Goal: Task Accomplishment & Management: Use online tool/utility

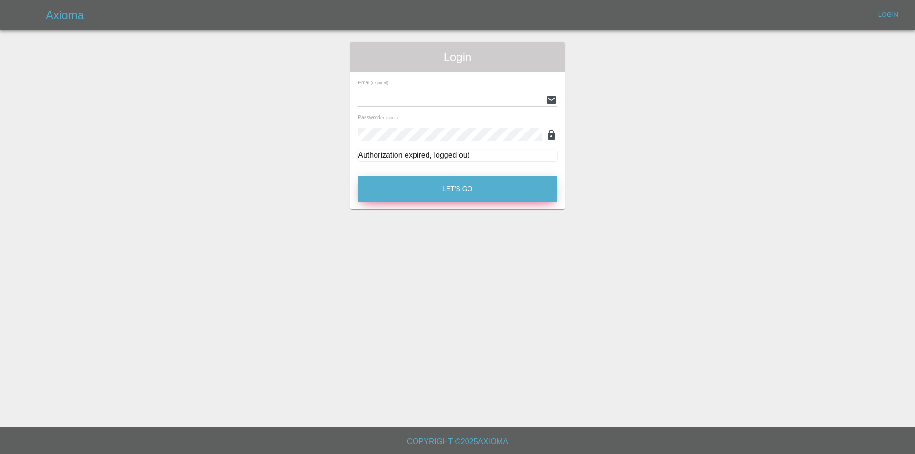
type input "eric.ordano@gmail.com"
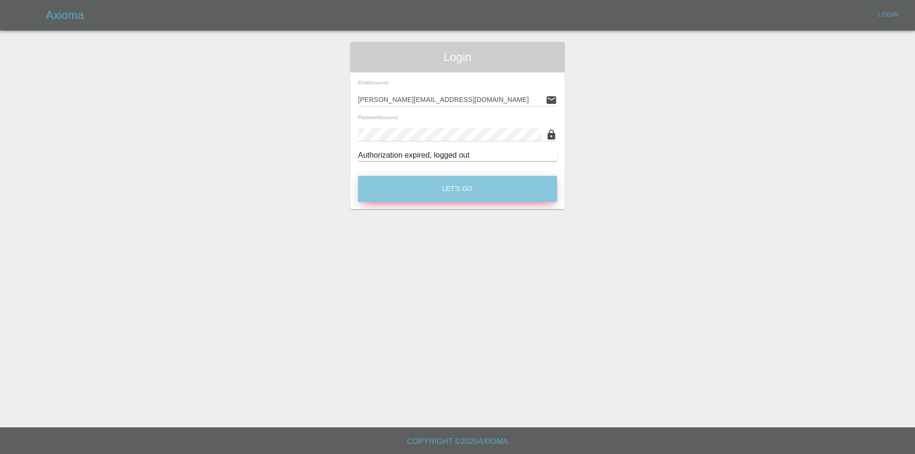
click at [445, 192] on button "Let's Go" at bounding box center [457, 189] width 199 height 26
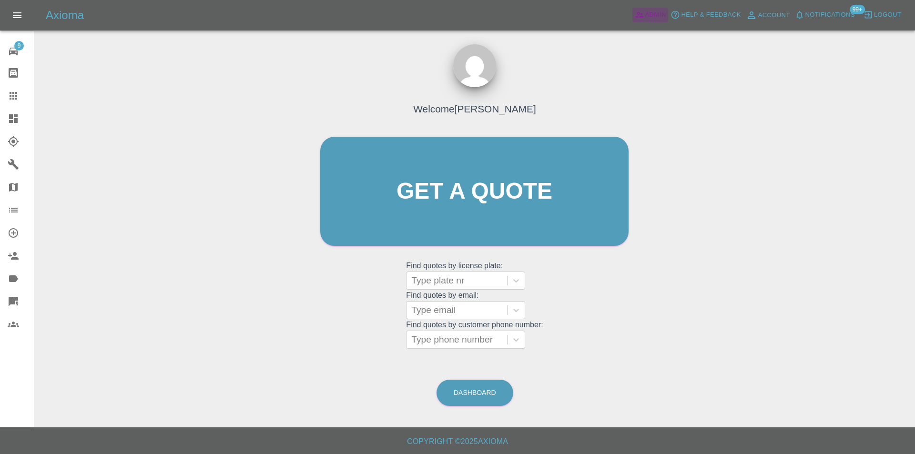
drag, startPoint x: 659, startPoint y: 16, endPoint x: 258, endPoint y: 0, distance: 401.0
click at [658, 16] on span "Admin" at bounding box center [655, 15] width 21 height 11
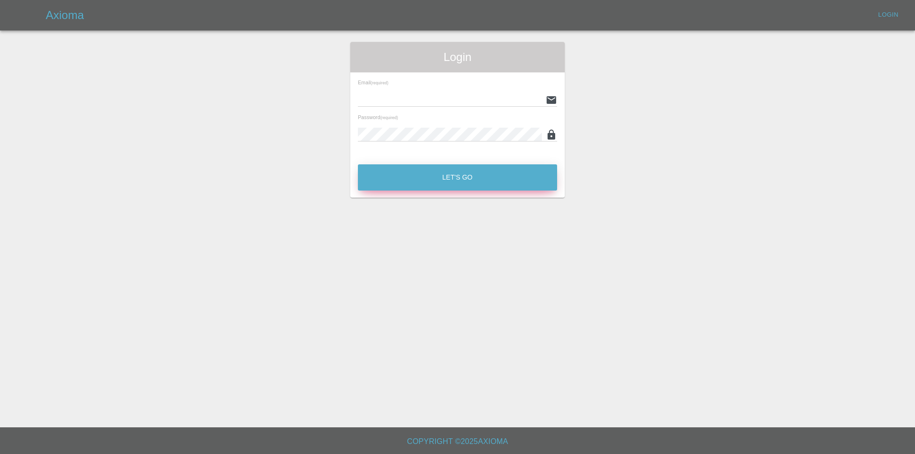
type input "eric.ordano@gmail.com"
click at [451, 181] on button "Let's Go" at bounding box center [457, 177] width 199 height 26
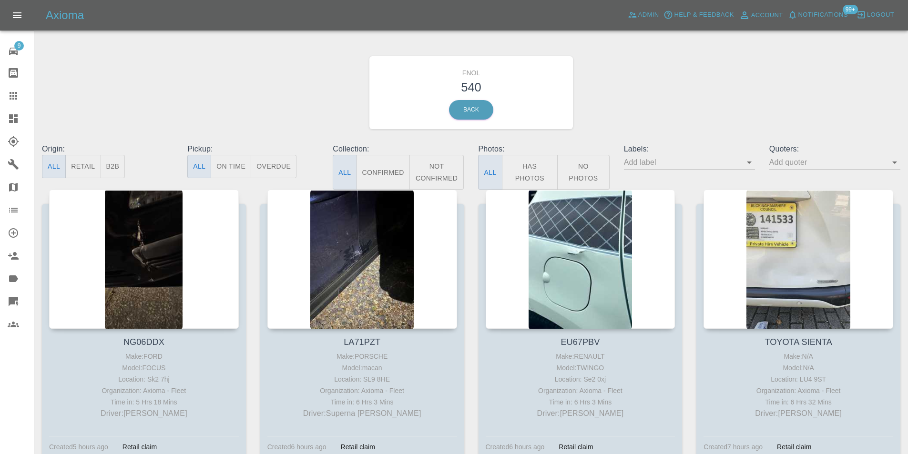
click at [521, 169] on button "Has Photos" at bounding box center [530, 172] width 56 height 35
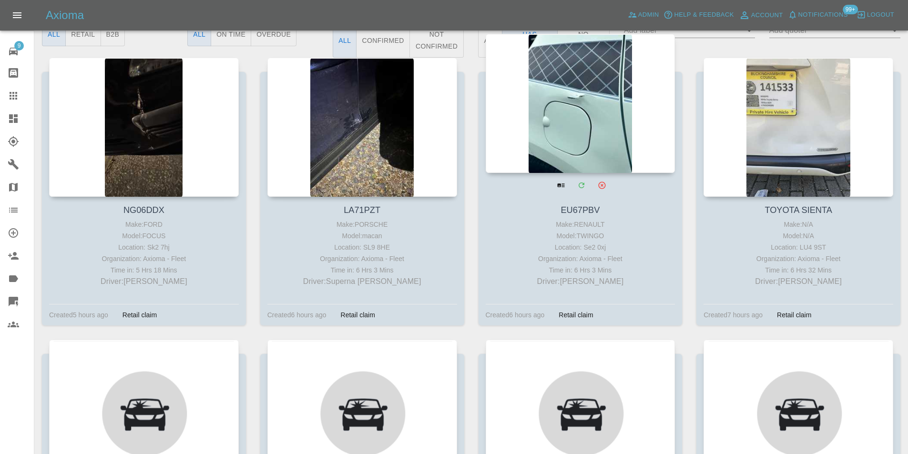
scroll to position [191, 0]
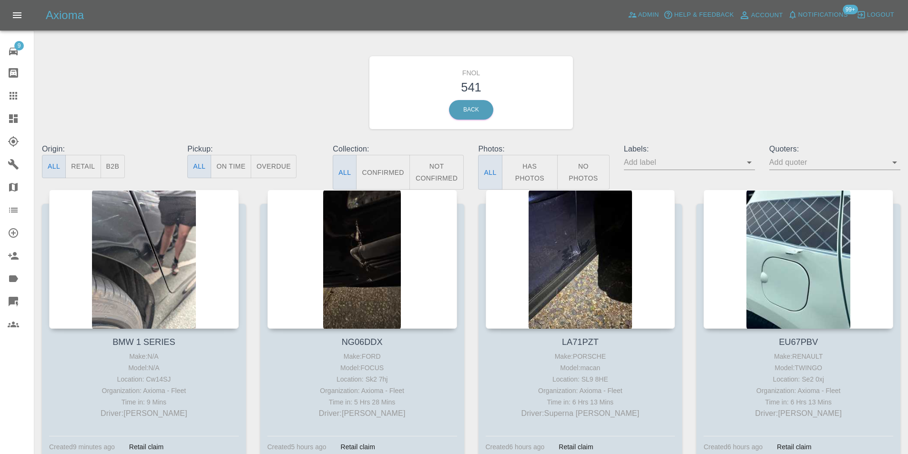
click at [532, 175] on button "Has Photos" at bounding box center [530, 172] width 56 height 35
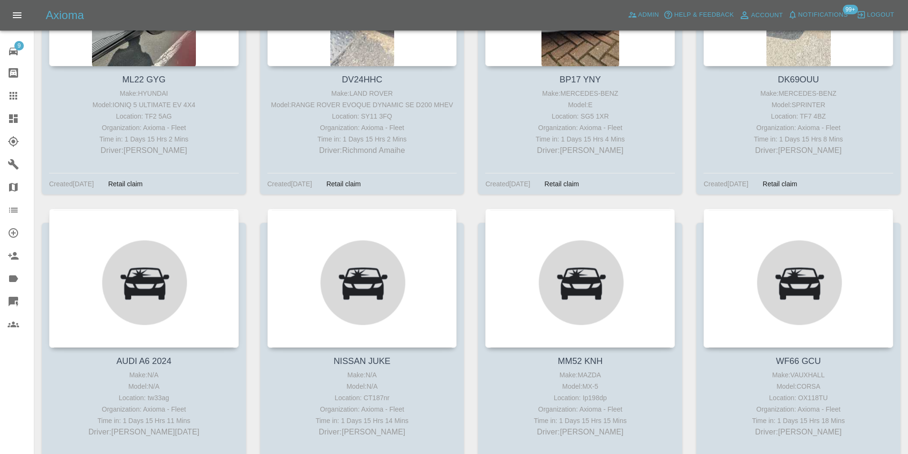
scroll to position [17180, 0]
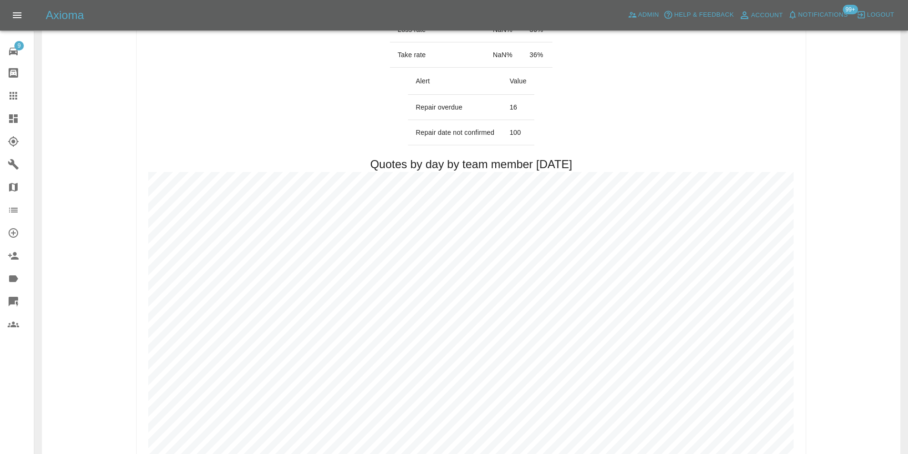
scroll to position [429, 0]
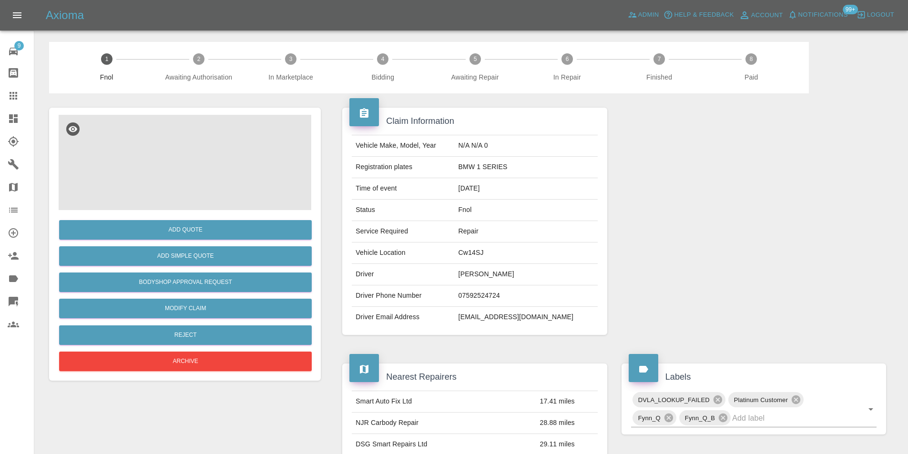
click at [172, 141] on img at bounding box center [185, 162] width 253 height 95
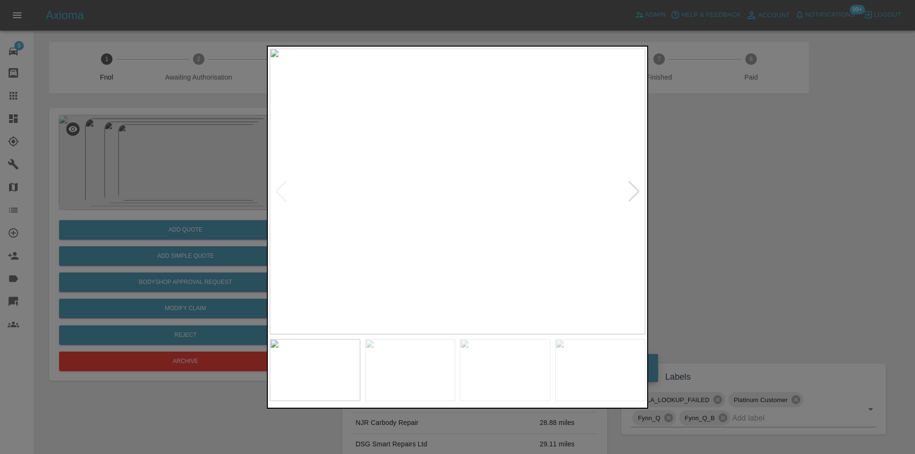
click at [640, 194] on div at bounding box center [634, 191] width 13 height 21
click at [640, 194] on img at bounding box center [457, 191] width 375 height 286
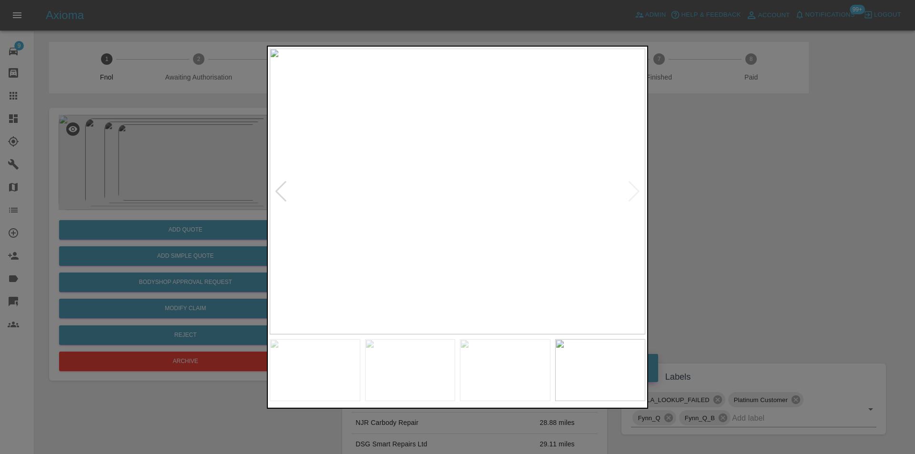
click at [717, 193] on div at bounding box center [457, 227] width 915 height 454
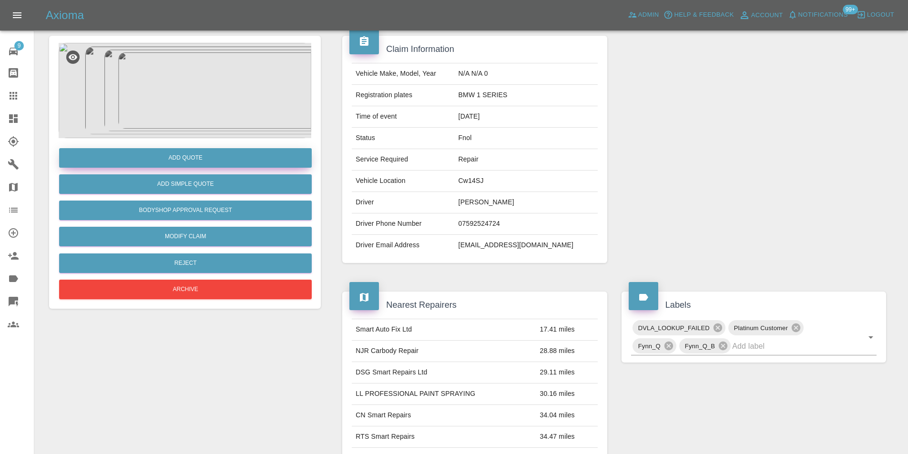
scroll to position [4, 0]
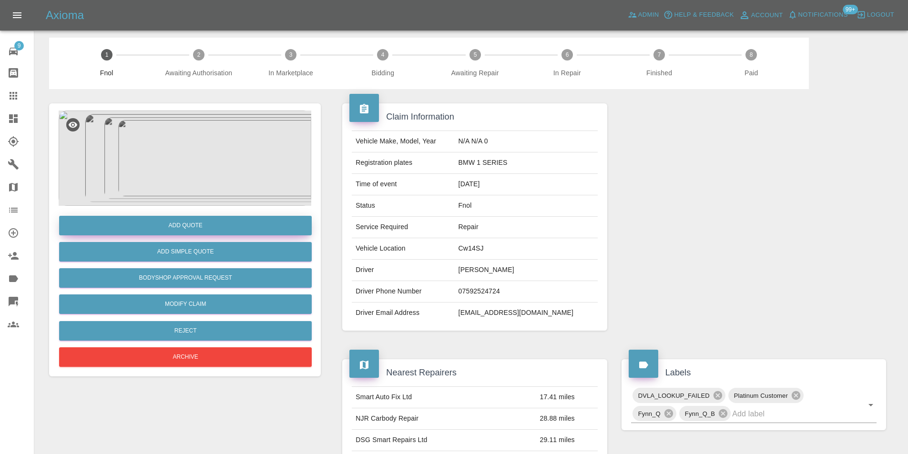
click at [193, 225] on button "Add Quote" at bounding box center [185, 226] width 253 height 20
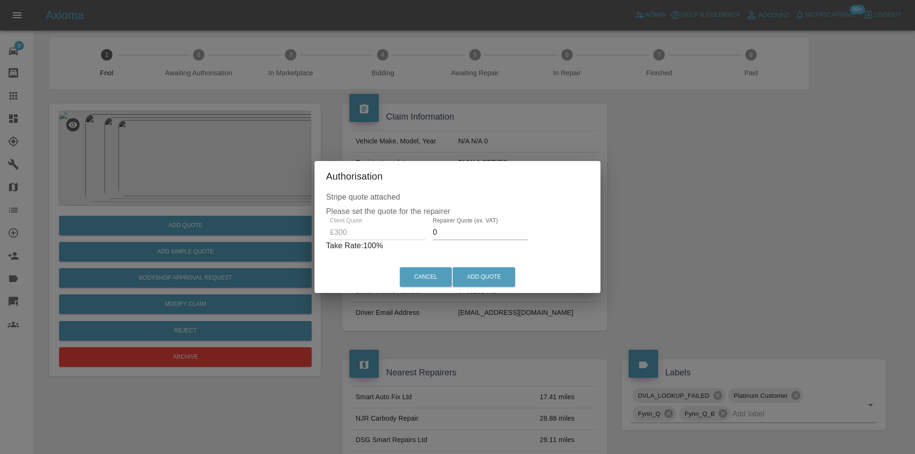
click at [457, 235] on input "0" at bounding box center [480, 232] width 95 height 15
type input "0190"
click at [489, 280] on button "Add Quote" at bounding box center [484, 277] width 62 height 20
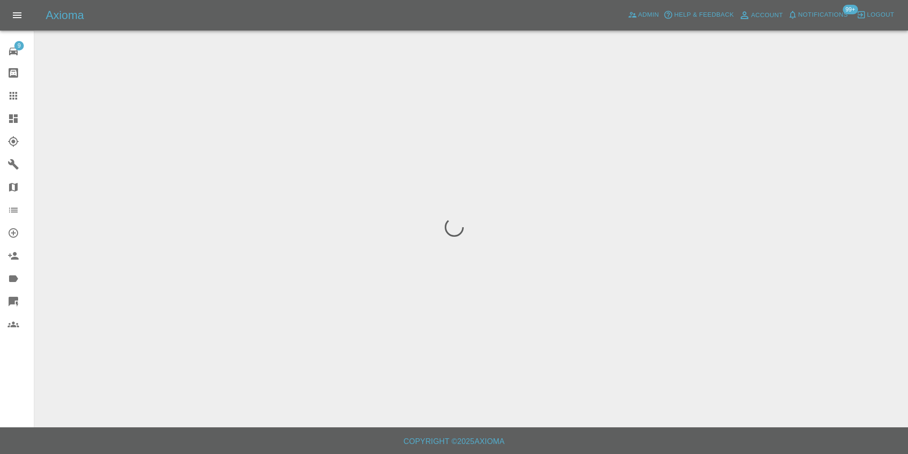
scroll to position [0, 0]
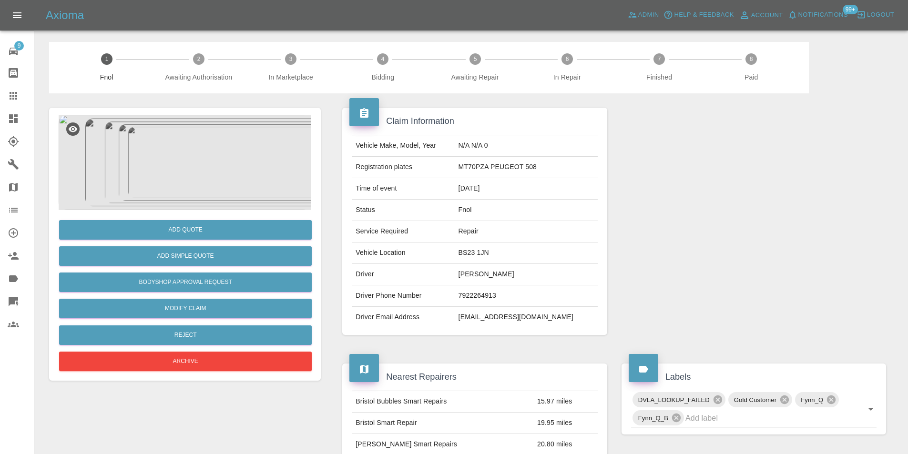
click at [182, 157] on img at bounding box center [185, 162] width 253 height 95
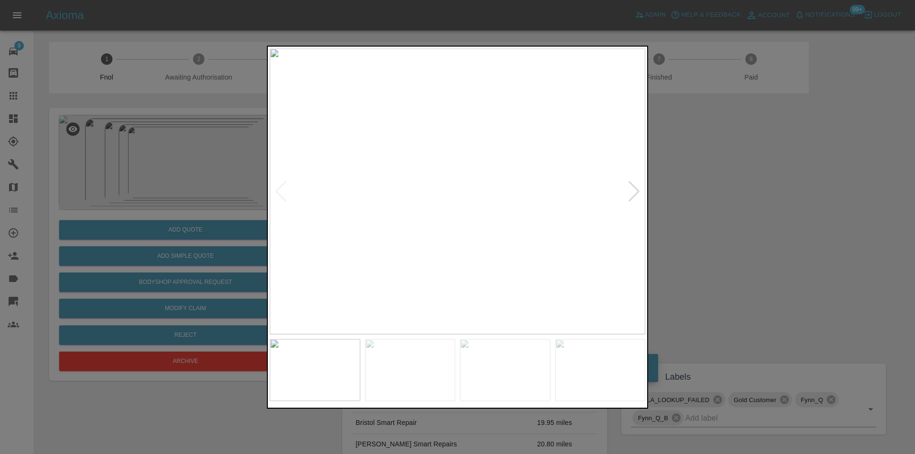
click at [639, 190] on div at bounding box center [634, 191] width 13 height 21
drag, startPoint x: 690, startPoint y: 198, endPoint x: 424, endPoint y: 291, distance: 282.4
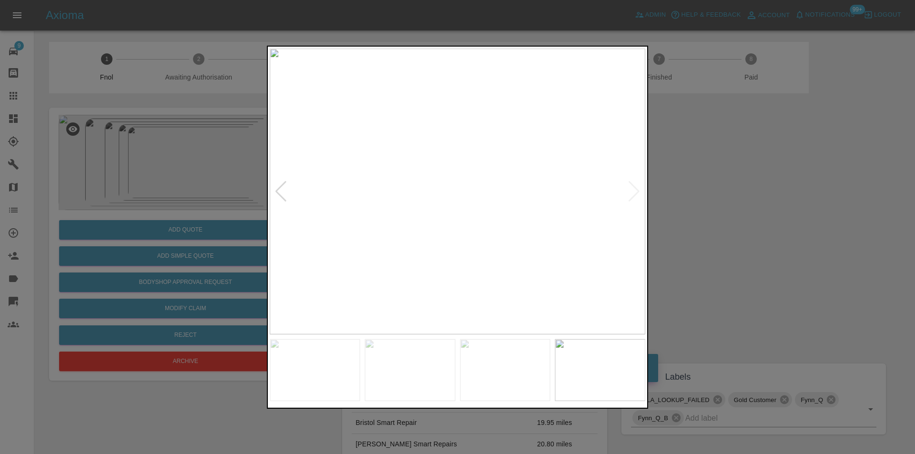
click at [688, 198] on div at bounding box center [457, 227] width 915 height 454
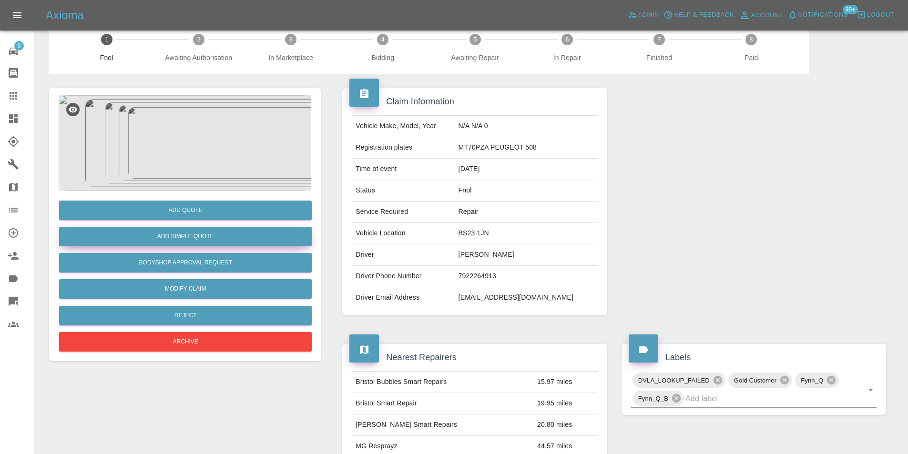
scroll to position [4, 0]
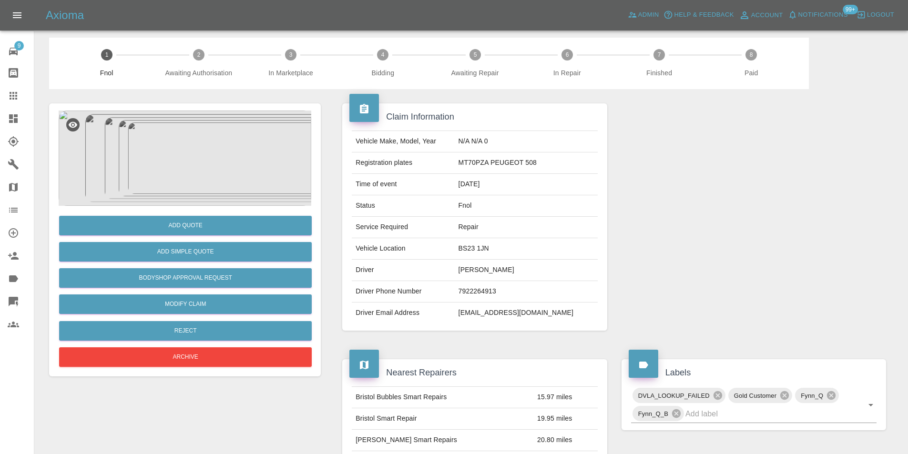
click at [210, 263] on div "Add Simple Quote" at bounding box center [185, 252] width 253 height 24
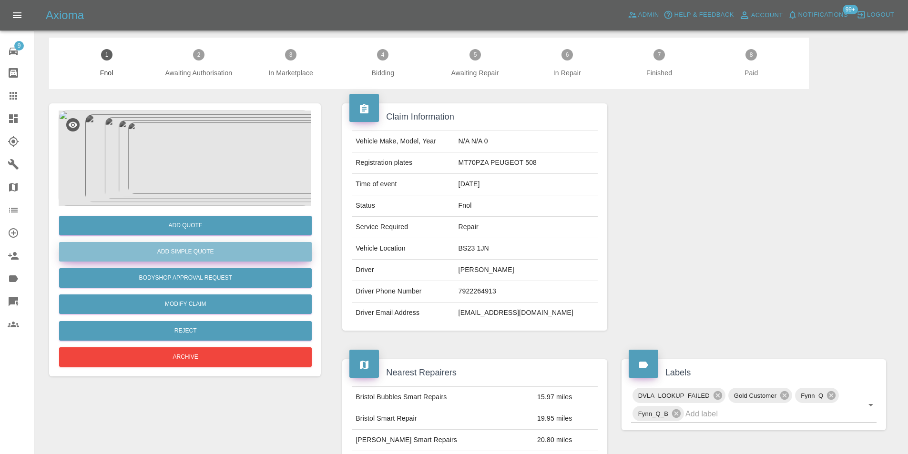
click at [205, 256] on button "Add Simple Quote" at bounding box center [185, 252] width 253 height 20
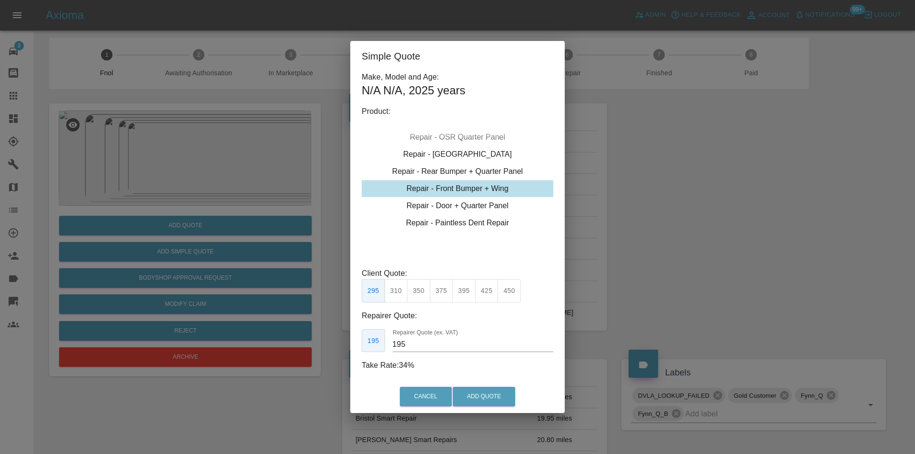
click at [496, 189] on div "Repair - Front Bumper + Wing" at bounding box center [458, 188] width 192 height 17
click at [399, 290] on button "310" at bounding box center [396, 290] width 23 height 23
type input "200"
click at [481, 396] on button "Add Quote" at bounding box center [484, 397] width 62 height 20
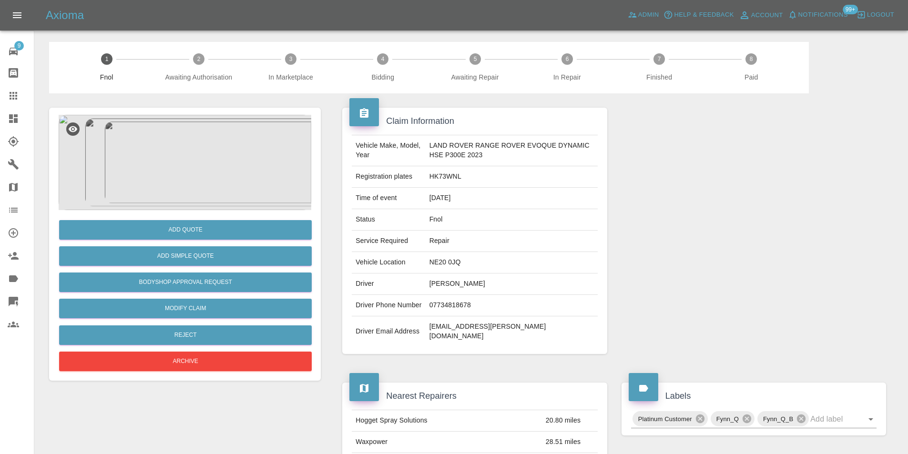
click at [181, 151] on img at bounding box center [185, 162] width 253 height 95
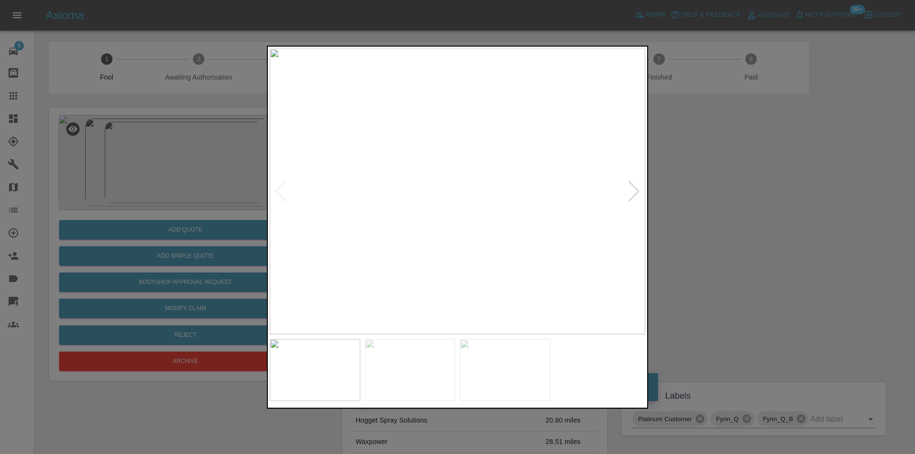
click at [634, 197] on div at bounding box center [634, 191] width 13 height 21
click at [634, 197] on img at bounding box center [457, 191] width 375 height 286
drag, startPoint x: 737, startPoint y: 195, endPoint x: 667, endPoint y: 193, distance: 70.5
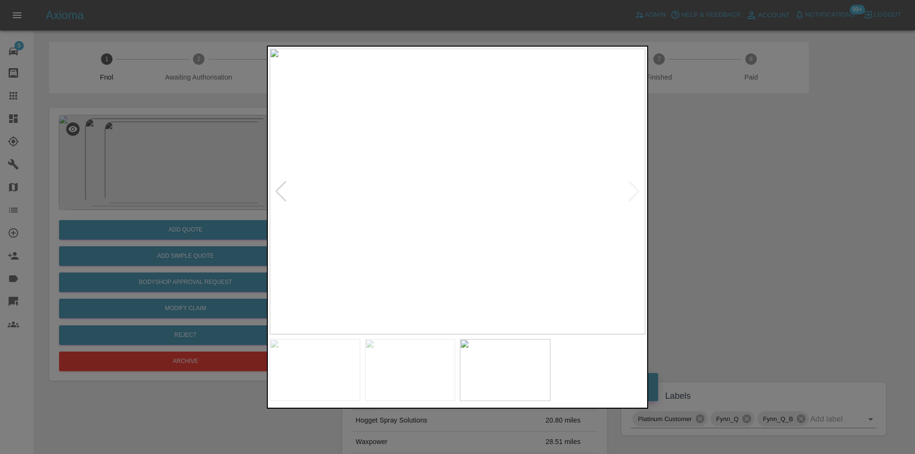
click at [734, 193] on div at bounding box center [457, 227] width 915 height 454
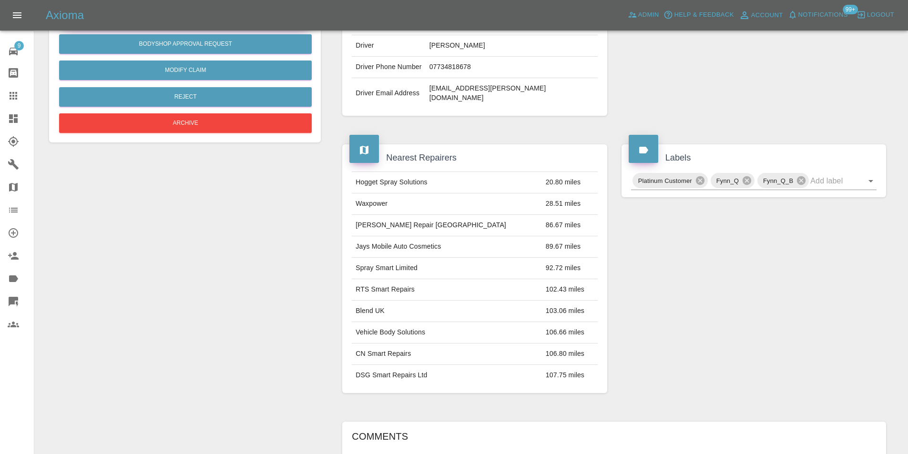
scroll to position [48, 0]
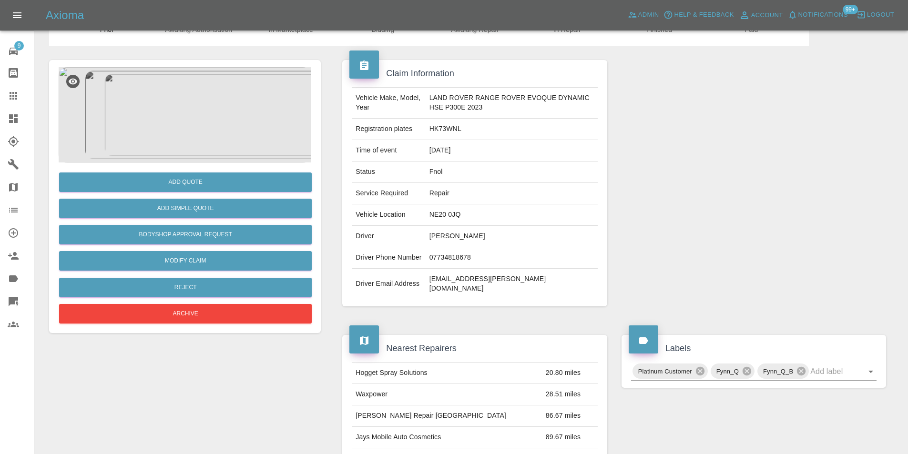
click at [167, 102] on img at bounding box center [185, 114] width 253 height 95
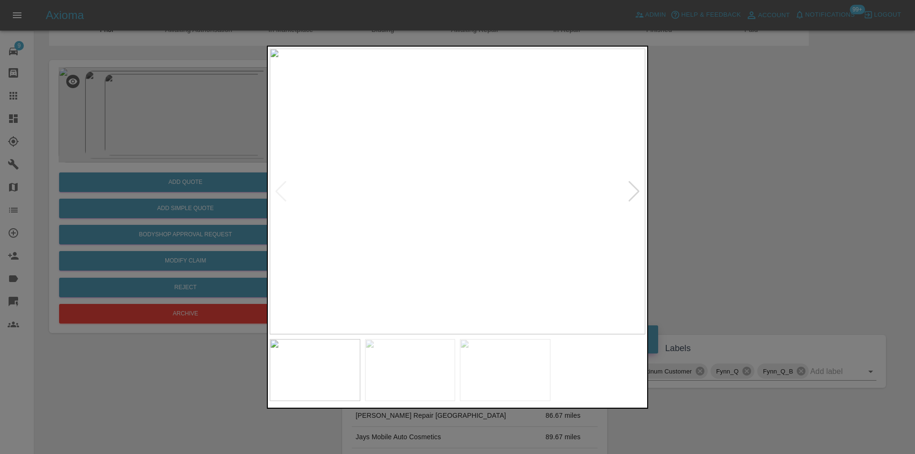
click at [638, 191] on div at bounding box center [634, 191] width 13 height 21
click at [638, 191] on img at bounding box center [457, 191] width 375 height 286
drag, startPoint x: 739, startPoint y: 197, endPoint x: 417, endPoint y: 237, distance: 325.0
click at [736, 197] on div at bounding box center [457, 227] width 915 height 454
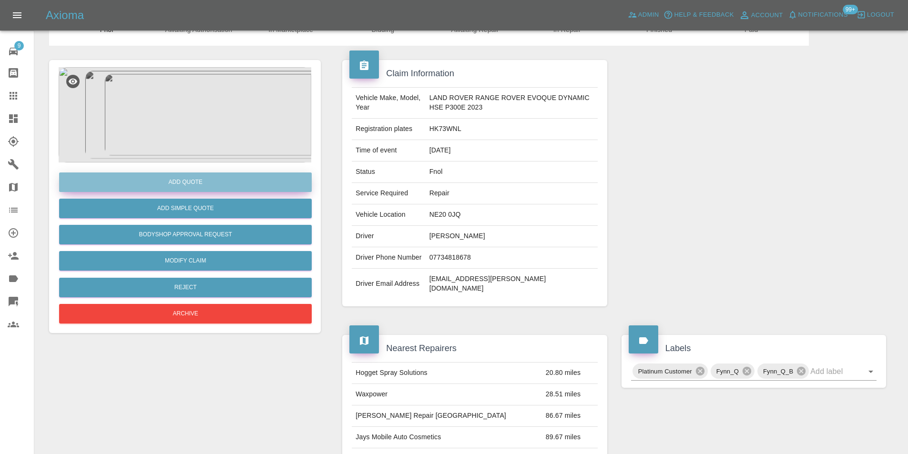
click at [197, 176] on button "Add Quote" at bounding box center [185, 182] width 253 height 20
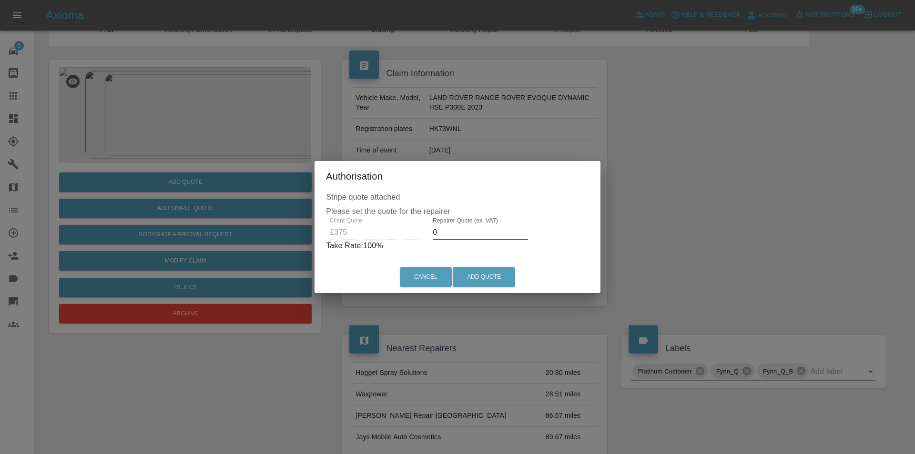
click at [450, 231] on input "0" at bounding box center [480, 232] width 95 height 15
type input "0235"
click at [483, 278] on button "Add Quote" at bounding box center [484, 277] width 62 height 20
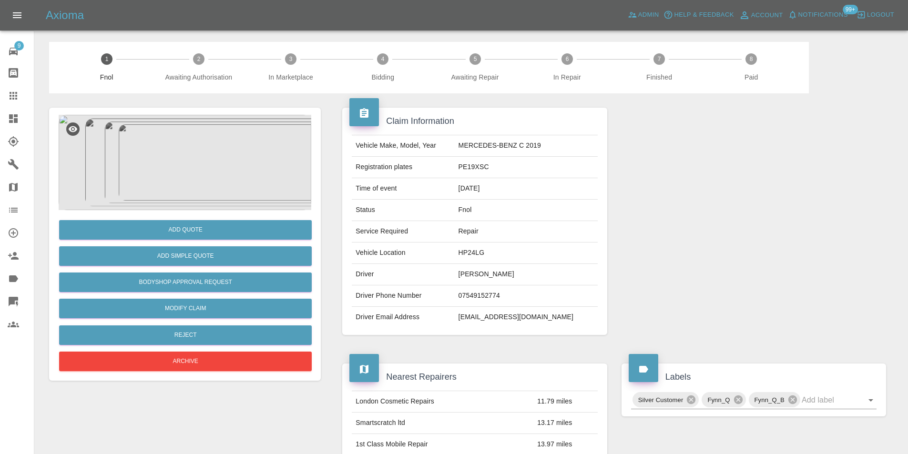
click at [180, 177] on img at bounding box center [185, 162] width 253 height 95
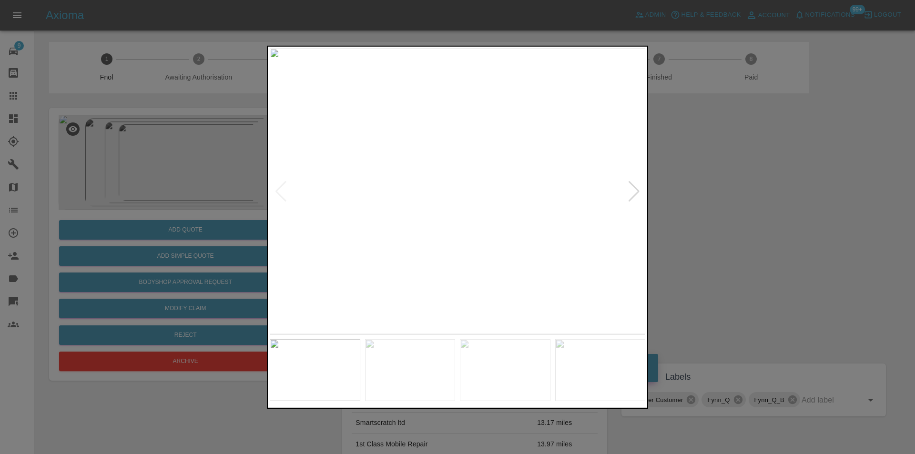
click at [631, 192] on div at bounding box center [634, 191] width 13 height 21
click at [631, 192] on img at bounding box center [457, 191] width 375 height 286
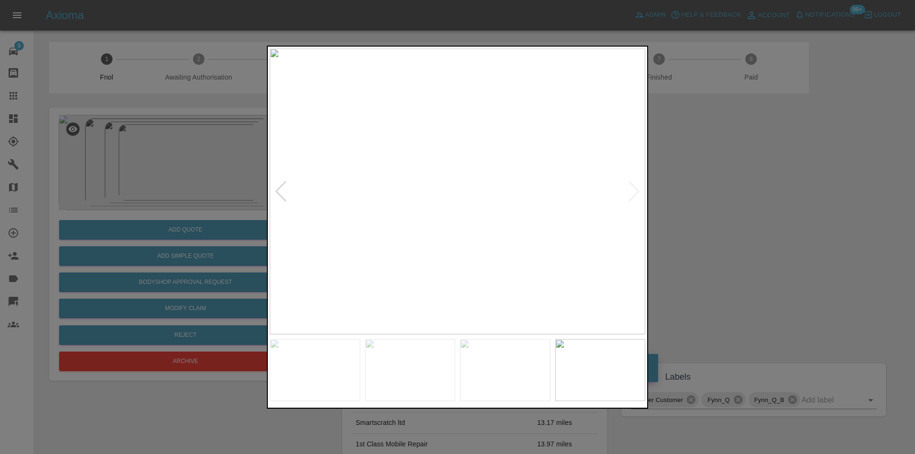
click at [279, 190] on div at bounding box center [280, 191] width 13 height 21
drag, startPoint x: 819, startPoint y: 255, endPoint x: 679, endPoint y: 264, distance: 139.9
click at [812, 254] on div at bounding box center [457, 227] width 915 height 454
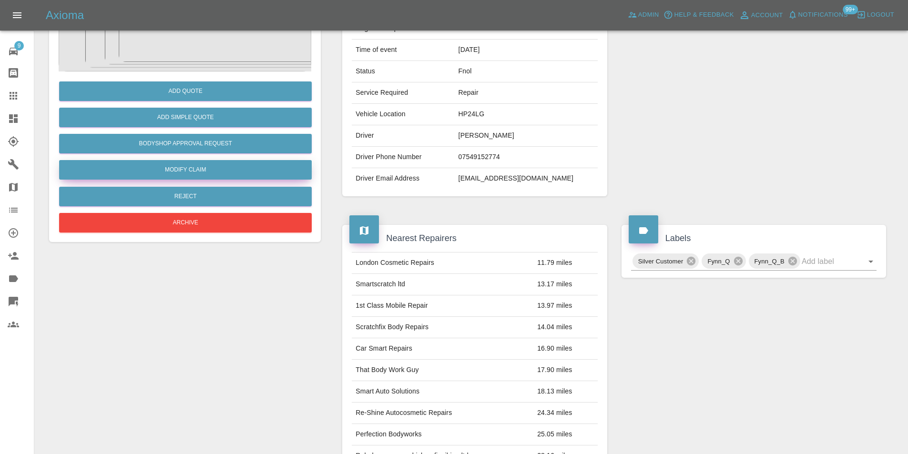
scroll to position [48, 0]
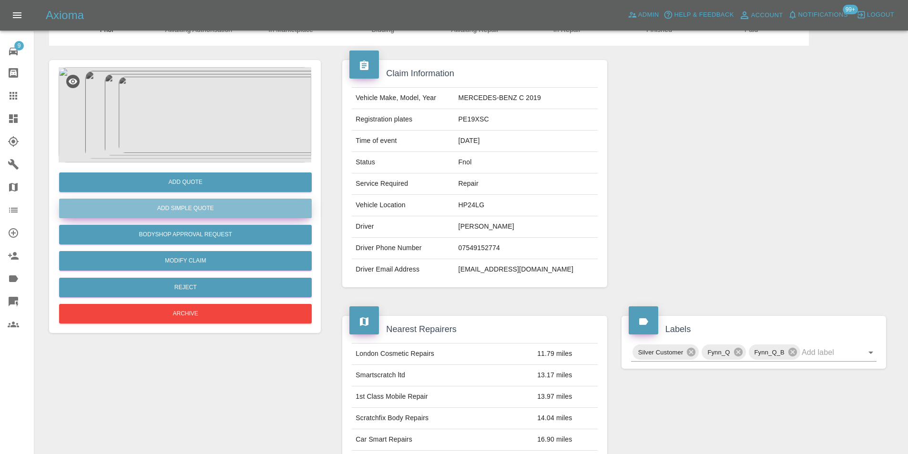
click at [212, 212] on button "Add Simple Quote" at bounding box center [185, 209] width 253 height 20
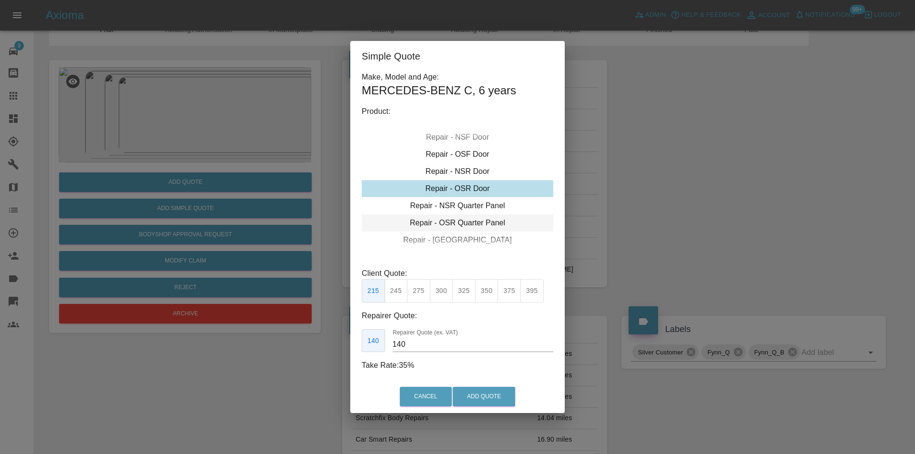
click at [473, 224] on div "Repair - OSR Quarter Panel" at bounding box center [458, 222] width 192 height 17
drag, startPoint x: 447, startPoint y: 290, endPoint x: 471, endPoint y: 344, distance: 59.3
click at [447, 291] on button "300" at bounding box center [441, 290] width 23 height 23
type input "190"
click at [474, 393] on button "Add Quote" at bounding box center [484, 397] width 62 height 20
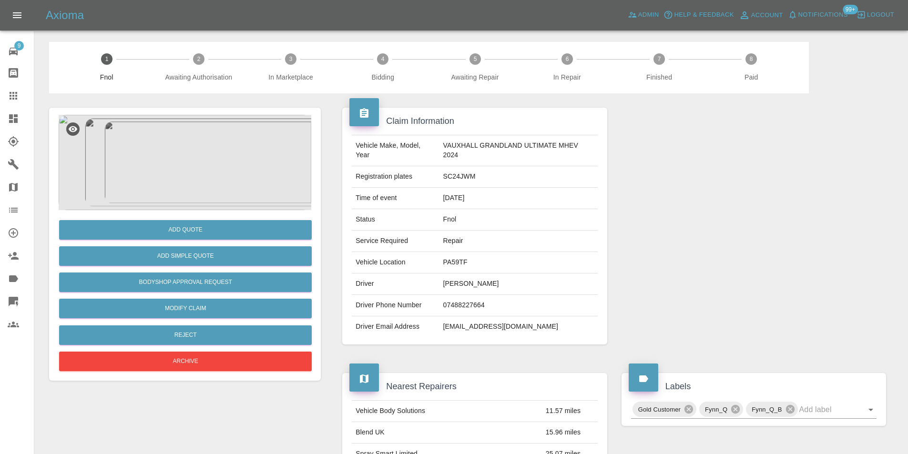
click at [166, 135] on img at bounding box center [185, 162] width 253 height 95
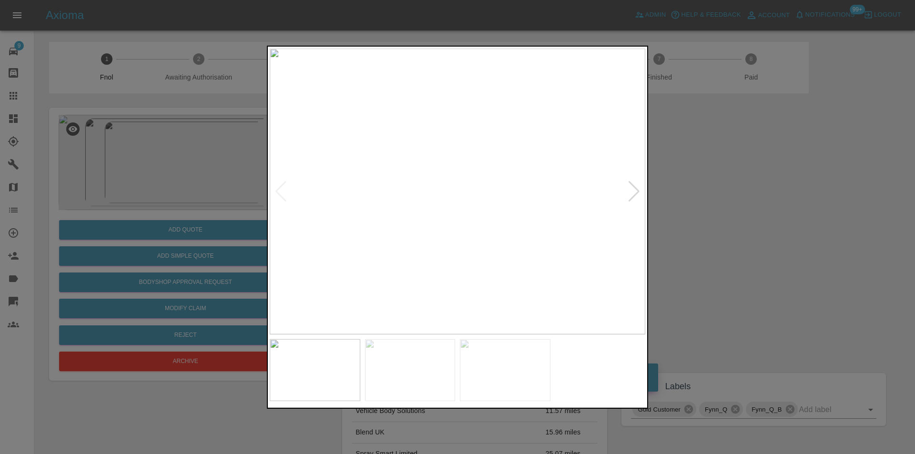
click at [637, 194] on div at bounding box center [634, 191] width 13 height 21
click at [634, 190] on div at bounding box center [634, 191] width 13 height 21
click at [635, 186] on img at bounding box center [457, 191] width 375 height 286
click at [730, 184] on div at bounding box center [457, 227] width 915 height 454
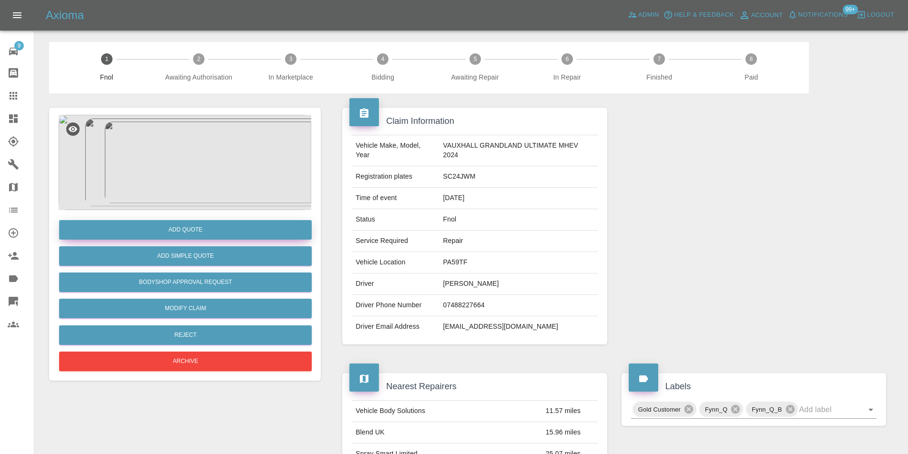
click at [177, 226] on button "Add Quote" at bounding box center [185, 230] width 253 height 20
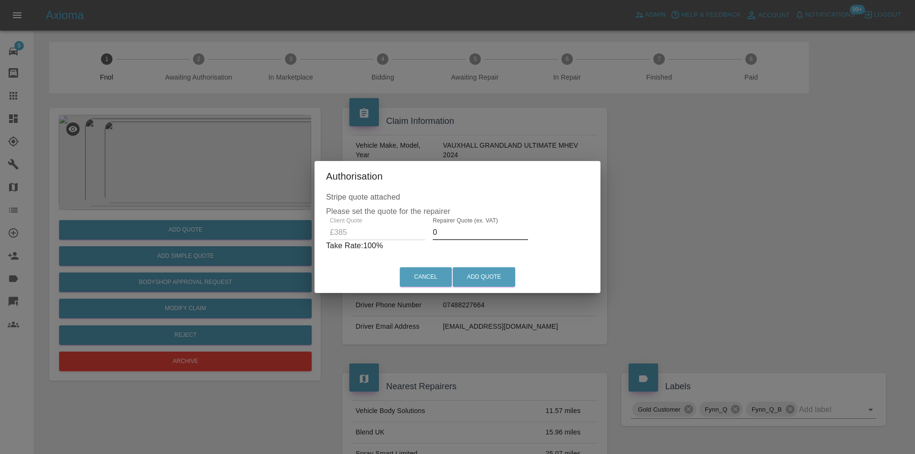
click at [447, 228] on input "0" at bounding box center [480, 232] width 95 height 15
type input "0240"
click at [486, 278] on button "Add Quote" at bounding box center [484, 277] width 62 height 20
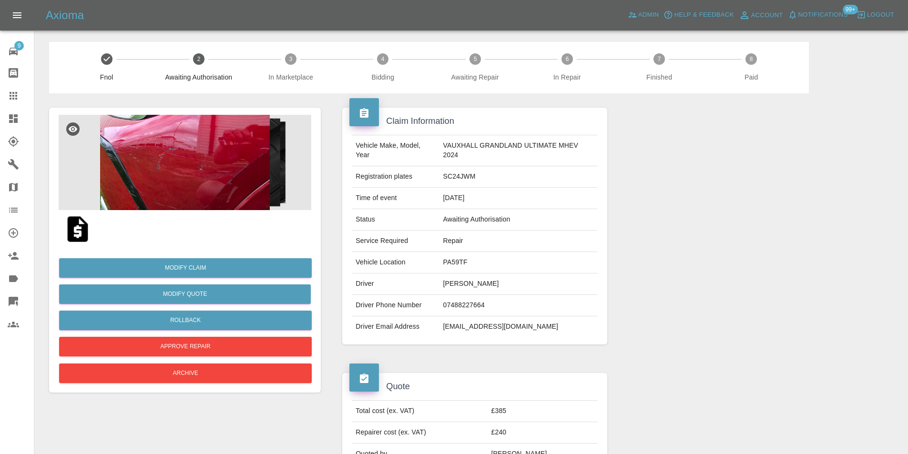
click at [161, 180] on img at bounding box center [185, 162] width 253 height 95
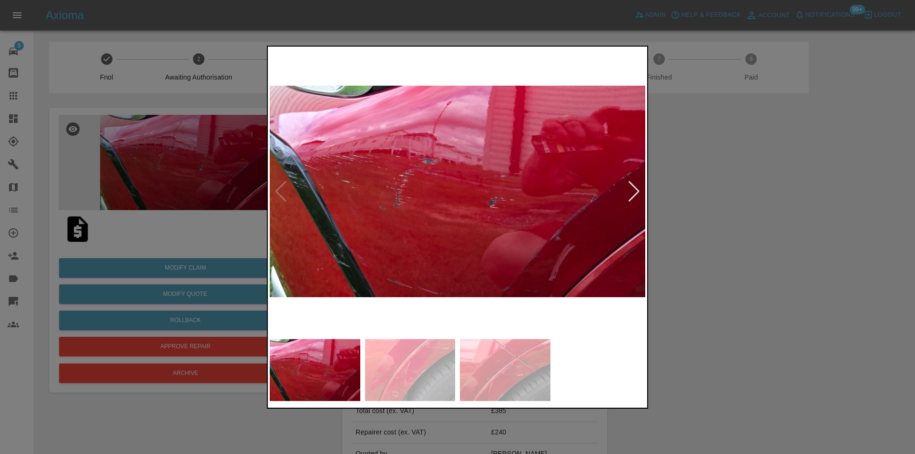
click at [636, 189] on div at bounding box center [634, 191] width 13 height 21
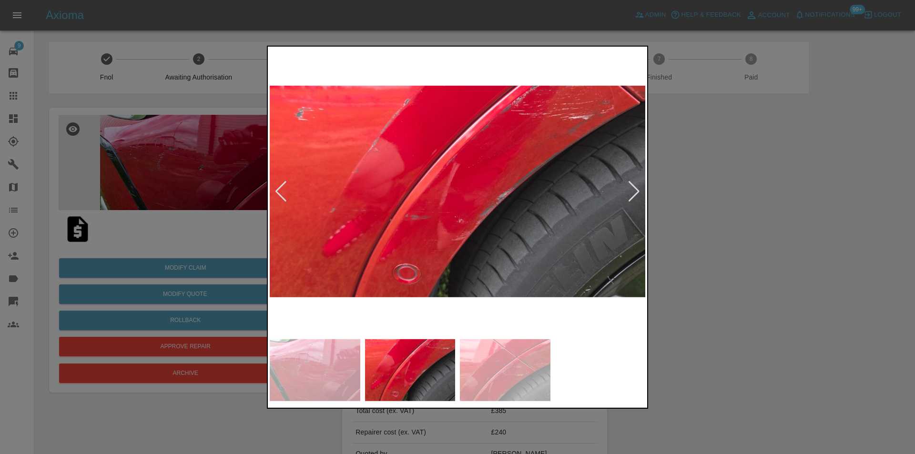
click at [636, 189] on div at bounding box center [634, 191] width 13 height 21
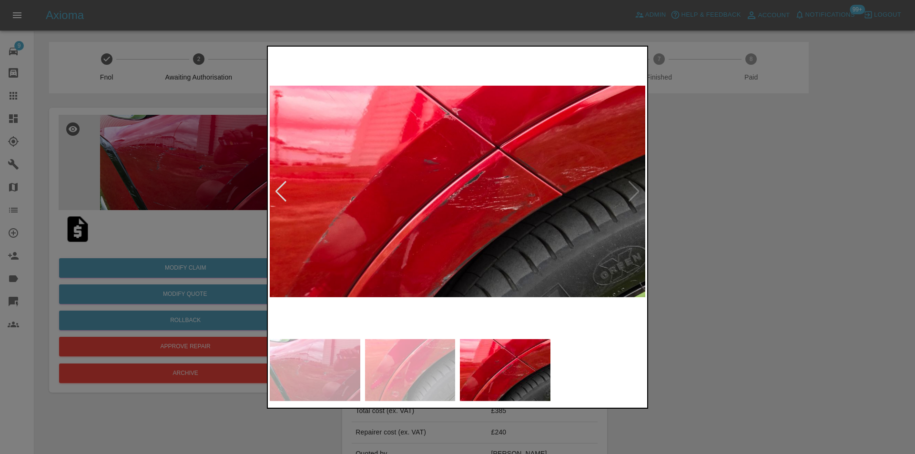
click at [636, 189] on img at bounding box center [457, 191] width 375 height 286
click at [756, 201] on div at bounding box center [457, 227] width 915 height 454
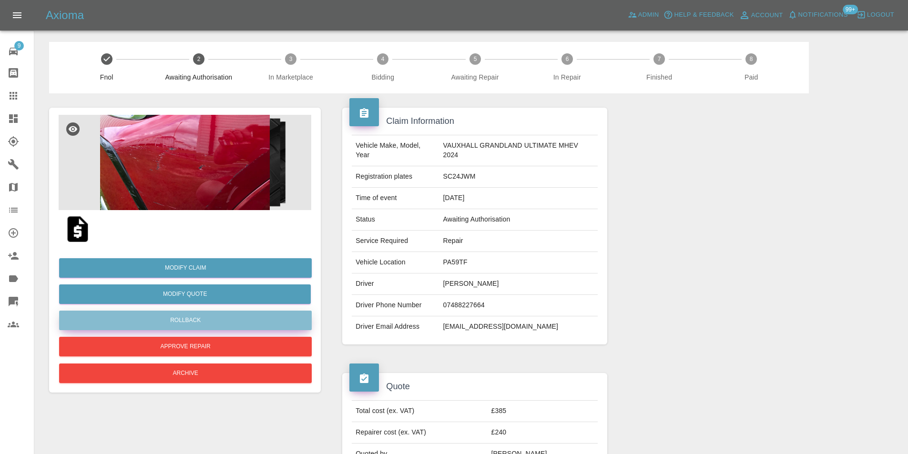
click at [205, 318] on button "Rollback" at bounding box center [185, 321] width 253 height 20
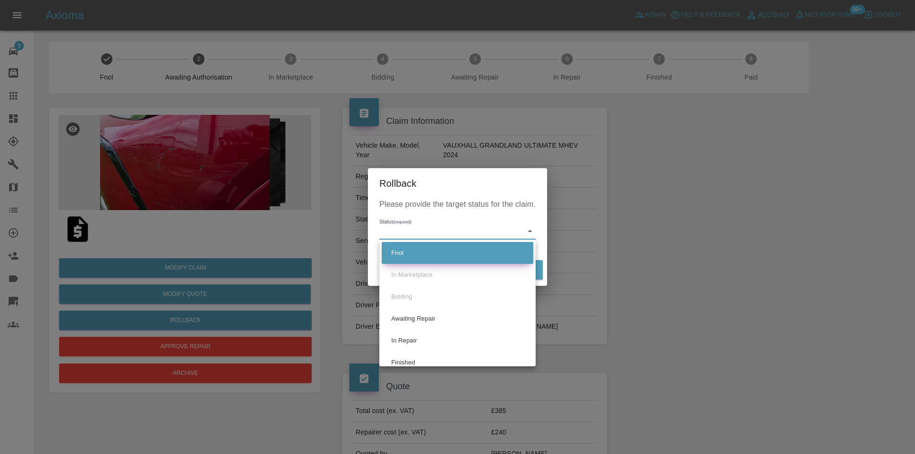
click at [403, 259] on li "Fnol" at bounding box center [458, 253] width 152 height 22
type input "fnol"
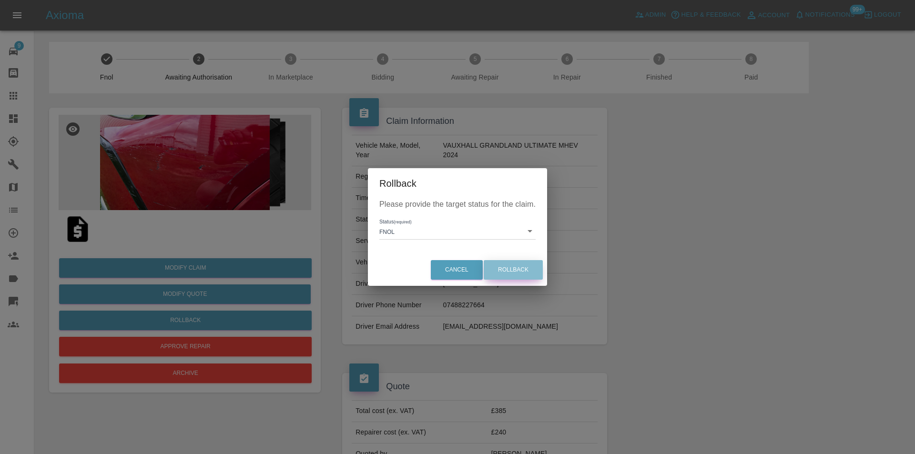
click at [516, 266] on button "Rollback" at bounding box center [513, 270] width 59 height 20
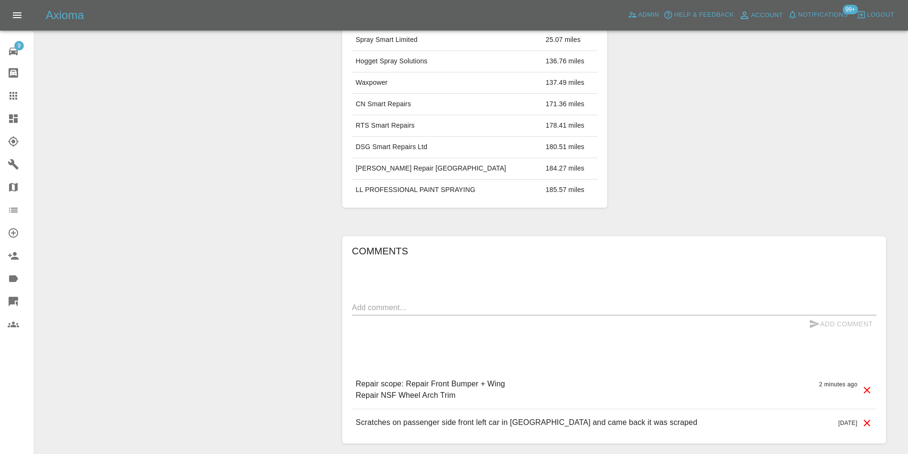
scroll to position [608, 0]
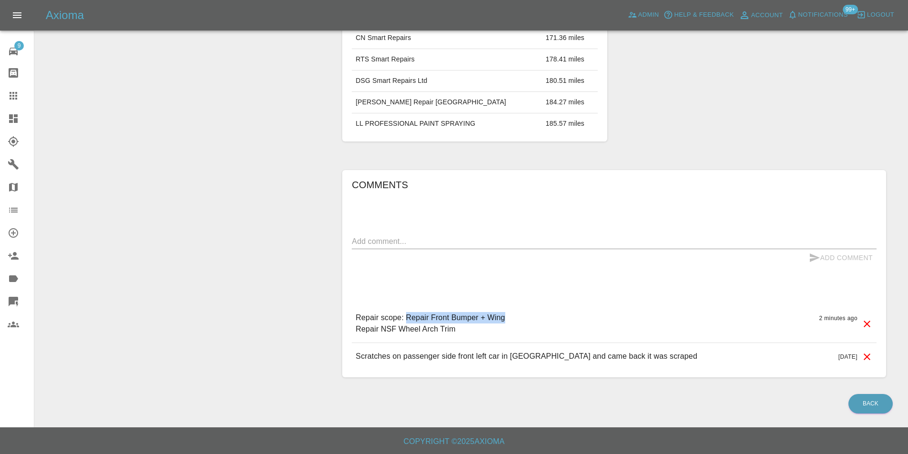
drag, startPoint x: 505, startPoint y: 317, endPoint x: 408, endPoint y: 315, distance: 96.7
click at [408, 315] on p "Repair scope: Repair Front Bumper + Wing Repair NSF Wheel Arch Trim" at bounding box center [429, 323] width 149 height 23
copy p "Repair Front Bumper + Wing"
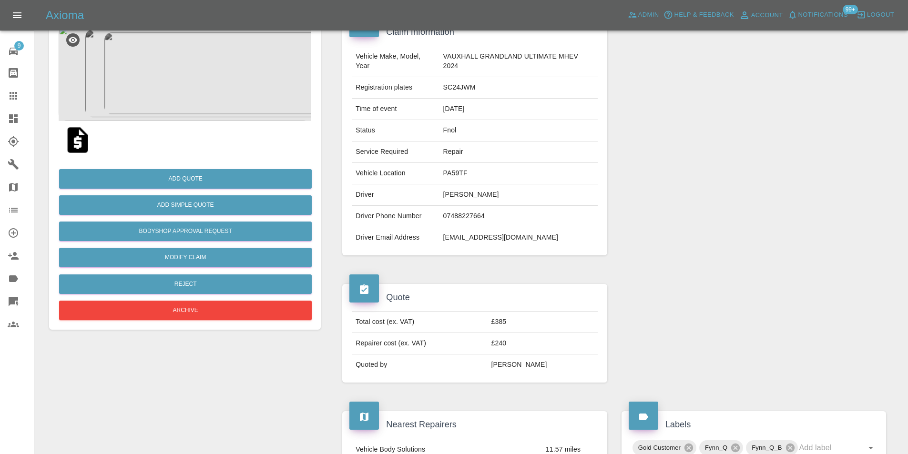
scroll to position [84, 0]
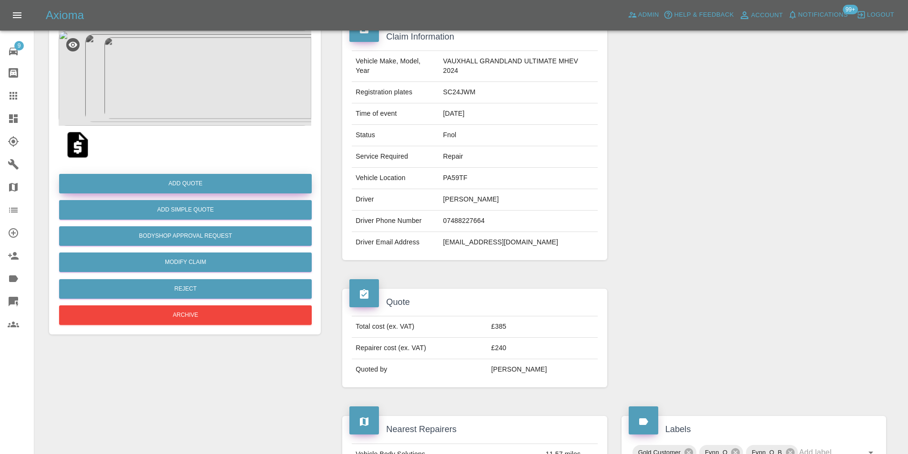
click at [183, 182] on button "Add Quote" at bounding box center [185, 184] width 253 height 20
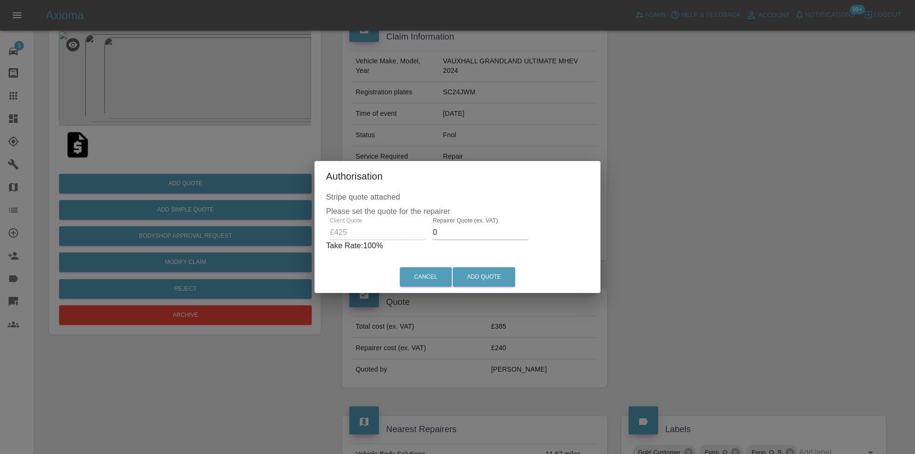
click at [445, 232] on input "0" at bounding box center [480, 232] width 95 height 15
type input "0270"
click at [466, 276] on button "Add Quote" at bounding box center [484, 277] width 62 height 20
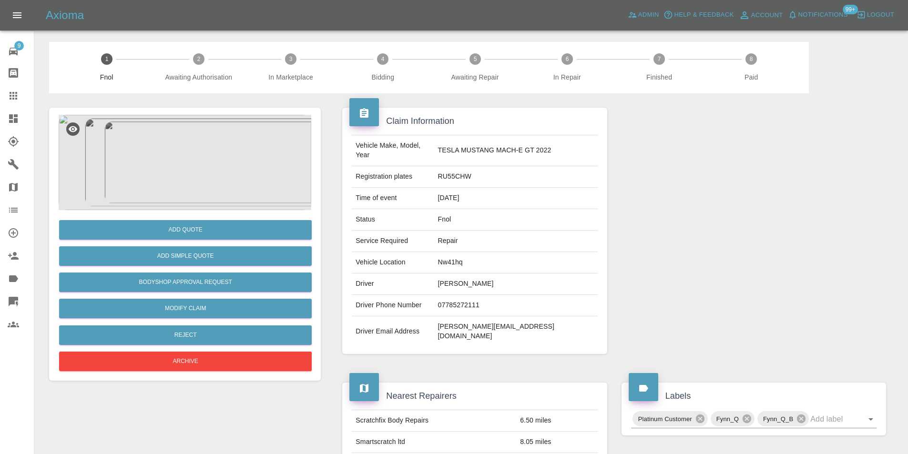
click at [167, 158] on img at bounding box center [185, 162] width 253 height 95
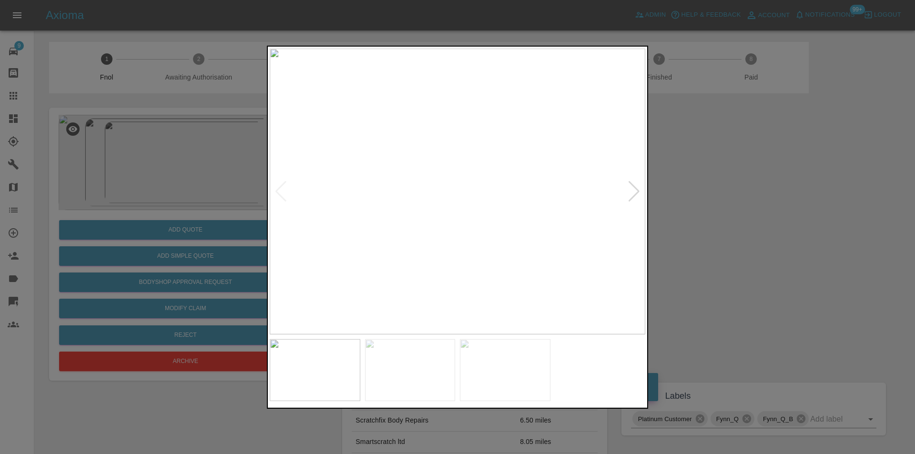
click at [638, 189] on div at bounding box center [634, 191] width 13 height 21
click at [638, 189] on img at bounding box center [457, 191] width 375 height 286
drag, startPoint x: 758, startPoint y: 205, endPoint x: 319, endPoint y: 253, distance: 441.5
click at [757, 206] on div at bounding box center [457, 227] width 915 height 454
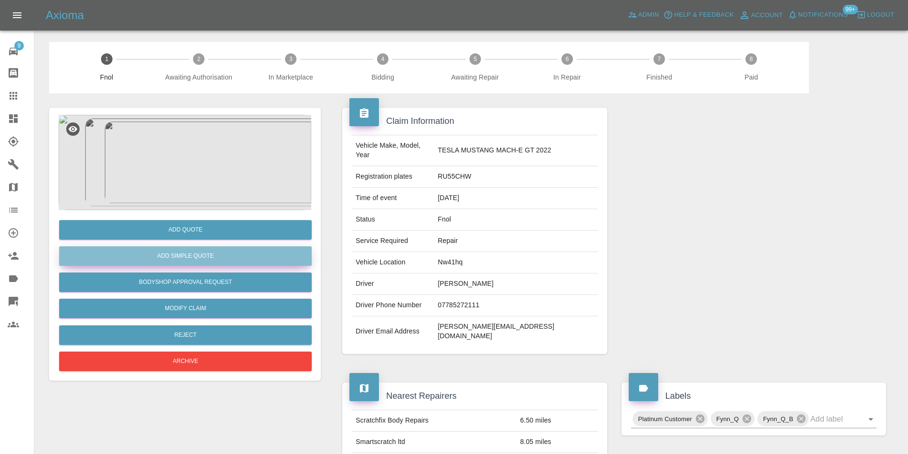
click at [182, 257] on button "Add Simple Quote" at bounding box center [185, 256] width 253 height 20
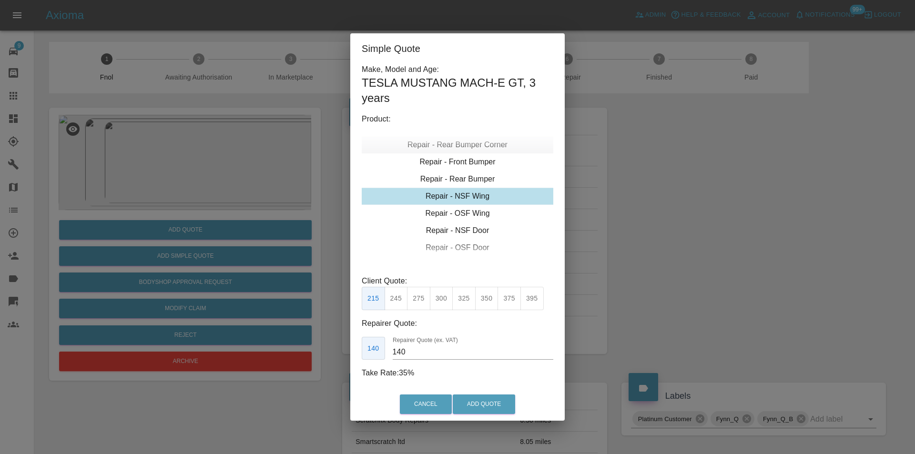
click at [492, 144] on div "Repair - Rear Bumper Corner" at bounding box center [458, 144] width 192 height 17
click at [418, 300] on button "215" at bounding box center [418, 298] width 23 height 23
type input "135"
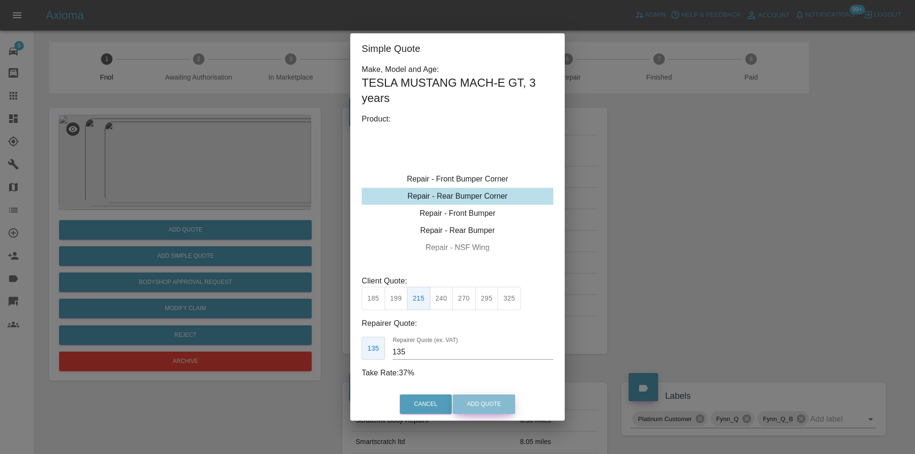
click at [476, 413] on button "Add Quote" at bounding box center [484, 405] width 62 height 20
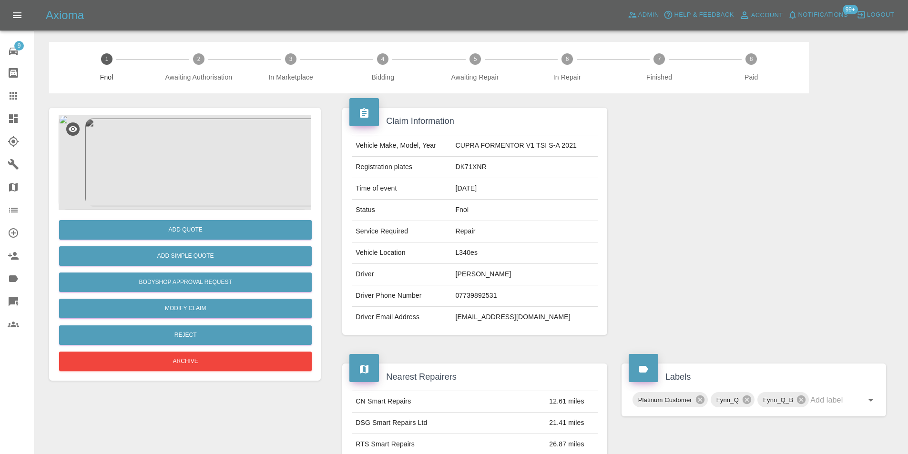
click at [197, 147] on img at bounding box center [185, 162] width 253 height 95
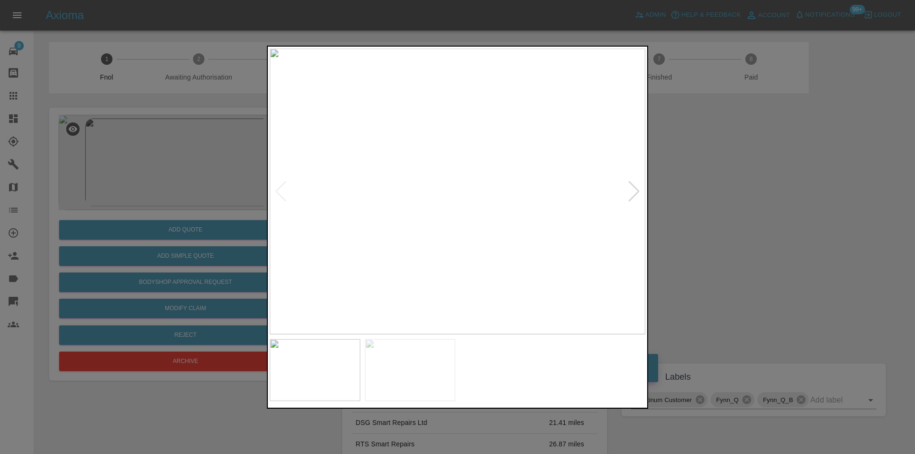
click at [638, 194] on div at bounding box center [634, 191] width 13 height 21
click at [633, 190] on img at bounding box center [457, 191] width 375 height 286
click at [277, 192] on div at bounding box center [280, 191] width 13 height 21
click at [629, 192] on div at bounding box center [634, 191] width 13 height 21
click at [729, 211] on div at bounding box center [457, 227] width 915 height 454
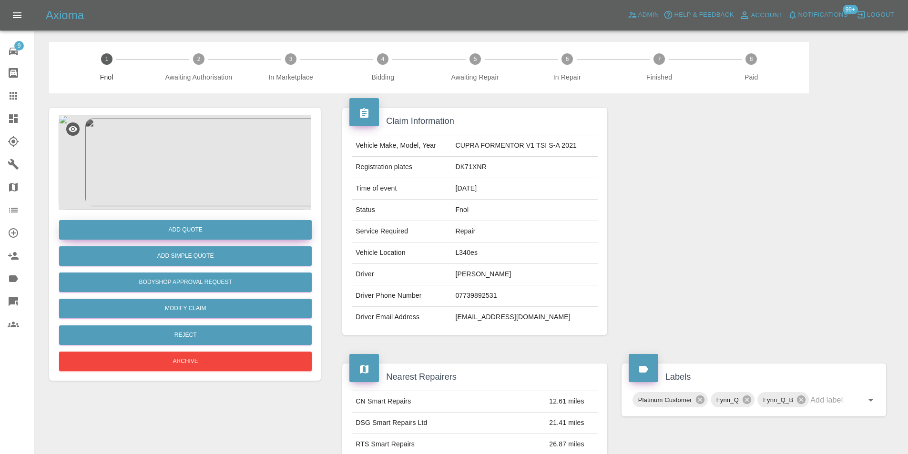
click at [167, 227] on button "Add Quote" at bounding box center [185, 230] width 253 height 20
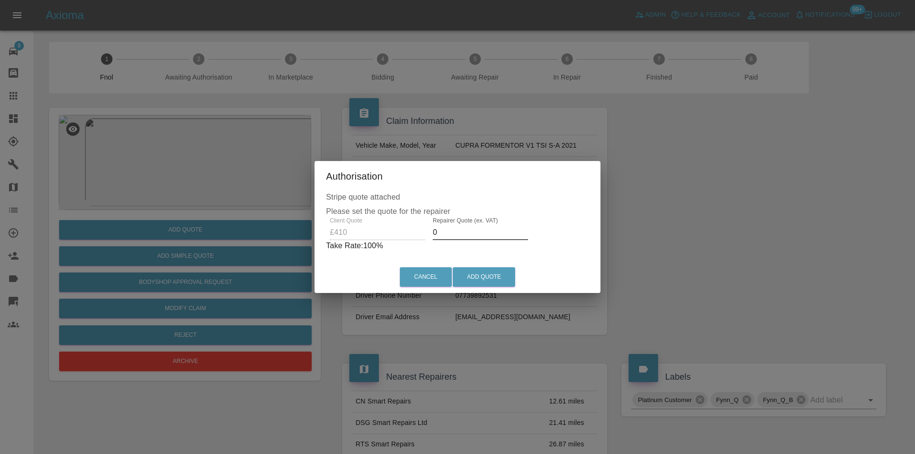
click at [449, 233] on input "0" at bounding box center [480, 232] width 95 height 15
type input "0265"
click at [475, 273] on button "Add Quote" at bounding box center [484, 277] width 62 height 20
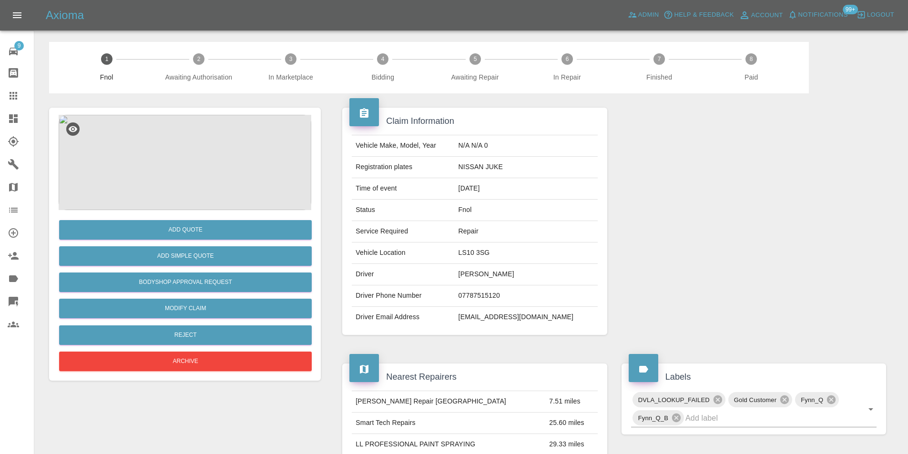
click at [183, 142] on img at bounding box center [185, 162] width 253 height 95
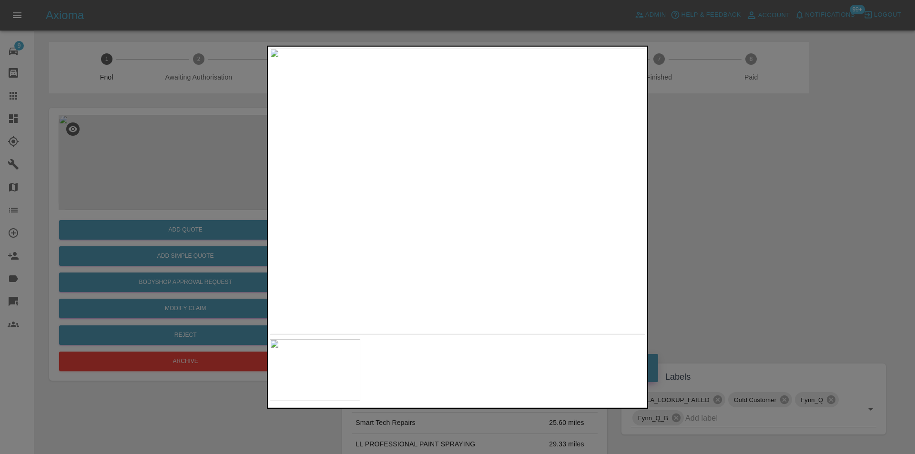
click at [740, 160] on div at bounding box center [457, 227] width 915 height 454
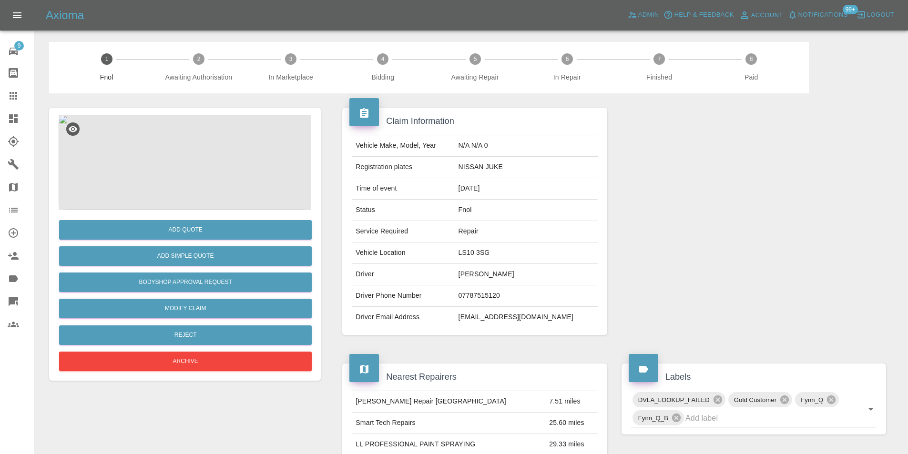
click at [193, 141] on img at bounding box center [185, 162] width 253 height 95
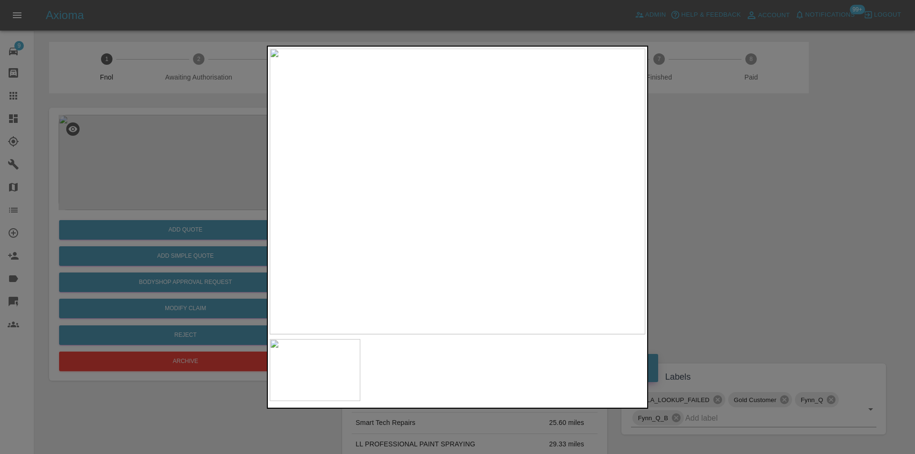
click at [757, 183] on div at bounding box center [457, 227] width 915 height 454
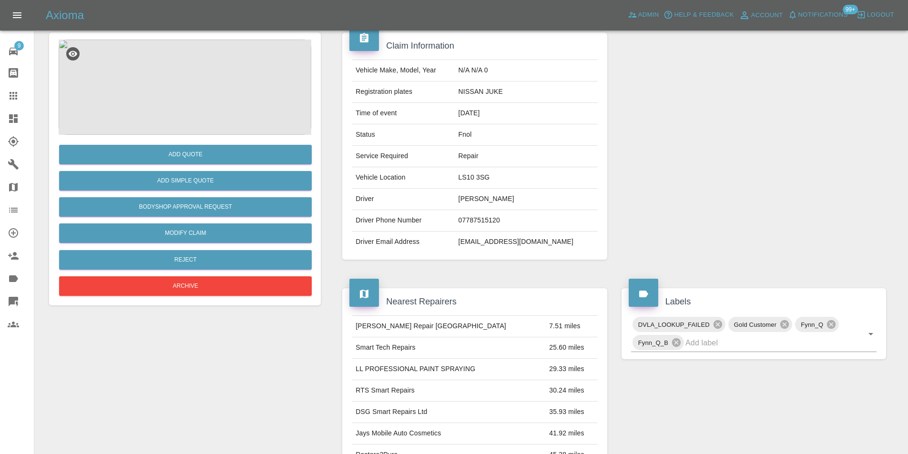
scroll to position [4, 0]
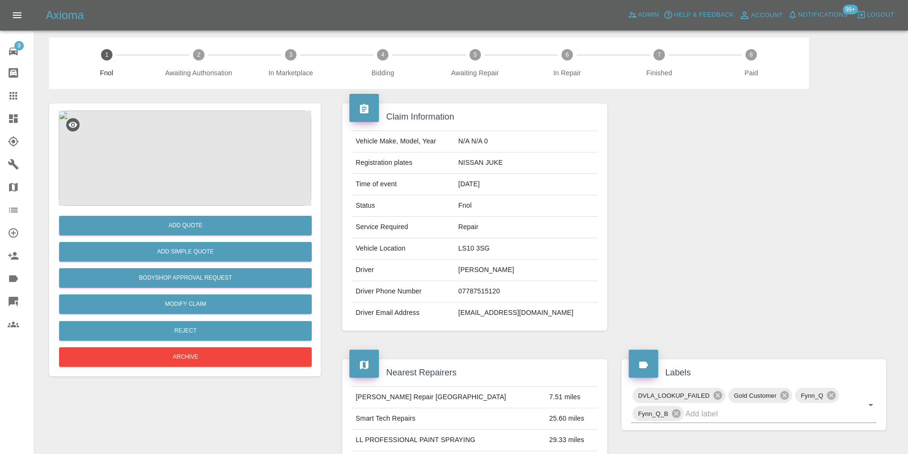
click at [184, 155] on img at bounding box center [185, 158] width 253 height 95
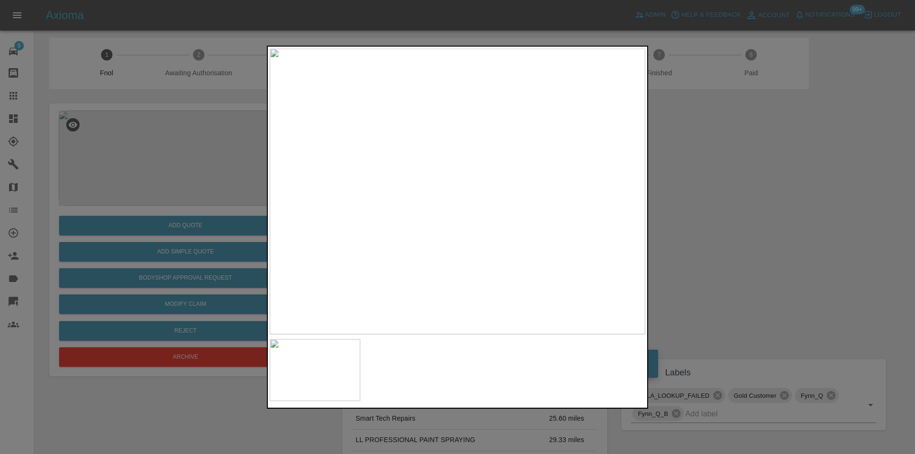
click at [804, 190] on div at bounding box center [457, 227] width 915 height 454
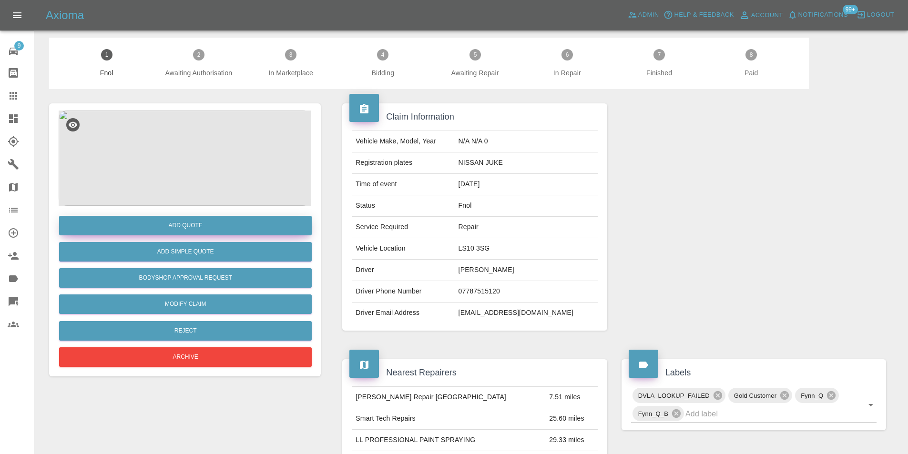
click at [203, 227] on button "Add Quote" at bounding box center [185, 226] width 253 height 20
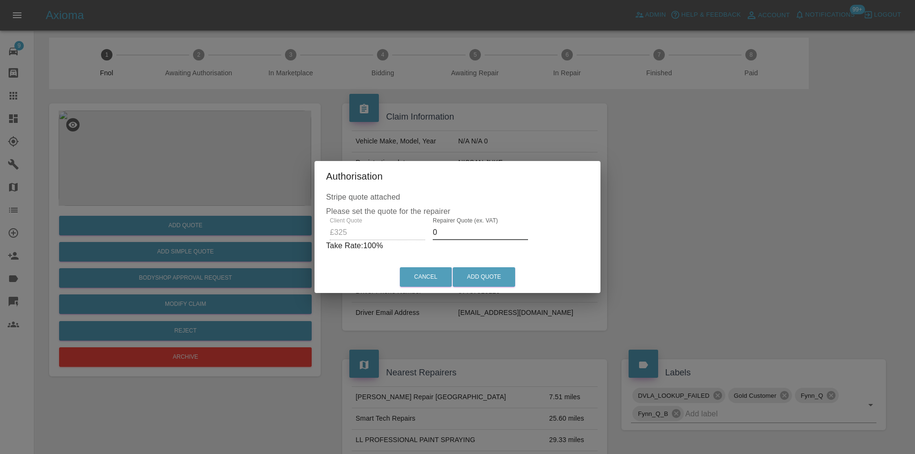
click at [447, 236] on input "0" at bounding box center [480, 232] width 95 height 15
type input "0210"
click at [487, 279] on button "Add Quote" at bounding box center [484, 277] width 62 height 20
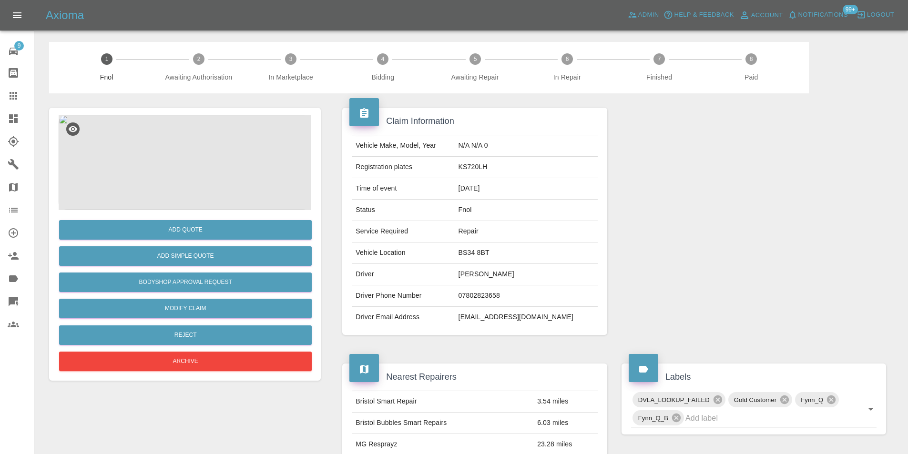
click at [188, 161] on img at bounding box center [185, 162] width 253 height 95
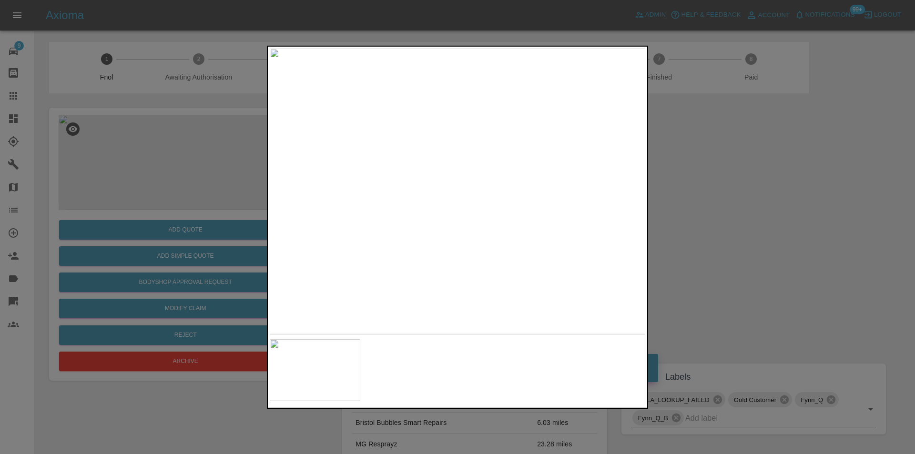
drag, startPoint x: 698, startPoint y: 186, endPoint x: 362, endPoint y: 248, distance: 342.4
click at [698, 187] on div at bounding box center [457, 227] width 915 height 454
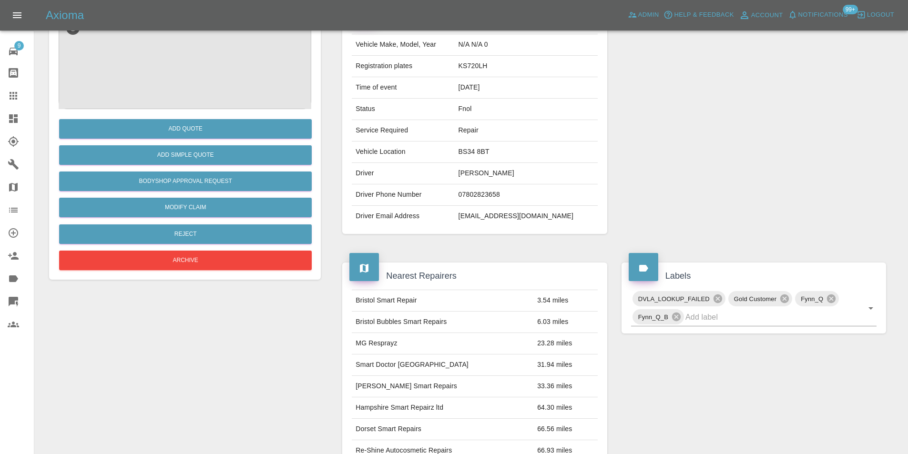
scroll to position [48, 0]
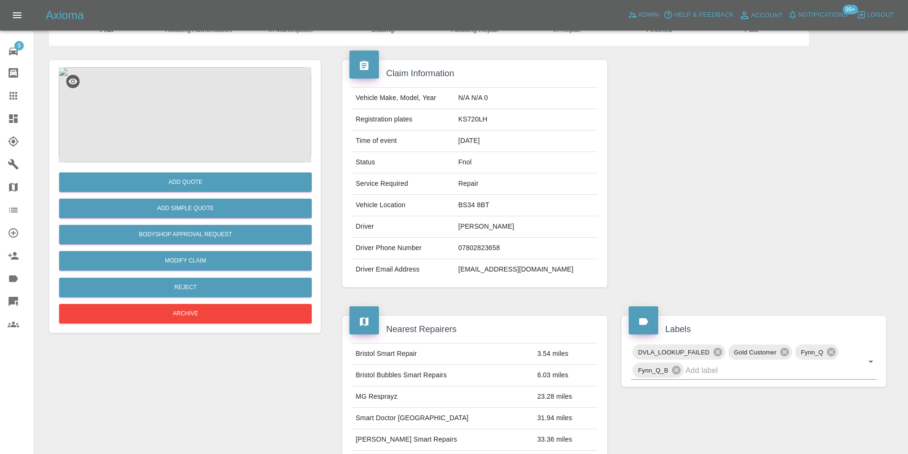
click at [182, 118] on img at bounding box center [185, 114] width 253 height 95
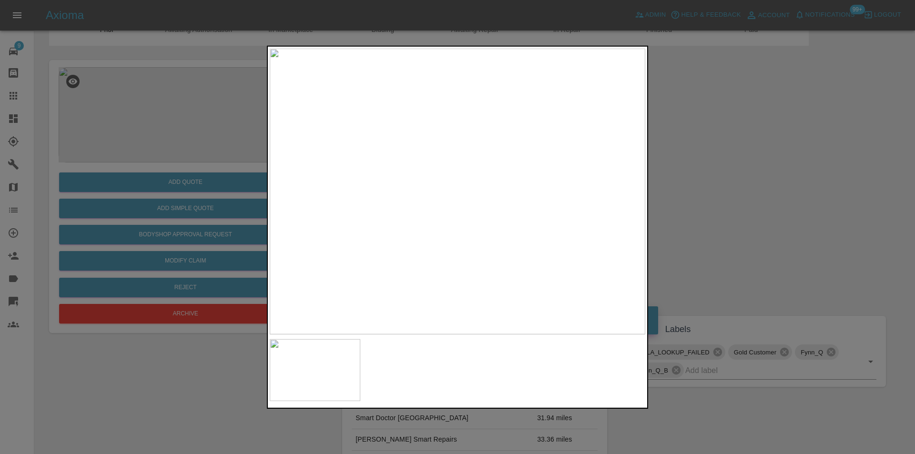
click at [721, 186] on div at bounding box center [457, 227] width 915 height 454
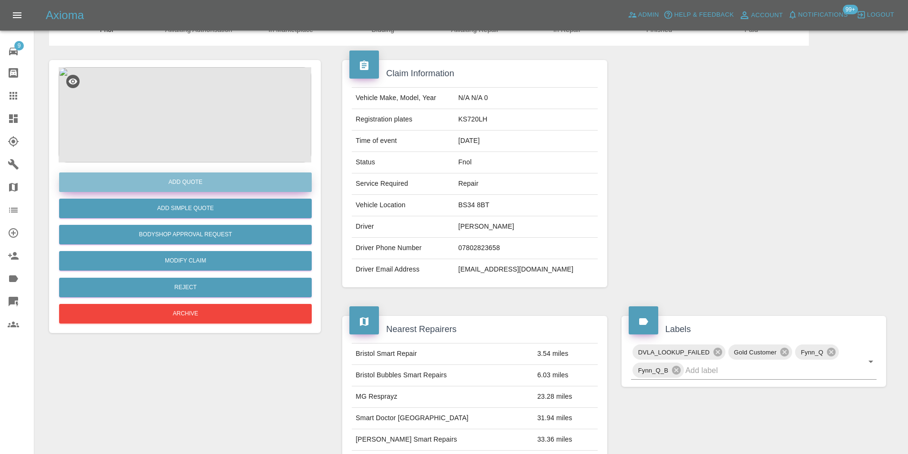
click at [177, 179] on button "Add Quote" at bounding box center [185, 182] width 253 height 20
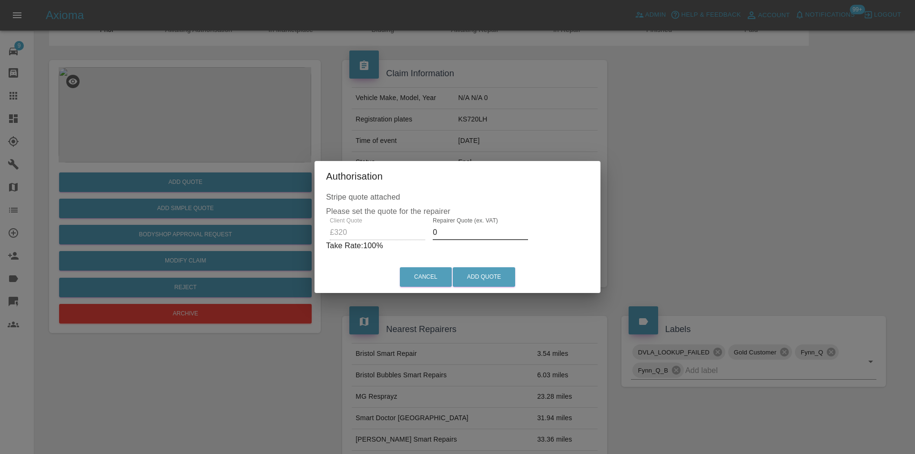
click at [451, 232] on input "0" at bounding box center [480, 232] width 95 height 15
type input "0205"
click at [477, 277] on button "Add Quote" at bounding box center [484, 277] width 62 height 20
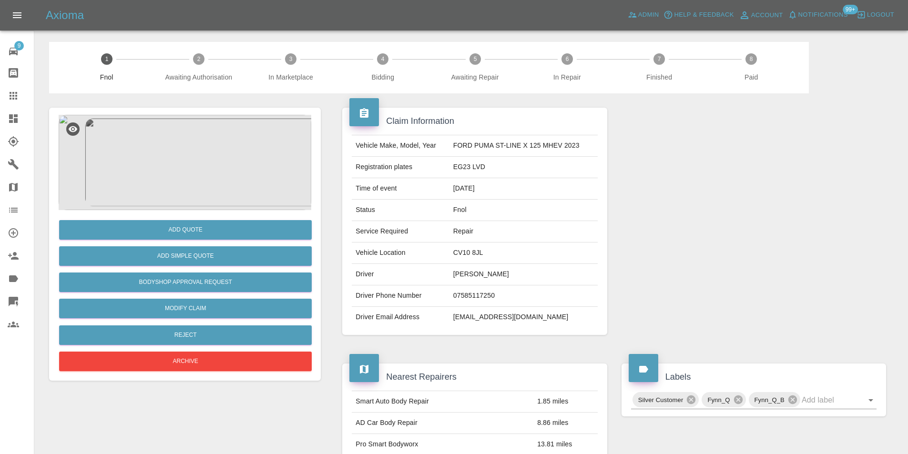
click at [204, 137] on img at bounding box center [185, 162] width 253 height 95
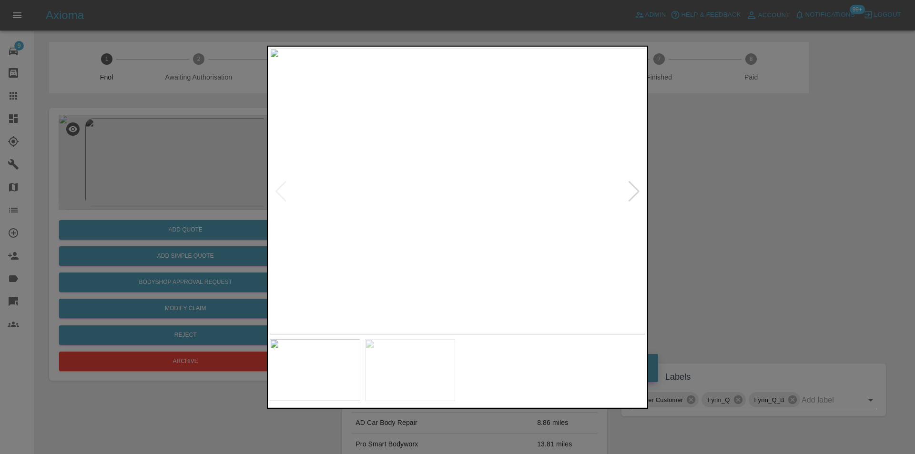
click at [629, 191] on div at bounding box center [634, 191] width 13 height 21
click at [629, 191] on img at bounding box center [457, 191] width 375 height 286
click at [283, 191] on div at bounding box center [280, 191] width 13 height 21
click at [633, 194] on div at bounding box center [634, 191] width 13 height 21
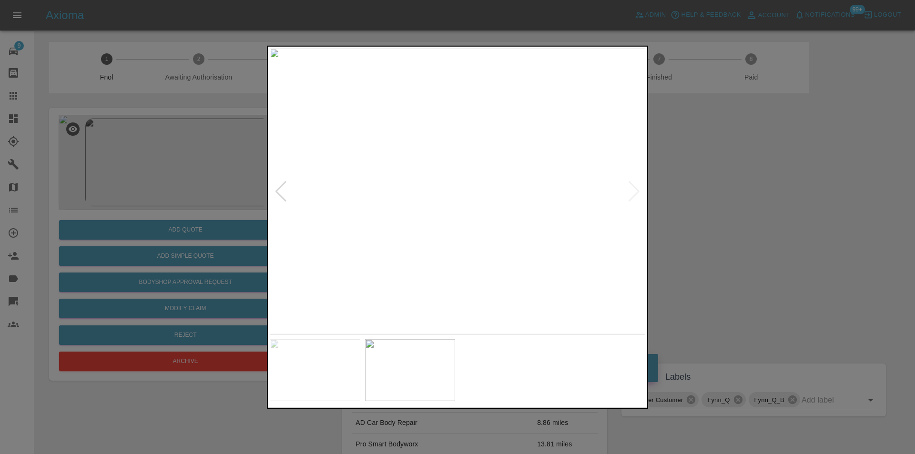
click at [725, 195] on div at bounding box center [457, 227] width 915 height 454
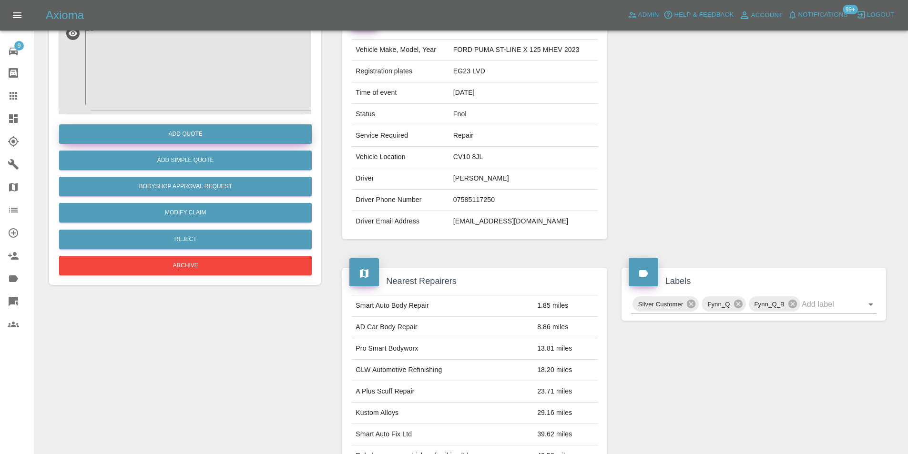
scroll to position [4, 0]
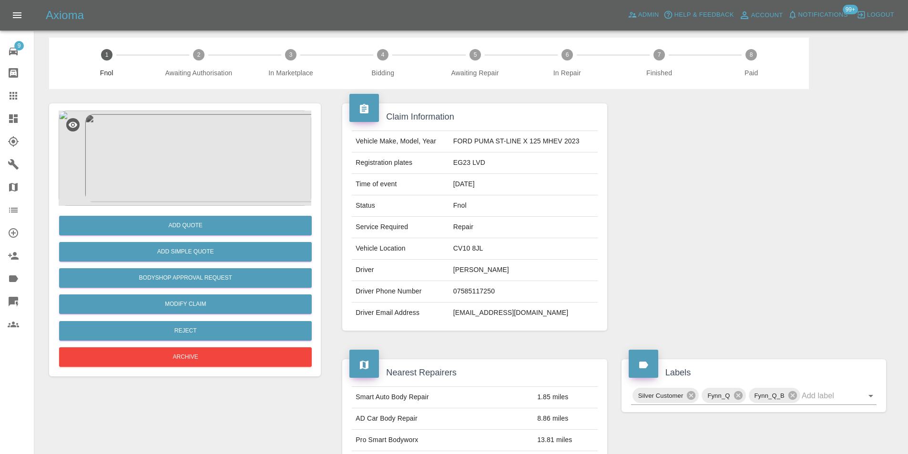
click at [177, 154] on img at bounding box center [185, 158] width 253 height 95
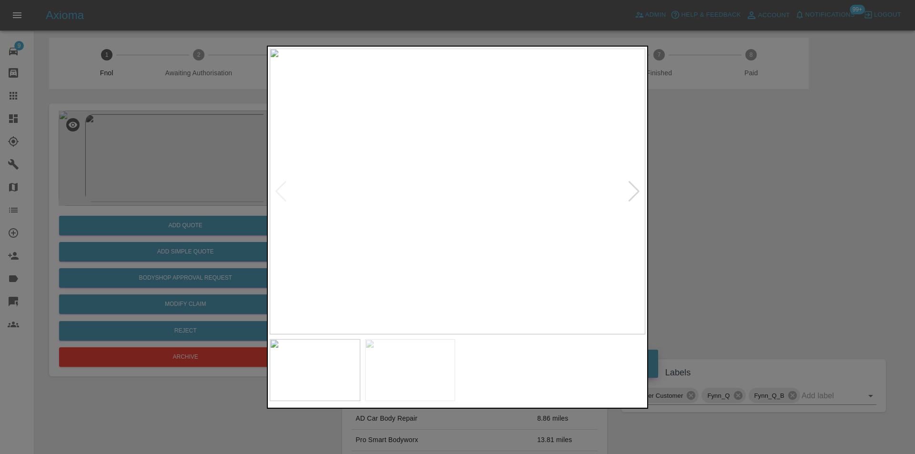
click at [632, 193] on div at bounding box center [634, 191] width 13 height 21
click at [632, 193] on img at bounding box center [457, 191] width 375 height 286
click at [716, 204] on div at bounding box center [457, 227] width 915 height 454
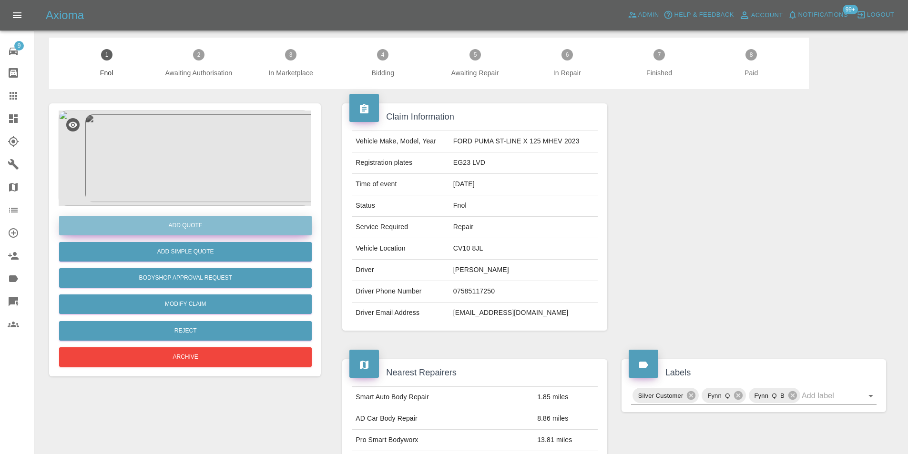
click at [195, 227] on button "Add Quote" at bounding box center [185, 226] width 253 height 20
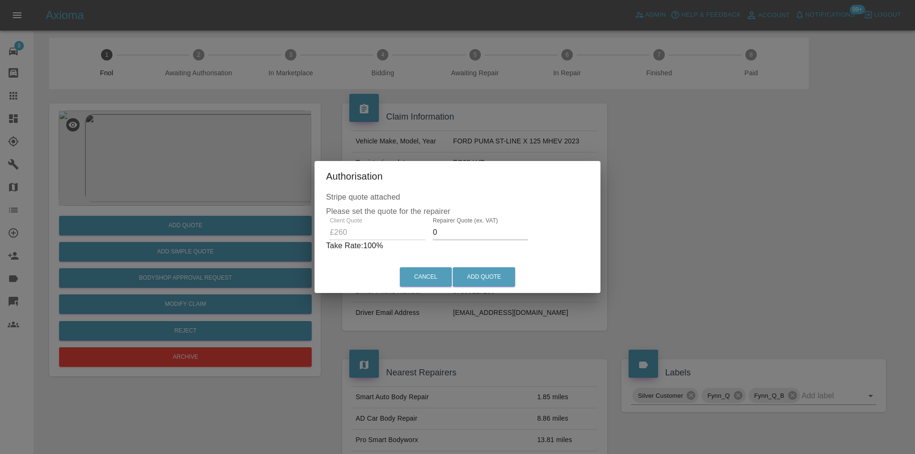
click at [448, 236] on input "0" at bounding box center [480, 232] width 95 height 15
type input "0170"
drag, startPoint x: 479, startPoint y: 273, endPoint x: 555, endPoint y: 160, distance: 136.4
click at [478, 274] on button "Add Quote" at bounding box center [484, 277] width 62 height 20
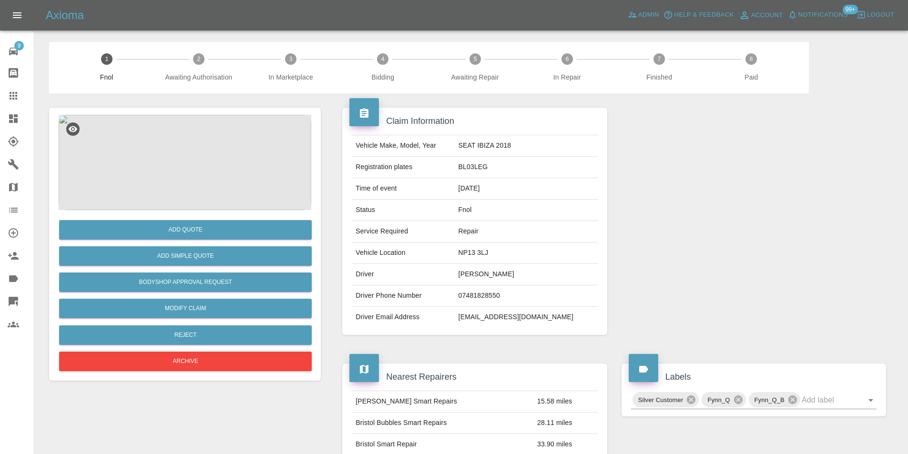
click at [194, 161] on img at bounding box center [185, 162] width 253 height 95
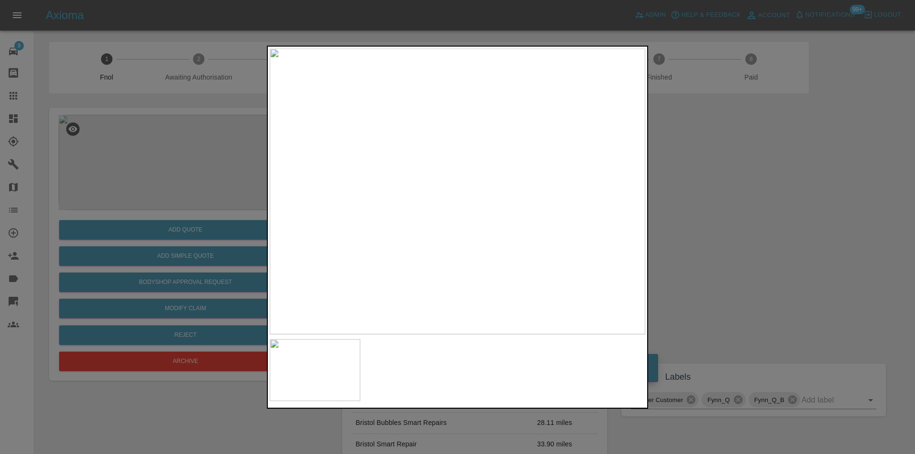
drag, startPoint x: 749, startPoint y: 225, endPoint x: 456, endPoint y: 272, distance: 296.7
click at [748, 225] on div at bounding box center [457, 227] width 915 height 454
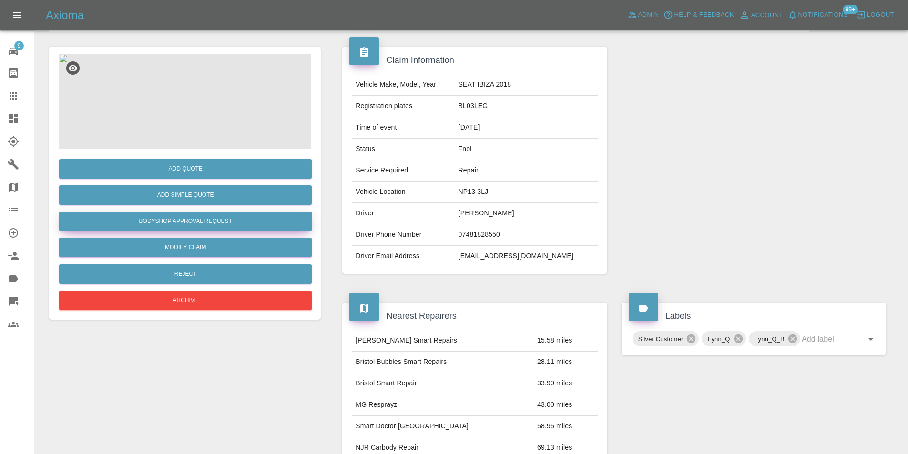
scroll to position [52, 0]
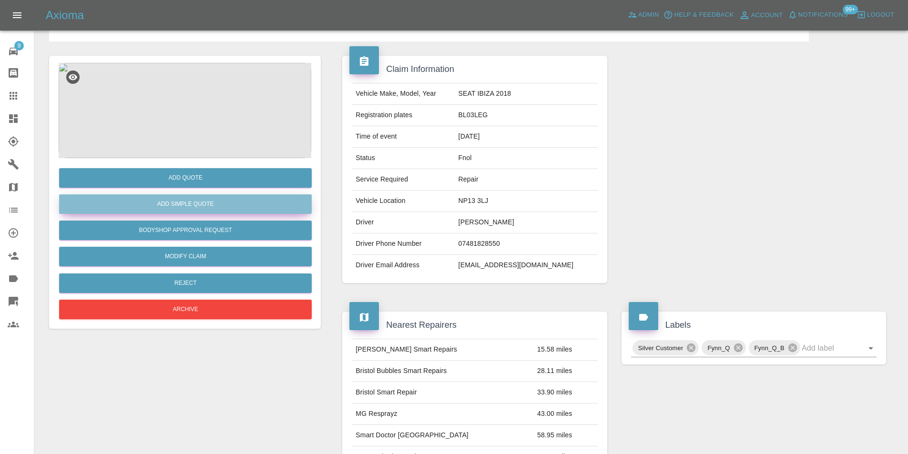
click at [201, 200] on button "Add Simple Quote" at bounding box center [185, 204] width 253 height 20
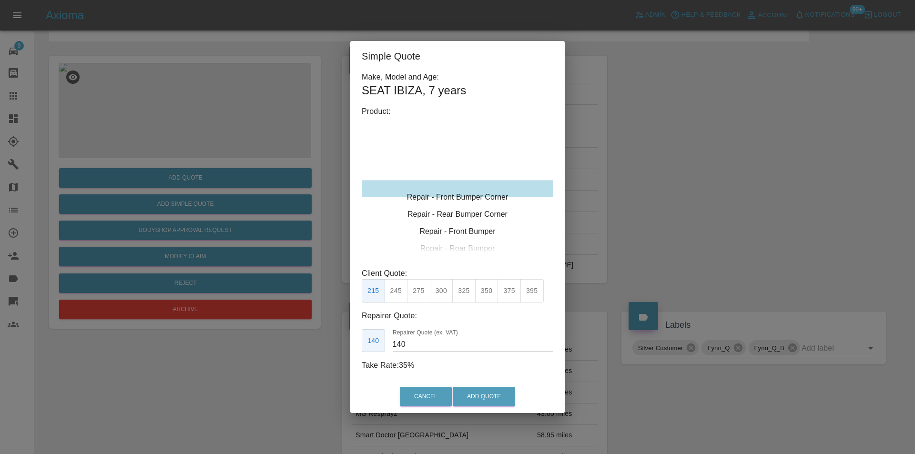
type input "120"
click at [480, 398] on button "Add Quote" at bounding box center [484, 397] width 62 height 20
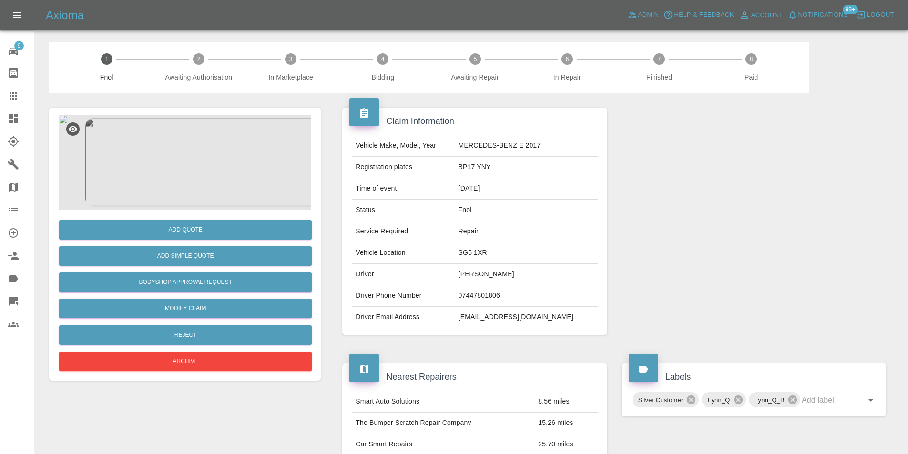
click at [194, 148] on img at bounding box center [185, 162] width 253 height 95
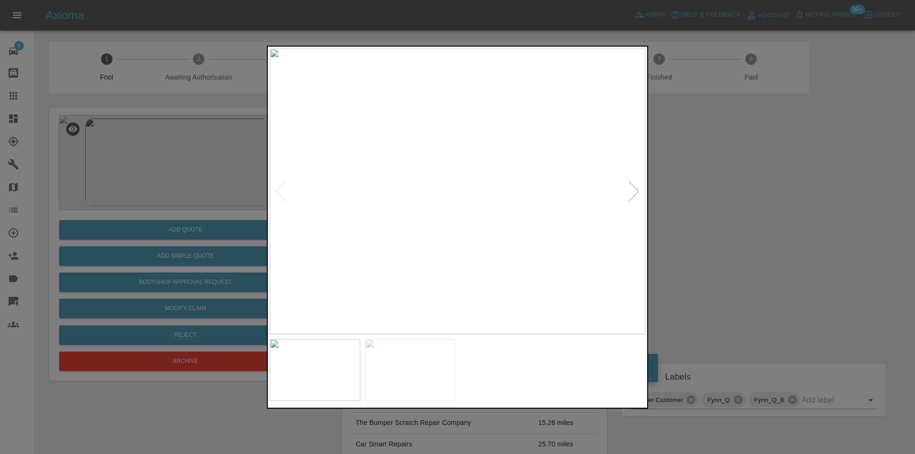
click at [630, 190] on div at bounding box center [634, 191] width 13 height 21
click at [630, 190] on img at bounding box center [457, 191] width 375 height 286
click at [728, 189] on div at bounding box center [457, 227] width 915 height 454
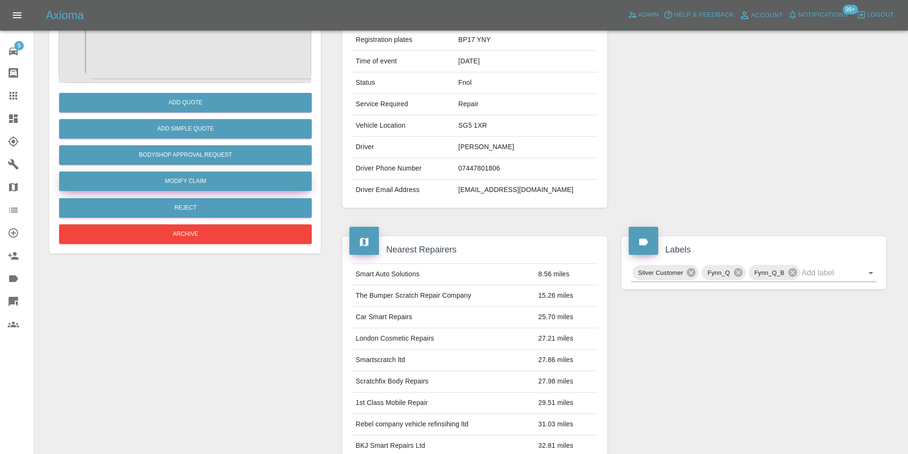
scroll to position [48, 0]
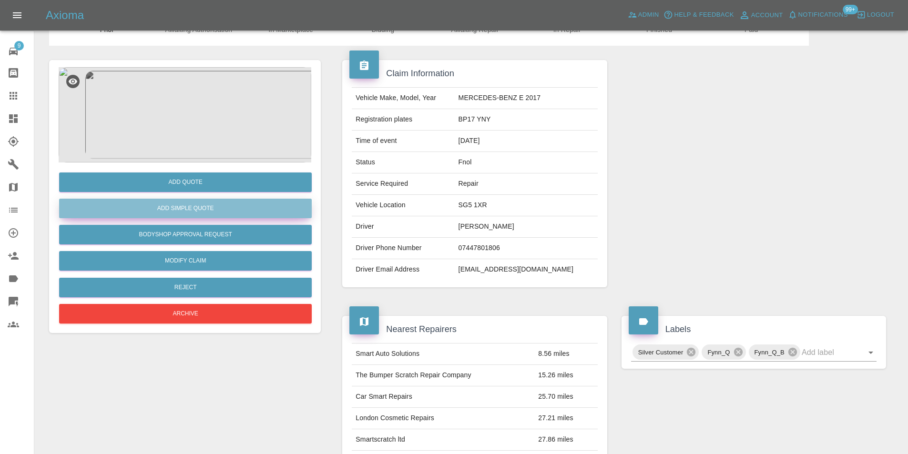
click at [201, 211] on button "Add Simple Quote" at bounding box center [185, 209] width 253 height 20
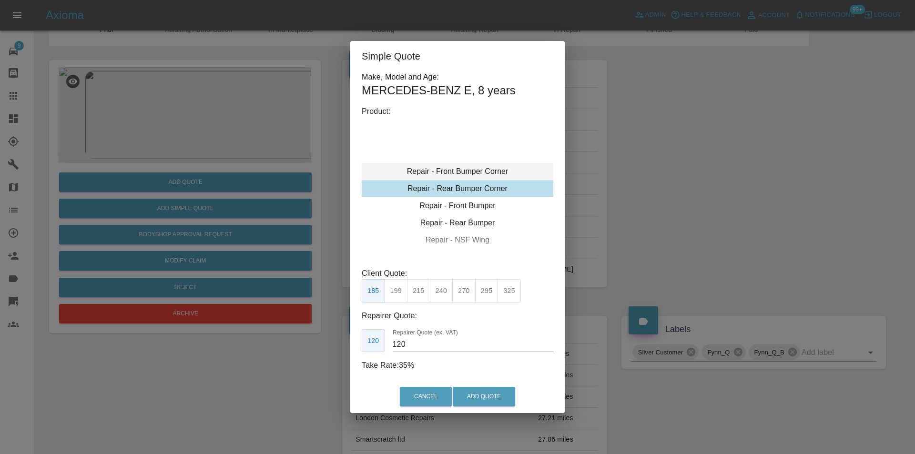
click at [481, 172] on div "Repair - Front Bumper Corner" at bounding box center [458, 171] width 192 height 17
click at [470, 220] on div "Repair - Front Bumper" at bounding box center [458, 222] width 192 height 17
click at [399, 289] on button "310" at bounding box center [396, 290] width 23 height 23
click at [490, 399] on button "Add Quote" at bounding box center [484, 397] width 62 height 20
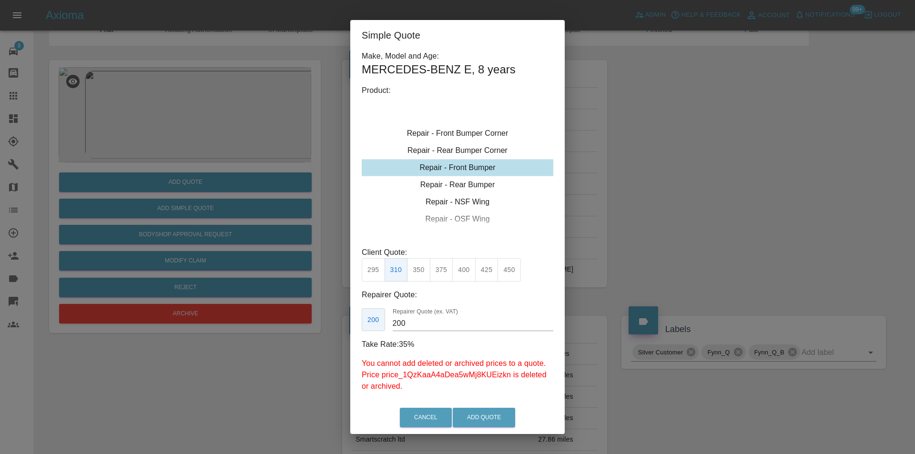
drag, startPoint x: 420, startPoint y: 266, endPoint x: 424, endPoint y: 271, distance: 6.4
click at [421, 267] on button "350" at bounding box center [418, 269] width 23 height 23
type input "210"
click at [462, 413] on button "Add Quote" at bounding box center [484, 418] width 62 height 20
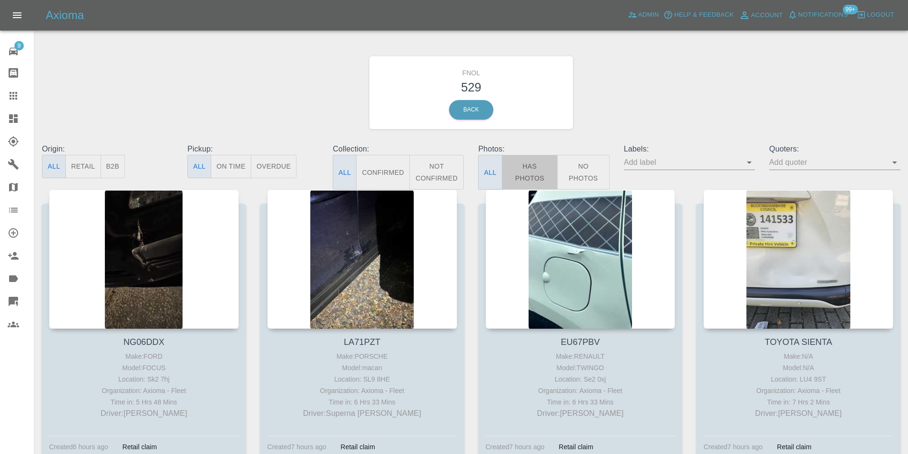
click at [525, 166] on button "Has Photos" at bounding box center [530, 172] width 56 height 35
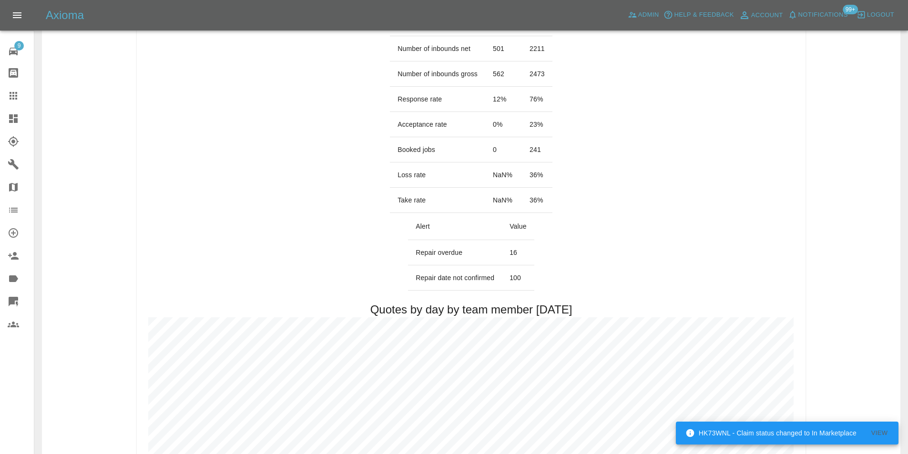
scroll to position [381, 0]
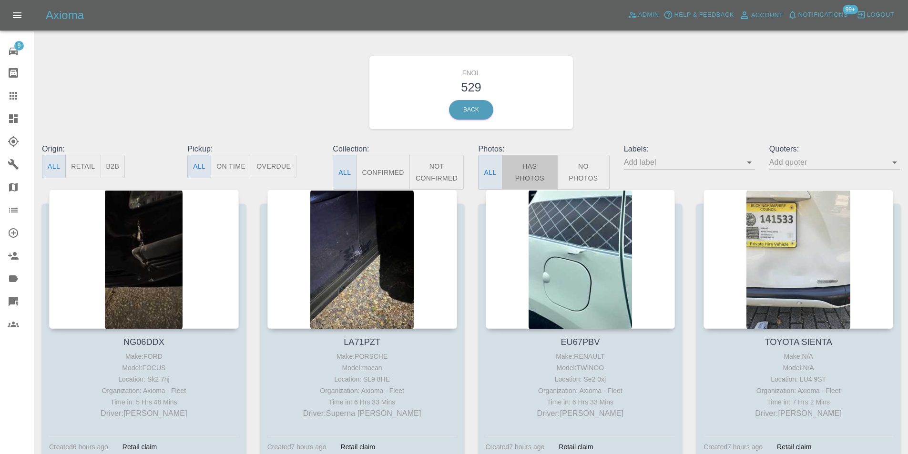
click at [532, 167] on button "Has Photos" at bounding box center [530, 172] width 56 height 35
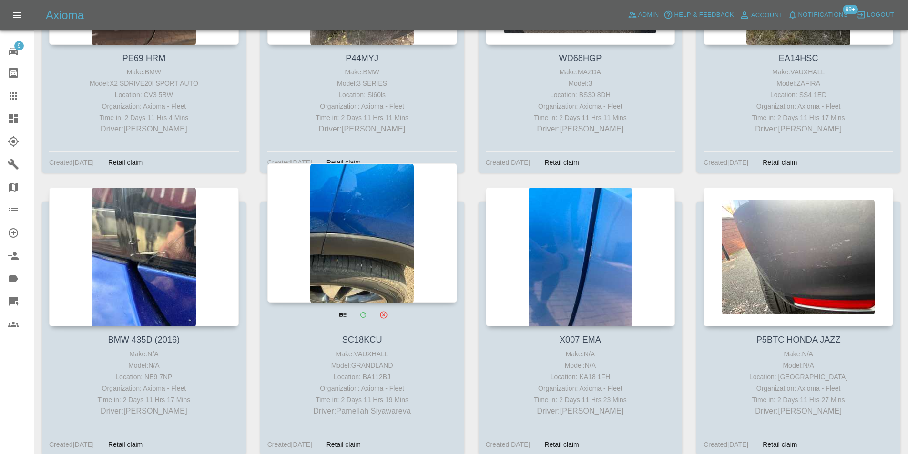
scroll to position [28202, 0]
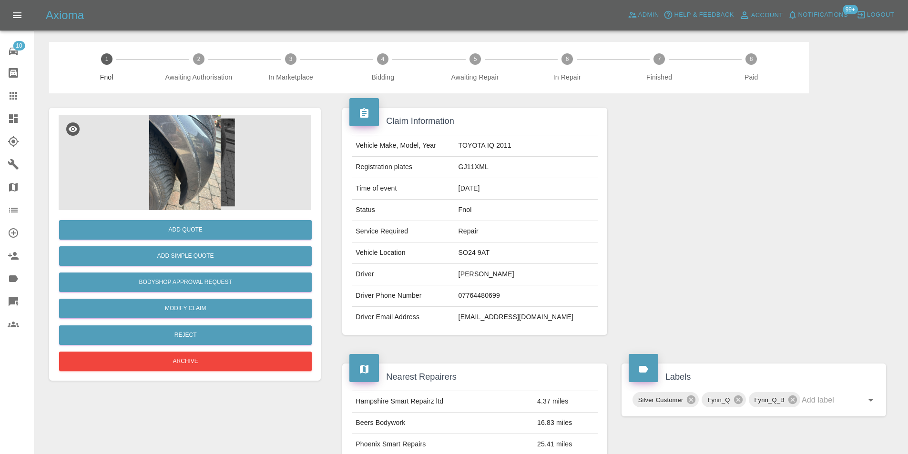
click at [174, 132] on img at bounding box center [185, 162] width 253 height 95
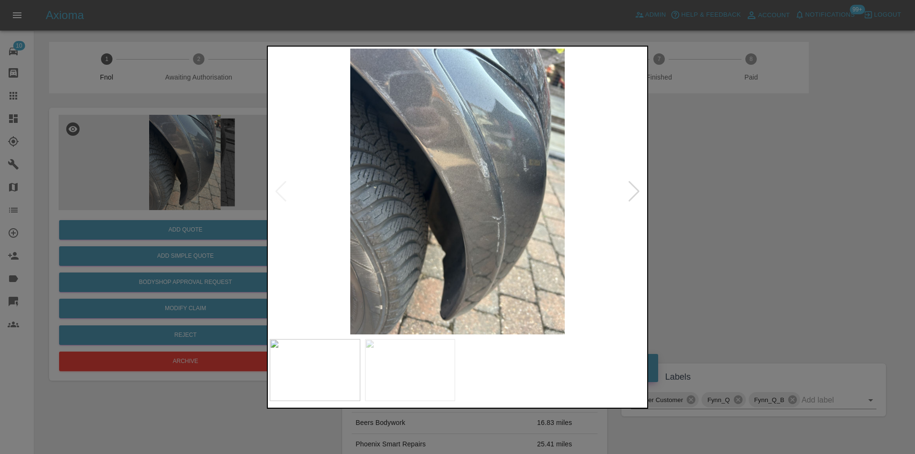
click at [635, 193] on div at bounding box center [634, 191] width 13 height 21
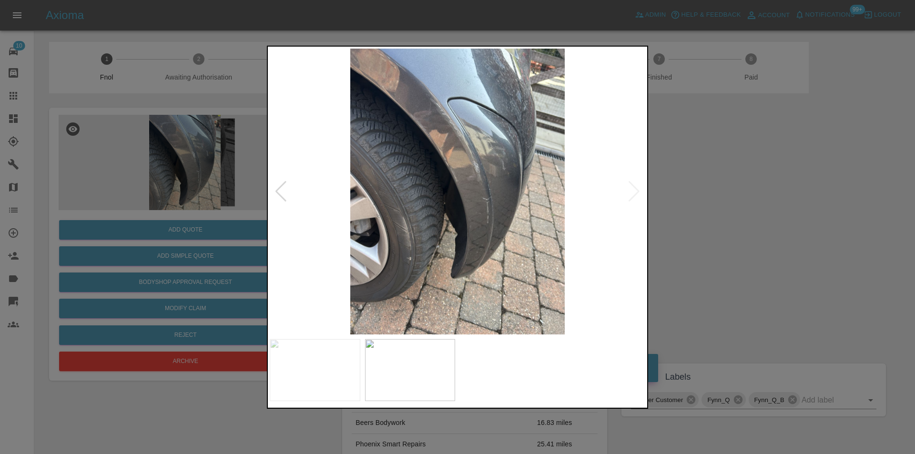
click at [633, 195] on img at bounding box center [457, 191] width 375 height 286
click at [499, 166] on img at bounding box center [457, 191] width 375 height 286
click at [500, 166] on img at bounding box center [457, 191] width 375 height 286
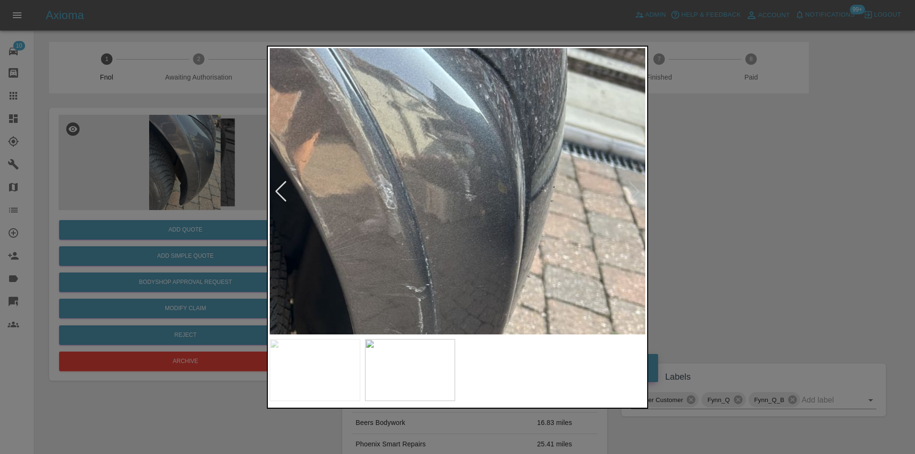
click at [461, 185] on img at bounding box center [330, 266] width 1126 height 858
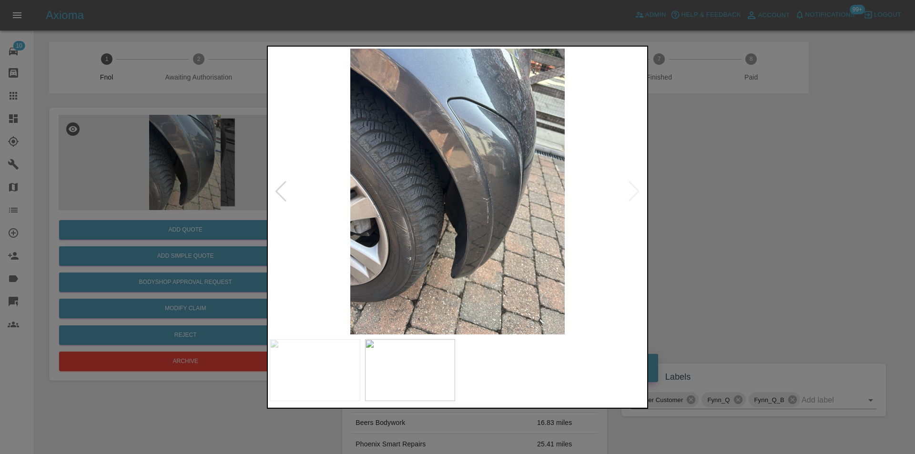
click at [715, 199] on div at bounding box center [457, 227] width 915 height 454
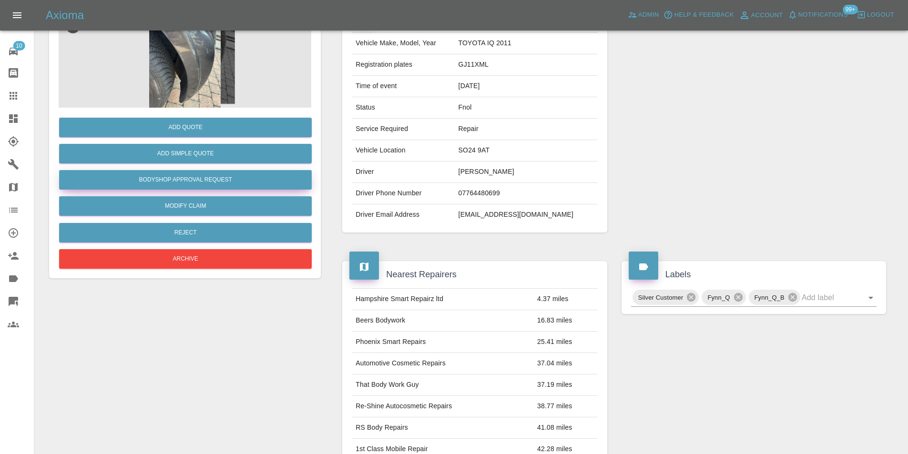
scroll to position [100, 0]
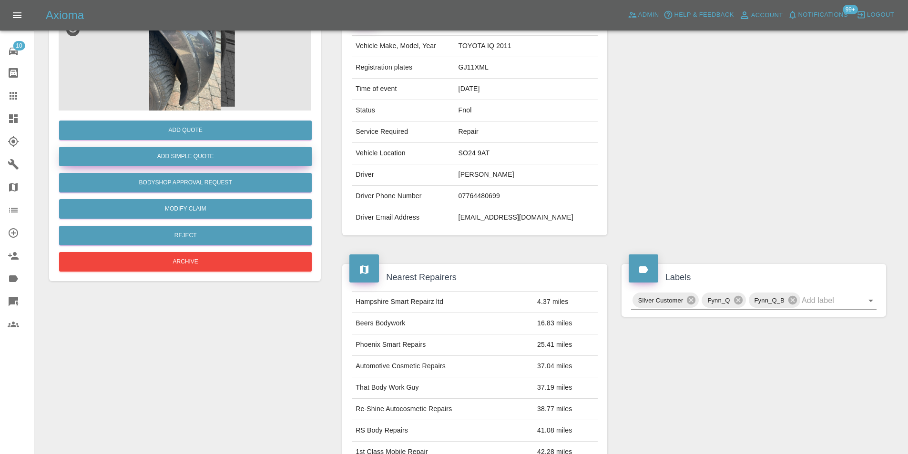
click at [199, 160] on button "Add Simple Quote" at bounding box center [185, 157] width 253 height 20
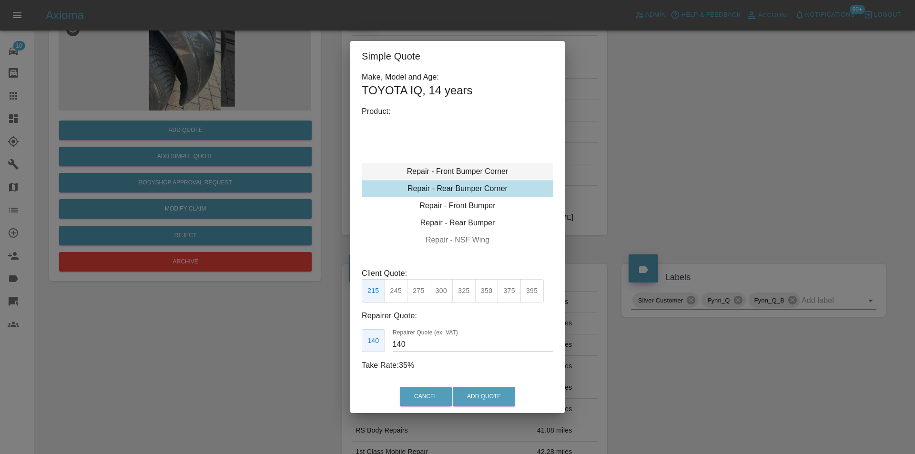
type input "120"
click at [490, 162] on div "Repair - Front Bumper Corner Repair - Rear Bumper Corner Repair - Front Bumper …" at bounding box center [458, 188] width 192 height 143
click at [488, 172] on div "Repair - Front Bumper Corner" at bounding box center [458, 171] width 192 height 17
click at [489, 393] on button "Add Quote" at bounding box center [484, 397] width 62 height 20
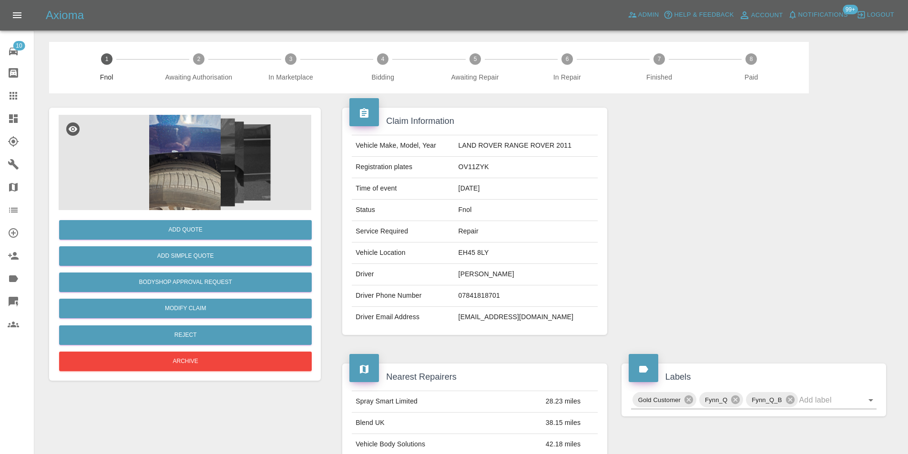
click at [181, 168] on img at bounding box center [185, 162] width 253 height 95
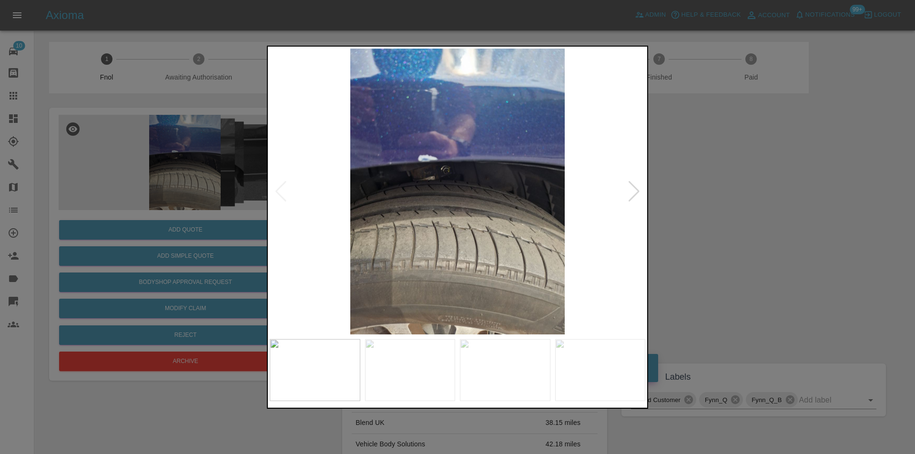
click at [632, 195] on div at bounding box center [634, 191] width 13 height 21
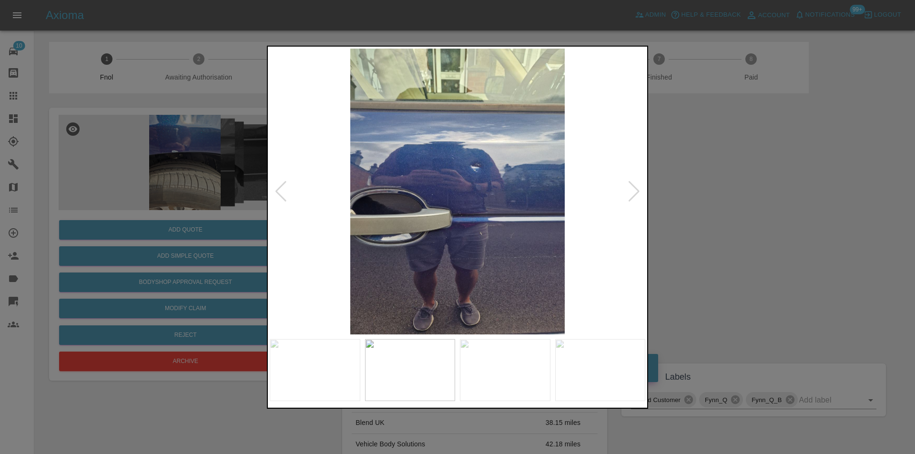
click at [632, 195] on div at bounding box center [634, 191] width 13 height 21
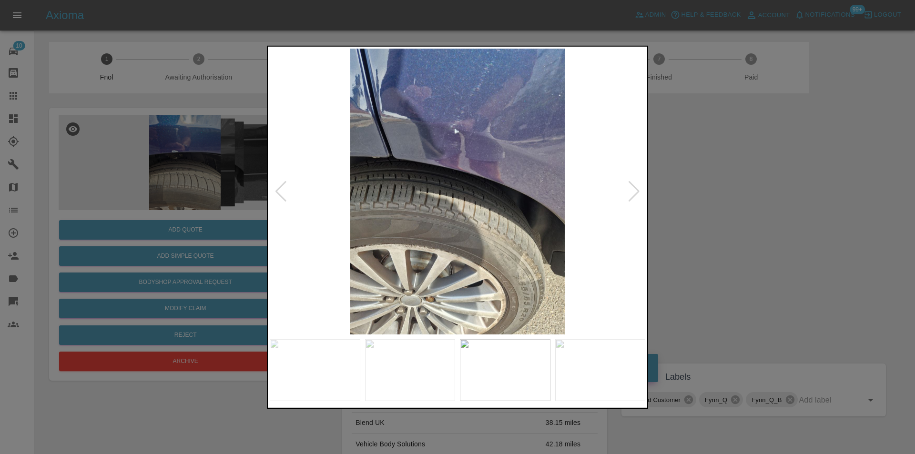
click at [632, 195] on div at bounding box center [634, 191] width 13 height 21
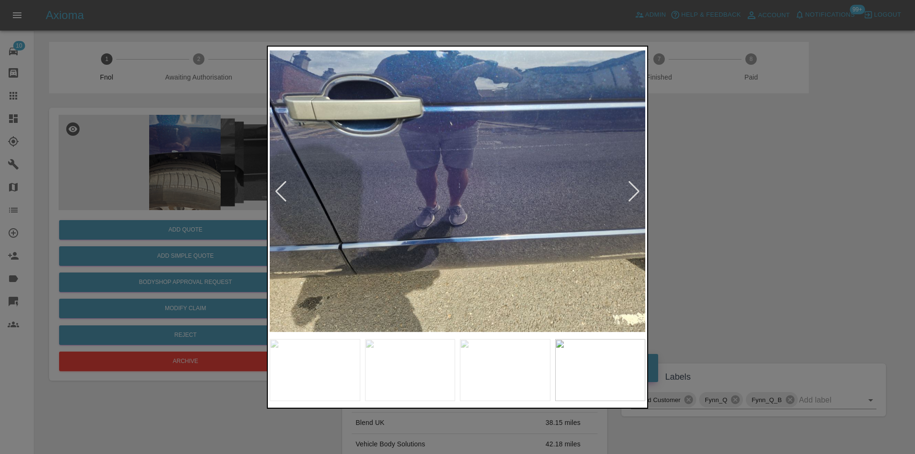
click at [632, 195] on div at bounding box center [634, 191] width 13 height 21
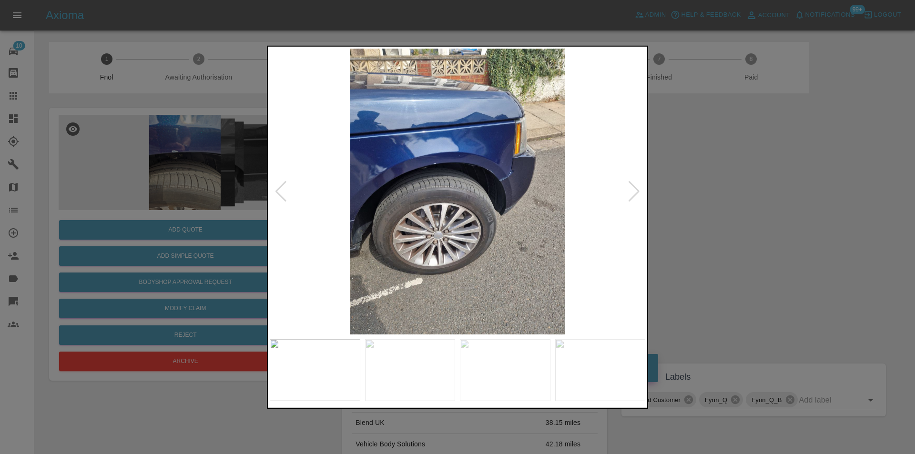
drag, startPoint x: 753, startPoint y: 199, endPoint x: 576, endPoint y: 133, distance: 189.2
click at [753, 199] on div at bounding box center [457, 227] width 915 height 454
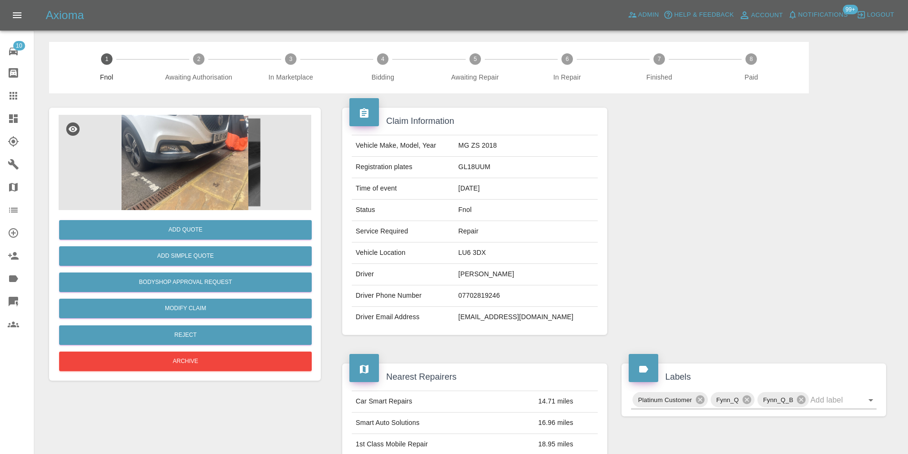
click at [162, 159] on img at bounding box center [185, 162] width 253 height 95
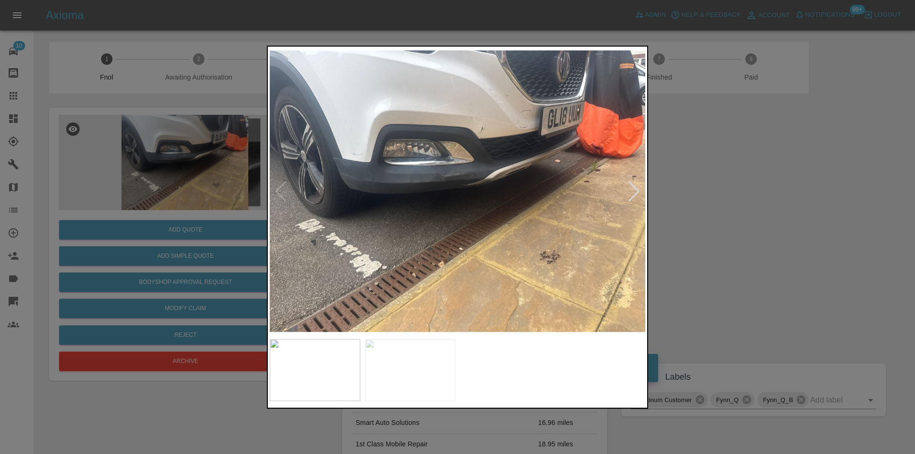
click at [635, 193] on div at bounding box center [634, 191] width 13 height 21
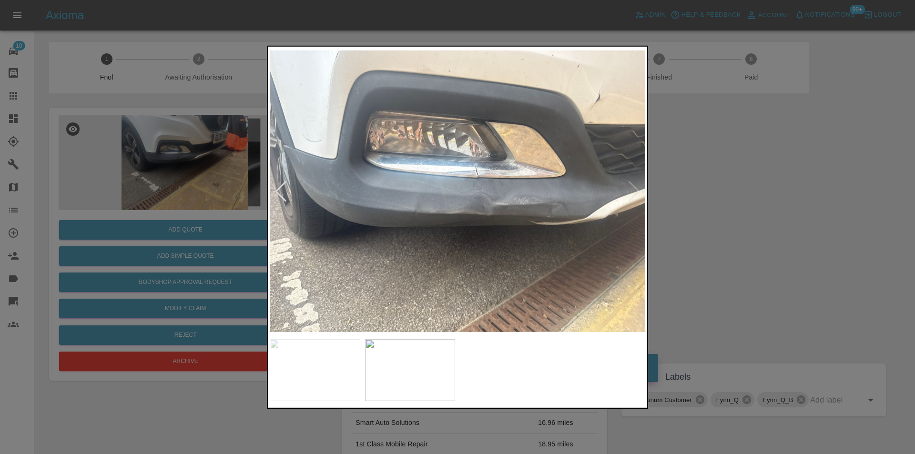
drag, startPoint x: 686, startPoint y: 195, endPoint x: 390, endPoint y: 26, distance: 340.6
click at [677, 188] on div at bounding box center [457, 227] width 915 height 454
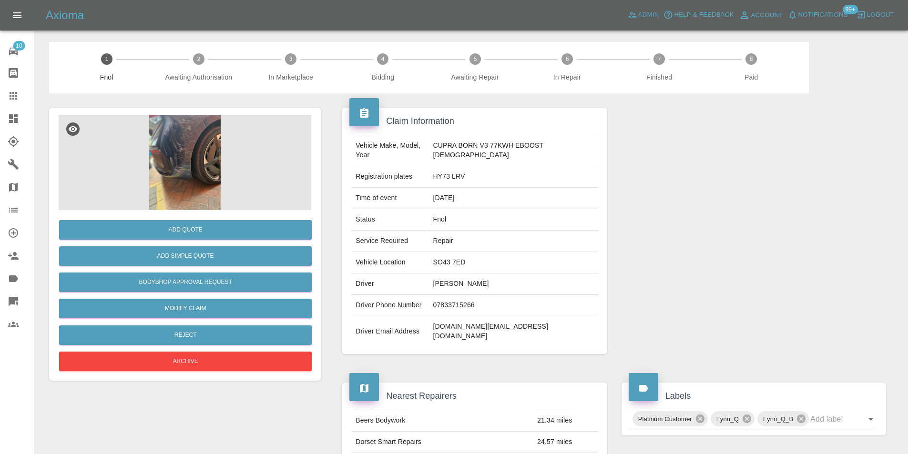
click at [194, 137] on img at bounding box center [185, 162] width 253 height 95
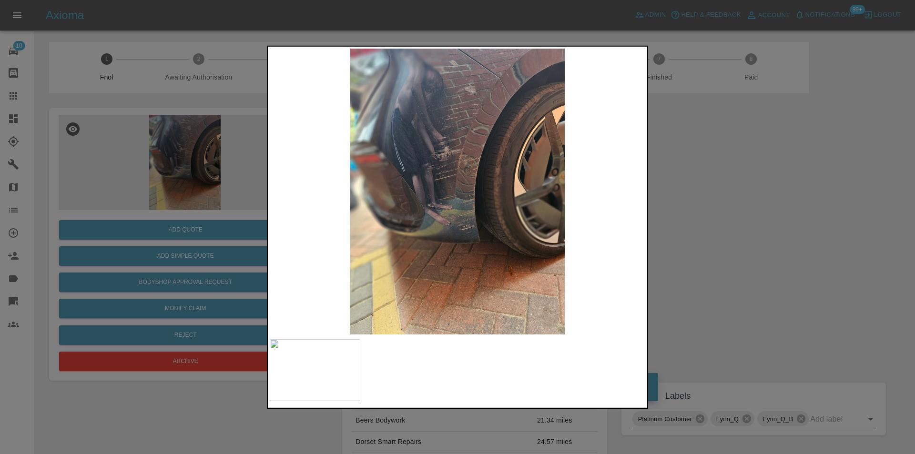
click at [728, 216] on div at bounding box center [457, 227] width 915 height 454
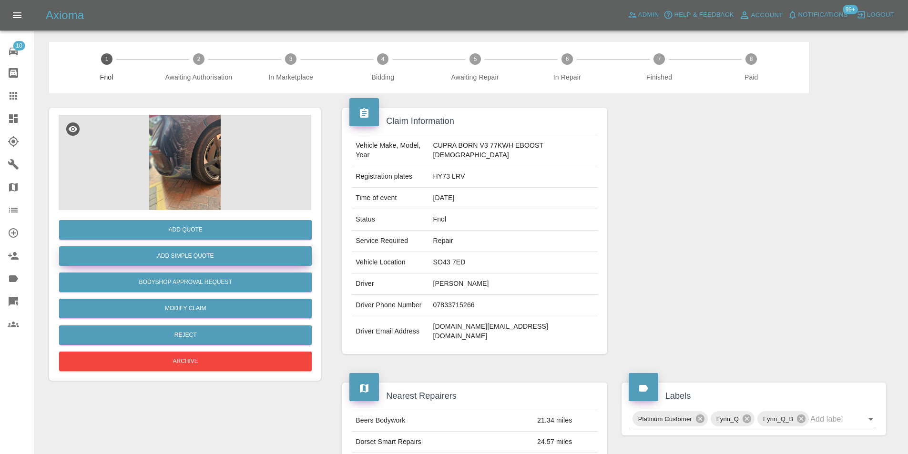
click at [200, 256] on button "Add Simple Quote" at bounding box center [185, 256] width 253 height 20
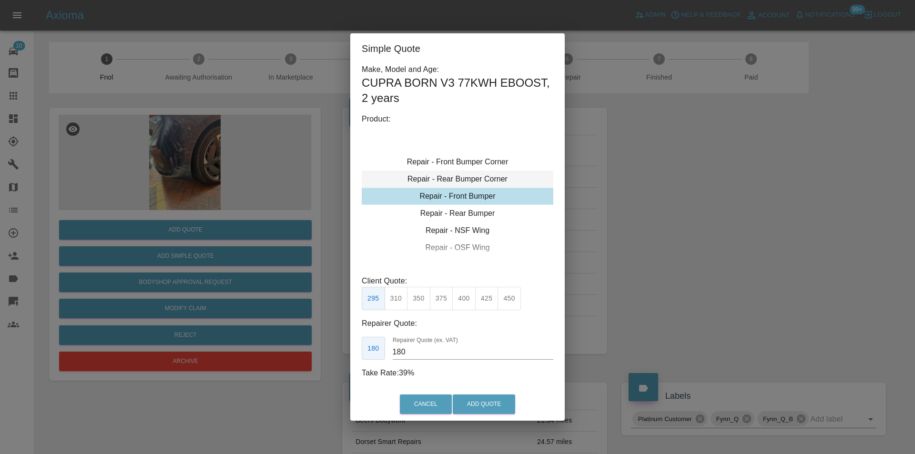
click at [481, 179] on div "Repair - Rear Bumper Corner" at bounding box center [458, 179] width 192 height 17
type input "120"
click at [480, 401] on button "Add Quote" at bounding box center [484, 405] width 62 height 20
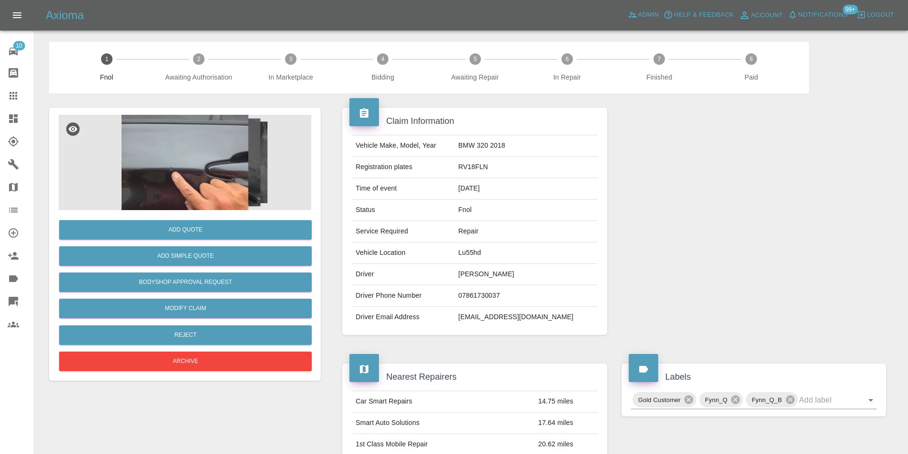
click at [202, 142] on img at bounding box center [185, 162] width 253 height 95
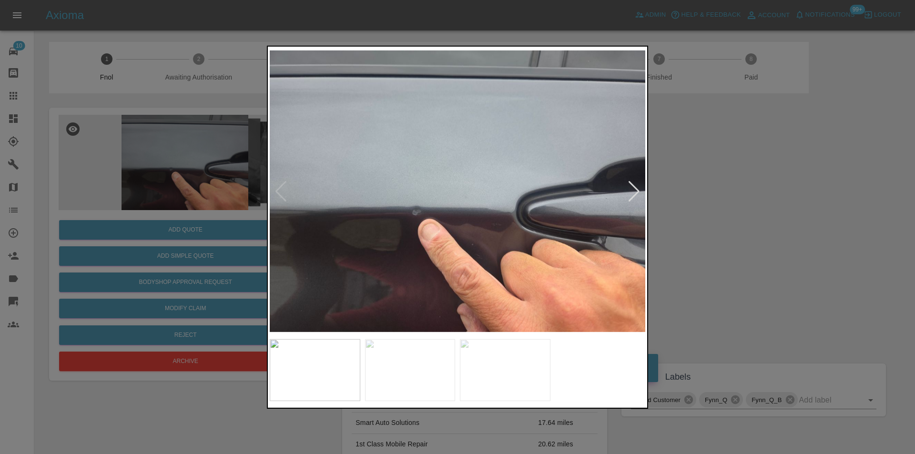
click at [629, 193] on div at bounding box center [634, 191] width 13 height 21
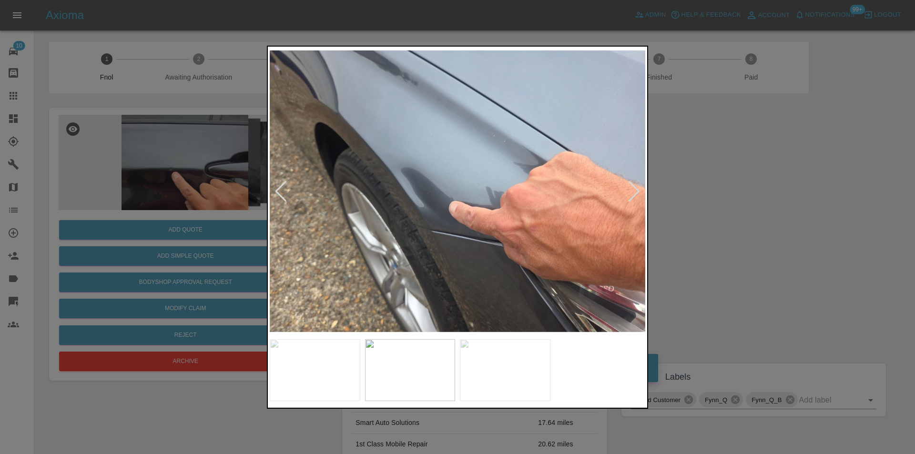
click at [629, 193] on div at bounding box center [634, 191] width 13 height 21
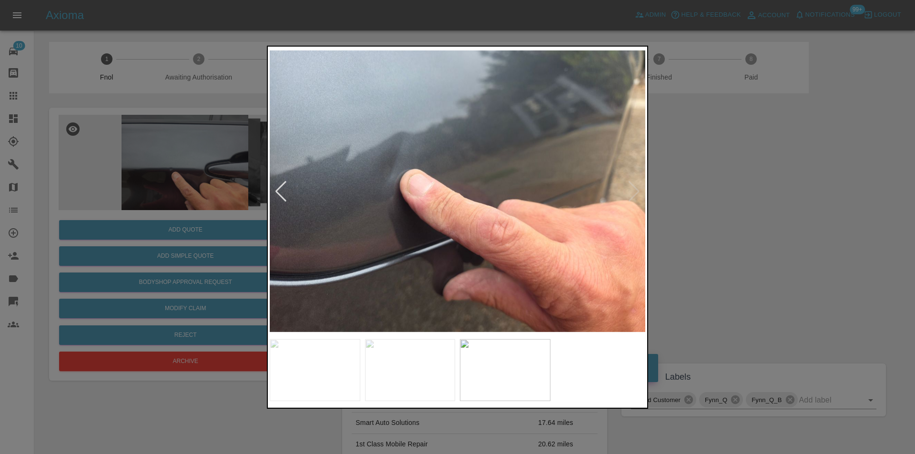
click at [629, 193] on img at bounding box center [457, 191] width 375 height 286
click at [283, 186] on div at bounding box center [280, 191] width 13 height 21
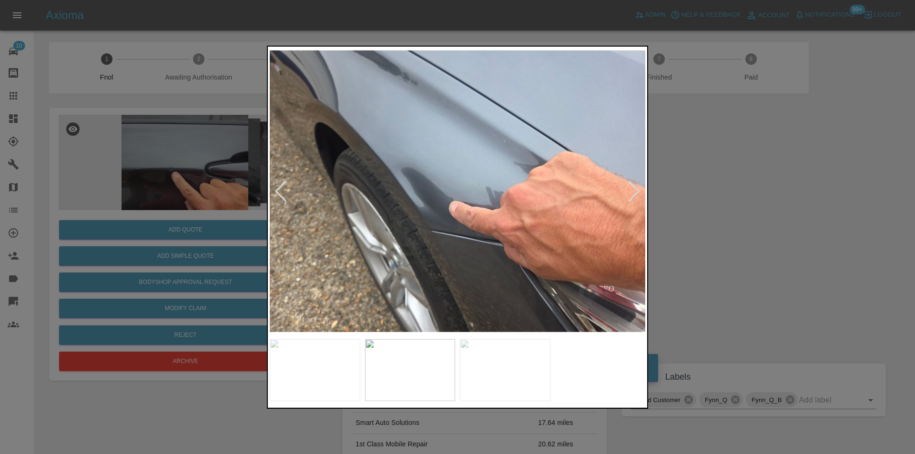
click at [283, 186] on div at bounding box center [280, 191] width 13 height 21
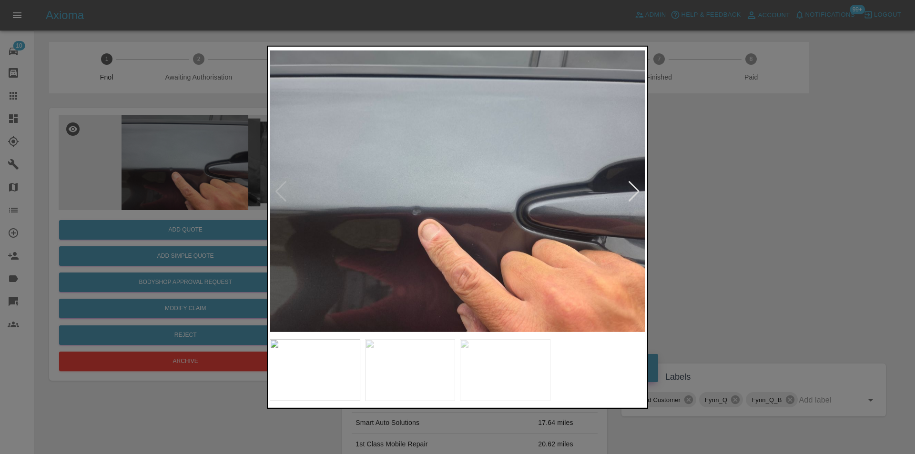
drag, startPoint x: 814, startPoint y: 233, endPoint x: 460, endPoint y: 309, distance: 362.2
click at [813, 233] on div at bounding box center [457, 227] width 915 height 454
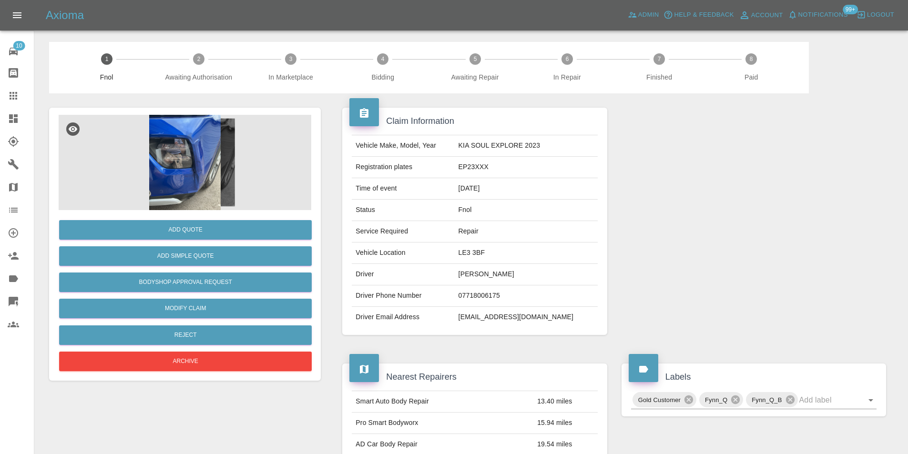
click at [208, 154] on img at bounding box center [185, 162] width 253 height 95
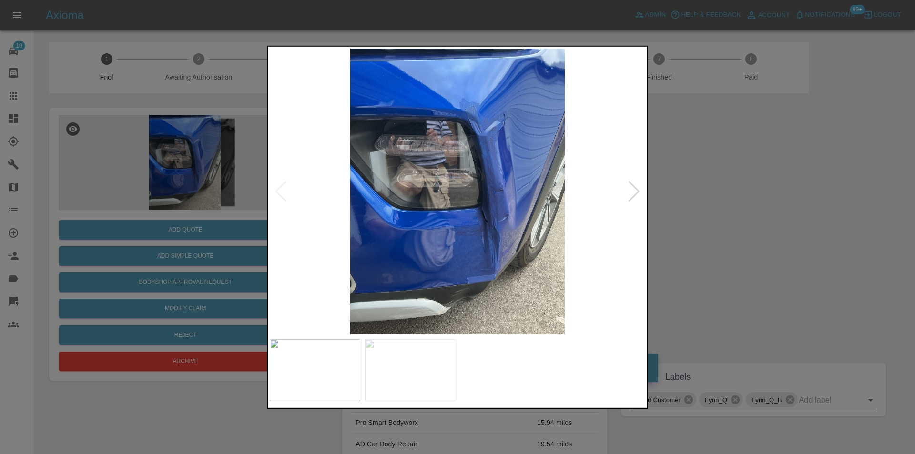
click at [635, 195] on div at bounding box center [634, 191] width 13 height 21
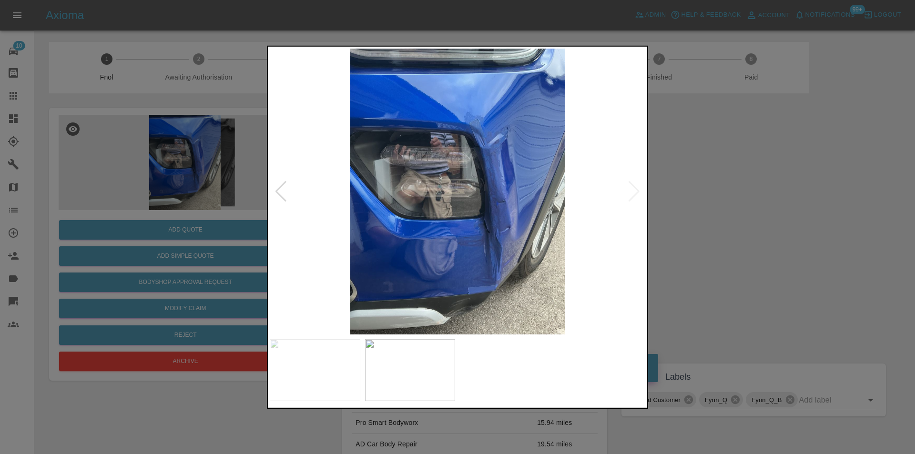
drag, startPoint x: 710, startPoint y: 210, endPoint x: 659, endPoint y: 208, distance: 51.0
click at [711, 215] on div at bounding box center [457, 227] width 915 height 454
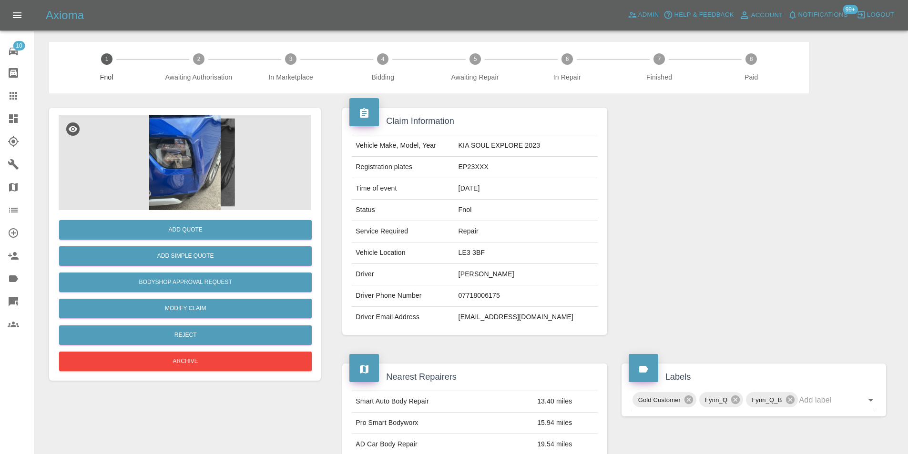
click at [201, 154] on img at bounding box center [185, 162] width 253 height 95
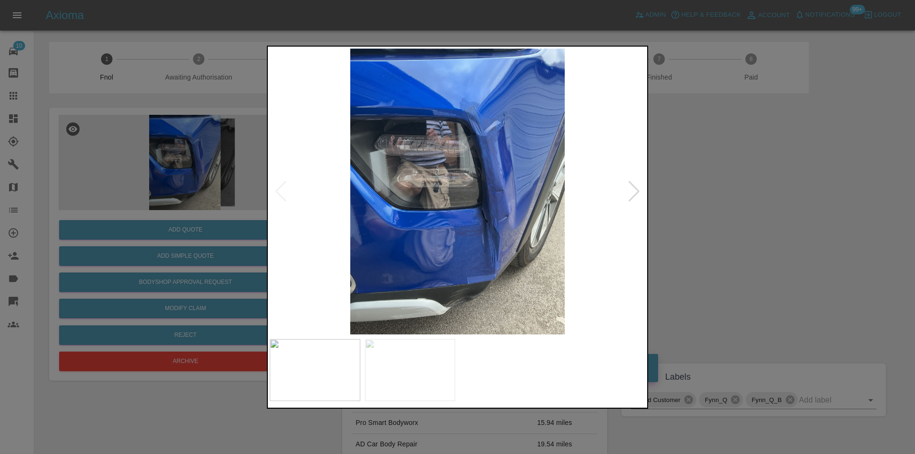
drag, startPoint x: 720, startPoint y: 233, endPoint x: 248, endPoint y: 243, distance: 471.8
click at [719, 233] on div at bounding box center [457, 227] width 915 height 454
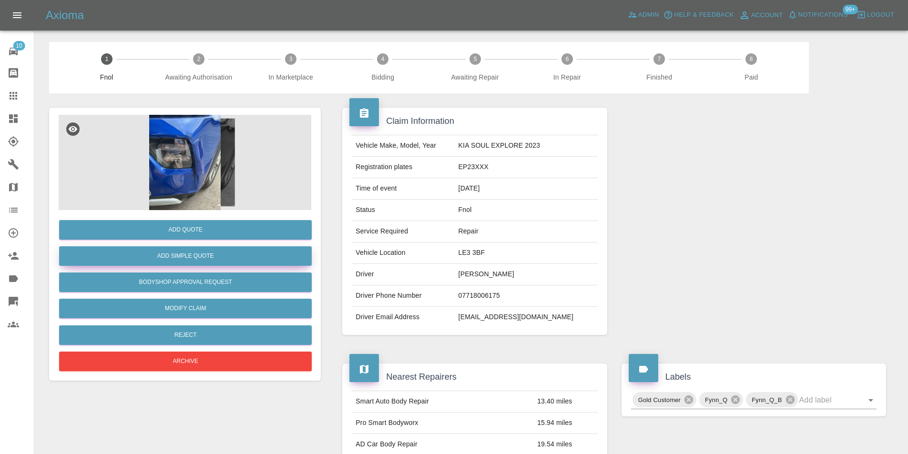
click at [167, 256] on button "Add Simple Quote" at bounding box center [185, 256] width 253 height 20
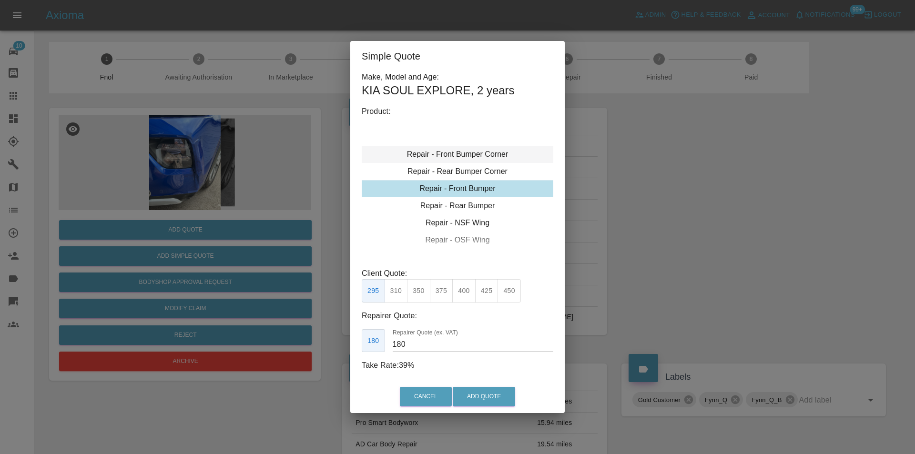
click at [473, 152] on div "Repair - Front Bumper Corner" at bounding box center [458, 154] width 192 height 17
click at [507, 292] on button "325" at bounding box center [508, 290] width 23 height 23
type input "200"
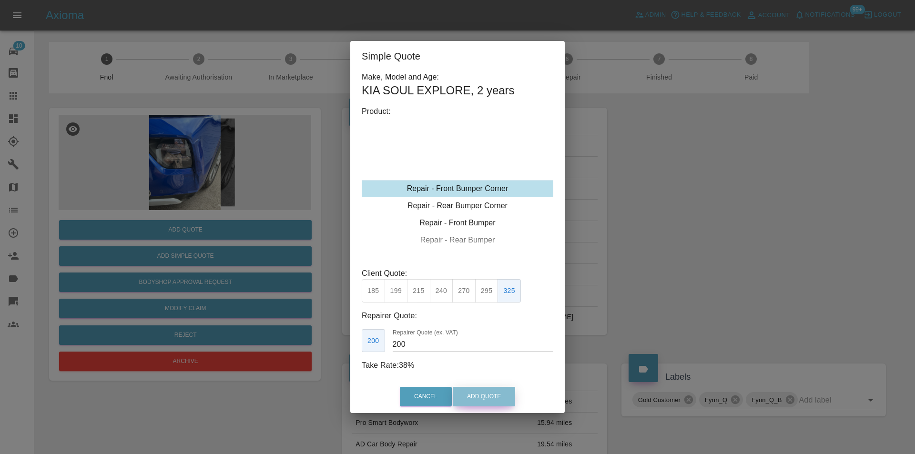
click at [494, 395] on button "Add Quote" at bounding box center [484, 397] width 62 height 20
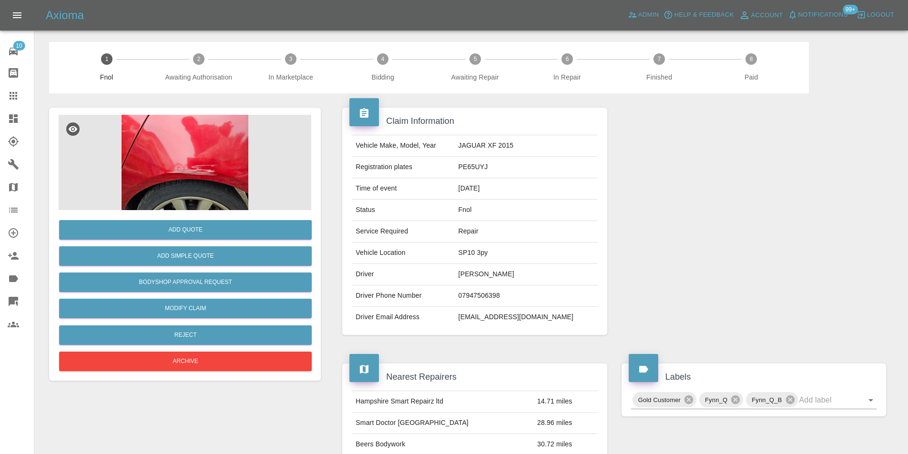
click at [182, 161] on img at bounding box center [185, 162] width 253 height 95
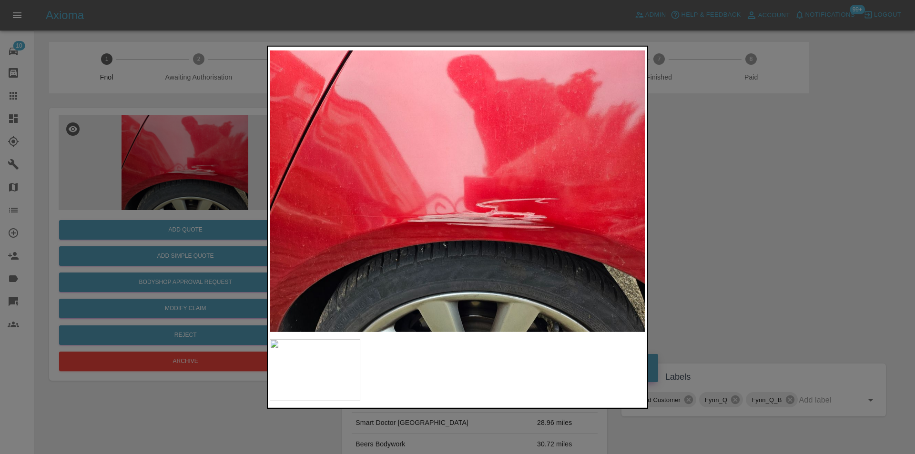
click at [729, 235] on div at bounding box center [457, 227] width 915 height 454
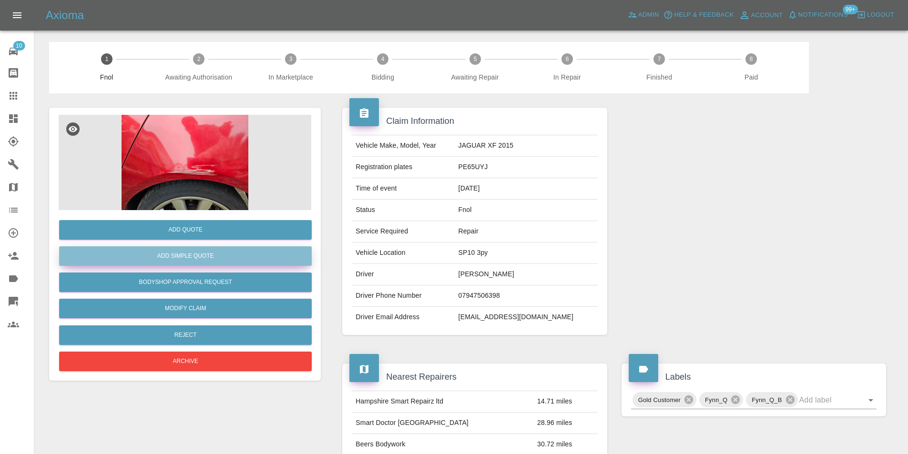
click at [220, 252] on button "Add Simple Quote" at bounding box center [185, 256] width 253 height 20
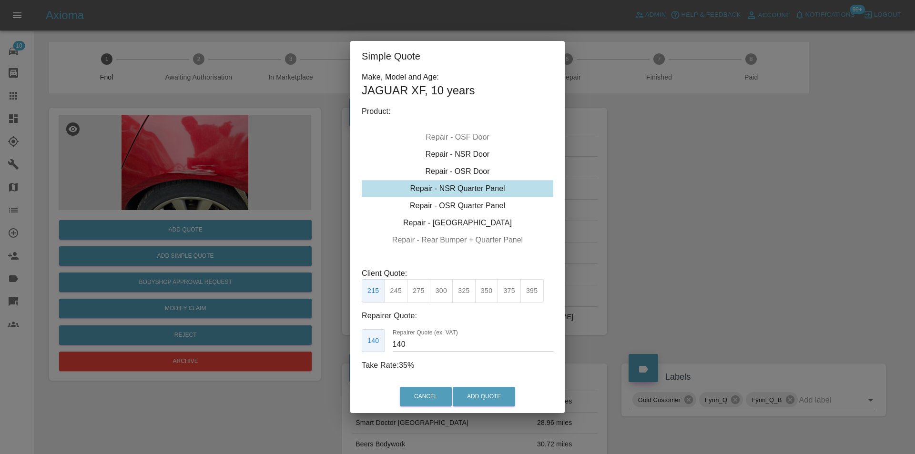
click at [488, 188] on div "Repair - NSR Quarter Panel" at bounding box center [458, 188] width 192 height 17
click at [416, 292] on button "275" at bounding box center [418, 290] width 23 height 23
type input "180"
click at [476, 405] on button "Add Quote" at bounding box center [484, 397] width 62 height 20
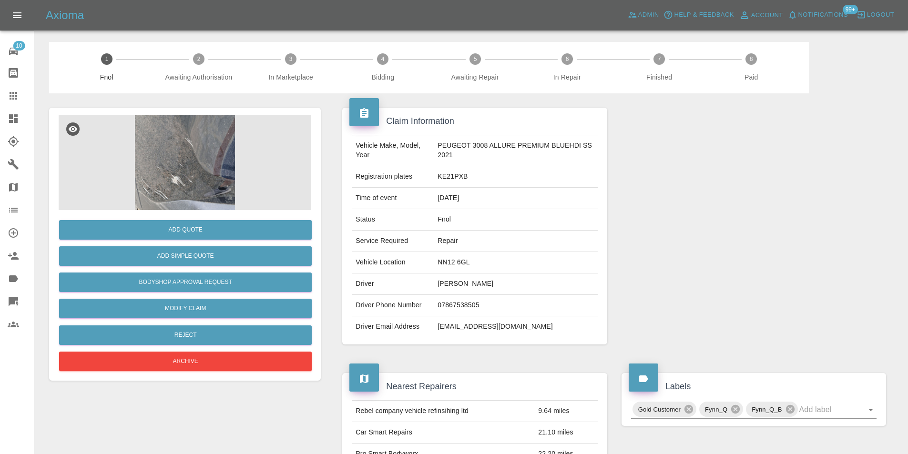
click at [184, 177] on img at bounding box center [185, 162] width 253 height 95
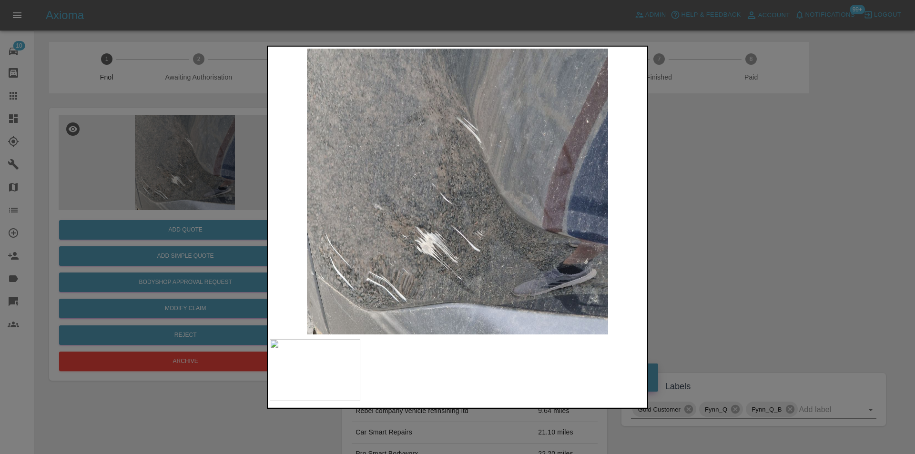
click at [671, 232] on div at bounding box center [457, 227] width 915 height 454
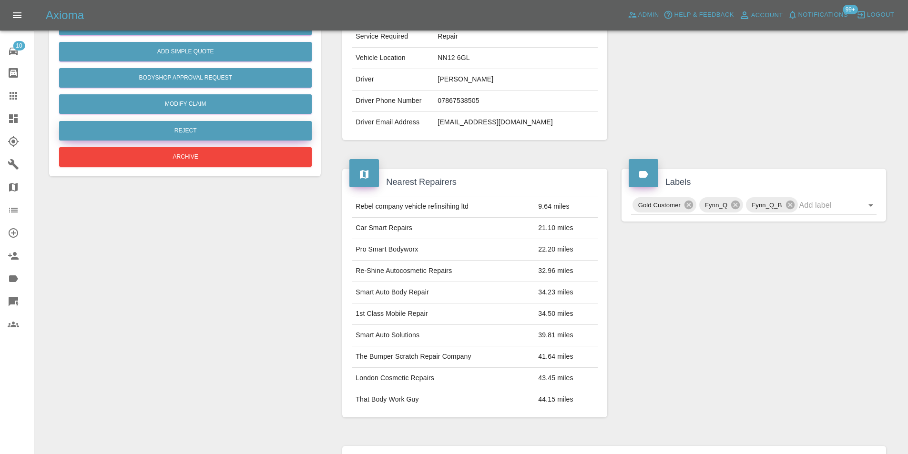
scroll to position [14, 0]
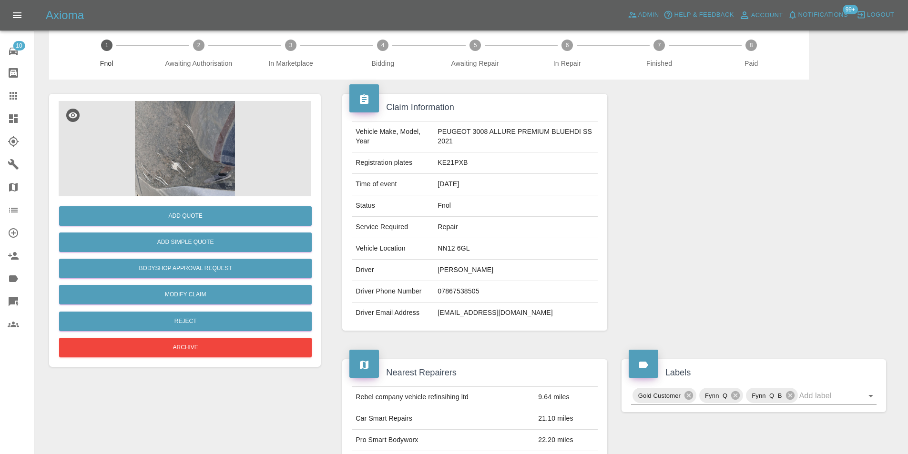
click at [167, 175] on img at bounding box center [185, 148] width 253 height 95
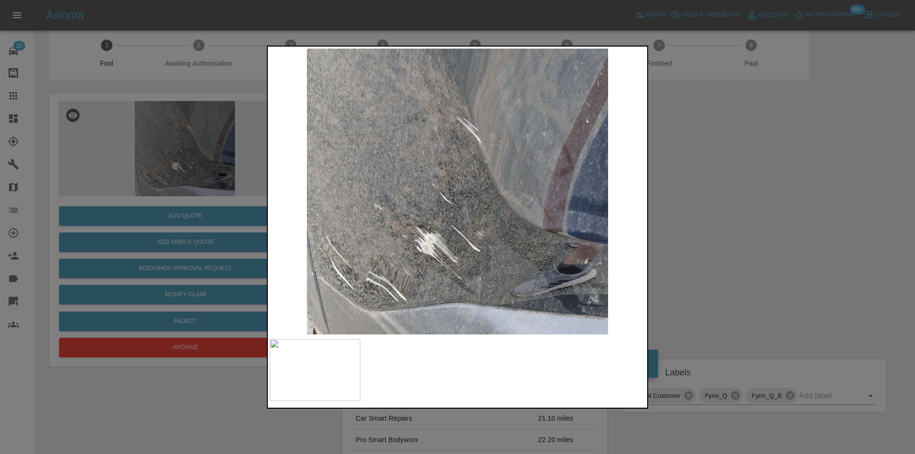
click at [722, 210] on div at bounding box center [457, 227] width 915 height 454
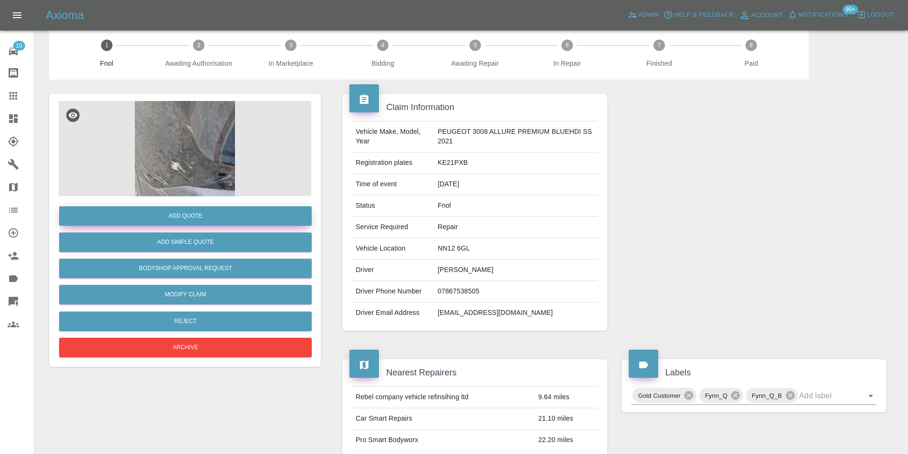
click at [208, 213] on button "Add Quote" at bounding box center [185, 216] width 253 height 20
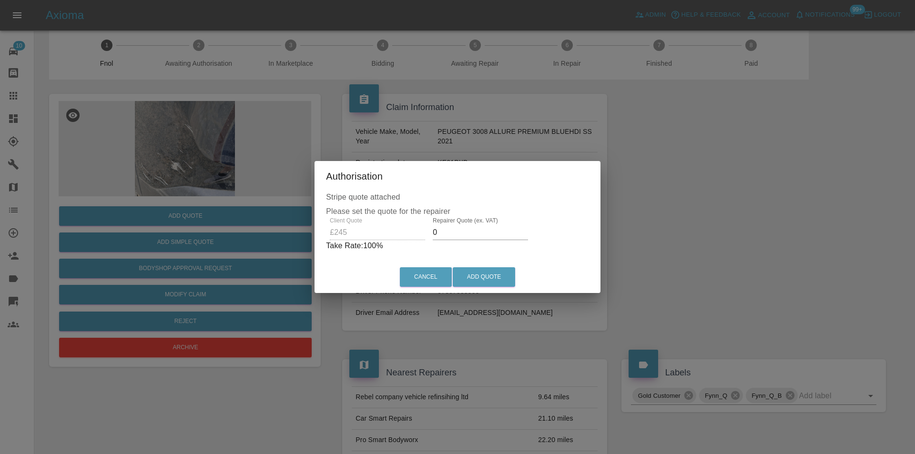
click at [475, 233] on input "0" at bounding box center [480, 232] width 95 height 15
type input "0155"
drag, startPoint x: 480, startPoint y: 276, endPoint x: 481, endPoint y: 281, distance: 5.3
click at [481, 279] on button "Add Quote" at bounding box center [484, 277] width 62 height 20
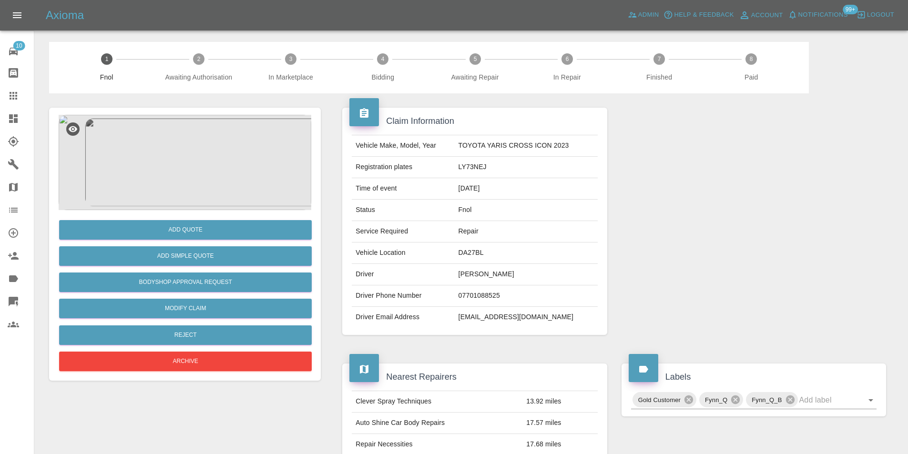
click at [213, 157] on img at bounding box center [185, 162] width 253 height 95
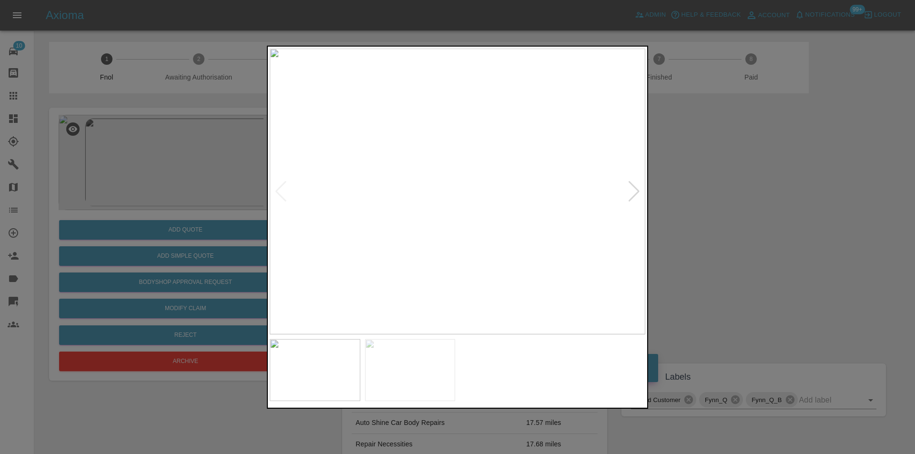
click at [637, 189] on div at bounding box center [634, 191] width 13 height 21
click at [637, 189] on img at bounding box center [457, 191] width 375 height 286
drag, startPoint x: 739, startPoint y: 208, endPoint x: 339, endPoint y: 304, distance: 411.2
click at [735, 208] on div at bounding box center [457, 227] width 915 height 454
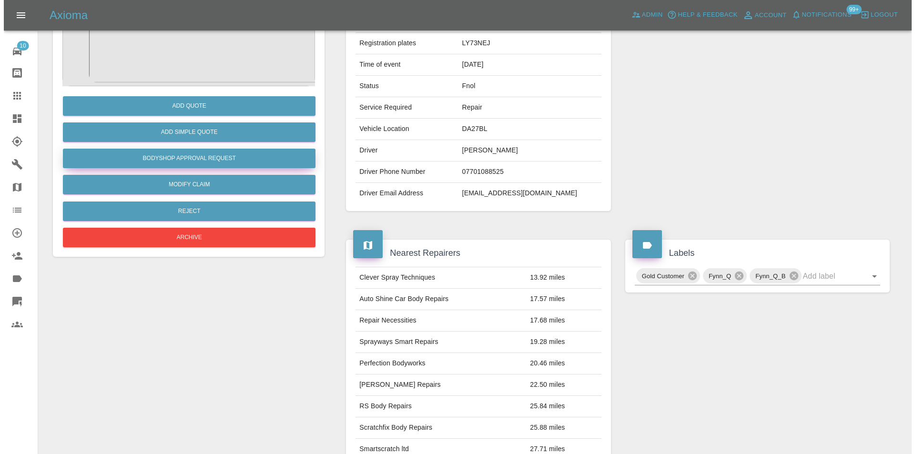
scroll to position [4, 0]
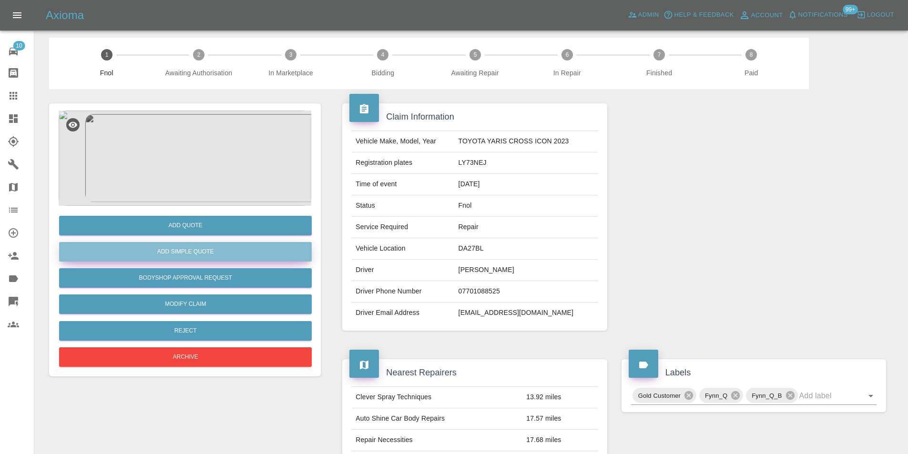
click at [198, 246] on button "Add Simple Quote" at bounding box center [185, 252] width 253 height 20
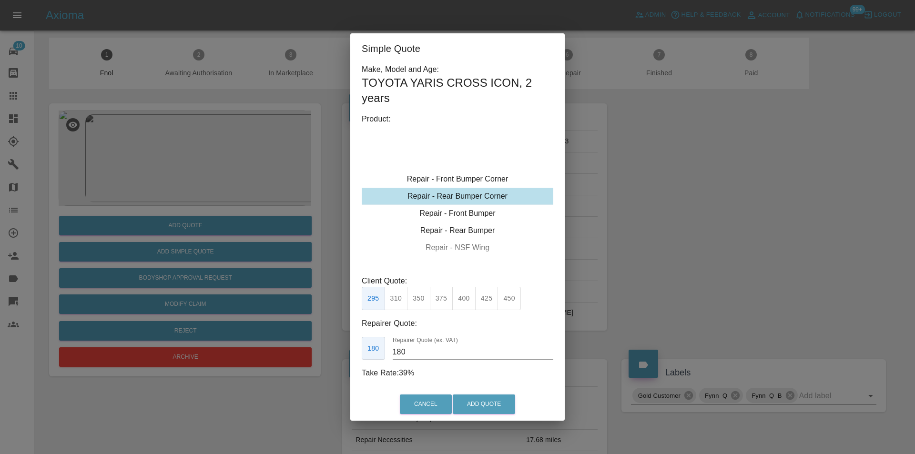
type input "120"
click at [497, 401] on button "Add Quote" at bounding box center [484, 405] width 62 height 20
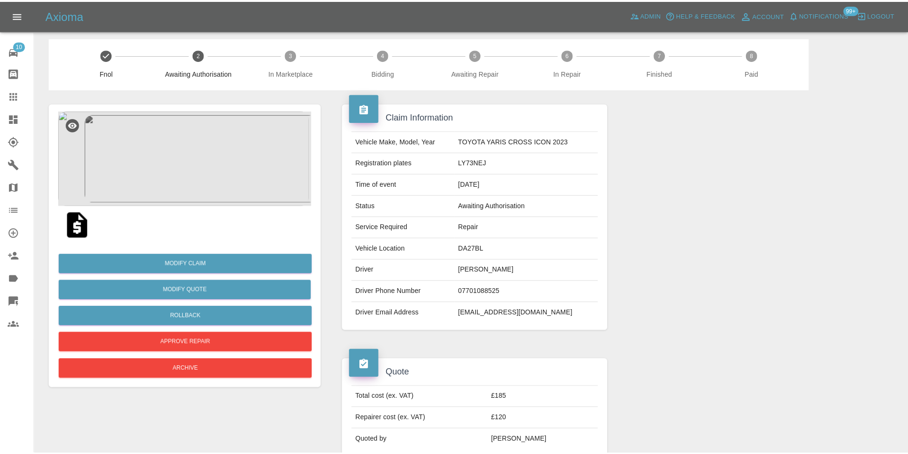
scroll to position [0, 0]
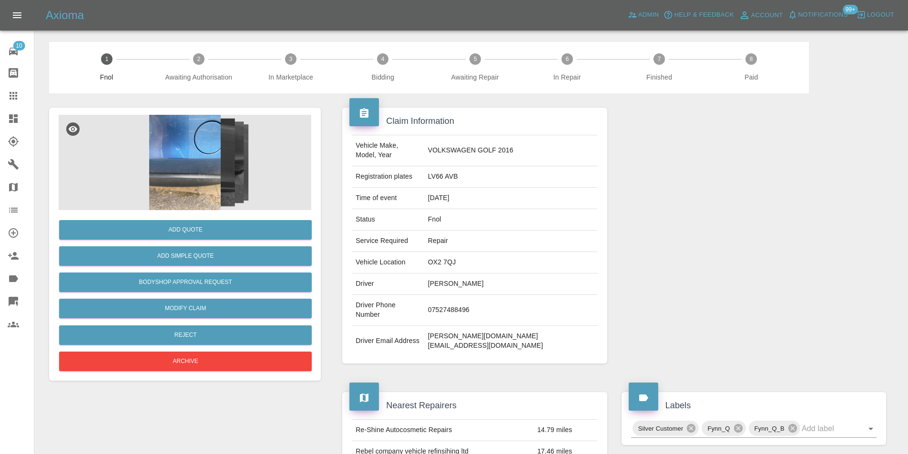
click at [181, 168] on img at bounding box center [185, 162] width 253 height 95
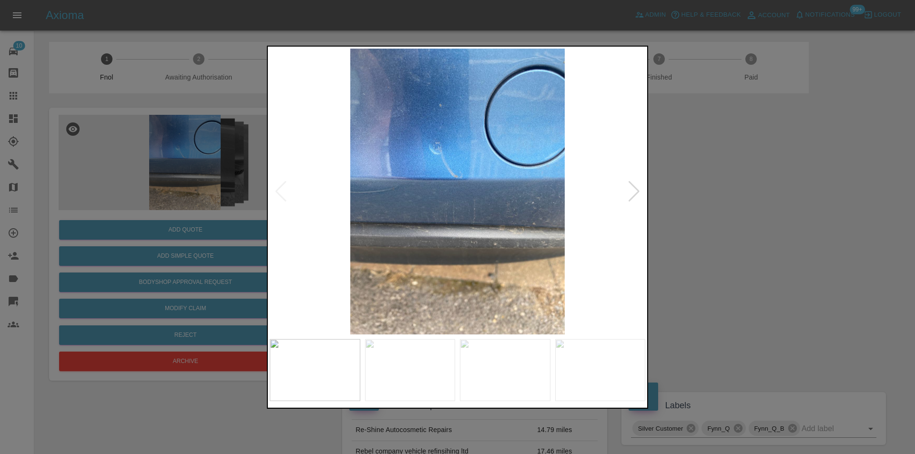
click at [632, 195] on div at bounding box center [634, 191] width 13 height 21
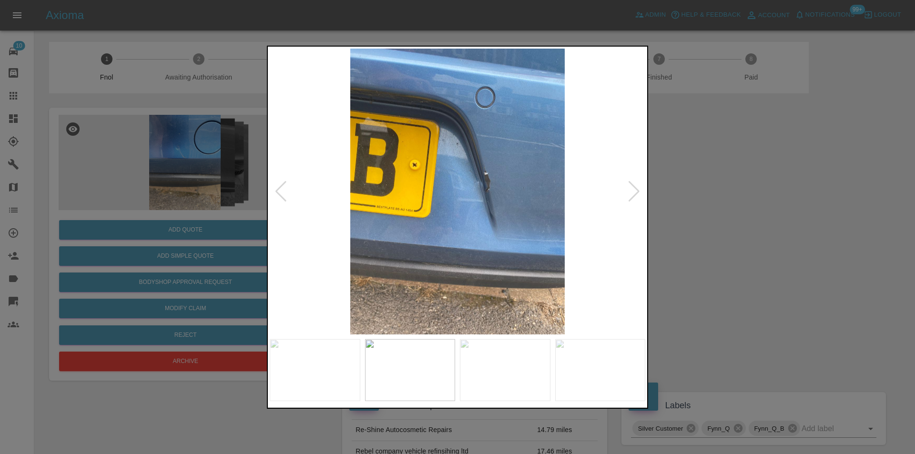
click at [634, 193] on div at bounding box center [634, 191] width 13 height 21
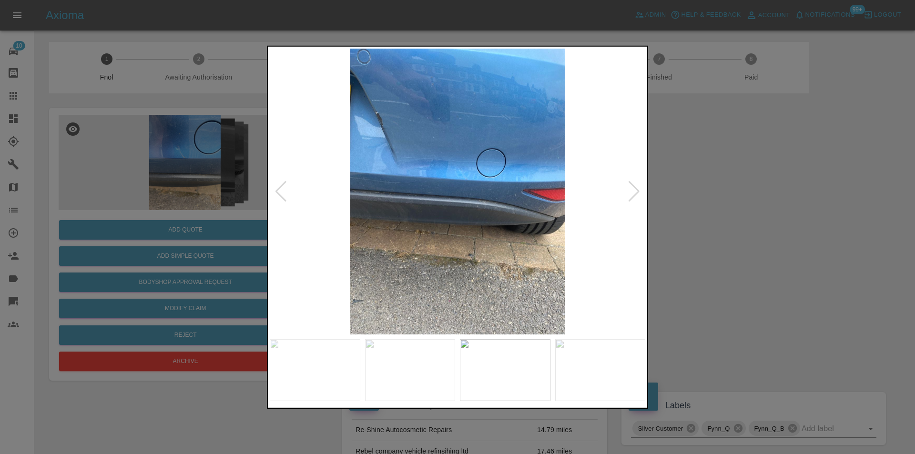
click at [634, 193] on div at bounding box center [634, 191] width 13 height 21
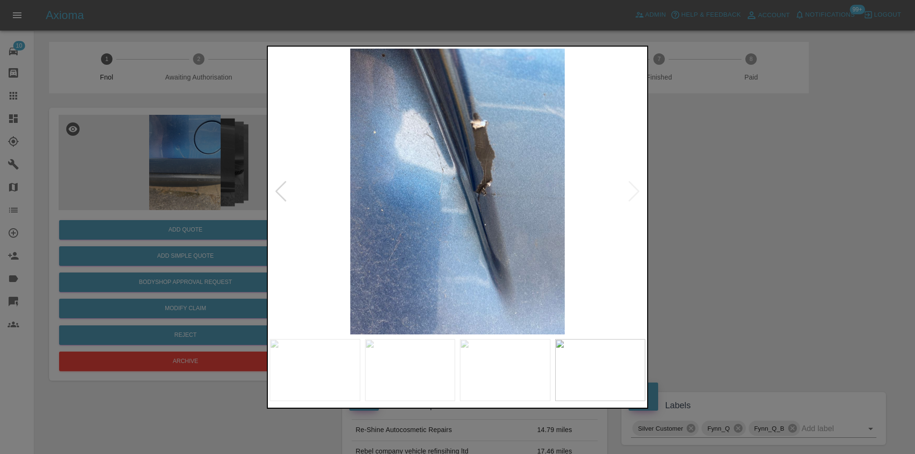
click at [632, 191] on img at bounding box center [457, 191] width 375 height 286
click at [277, 189] on div at bounding box center [280, 191] width 13 height 21
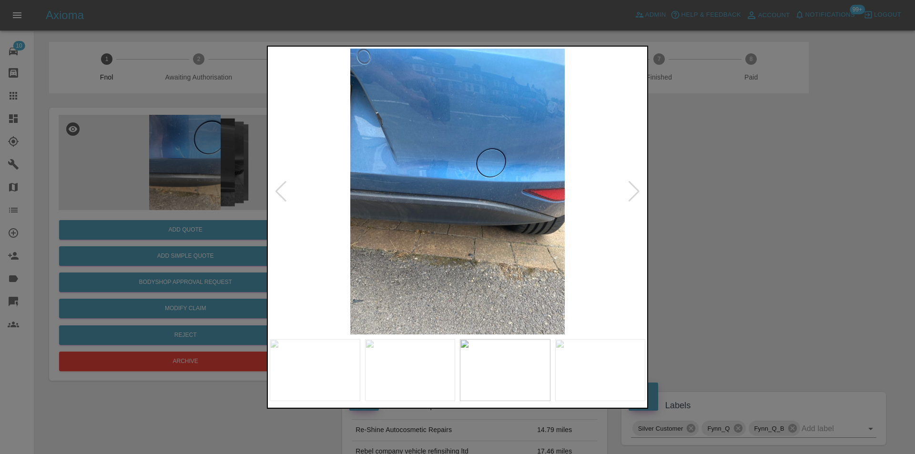
click at [277, 190] on div at bounding box center [280, 191] width 13 height 21
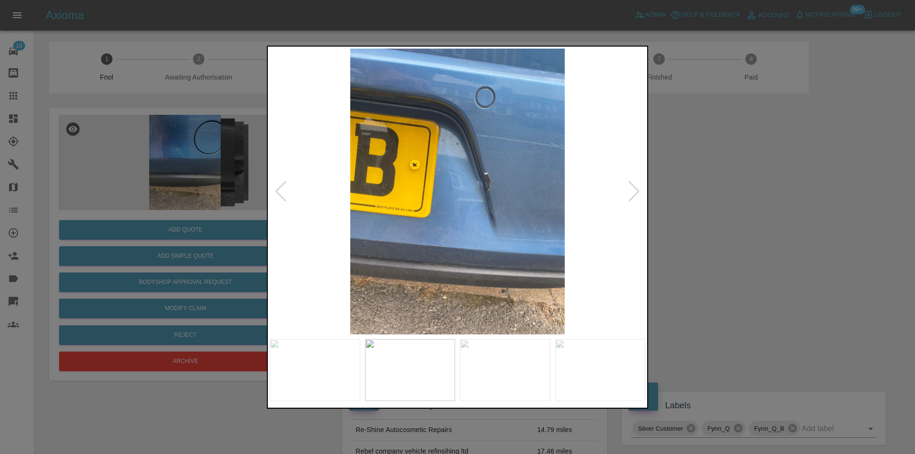
click at [277, 190] on div at bounding box center [280, 191] width 13 height 21
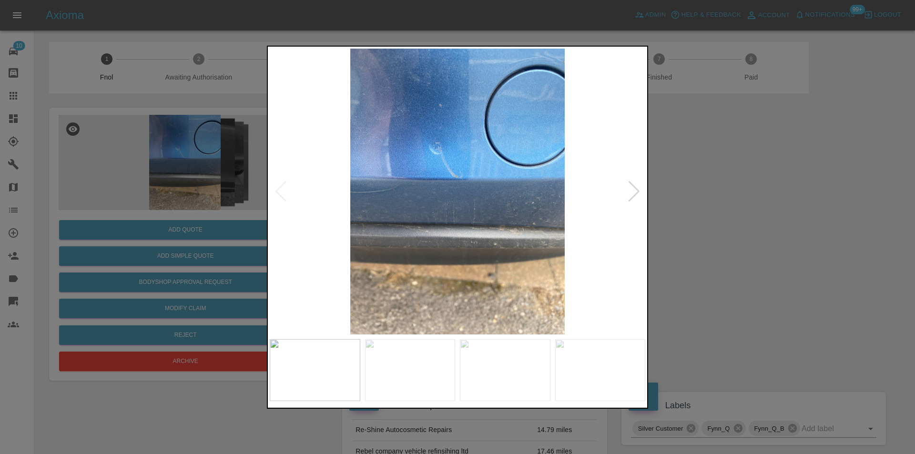
drag, startPoint x: 706, startPoint y: 221, endPoint x: 687, endPoint y: 217, distance: 19.4
click at [699, 219] on div at bounding box center [457, 227] width 915 height 454
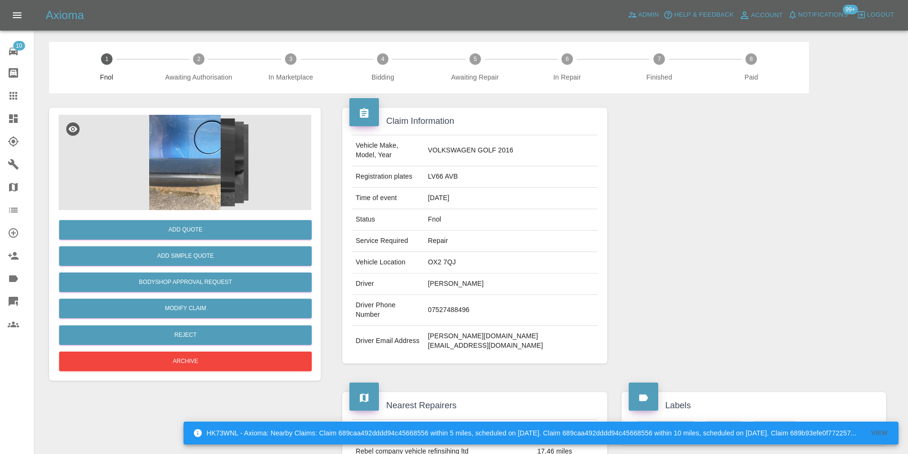
click at [176, 161] on img at bounding box center [185, 162] width 253 height 95
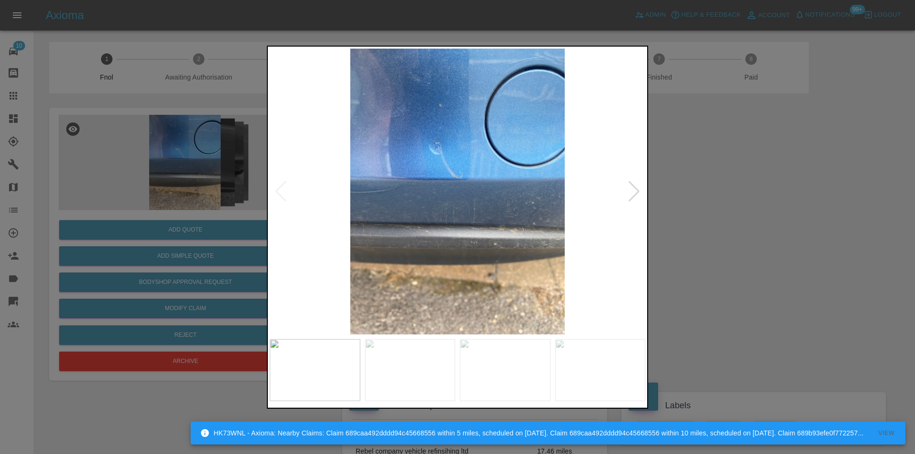
click at [642, 190] on img at bounding box center [457, 191] width 375 height 286
click at [638, 190] on div at bounding box center [634, 191] width 13 height 21
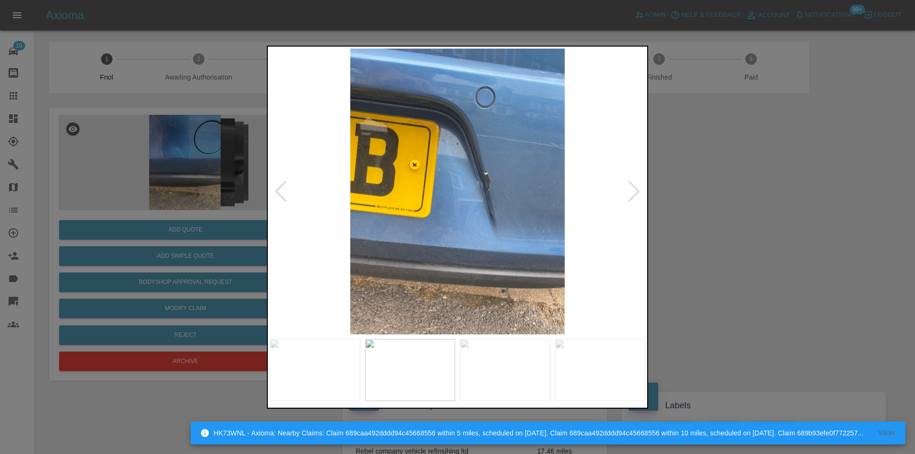
click at [638, 190] on div at bounding box center [634, 191] width 13 height 21
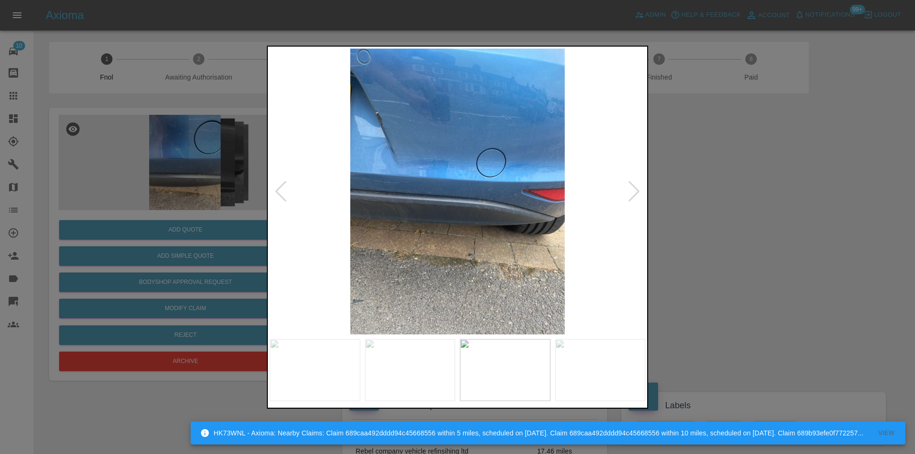
click at [638, 190] on div at bounding box center [634, 191] width 13 height 21
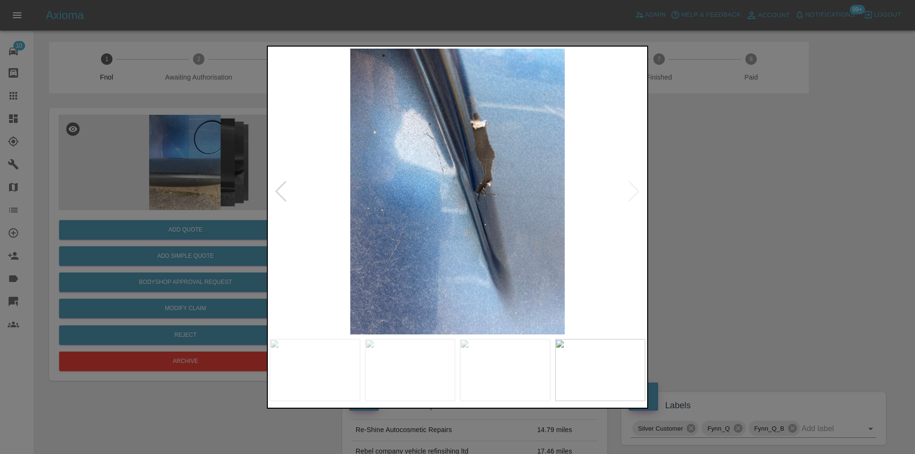
click at [738, 194] on div at bounding box center [457, 227] width 915 height 454
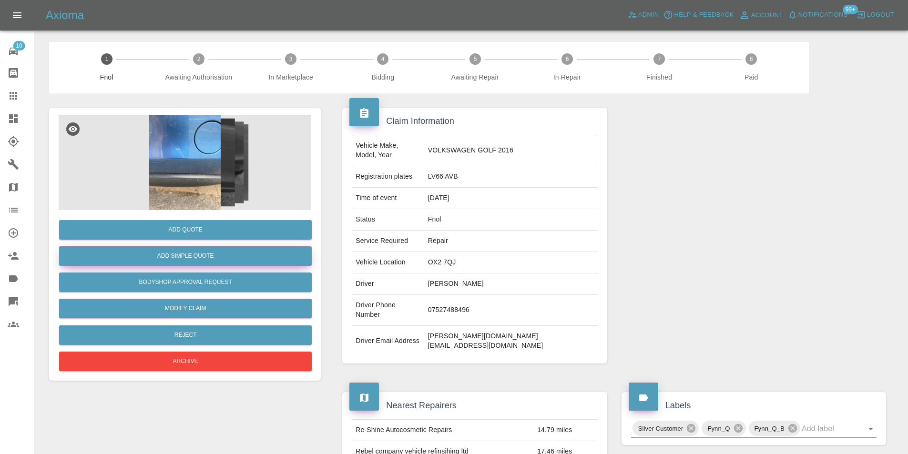
click at [218, 257] on button "Add Simple Quote" at bounding box center [185, 256] width 253 height 20
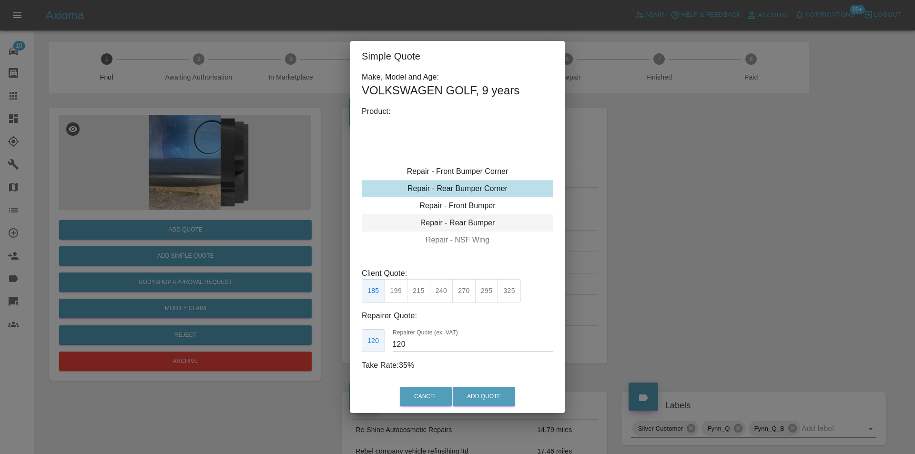
click at [475, 223] on div "Repair - Rear Bumper" at bounding box center [458, 222] width 192 height 17
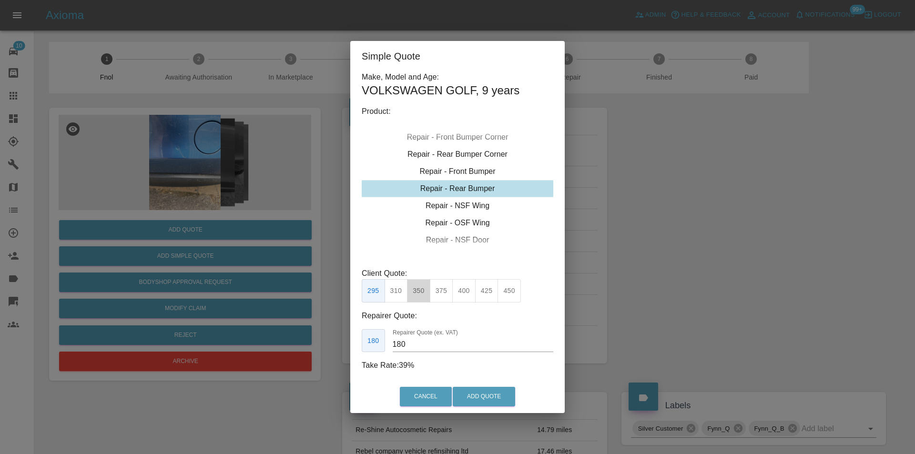
click at [422, 289] on button "350" at bounding box center [418, 290] width 23 height 23
type input "210"
click at [483, 395] on button "Add Quote" at bounding box center [484, 397] width 62 height 20
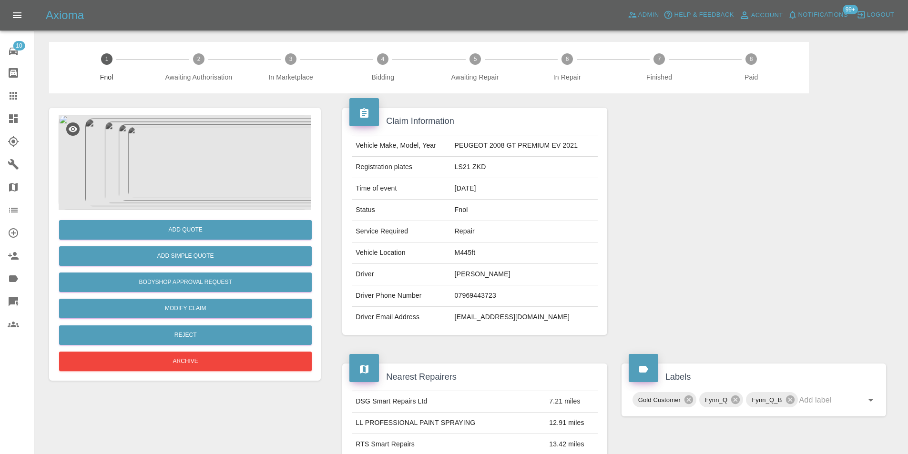
click at [196, 146] on img at bounding box center [185, 162] width 253 height 95
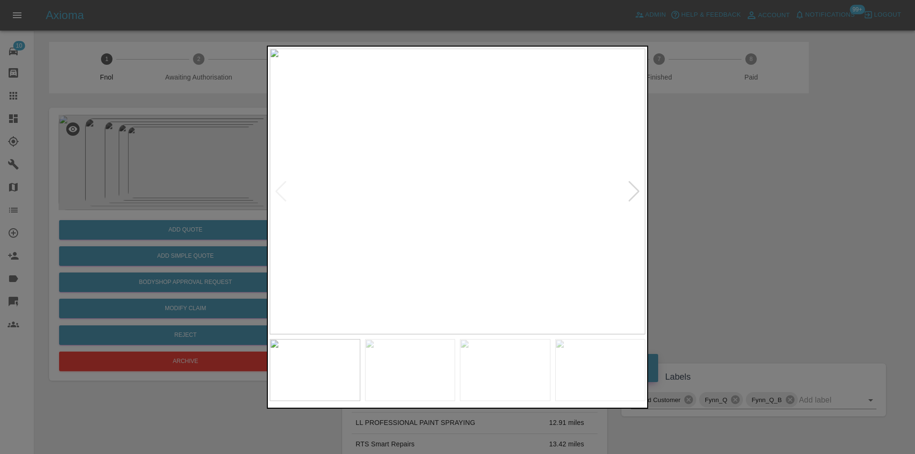
click at [639, 191] on div at bounding box center [634, 191] width 13 height 21
click at [640, 190] on img at bounding box center [457, 191] width 375 height 286
click at [638, 190] on div at bounding box center [634, 191] width 13 height 21
click at [637, 190] on div at bounding box center [634, 191] width 13 height 21
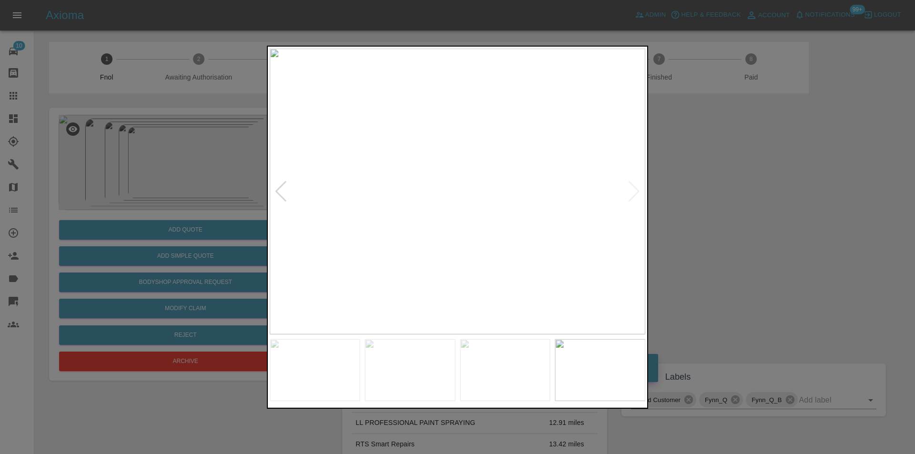
click at [734, 203] on div at bounding box center [457, 227] width 915 height 454
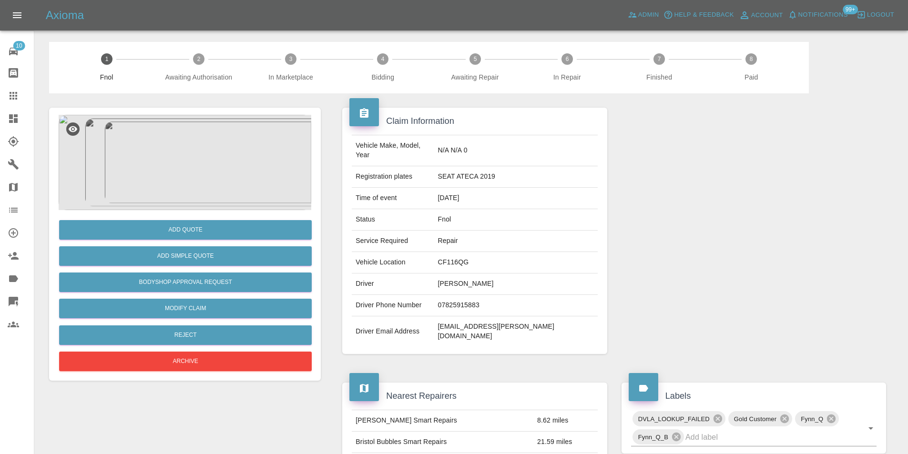
click at [185, 160] on img at bounding box center [185, 162] width 253 height 95
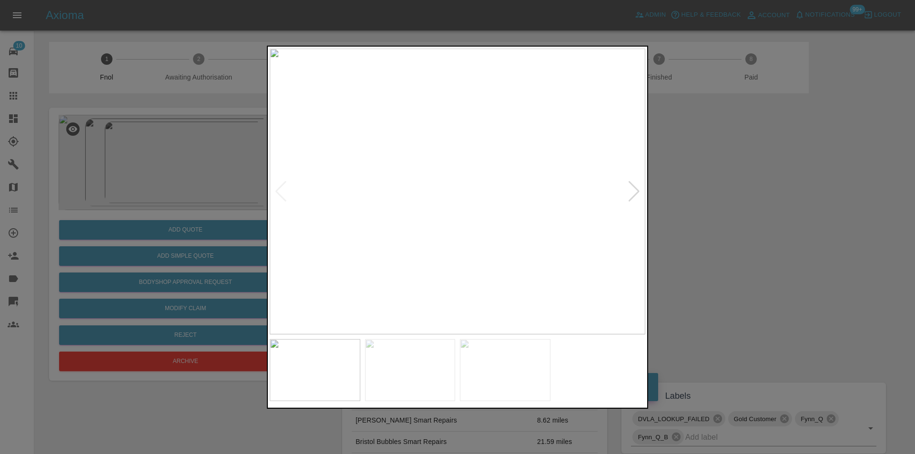
click at [635, 188] on div at bounding box center [634, 191] width 13 height 21
click at [634, 188] on img at bounding box center [457, 191] width 375 height 286
drag, startPoint x: 718, startPoint y: 204, endPoint x: 696, endPoint y: 201, distance: 22.2
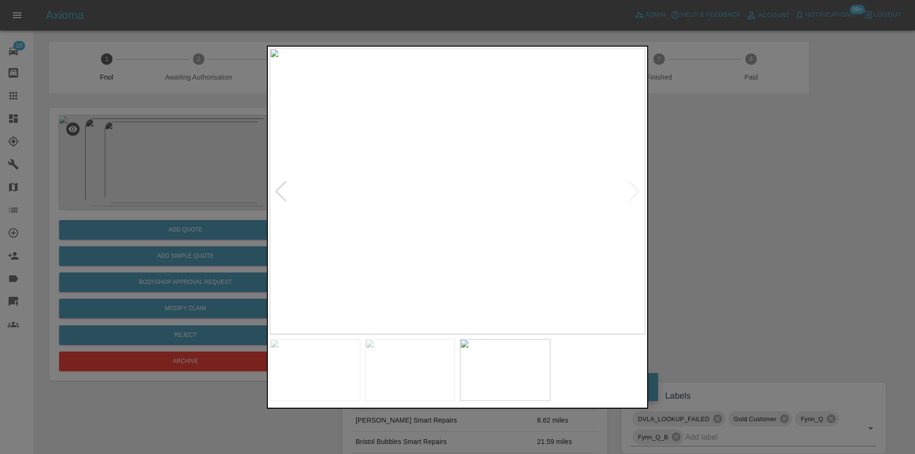
click at [717, 204] on div at bounding box center [457, 227] width 915 height 454
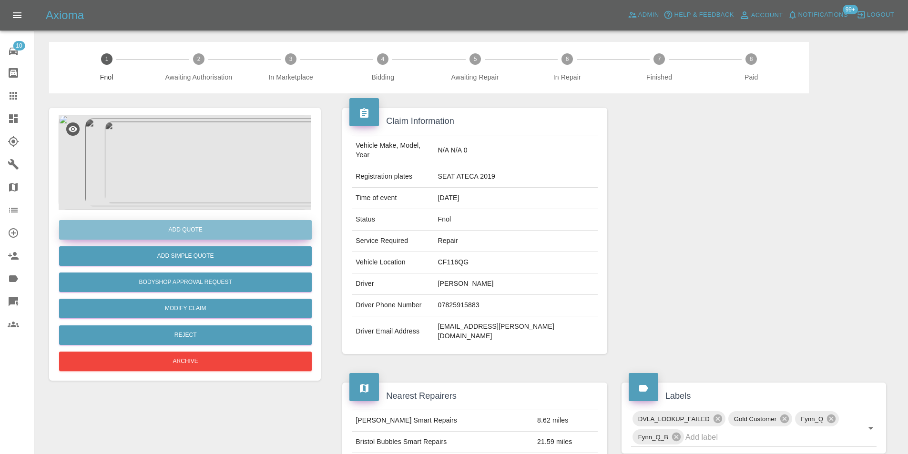
click at [179, 224] on button "Add Quote" at bounding box center [185, 230] width 253 height 20
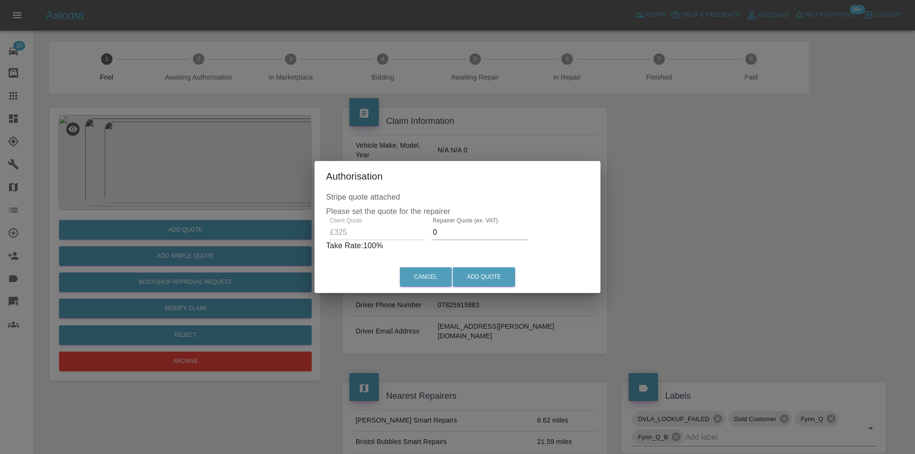
click at [450, 234] on input "0" at bounding box center [480, 232] width 95 height 15
type input "0210"
click at [481, 270] on button "Add Quote" at bounding box center [484, 277] width 62 height 20
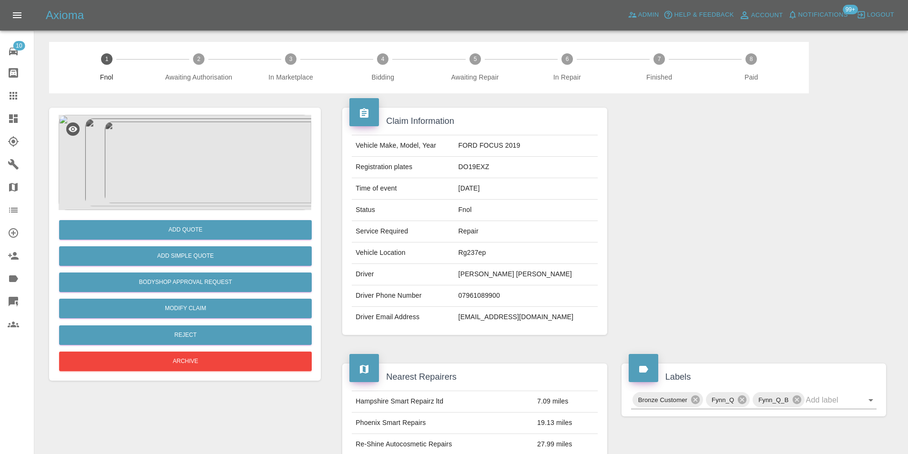
click at [211, 132] on img at bounding box center [185, 162] width 253 height 95
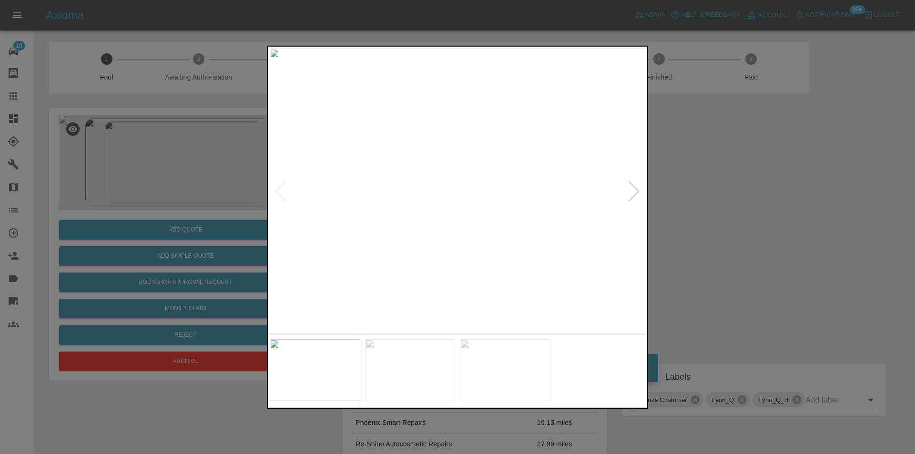
click at [633, 196] on div at bounding box center [634, 191] width 13 height 21
click at [633, 196] on img at bounding box center [457, 191] width 375 height 286
drag, startPoint x: 720, startPoint y: 212, endPoint x: 501, endPoint y: 218, distance: 219.7
click at [719, 212] on div at bounding box center [457, 227] width 915 height 454
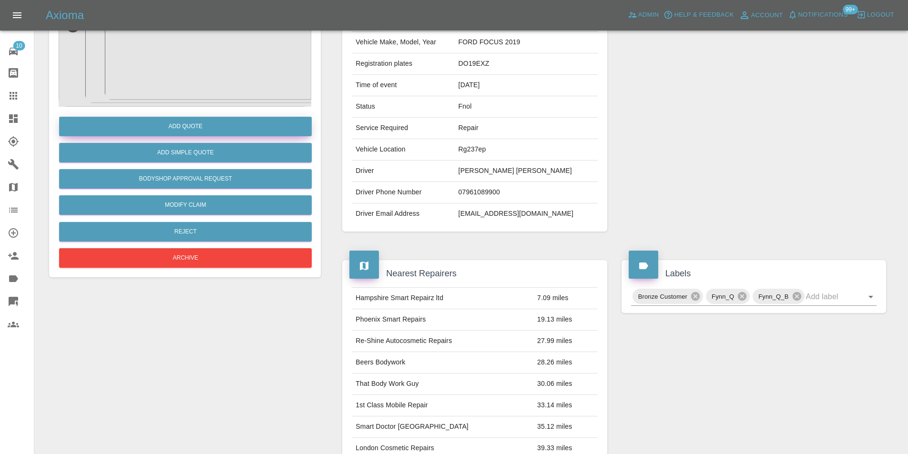
scroll to position [4, 0]
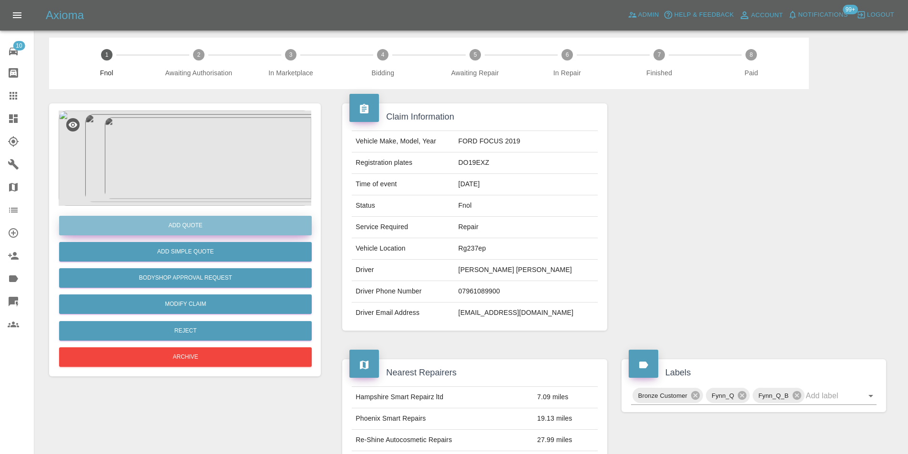
click at [197, 225] on button "Add Quote" at bounding box center [185, 226] width 253 height 20
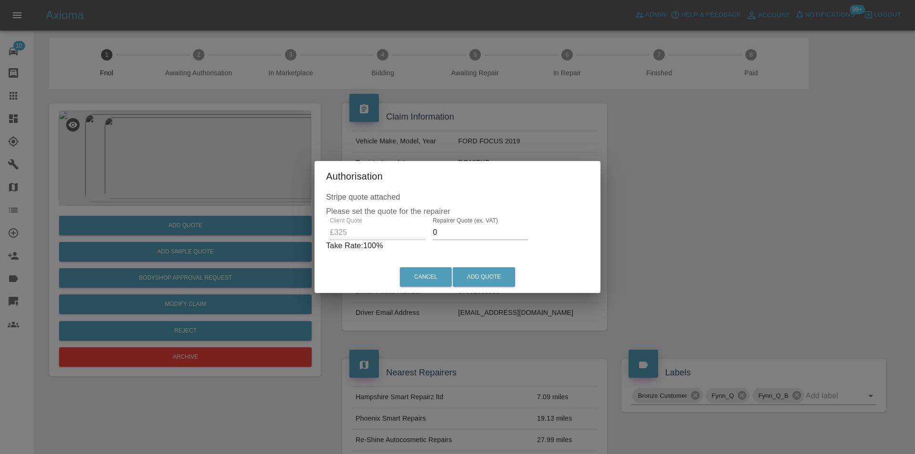
click at [447, 233] on input "0" at bounding box center [480, 232] width 95 height 15
type input "0210"
click at [486, 274] on button "Add Quote" at bounding box center [484, 277] width 62 height 20
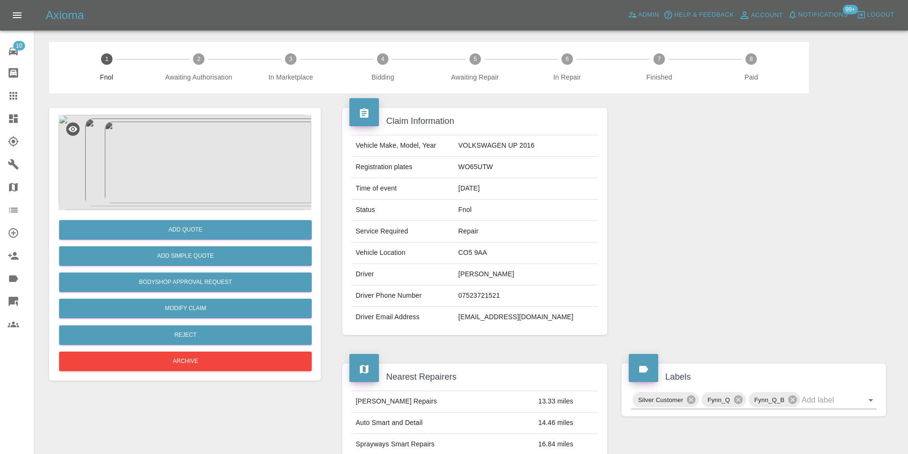
click at [205, 134] on img at bounding box center [185, 162] width 253 height 95
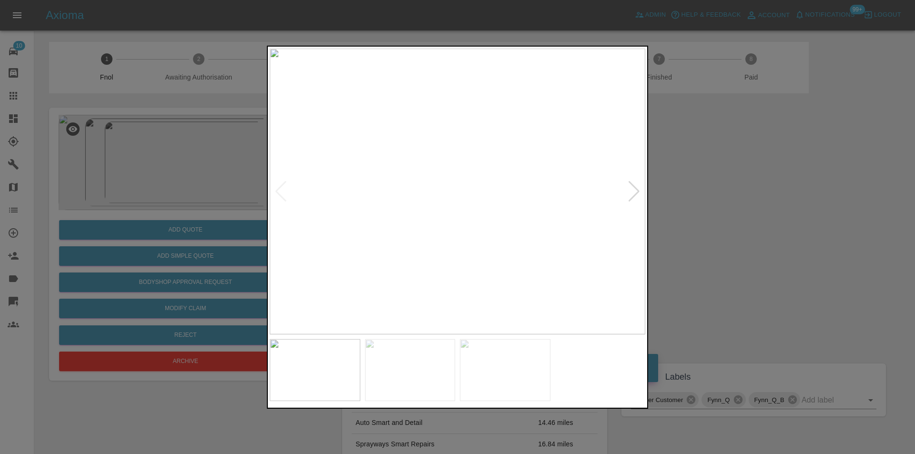
click at [628, 196] on div at bounding box center [634, 191] width 13 height 21
click at [628, 196] on img at bounding box center [457, 191] width 375 height 286
click at [711, 208] on div at bounding box center [457, 227] width 915 height 454
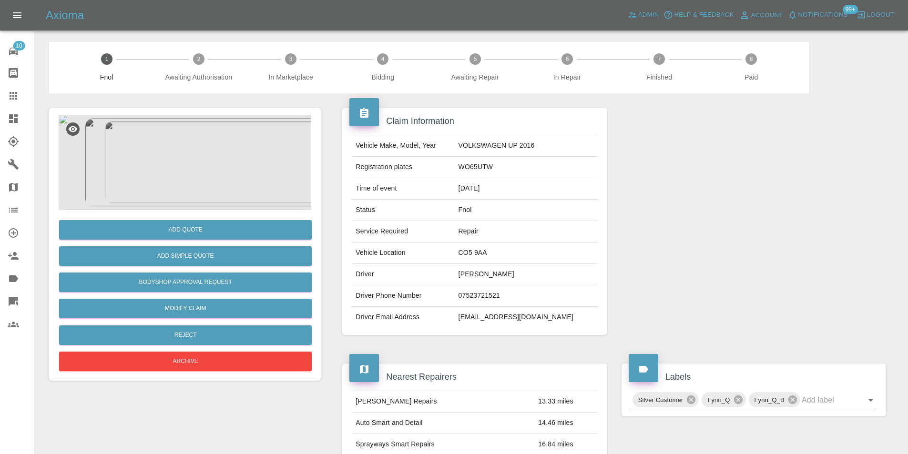
click at [207, 178] on img at bounding box center [185, 162] width 253 height 95
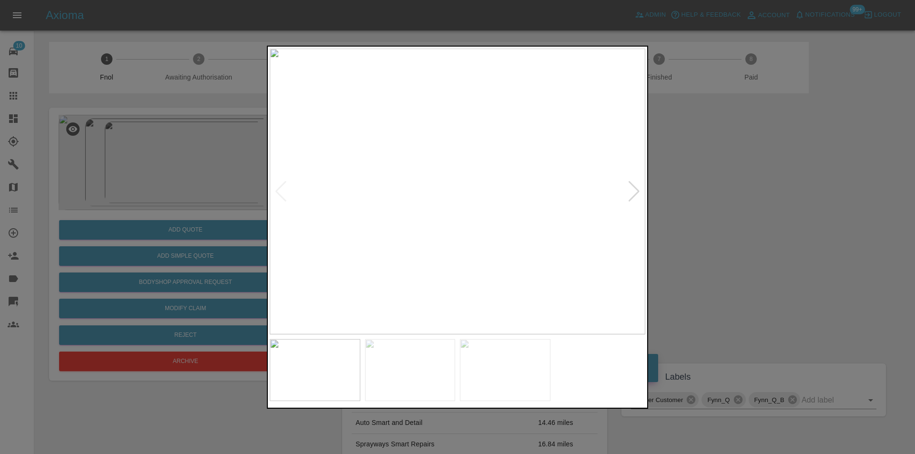
click at [630, 192] on div at bounding box center [634, 191] width 13 height 21
click at [473, 171] on img at bounding box center [457, 191] width 375 height 286
click at [538, 335] on div at bounding box center [457, 226] width 381 height 363
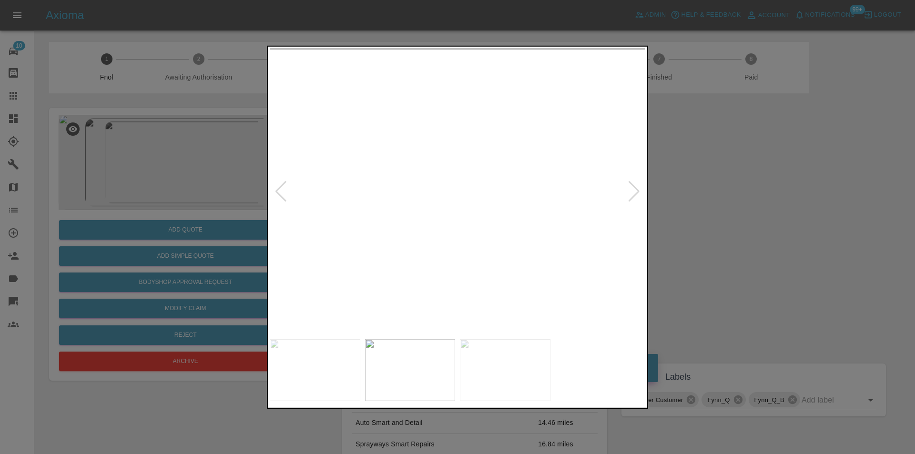
drag, startPoint x: 757, startPoint y: 223, endPoint x: 736, endPoint y: 220, distance: 20.7
click at [750, 223] on div at bounding box center [457, 227] width 915 height 454
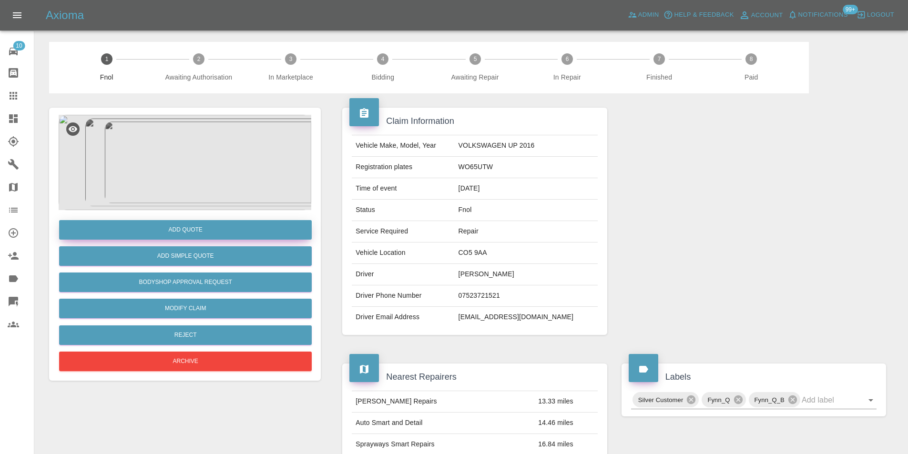
click at [184, 231] on button "Add Quote" at bounding box center [185, 230] width 253 height 20
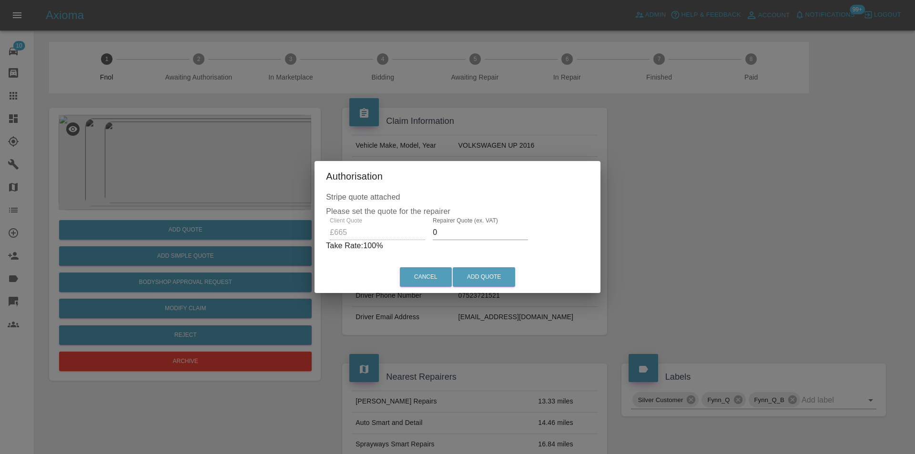
click at [457, 234] on input "0" at bounding box center [480, 232] width 95 height 15
type input "0420"
click at [474, 280] on button "Add Quote" at bounding box center [484, 277] width 62 height 20
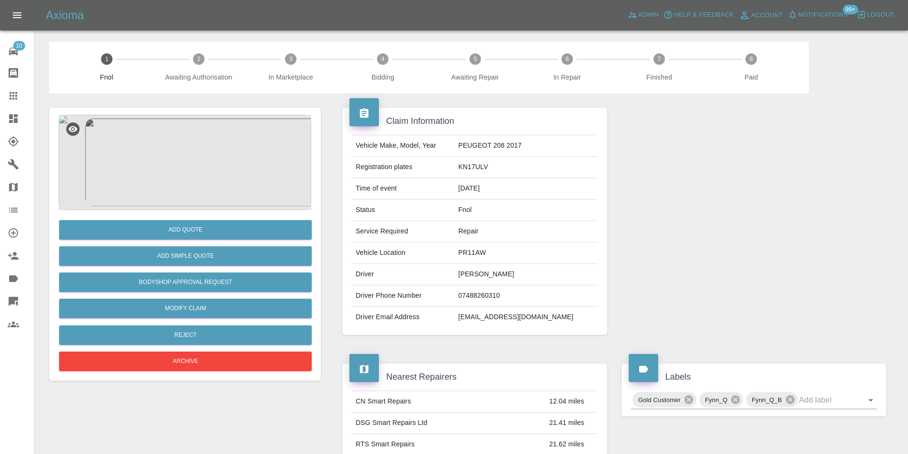
click at [192, 144] on img at bounding box center [185, 162] width 253 height 95
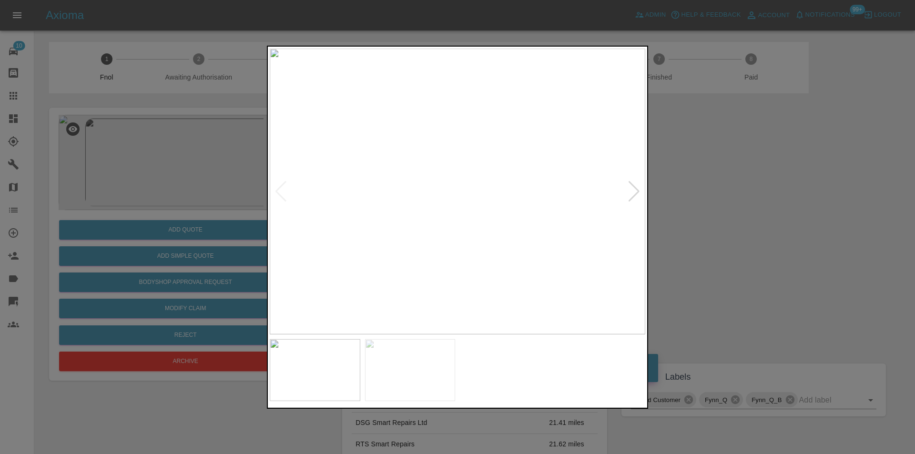
click at [631, 196] on div at bounding box center [634, 191] width 13 height 21
drag, startPoint x: 756, startPoint y: 212, endPoint x: 630, endPoint y: 231, distance: 127.2
click at [756, 213] on div at bounding box center [457, 227] width 915 height 454
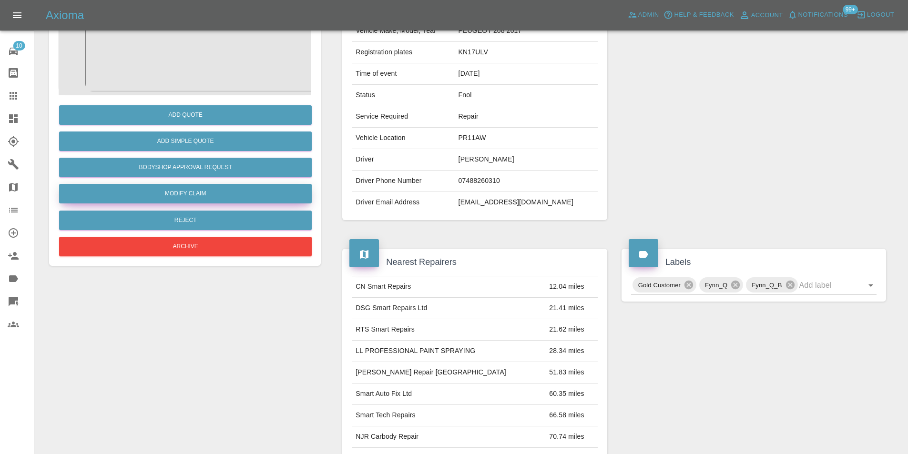
scroll to position [52, 0]
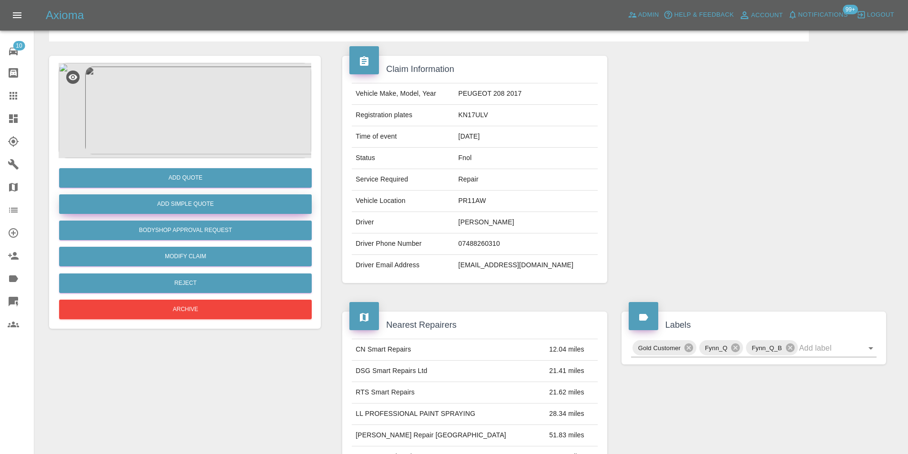
click at [207, 213] on button "Add Simple Quote" at bounding box center [185, 204] width 253 height 20
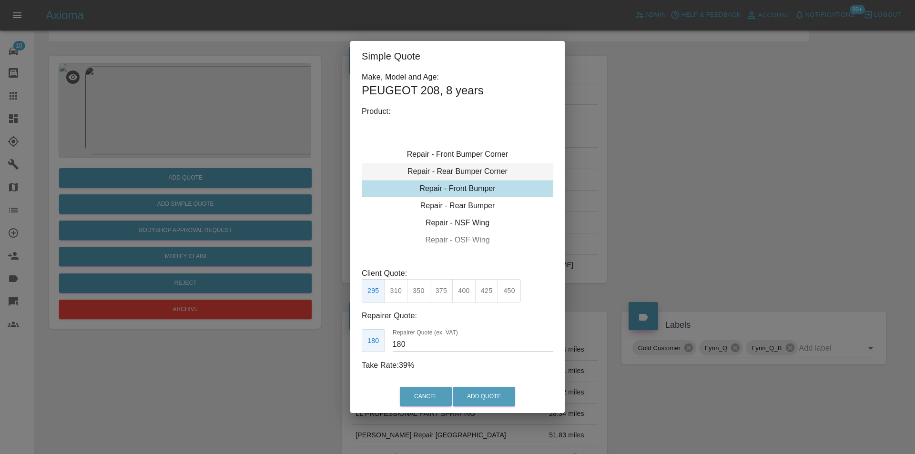
type input "120"
click at [477, 395] on button "Add Quote" at bounding box center [484, 397] width 62 height 20
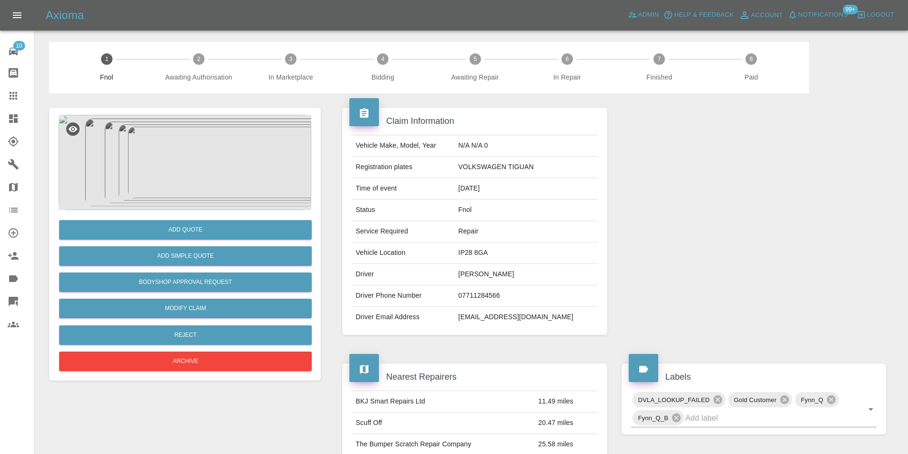
click at [189, 156] on img at bounding box center [185, 162] width 253 height 95
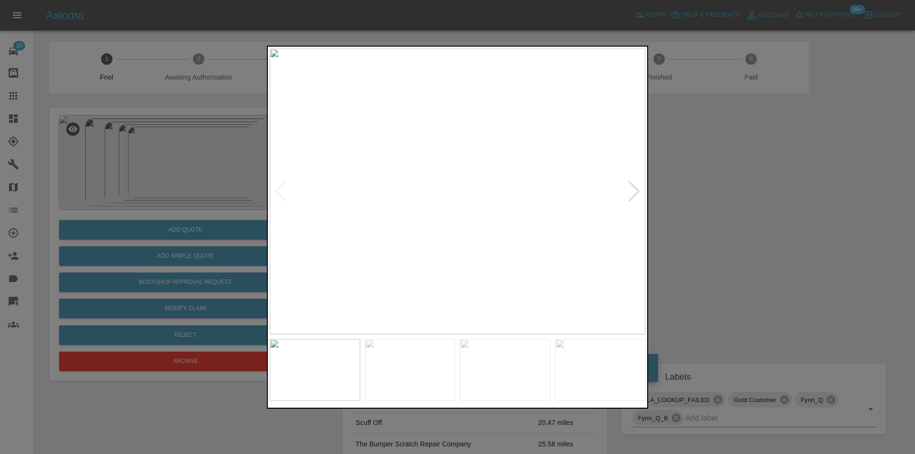
click at [636, 193] on div at bounding box center [634, 191] width 13 height 21
click at [636, 193] on img at bounding box center [457, 191] width 375 height 286
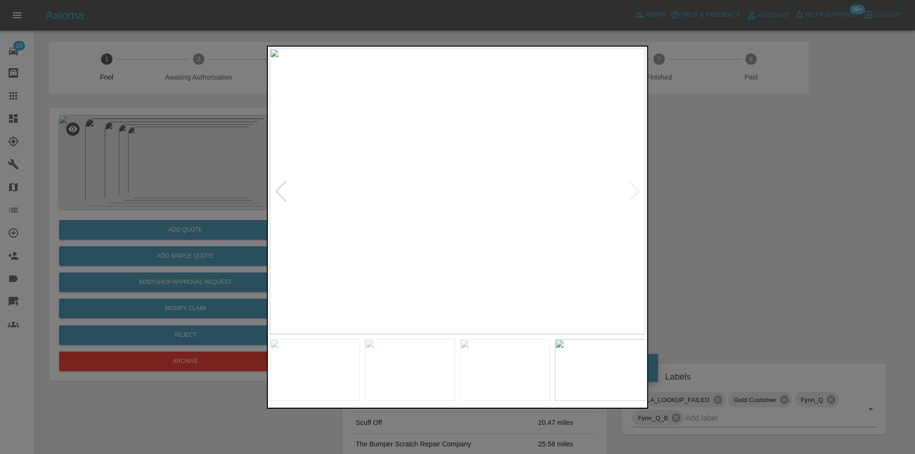
drag, startPoint x: 719, startPoint y: 209, endPoint x: 493, endPoint y: 240, distance: 227.5
click at [707, 211] on div at bounding box center [457, 227] width 915 height 454
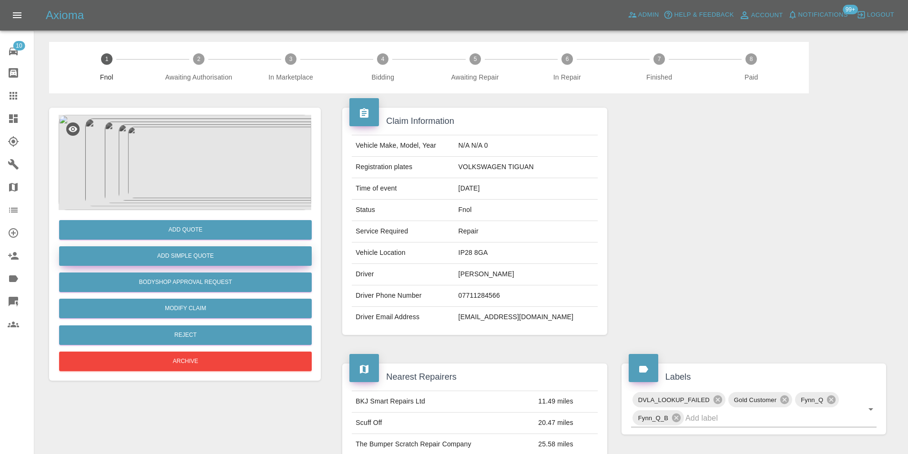
click at [243, 255] on button "Add Simple Quote" at bounding box center [185, 256] width 253 height 20
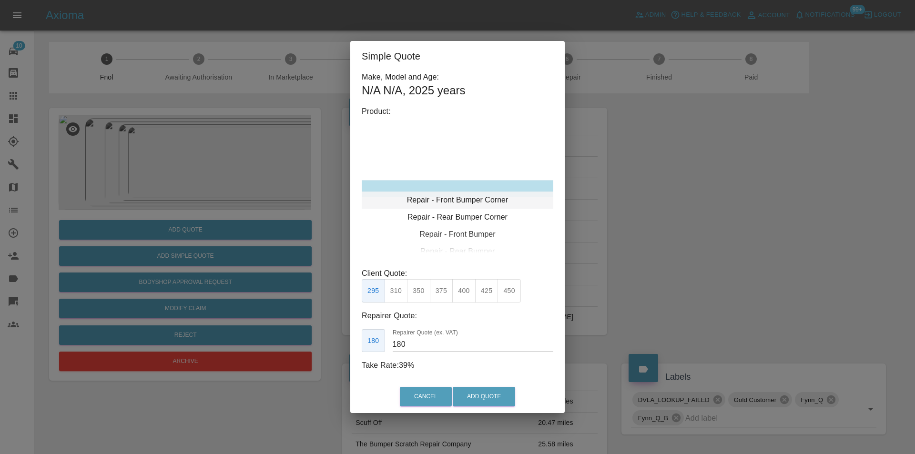
type input "120"
click at [480, 394] on button "Add Quote" at bounding box center [484, 397] width 62 height 20
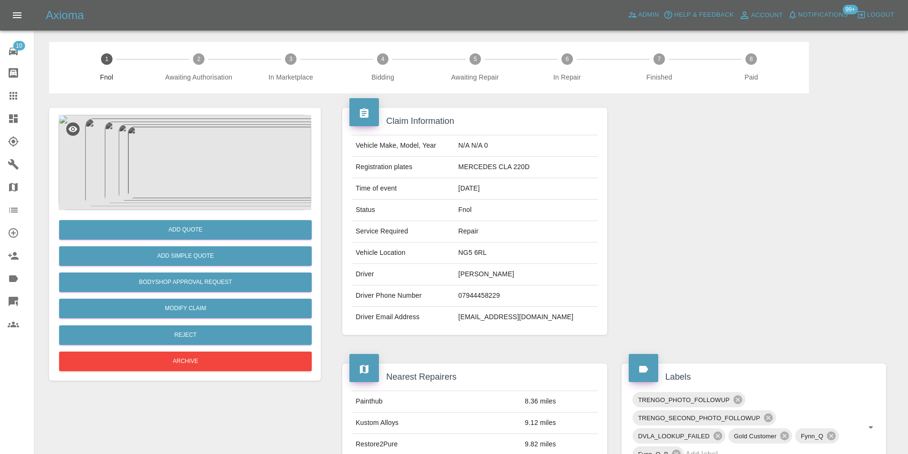
click at [151, 172] on img at bounding box center [185, 162] width 253 height 95
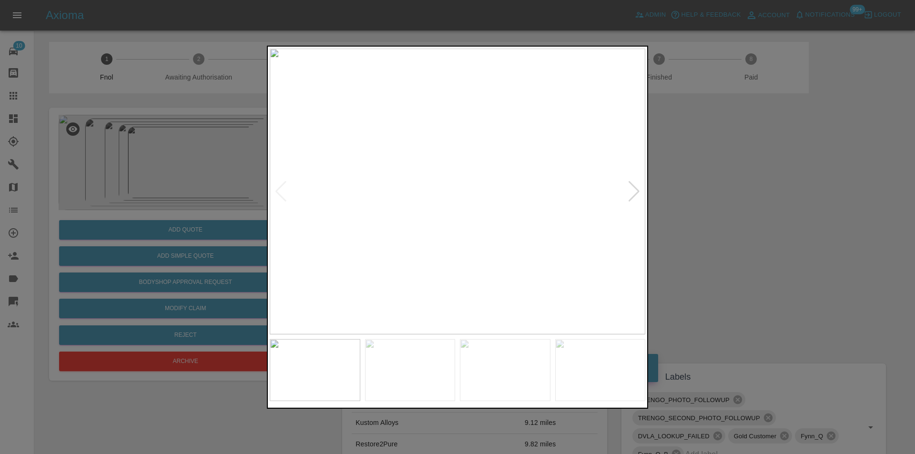
click at [632, 192] on div at bounding box center [634, 191] width 13 height 21
click at [727, 205] on div at bounding box center [457, 227] width 915 height 454
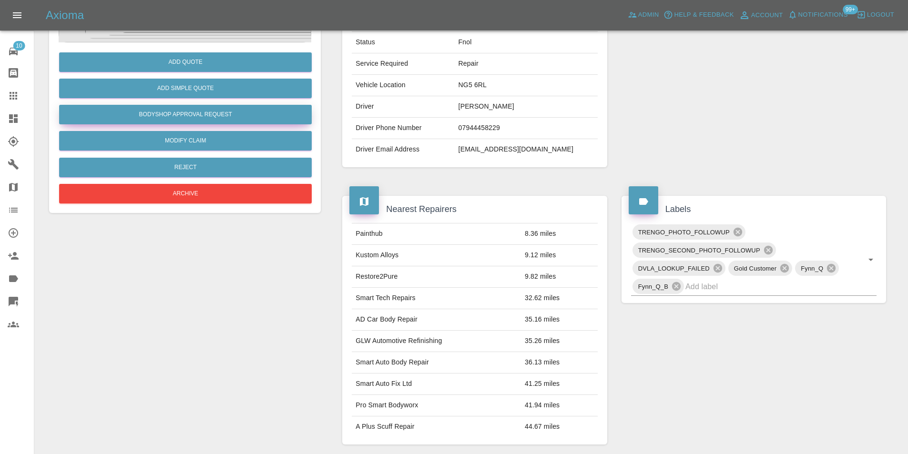
scroll to position [15, 0]
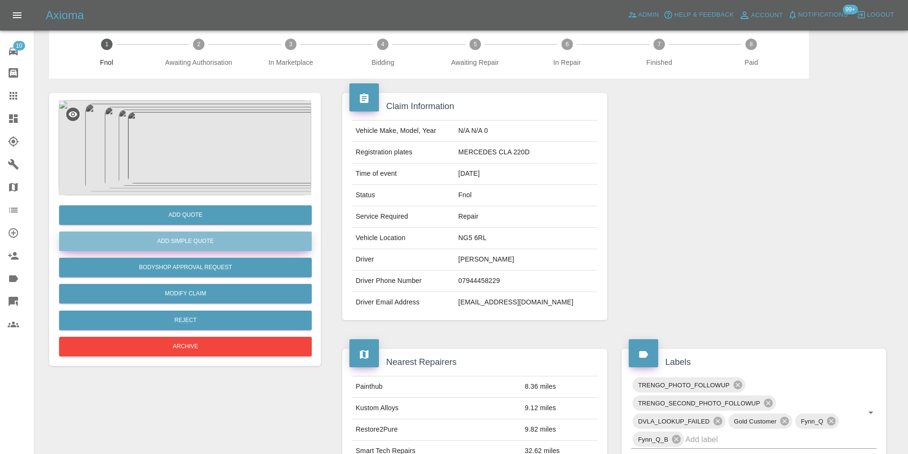
click at [215, 243] on button "Add Simple Quote" at bounding box center [185, 242] width 253 height 20
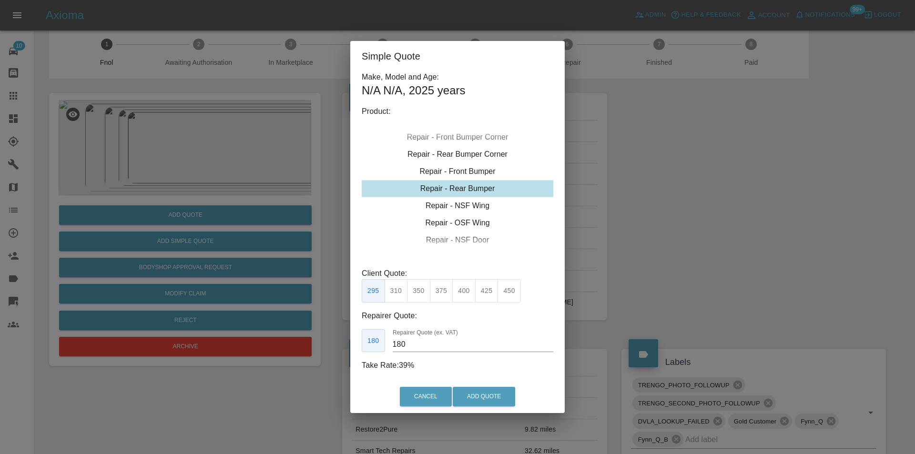
click at [419, 294] on button "350" at bounding box center [418, 290] width 23 height 23
type input "210"
click at [482, 388] on button "Add Quote" at bounding box center [484, 397] width 62 height 20
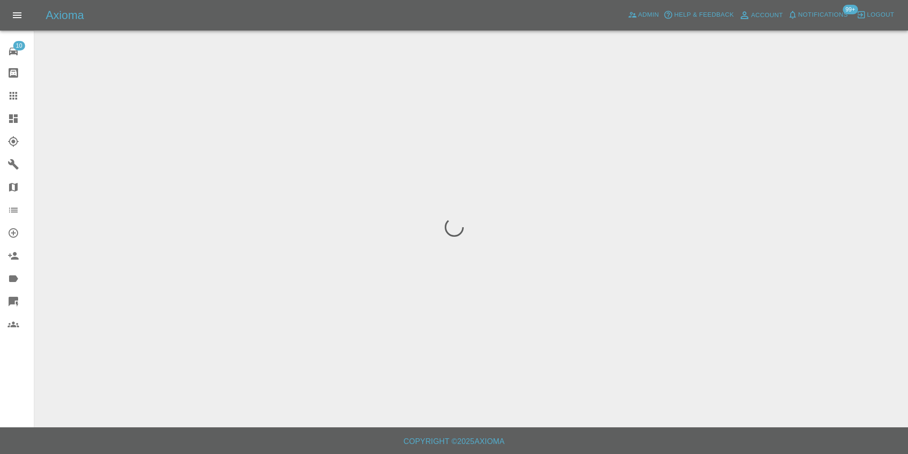
scroll to position [0, 0]
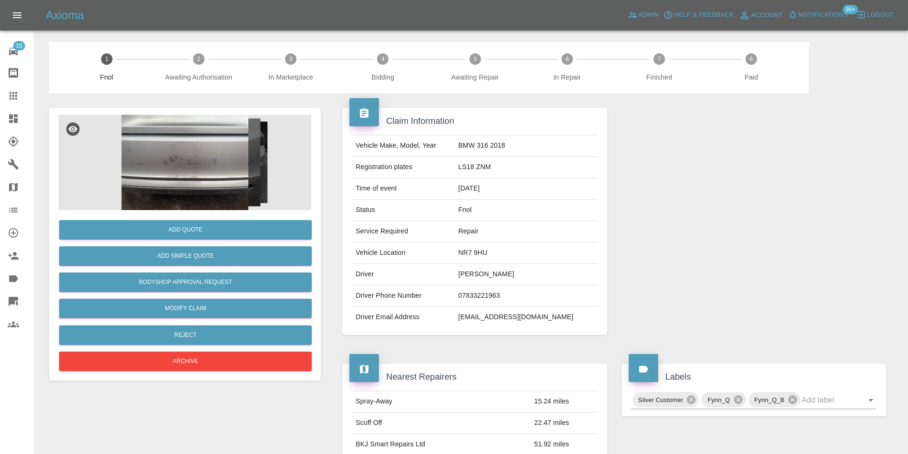
click at [188, 165] on img at bounding box center [185, 162] width 253 height 95
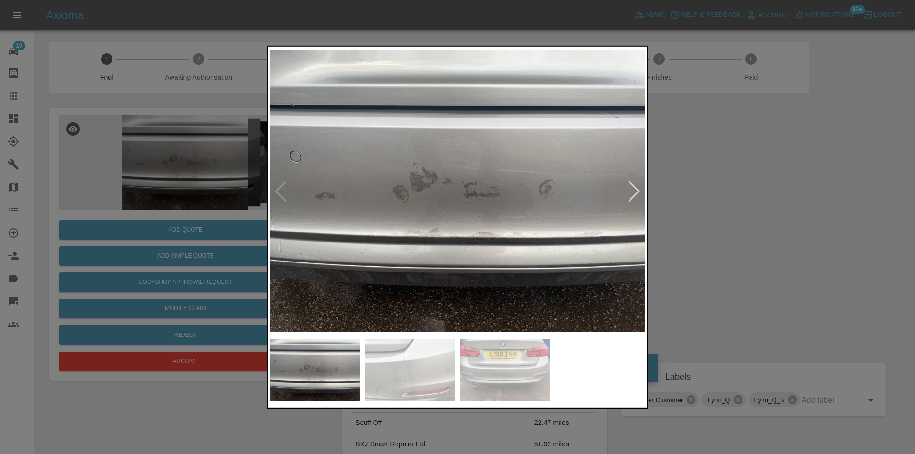
click at [637, 193] on div at bounding box center [634, 191] width 13 height 21
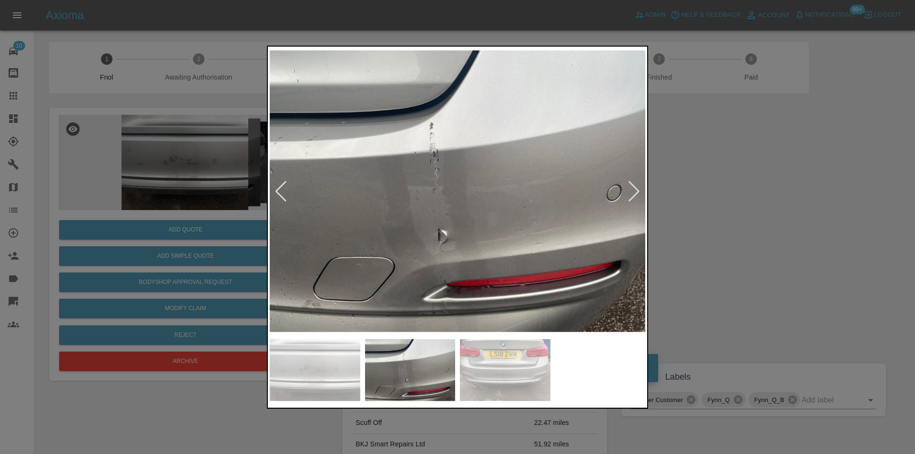
click at [637, 193] on div at bounding box center [634, 191] width 13 height 21
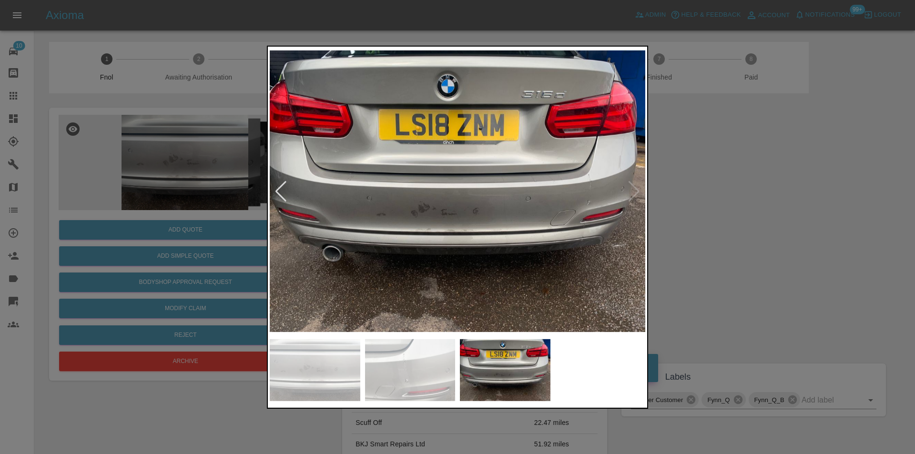
click at [637, 193] on img at bounding box center [457, 191] width 375 height 286
drag, startPoint x: 779, startPoint y: 220, endPoint x: 461, endPoint y: 290, distance: 325.4
click at [778, 220] on div at bounding box center [457, 227] width 915 height 454
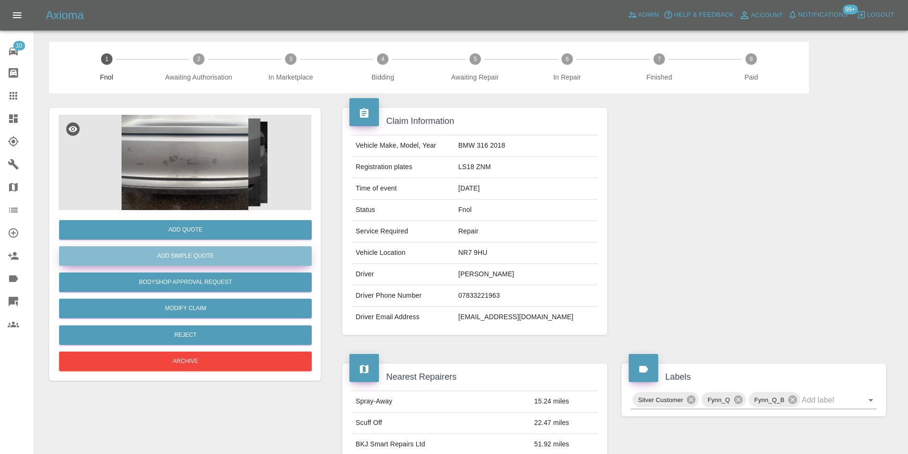
click at [227, 262] on button "Add Simple Quote" at bounding box center [185, 256] width 253 height 20
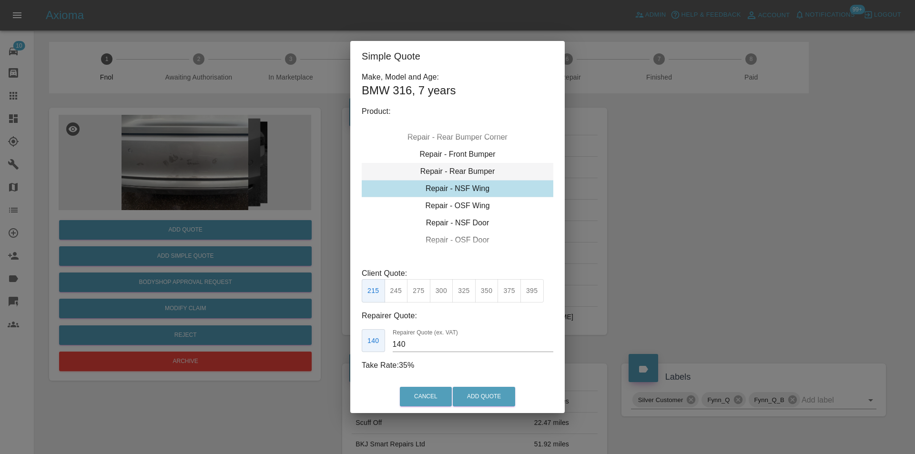
click at [471, 169] on div "Repair - Rear Bumper" at bounding box center [458, 171] width 192 height 17
click at [414, 293] on button "350" at bounding box center [418, 290] width 23 height 23
type input "210"
click at [464, 399] on button "Add Quote" at bounding box center [484, 397] width 62 height 20
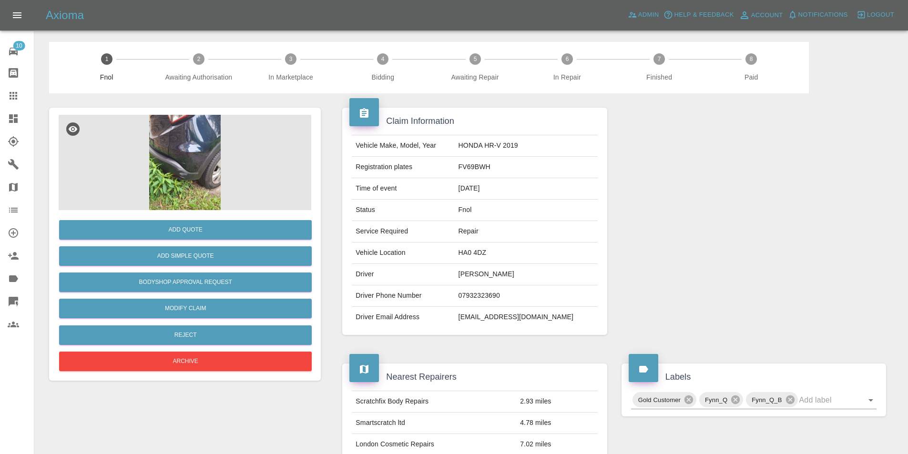
click at [175, 144] on img at bounding box center [185, 162] width 253 height 95
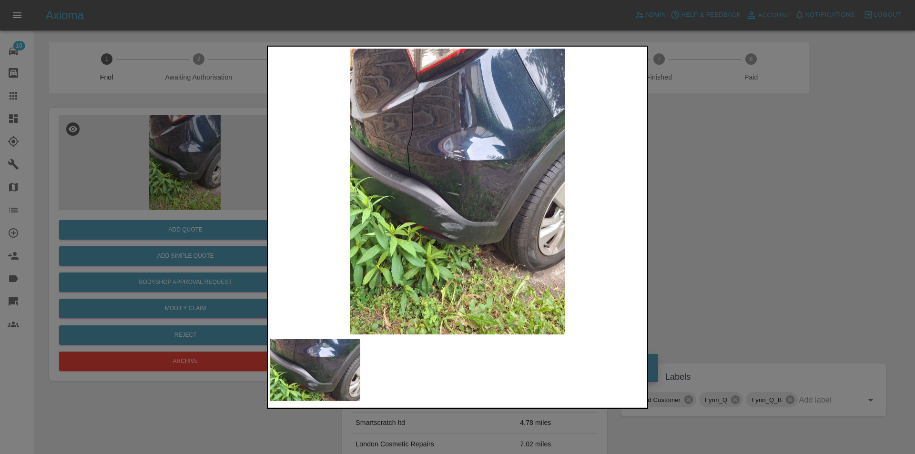
click at [694, 220] on div at bounding box center [457, 227] width 915 height 454
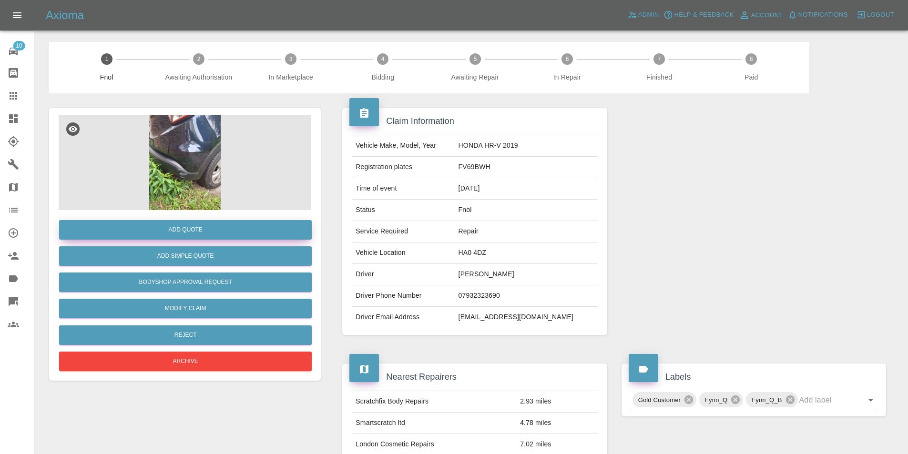
click at [214, 228] on button "Add Quote" at bounding box center [185, 230] width 253 height 20
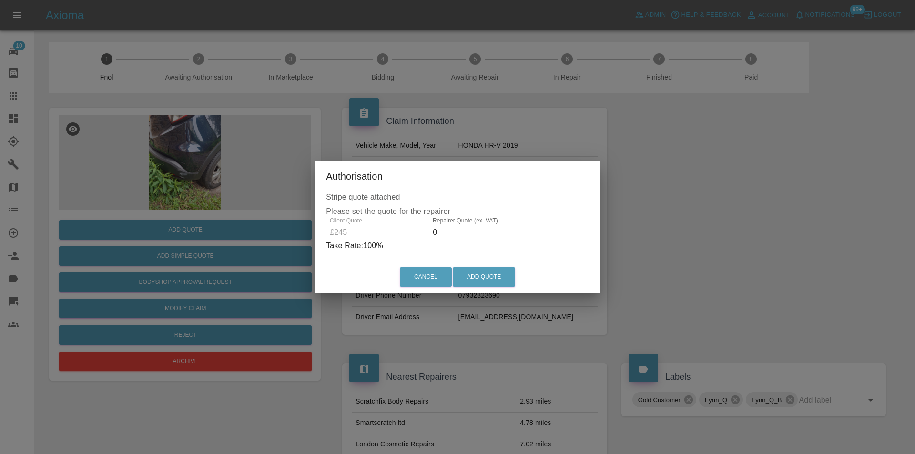
click at [455, 232] on input "0" at bounding box center [480, 232] width 95 height 15
type input "0155"
click at [483, 279] on button "Add Quote" at bounding box center [484, 277] width 62 height 20
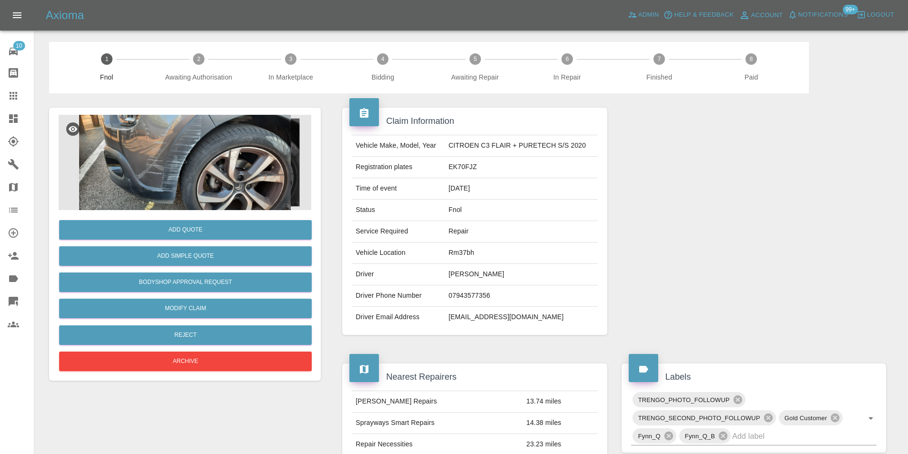
click at [176, 167] on img at bounding box center [185, 162] width 253 height 95
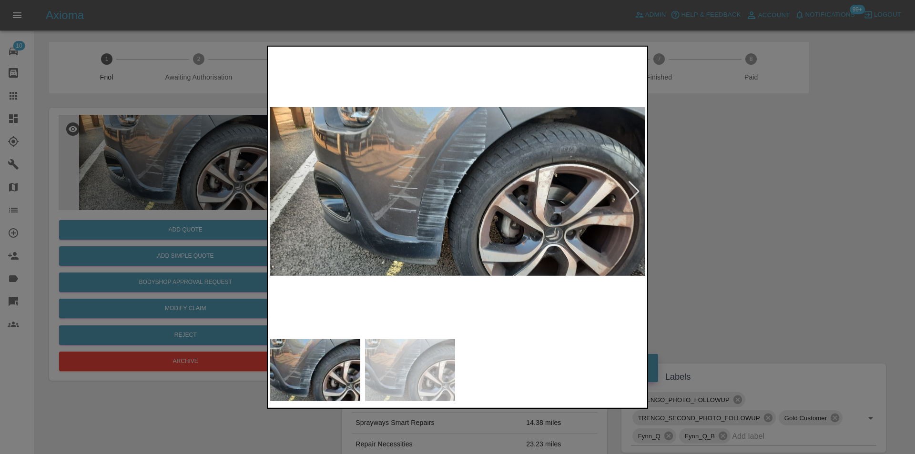
click at [631, 192] on div at bounding box center [634, 191] width 13 height 21
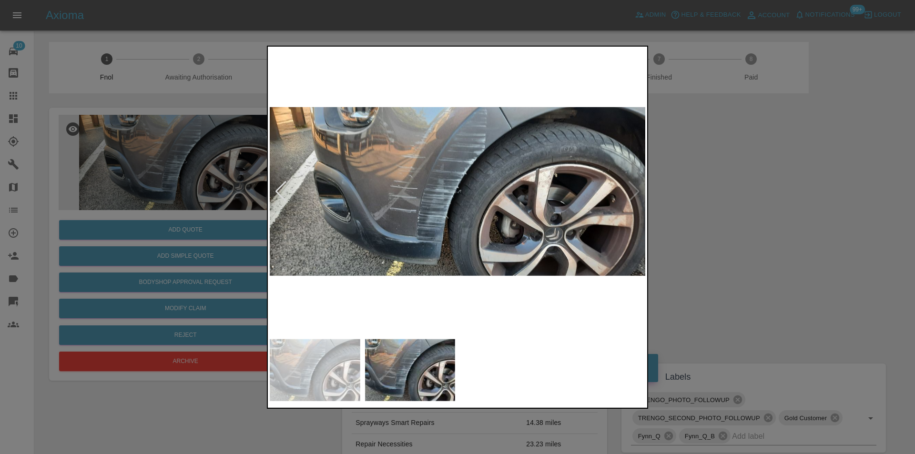
click at [737, 213] on div at bounding box center [457, 227] width 915 height 454
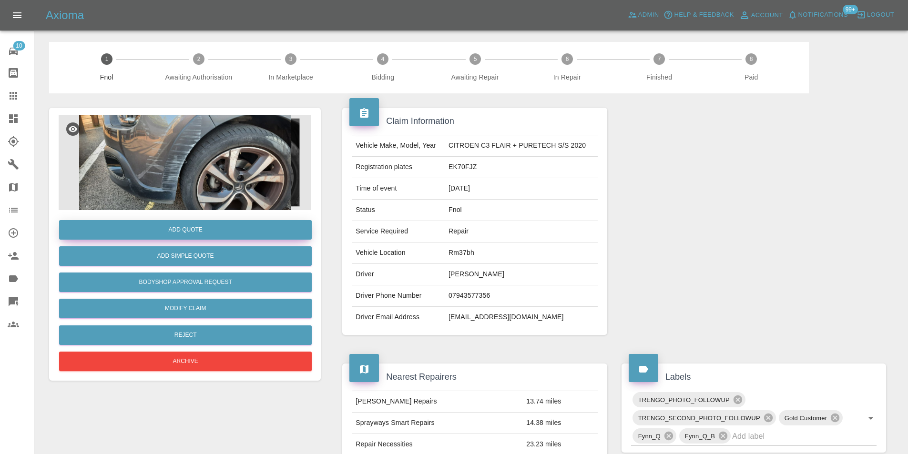
click at [217, 232] on button "Add Quote" at bounding box center [185, 230] width 253 height 20
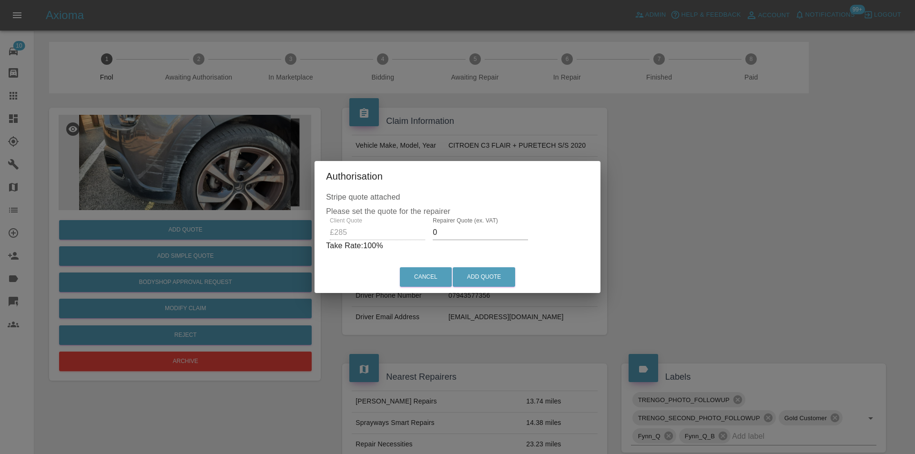
click at [443, 230] on input "0" at bounding box center [480, 232] width 95 height 15
type input "0180"
click at [464, 277] on button "Add Quote" at bounding box center [484, 277] width 62 height 20
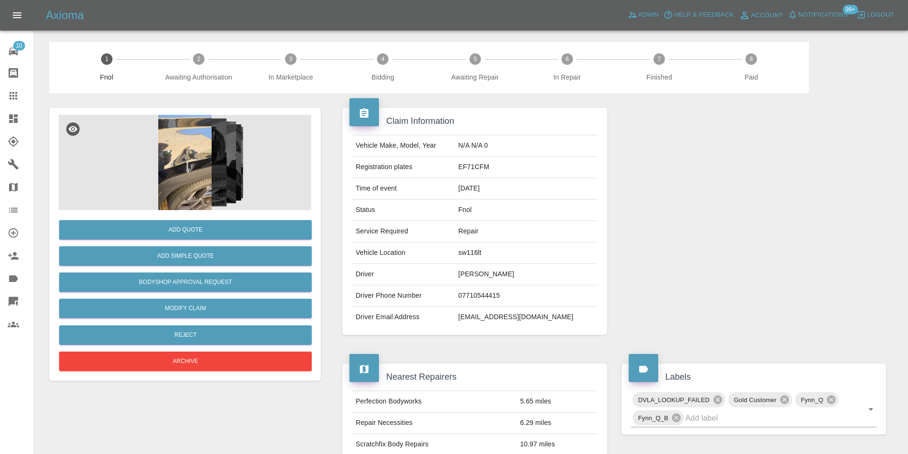
click at [174, 140] on img at bounding box center [185, 162] width 253 height 95
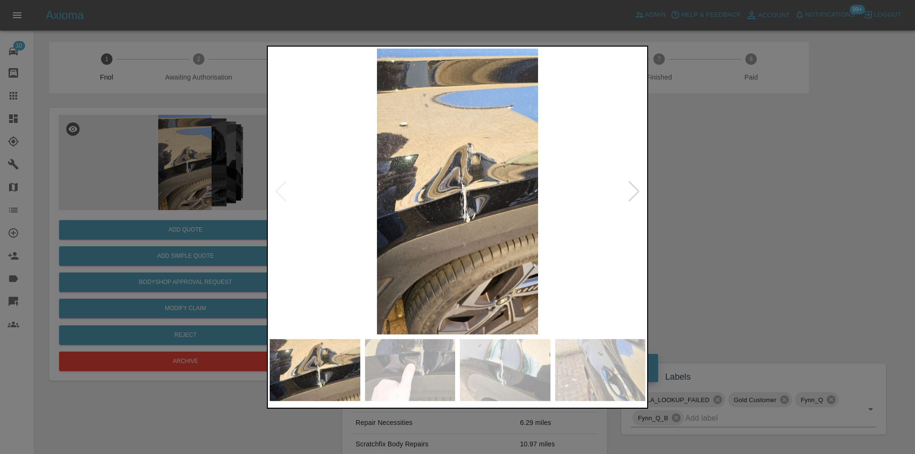
click at [631, 193] on div at bounding box center [634, 191] width 13 height 21
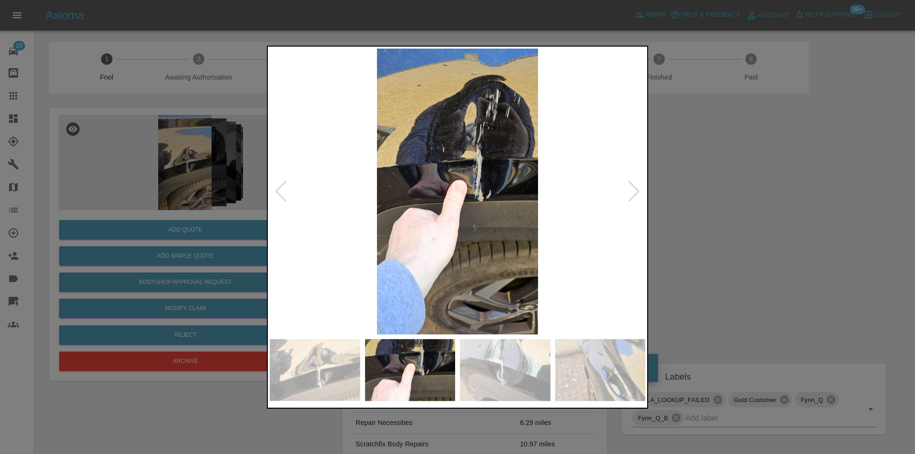
click at [631, 193] on div at bounding box center [634, 191] width 13 height 21
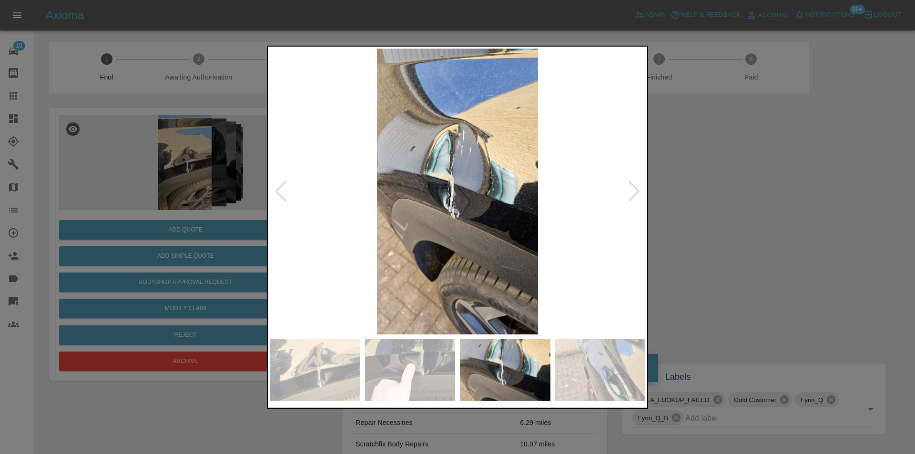
click at [631, 193] on div at bounding box center [634, 191] width 13 height 21
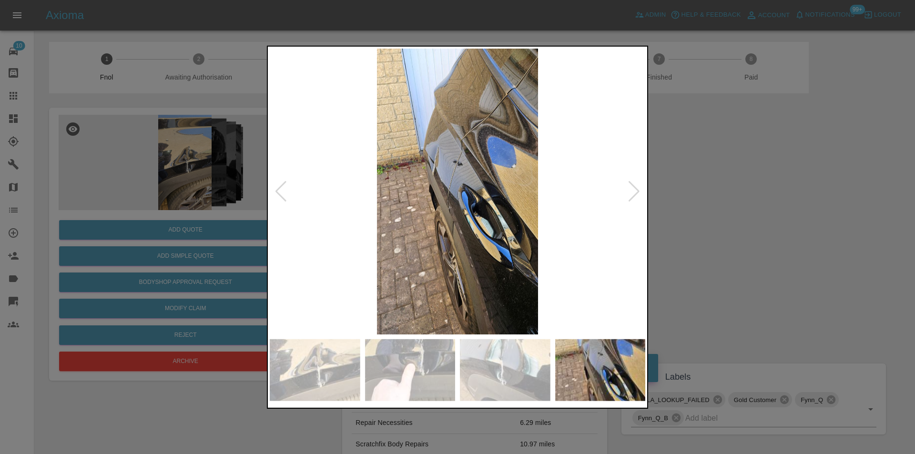
click at [631, 193] on div at bounding box center [634, 191] width 13 height 21
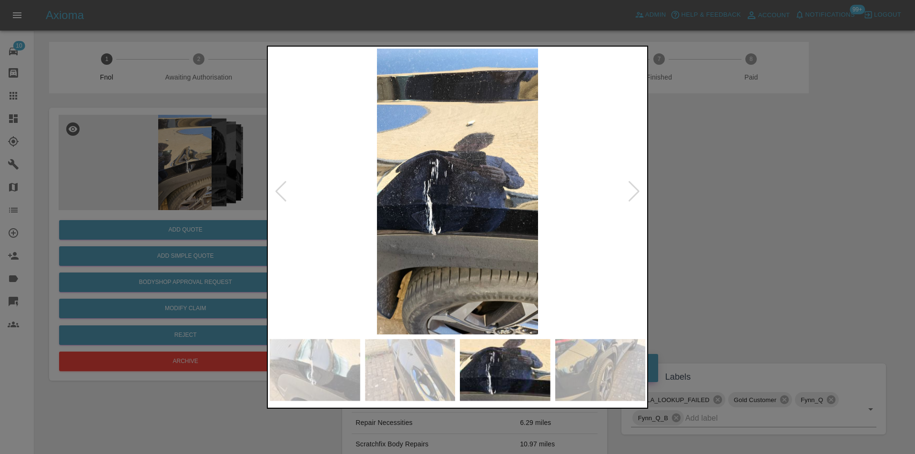
click at [742, 192] on div at bounding box center [457, 227] width 915 height 454
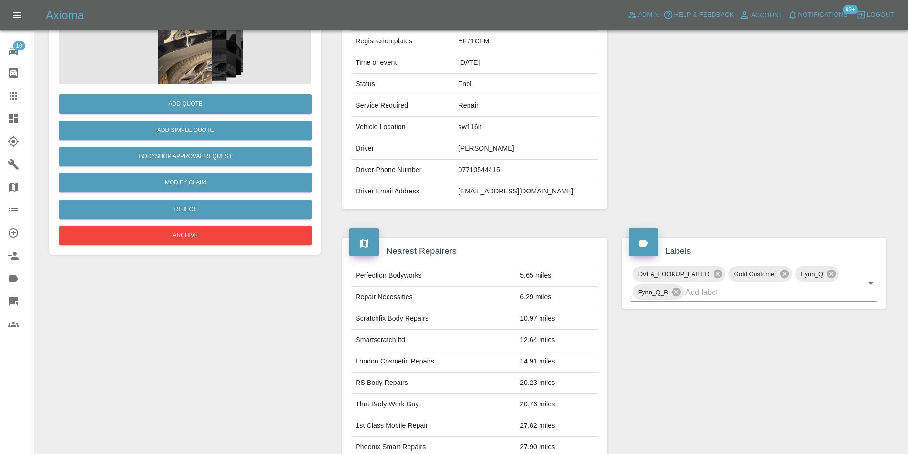
scroll to position [4, 0]
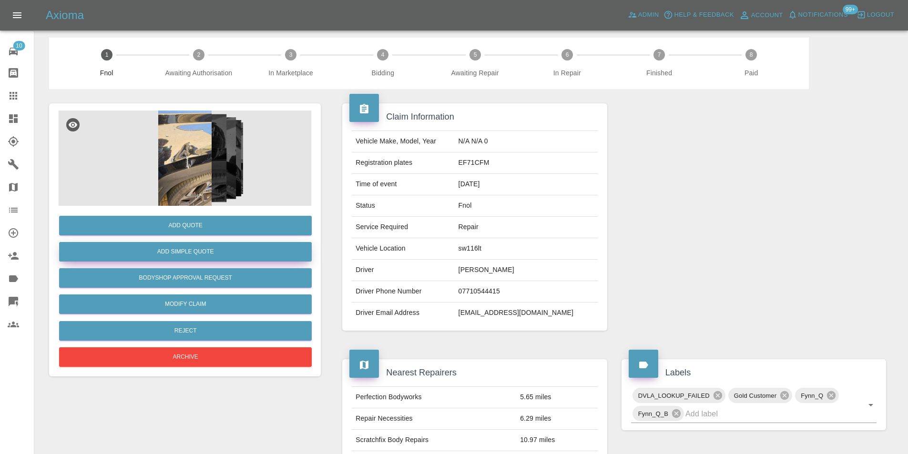
click at [223, 250] on button "Add Simple Quote" at bounding box center [185, 252] width 253 height 20
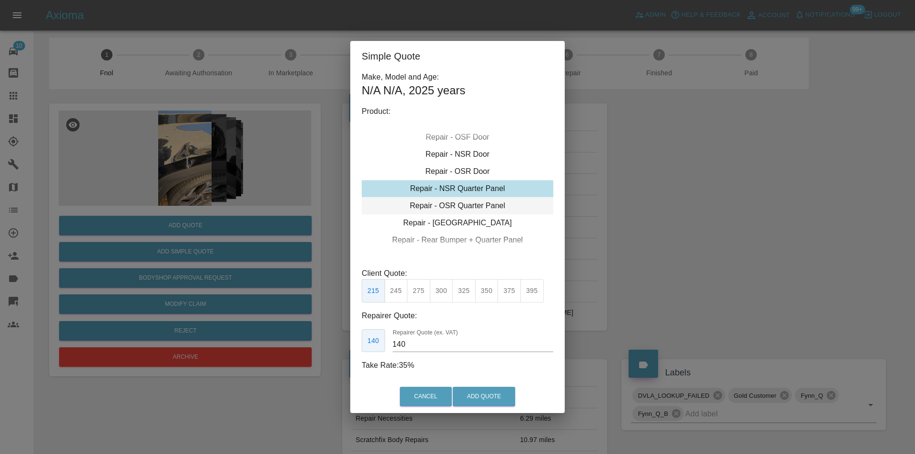
click at [471, 205] on div "Repair - OSR Quarter Panel" at bounding box center [458, 205] width 192 height 17
click at [484, 291] on button "350" at bounding box center [486, 290] width 23 height 23
type input "230"
click at [484, 393] on button "Add Quote" at bounding box center [484, 397] width 62 height 20
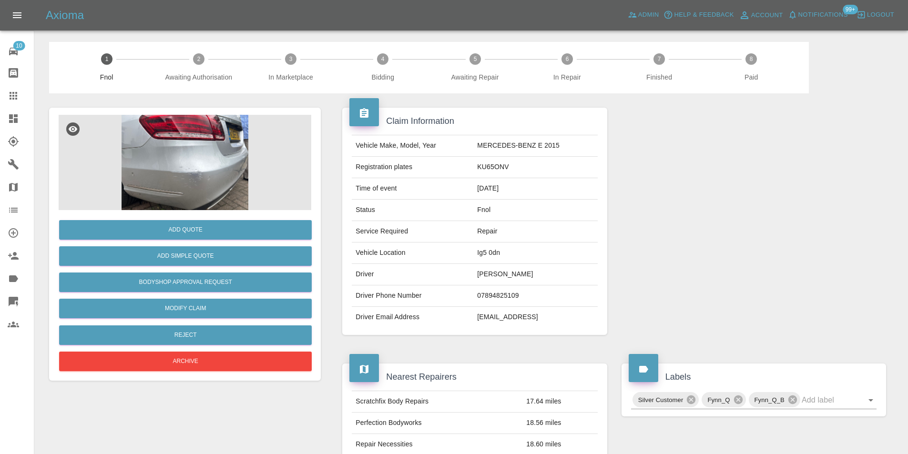
click at [196, 175] on img at bounding box center [185, 162] width 253 height 95
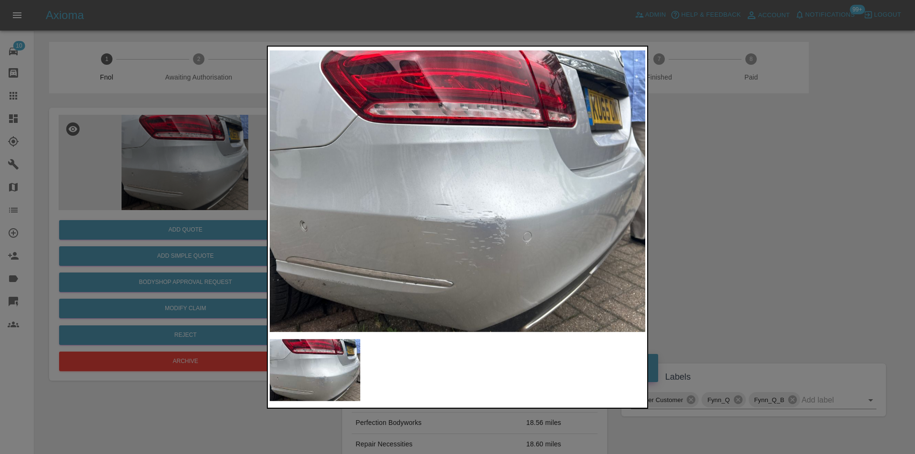
click at [743, 227] on div at bounding box center [457, 227] width 915 height 454
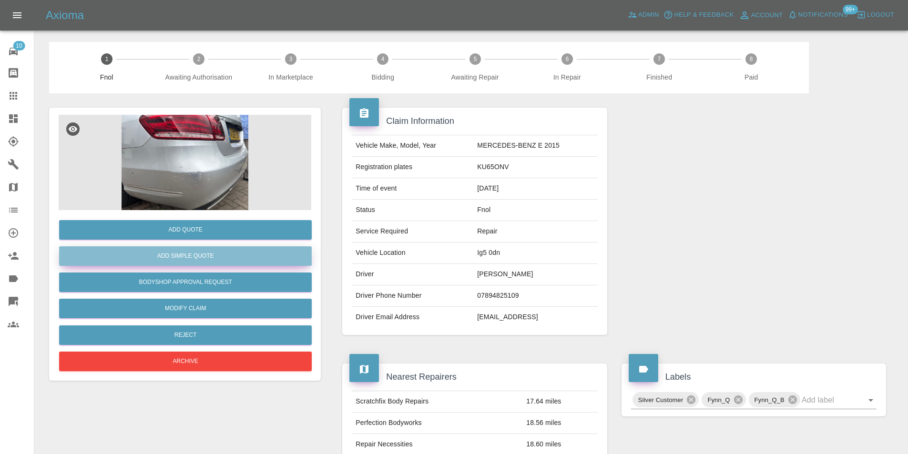
click at [225, 247] on button "Add Simple Quote" at bounding box center [185, 256] width 253 height 20
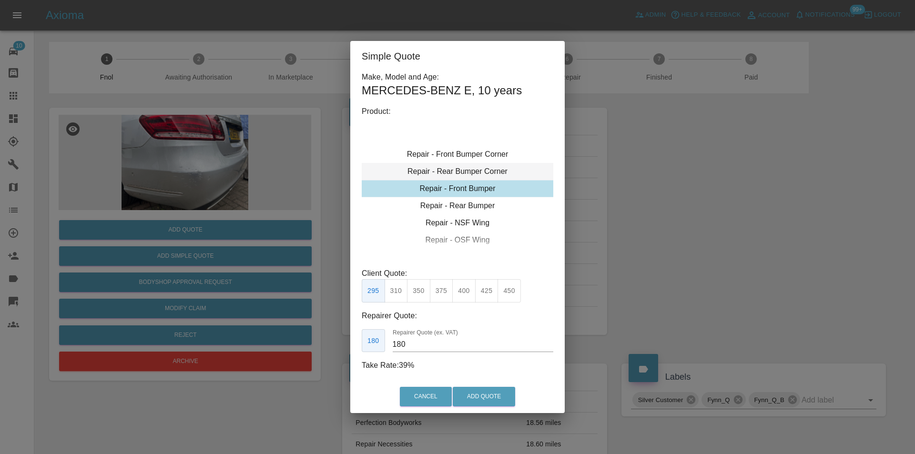
click at [471, 173] on div "Repair - Rear Bumper Corner" at bounding box center [458, 171] width 192 height 17
drag, startPoint x: 399, startPoint y: 298, endPoint x: 413, endPoint y: 296, distance: 13.9
click at [399, 297] on button "199" at bounding box center [396, 290] width 23 height 23
drag, startPoint x: 419, startPoint y: 294, endPoint x: 473, endPoint y: 373, distance: 95.0
click at [420, 295] on button "215" at bounding box center [418, 290] width 23 height 23
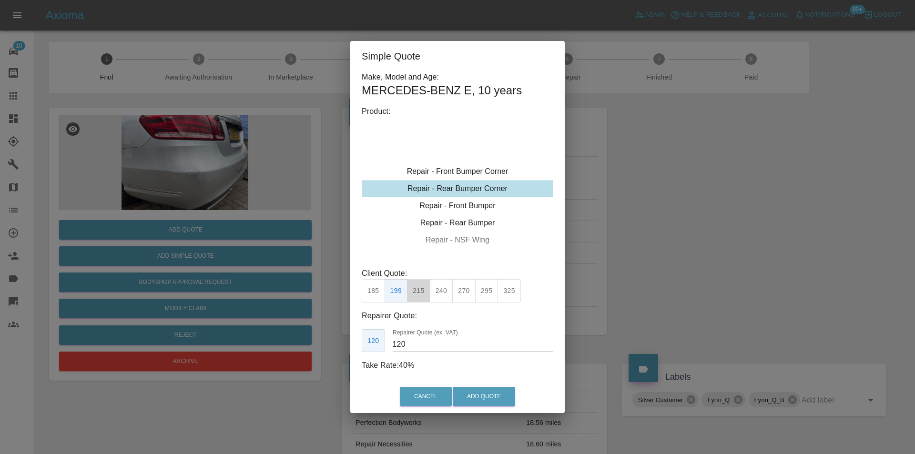
type input "135"
click at [477, 395] on button "Add Quote" at bounding box center [484, 397] width 62 height 20
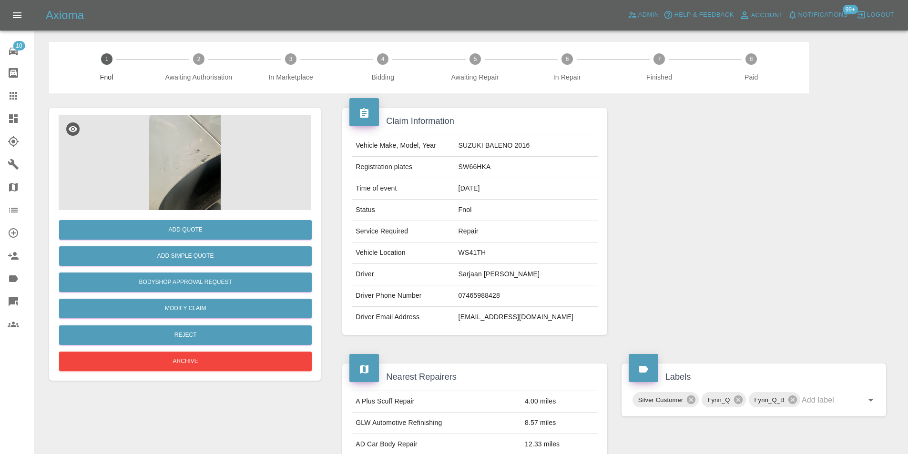
click at [194, 158] on img at bounding box center [185, 162] width 253 height 95
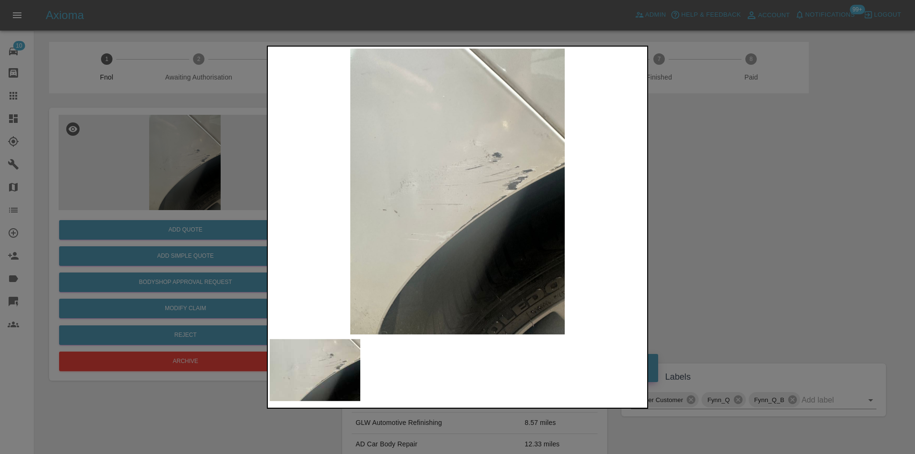
click at [696, 206] on div at bounding box center [457, 227] width 915 height 454
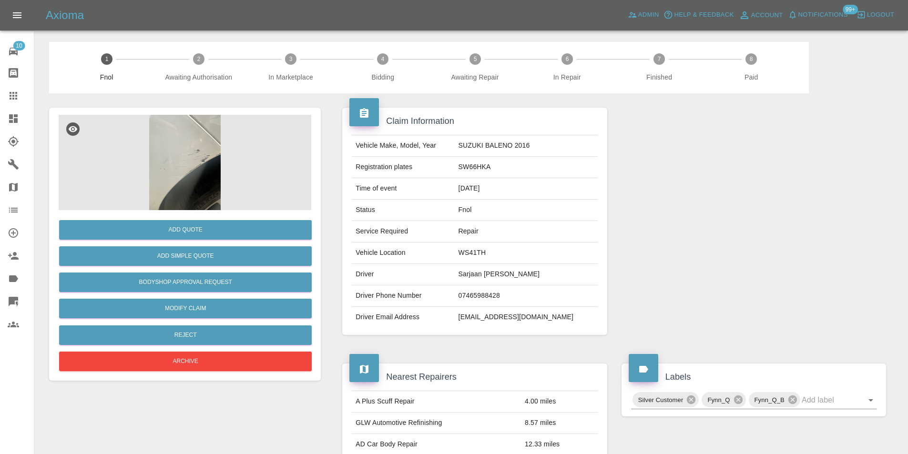
click at [181, 141] on img at bounding box center [185, 162] width 253 height 95
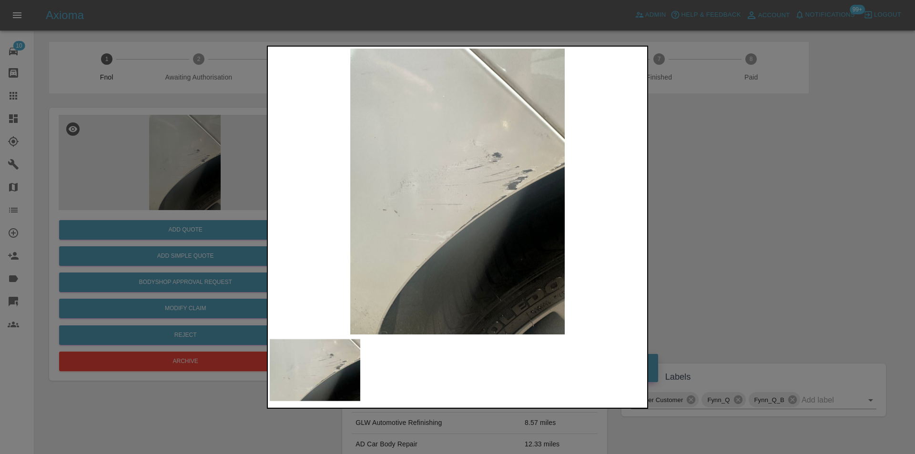
click at [458, 274] on img at bounding box center [457, 191] width 375 height 286
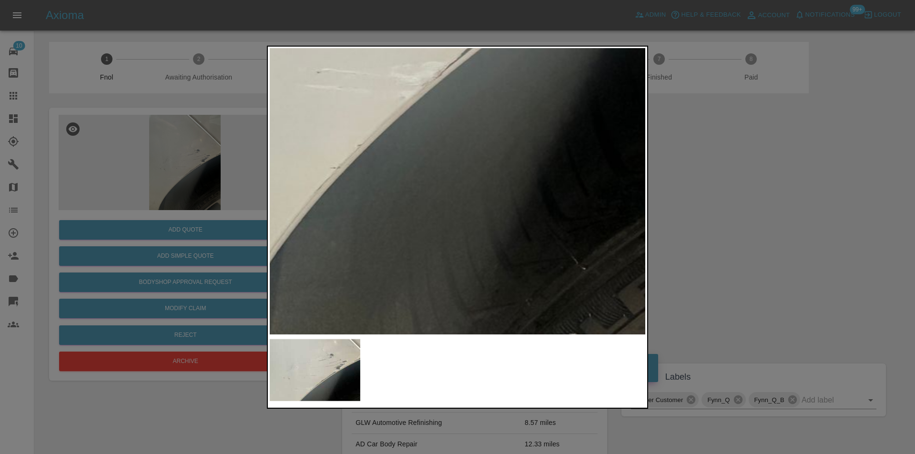
click at [772, 222] on div at bounding box center [457, 227] width 915 height 454
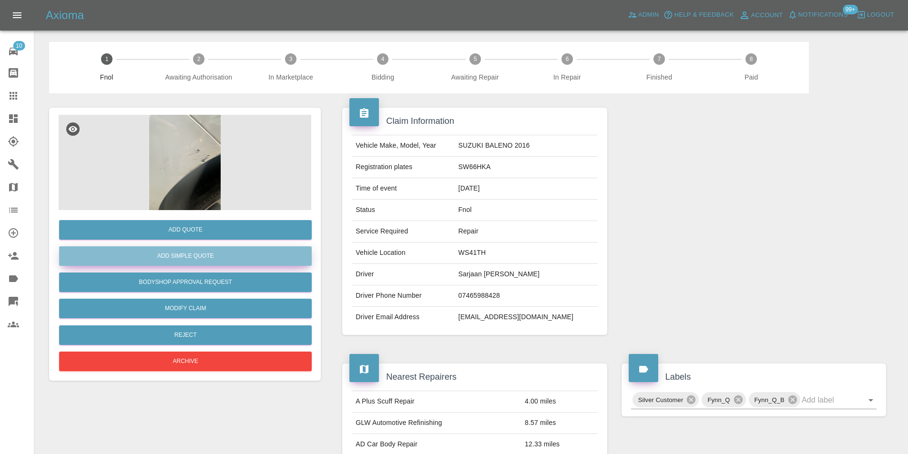
click at [201, 250] on button "Add Simple Quote" at bounding box center [185, 256] width 253 height 20
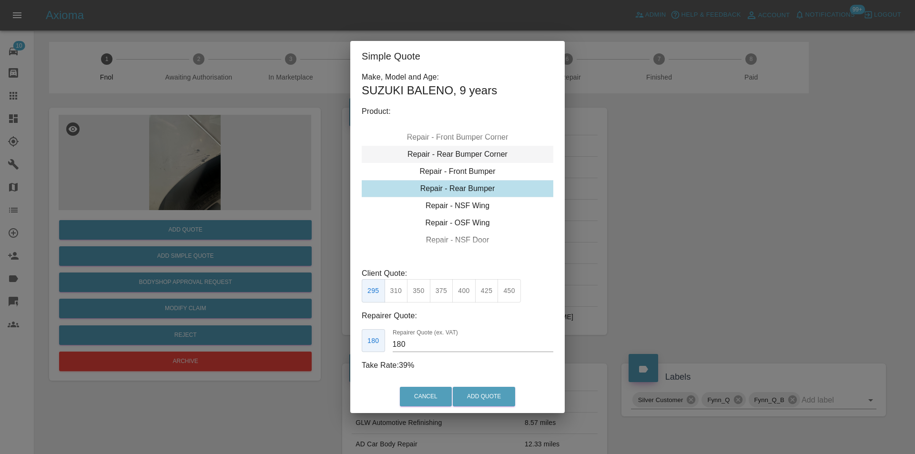
click at [476, 149] on div "Repair - Rear Bumper Corner" at bounding box center [458, 154] width 192 height 17
type input "120"
click at [475, 396] on button "Add Quote" at bounding box center [484, 397] width 62 height 20
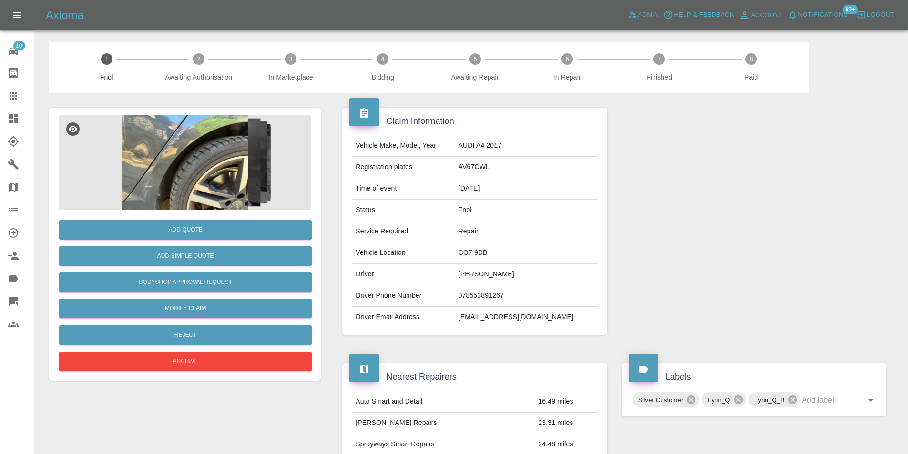
click at [214, 136] on img at bounding box center [185, 162] width 253 height 95
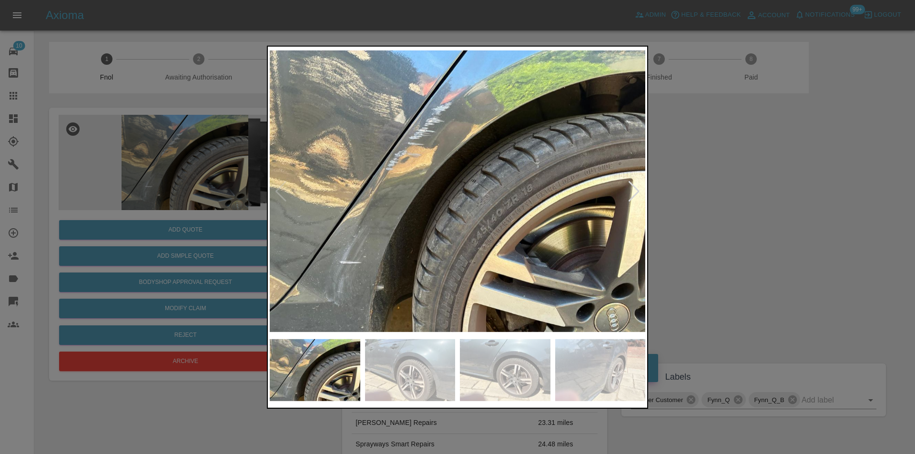
click at [375, 160] on img at bounding box center [457, 191] width 375 height 286
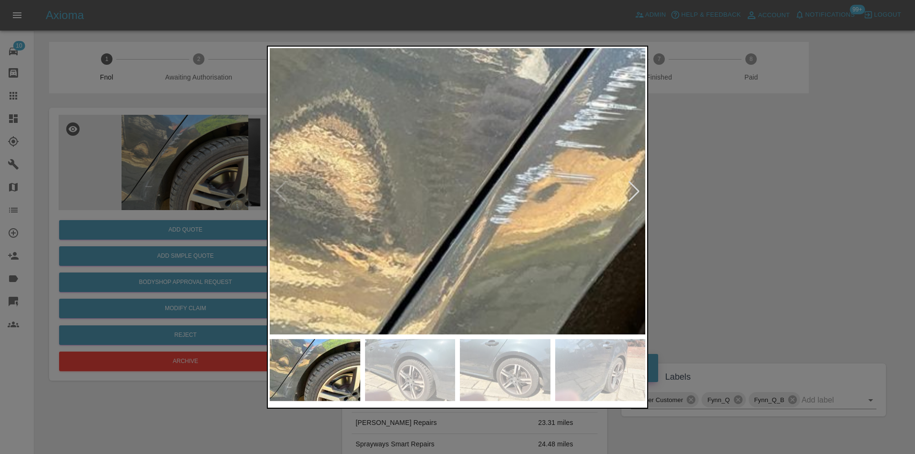
click at [400, 159] on img at bounding box center [705, 286] width 1126 height 858
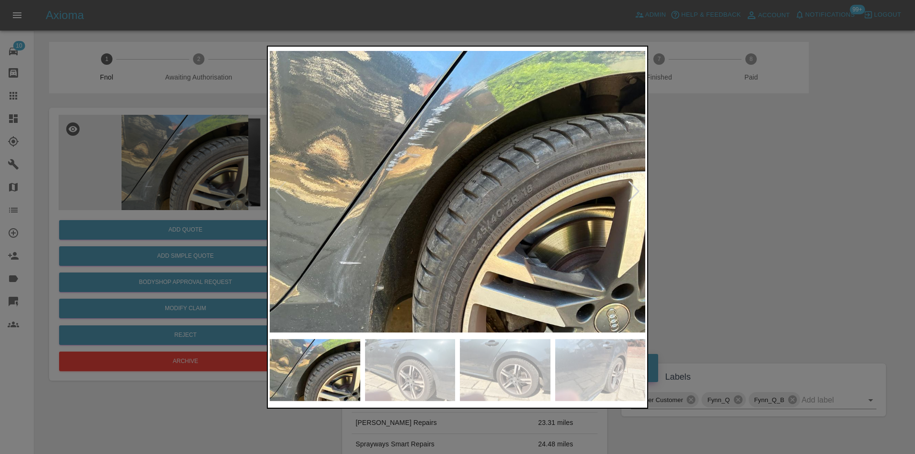
click at [635, 192] on div at bounding box center [634, 191] width 13 height 21
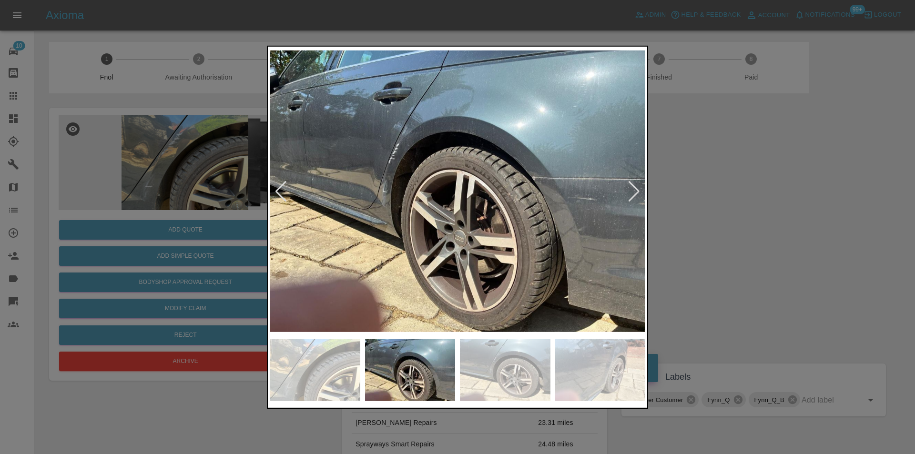
click at [635, 192] on div at bounding box center [634, 191] width 13 height 21
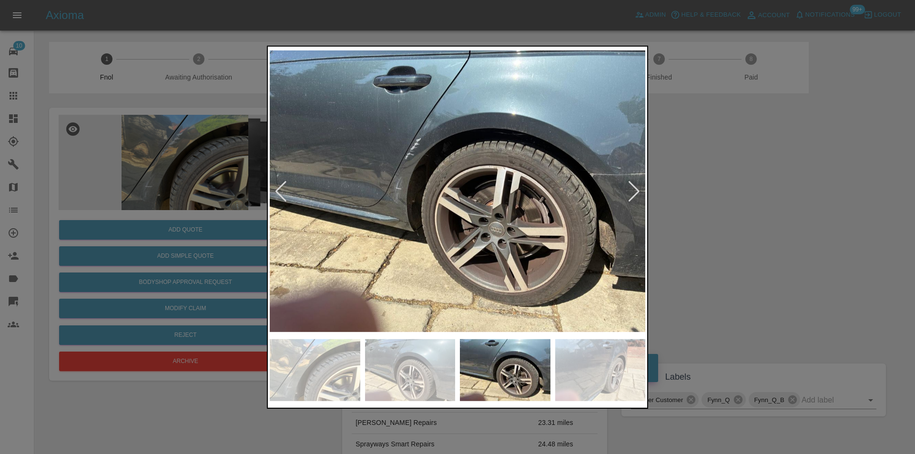
click at [635, 192] on div at bounding box center [634, 191] width 13 height 21
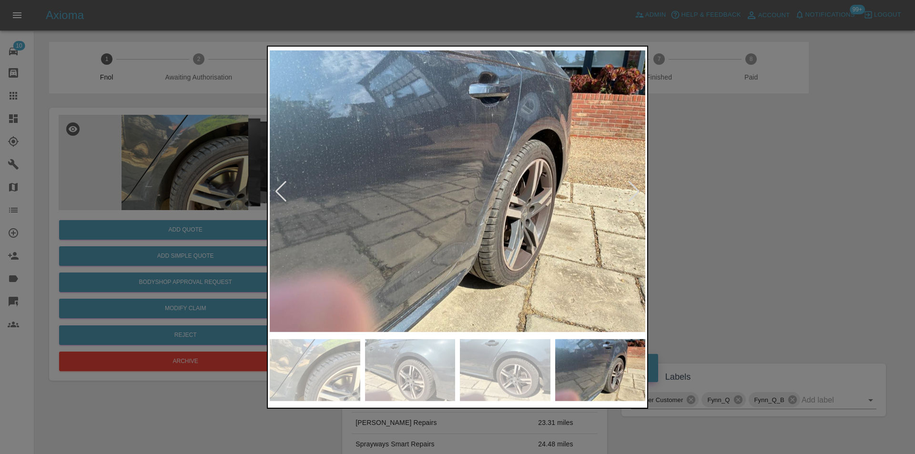
click at [635, 192] on div at bounding box center [634, 191] width 13 height 21
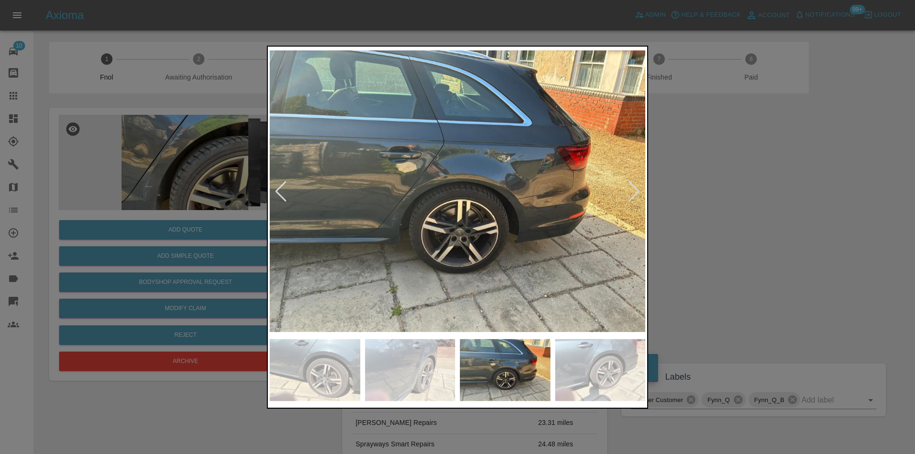
click at [635, 192] on div at bounding box center [634, 191] width 13 height 21
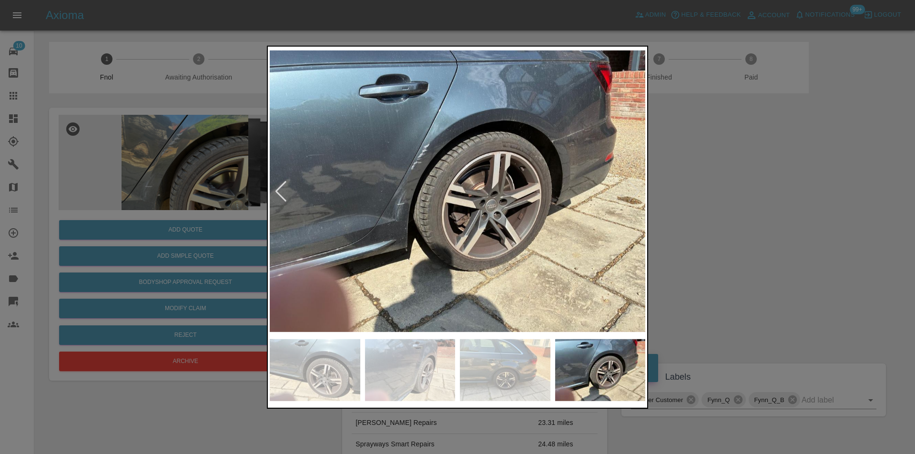
click at [635, 192] on img at bounding box center [457, 191] width 375 height 286
drag, startPoint x: 752, startPoint y: 213, endPoint x: 731, endPoint y: 213, distance: 21.0
click at [750, 213] on div at bounding box center [457, 227] width 915 height 454
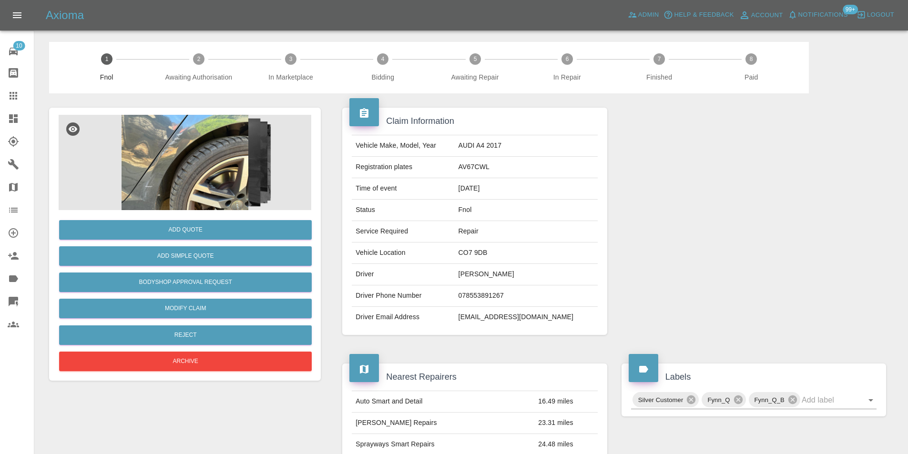
click at [161, 168] on img at bounding box center [185, 162] width 253 height 95
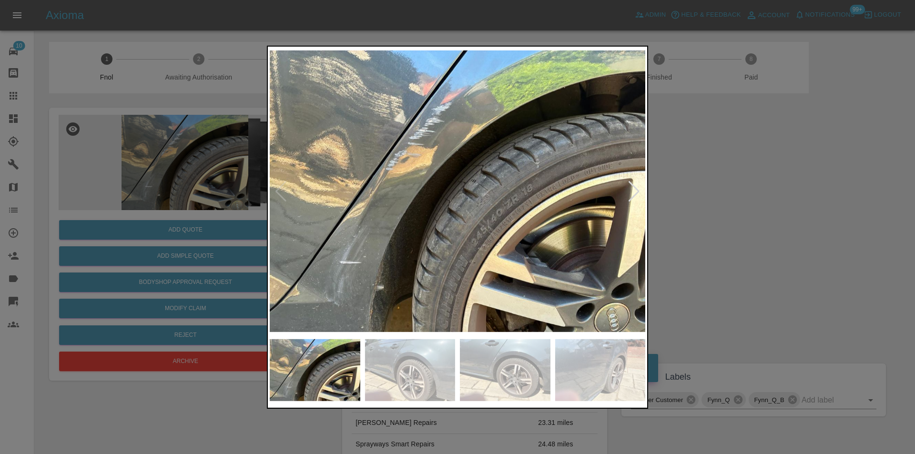
click at [635, 190] on div at bounding box center [634, 191] width 13 height 21
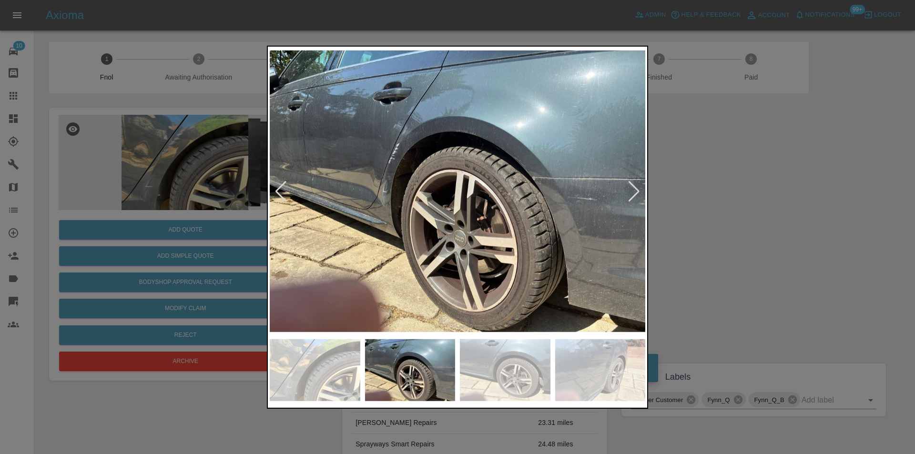
click at [606, 210] on img at bounding box center [457, 191] width 375 height 286
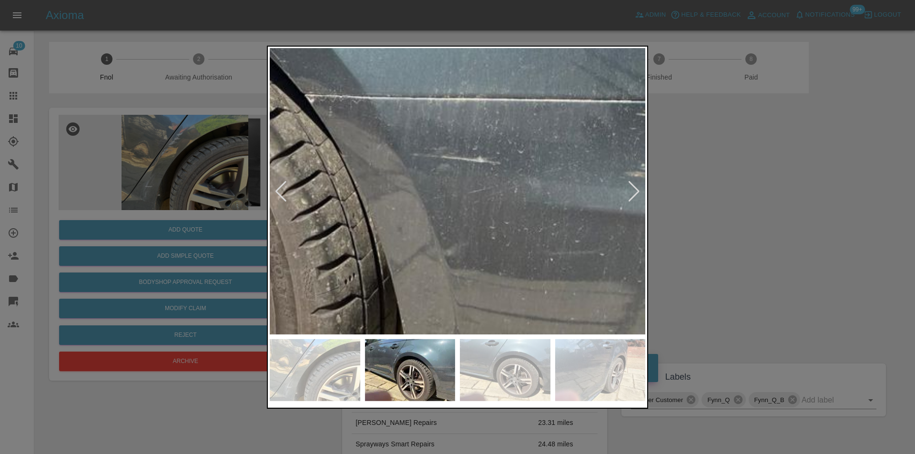
click at [518, 192] on img at bounding box center [82, 136] width 1126 height 858
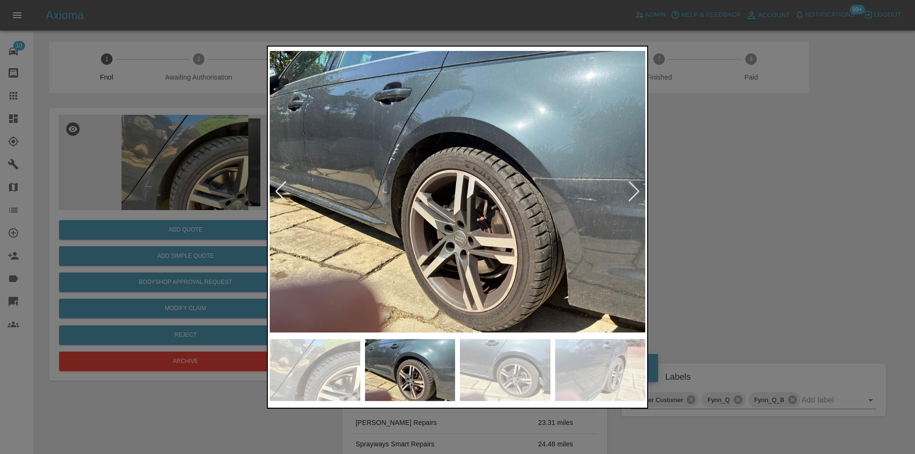
click at [750, 205] on div at bounding box center [457, 227] width 915 height 454
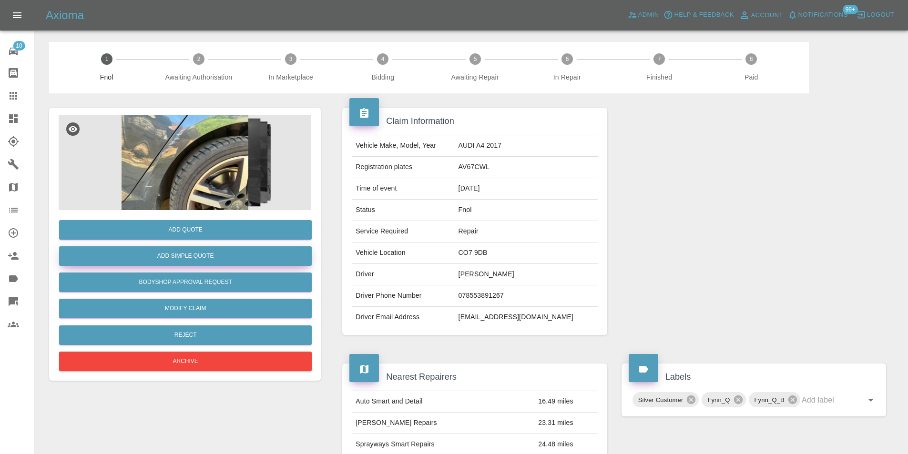
click at [211, 264] on button "Add Simple Quote" at bounding box center [185, 256] width 253 height 20
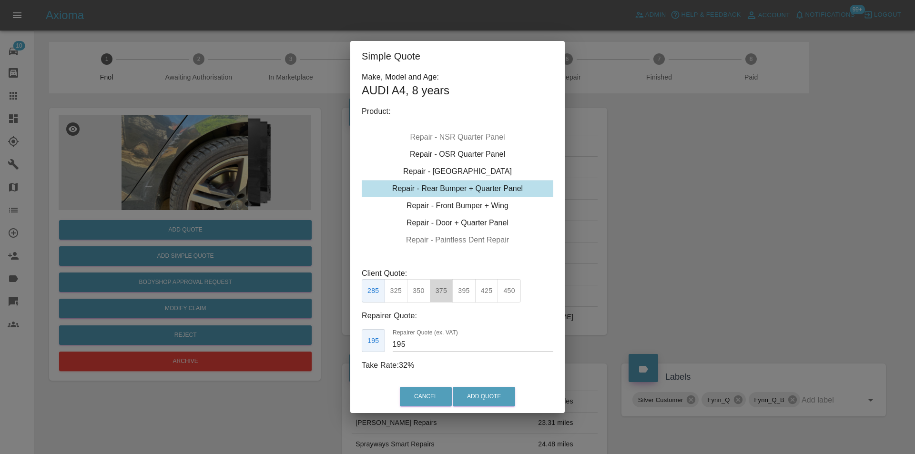
click at [443, 294] on button "375" at bounding box center [441, 290] width 23 height 23
type input "230"
click at [489, 395] on button "Add Quote" at bounding box center [484, 397] width 62 height 20
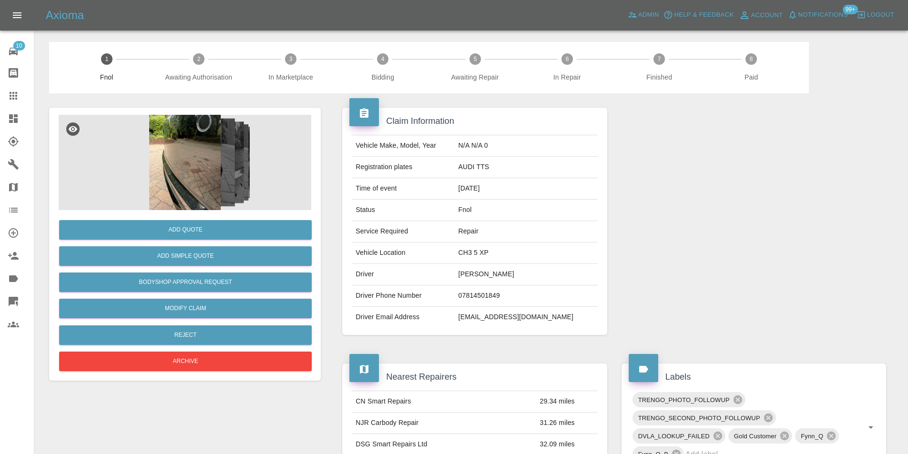
click at [186, 164] on img at bounding box center [185, 162] width 253 height 95
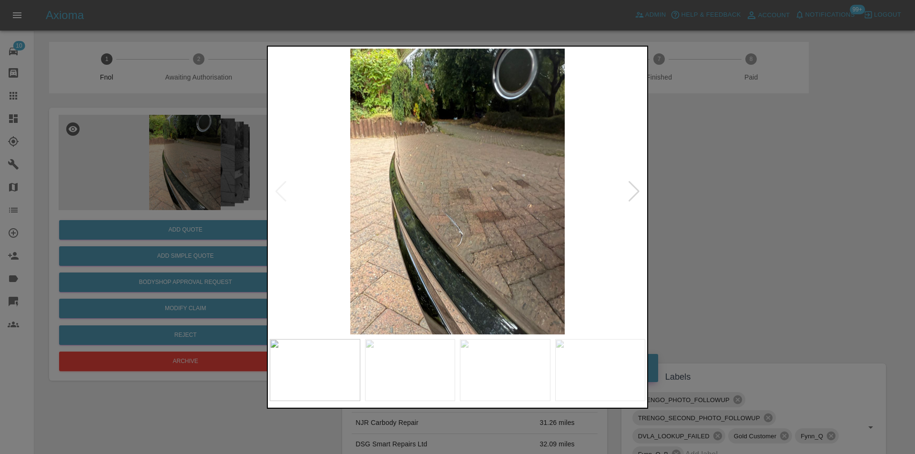
click at [636, 187] on div at bounding box center [634, 191] width 13 height 21
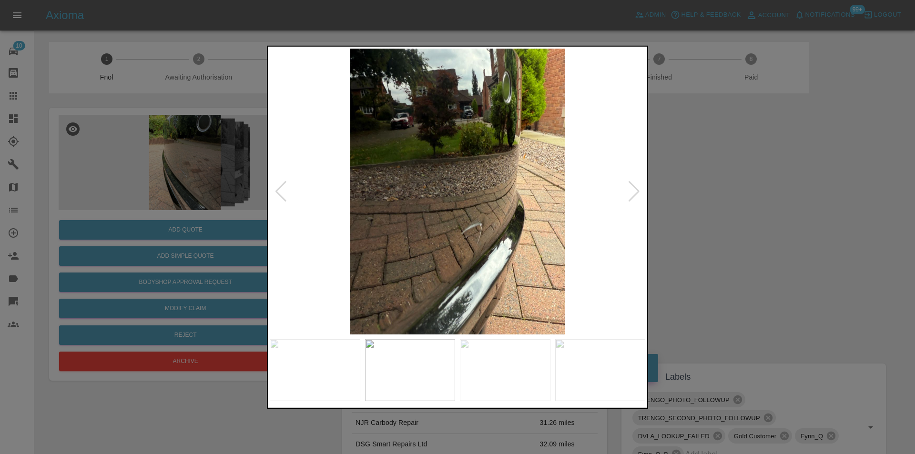
click at [636, 187] on div at bounding box center [634, 191] width 13 height 21
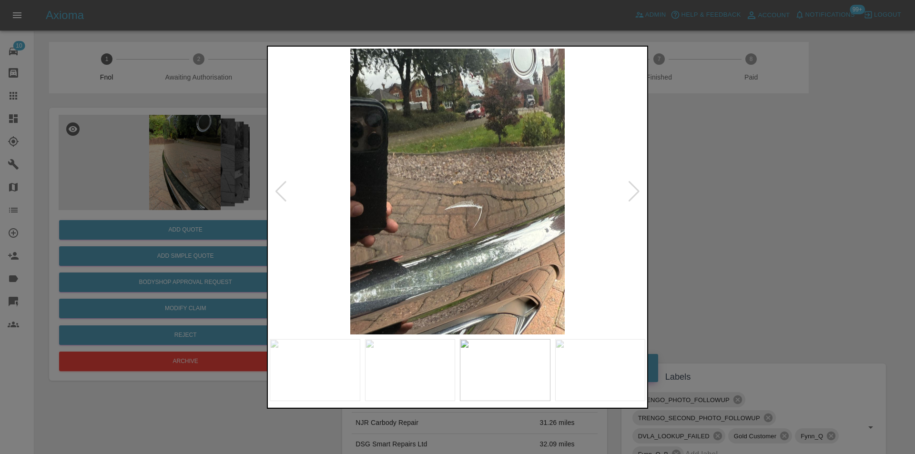
click at [636, 187] on div at bounding box center [634, 191] width 13 height 21
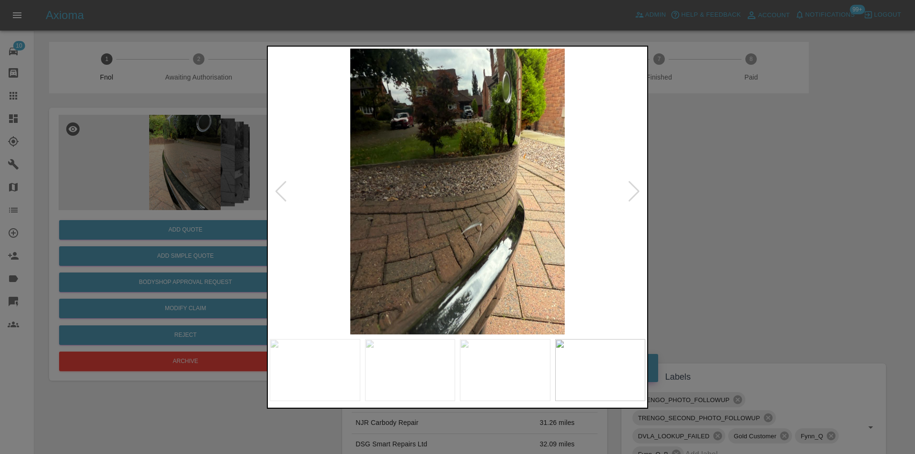
click at [636, 187] on div at bounding box center [634, 191] width 13 height 21
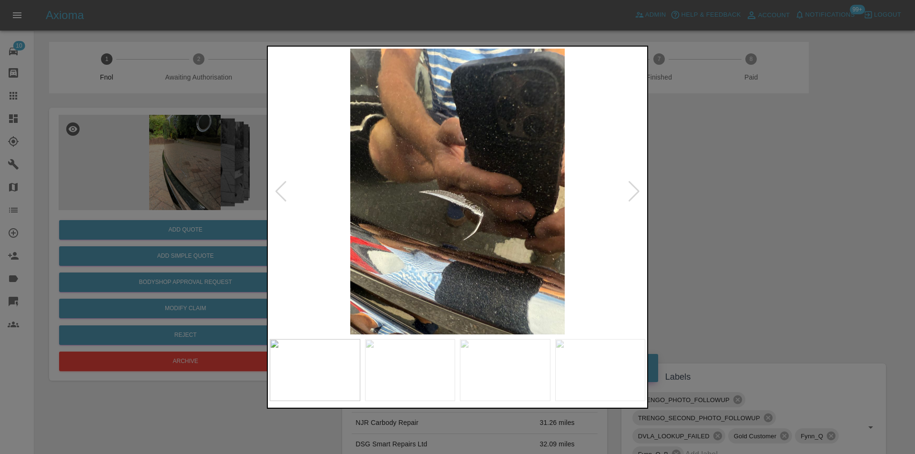
click at [636, 187] on div at bounding box center [634, 191] width 13 height 21
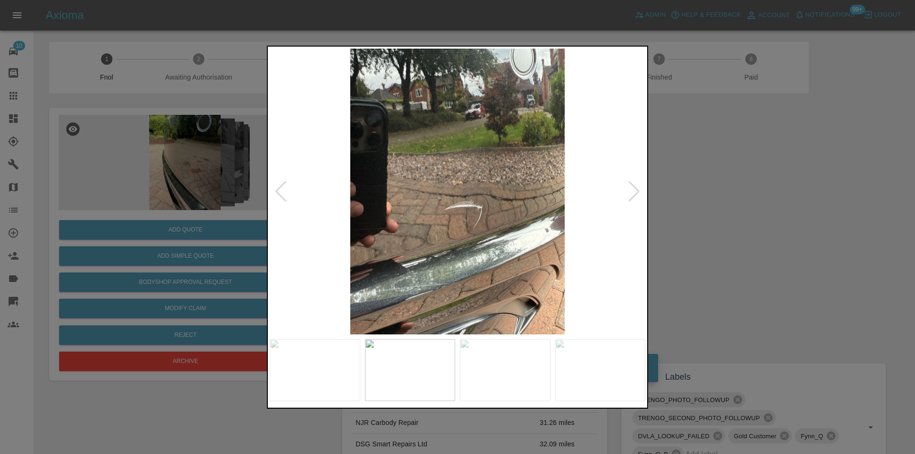
click at [636, 187] on div at bounding box center [634, 191] width 13 height 21
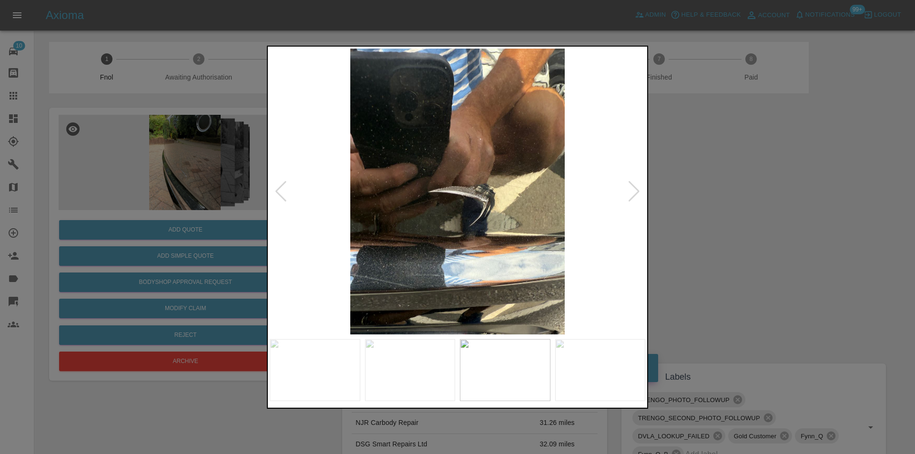
click at [636, 187] on div at bounding box center [634, 191] width 13 height 21
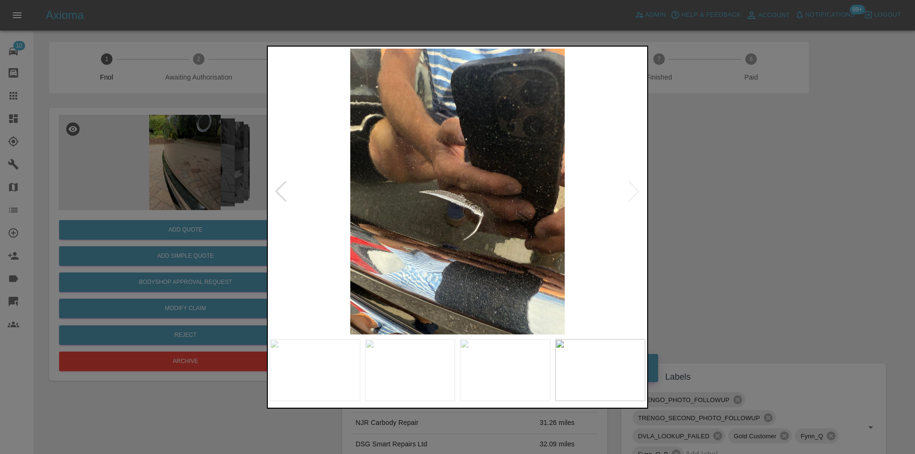
click at [634, 192] on img at bounding box center [457, 191] width 375 height 286
click at [720, 206] on div at bounding box center [457, 227] width 915 height 454
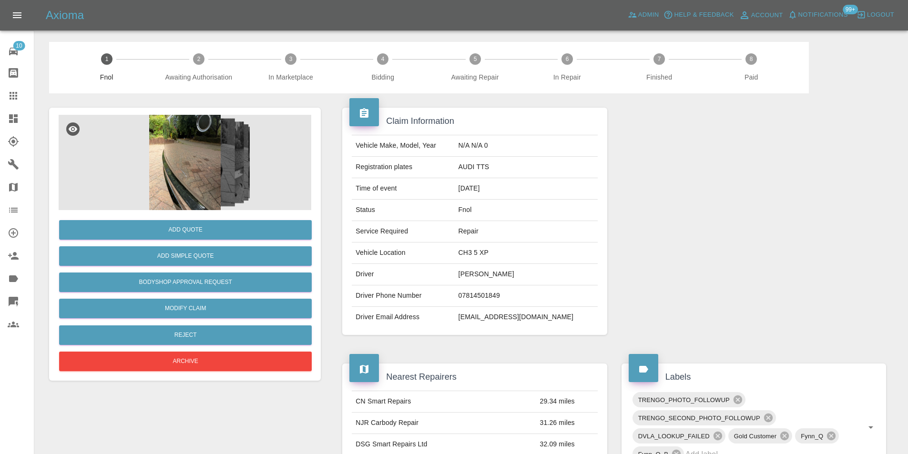
click at [179, 144] on img at bounding box center [185, 162] width 253 height 95
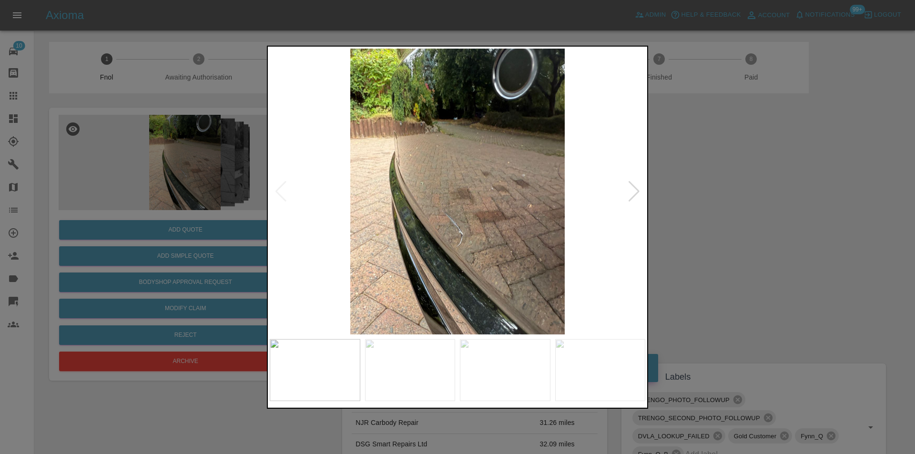
click at [637, 191] on div at bounding box center [634, 191] width 13 height 21
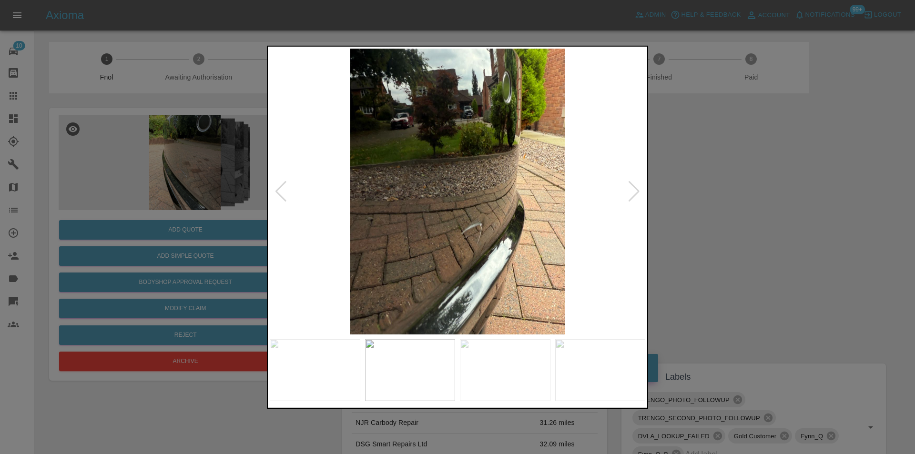
click at [637, 191] on div at bounding box center [634, 191] width 13 height 21
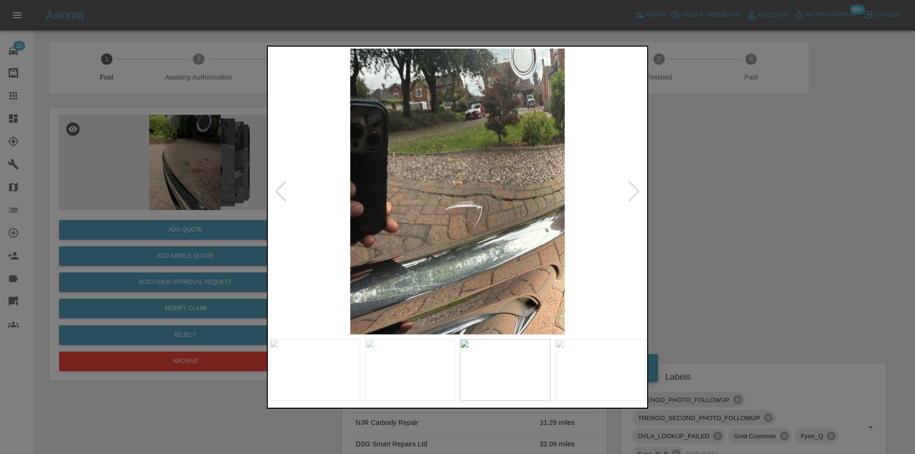
drag, startPoint x: 757, startPoint y: 209, endPoint x: 442, endPoint y: 214, distance: 315.0
click at [755, 209] on div at bounding box center [457, 227] width 915 height 454
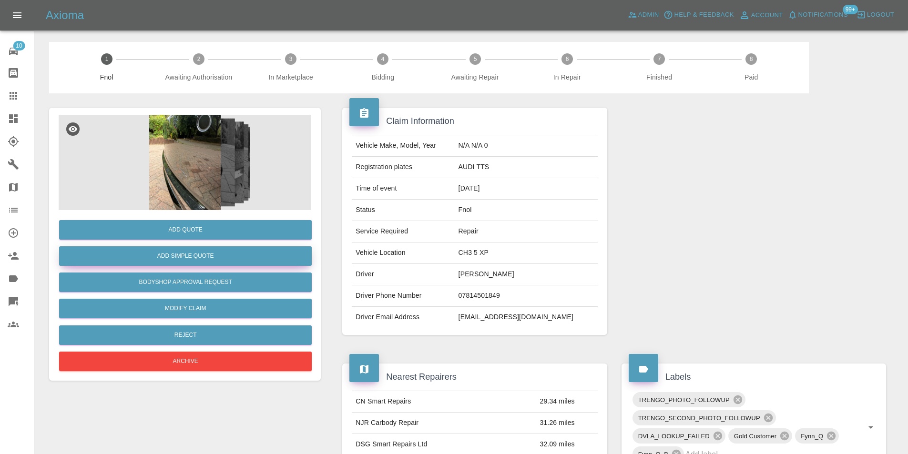
click at [227, 252] on button "Add Simple Quote" at bounding box center [185, 256] width 253 height 20
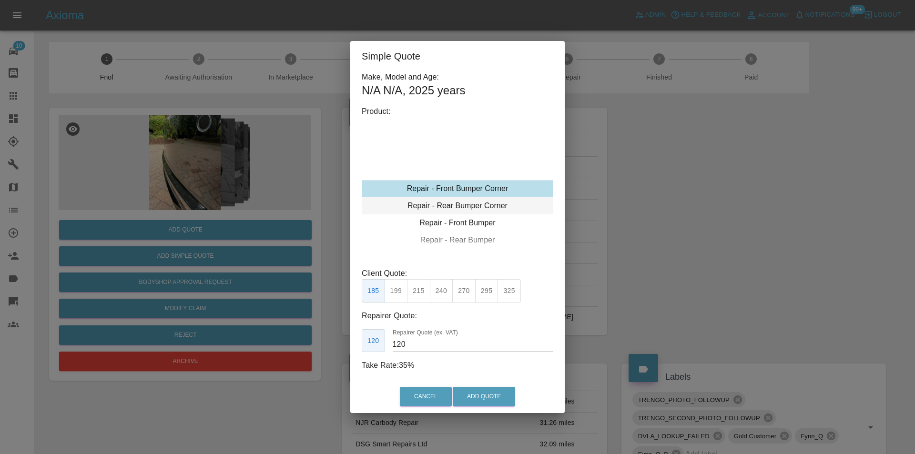
click at [491, 205] on div "Repair - Rear Bumper Corner" at bounding box center [458, 205] width 192 height 17
drag, startPoint x: 443, startPoint y: 294, endPoint x: 468, endPoint y: 331, distance: 45.2
click at [445, 295] on button "240" at bounding box center [441, 290] width 23 height 23
type input "150"
click at [489, 395] on button "Add Quote" at bounding box center [484, 397] width 62 height 20
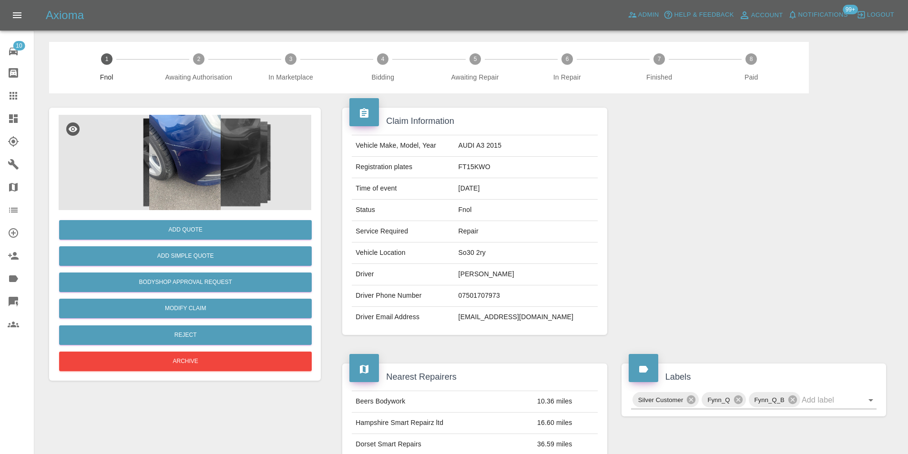
click at [187, 135] on img at bounding box center [185, 162] width 253 height 95
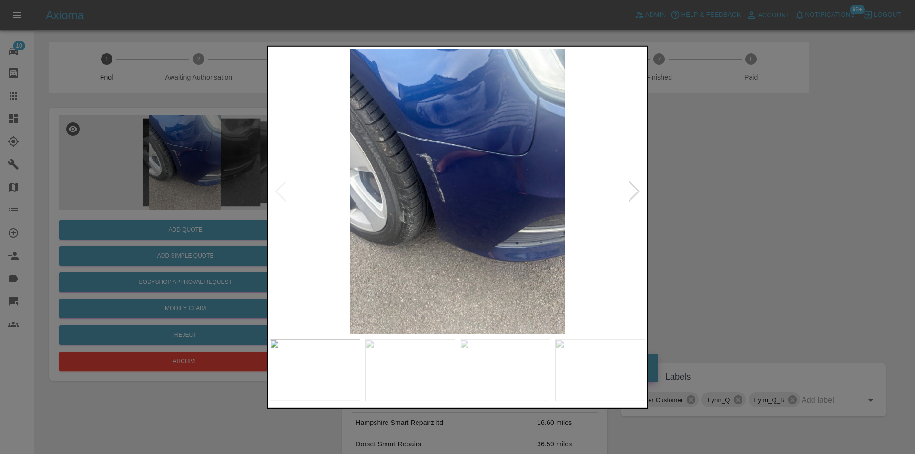
click at [637, 192] on div at bounding box center [634, 191] width 13 height 21
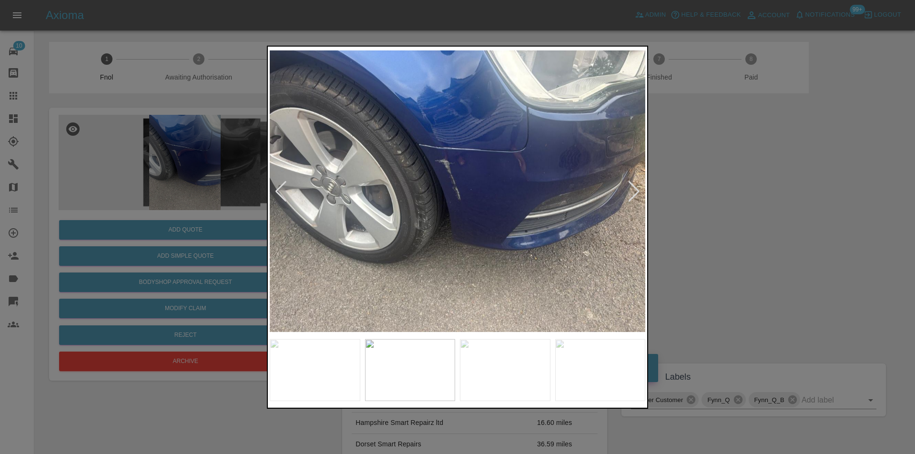
click at [637, 192] on div at bounding box center [634, 191] width 13 height 21
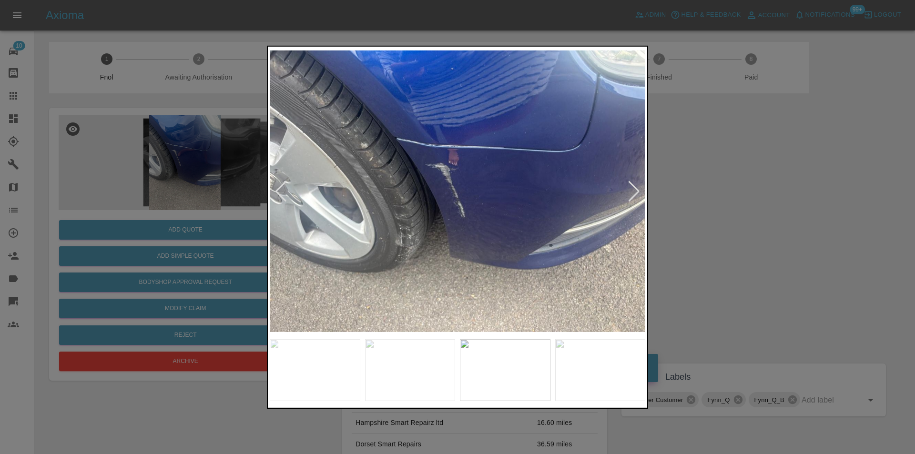
click at [636, 193] on div at bounding box center [634, 191] width 13 height 21
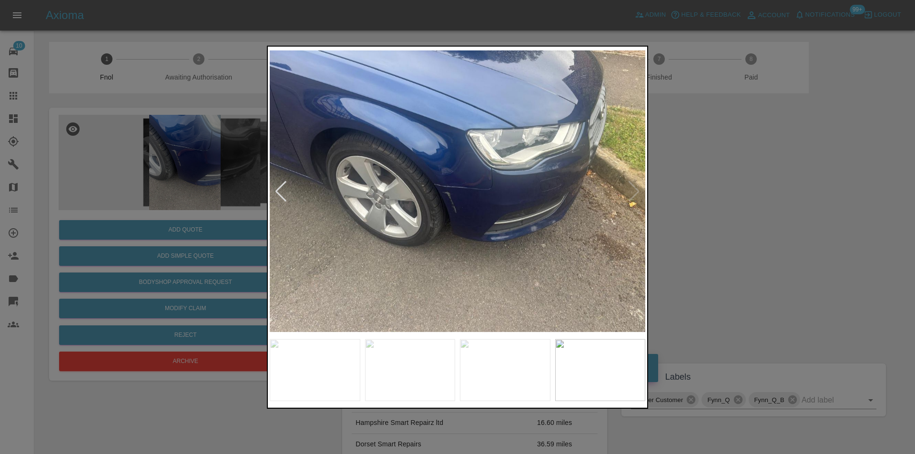
click at [727, 203] on div at bounding box center [457, 227] width 915 height 454
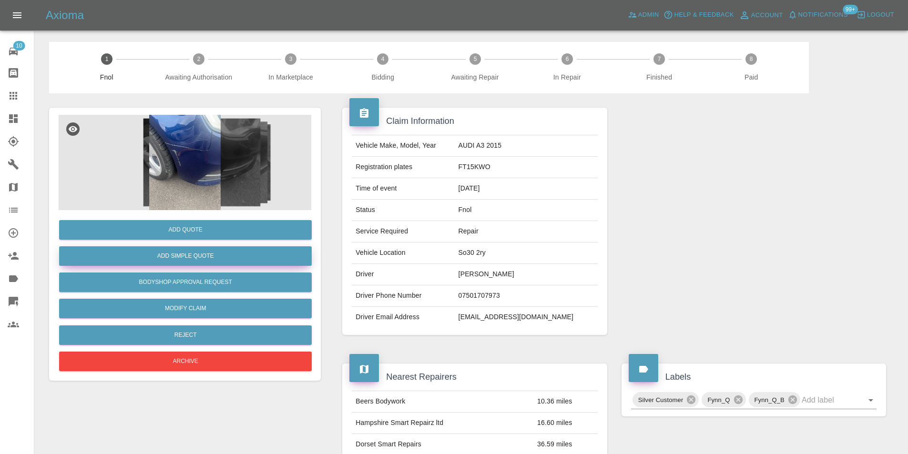
click at [214, 260] on button "Add Simple Quote" at bounding box center [185, 256] width 253 height 20
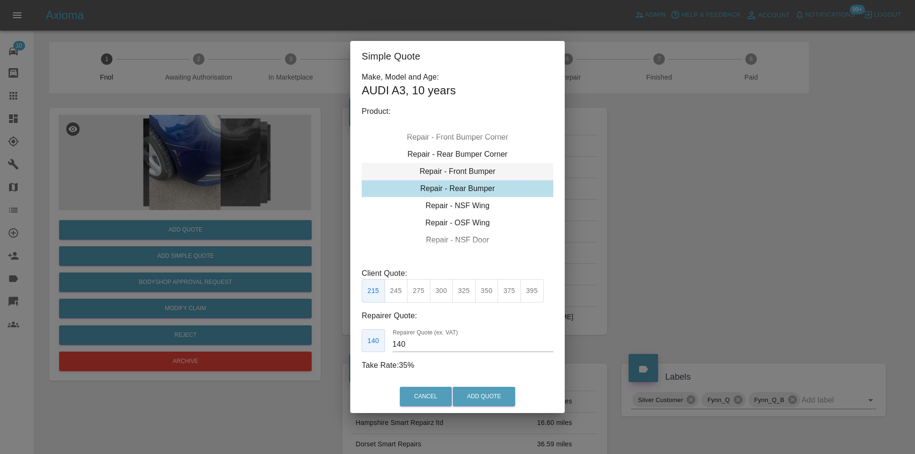
type input "120"
click at [477, 176] on div "Repair - Front Bumper Corner" at bounding box center [458, 171] width 192 height 17
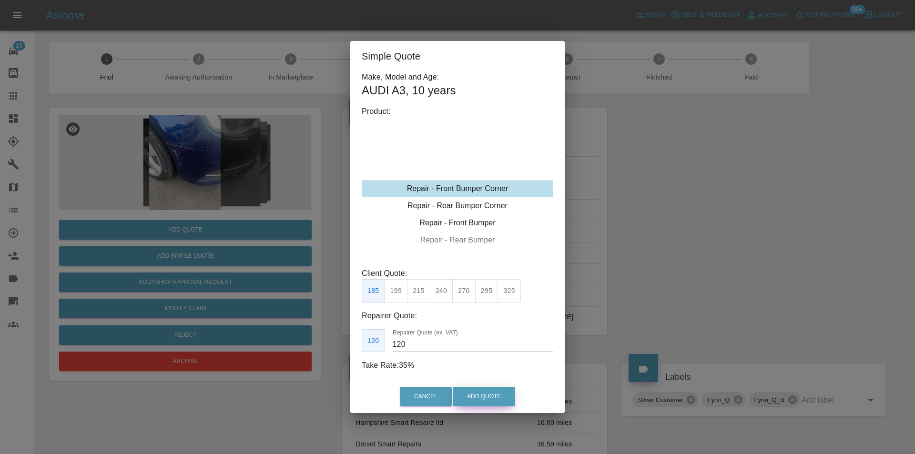
click at [493, 395] on button "Add Quote" at bounding box center [484, 397] width 62 height 20
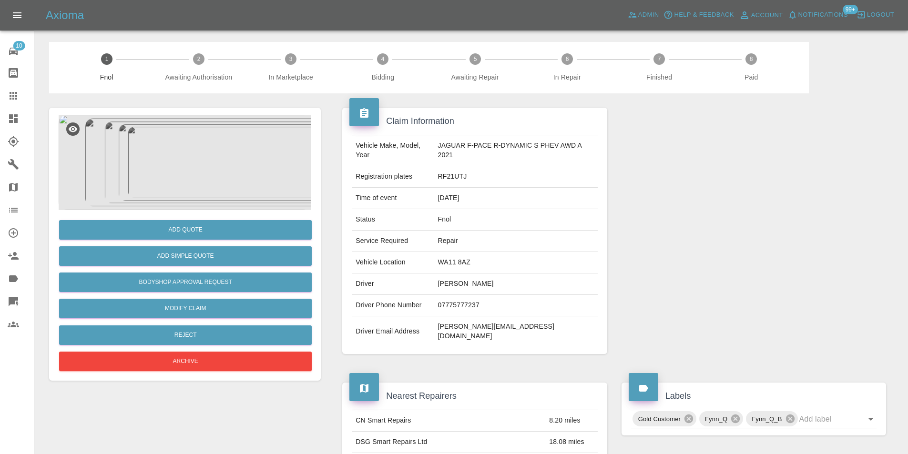
click at [182, 145] on img at bounding box center [185, 162] width 253 height 95
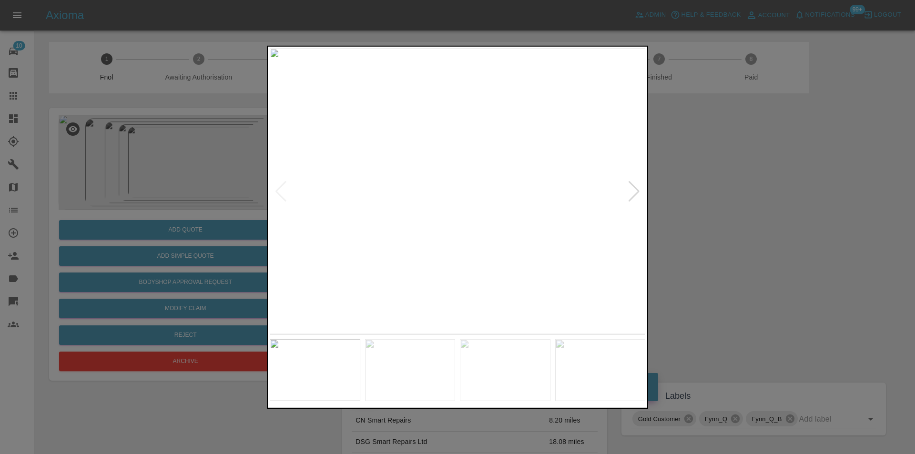
click at [636, 190] on div at bounding box center [634, 191] width 13 height 21
drag, startPoint x: 732, startPoint y: 202, endPoint x: 738, endPoint y: 192, distance: 11.3
click at [733, 202] on div at bounding box center [457, 227] width 915 height 454
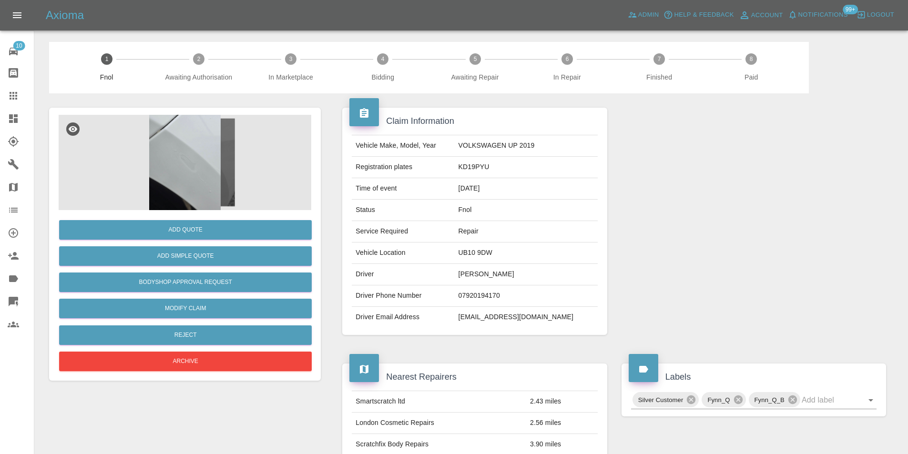
click at [182, 157] on img at bounding box center [185, 162] width 253 height 95
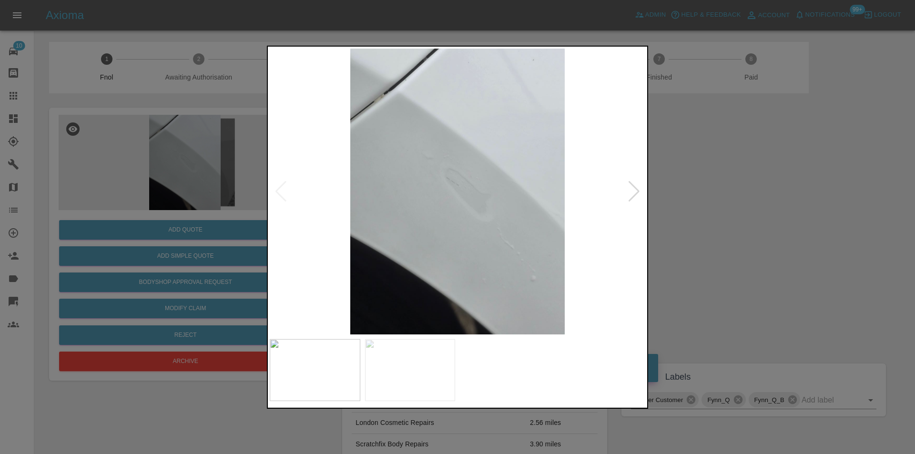
click at [634, 190] on div at bounding box center [634, 191] width 13 height 21
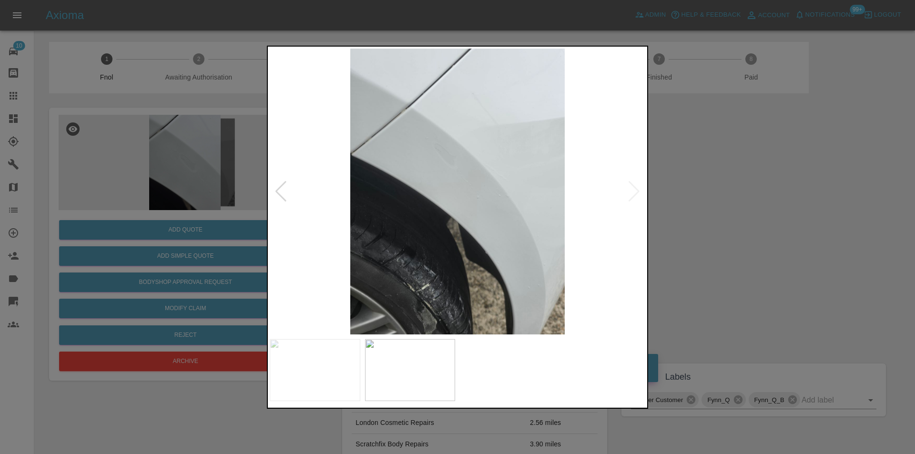
click at [634, 190] on img at bounding box center [457, 191] width 375 height 286
click at [757, 213] on div at bounding box center [457, 227] width 915 height 454
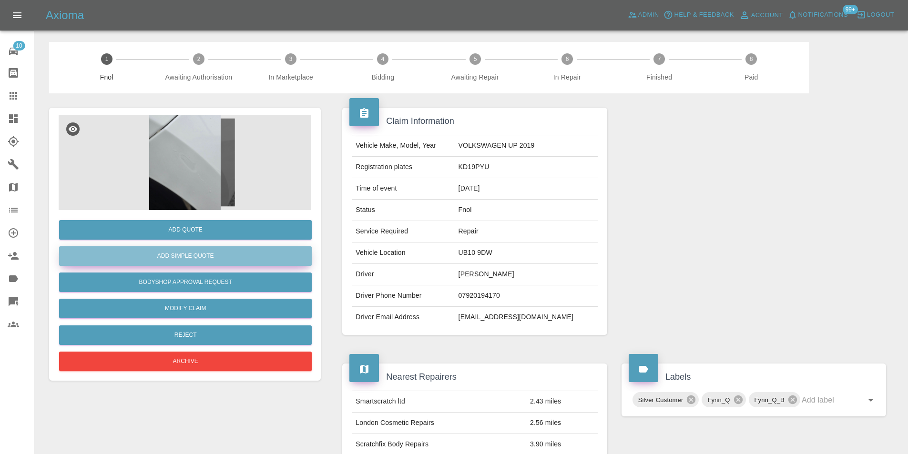
click at [199, 251] on button "Add Simple Quote" at bounding box center [185, 256] width 253 height 20
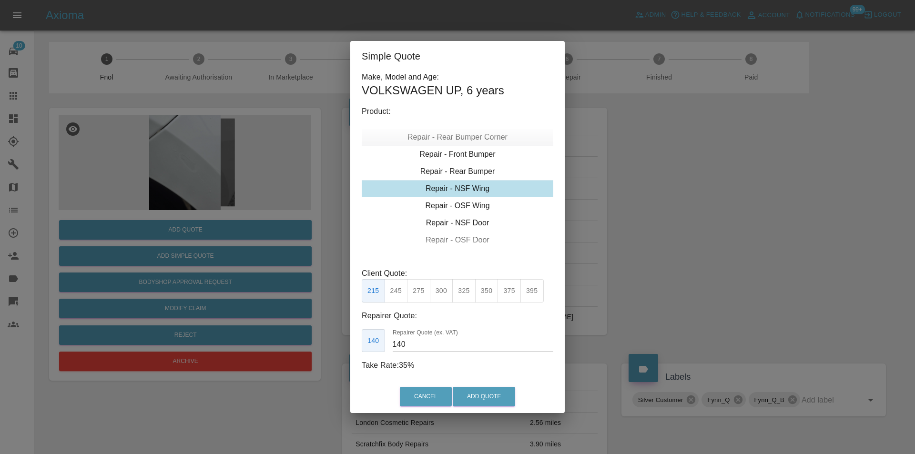
click at [473, 140] on div "Repair - Rear Bumper Corner" at bounding box center [458, 137] width 192 height 17
type input "120"
click at [473, 385] on div "Cancel Add Quote" at bounding box center [457, 397] width 214 height 32
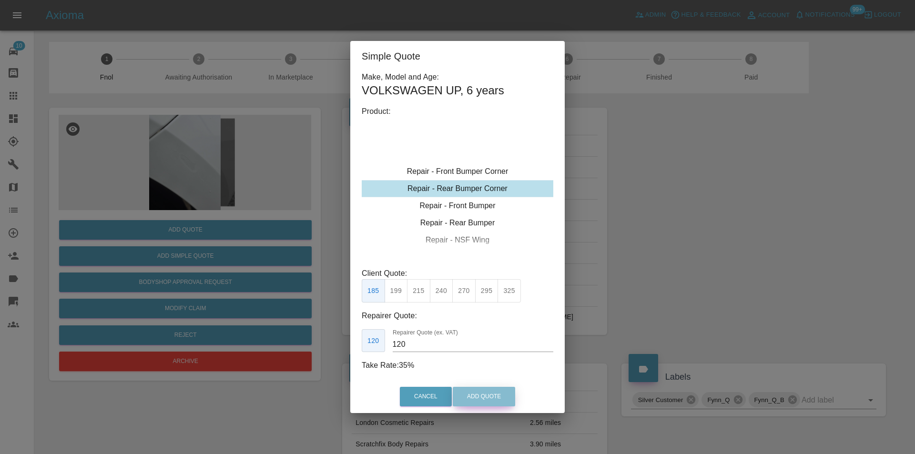
click at [471, 389] on button "Add Quote" at bounding box center [484, 397] width 62 height 20
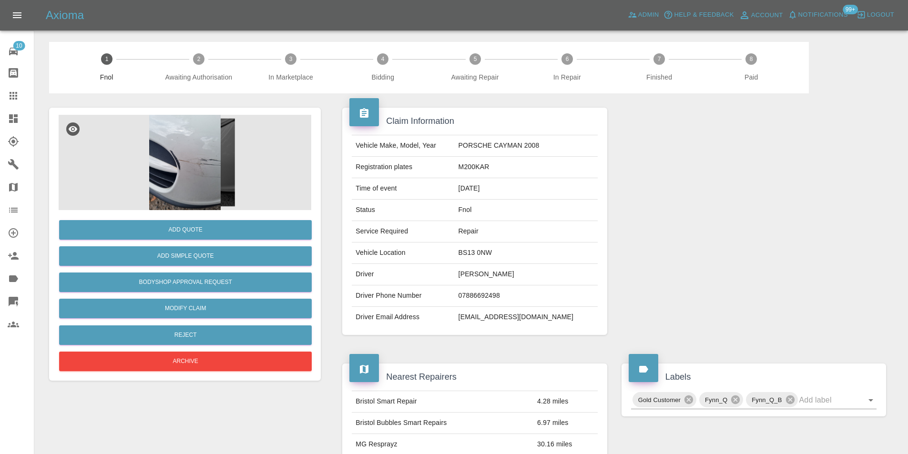
click at [170, 174] on img at bounding box center [185, 162] width 253 height 95
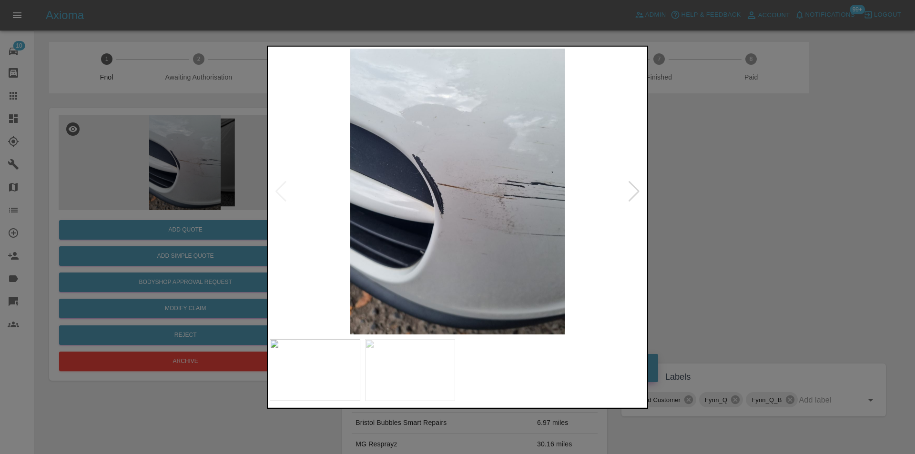
click at [634, 189] on div at bounding box center [634, 191] width 13 height 21
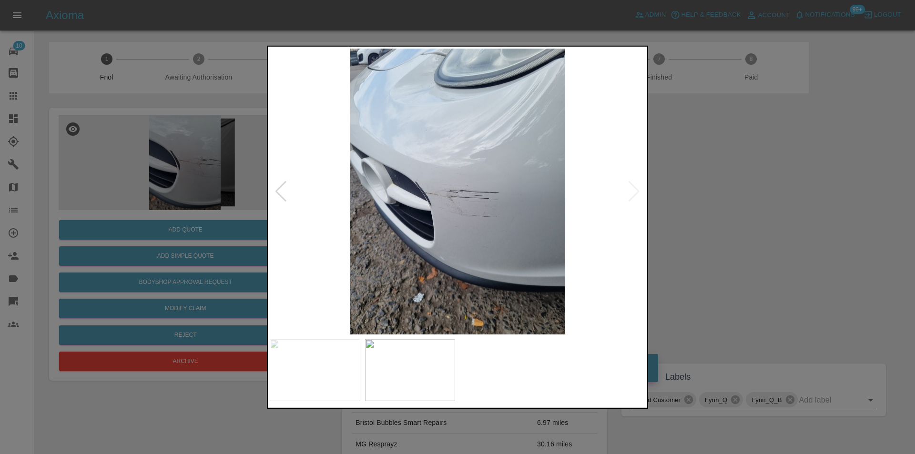
click at [634, 189] on img at bounding box center [457, 191] width 375 height 286
drag, startPoint x: 748, startPoint y: 207, endPoint x: 612, endPoint y: 213, distance: 136.4
click at [746, 207] on div at bounding box center [457, 227] width 915 height 454
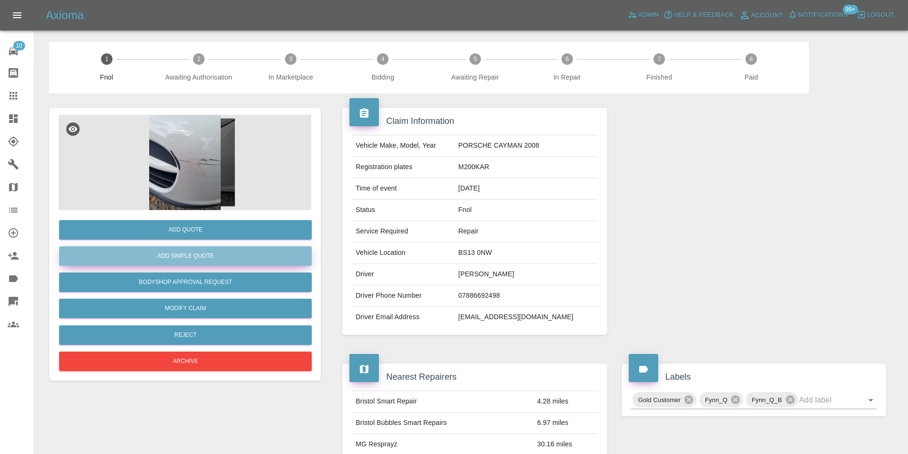
click at [236, 257] on button "Add Simple Quote" at bounding box center [185, 256] width 253 height 20
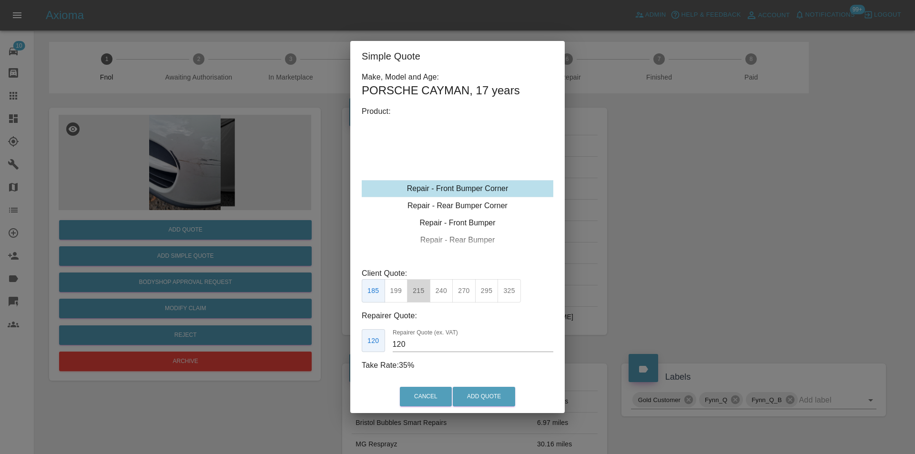
drag, startPoint x: 417, startPoint y: 288, endPoint x: 449, endPoint y: 371, distance: 89.3
click at [417, 288] on button "215" at bounding box center [418, 290] width 23 height 23
type input "135"
drag, startPoint x: 466, startPoint y: 390, endPoint x: 522, endPoint y: 304, distance: 103.3
click at [466, 390] on button "Add Quote" at bounding box center [484, 397] width 62 height 20
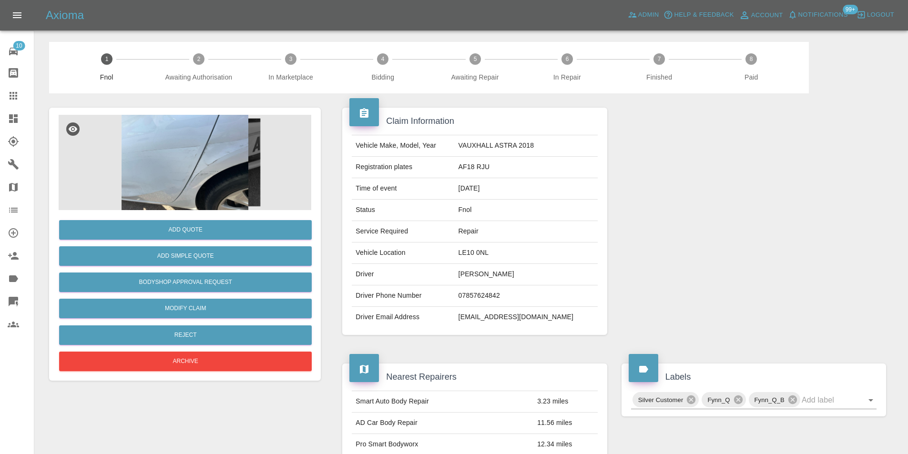
click at [184, 153] on img at bounding box center [185, 162] width 253 height 95
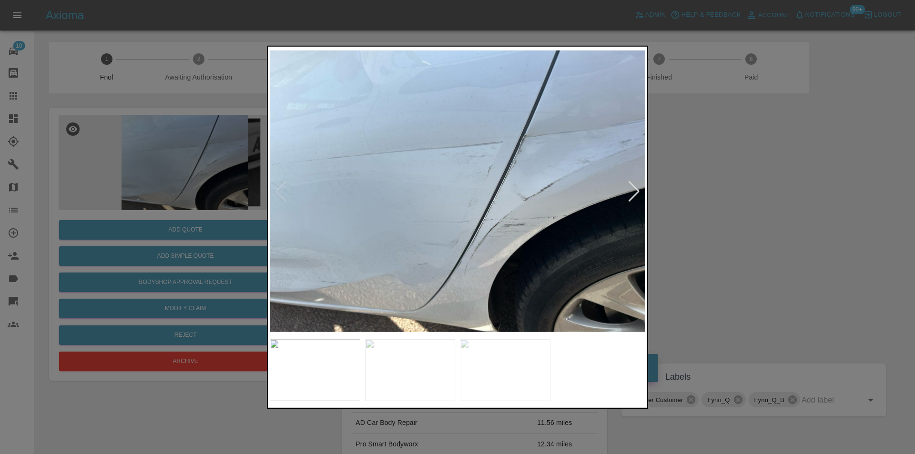
click at [633, 194] on div at bounding box center [634, 191] width 13 height 21
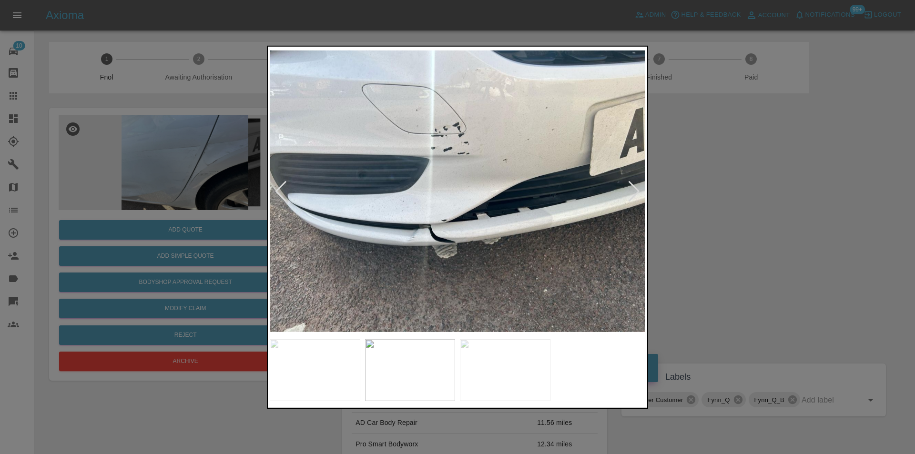
click at [632, 194] on div at bounding box center [634, 191] width 13 height 21
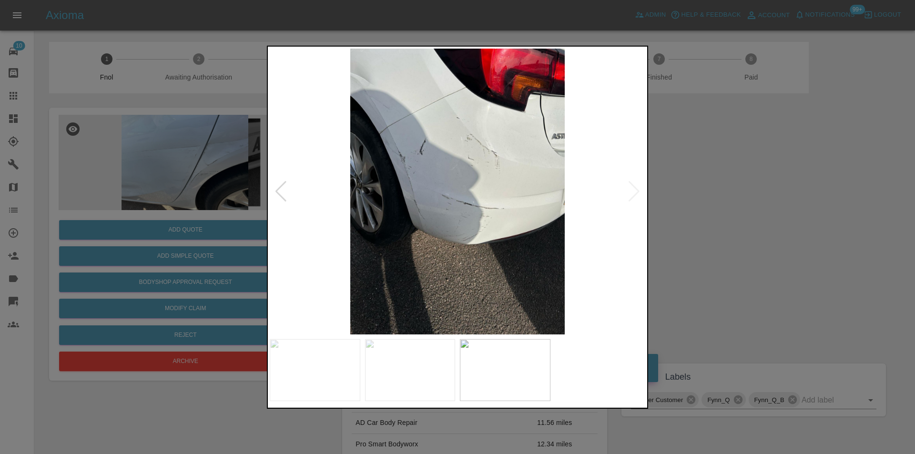
drag, startPoint x: 857, startPoint y: 182, endPoint x: 820, endPoint y: 53, distance: 134.7
click at [858, 171] on div at bounding box center [457, 227] width 915 height 454
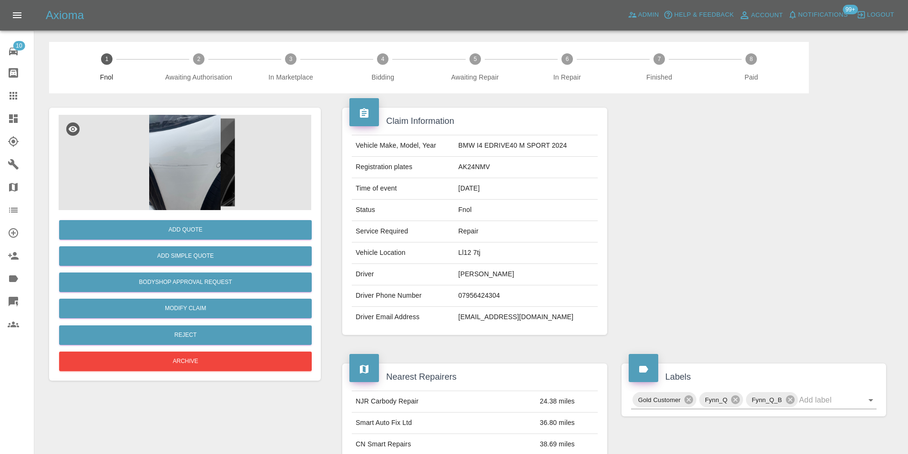
click at [194, 132] on img at bounding box center [185, 162] width 253 height 95
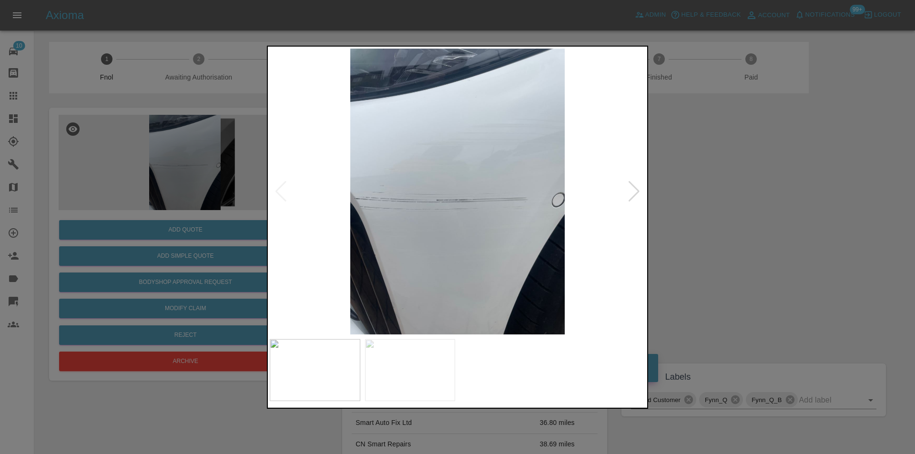
click at [639, 188] on div at bounding box center [634, 191] width 13 height 21
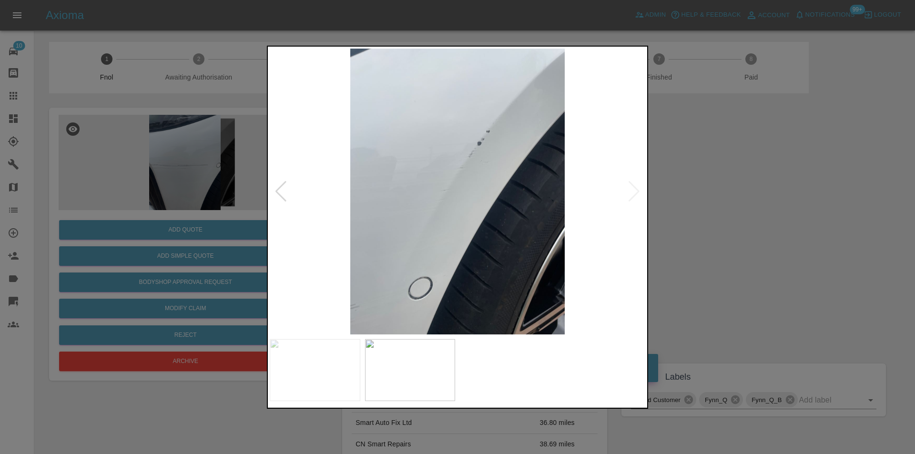
click at [639, 188] on img at bounding box center [457, 191] width 375 height 286
drag, startPoint x: 770, startPoint y: 201, endPoint x: 761, endPoint y: 201, distance: 9.1
click at [763, 202] on div at bounding box center [457, 227] width 915 height 454
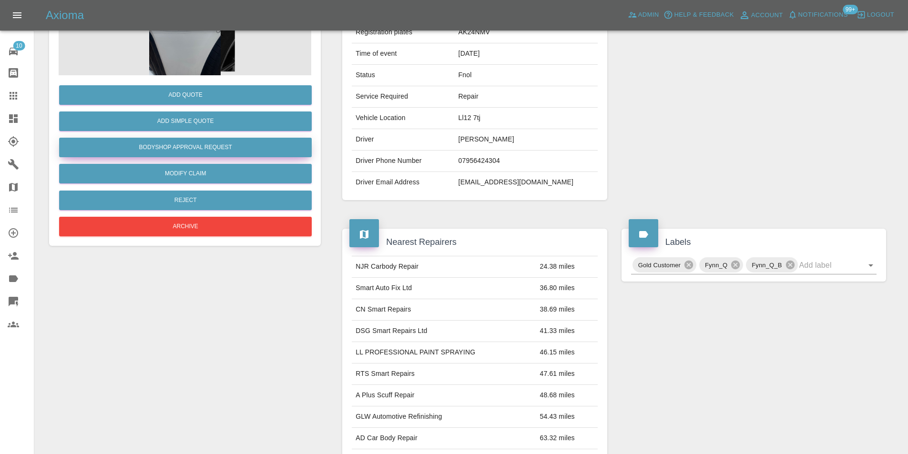
scroll to position [48, 0]
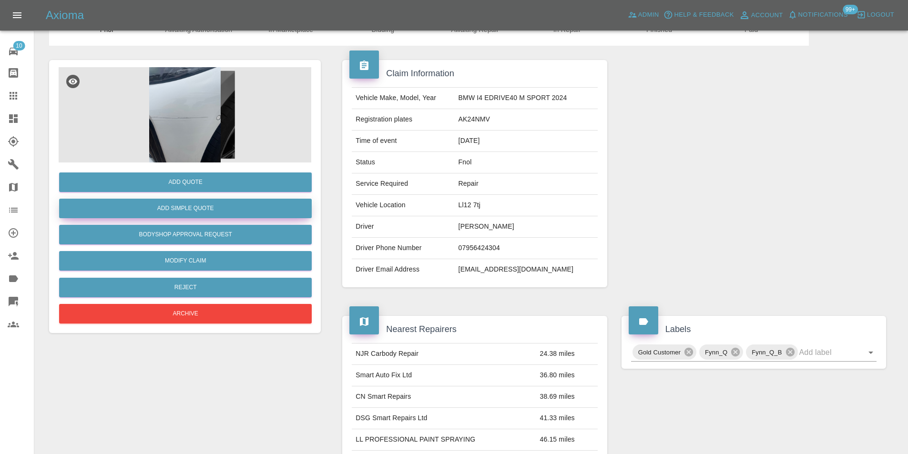
click at [191, 208] on button "Add Simple Quote" at bounding box center [185, 209] width 253 height 20
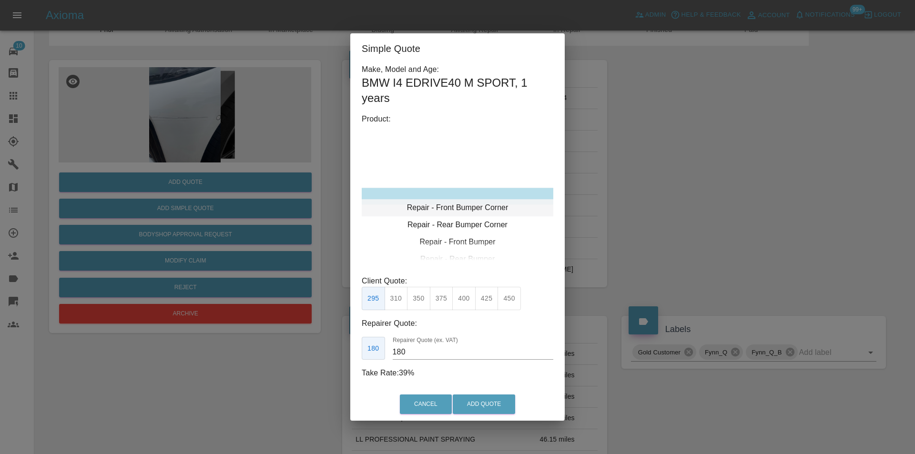
type input "120"
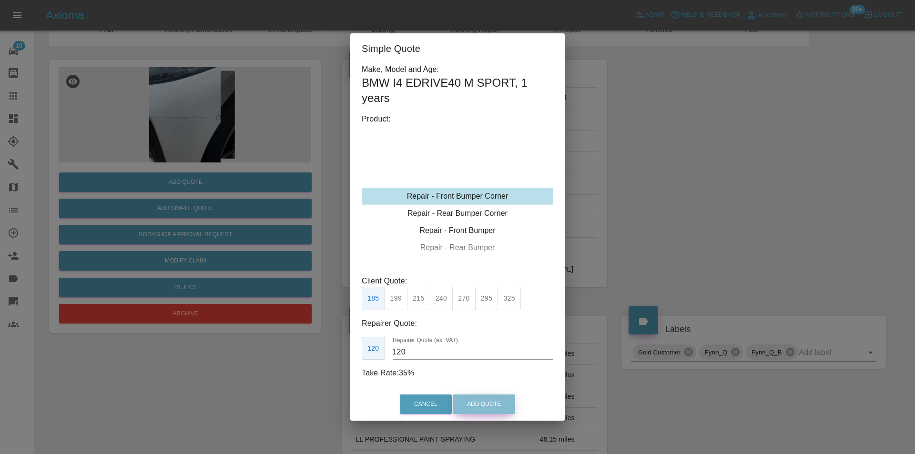
click at [464, 401] on button "Add Quote" at bounding box center [484, 405] width 62 height 20
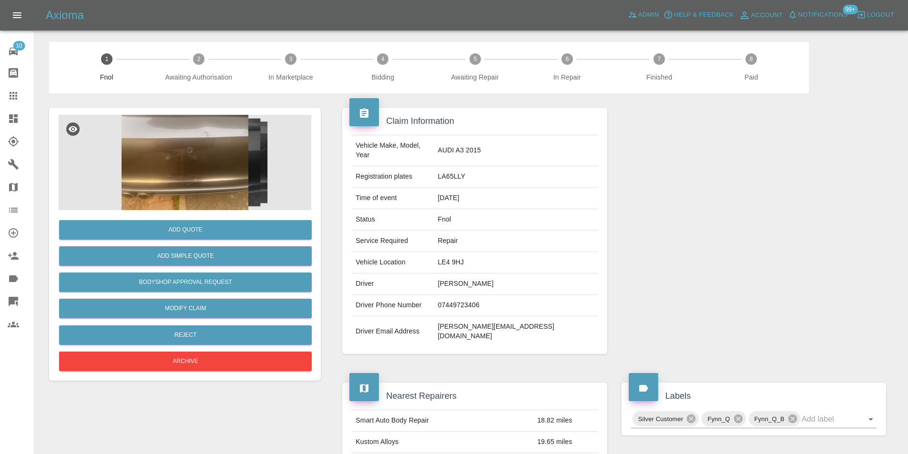
click at [221, 161] on img at bounding box center [185, 162] width 253 height 95
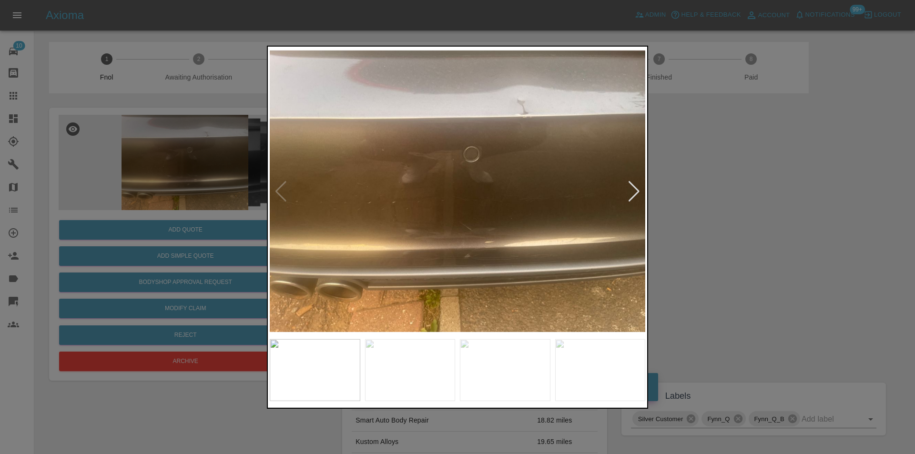
click at [639, 192] on div at bounding box center [634, 191] width 13 height 21
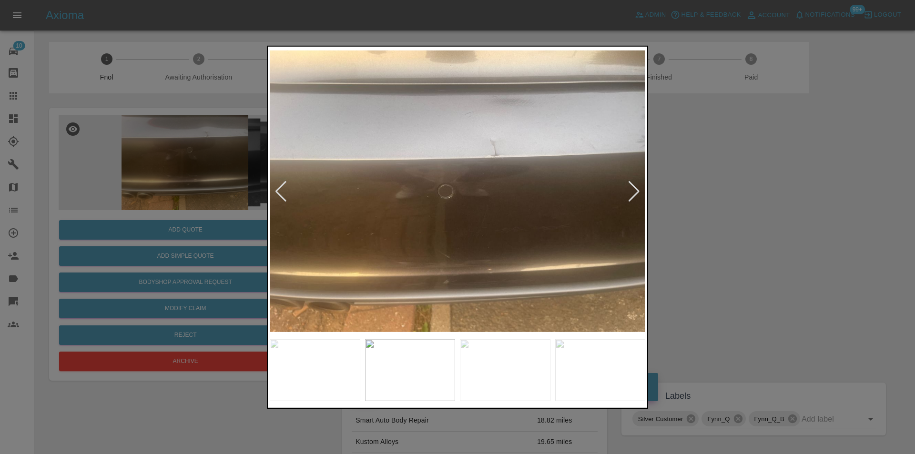
click at [639, 192] on div at bounding box center [634, 191] width 13 height 21
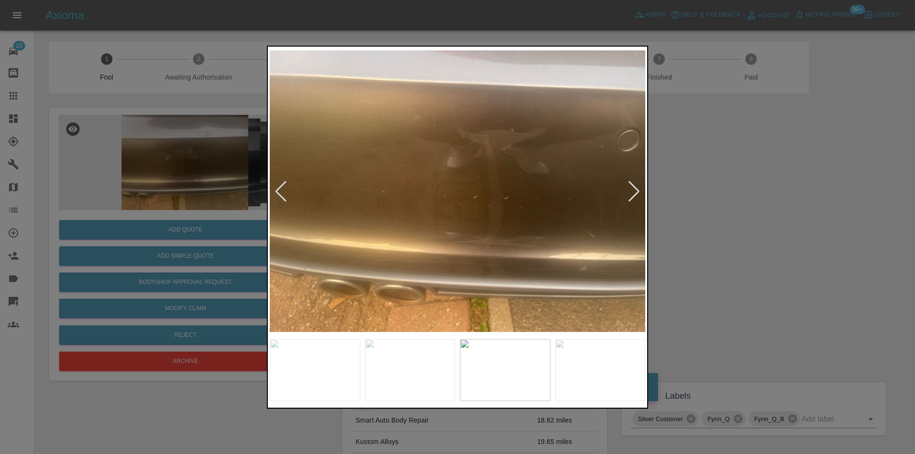
click at [639, 192] on div at bounding box center [634, 191] width 13 height 21
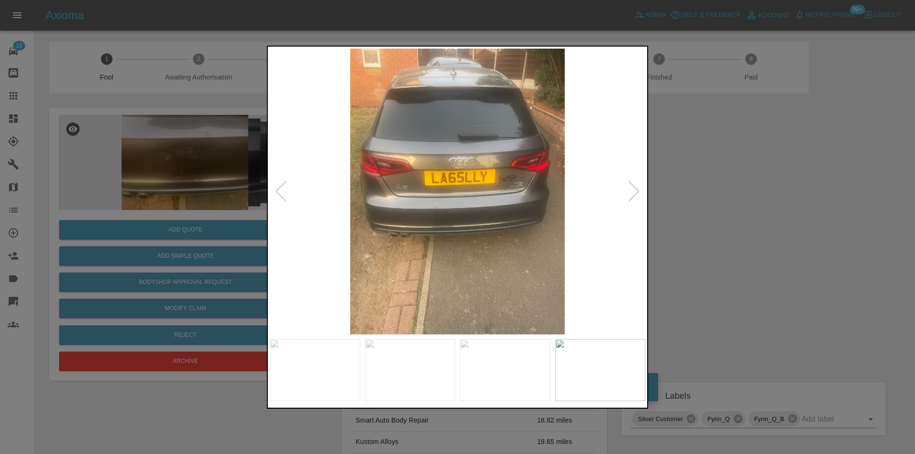
click at [639, 192] on div at bounding box center [634, 191] width 13 height 21
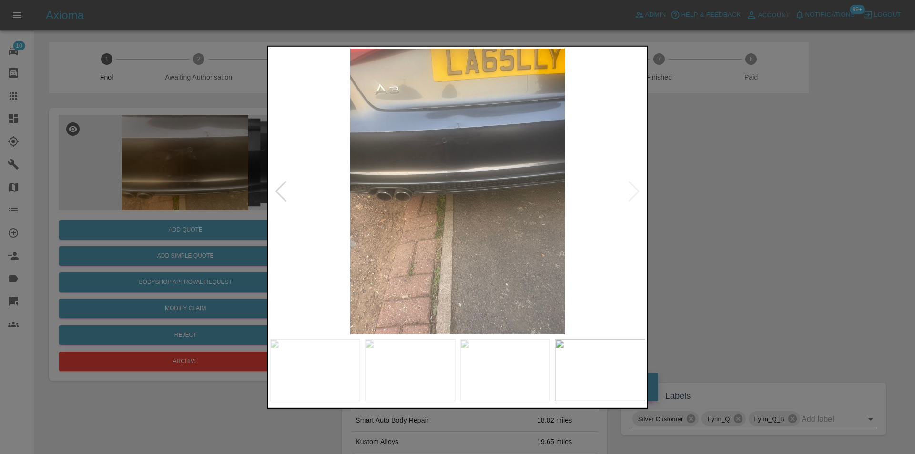
click at [631, 192] on img at bounding box center [457, 191] width 375 height 286
click at [717, 192] on div at bounding box center [457, 227] width 915 height 454
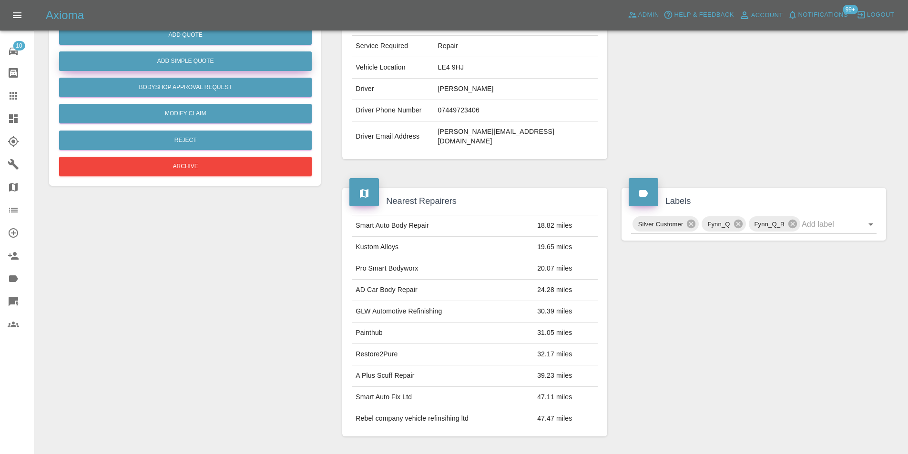
scroll to position [4, 0]
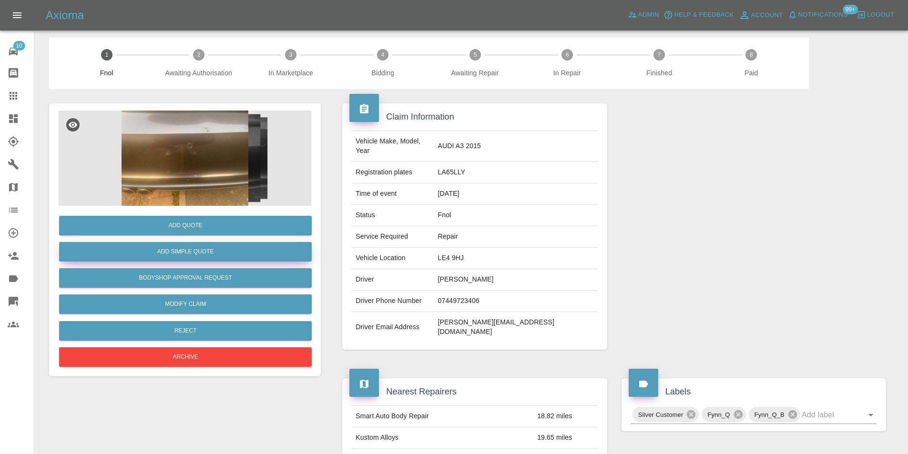
click at [185, 250] on button "Add Simple Quote" at bounding box center [185, 252] width 253 height 20
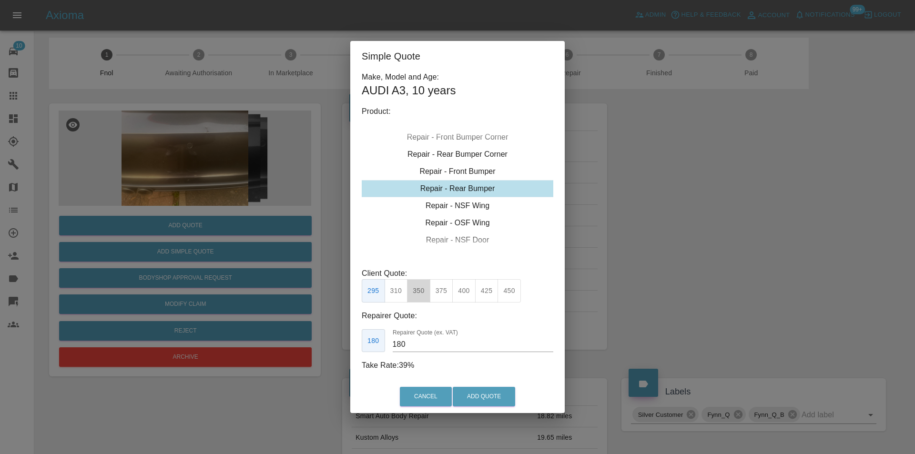
click at [417, 296] on button "350" at bounding box center [418, 290] width 23 height 23
type input "210"
click at [472, 395] on button "Add Quote" at bounding box center [484, 397] width 62 height 20
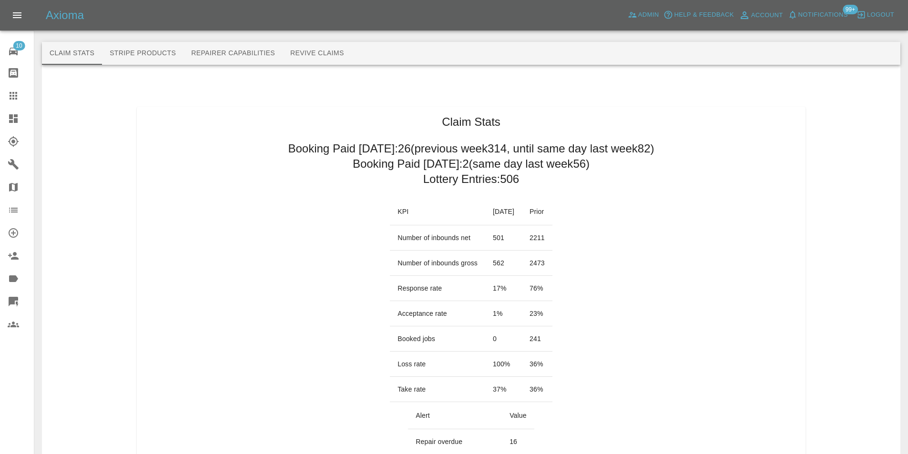
scroll to position [373, 0]
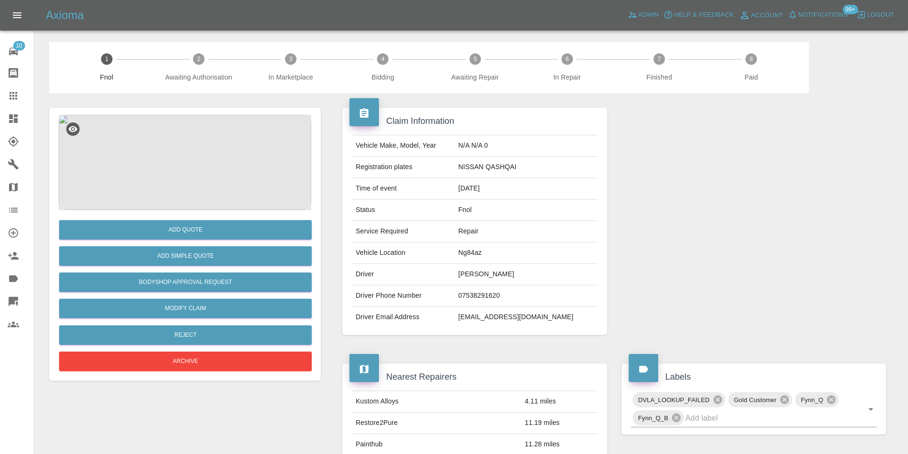
click at [178, 129] on img at bounding box center [185, 162] width 253 height 95
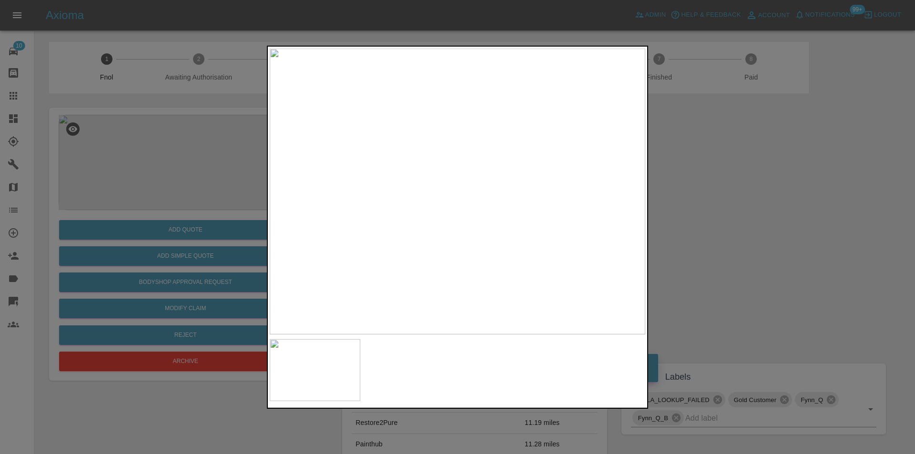
click at [713, 207] on div at bounding box center [457, 227] width 915 height 454
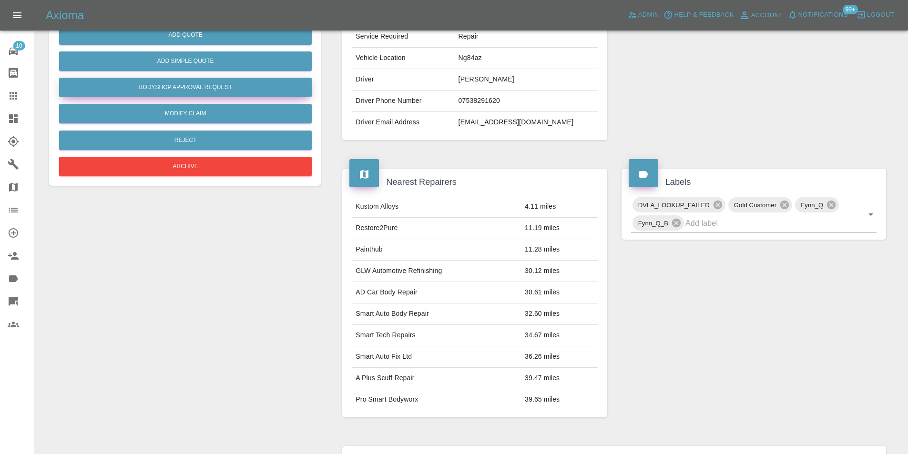
scroll to position [4, 0]
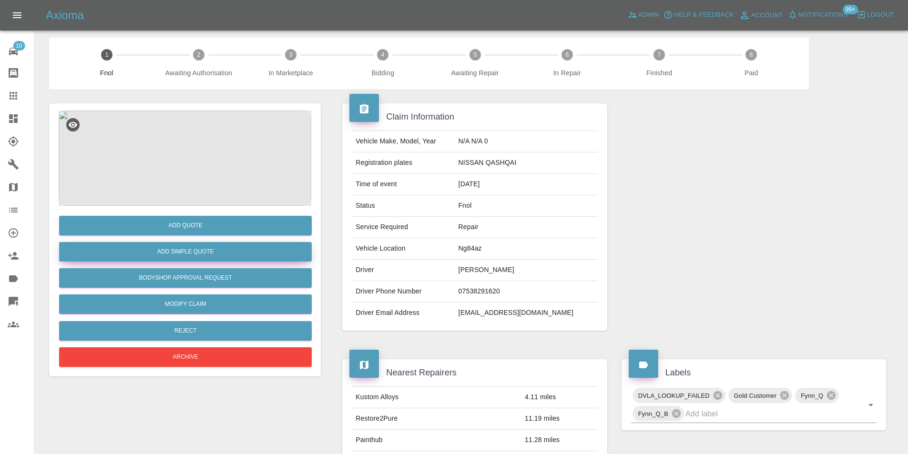
click at [197, 253] on button "Add Simple Quote" at bounding box center [185, 252] width 253 height 20
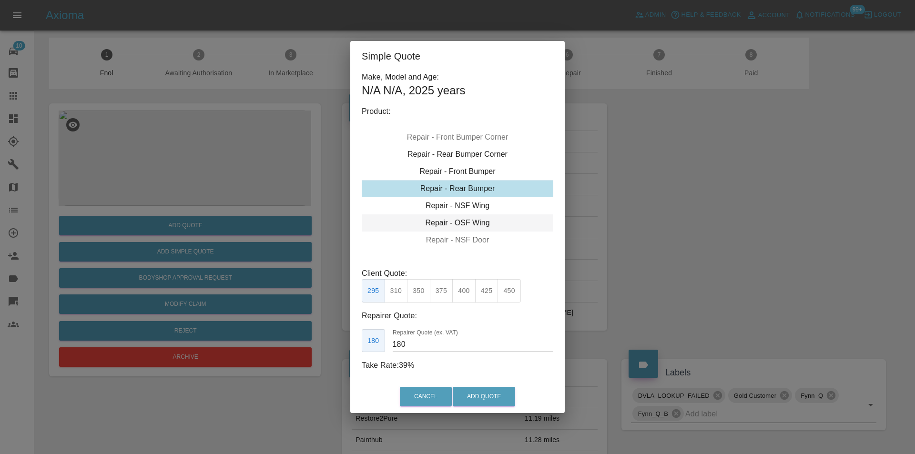
drag, startPoint x: 477, startPoint y: 223, endPoint x: 481, endPoint y: 227, distance: 5.4
click at [477, 223] on div "Repair - OSF Wing" at bounding box center [458, 222] width 192 height 17
click at [480, 243] on div "Repair - NSF Door" at bounding box center [458, 240] width 192 height 17
type input "140"
click at [474, 207] on div "Repair - OSF Door" at bounding box center [458, 205] width 192 height 17
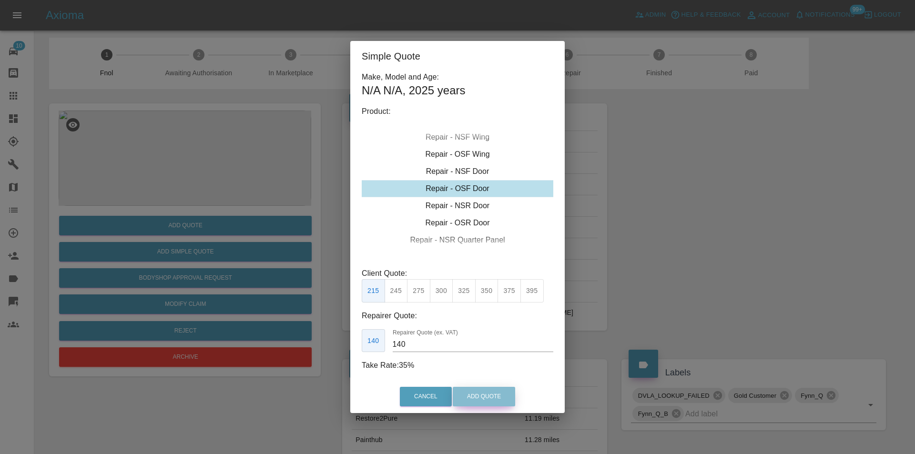
click at [486, 396] on button "Add Quote" at bounding box center [484, 397] width 62 height 20
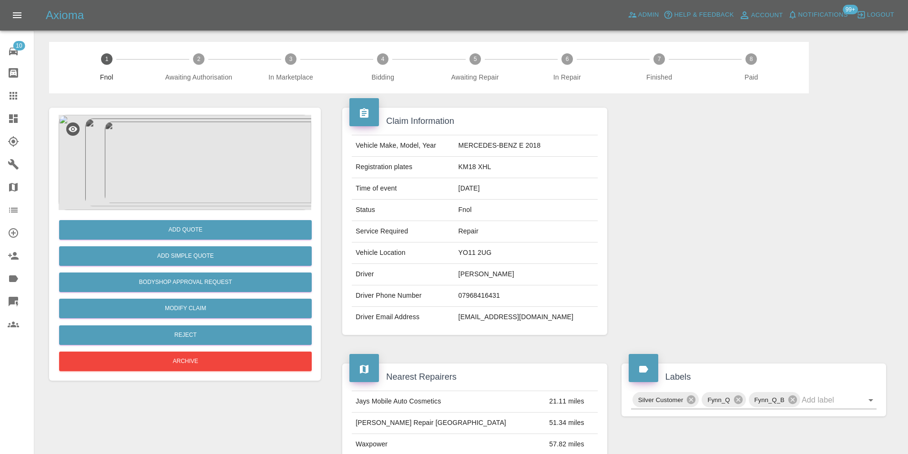
click at [199, 154] on img at bounding box center [185, 162] width 253 height 95
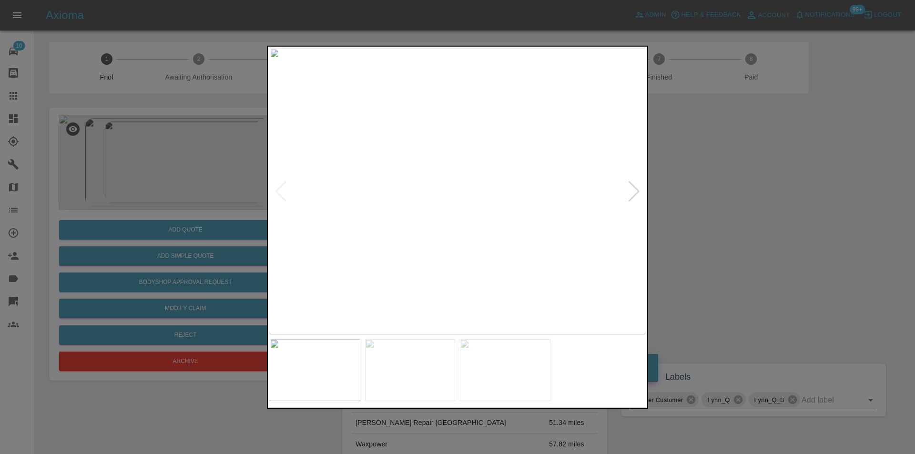
click at [627, 189] on img at bounding box center [457, 191] width 375 height 286
click at [629, 194] on div at bounding box center [634, 191] width 13 height 21
click at [632, 192] on div at bounding box center [634, 191] width 13 height 21
click at [634, 189] on img at bounding box center [457, 191] width 375 height 286
click at [280, 188] on div at bounding box center [280, 191] width 13 height 21
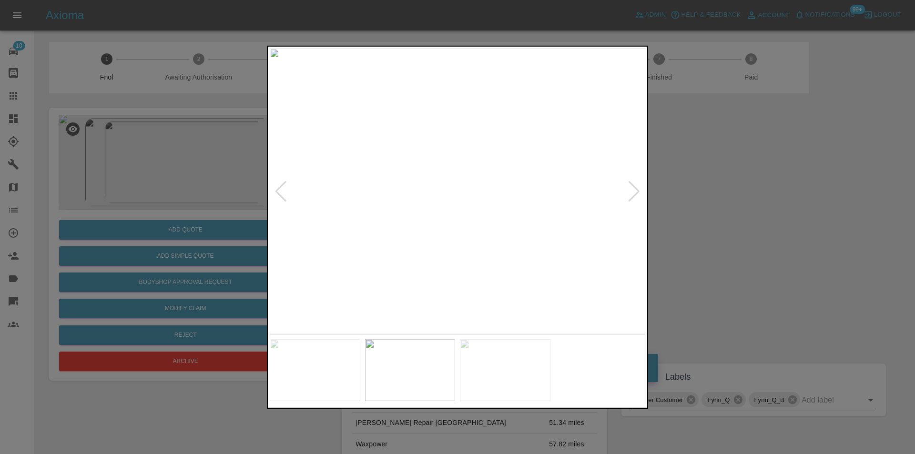
drag, startPoint x: 694, startPoint y: 206, endPoint x: 513, endPoint y: 237, distance: 183.1
click at [693, 207] on div at bounding box center [457, 227] width 915 height 454
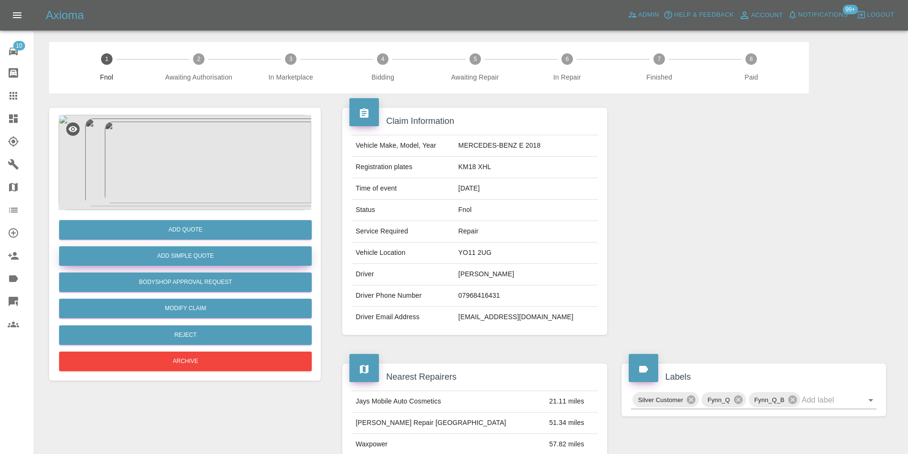
click at [213, 255] on button "Add Simple Quote" at bounding box center [185, 256] width 253 height 20
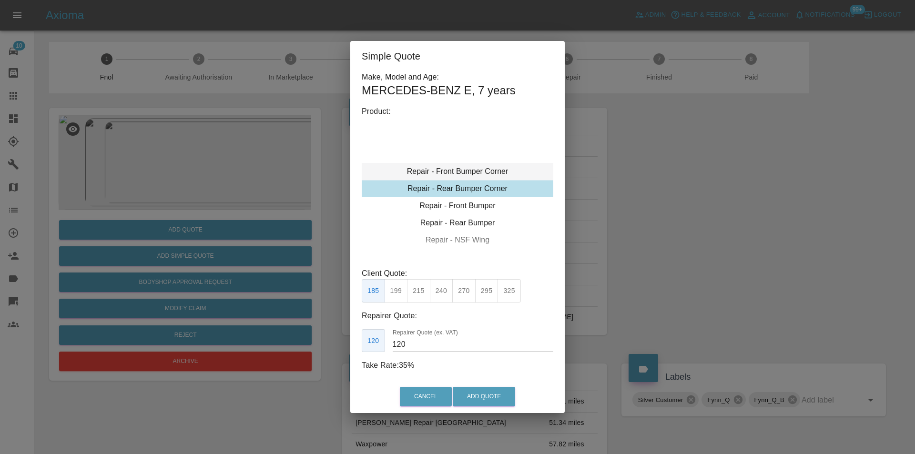
click at [477, 172] on div "Repair - Front Bumper Corner" at bounding box center [458, 171] width 192 height 17
click at [484, 292] on button "295" at bounding box center [486, 290] width 23 height 23
type input "180"
drag, startPoint x: 505, startPoint y: 400, endPoint x: 502, endPoint y: 380, distance: 20.2
click at [505, 398] on button "Add Quote" at bounding box center [484, 397] width 62 height 20
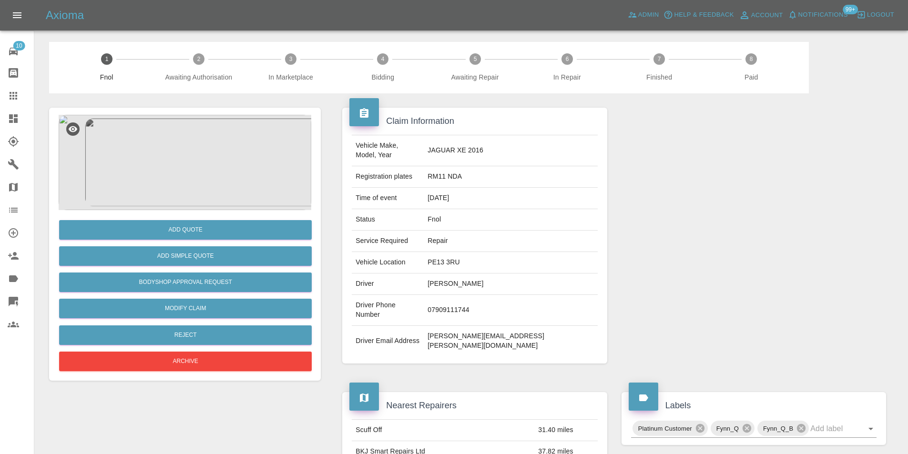
click at [187, 146] on img at bounding box center [185, 162] width 253 height 95
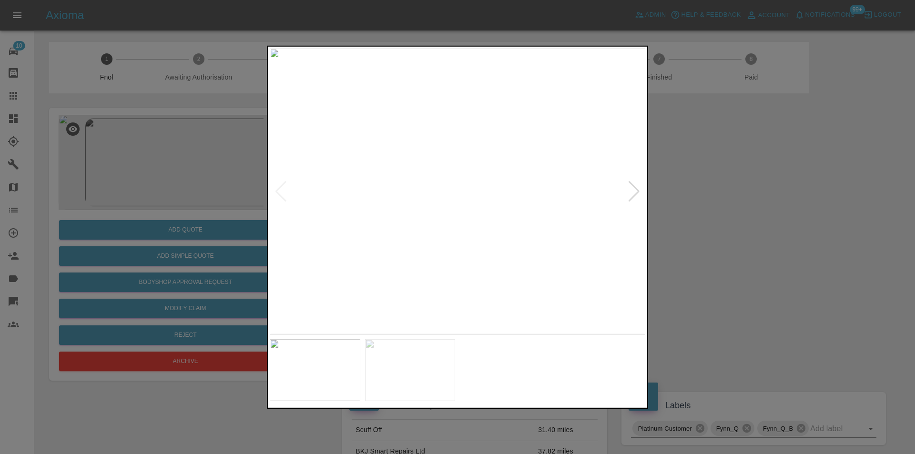
click at [632, 189] on div at bounding box center [634, 191] width 13 height 21
click at [632, 189] on img at bounding box center [457, 191] width 375 height 286
click at [281, 192] on div at bounding box center [280, 191] width 13 height 21
click at [630, 191] on div at bounding box center [634, 191] width 13 height 21
click at [772, 202] on div at bounding box center [457, 227] width 915 height 454
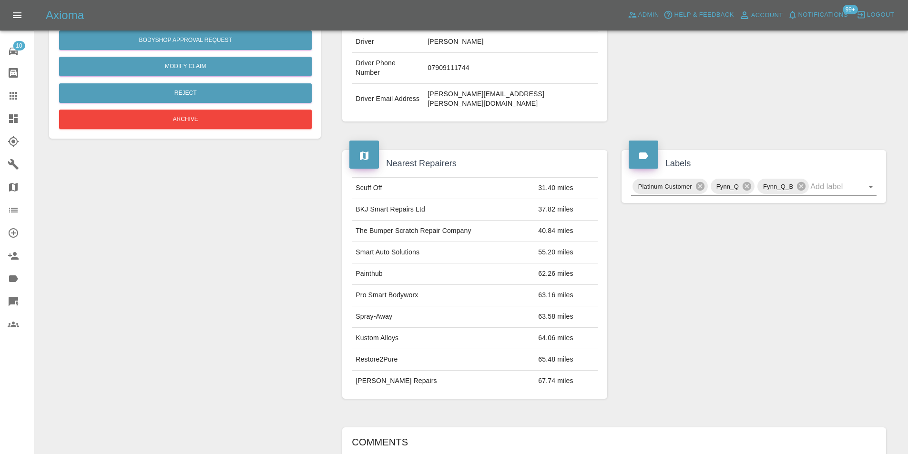
scroll to position [52, 0]
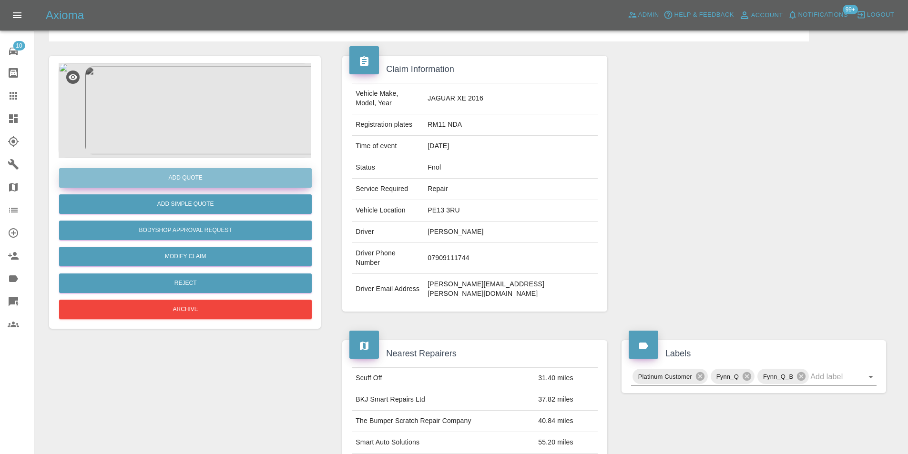
click at [174, 181] on button "Add Quote" at bounding box center [185, 178] width 253 height 20
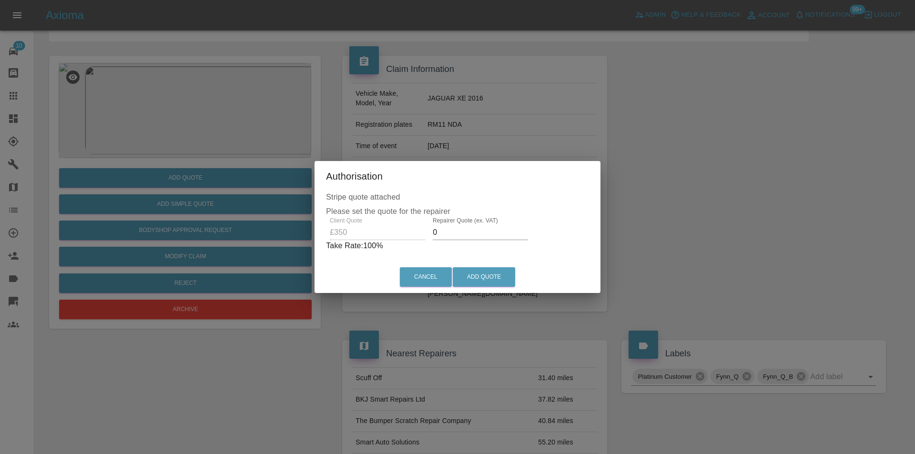
click at [443, 230] on input "0" at bounding box center [480, 232] width 95 height 15
type input "0220"
click at [476, 278] on button "Add Quote" at bounding box center [484, 277] width 62 height 20
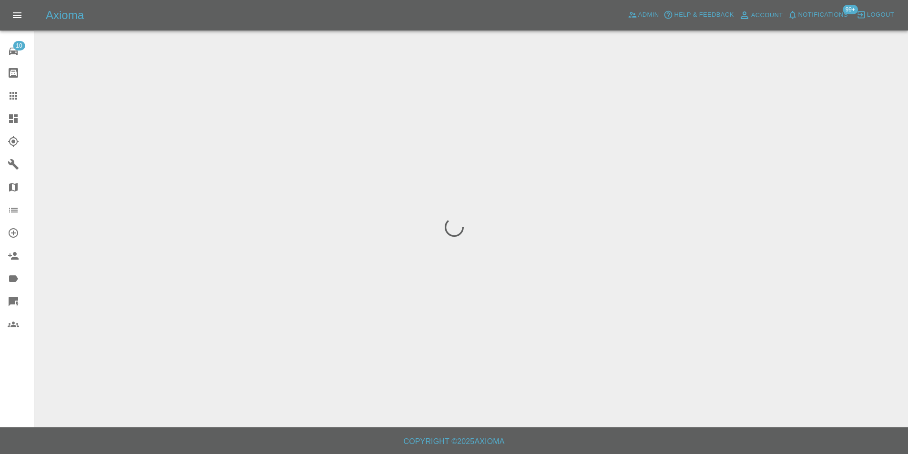
scroll to position [0, 0]
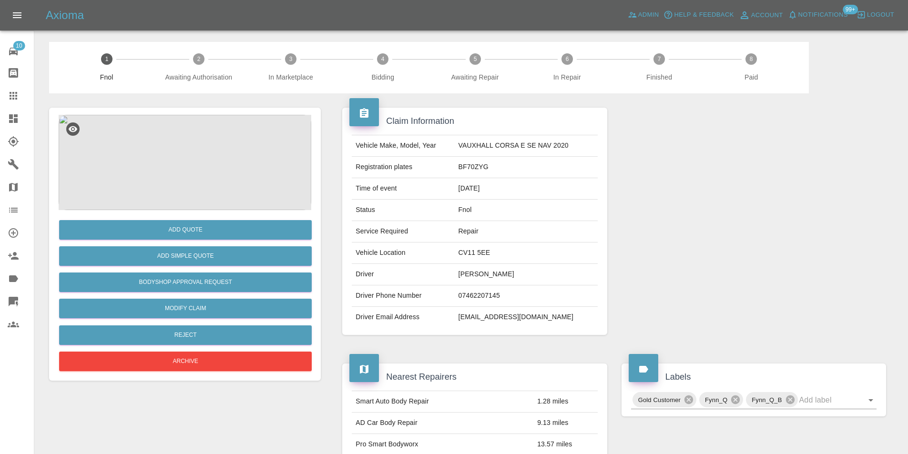
click at [202, 152] on img at bounding box center [185, 162] width 253 height 95
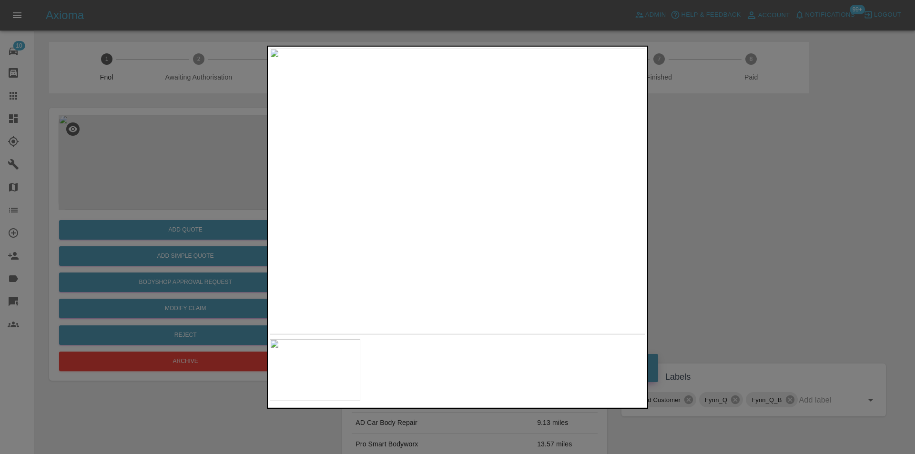
click at [729, 231] on div at bounding box center [457, 227] width 915 height 454
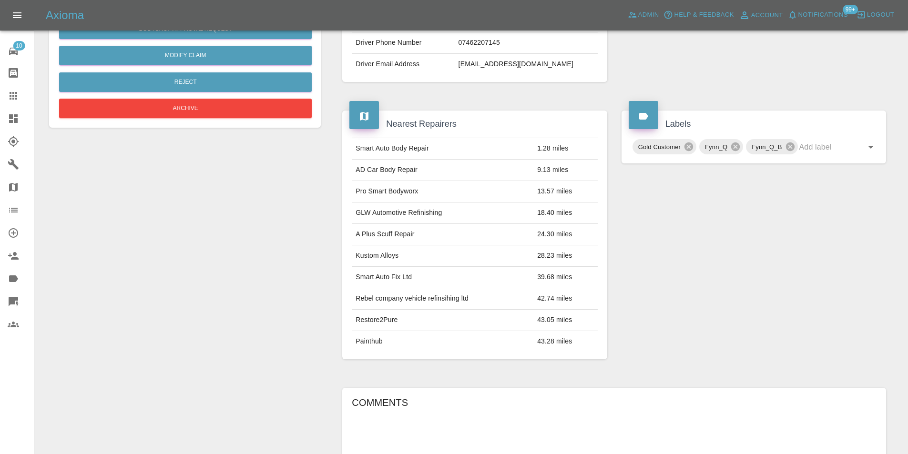
scroll to position [15, 0]
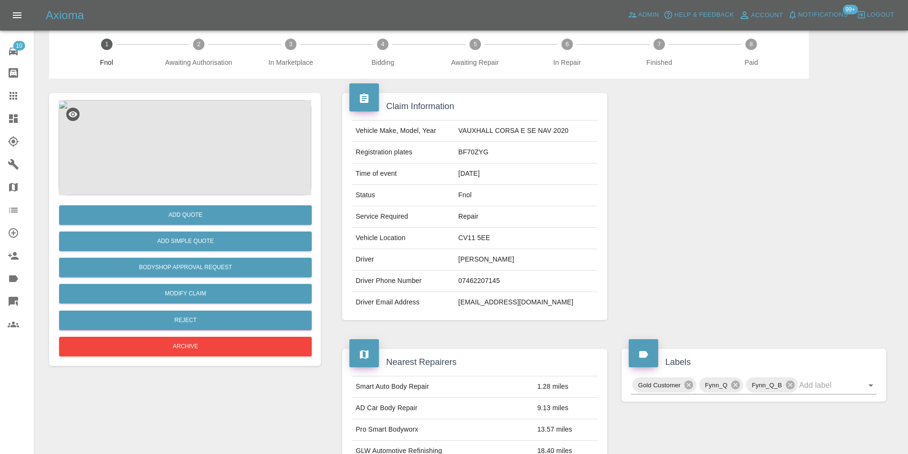
click at [198, 150] on img at bounding box center [185, 147] width 253 height 95
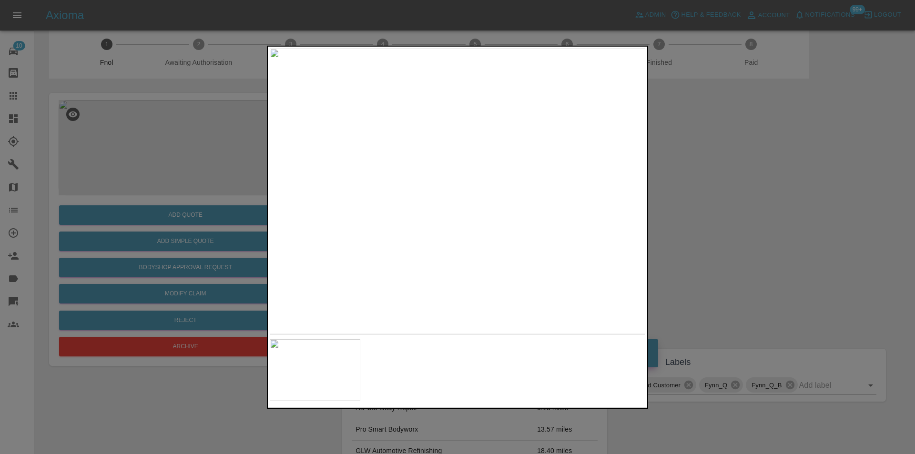
click at [744, 267] on div at bounding box center [457, 227] width 915 height 454
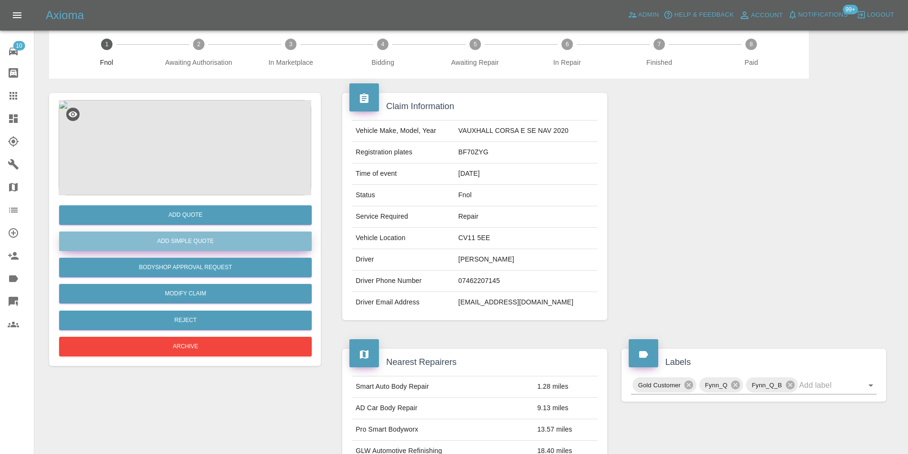
click at [174, 250] on button "Add Simple Quote" at bounding box center [185, 242] width 253 height 20
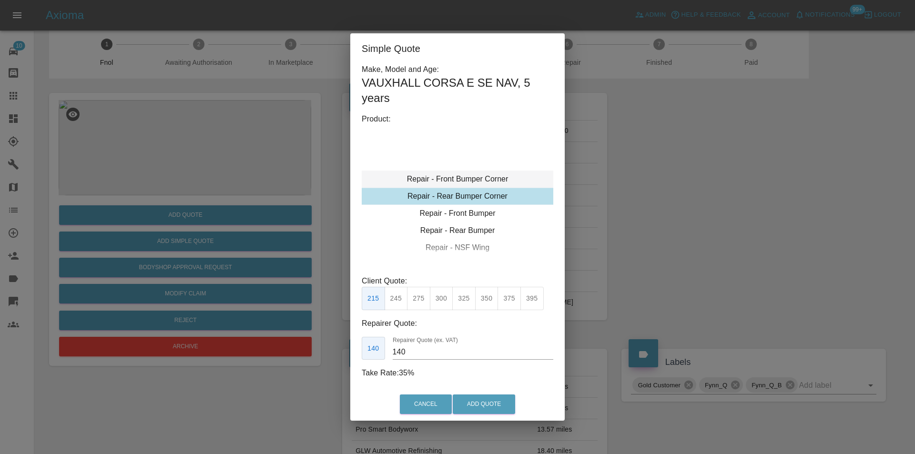
type input "120"
click at [480, 398] on button "Add Quote" at bounding box center [484, 405] width 62 height 20
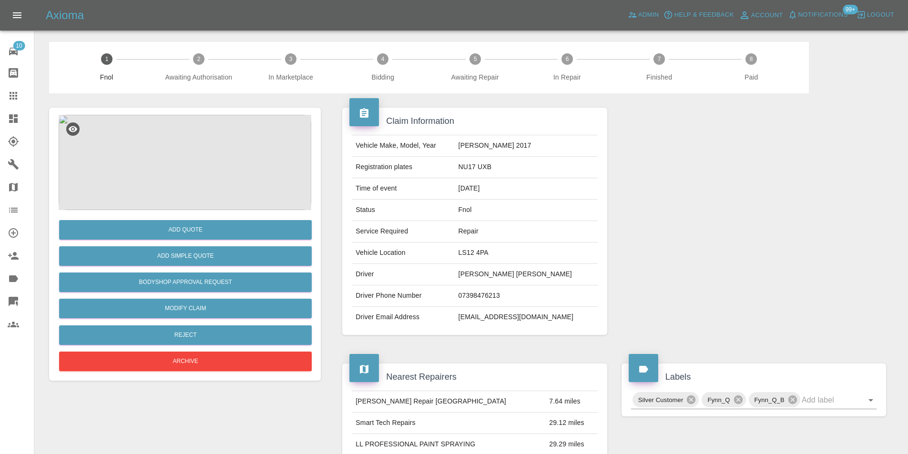
click at [184, 157] on img at bounding box center [185, 162] width 253 height 95
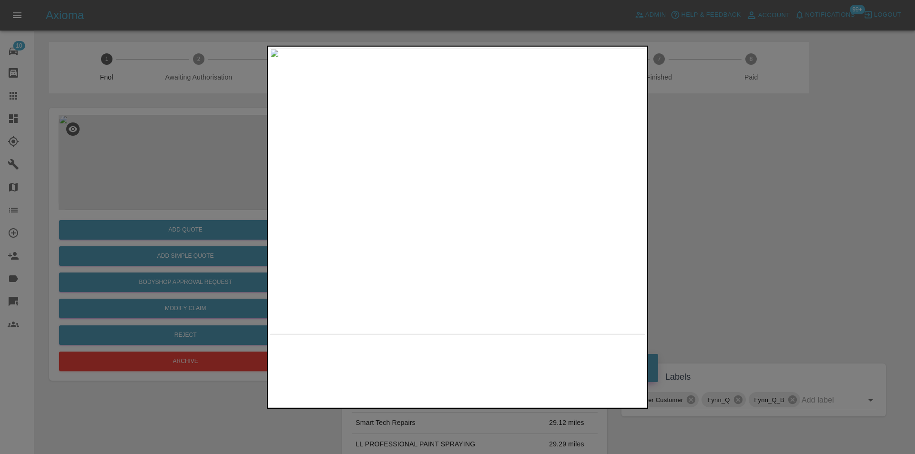
click at [525, 175] on img at bounding box center [457, 191] width 375 height 286
click at [523, 175] on img at bounding box center [457, 191] width 375 height 286
click at [392, 175] on img at bounding box center [260, 239] width 1126 height 858
click at [699, 182] on div at bounding box center [457, 227] width 915 height 454
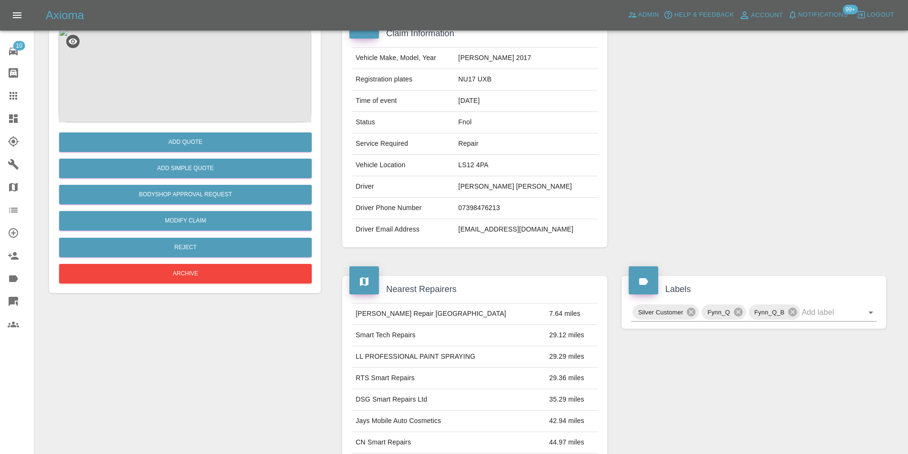
scroll to position [4, 0]
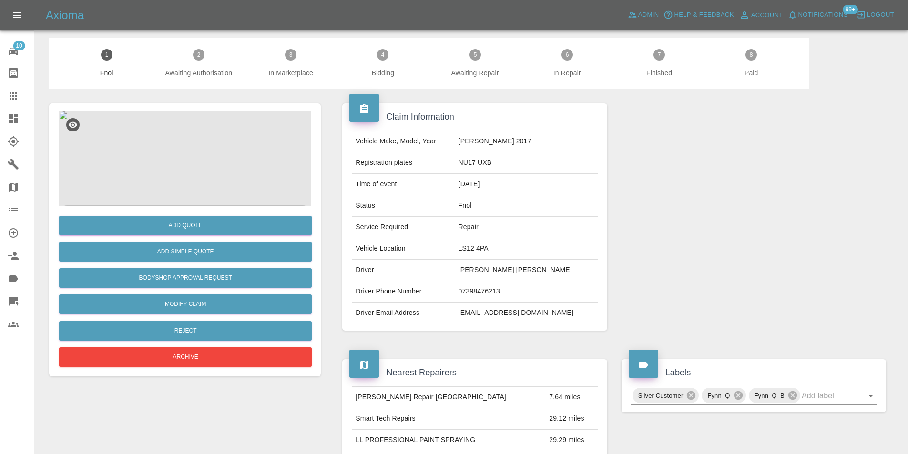
click at [193, 141] on img at bounding box center [185, 158] width 253 height 95
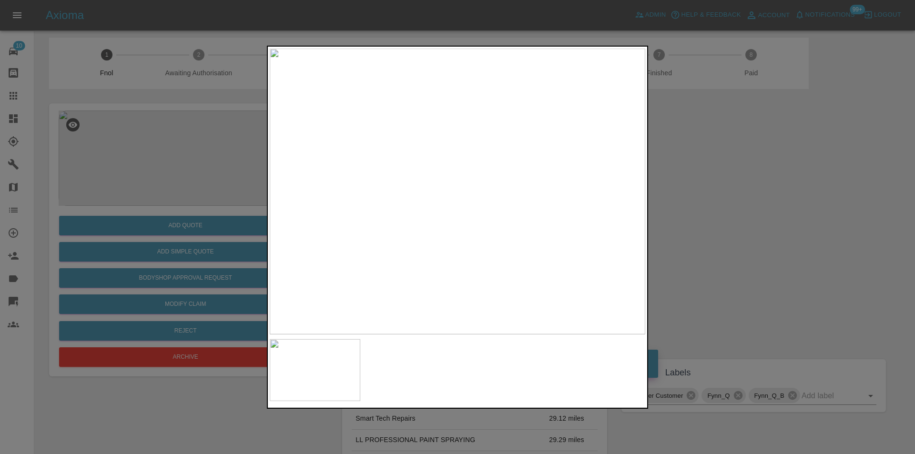
click at [416, 127] on img at bounding box center [457, 191] width 375 height 286
click at [416, 127] on img at bounding box center [580, 385] width 1126 height 858
drag, startPoint x: 752, startPoint y: 178, endPoint x: 445, endPoint y: 231, distance: 311.3
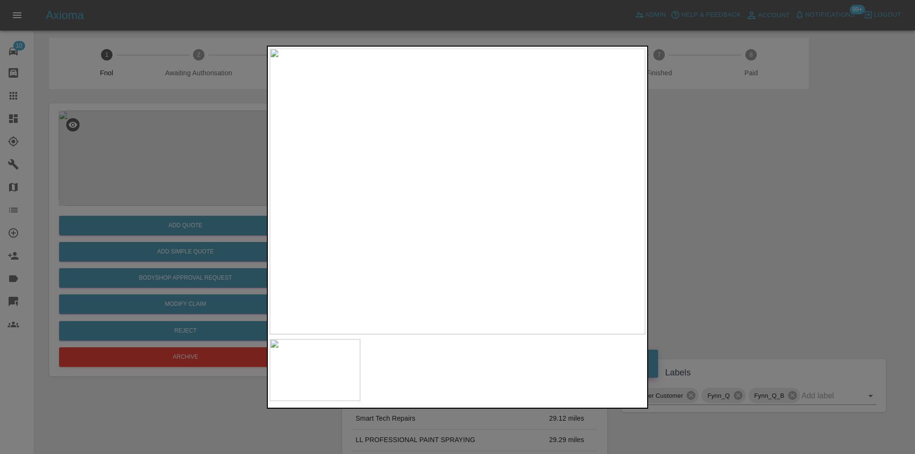
click at [749, 178] on div at bounding box center [457, 227] width 915 height 454
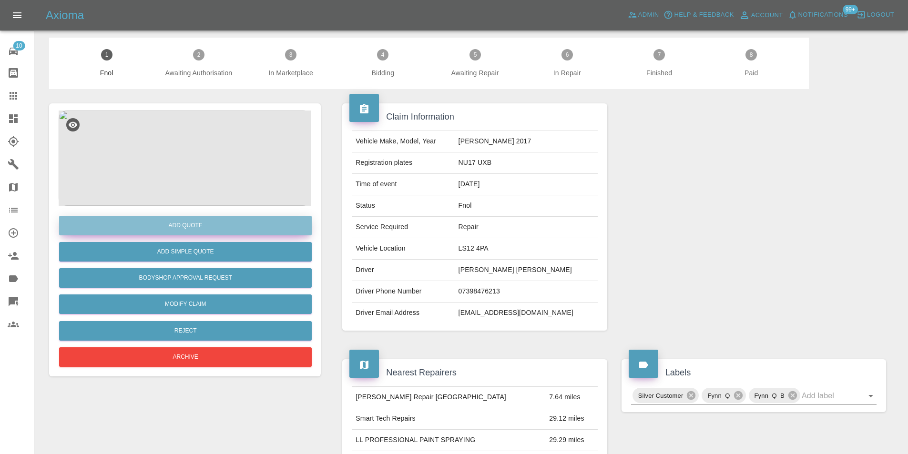
click at [192, 231] on button "Add Quote" at bounding box center [185, 226] width 253 height 20
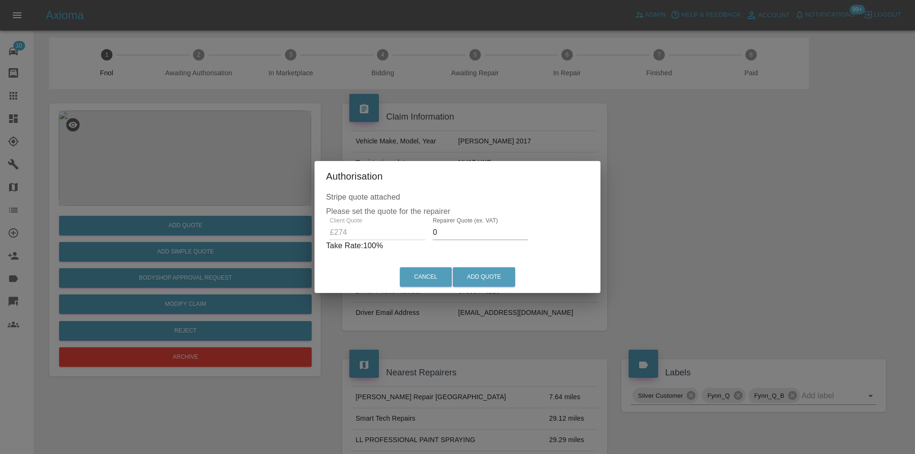
click at [446, 238] on input "0" at bounding box center [480, 232] width 95 height 15
type input "0175"
click at [468, 274] on button "Add Quote" at bounding box center [484, 277] width 62 height 20
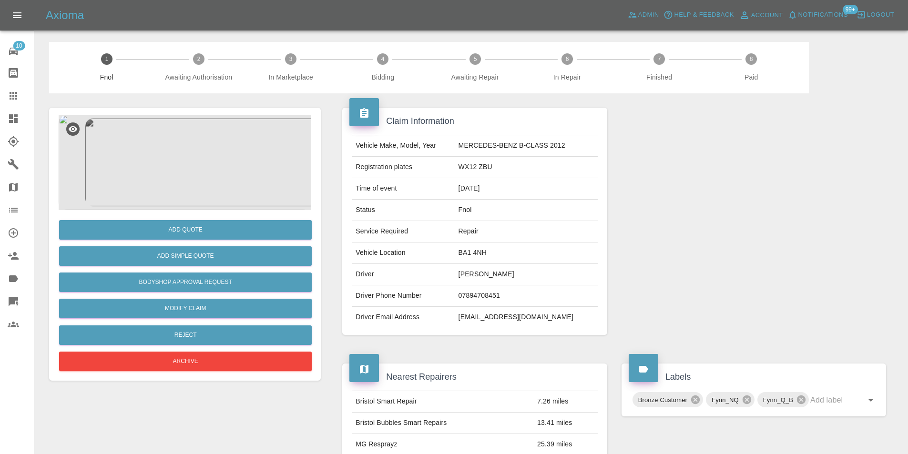
click at [179, 138] on img at bounding box center [185, 162] width 253 height 95
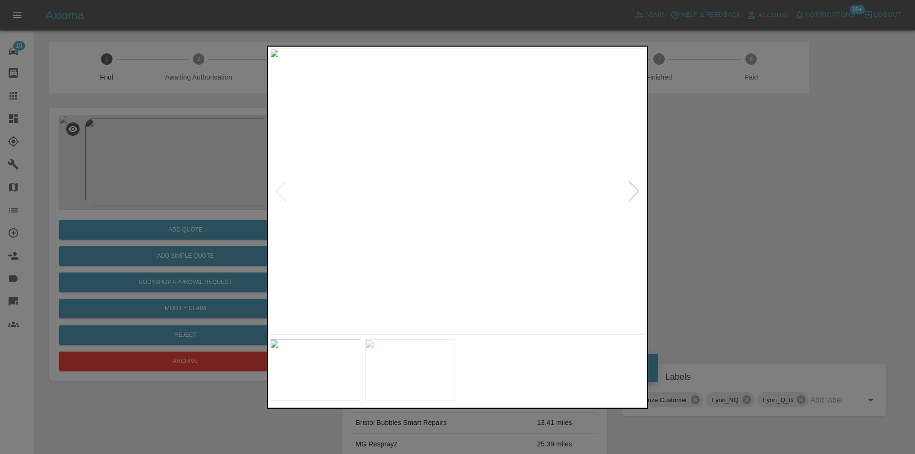
click at [634, 193] on div at bounding box center [634, 191] width 13 height 21
click at [634, 193] on img at bounding box center [457, 191] width 375 height 286
click at [720, 205] on div at bounding box center [457, 227] width 915 height 454
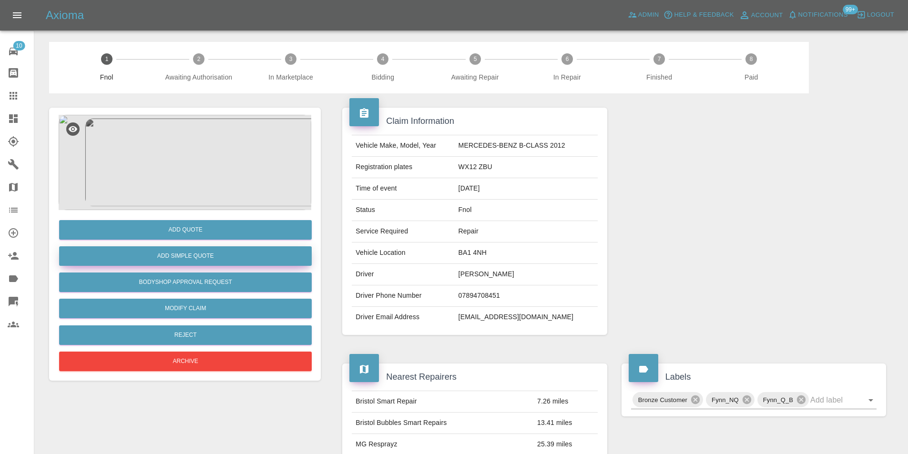
click at [224, 259] on button "Add Simple Quote" at bounding box center [185, 256] width 253 height 20
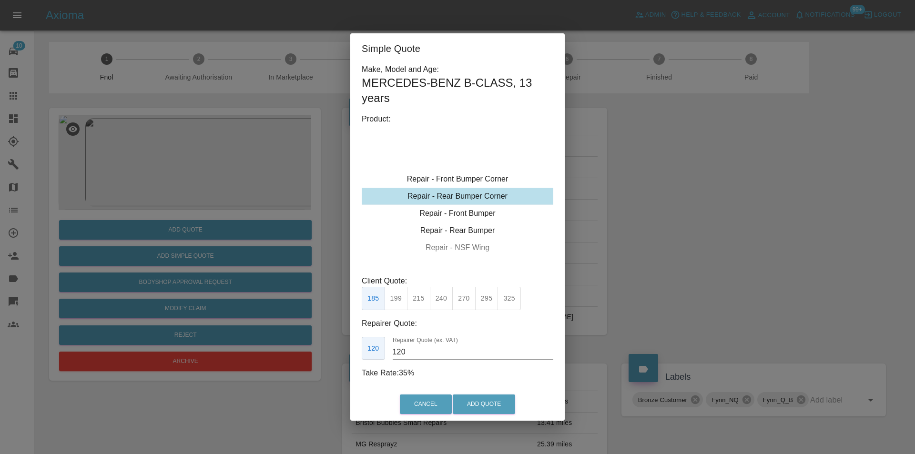
click at [500, 193] on div "Repair - Rear Bumper Corner" at bounding box center [458, 196] width 192 height 17
click at [511, 297] on button "325" at bounding box center [508, 298] width 23 height 23
type input "200"
click at [501, 399] on button "Add Quote" at bounding box center [484, 405] width 62 height 20
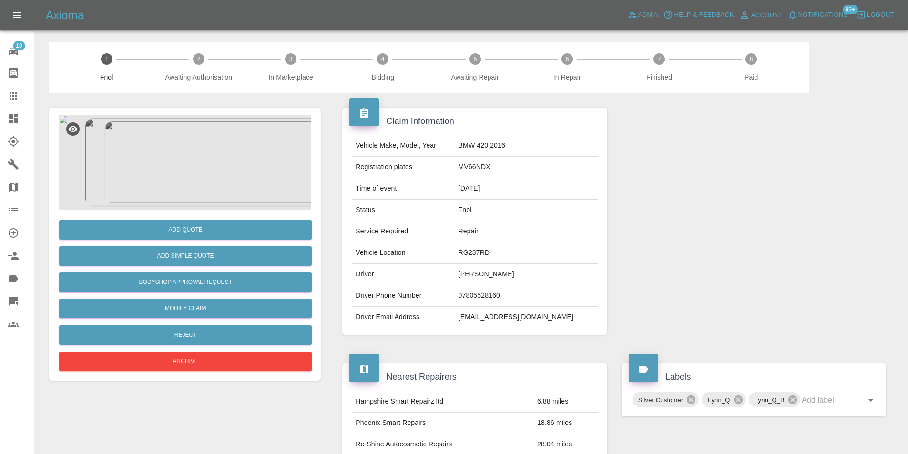
click at [182, 160] on img at bounding box center [185, 162] width 253 height 95
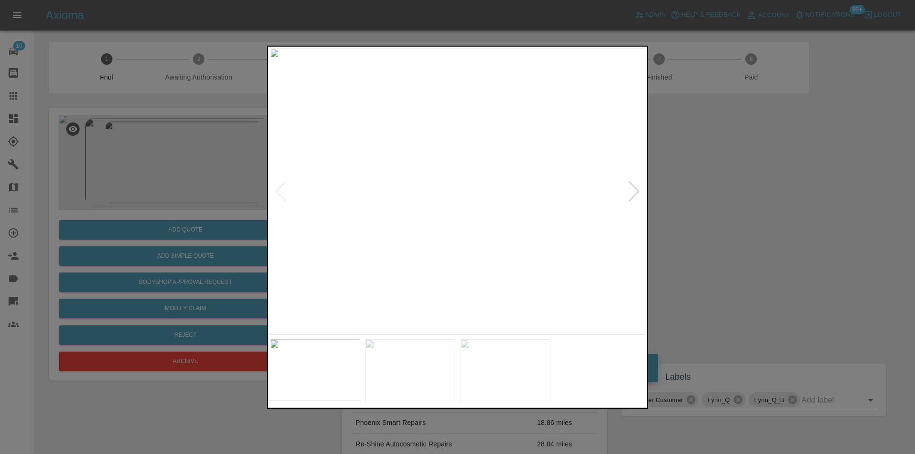
click at [631, 192] on div at bounding box center [634, 191] width 13 height 21
click at [741, 204] on div at bounding box center [457, 227] width 915 height 454
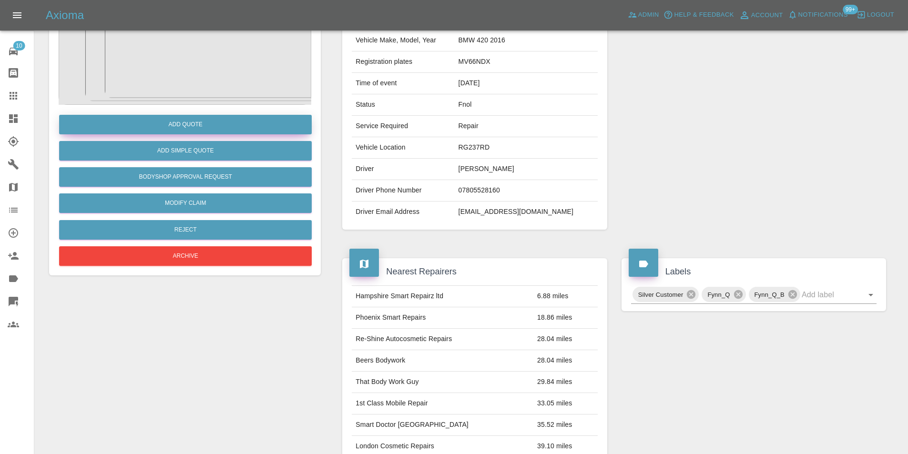
scroll to position [4, 0]
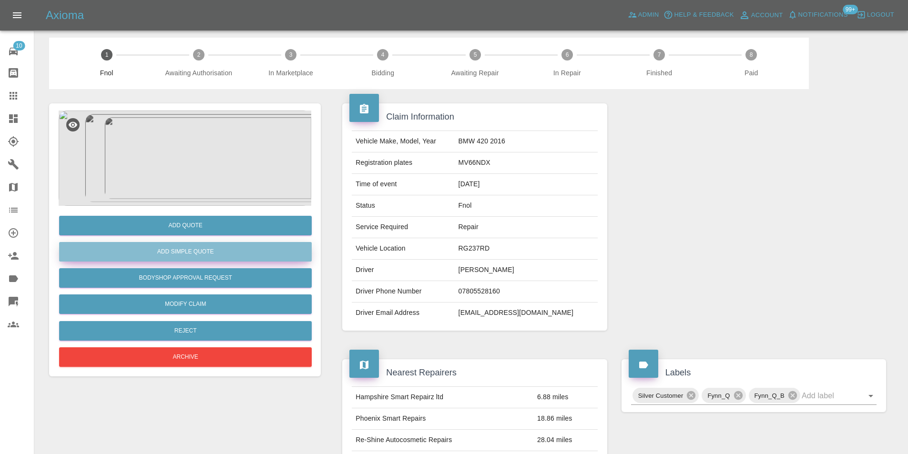
click at [192, 250] on button "Add Simple Quote" at bounding box center [185, 252] width 253 height 20
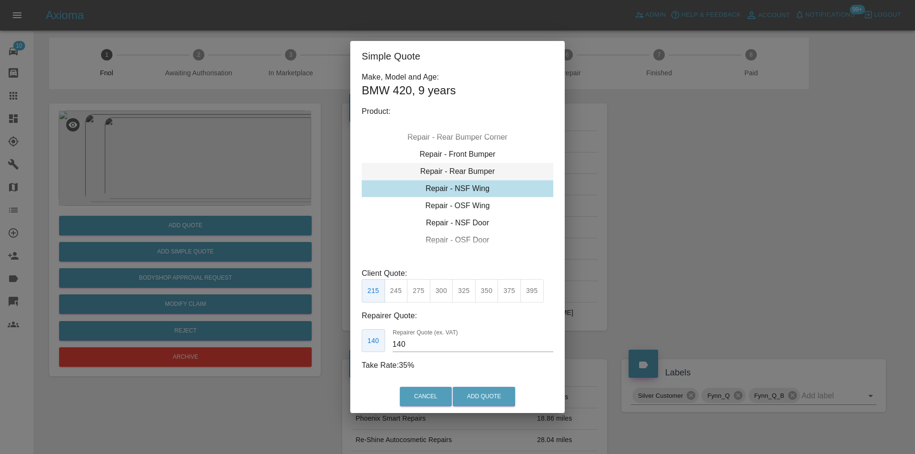
click at [472, 167] on div "Repair - Rear Bumper" at bounding box center [458, 171] width 192 height 17
click at [411, 291] on button "350" at bounding box center [418, 290] width 23 height 23
type input "210"
click at [504, 403] on button "Add Quote" at bounding box center [484, 397] width 62 height 20
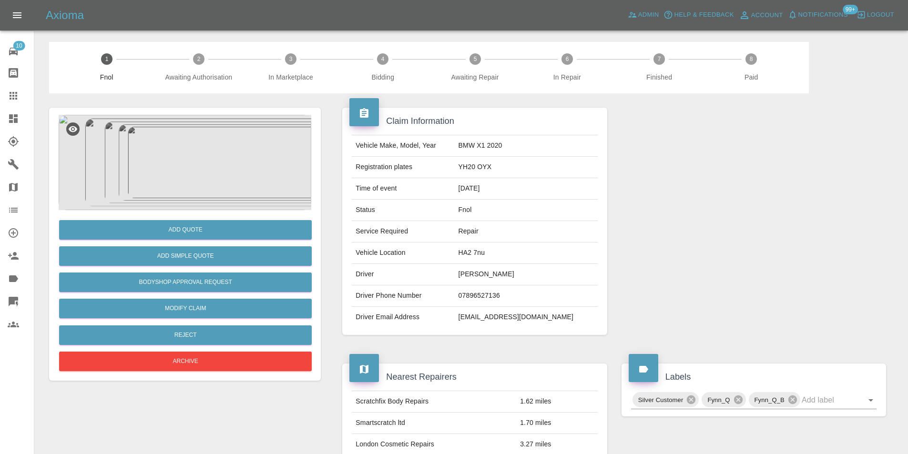
click at [178, 157] on img at bounding box center [185, 162] width 253 height 95
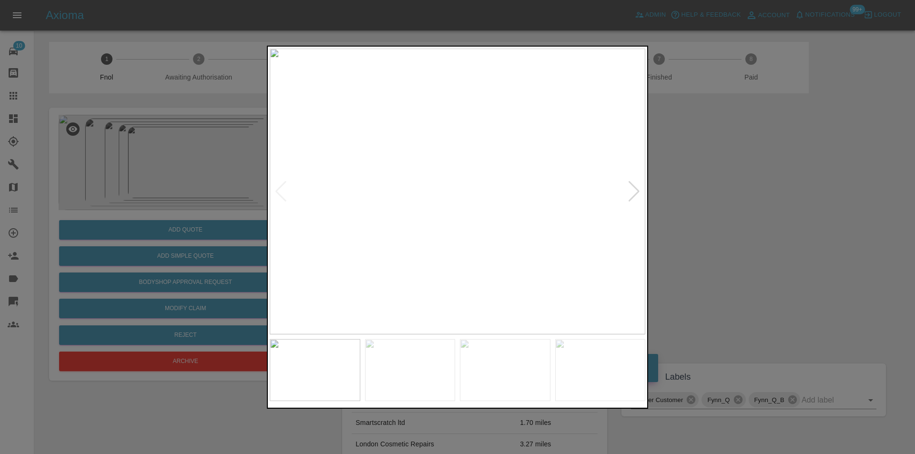
click at [638, 190] on div at bounding box center [634, 191] width 13 height 21
click at [638, 191] on div at bounding box center [634, 191] width 13 height 21
click at [758, 191] on div at bounding box center [457, 227] width 915 height 454
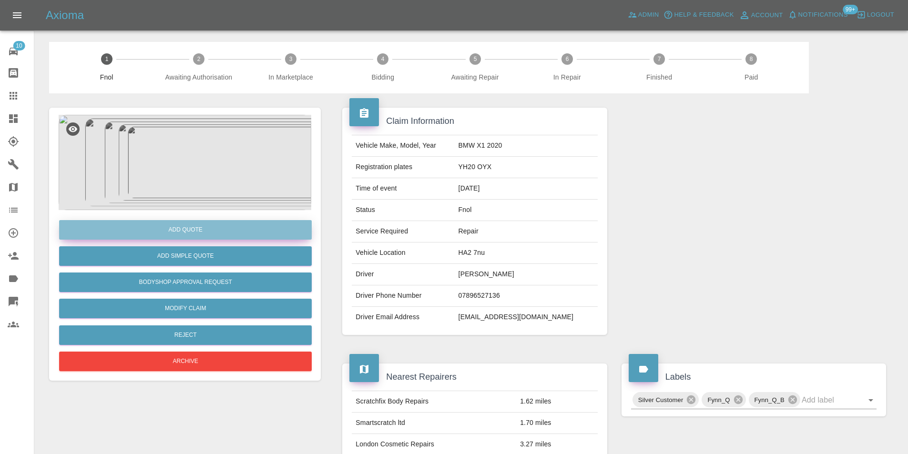
click at [218, 233] on button "Add Quote" at bounding box center [185, 230] width 253 height 20
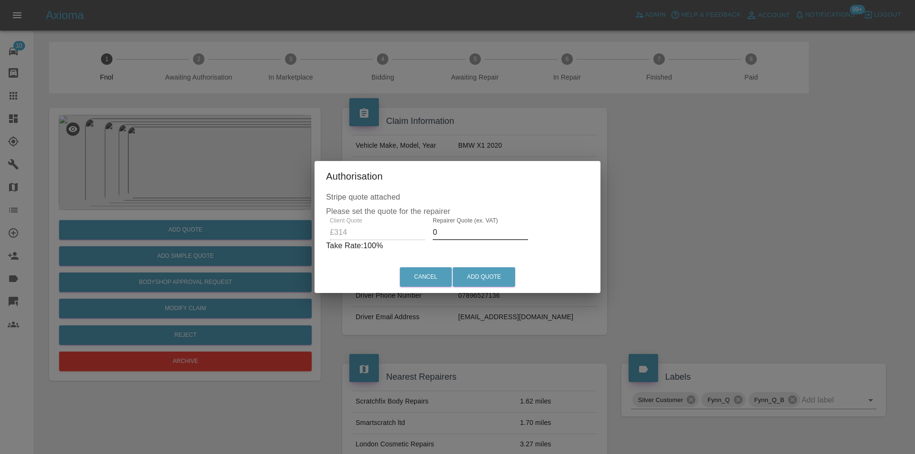
click at [456, 233] on input "0" at bounding box center [480, 232] width 95 height 15
type input "0200"
click at [477, 275] on button "Add Quote" at bounding box center [484, 277] width 62 height 20
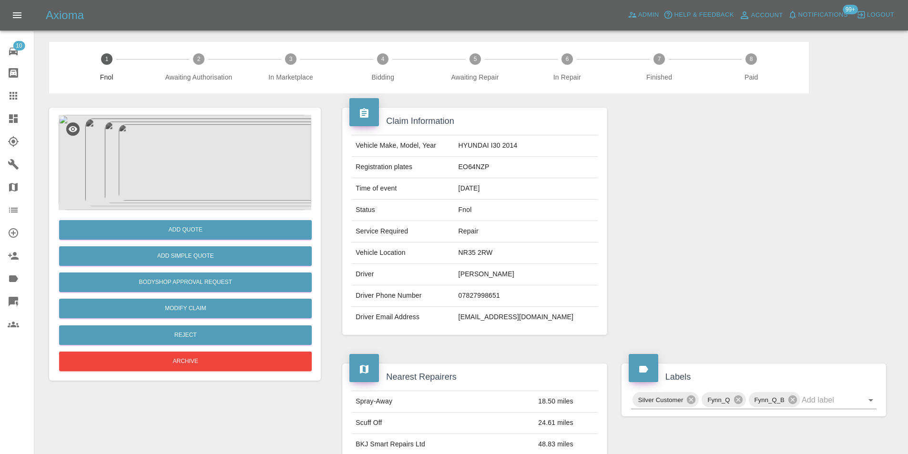
click at [208, 131] on img at bounding box center [185, 162] width 253 height 95
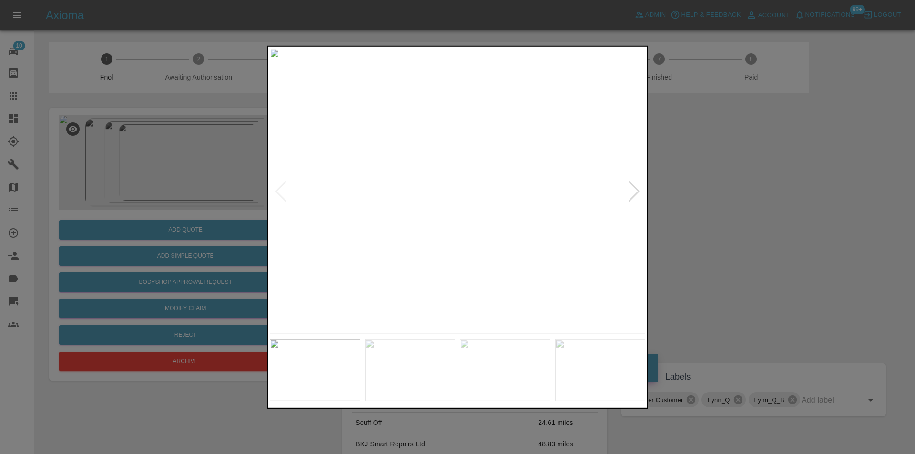
click at [629, 187] on div at bounding box center [634, 191] width 13 height 21
click at [741, 188] on div at bounding box center [457, 227] width 915 height 454
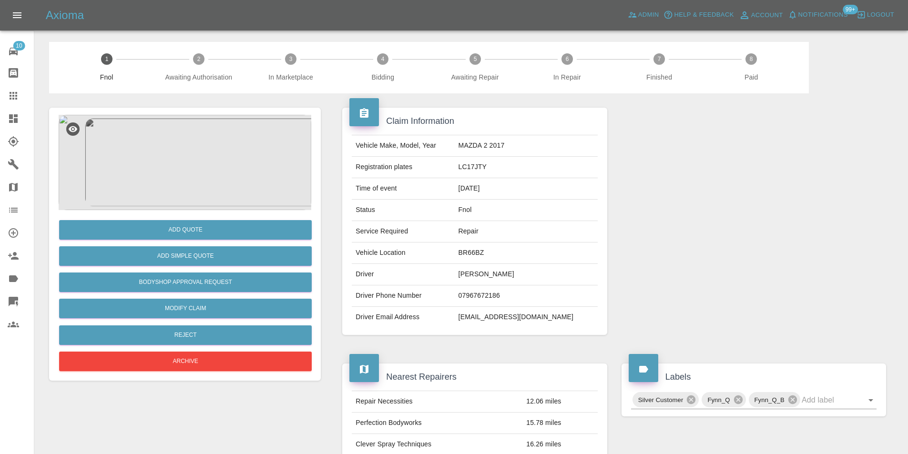
click at [266, 146] on img at bounding box center [185, 162] width 253 height 95
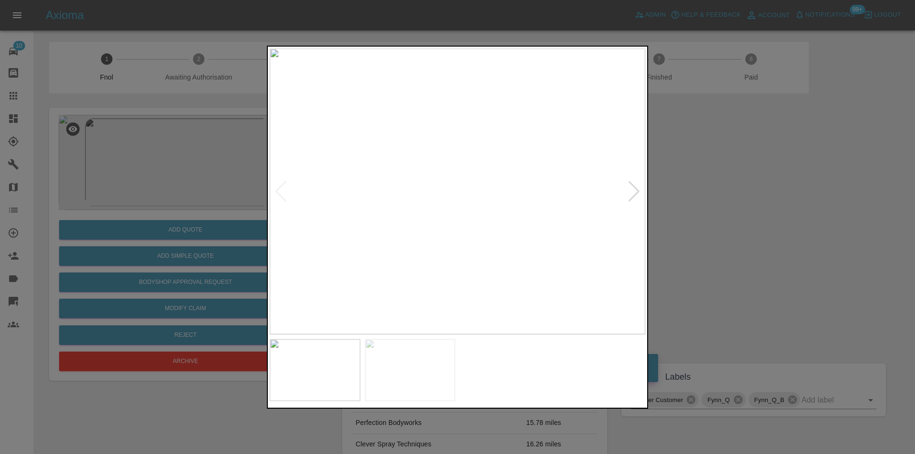
click at [230, 147] on div at bounding box center [457, 227] width 915 height 454
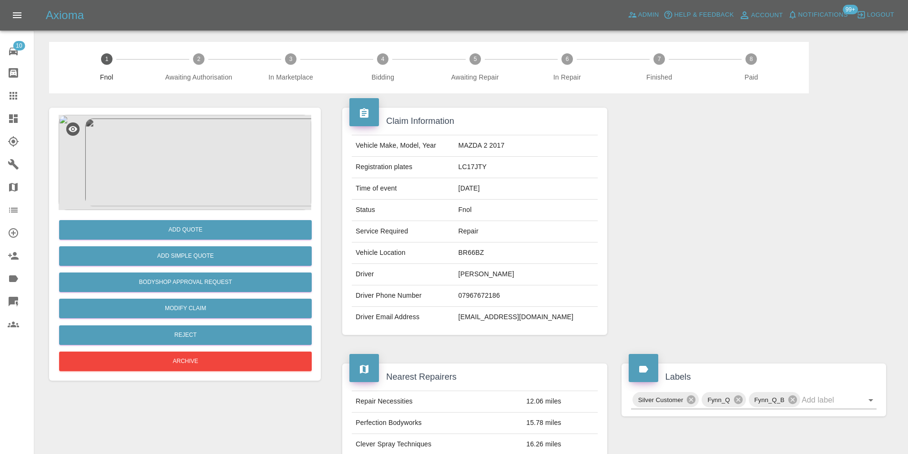
click at [245, 149] on img at bounding box center [185, 162] width 253 height 95
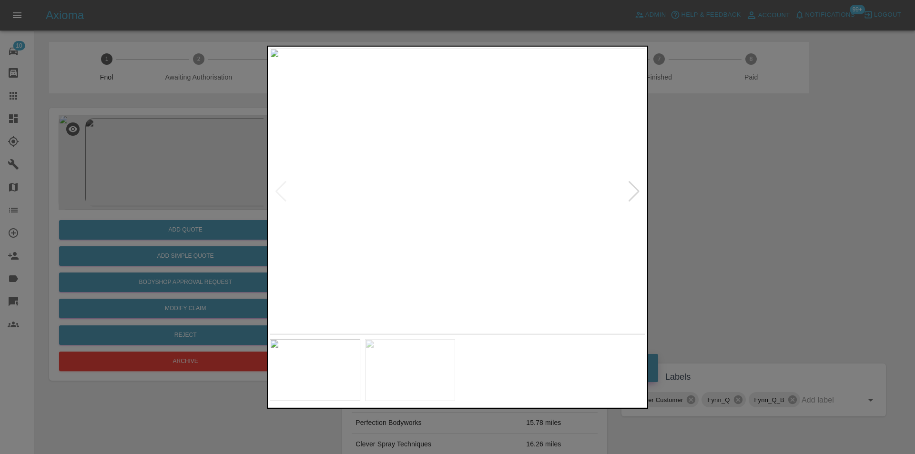
click at [634, 190] on div at bounding box center [634, 191] width 13 height 21
drag, startPoint x: 719, startPoint y: 201, endPoint x: 698, endPoint y: 202, distance: 21.5
click at [721, 201] on div at bounding box center [457, 227] width 915 height 454
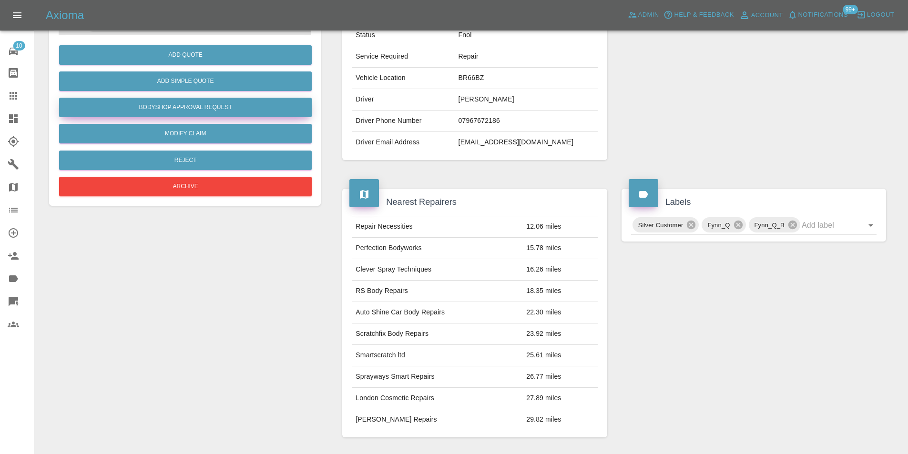
scroll to position [52, 0]
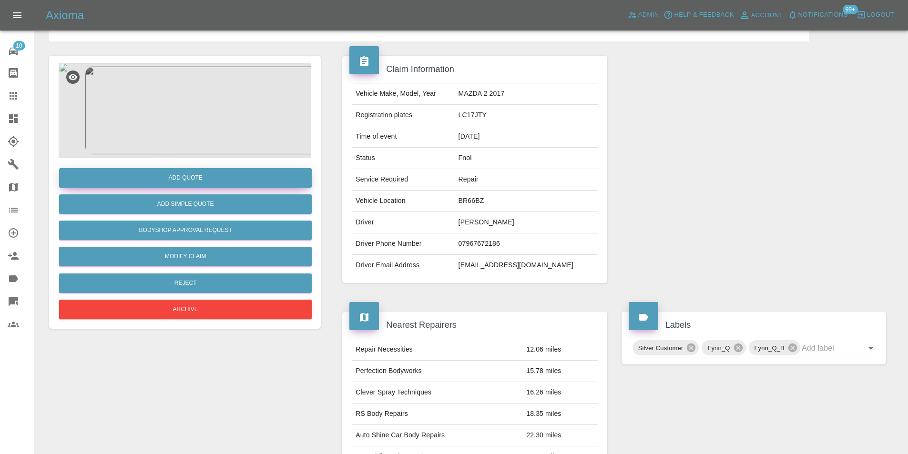
click at [202, 176] on button "Add Quote" at bounding box center [185, 178] width 253 height 20
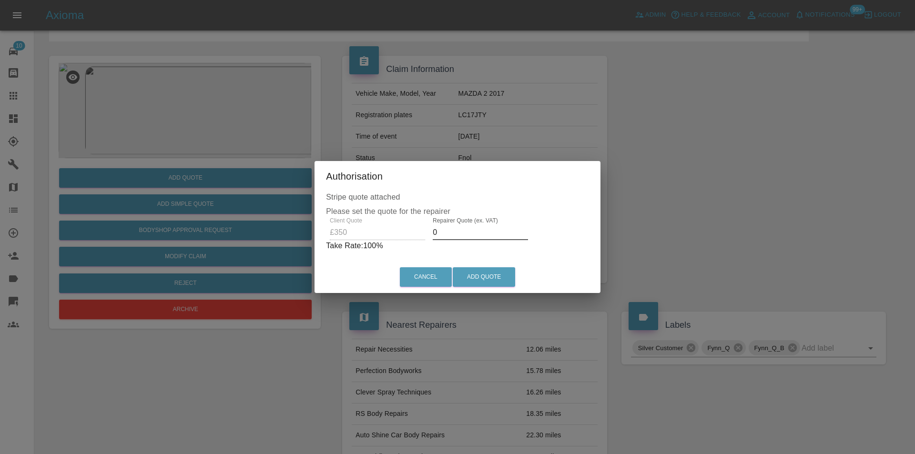
click at [448, 233] on input "0" at bounding box center [480, 232] width 95 height 15
type input "0220"
click at [479, 277] on button "Add Quote" at bounding box center [484, 277] width 62 height 20
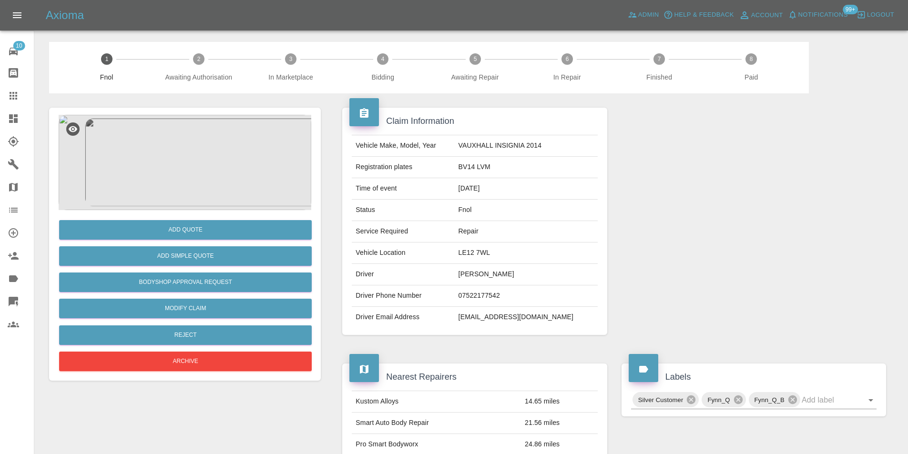
click at [202, 140] on img at bounding box center [185, 162] width 253 height 95
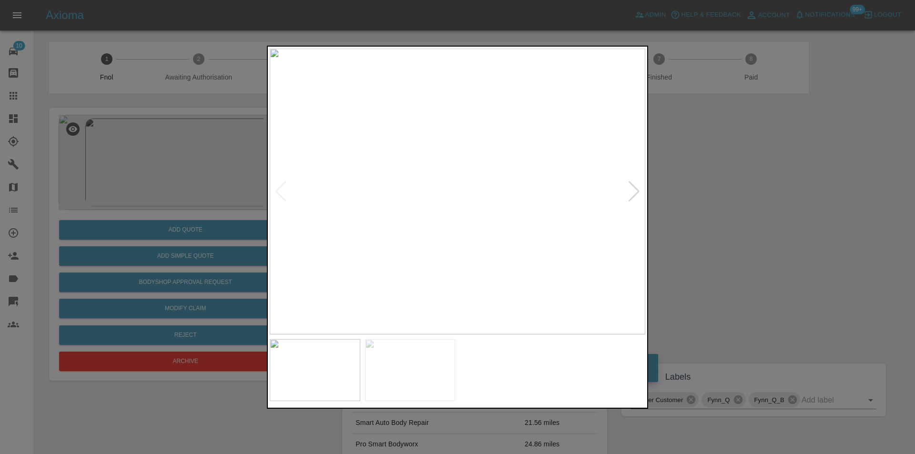
click at [630, 192] on div at bounding box center [634, 191] width 13 height 21
click at [630, 192] on img at bounding box center [457, 191] width 375 height 286
drag, startPoint x: 770, startPoint y: 214, endPoint x: 544, endPoint y: 219, distance: 225.9
click at [766, 214] on div at bounding box center [457, 227] width 915 height 454
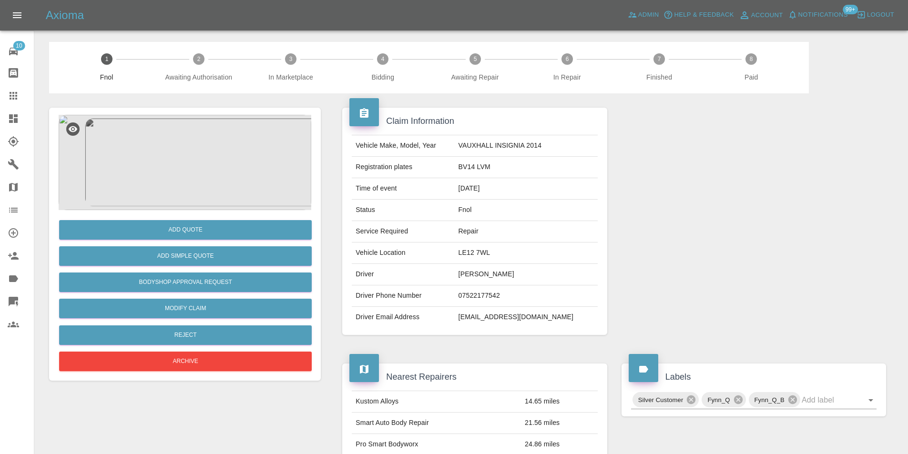
click at [217, 244] on div "Add Simple Quote" at bounding box center [185, 256] width 253 height 24
click at [207, 257] on button "Add Simple Quote" at bounding box center [185, 256] width 253 height 20
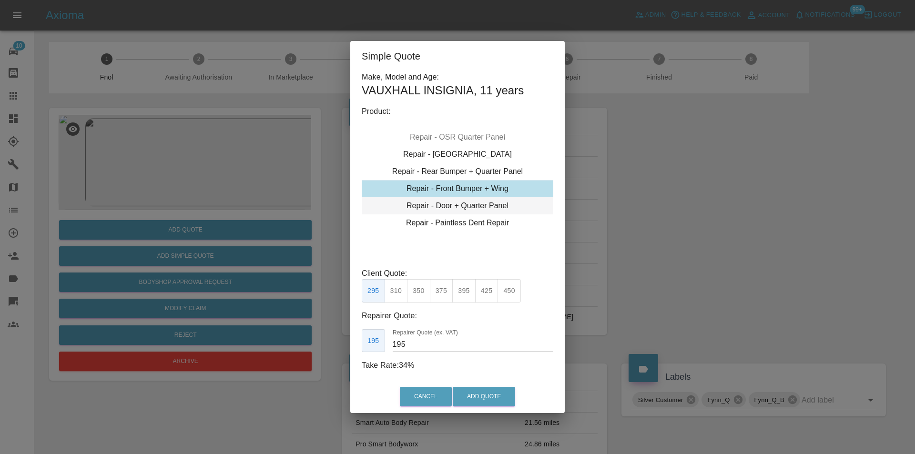
click at [478, 203] on div "Repair - Door + Quarter Panel" at bounding box center [458, 205] width 192 height 17
click at [421, 291] on button "375" at bounding box center [418, 290] width 23 height 23
type input "230"
click at [480, 388] on button "Add Quote" at bounding box center [484, 397] width 62 height 20
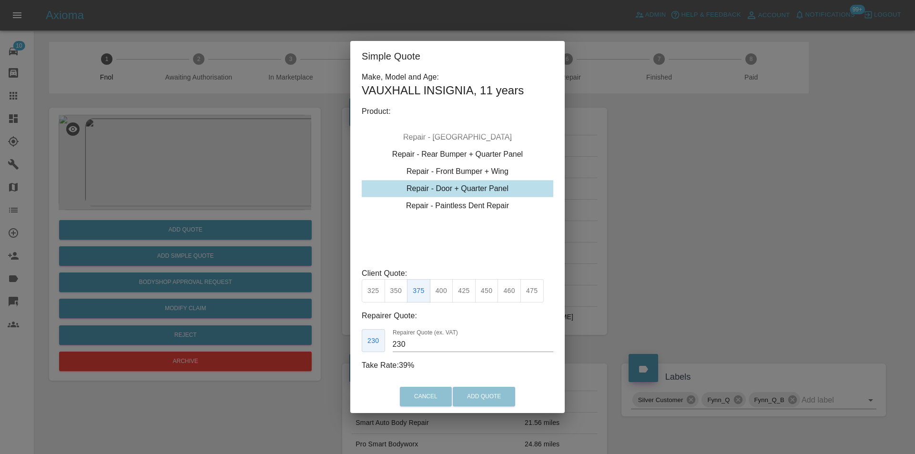
click at [480, 391] on div "Cancel Add Quote" at bounding box center [457, 397] width 214 height 32
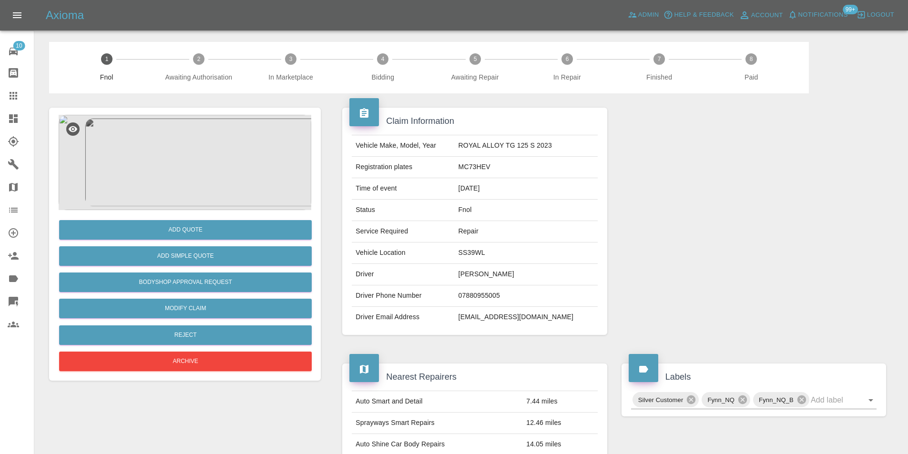
click at [195, 168] on img at bounding box center [185, 162] width 253 height 95
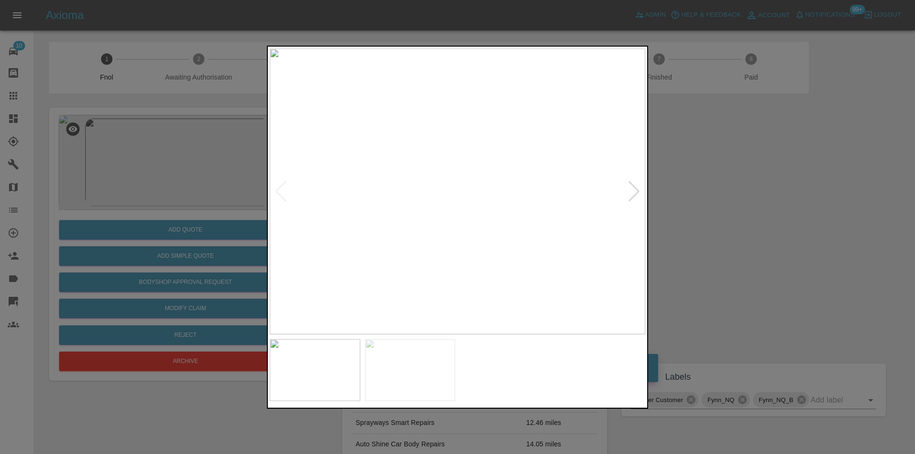
click at [634, 188] on div at bounding box center [634, 191] width 13 height 21
click at [734, 181] on div at bounding box center [457, 227] width 915 height 454
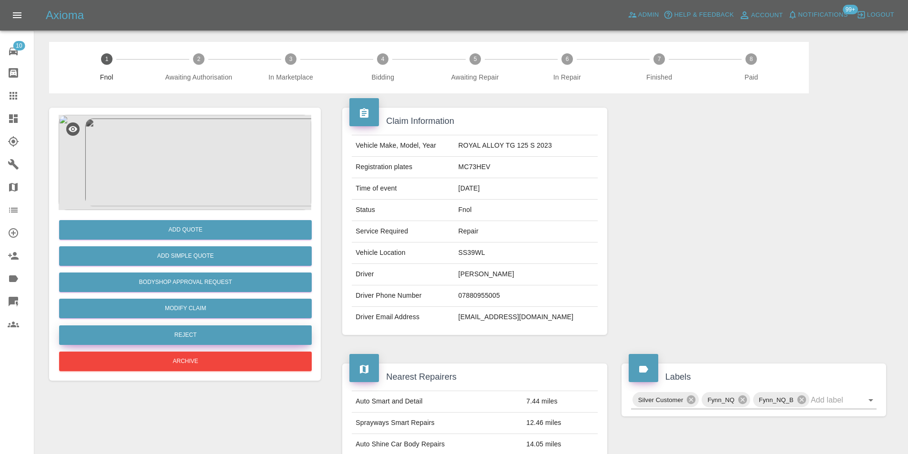
click at [176, 335] on button "Reject" at bounding box center [185, 335] width 253 height 20
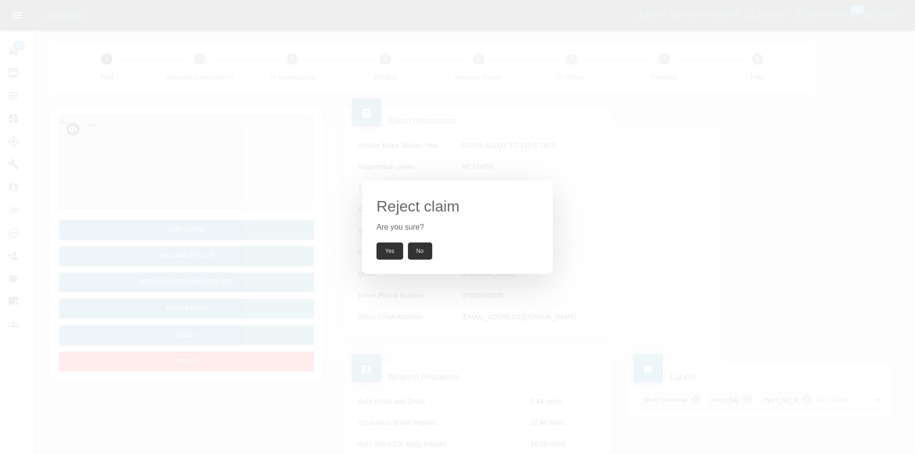
click at [391, 248] on button "Yes" at bounding box center [389, 251] width 27 height 17
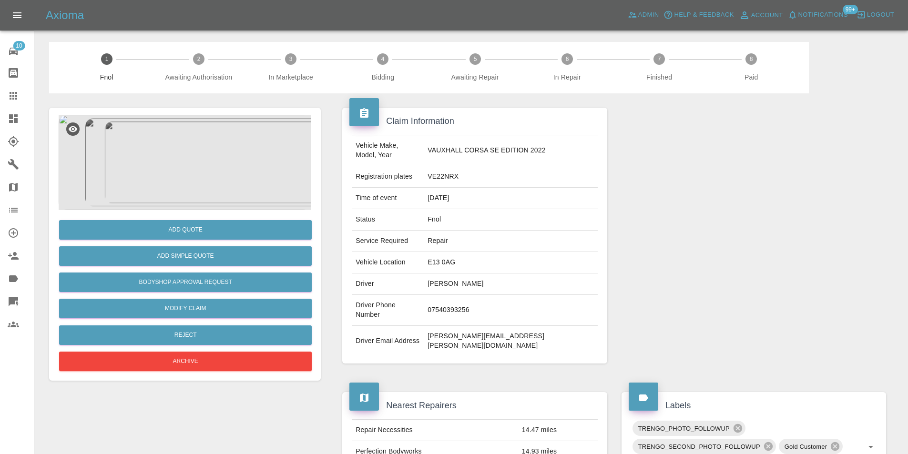
click at [187, 149] on img at bounding box center [185, 162] width 253 height 95
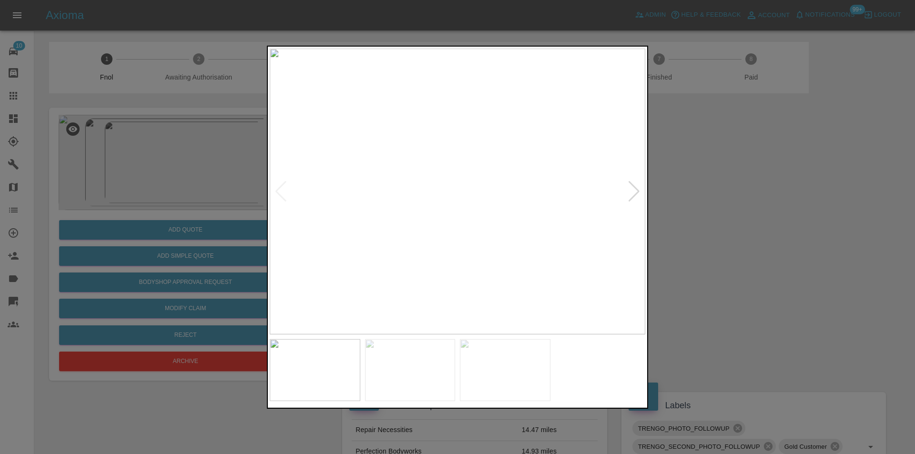
click at [636, 189] on div at bounding box center [634, 191] width 13 height 21
click at [636, 189] on img at bounding box center [457, 191] width 375 height 286
click at [278, 192] on div at bounding box center [280, 191] width 13 height 21
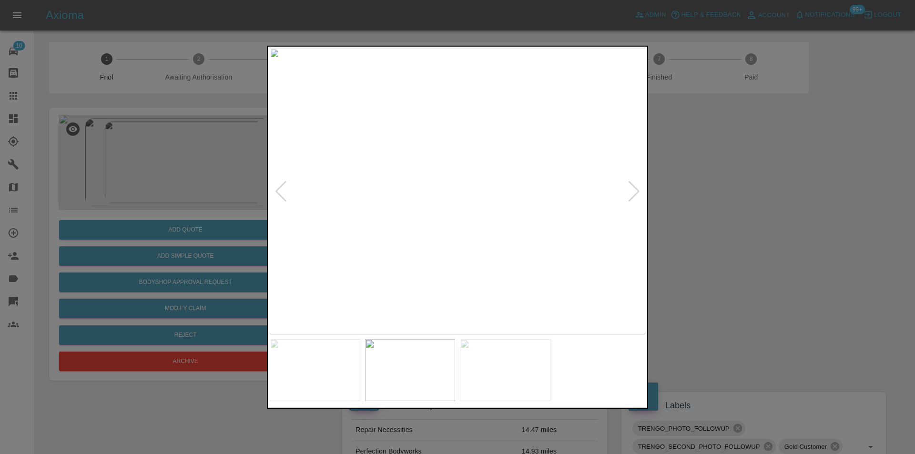
click at [278, 192] on div at bounding box center [280, 191] width 13 height 21
click at [701, 190] on div at bounding box center [457, 227] width 915 height 454
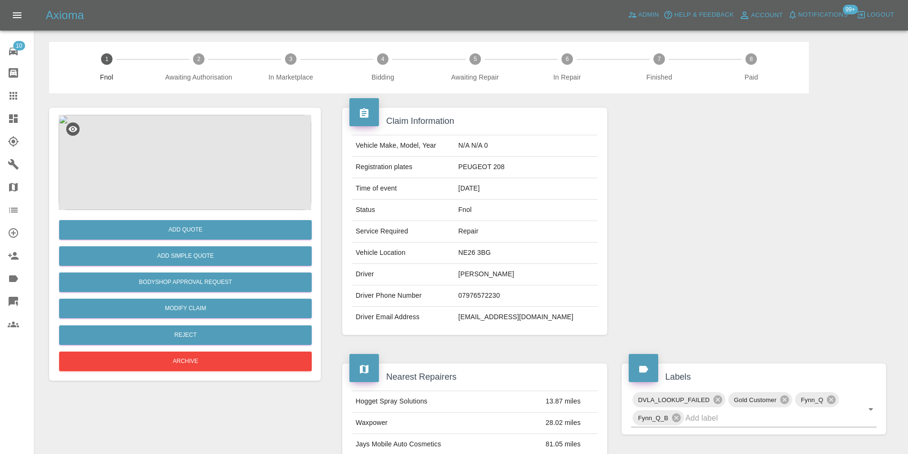
click at [197, 162] on img at bounding box center [185, 162] width 253 height 95
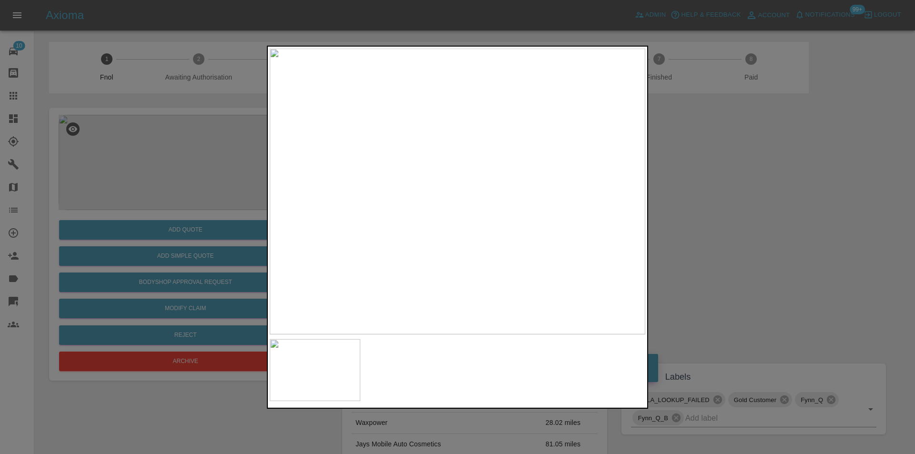
click at [740, 214] on div at bounding box center [457, 227] width 915 height 454
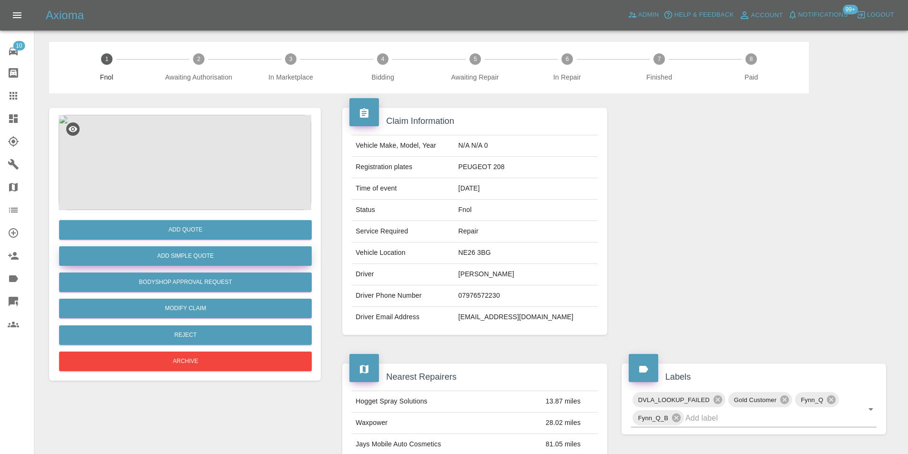
click at [180, 259] on button "Add Simple Quote" at bounding box center [185, 256] width 253 height 20
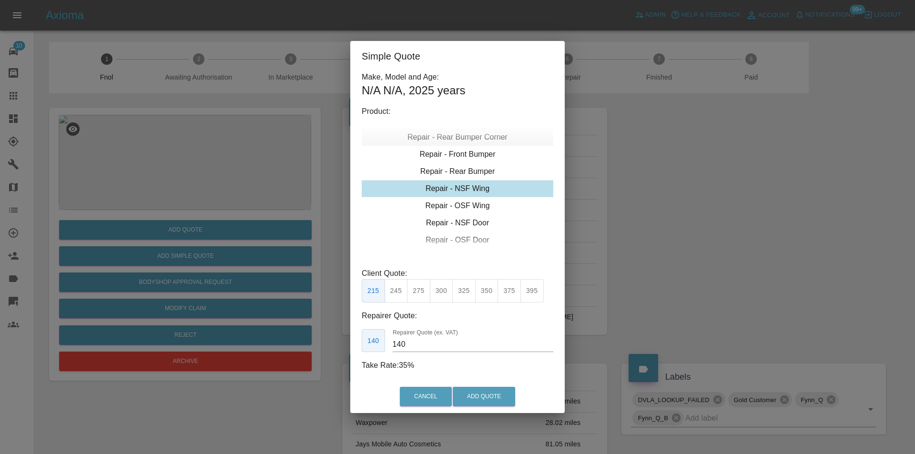
click at [481, 141] on div "Repair - Rear Bumper Corner" at bounding box center [458, 137] width 192 height 17
type input "120"
click at [473, 396] on button "Add Quote" at bounding box center [484, 397] width 62 height 20
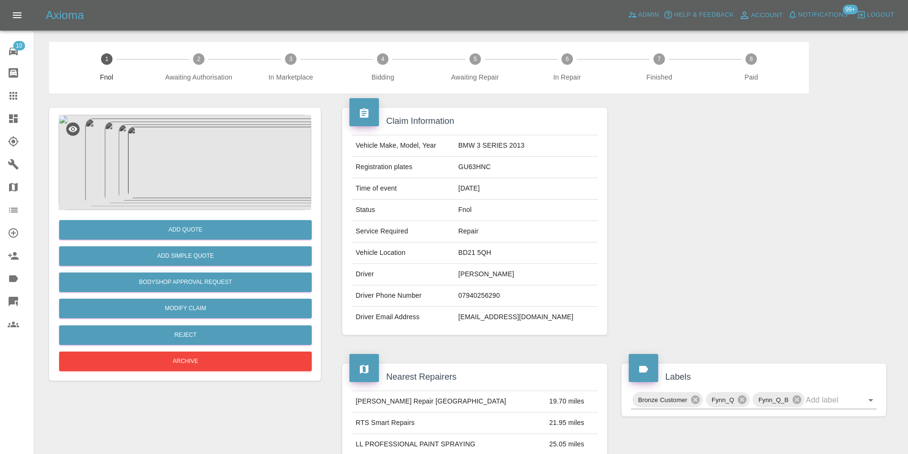
click at [169, 139] on img at bounding box center [185, 162] width 253 height 95
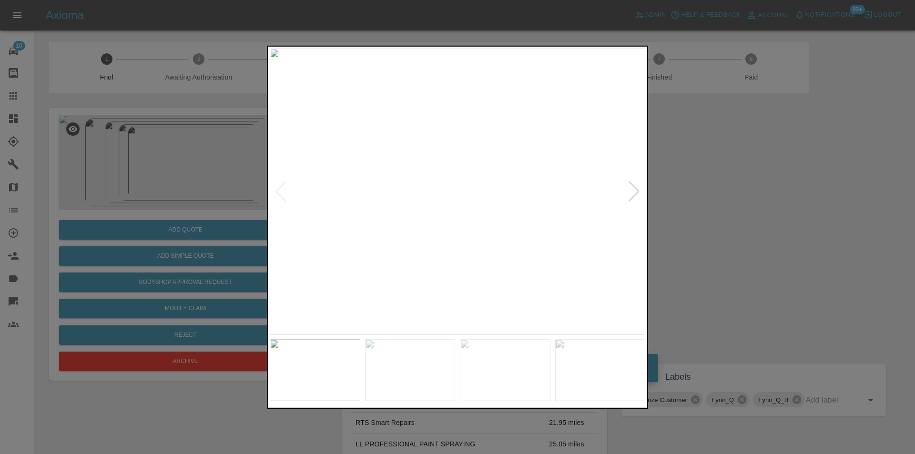
click at [635, 192] on div at bounding box center [634, 191] width 13 height 21
drag, startPoint x: 731, startPoint y: 192, endPoint x: 421, endPoint y: 32, distance: 348.6
click at [728, 190] on div at bounding box center [457, 227] width 915 height 454
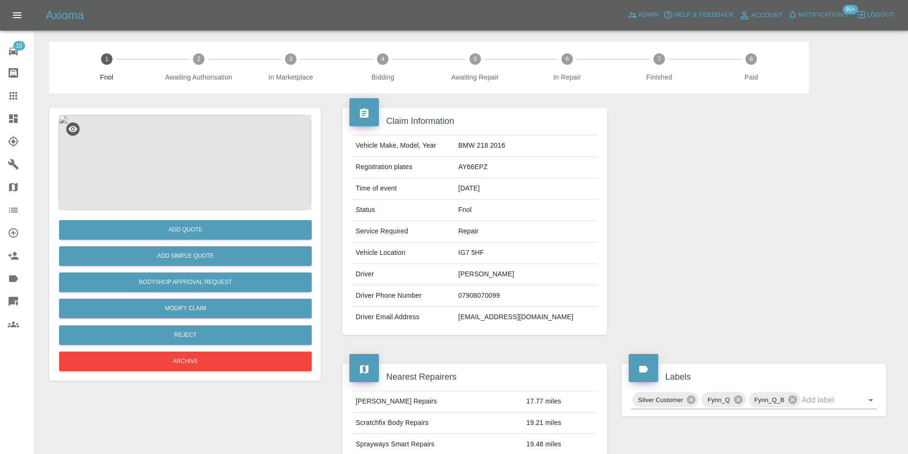
click at [191, 148] on img at bounding box center [185, 162] width 253 height 95
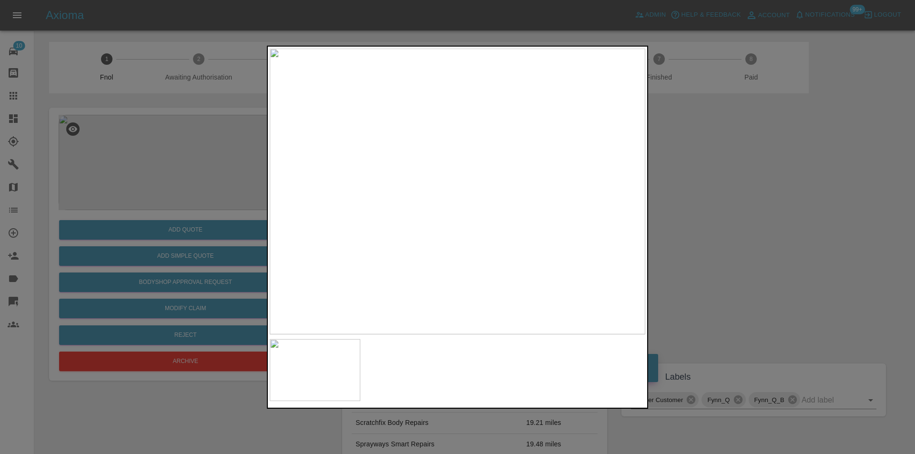
click at [715, 225] on div at bounding box center [457, 227] width 915 height 454
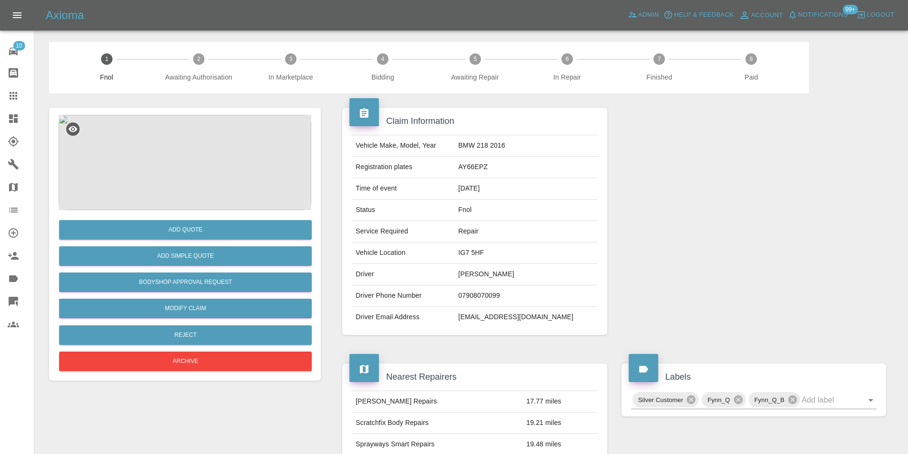
click at [186, 192] on img at bounding box center [185, 162] width 253 height 95
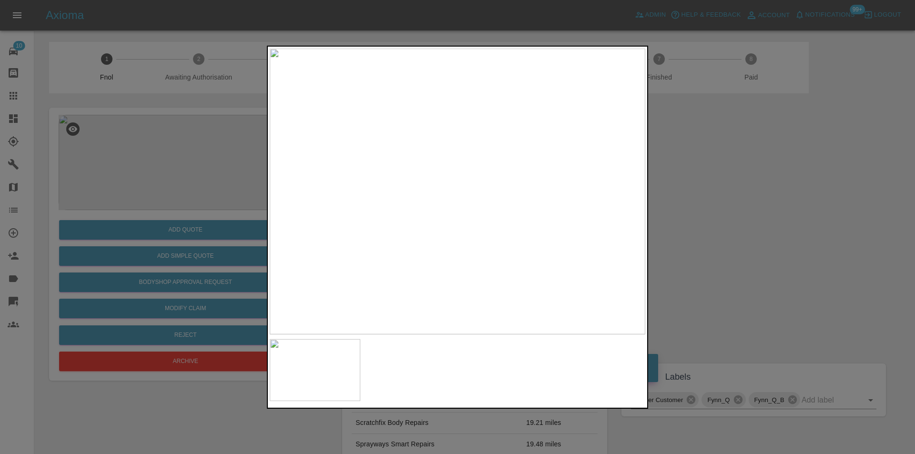
click at [733, 215] on div at bounding box center [457, 227] width 915 height 454
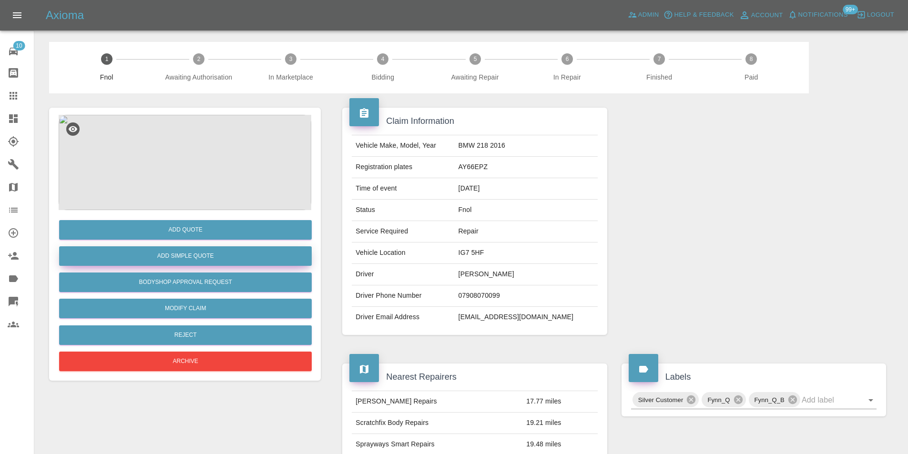
click at [194, 254] on button "Add Simple Quote" at bounding box center [185, 256] width 253 height 20
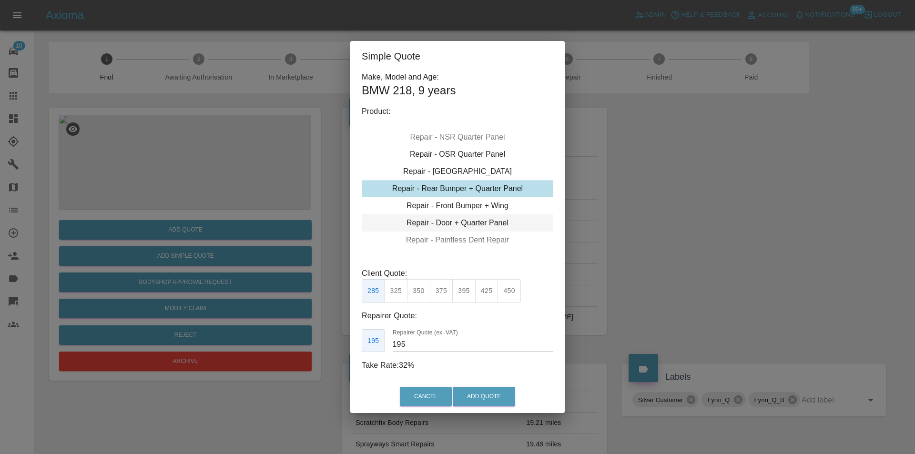
click at [471, 225] on div "Repair - Door + Quarter Panel" at bounding box center [458, 222] width 192 height 17
click at [442, 292] on button "400" at bounding box center [441, 290] width 23 height 23
type input "250"
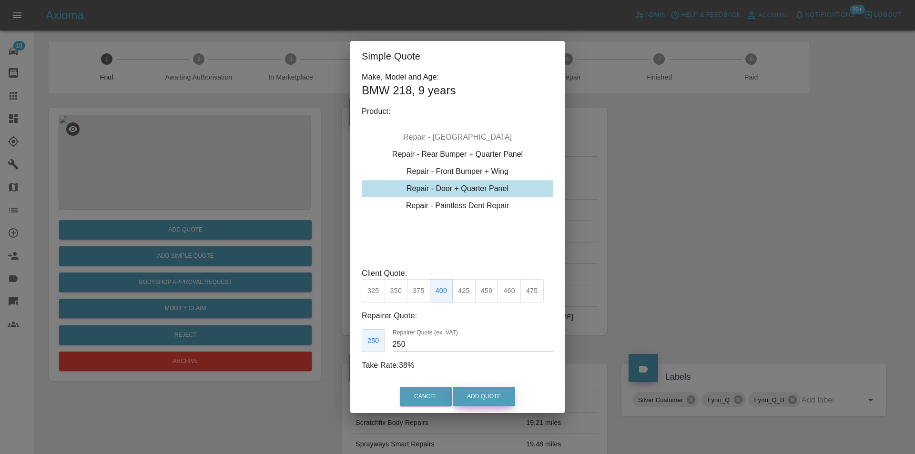
click at [476, 394] on button "Add Quote" at bounding box center [484, 397] width 62 height 20
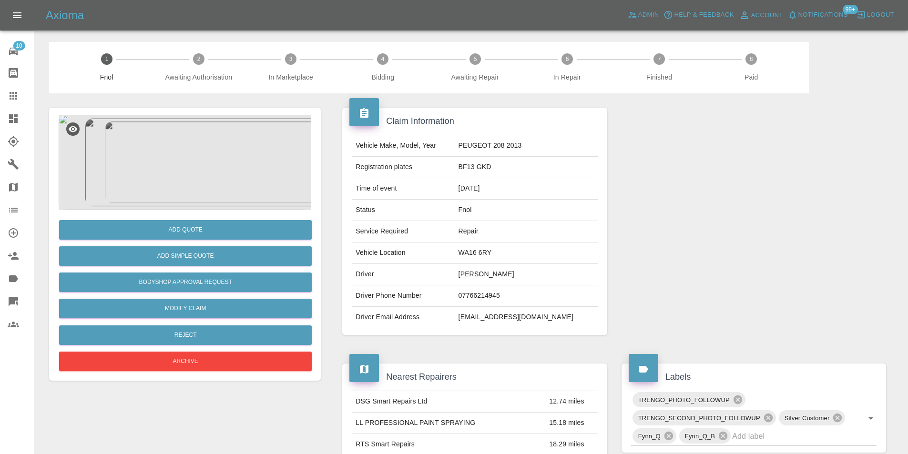
click at [173, 149] on img at bounding box center [185, 162] width 253 height 95
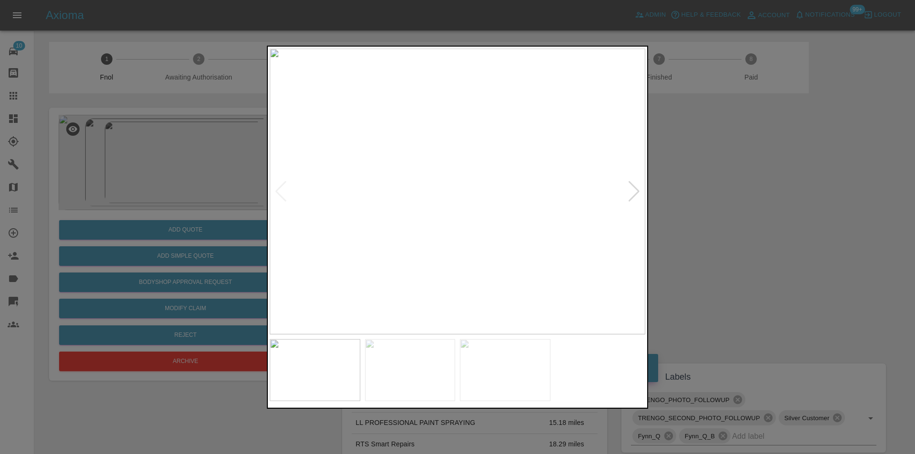
click at [629, 193] on div at bounding box center [634, 191] width 13 height 21
click at [629, 193] on img at bounding box center [457, 191] width 375 height 286
click at [722, 202] on div at bounding box center [457, 227] width 915 height 454
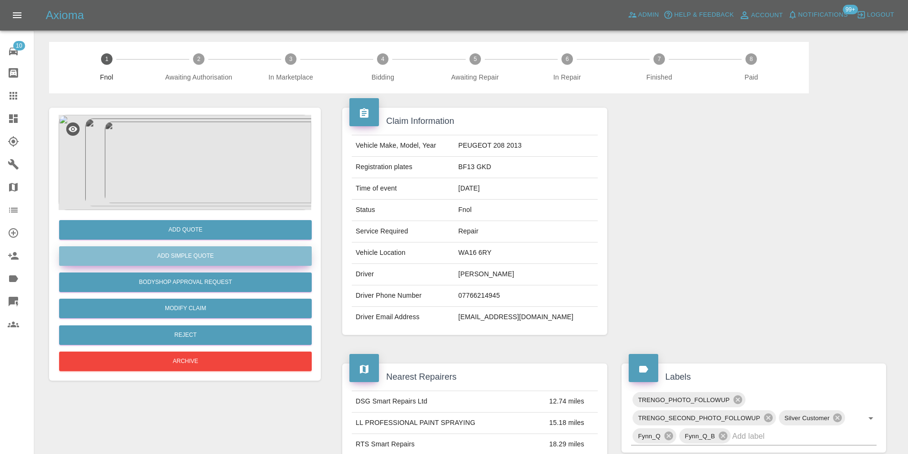
click at [219, 253] on button "Add Simple Quote" at bounding box center [185, 256] width 253 height 20
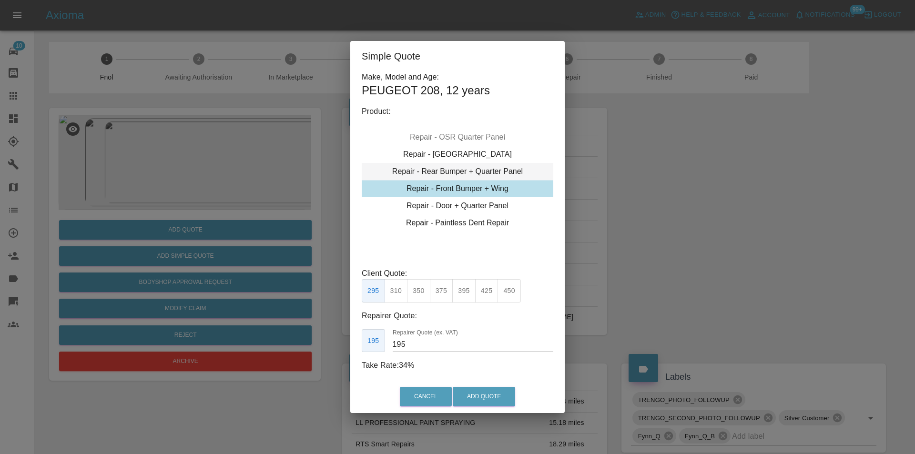
click at [469, 170] on div "Repair - Rear Bumper + Quarter Panel" at bounding box center [458, 171] width 192 height 17
click at [420, 288] on button "350" at bounding box center [418, 290] width 23 height 23
click at [440, 293] on button "375" at bounding box center [441, 290] width 23 height 23
type input "230"
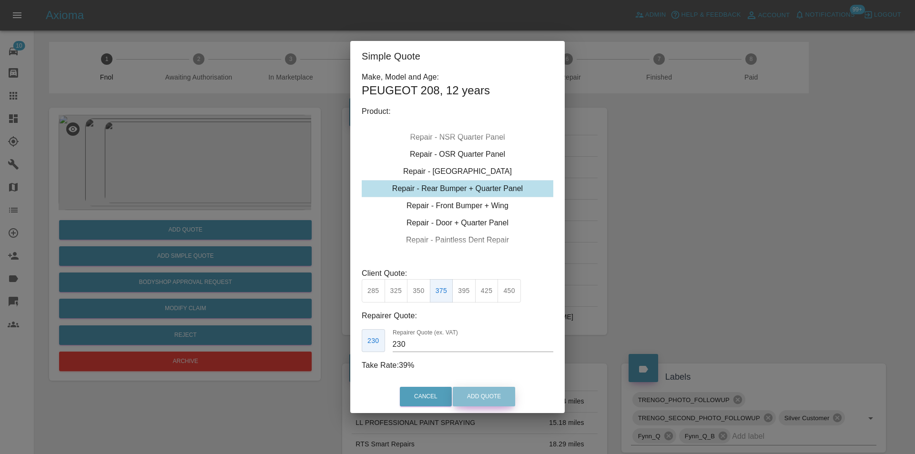
click at [478, 392] on button "Add Quote" at bounding box center [484, 397] width 62 height 20
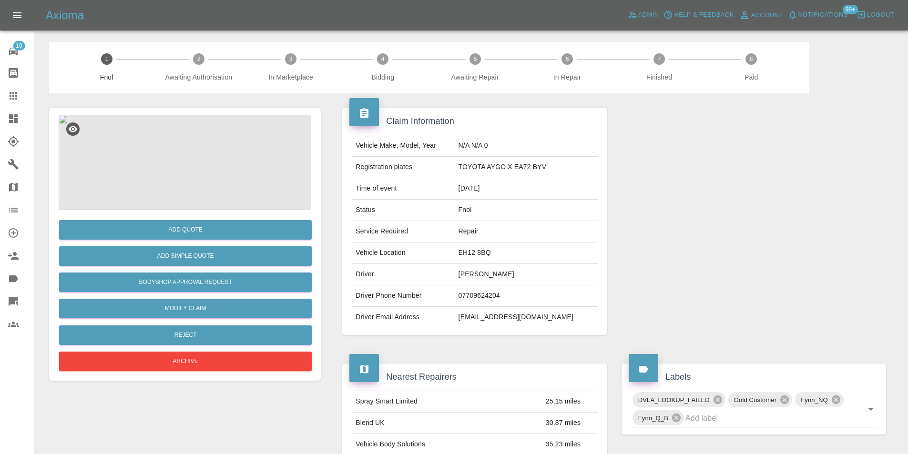
click at [195, 157] on img at bounding box center [185, 162] width 253 height 95
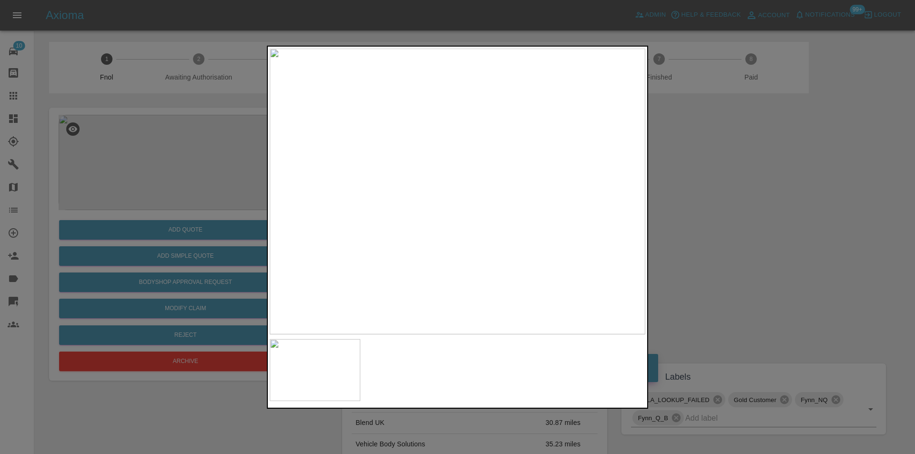
click at [711, 191] on div at bounding box center [457, 227] width 915 height 454
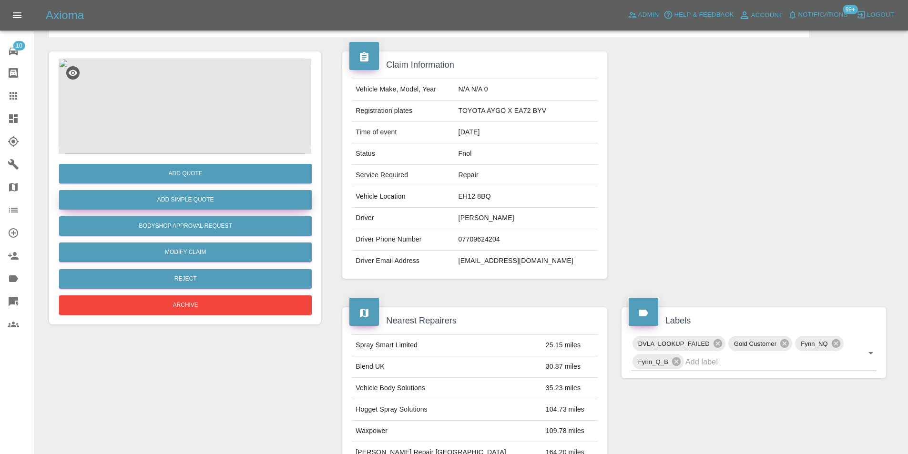
scroll to position [52, 0]
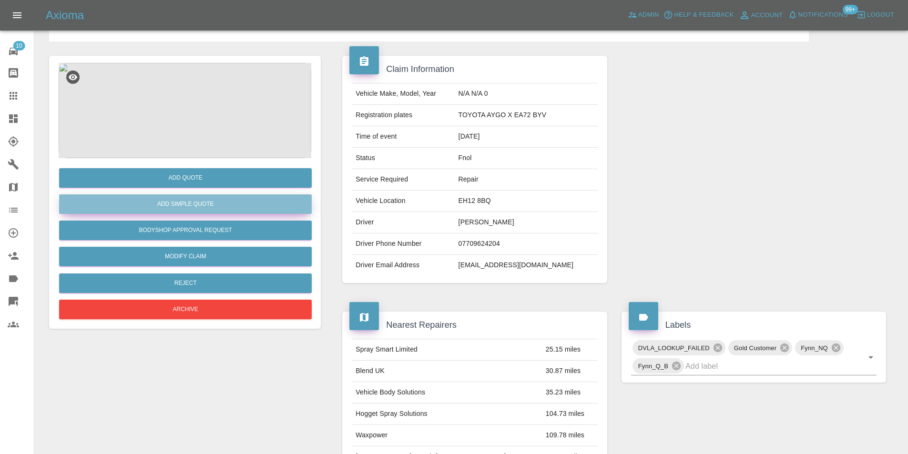
click at [218, 202] on button "Add Simple Quote" at bounding box center [185, 204] width 253 height 20
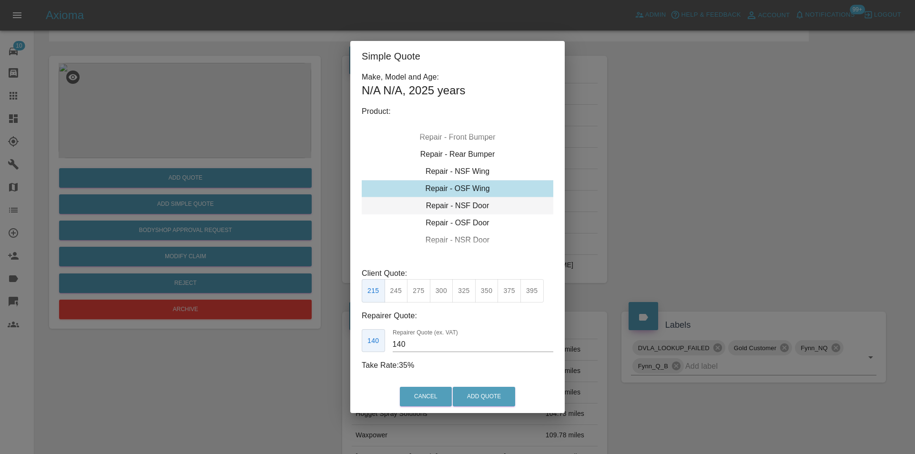
click at [479, 203] on div "Repair - NSF Door" at bounding box center [458, 205] width 192 height 17
click at [470, 185] on div "Repair - NSF Door" at bounding box center [458, 188] width 192 height 17
click at [415, 294] on button "275" at bounding box center [418, 290] width 23 height 23
type input "185"
drag, startPoint x: 492, startPoint y: 397, endPoint x: 510, endPoint y: 302, distance: 97.1
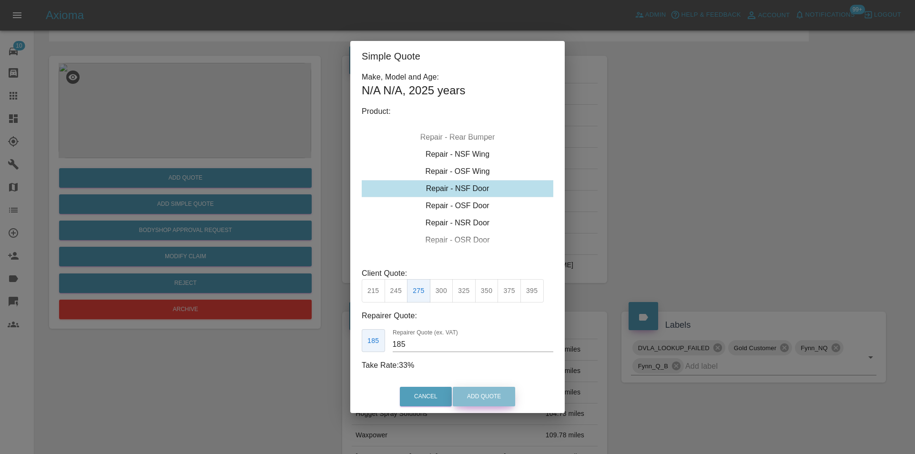
click at [492, 398] on button "Add Quote" at bounding box center [484, 397] width 62 height 20
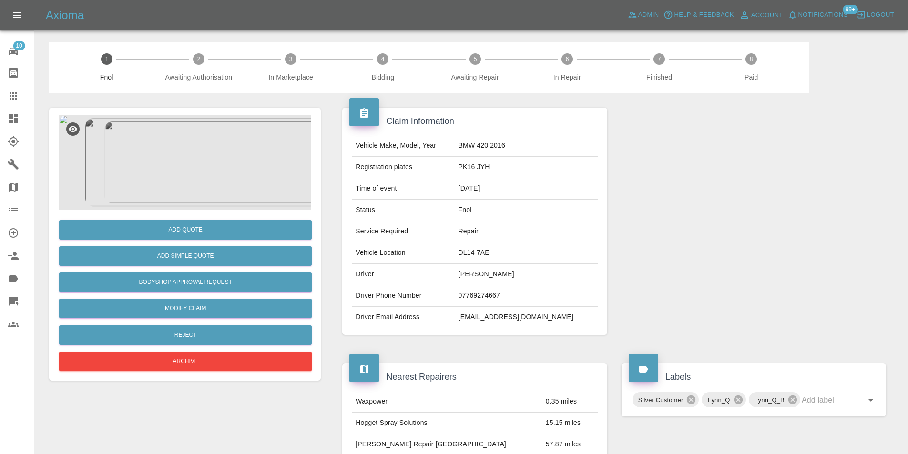
click at [210, 143] on img at bounding box center [185, 162] width 253 height 95
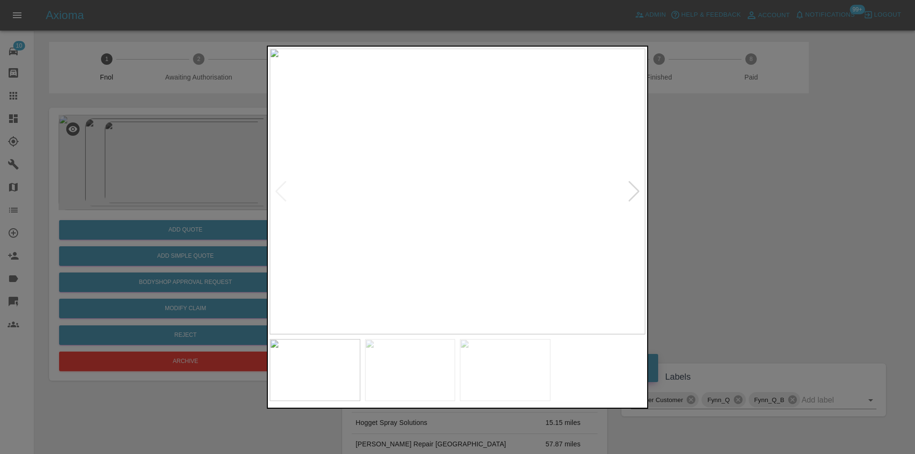
click at [628, 190] on div at bounding box center [634, 191] width 13 height 21
click at [634, 192] on div at bounding box center [634, 191] width 13 height 21
click at [634, 192] on img at bounding box center [457, 191] width 375 height 286
drag, startPoint x: 715, startPoint y: 208, endPoint x: 451, endPoint y: 211, distance: 264.0
click at [711, 209] on div at bounding box center [457, 227] width 915 height 454
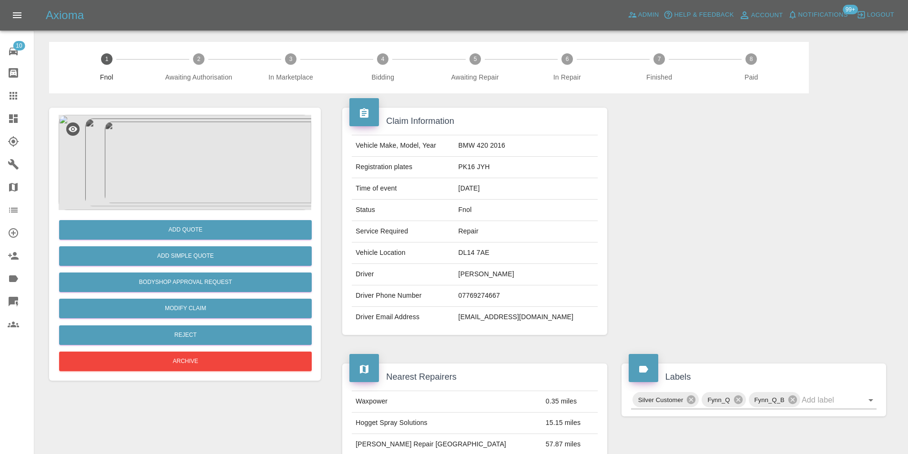
click at [188, 159] on img at bounding box center [185, 162] width 253 height 95
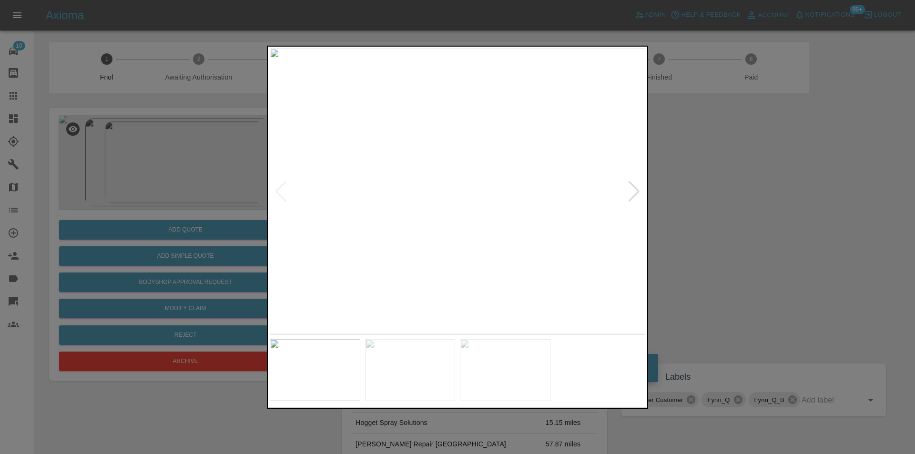
click at [688, 193] on div at bounding box center [457, 227] width 915 height 454
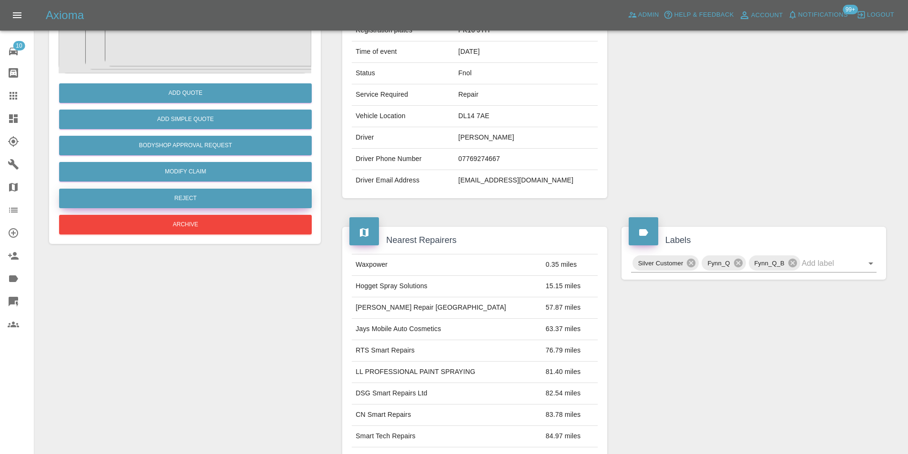
scroll to position [100, 0]
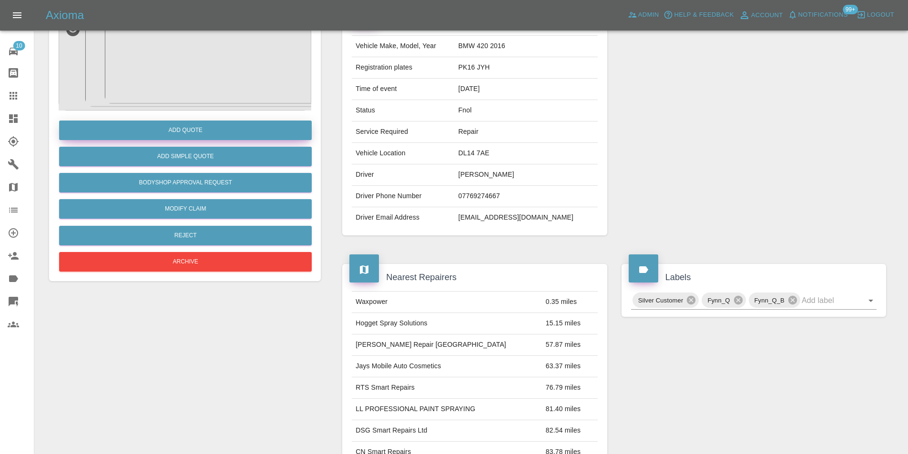
click at [189, 132] on button "Add Quote" at bounding box center [185, 131] width 253 height 20
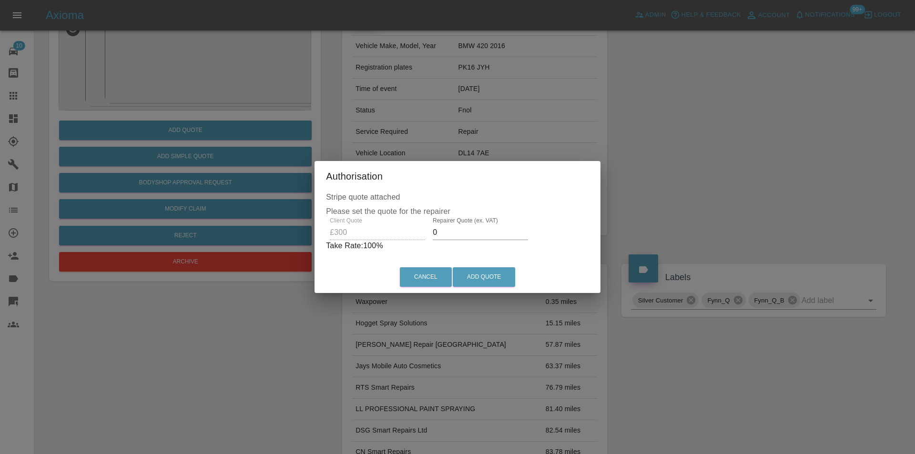
click at [441, 232] on input "0" at bounding box center [480, 232] width 95 height 15
type input "0190"
click at [484, 275] on button "Add Quote" at bounding box center [484, 277] width 62 height 20
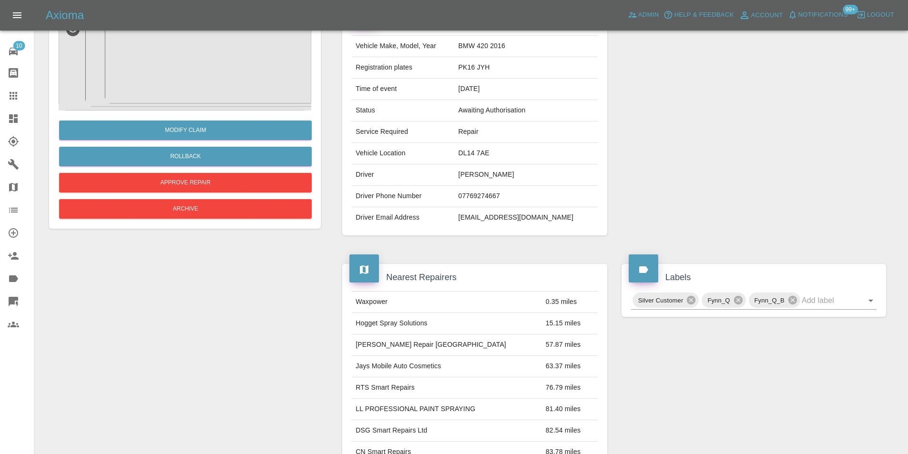
scroll to position [0, 0]
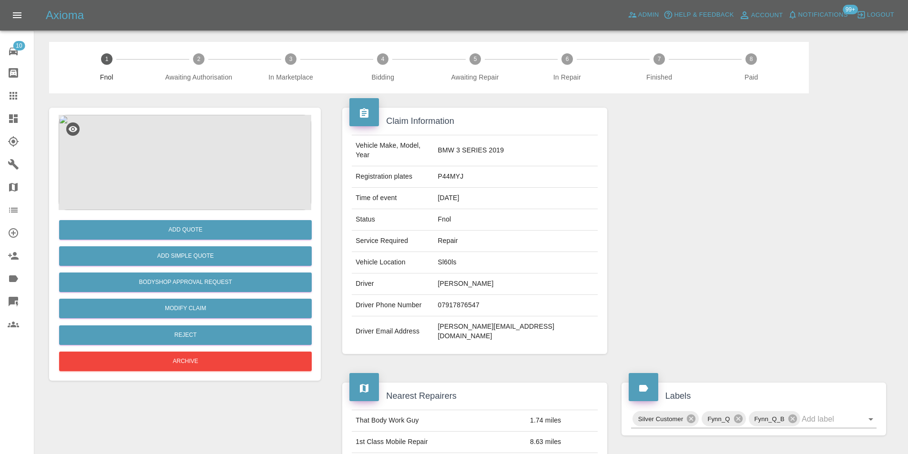
click at [192, 137] on img at bounding box center [185, 162] width 253 height 95
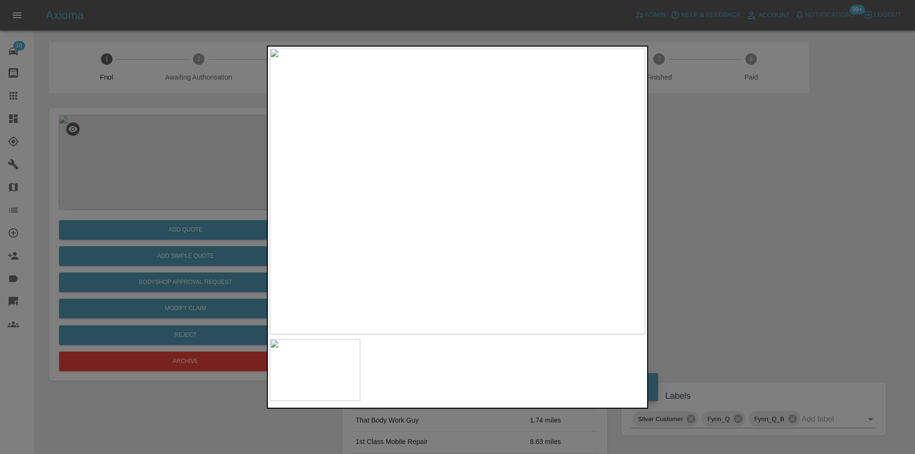
drag, startPoint x: 750, startPoint y: 206, endPoint x: 457, endPoint y: 247, distance: 295.9
click at [743, 206] on div at bounding box center [457, 227] width 915 height 454
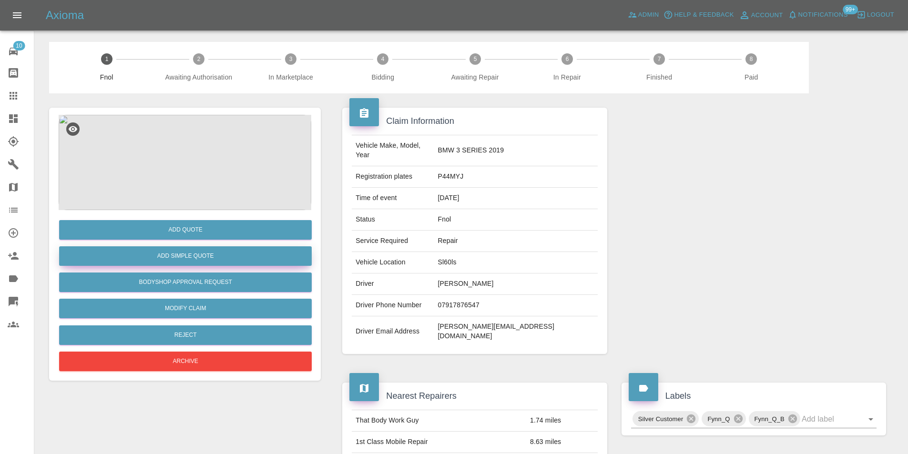
click at [217, 254] on button "Add Simple Quote" at bounding box center [185, 256] width 253 height 20
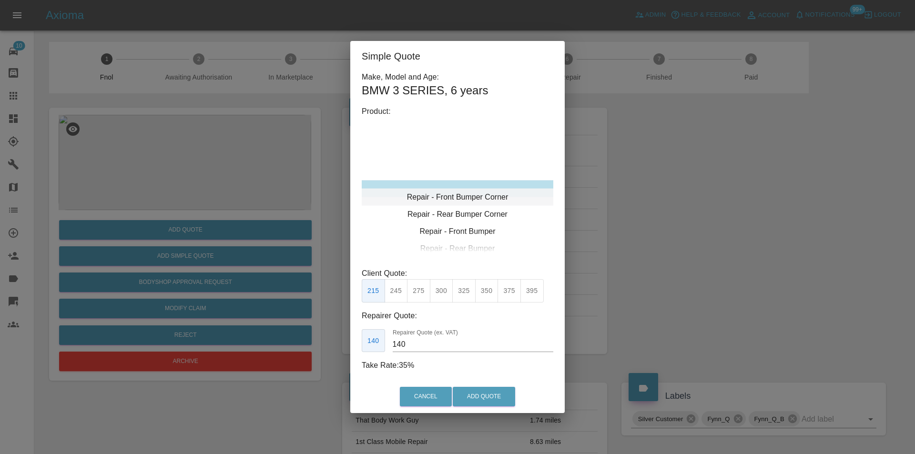
type input "120"
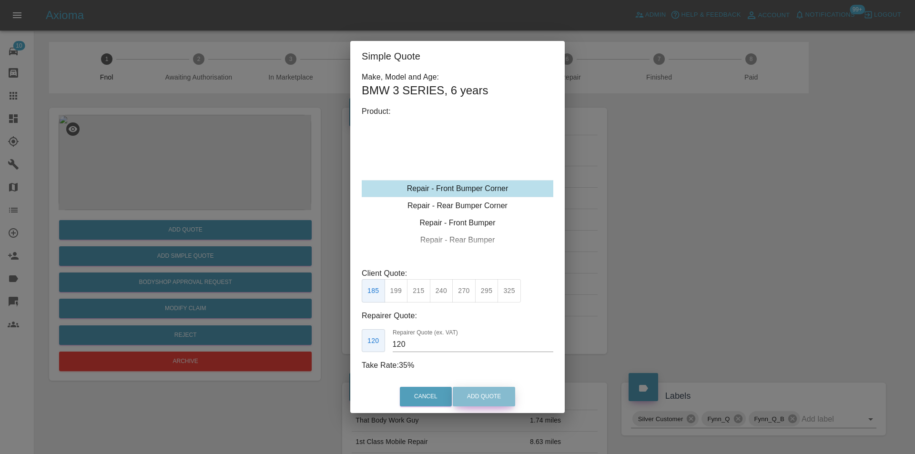
click at [493, 396] on button "Add Quote" at bounding box center [484, 397] width 62 height 20
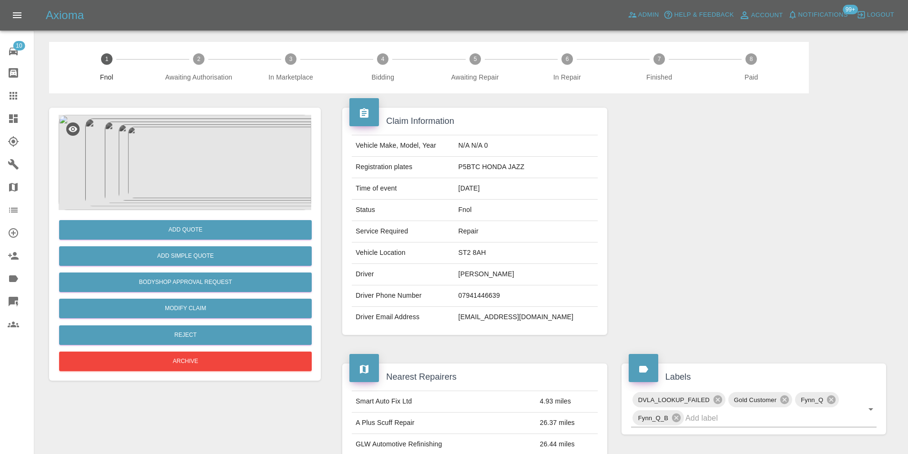
click at [209, 157] on img at bounding box center [185, 162] width 253 height 95
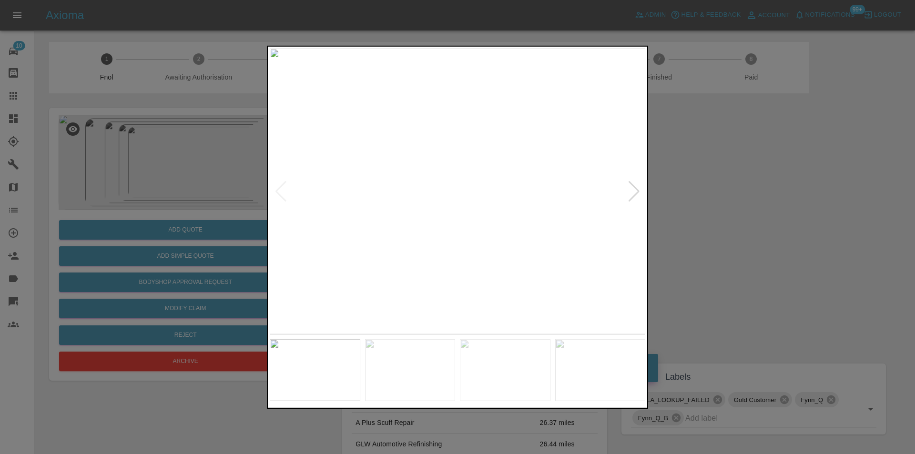
click at [631, 190] on div at bounding box center [634, 191] width 13 height 21
click at [636, 190] on img at bounding box center [457, 191] width 375 height 286
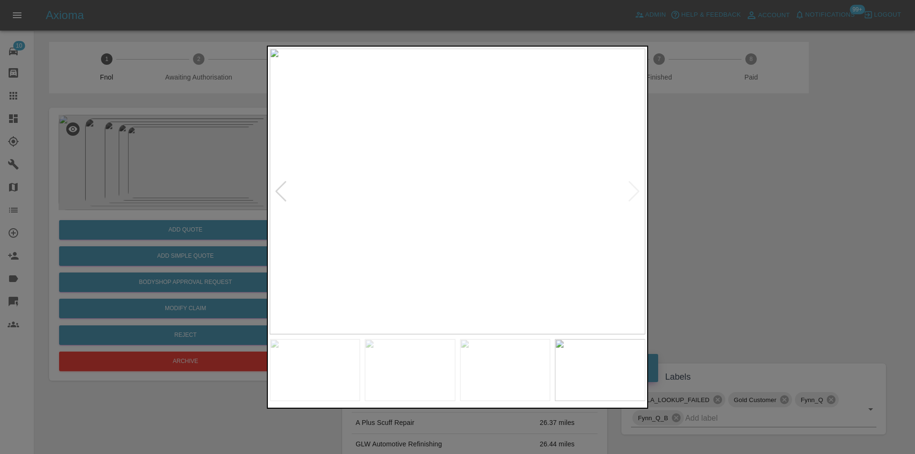
click at [730, 189] on div at bounding box center [457, 227] width 915 height 454
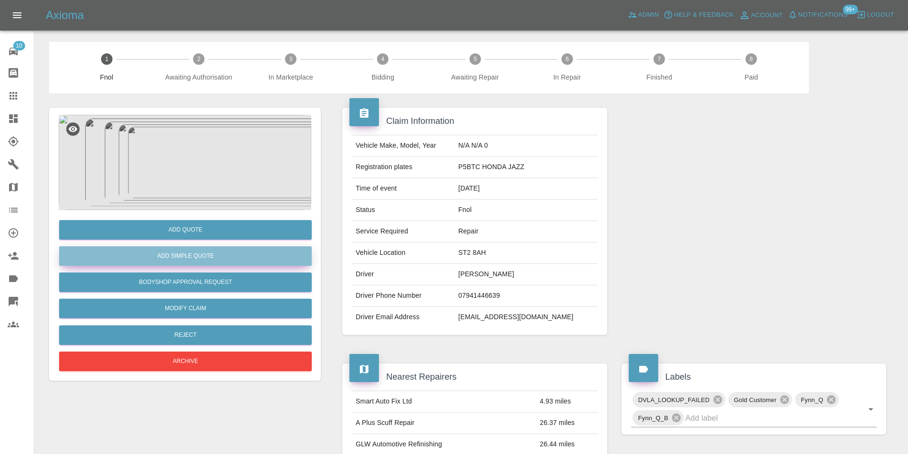
click at [203, 260] on button "Add Simple Quote" at bounding box center [185, 256] width 253 height 20
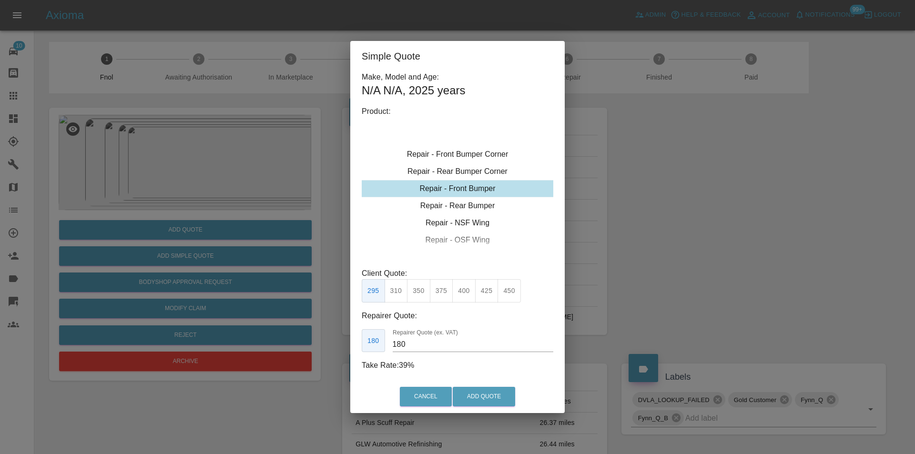
type input "120"
click at [476, 204] on div "Repair - Rear Bumper Corner" at bounding box center [458, 205] width 192 height 17
click at [477, 397] on button "Add Quote" at bounding box center [484, 397] width 62 height 20
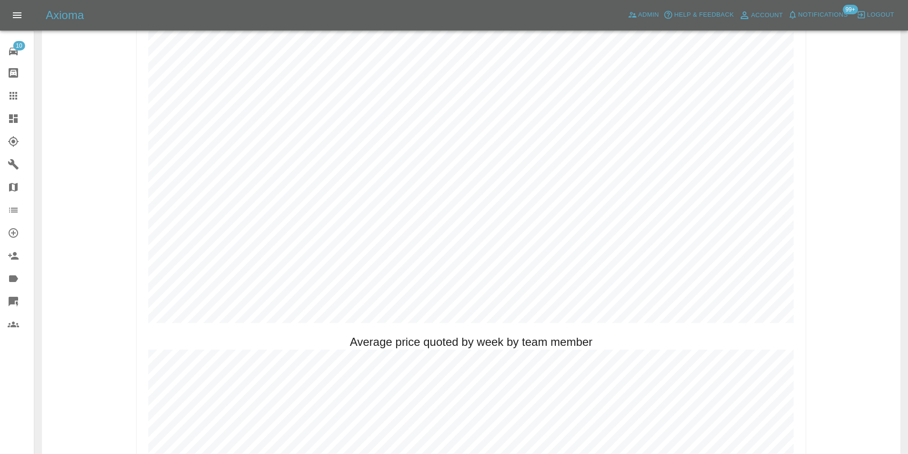
scroll to position [381, 0]
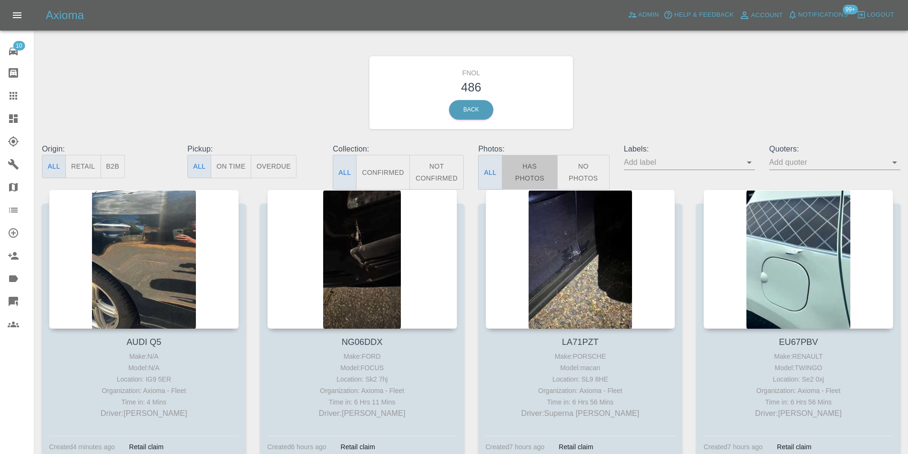
click at [544, 172] on button "Has Photos" at bounding box center [530, 172] width 56 height 35
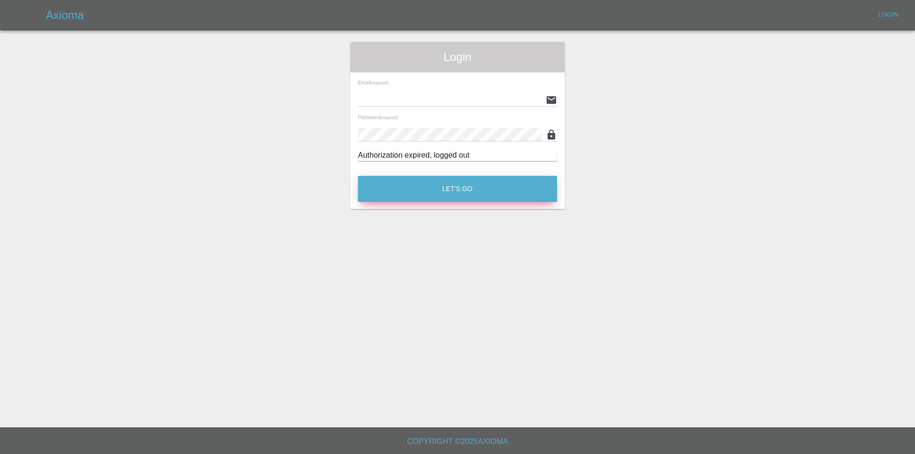
type input "[PERSON_NAME][EMAIL_ADDRESS][DOMAIN_NAME]"
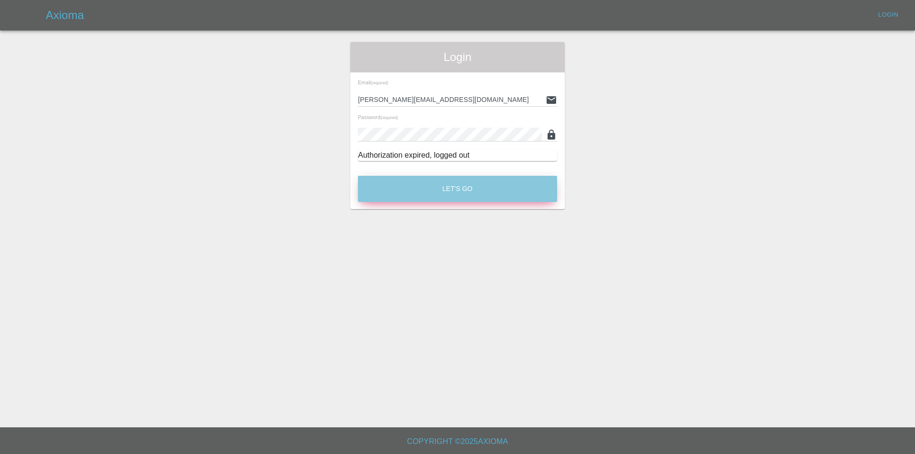
drag, startPoint x: 445, startPoint y: 186, endPoint x: 474, endPoint y: 272, distance: 90.3
click at [445, 184] on button "Let's Go" at bounding box center [457, 189] width 199 height 26
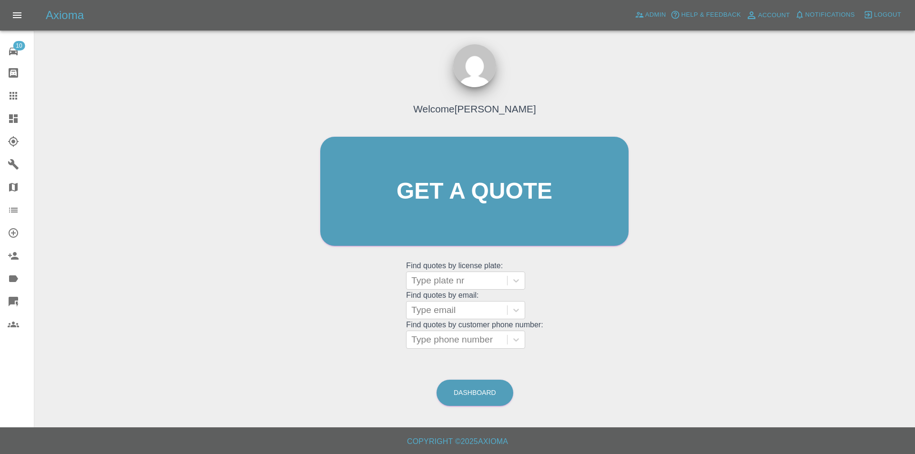
click at [15, 122] on icon at bounding box center [13, 118] width 9 height 9
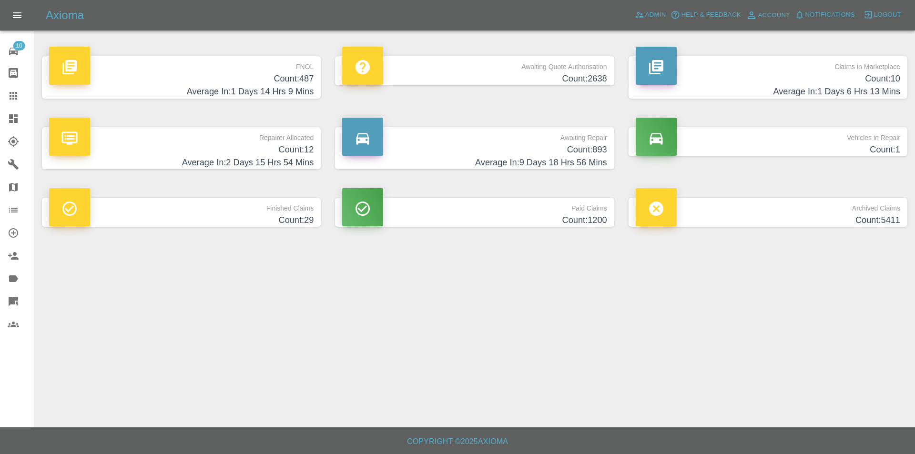
click at [290, 88] on h4 "Average In: 1 Days 14 Hrs 9 Mins" at bounding box center [181, 91] width 264 height 13
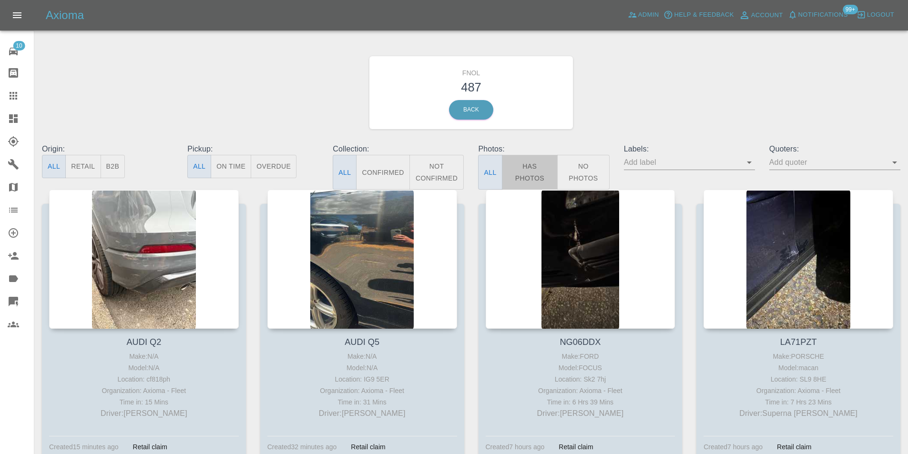
click at [513, 173] on button "Has Photos" at bounding box center [530, 172] width 56 height 35
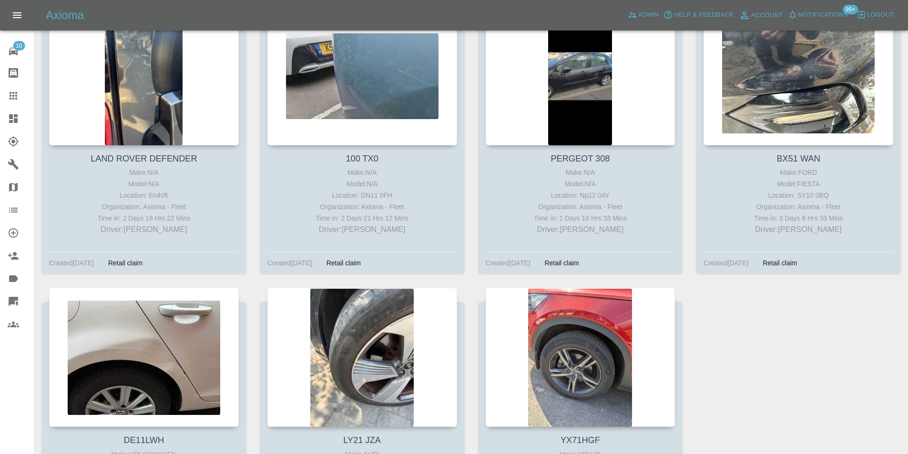
scroll to position [29810, 0]
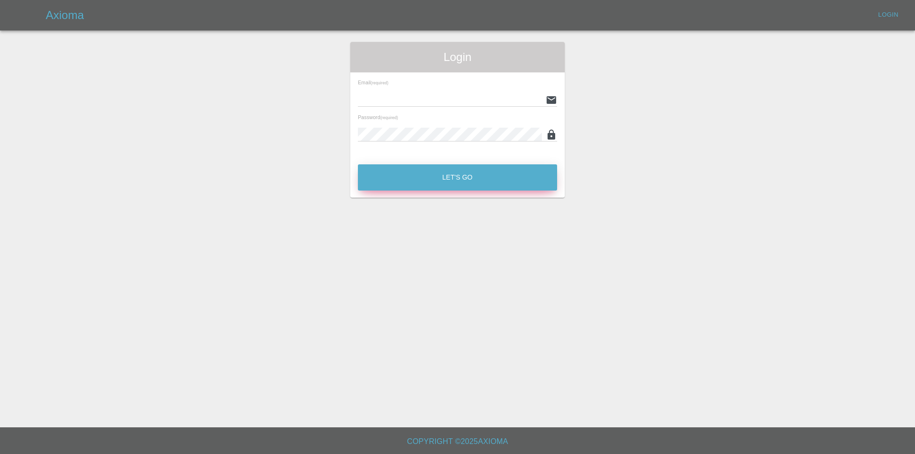
type input "eric.ordano@gmail.com"
click at [440, 175] on button "Let's Go" at bounding box center [457, 177] width 199 height 26
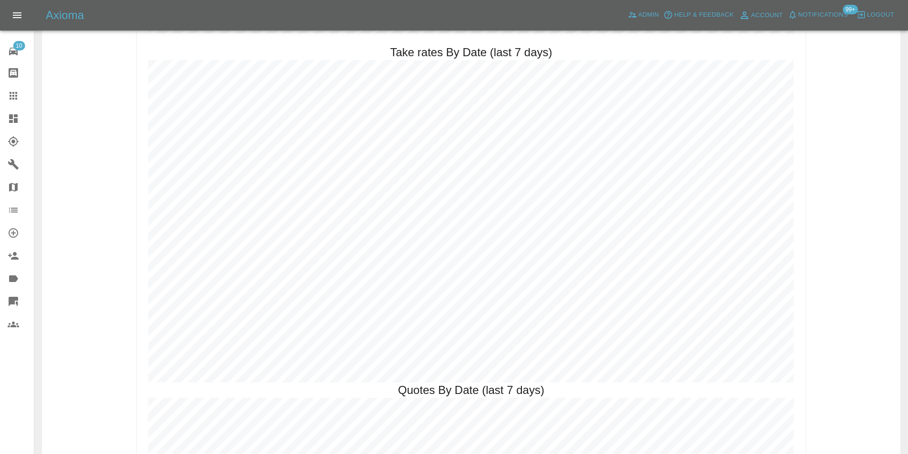
scroll to position [1408, 0]
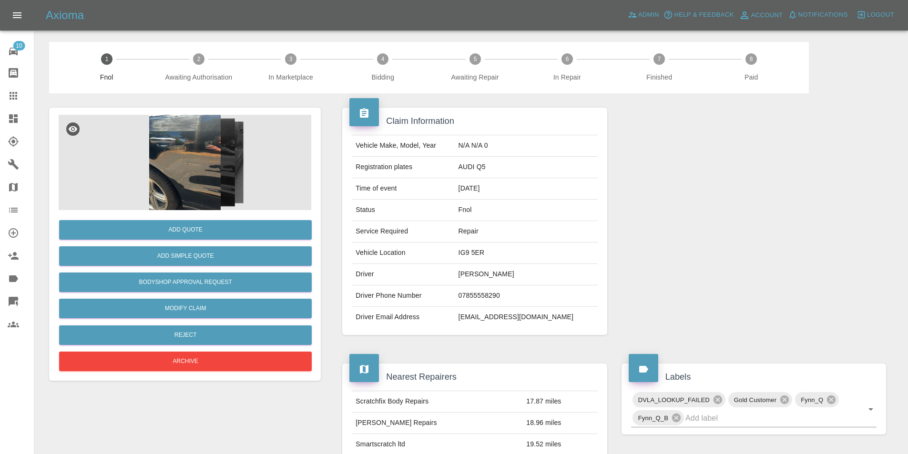
click at [181, 137] on img at bounding box center [185, 162] width 253 height 95
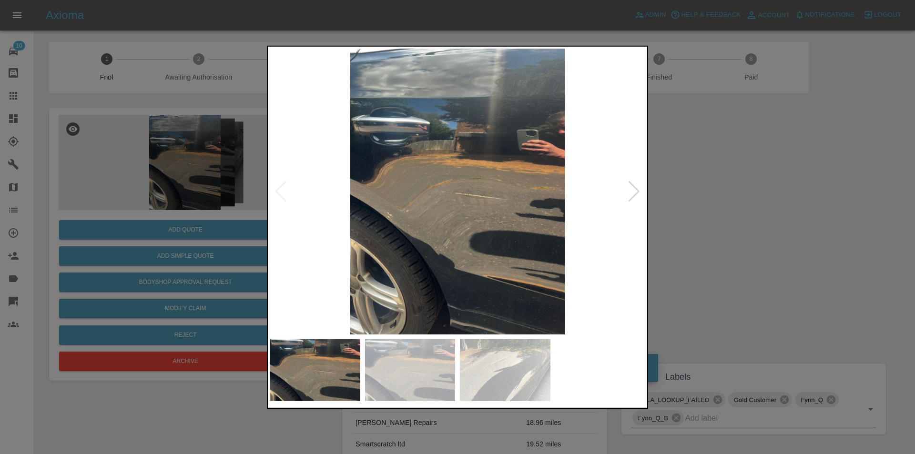
click at [634, 194] on div at bounding box center [634, 191] width 13 height 21
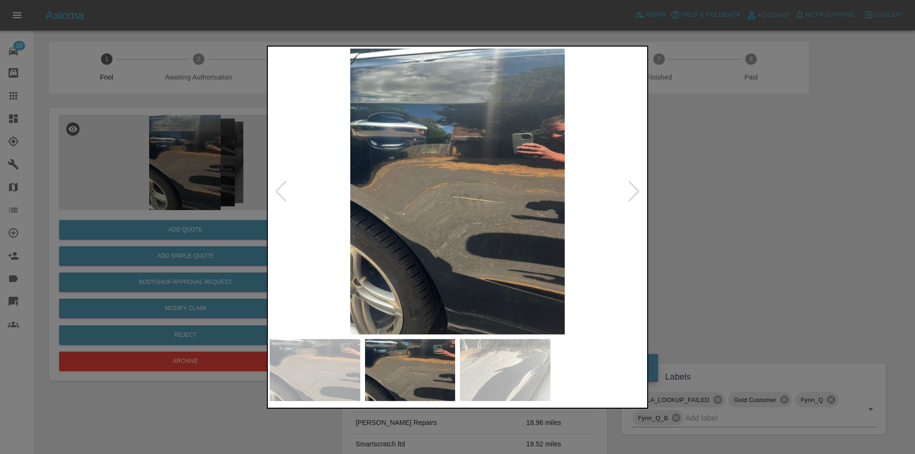
click at [634, 194] on div at bounding box center [634, 191] width 13 height 21
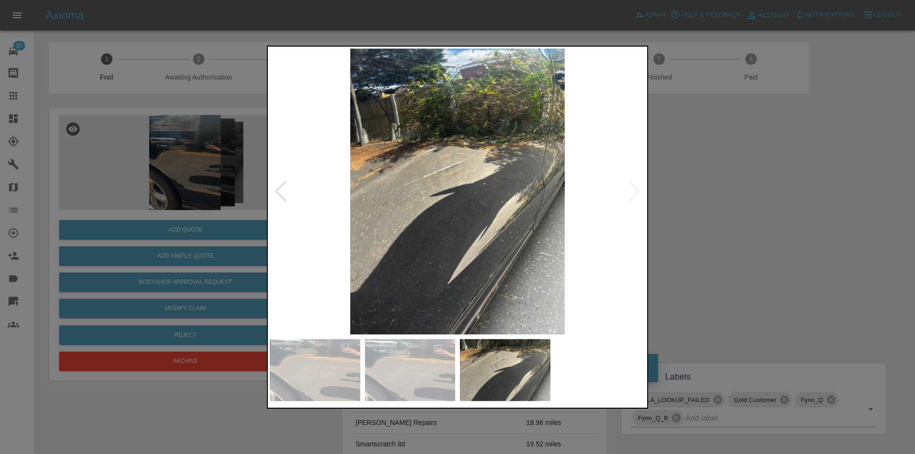
click at [634, 194] on img at bounding box center [457, 191] width 375 height 286
drag, startPoint x: 752, startPoint y: 211, endPoint x: 745, endPoint y: 212, distance: 6.7
click at [750, 211] on div at bounding box center [457, 227] width 915 height 454
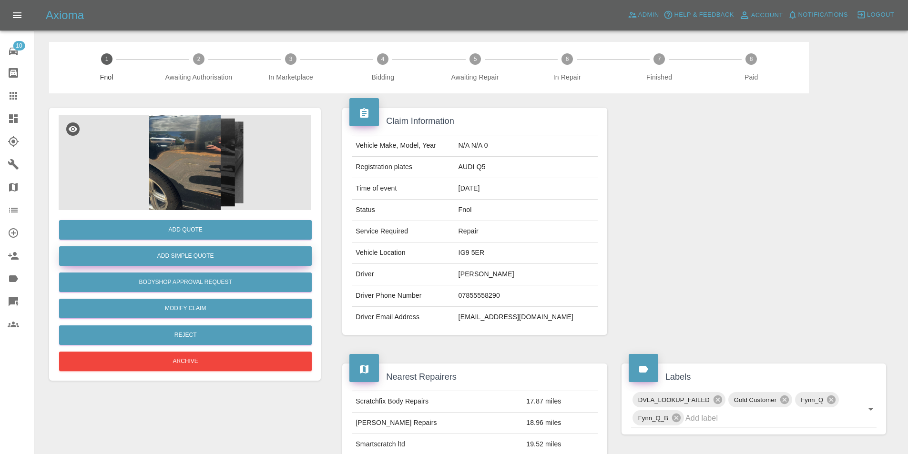
click at [219, 254] on button "Add Simple Quote" at bounding box center [185, 256] width 253 height 20
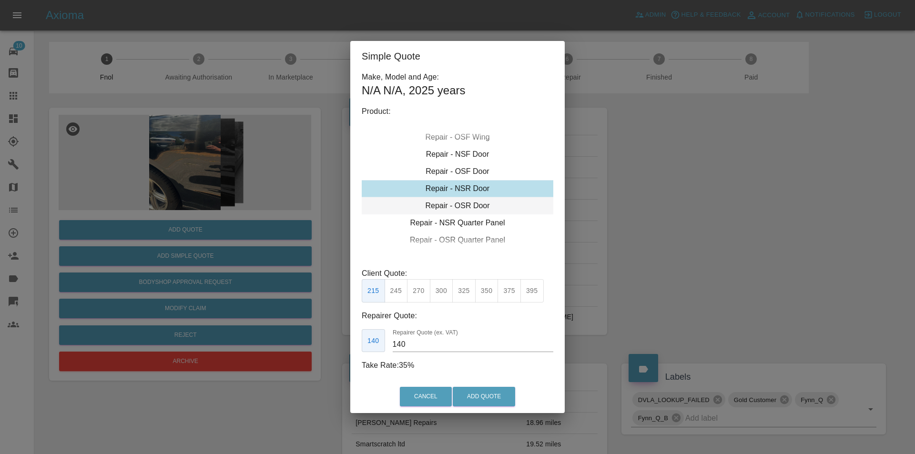
click at [473, 207] on div "Repair - OSR Door" at bounding box center [458, 205] width 192 height 17
click at [445, 294] on button "300" at bounding box center [441, 290] width 23 height 23
type input "190"
click at [463, 392] on button "Add Quote" at bounding box center [484, 397] width 62 height 20
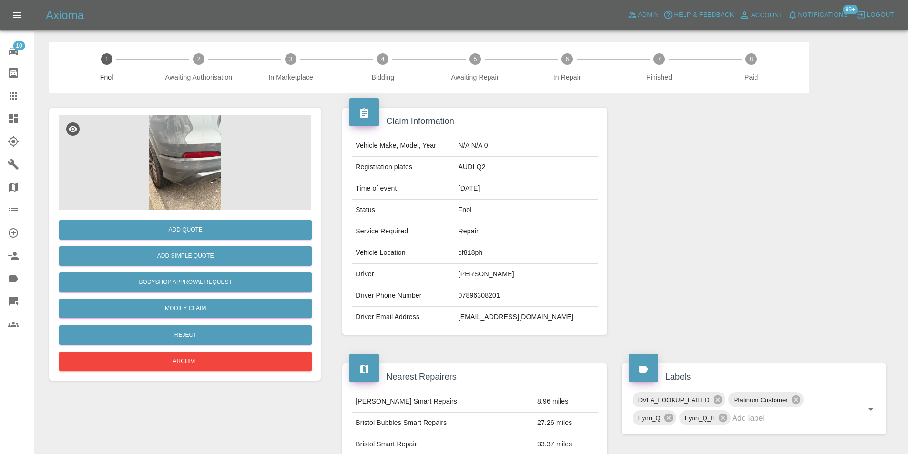
click at [207, 158] on img at bounding box center [185, 162] width 253 height 95
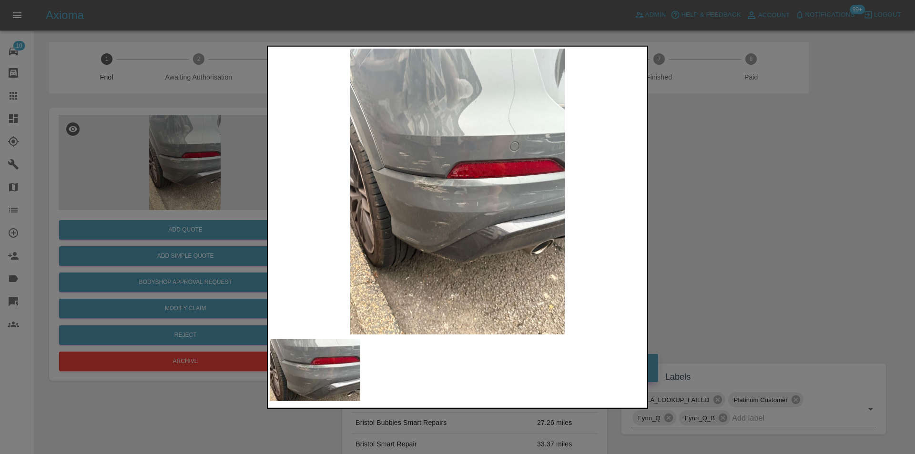
click at [460, 205] on img at bounding box center [457, 191] width 375 height 286
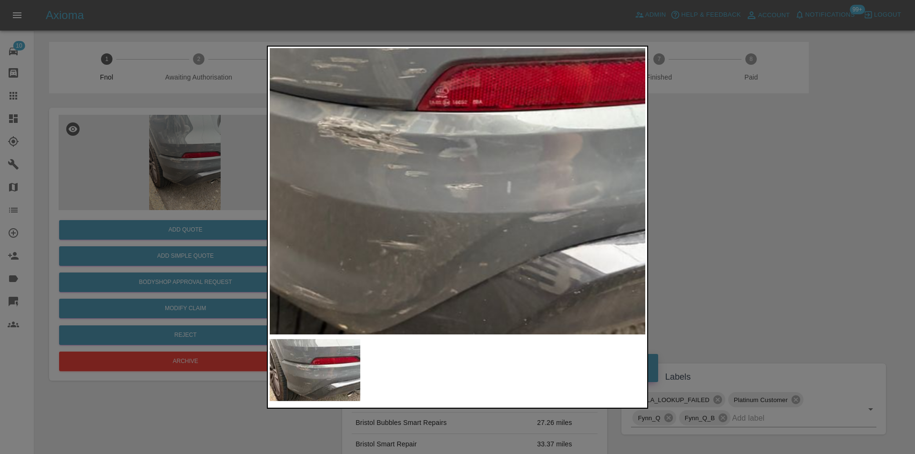
click at [460, 205] on img at bounding box center [449, 150] width 1126 height 858
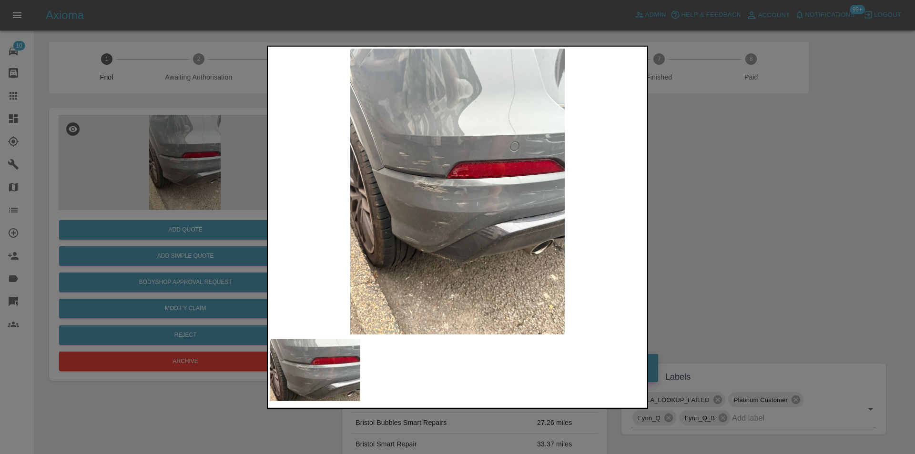
click at [709, 213] on div at bounding box center [457, 227] width 915 height 454
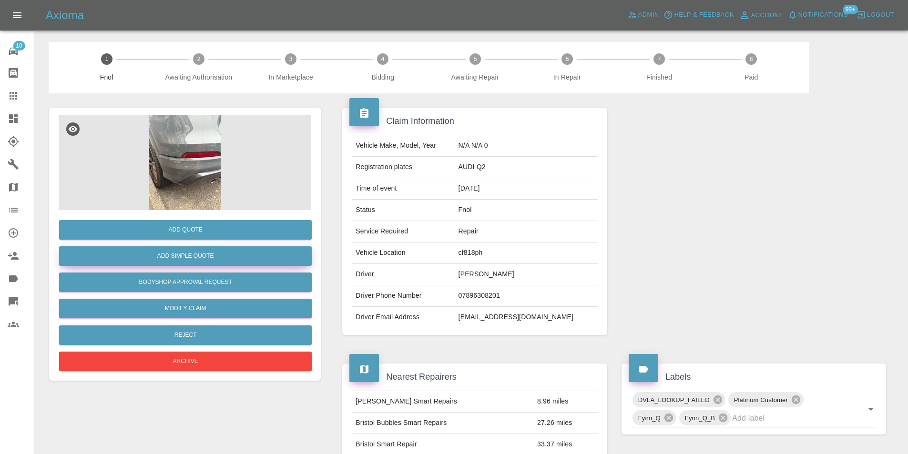
click at [211, 253] on button "Add Simple Quote" at bounding box center [185, 256] width 253 height 20
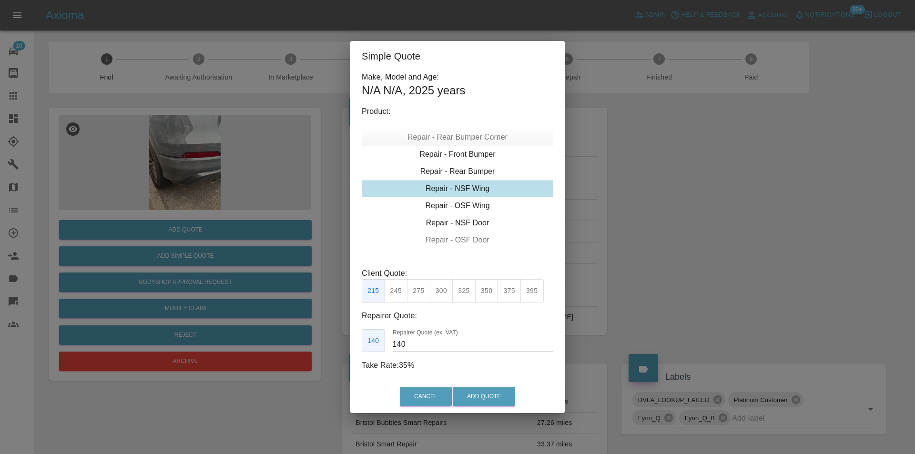
click at [478, 135] on div "Repair - Rear Bumper Corner" at bounding box center [458, 137] width 192 height 17
click at [421, 292] on button "215" at bounding box center [418, 290] width 23 height 23
type input "135"
click at [483, 401] on button "Add Quote" at bounding box center [484, 397] width 62 height 20
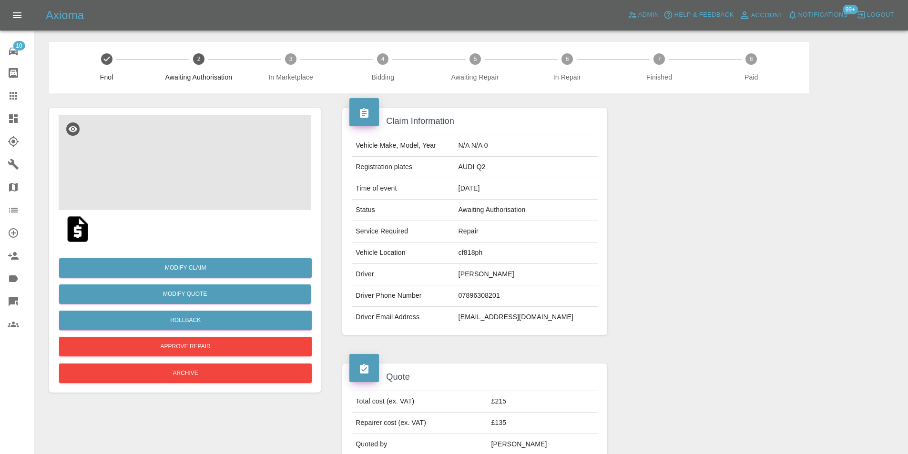
click at [189, 152] on img at bounding box center [185, 162] width 253 height 95
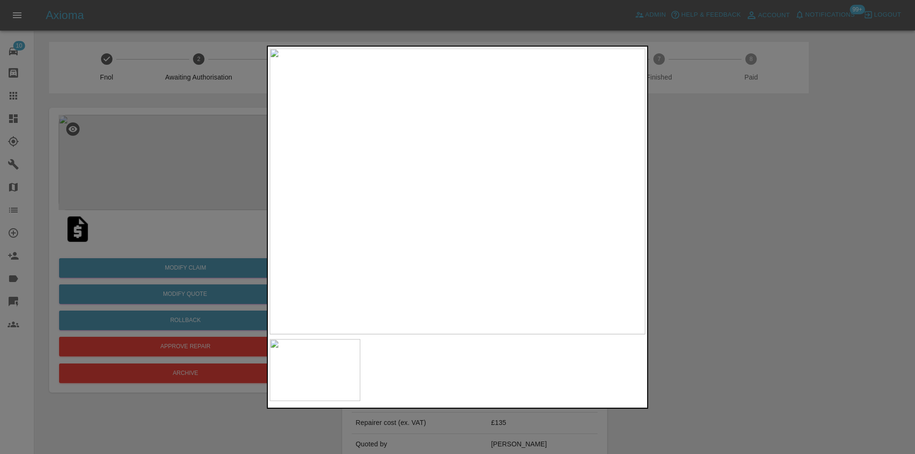
click at [764, 181] on div at bounding box center [457, 227] width 915 height 454
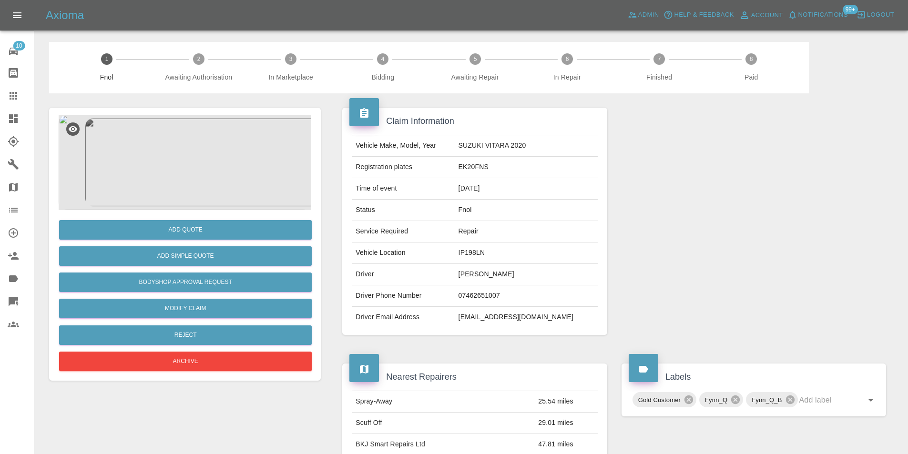
click at [173, 156] on img at bounding box center [185, 162] width 253 height 95
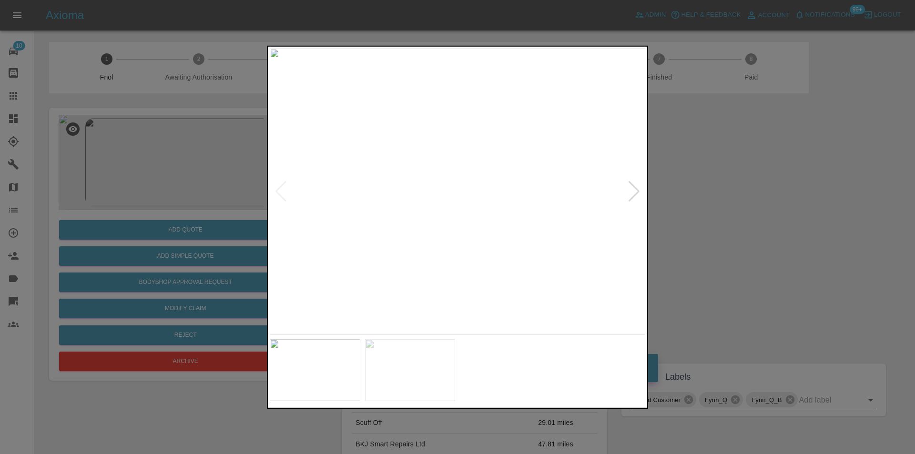
click at [629, 192] on div at bounding box center [634, 191] width 13 height 21
drag, startPoint x: 745, startPoint y: 214, endPoint x: 401, endPoint y: 233, distance: 344.5
click at [737, 213] on div at bounding box center [457, 227] width 915 height 454
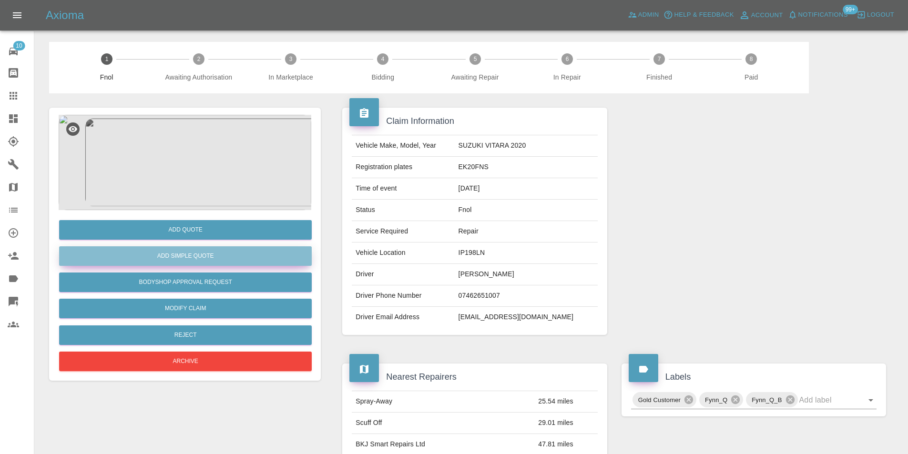
click at [223, 255] on button "Add Simple Quote" at bounding box center [185, 256] width 253 height 20
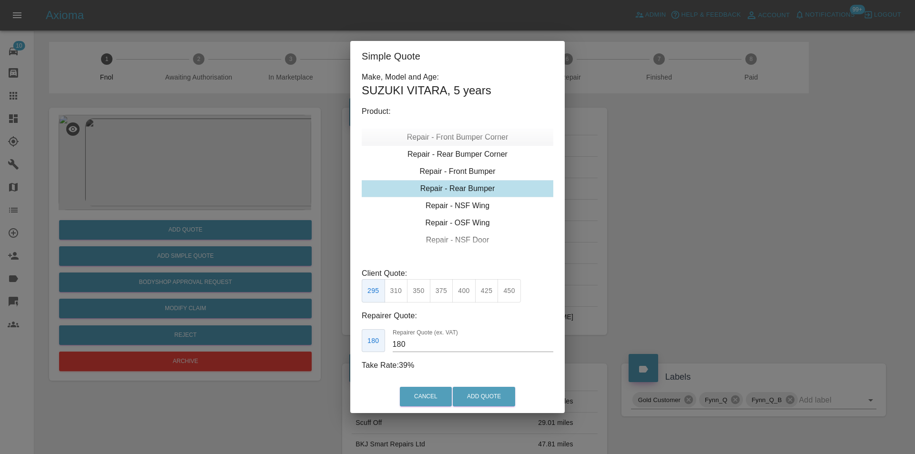
click at [480, 136] on div "Repair - Front Bumper Corner" at bounding box center [458, 137] width 192 height 17
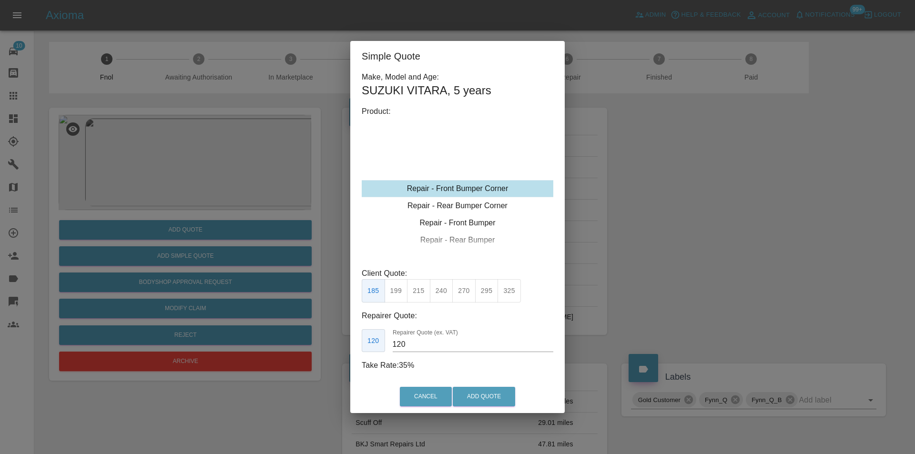
click at [443, 288] on button "240" at bounding box center [441, 290] width 23 height 23
type input "150"
click at [494, 397] on button "Add Quote" at bounding box center [484, 397] width 62 height 20
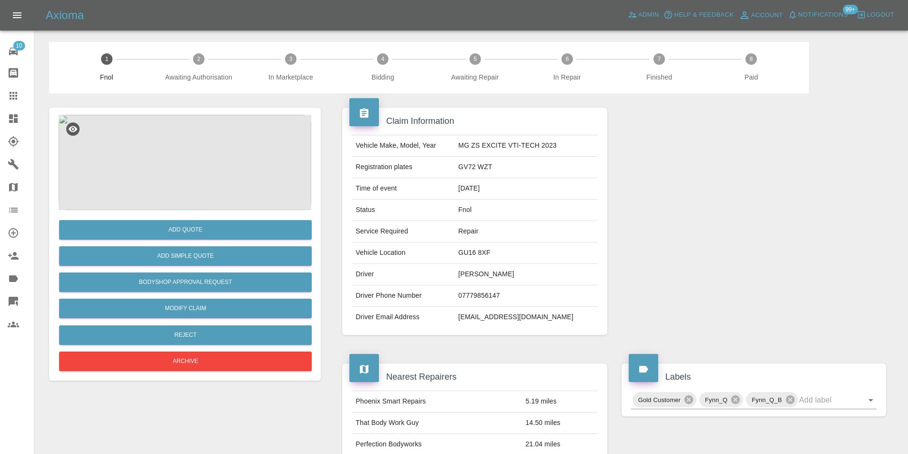
click at [166, 150] on img at bounding box center [185, 162] width 253 height 95
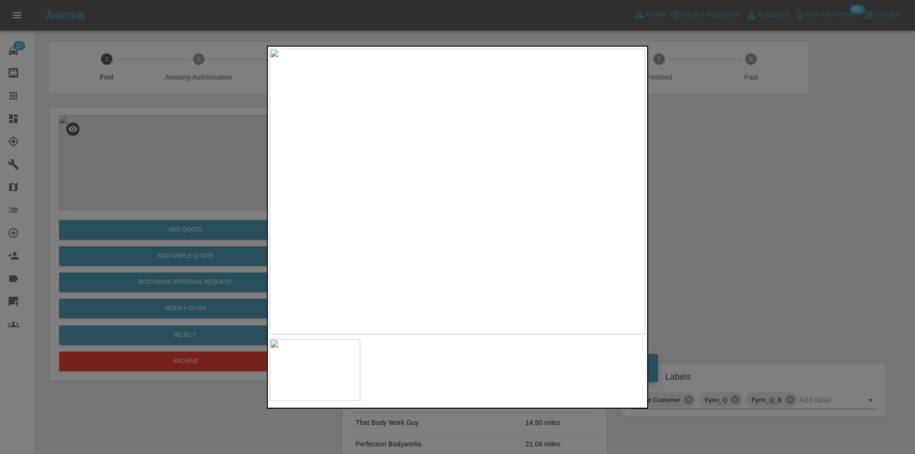
drag, startPoint x: 729, startPoint y: 198, endPoint x: 703, endPoint y: 199, distance: 26.2
click at [730, 199] on div at bounding box center [457, 227] width 915 height 454
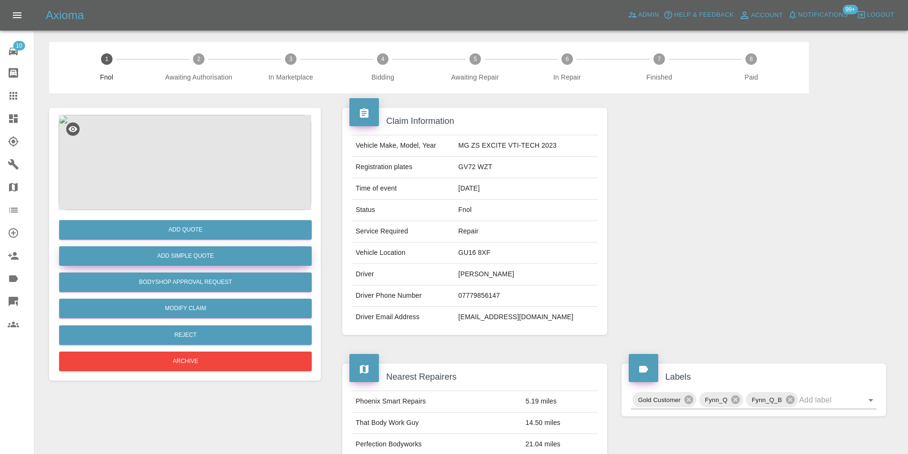
click at [188, 253] on button "Add Simple Quote" at bounding box center [185, 256] width 253 height 20
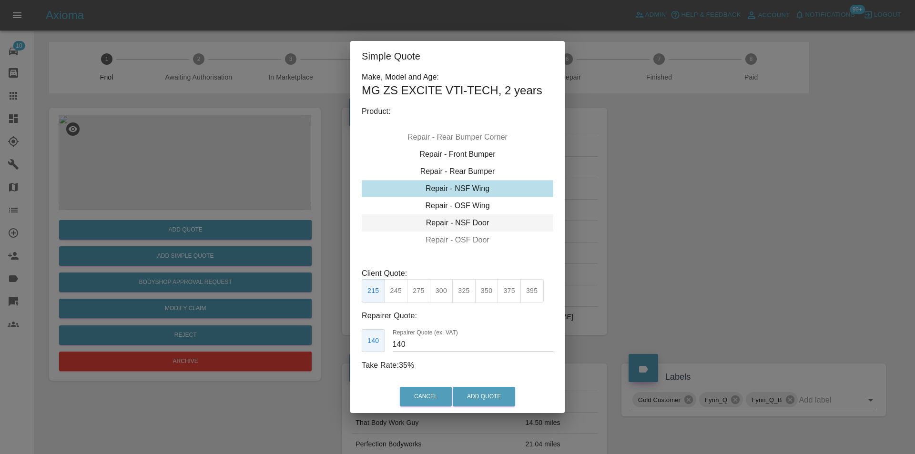
click at [468, 223] on div "Repair - NSF Door" at bounding box center [458, 222] width 192 height 17
click at [410, 288] on button "275" at bounding box center [418, 290] width 23 height 23
type input "185"
drag, startPoint x: 477, startPoint y: 396, endPoint x: 450, endPoint y: 270, distance: 129.6
click at [478, 396] on button "Add Quote" at bounding box center [484, 397] width 62 height 20
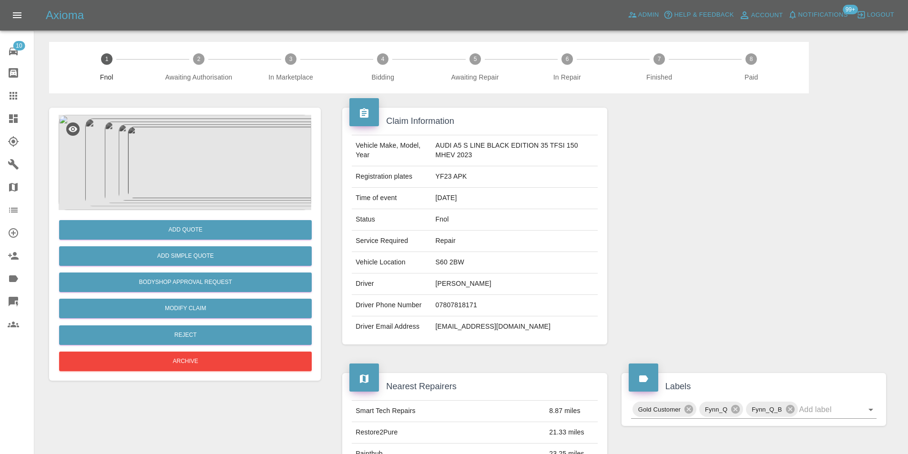
click at [186, 138] on img at bounding box center [185, 162] width 253 height 95
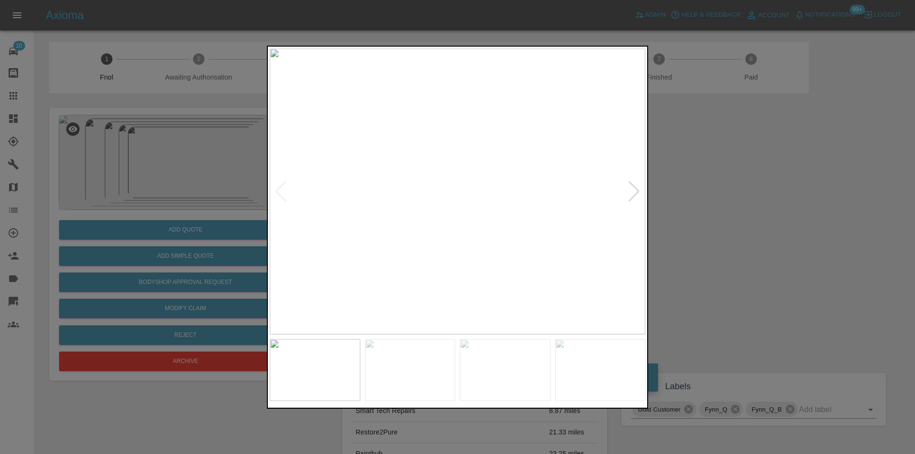
click at [634, 191] on div at bounding box center [634, 191] width 13 height 21
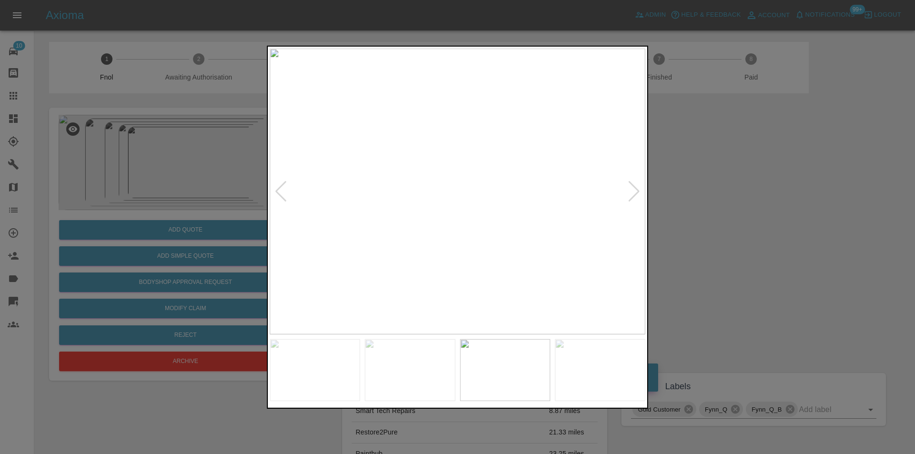
click at [634, 191] on div at bounding box center [634, 191] width 13 height 21
click at [634, 191] on img at bounding box center [457, 191] width 375 height 286
click at [275, 193] on div at bounding box center [280, 191] width 13 height 21
click at [276, 192] on div at bounding box center [280, 191] width 13 height 21
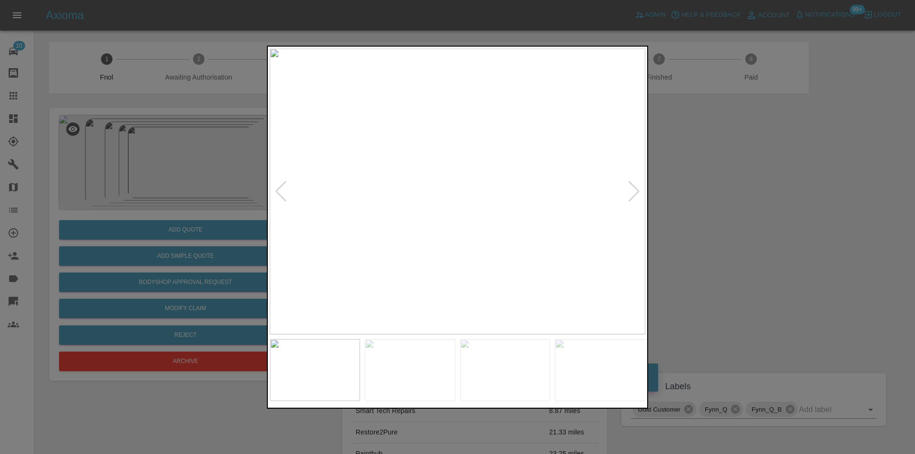
click at [710, 218] on div at bounding box center [457, 227] width 915 height 454
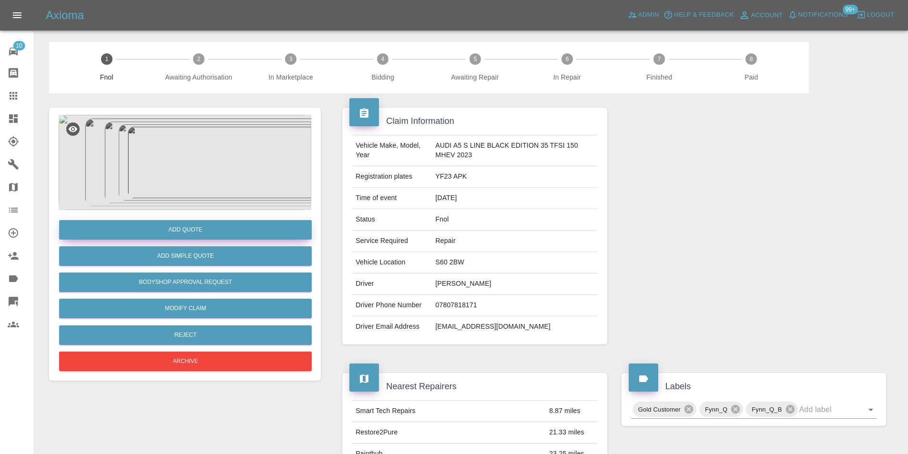
click at [185, 228] on button "Add Quote" at bounding box center [185, 230] width 253 height 20
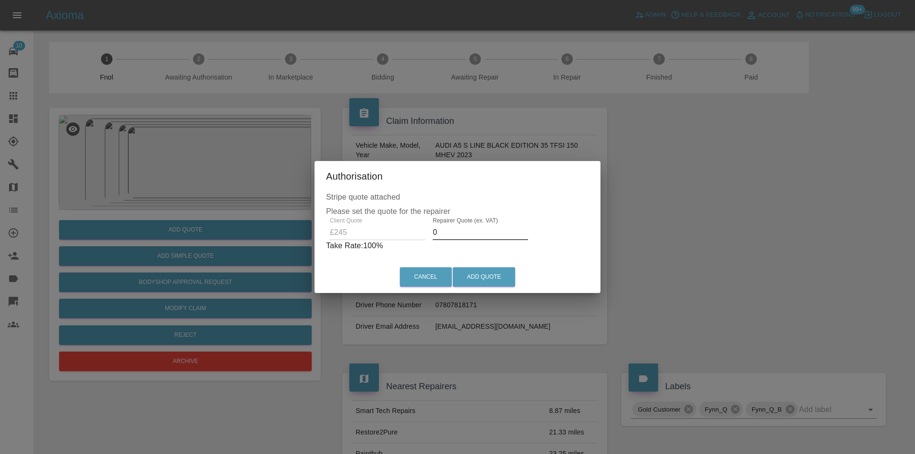
click at [468, 232] on input "0" at bounding box center [480, 232] width 95 height 15
type input "0155"
click at [484, 273] on button "Add Quote" at bounding box center [484, 277] width 62 height 20
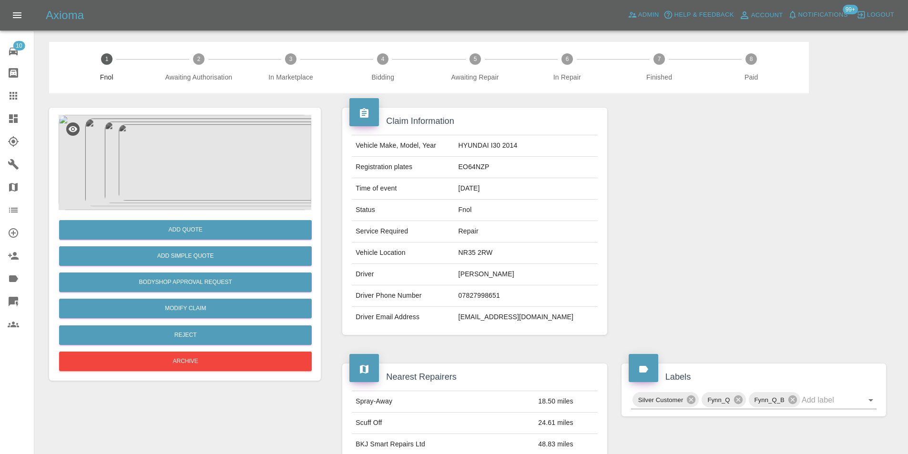
click at [187, 141] on img at bounding box center [185, 162] width 253 height 95
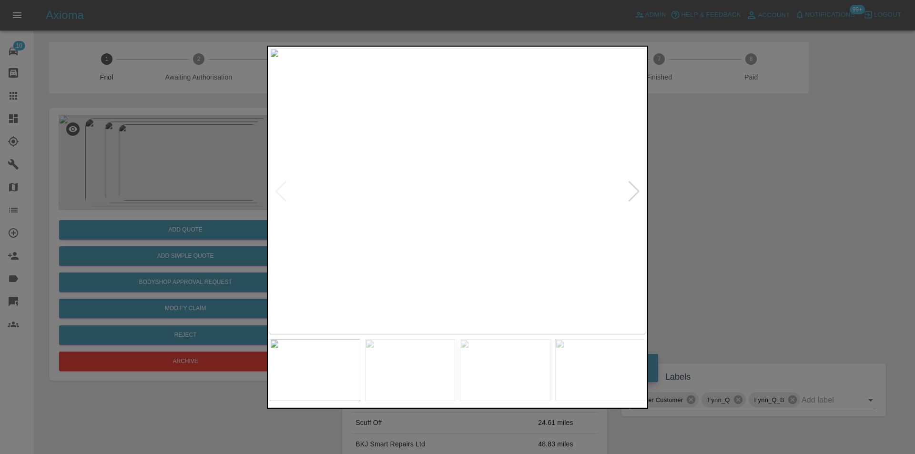
click at [638, 190] on div at bounding box center [634, 191] width 13 height 21
drag, startPoint x: 716, startPoint y: 188, endPoint x: 409, endPoint y: 40, distance: 341.0
click at [702, 181] on div at bounding box center [457, 227] width 915 height 454
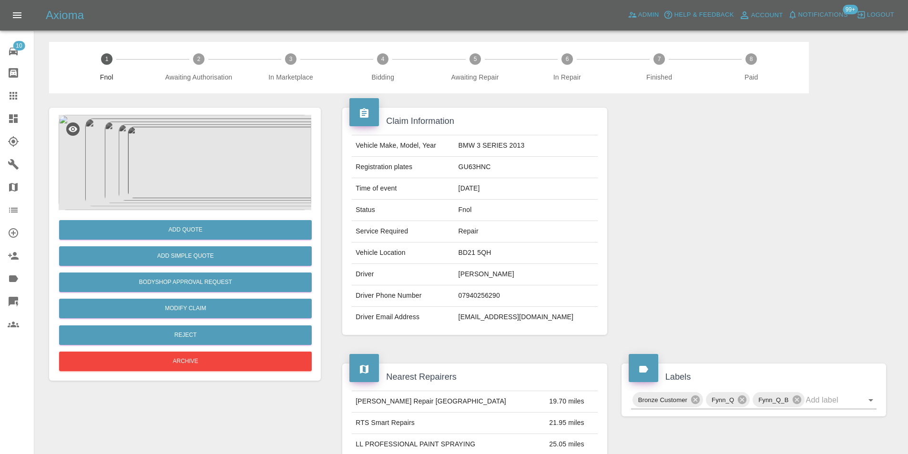
click at [207, 149] on img at bounding box center [185, 162] width 253 height 95
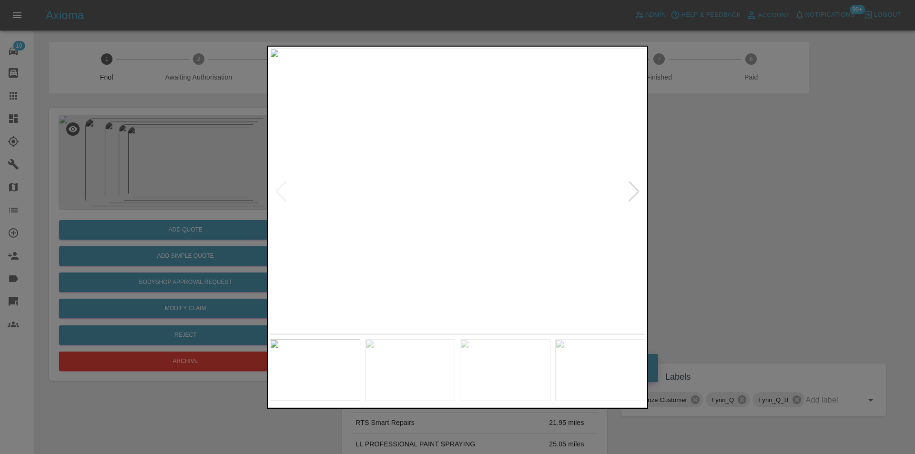
click at [629, 195] on div at bounding box center [634, 191] width 13 height 21
drag, startPoint x: 746, startPoint y: 193, endPoint x: 458, endPoint y: 71, distance: 313.0
click at [747, 193] on div at bounding box center [457, 227] width 915 height 454
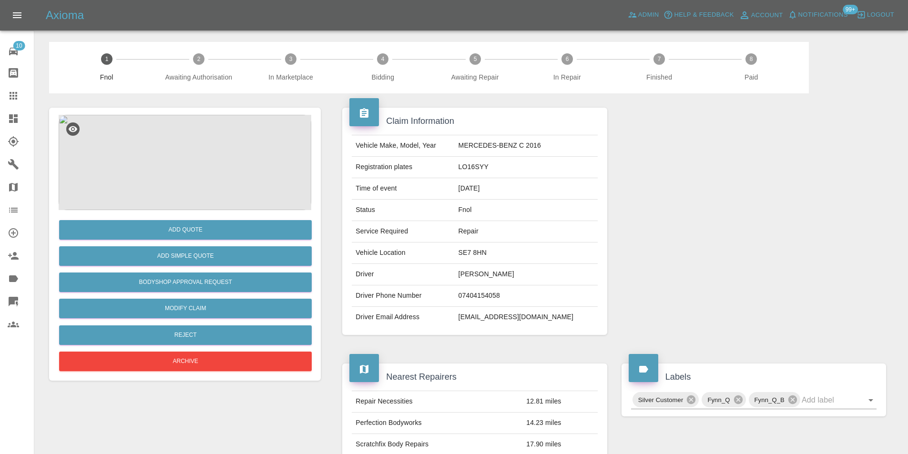
click at [195, 153] on img at bounding box center [185, 162] width 253 height 95
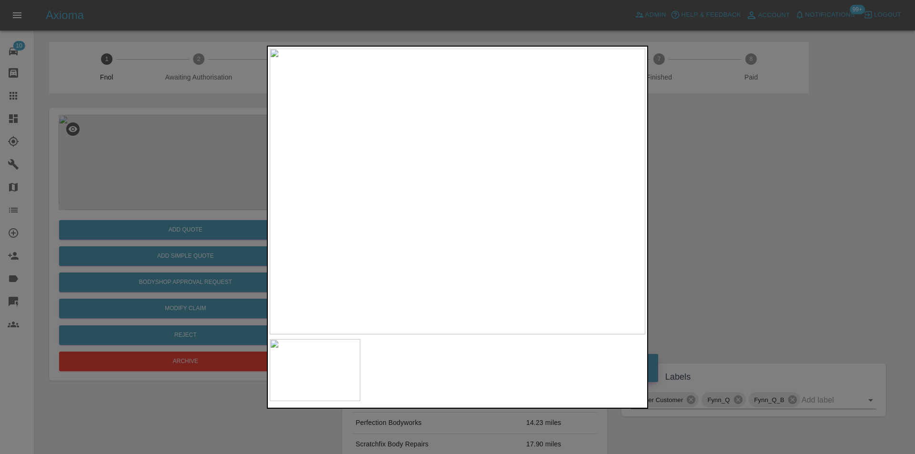
drag, startPoint x: 724, startPoint y: 218, endPoint x: 536, endPoint y: 223, distance: 187.8
click at [722, 218] on div at bounding box center [457, 227] width 915 height 454
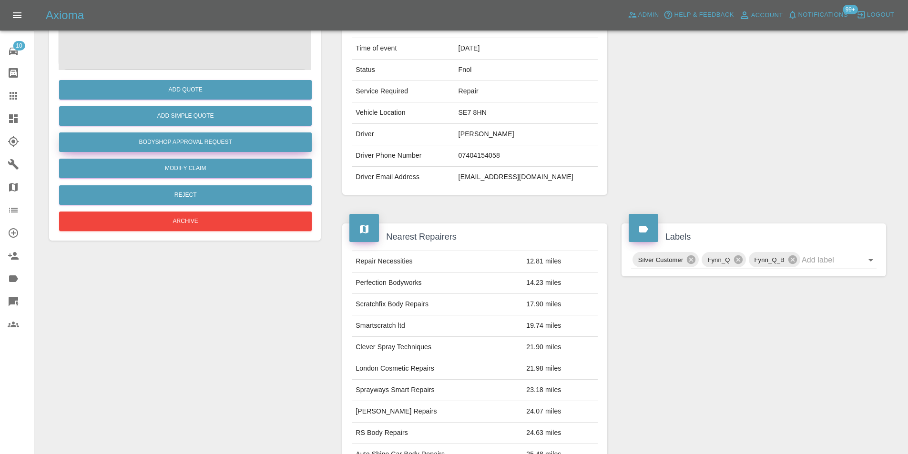
scroll to position [48, 0]
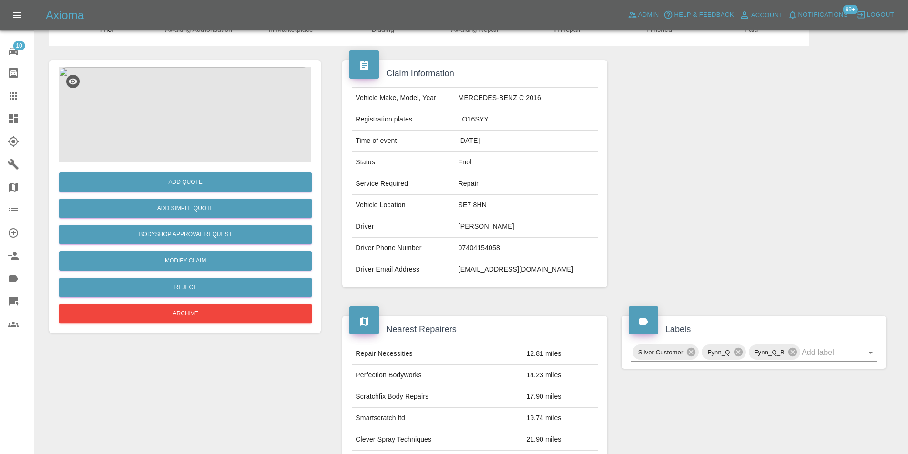
click at [184, 134] on img at bounding box center [185, 114] width 253 height 95
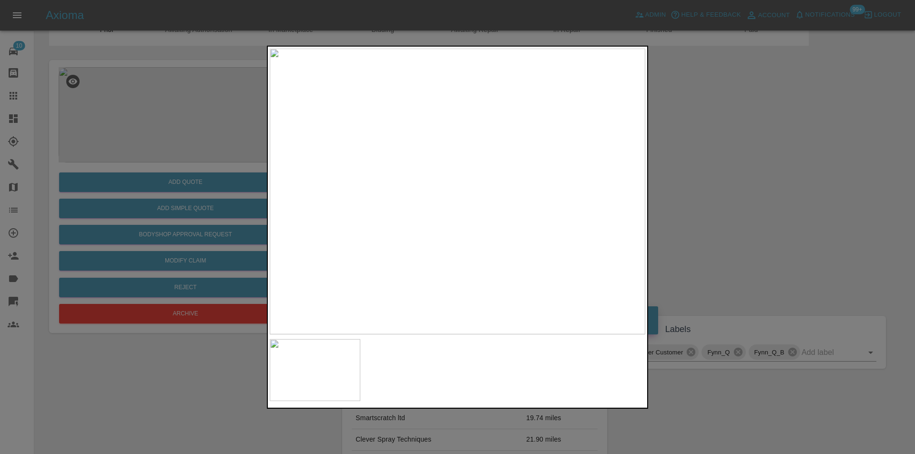
click at [747, 167] on div at bounding box center [457, 227] width 915 height 454
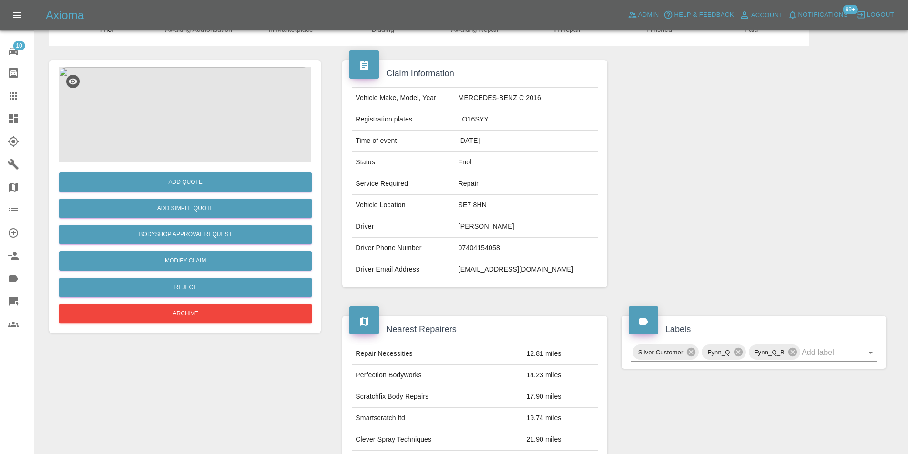
click at [206, 219] on div "Add Simple Quote" at bounding box center [185, 208] width 253 height 24
click at [191, 209] on button "Add Simple Quote" at bounding box center [185, 209] width 253 height 20
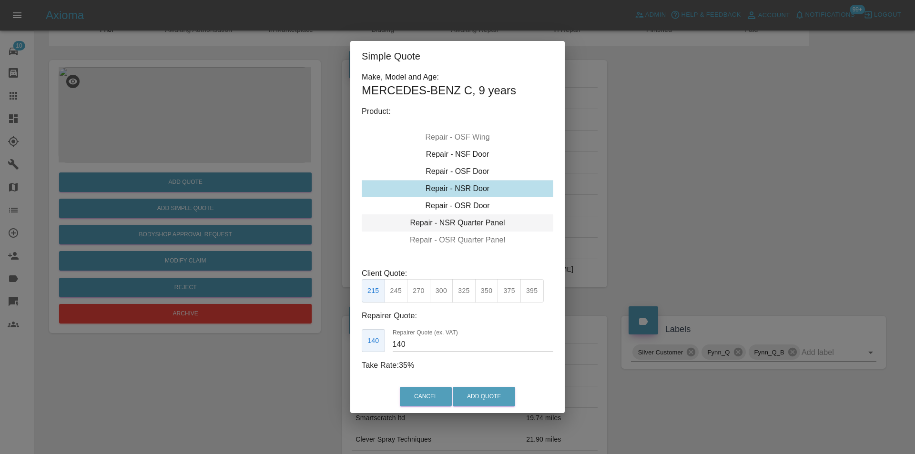
click at [488, 228] on div "Repair - NSR Quarter Panel" at bounding box center [458, 222] width 192 height 17
click at [464, 292] on button "325" at bounding box center [463, 290] width 23 height 23
drag, startPoint x: 484, startPoint y: 294, endPoint x: 493, endPoint y: 346, distance: 53.7
click at [485, 295] on button "350" at bounding box center [486, 290] width 23 height 23
type input "230"
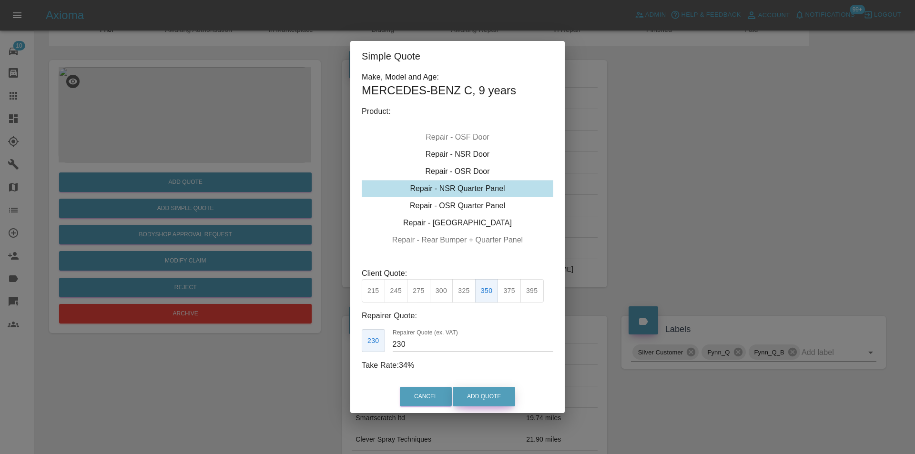
click at [489, 399] on button "Add Quote" at bounding box center [484, 397] width 62 height 20
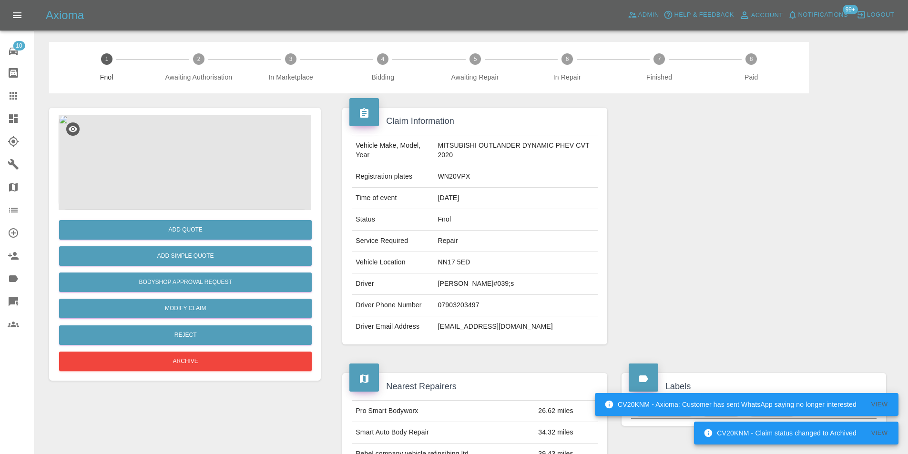
click at [186, 144] on img at bounding box center [185, 162] width 253 height 95
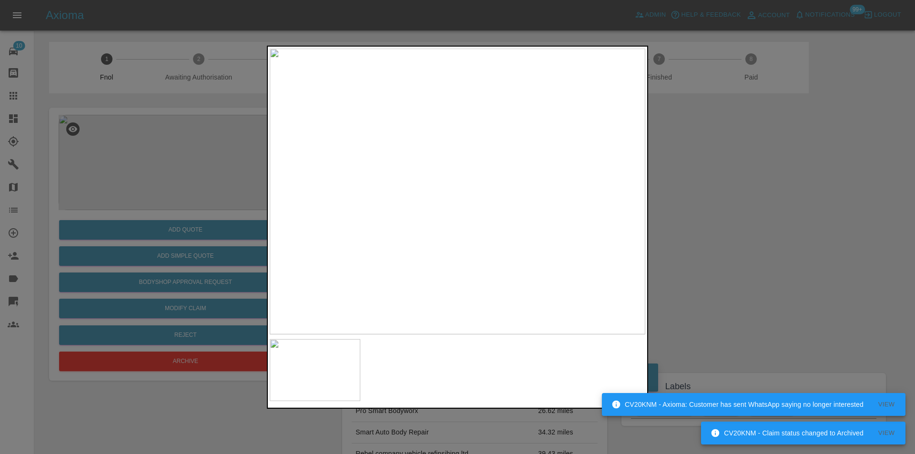
drag, startPoint x: 706, startPoint y: 193, endPoint x: 655, endPoint y: 196, distance: 50.6
click at [698, 193] on div at bounding box center [457, 227] width 915 height 454
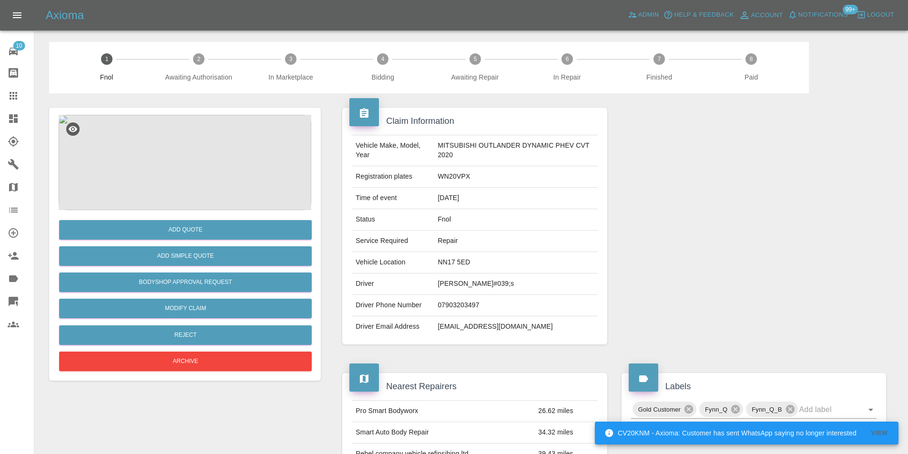
click at [182, 165] on img at bounding box center [185, 162] width 253 height 95
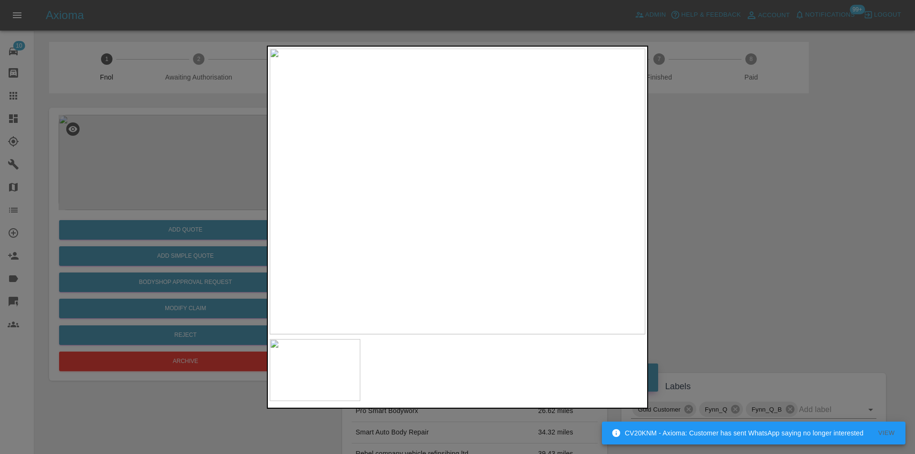
click at [509, 107] on img at bounding box center [457, 191] width 375 height 286
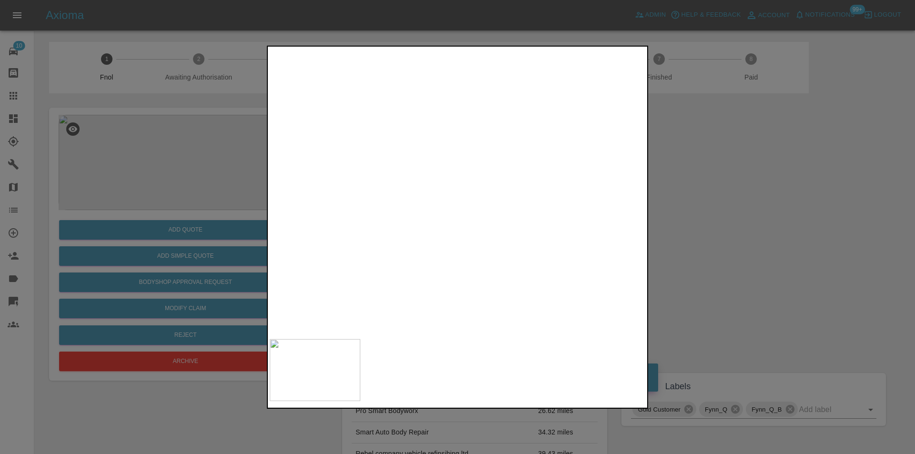
click at [476, 130] on img at bounding box center [303, 445] width 1126 height 858
click at [476, 128] on img at bounding box center [303, 444] width 1126 height 858
click at [425, 90] on img at bounding box center [457, 191] width 375 height 286
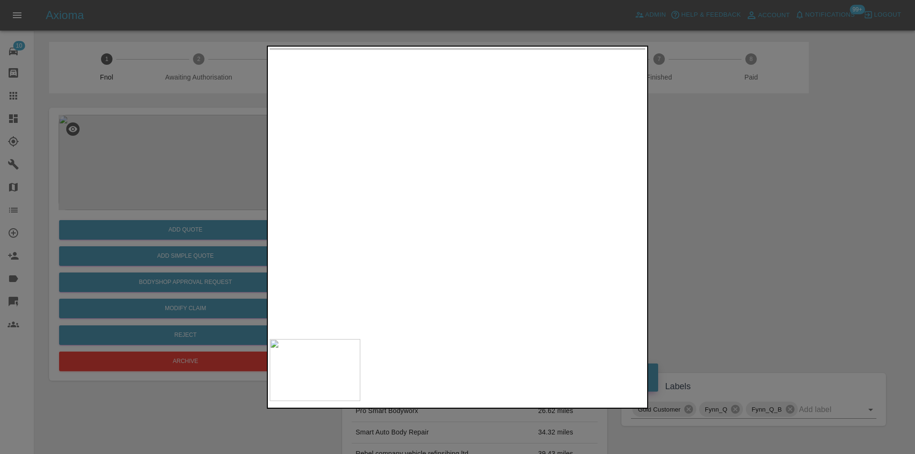
click at [782, 176] on div at bounding box center [457, 227] width 915 height 454
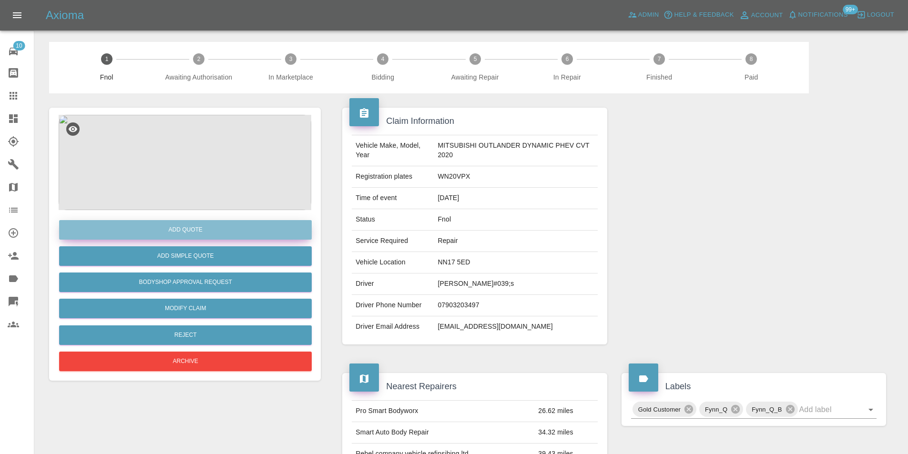
click at [181, 229] on button "Add Quote" at bounding box center [185, 230] width 253 height 20
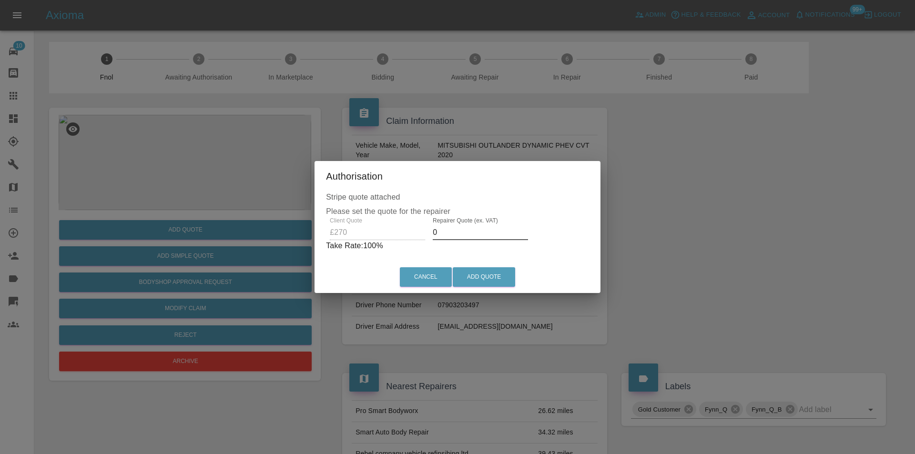
click at [453, 231] on input "0" at bounding box center [480, 232] width 95 height 15
type input "0170"
click at [470, 277] on button "Add Quote" at bounding box center [484, 277] width 62 height 20
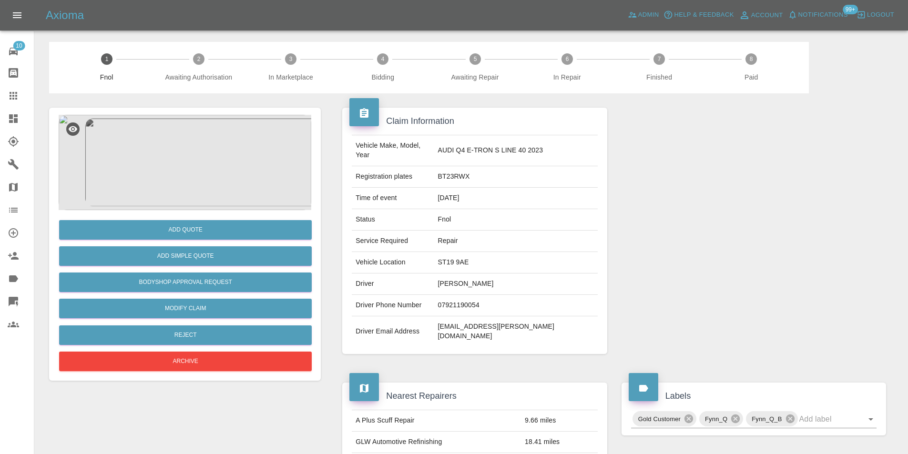
click at [218, 143] on img at bounding box center [185, 162] width 253 height 95
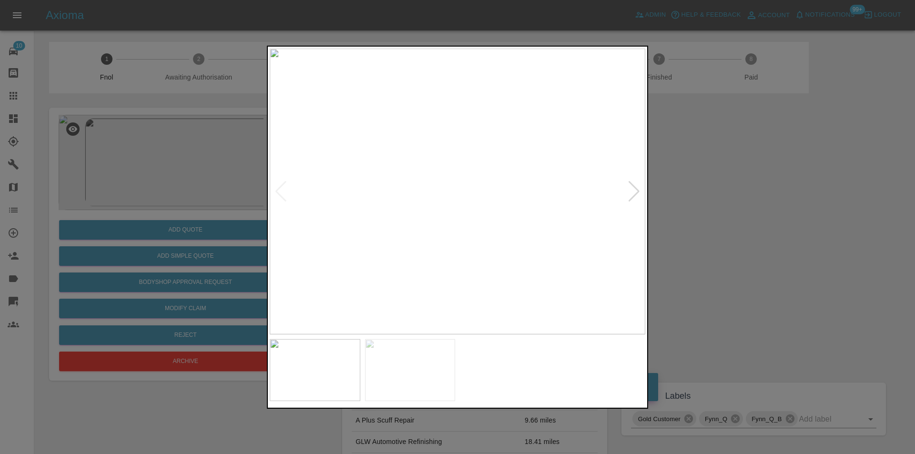
click at [633, 193] on div at bounding box center [634, 191] width 13 height 21
drag, startPoint x: 701, startPoint y: 210, endPoint x: 445, endPoint y: 210, distance: 255.9
click at [701, 210] on div at bounding box center [457, 227] width 915 height 454
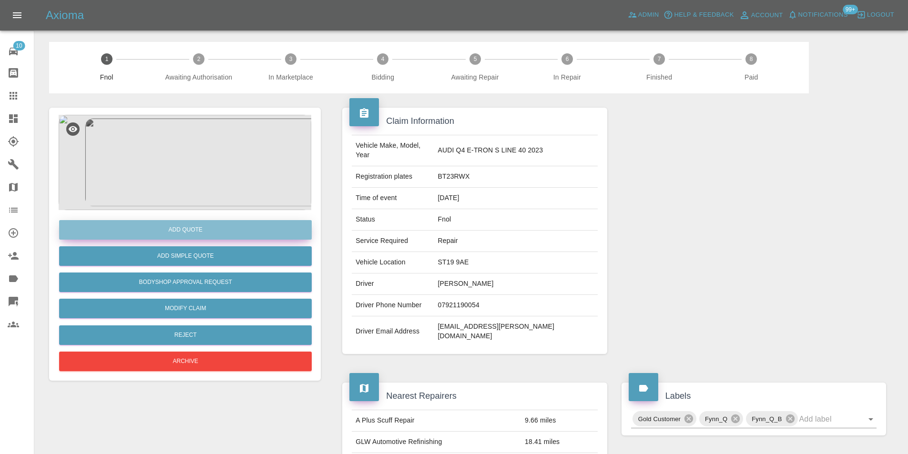
click at [160, 228] on button "Add Quote" at bounding box center [185, 230] width 253 height 20
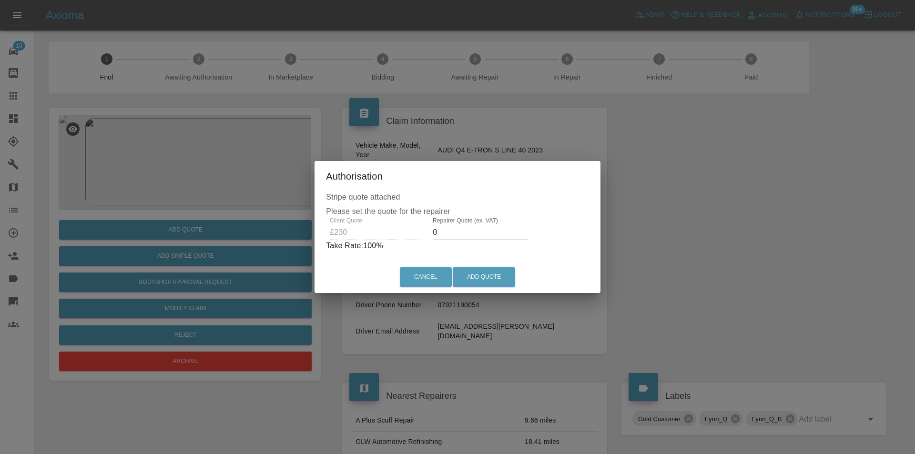
click at [450, 232] on input "0" at bounding box center [480, 232] width 95 height 15
type input "0150"
click at [483, 274] on button "Add Quote" at bounding box center [484, 277] width 62 height 20
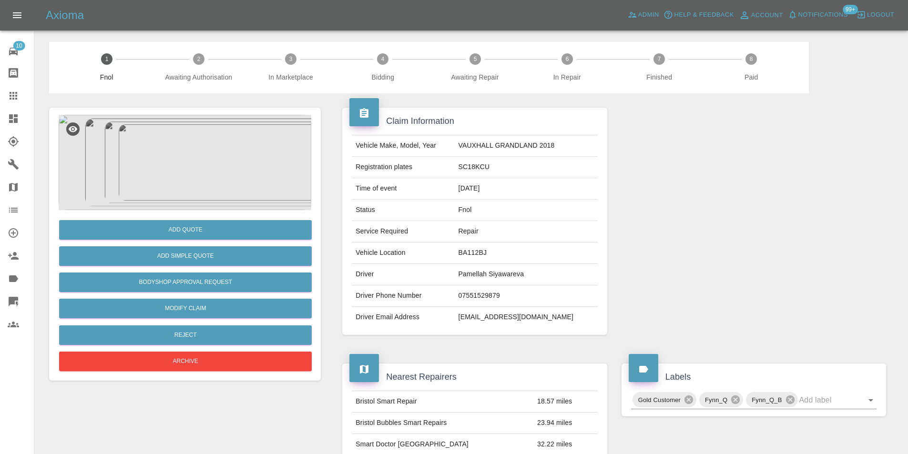
click at [172, 139] on img at bounding box center [185, 162] width 253 height 95
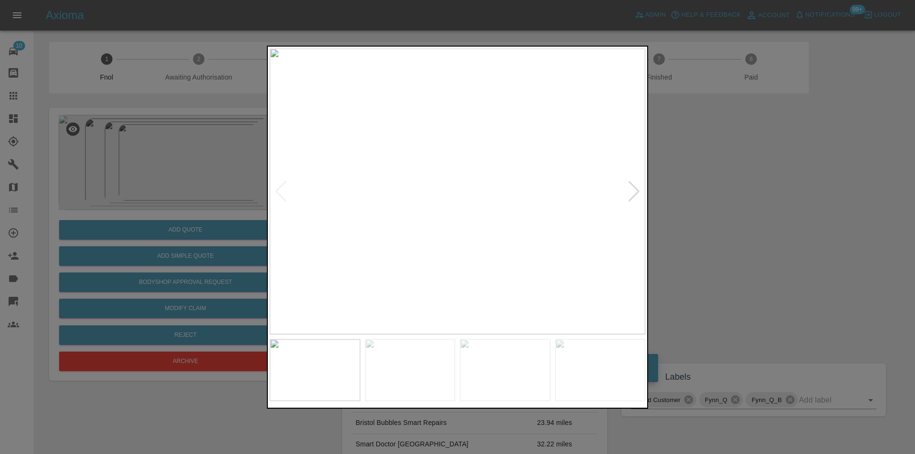
click at [634, 190] on div at bounding box center [634, 191] width 13 height 21
click at [634, 190] on img at bounding box center [457, 191] width 375 height 286
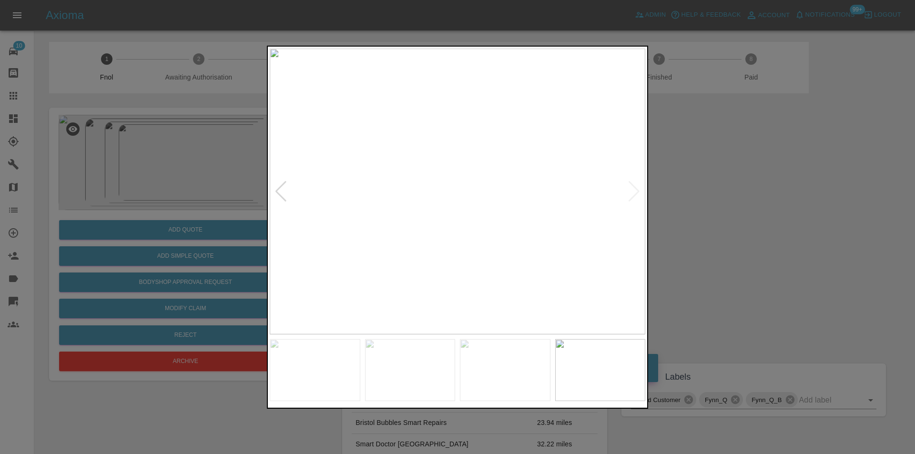
click at [279, 194] on div at bounding box center [280, 191] width 13 height 21
click at [282, 192] on div at bounding box center [280, 191] width 13 height 21
click at [282, 192] on img at bounding box center [457, 191] width 375 height 286
click at [659, 185] on div at bounding box center [457, 227] width 915 height 454
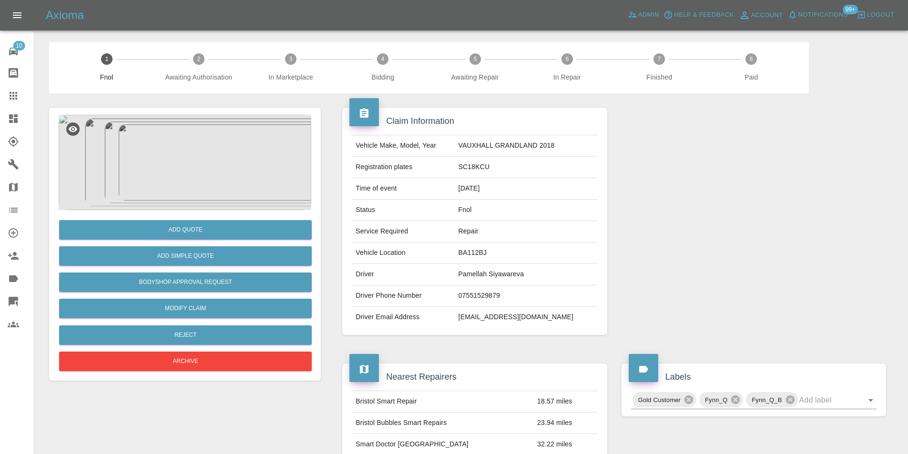
click at [174, 135] on img at bounding box center [185, 162] width 253 height 95
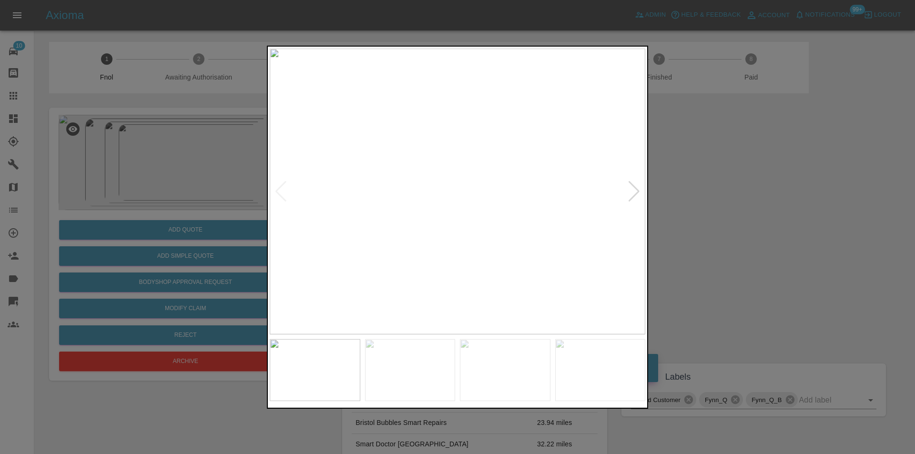
click at [636, 191] on div at bounding box center [634, 191] width 13 height 21
click at [636, 191] on img at bounding box center [457, 191] width 375 height 286
click at [756, 213] on div at bounding box center [457, 227] width 915 height 454
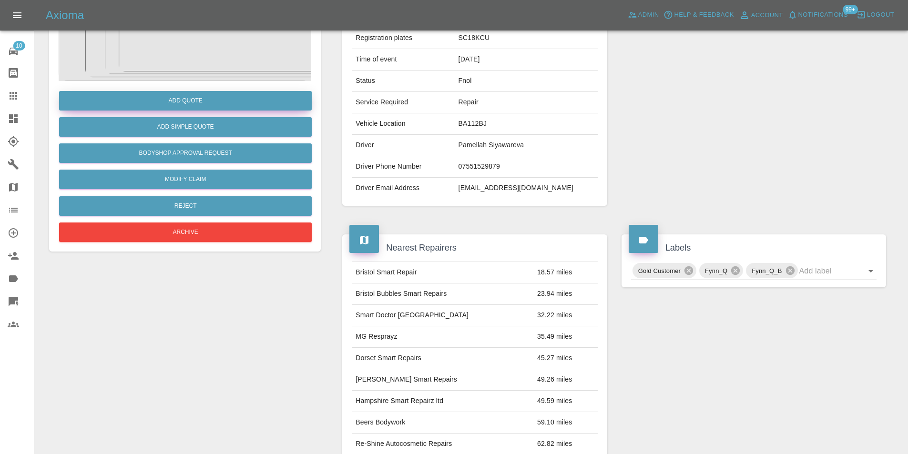
scroll to position [52, 0]
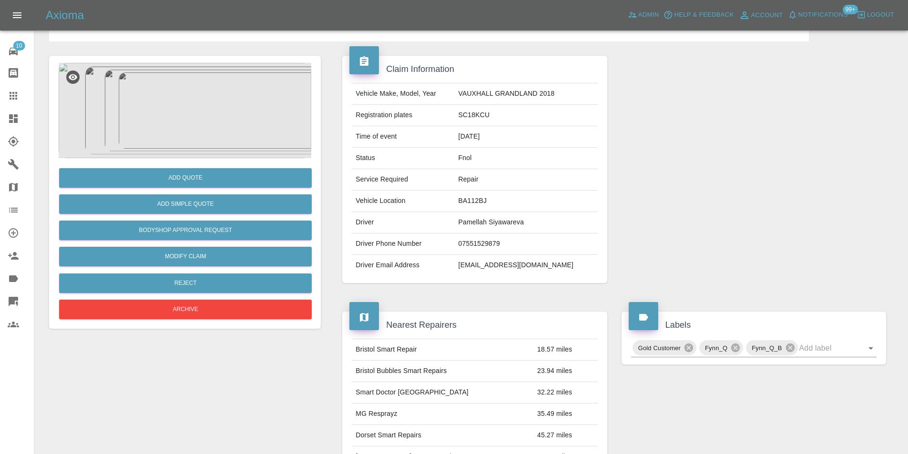
click at [162, 121] on img at bounding box center [185, 110] width 253 height 95
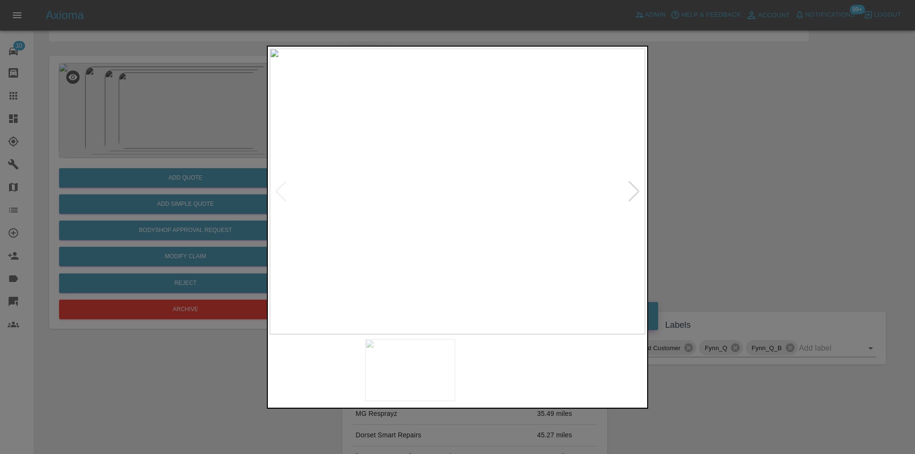
click at [420, 153] on img at bounding box center [457, 191] width 375 height 286
click at [420, 153] on img at bounding box center [570, 305] width 1126 height 858
click at [638, 192] on div at bounding box center [634, 191] width 13 height 21
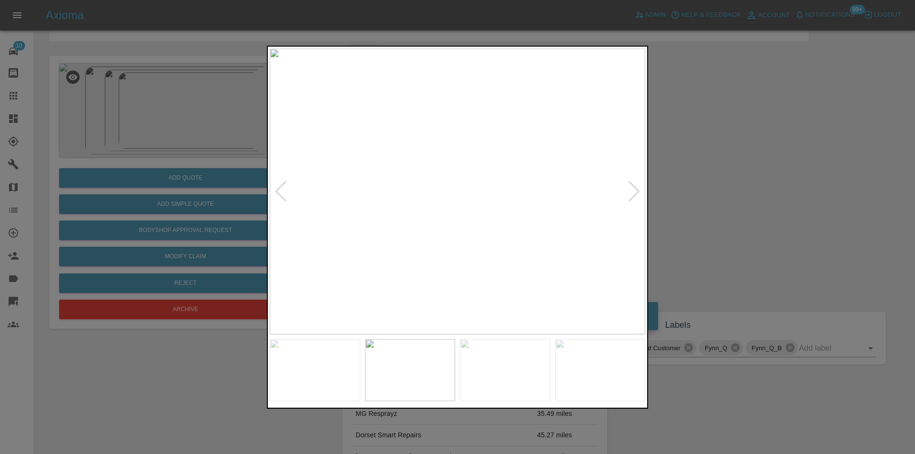
click at [638, 192] on div at bounding box center [634, 191] width 13 height 21
click at [640, 191] on div at bounding box center [634, 191] width 13 height 21
click at [779, 216] on div at bounding box center [457, 227] width 915 height 454
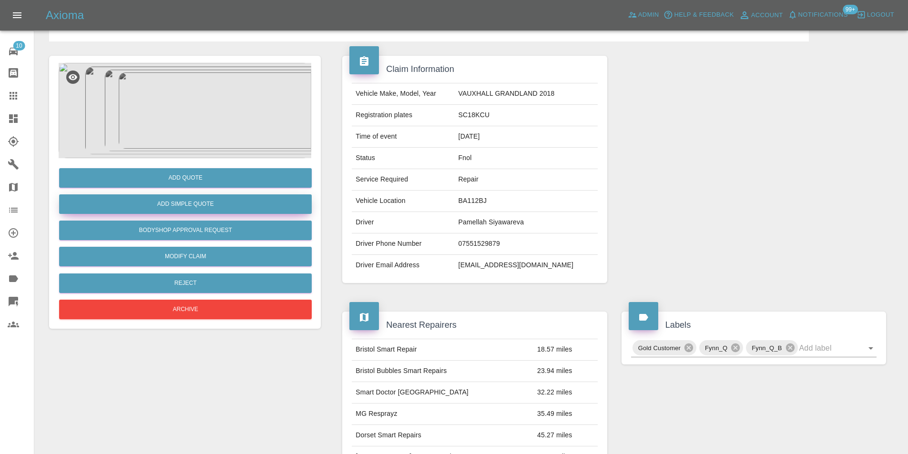
click at [217, 202] on button "Add Simple Quote" at bounding box center [185, 204] width 253 height 20
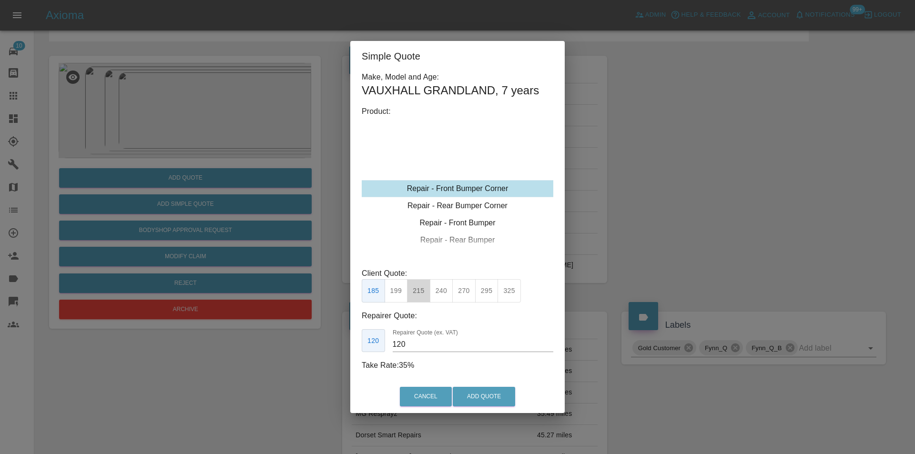
click at [420, 290] on button "215" at bounding box center [418, 290] width 23 height 23
type input "135"
drag, startPoint x: 475, startPoint y: 398, endPoint x: 490, endPoint y: 326, distance: 73.6
click at [476, 398] on button "Add Quote" at bounding box center [484, 397] width 62 height 20
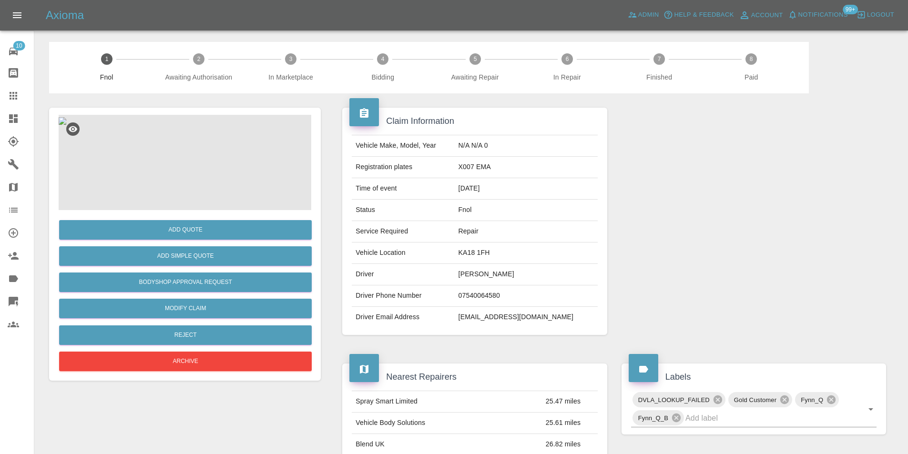
click at [66, 125] on img at bounding box center [63, 121] width 8 height 8
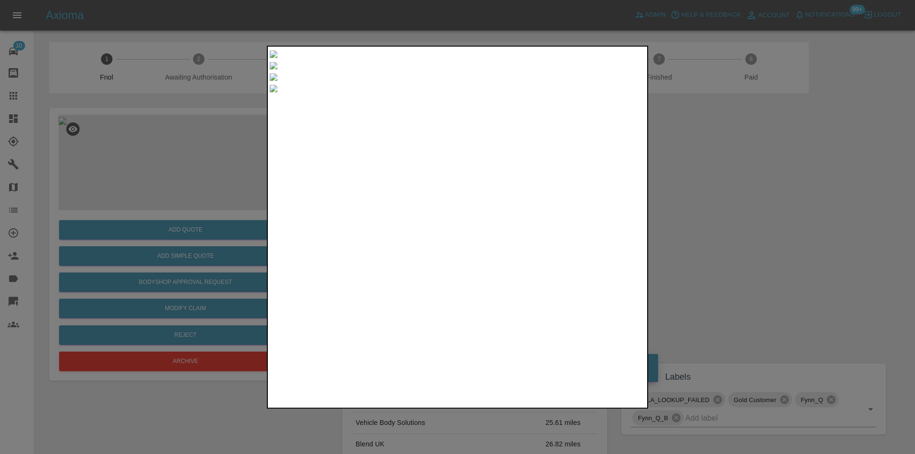
click at [634, 71] on div at bounding box center [457, 71] width 375 height 0
drag, startPoint x: 747, startPoint y: 208, endPoint x: 605, endPoint y: 194, distance: 142.7
click at [744, 207] on div at bounding box center [457, 227] width 915 height 454
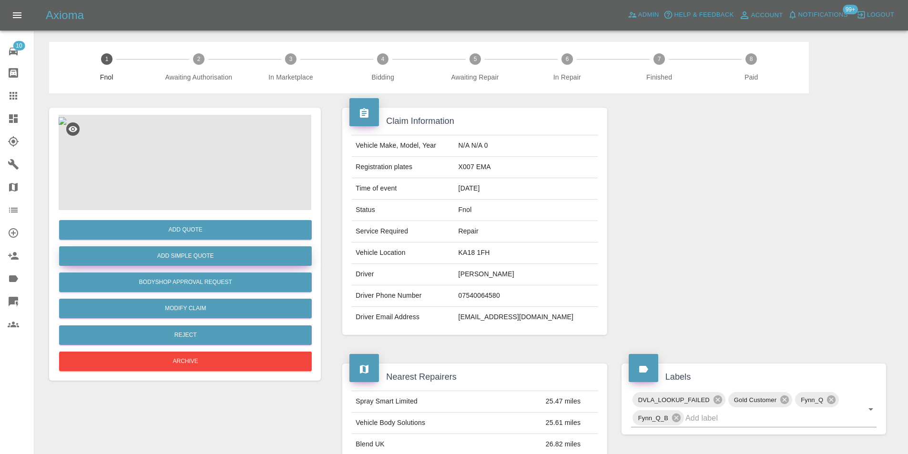
click at [206, 256] on button "Add Simple Quote" at bounding box center [185, 256] width 253 height 20
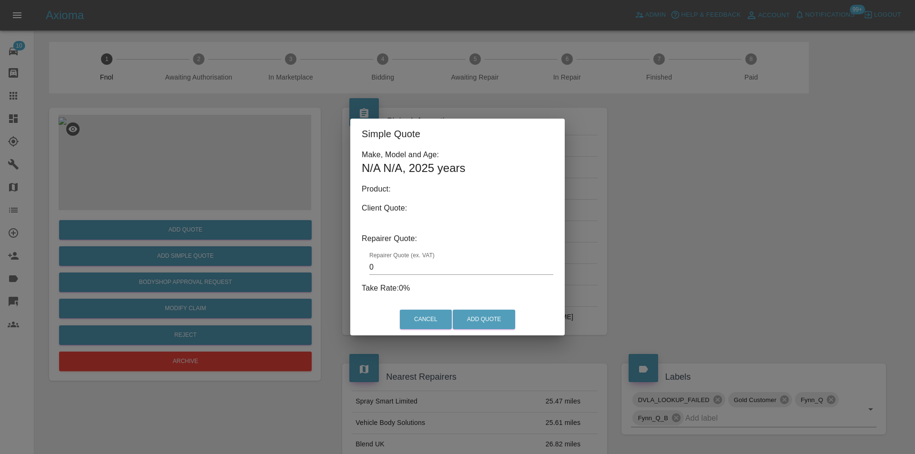
type input "140"
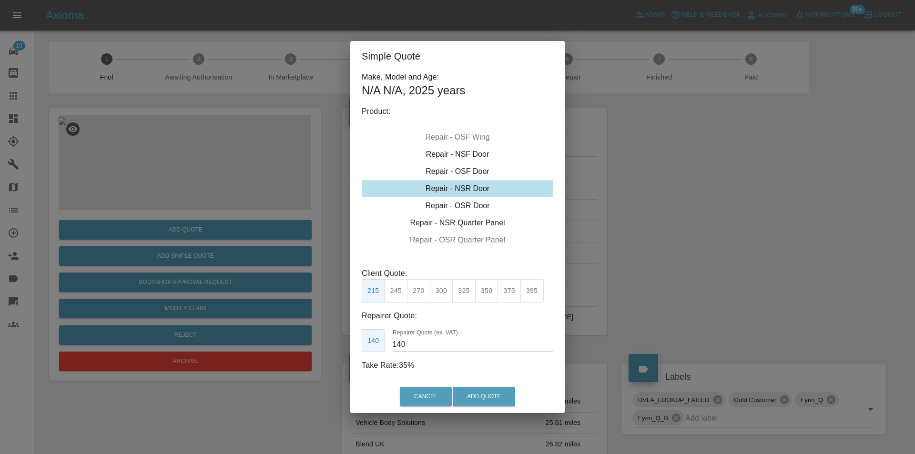
click at [472, 172] on div "Repair - OSF Door" at bounding box center [458, 171] width 192 height 17
click at [481, 391] on button "Add Quote" at bounding box center [484, 397] width 62 height 20
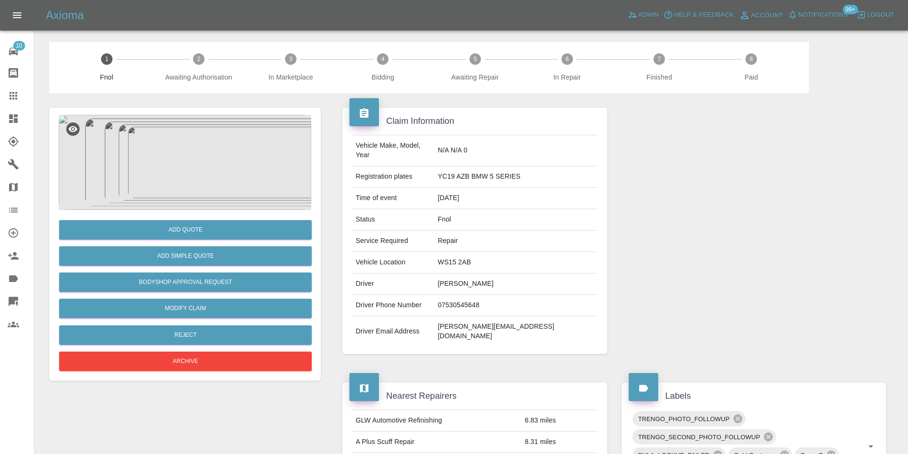
click at [193, 156] on img at bounding box center [185, 162] width 253 height 95
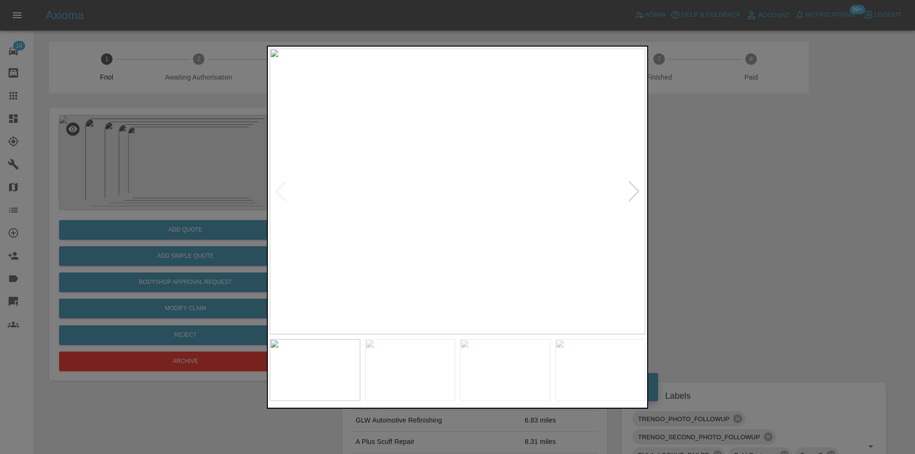
click at [634, 194] on div at bounding box center [634, 191] width 13 height 21
click at [635, 193] on div at bounding box center [634, 191] width 13 height 21
click at [635, 193] on img at bounding box center [457, 191] width 375 height 286
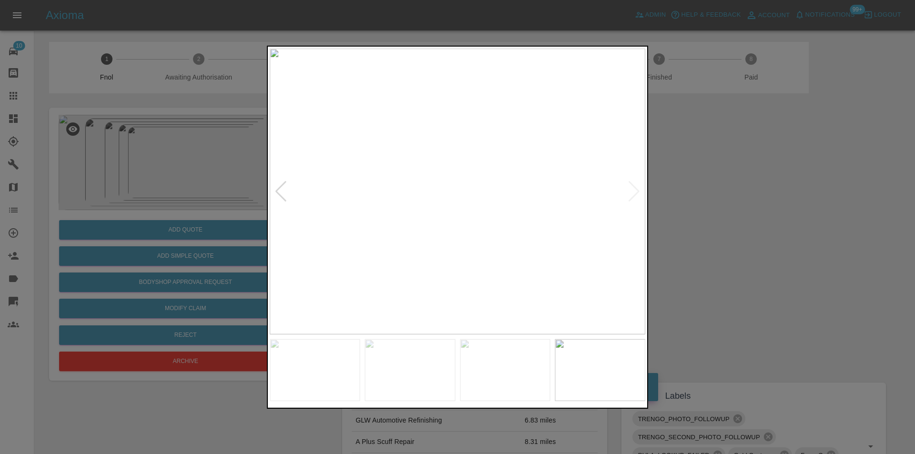
click at [642, 193] on img at bounding box center [457, 191] width 375 height 286
click at [754, 213] on div at bounding box center [457, 227] width 915 height 454
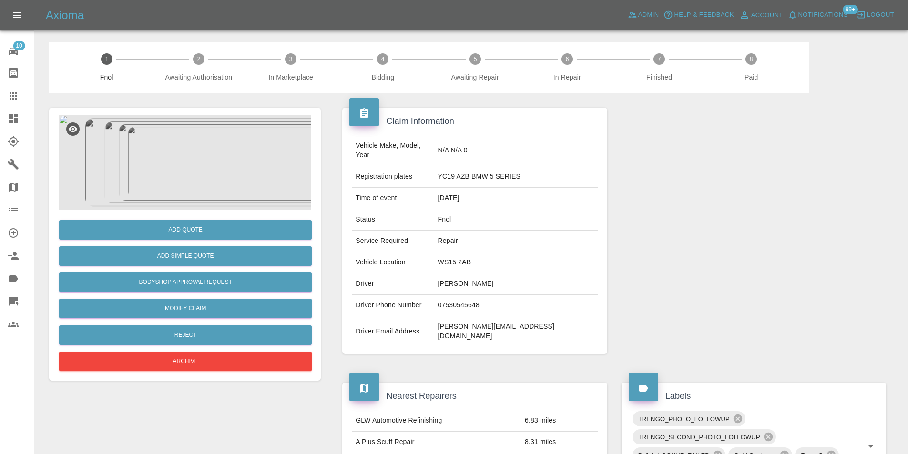
click at [755, 214] on div at bounding box center [753, 230] width 279 height 275
click at [189, 127] on img at bounding box center [185, 162] width 253 height 95
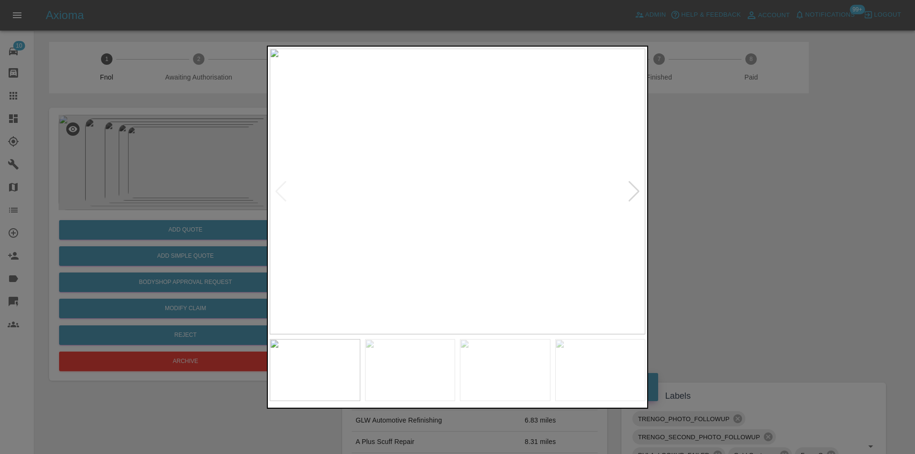
click at [637, 193] on div at bounding box center [634, 191] width 13 height 21
click at [638, 193] on div at bounding box center [634, 191] width 13 height 21
click at [748, 211] on div at bounding box center [457, 227] width 915 height 454
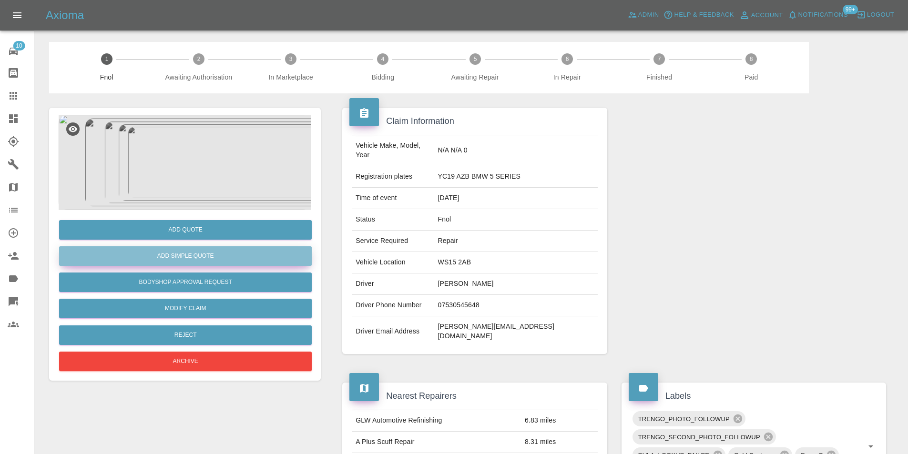
click at [201, 254] on button "Add Simple Quote" at bounding box center [185, 256] width 253 height 20
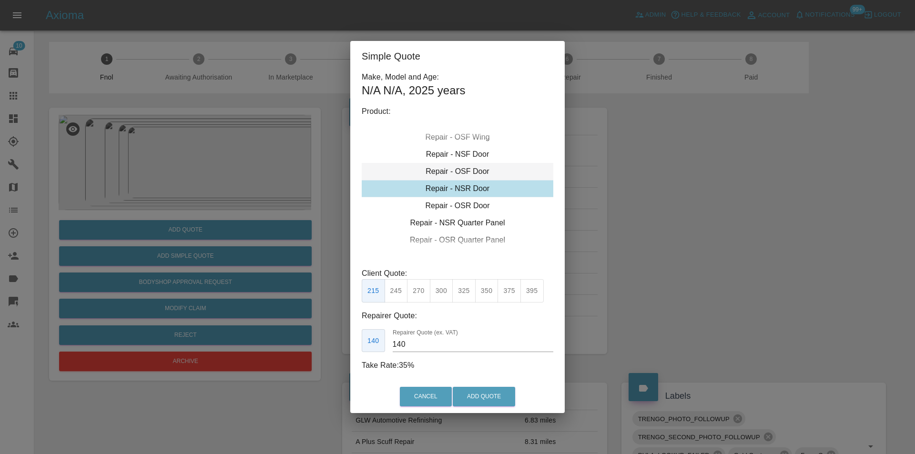
click at [471, 172] on div "Repair - OSF Door" at bounding box center [458, 171] width 192 height 17
click at [398, 292] on button "245" at bounding box center [396, 290] width 23 height 23
type input "160"
click at [498, 393] on button "Add Quote" at bounding box center [484, 397] width 62 height 20
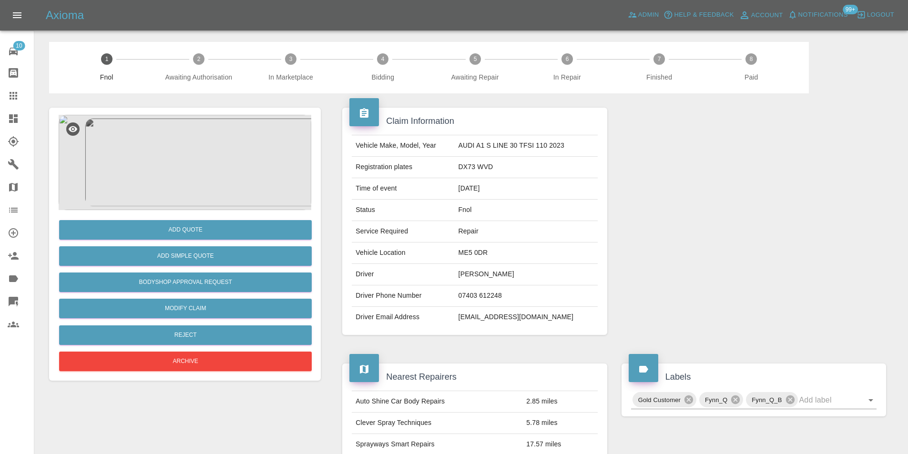
click at [212, 132] on img at bounding box center [185, 162] width 253 height 95
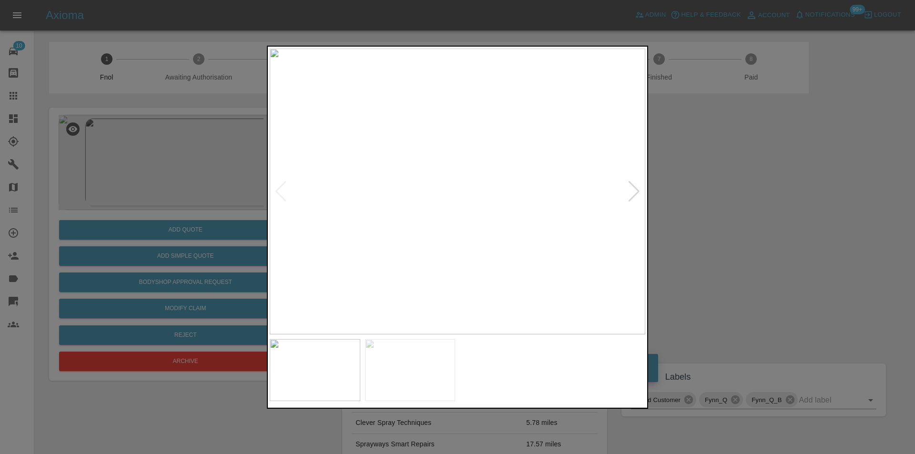
click at [629, 200] on div at bounding box center [634, 191] width 13 height 21
click at [629, 198] on img at bounding box center [457, 191] width 375 height 286
click at [741, 198] on div at bounding box center [457, 227] width 915 height 454
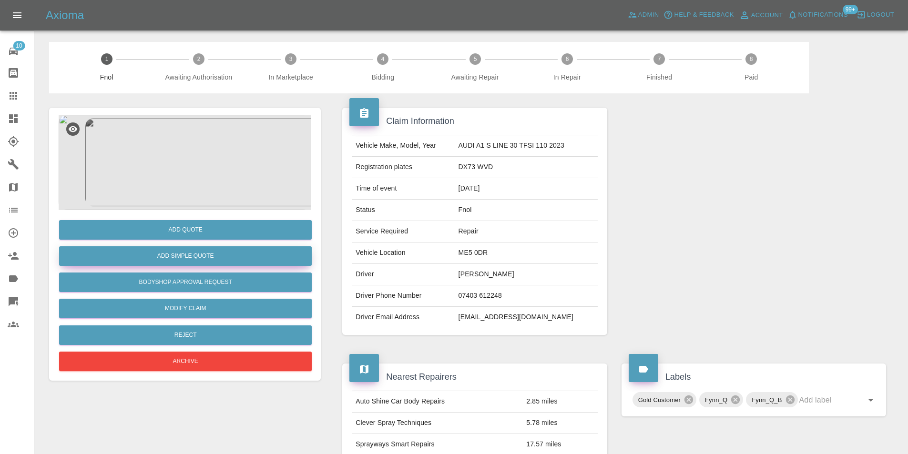
click at [208, 256] on button "Add Simple Quote" at bounding box center [185, 256] width 253 height 20
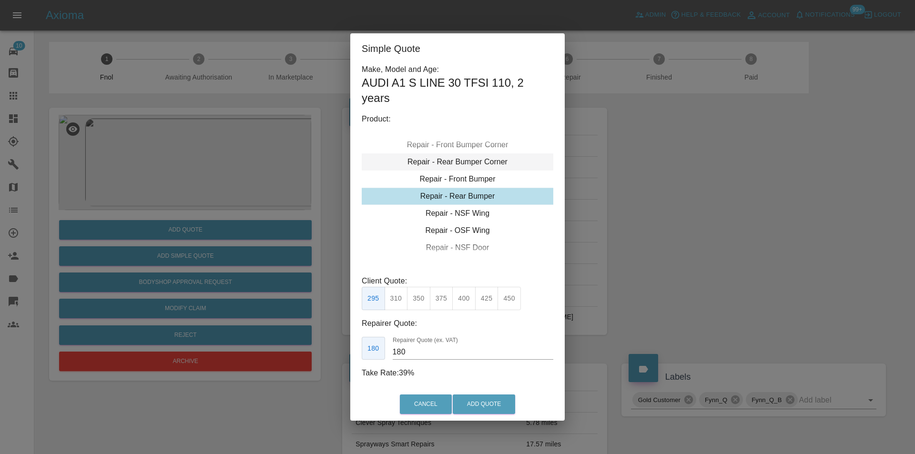
click at [478, 161] on div "Repair - Rear Bumper Corner" at bounding box center [458, 161] width 192 height 17
click at [481, 159] on div "Repair - Rear Bumper Corner" at bounding box center [458, 161] width 192 height 17
click at [445, 302] on button "240" at bounding box center [441, 298] width 23 height 23
type input "150"
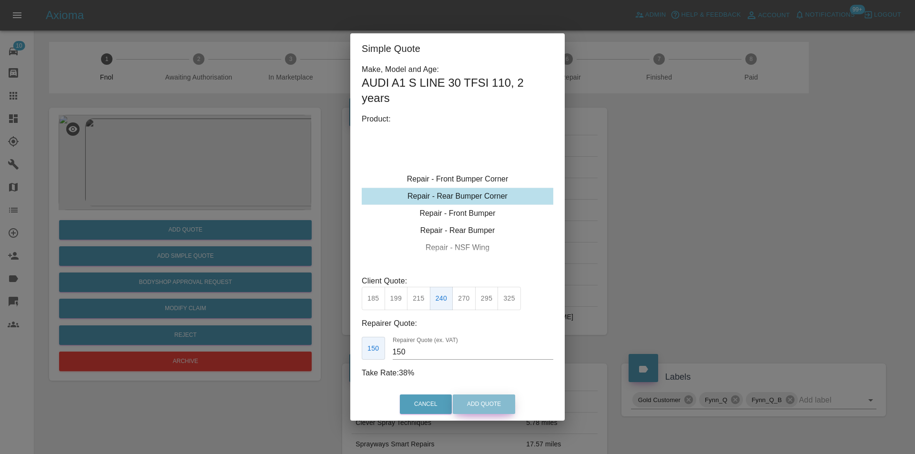
click at [489, 410] on button "Add Quote" at bounding box center [484, 405] width 62 height 20
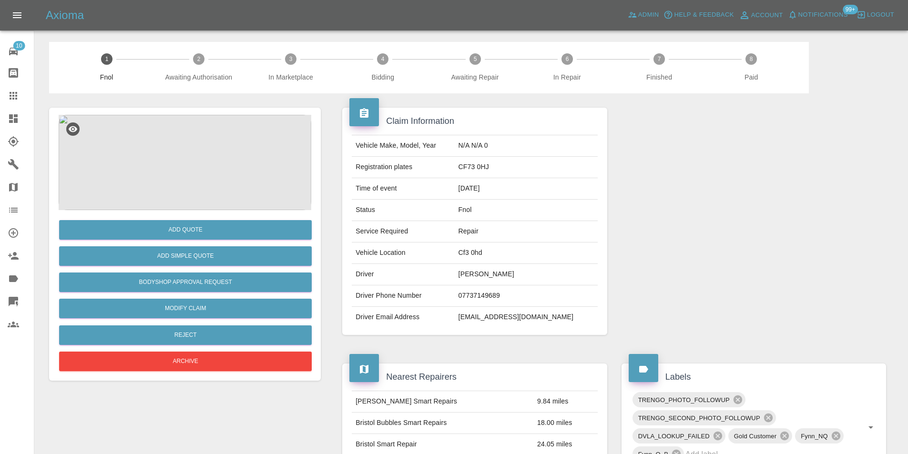
click at [192, 146] on img at bounding box center [185, 162] width 253 height 95
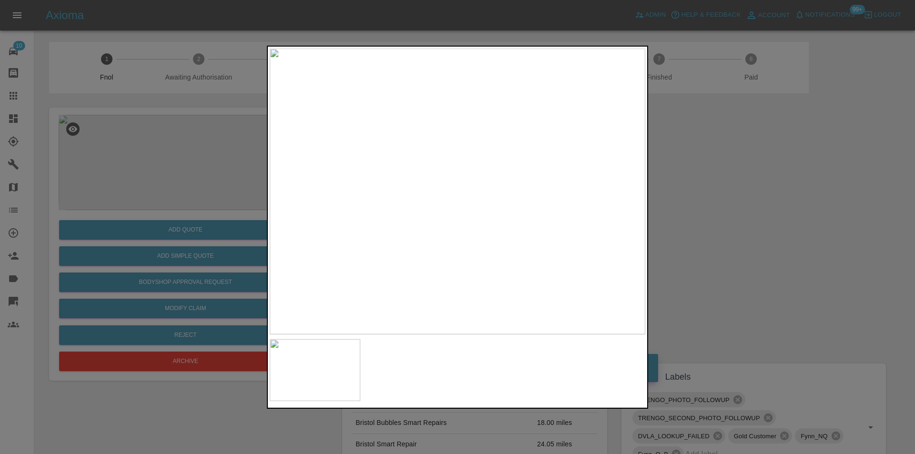
click at [747, 259] on div at bounding box center [457, 227] width 915 height 454
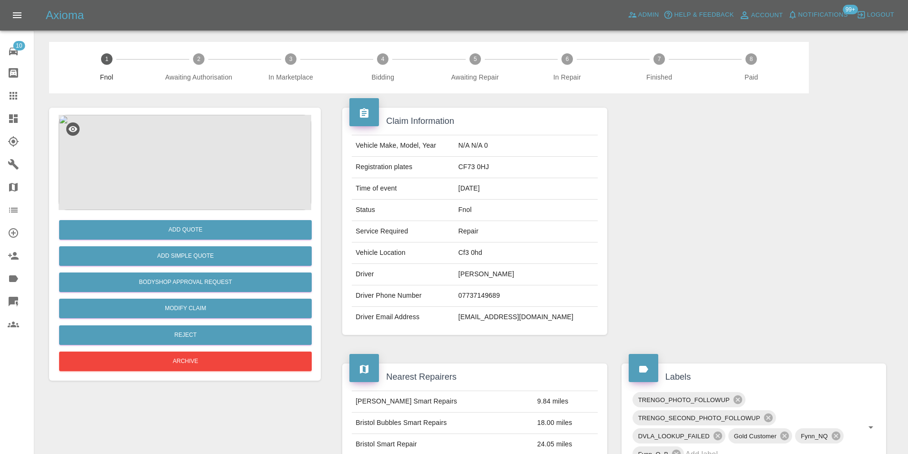
click at [191, 158] on img at bounding box center [185, 162] width 253 height 95
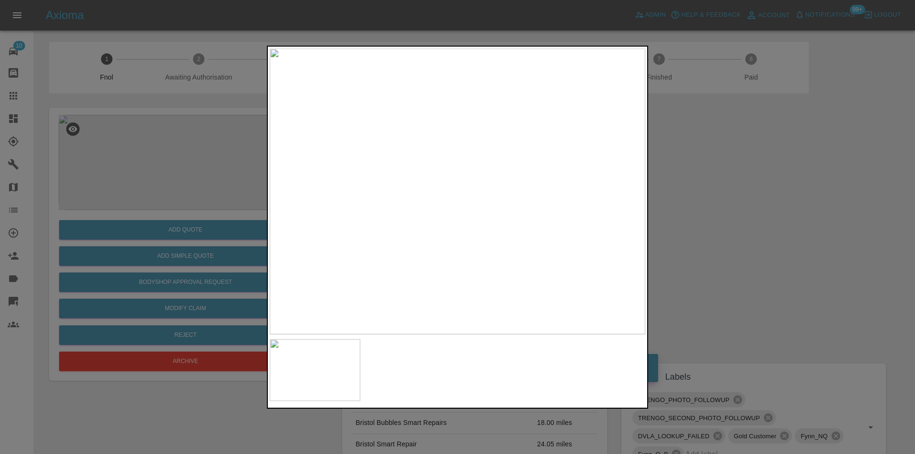
click at [711, 210] on div at bounding box center [457, 227] width 915 height 454
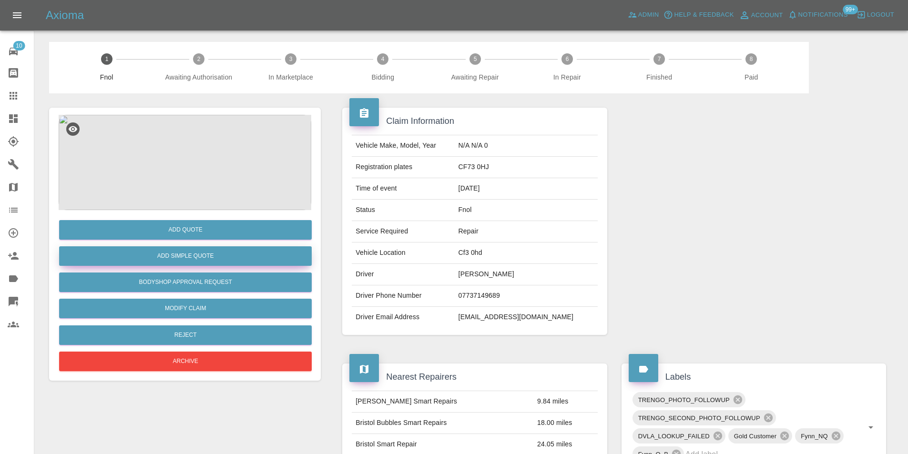
click at [210, 257] on button "Add Simple Quote" at bounding box center [185, 256] width 253 height 20
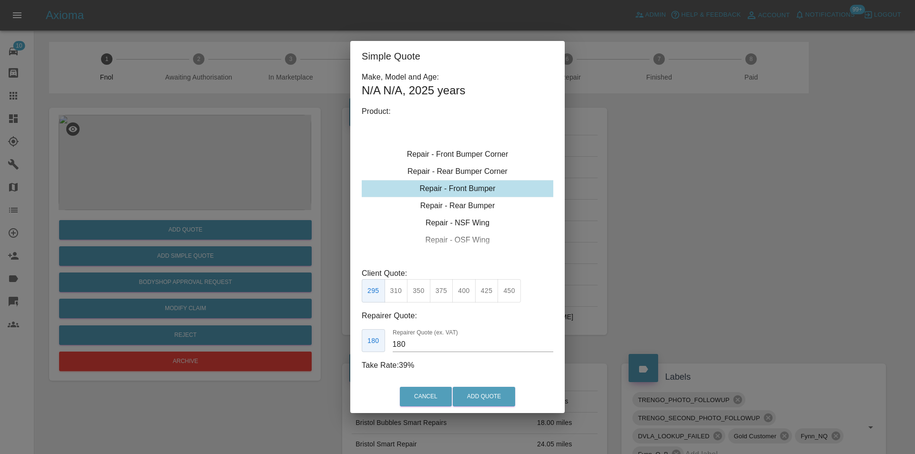
drag, startPoint x: 476, startPoint y: 152, endPoint x: 502, endPoint y: 180, distance: 38.1
click at [476, 152] on div "Repair - Front Bumper Corner" at bounding box center [458, 154] width 192 height 17
click at [467, 155] on div "Repair - Front Bumper Corner" at bounding box center [458, 154] width 192 height 17
type input "120"
click at [485, 398] on button "Add Quote" at bounding box center [484, 397] width 62 height 20
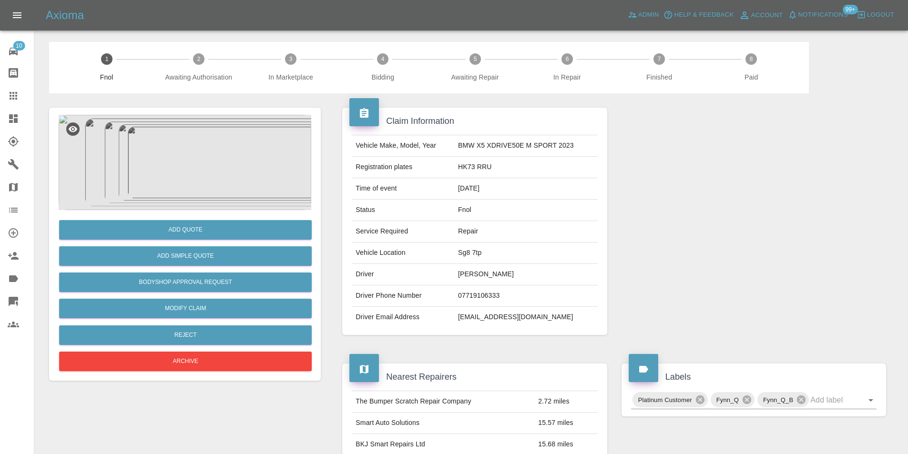
click at [225, 151] on img at bounding box center [185, 162] width 253 height 95
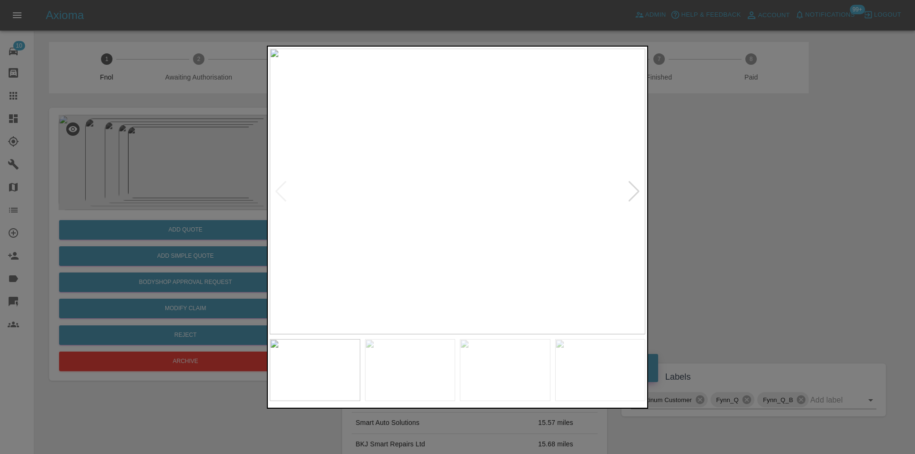
click at [639, 191] on div at bounding box center [634, 191] width 13 height 21
click at [639, 190] on div at bounding box center [634, 191] width 13 height 21
click at [640, 190] on img at bounding box center [457, 191] width 375 height 286
drag, startPoint x: 747, startPoint y: 181, endPoint x: 759, endPoint y: 159, distance: 25.6
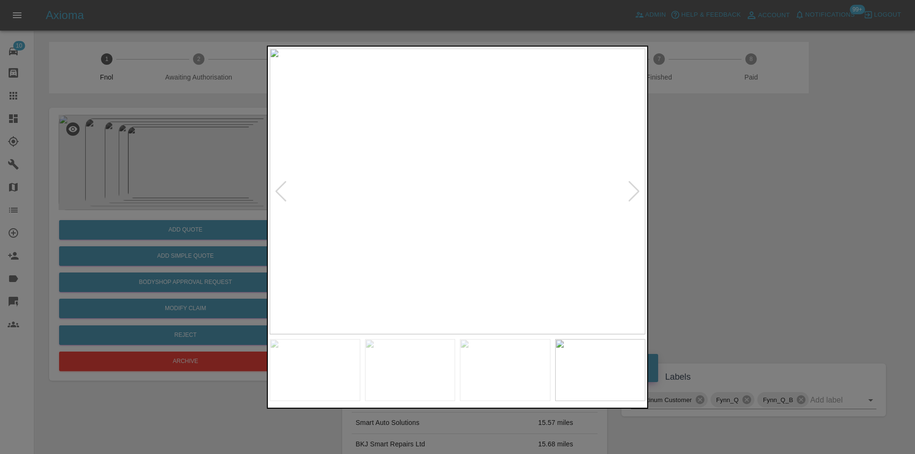
click at [753, 169] on div at bounding box center [457, 227] width 915 height 454
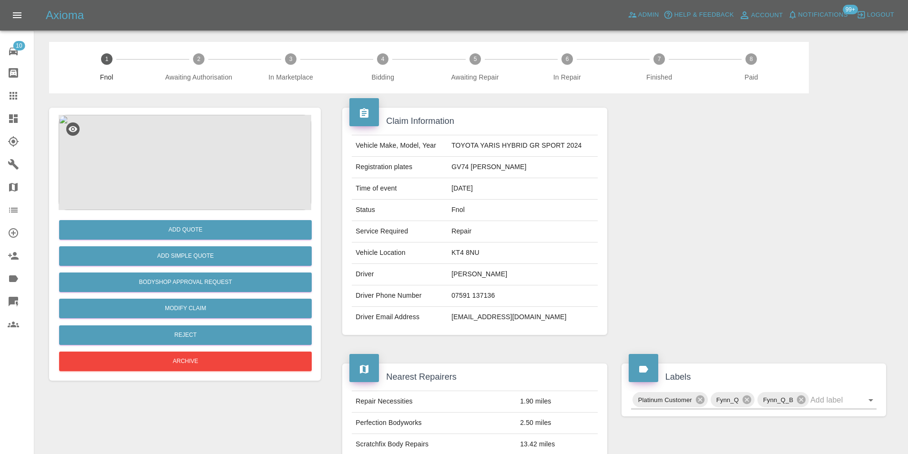
click at [186, 145] on img at bounding box center [185, 162] width 253 height 95
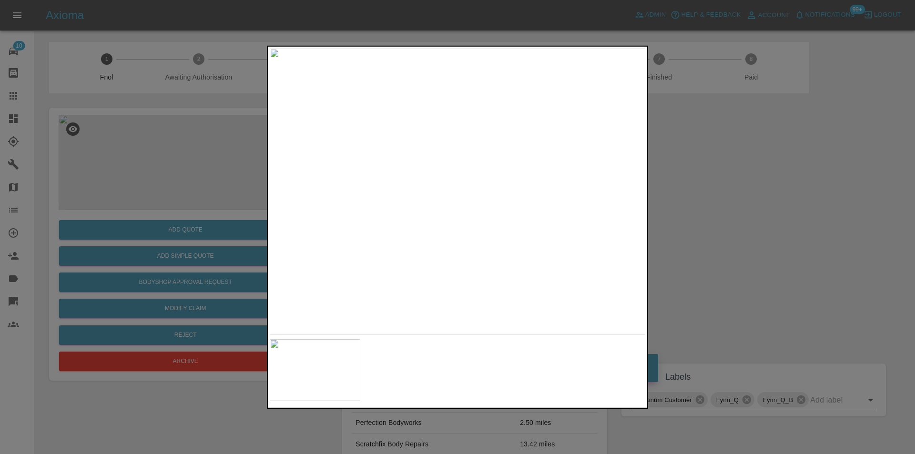
click at [723, 226] on div at bounding box center [457, 227] width 915 height 454
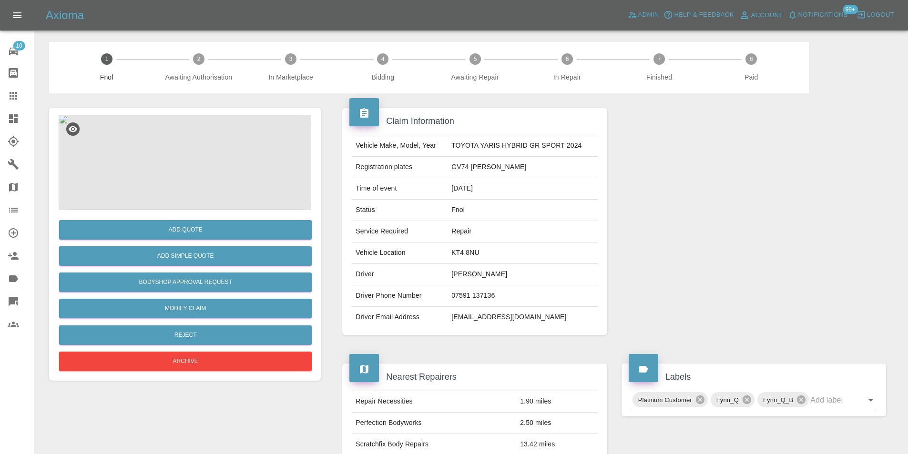
click at [201, 182] on img at bounding box center [185, 162] width 253 height 95
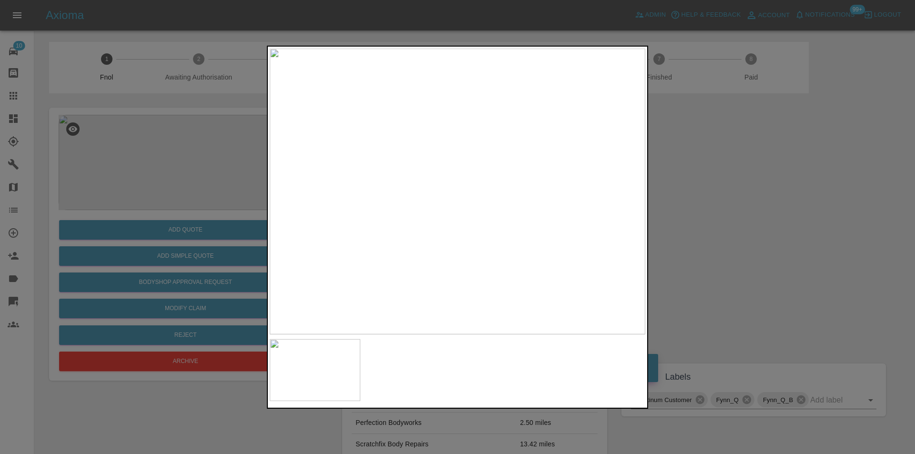
drag, startPoint x: 721, startPoint y: 251, endPoint x: 469, endPoint y: 301, distance: 257.4
click at [719, 251] on div at bounding box center [457, 227] width 915 height 454
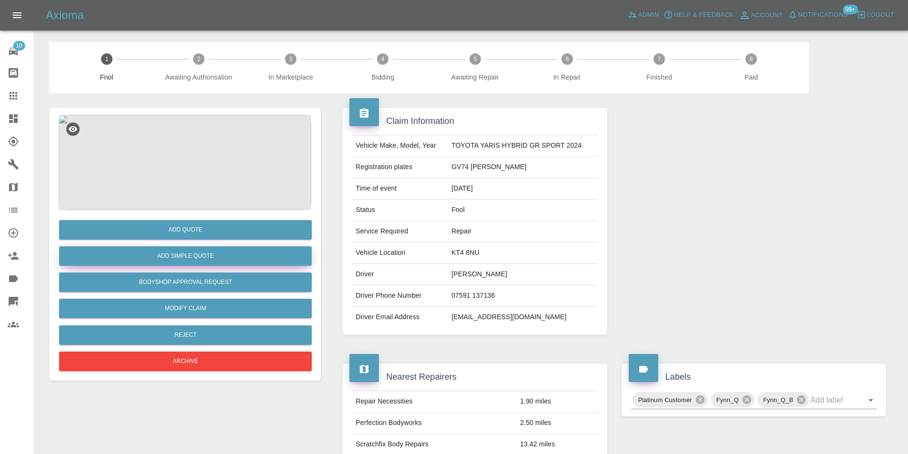
click at [211, 253] on button "Add Simple Quote" at bounding box center [185, 256] width 253 height 20
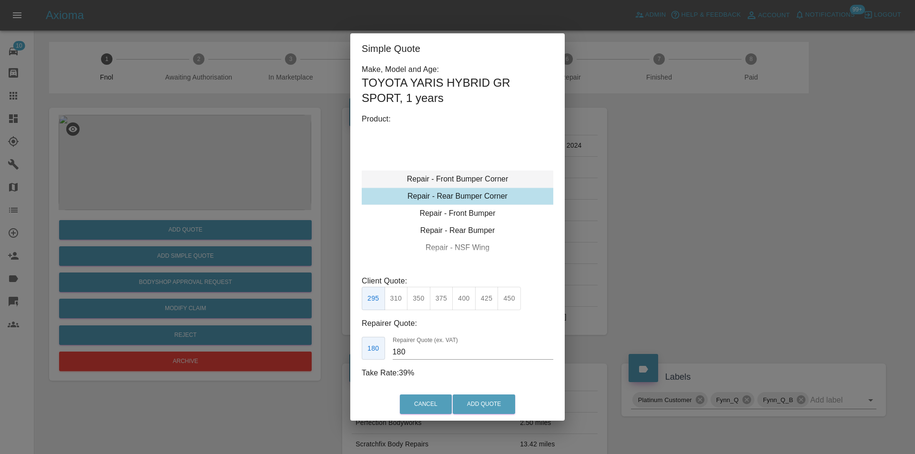
type input "120"
click at [476, 398] on button "Add Quote" at bounding box center [484, 405] width 62 height 20
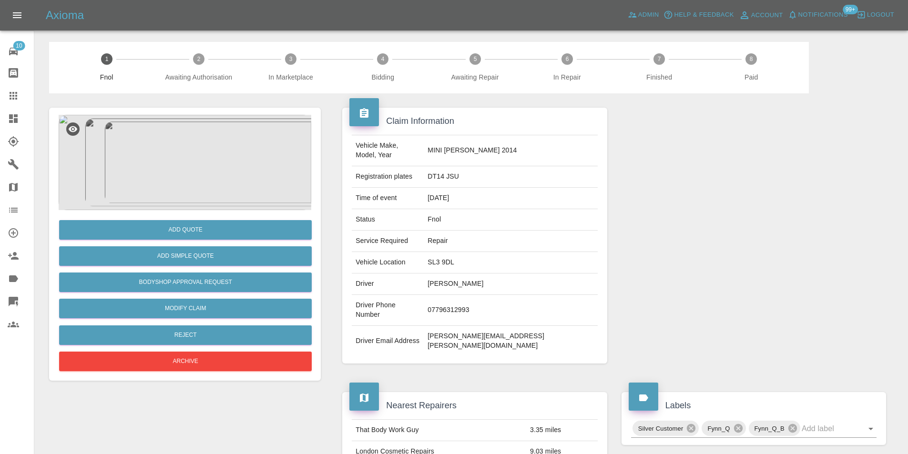
click at [191, 147] on img at bounding box center [185, 162] width 253 height 95
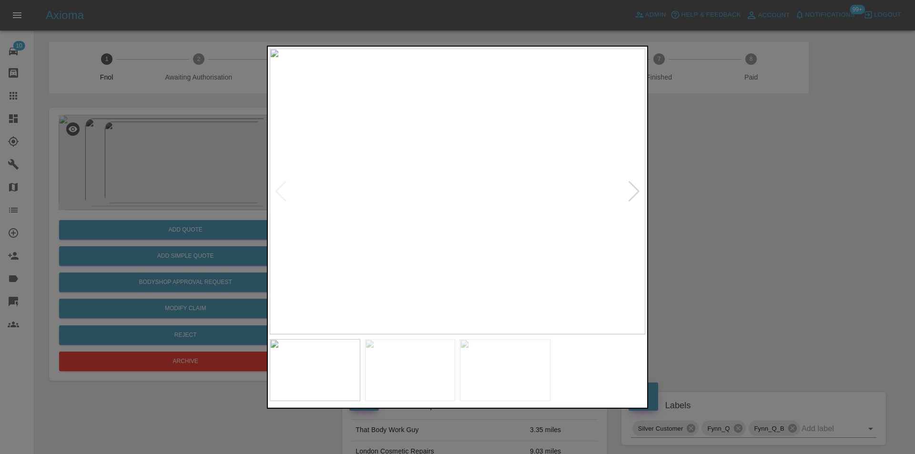
click at [630, 192] on div at bounding box center [634, 191] width 13 height 21
click at [630, 192] on img at bounding box center [457, 191] width 375 height 286
click at [713, 202] on div at bounding box center [457, 227] width 915 height 454
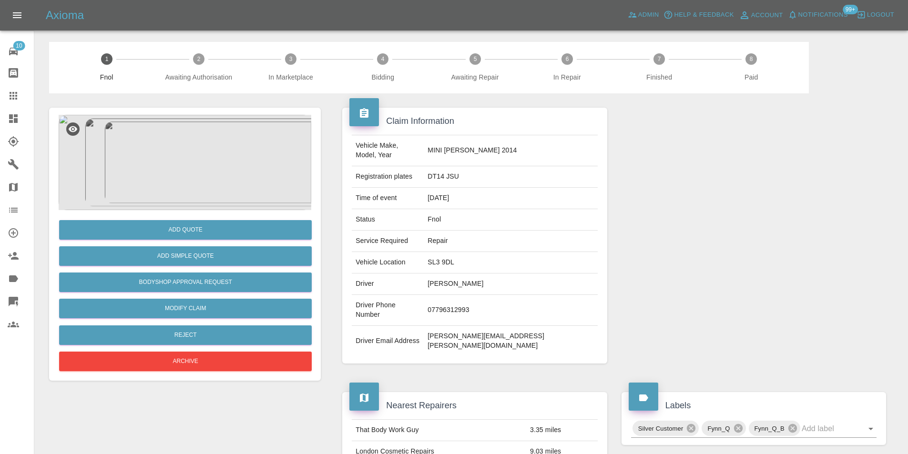
click at [173, 145] on img at bounding box center [185, 162] width 253 height 95
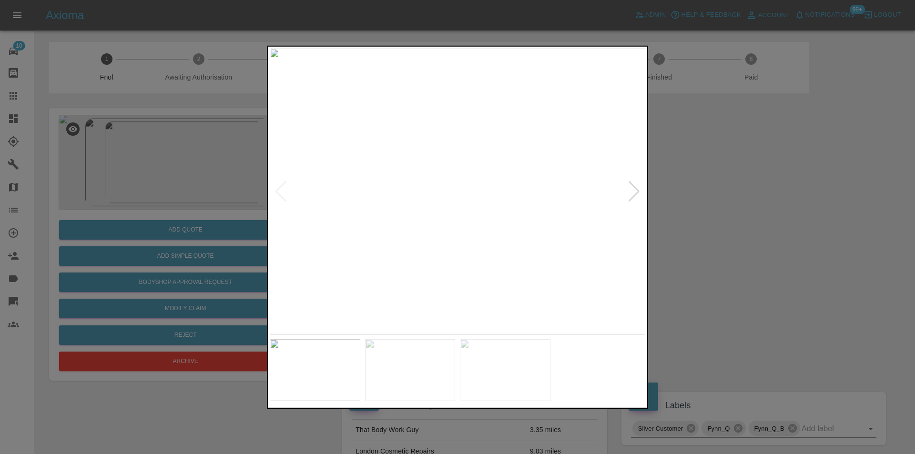
click at [632, 194] on div at bounding box center [634, 191] width 13 height 21
click at [632, 194] on img at bounding box center [457, 191] width 375 height 286
drag, startPoint x: 784, startPoint y: 206, endPoint x: 770, endPoint y: 208, distance: 14.4
click at [782, 207] on div at bounding box center [457, 227] width 915 height 454
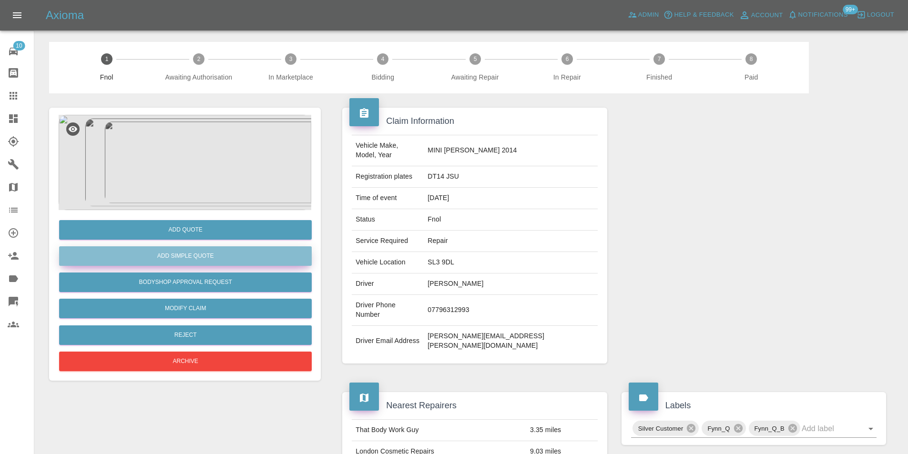
click at [201, 257] on button "Add Simple Quote" at bounding box center [185, 256] width 253 height 20
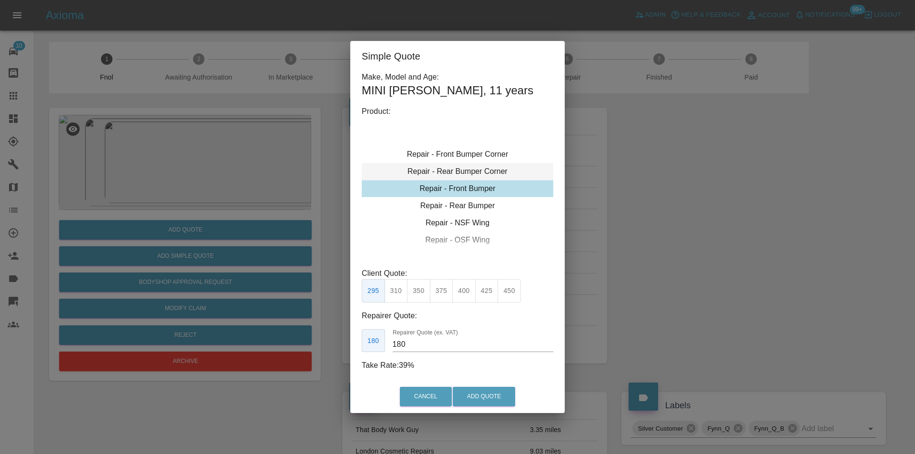
click at [482, 173] on div "Repair - Rear Bumper Corner" at bounding box center [458, 171] width 192 height 17
click at [464, 289] on button "270" at bounding box center [463, 290] width 23 height 23
type input "165"
click at [483, 396] on button "Add Quote" at bounding box center [484, 397] width 62 height 20
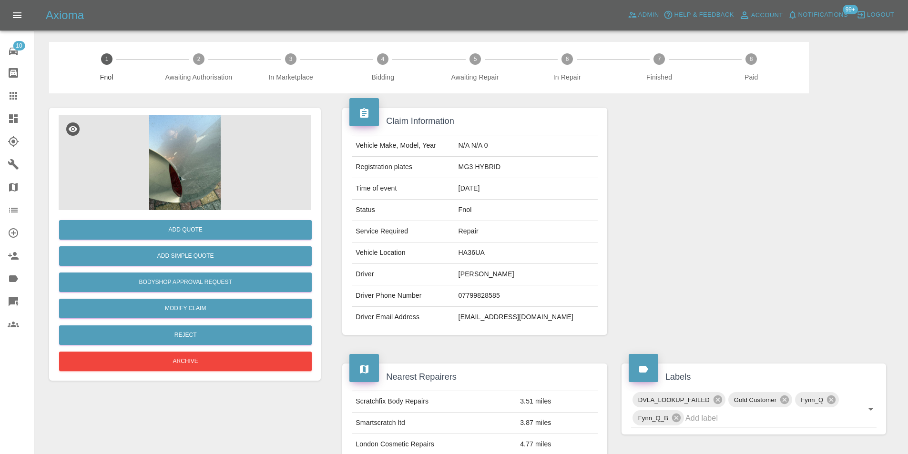
click at [200, 179] on img at bounding box center [185, 162] width 253 height 95
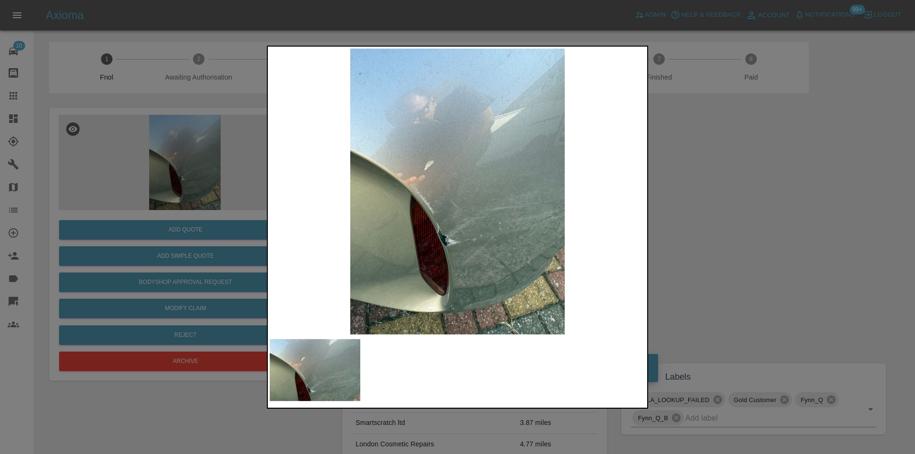
drag, startPoint x: 722, startPoint y: 246, endPoint x: 691, endPoint y: 242, distance: 31.7
click at [719, 246] on div at bounding box center [457, 227] width 915 height 454
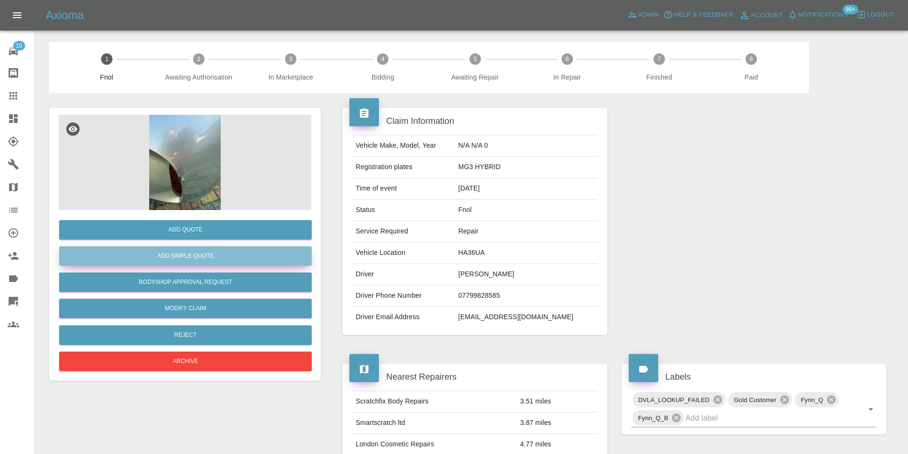
click at [234, 254] on button "Add Simple Quote" at bounding box center [185, 256] width 253 height 20
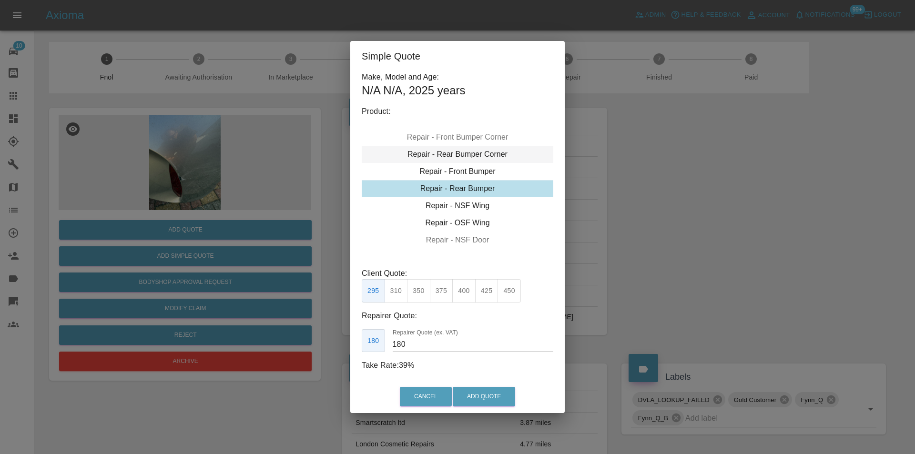
click at [471, 155] on div "Repair - Rear Bumper Corner" at bounding box center [458, 154] width 192 height 17
type input "120"
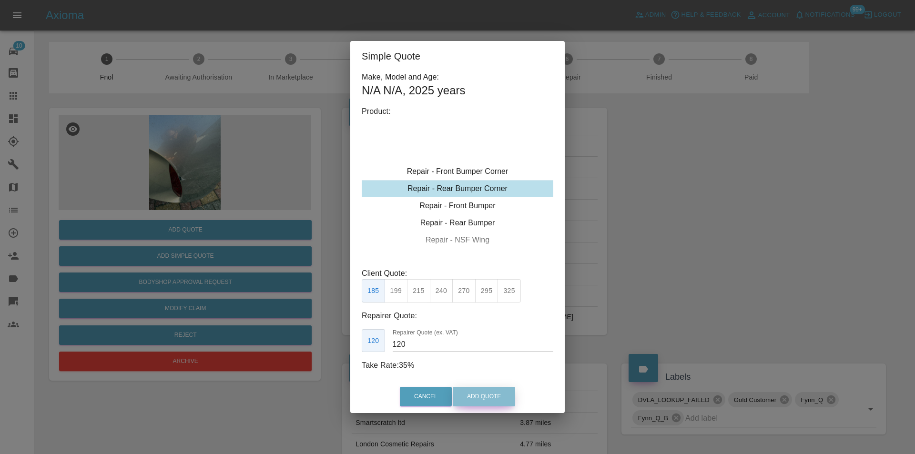
click at [485, 397] on button "Add Quote" at bounding box center [484, 397] width 62 height 20
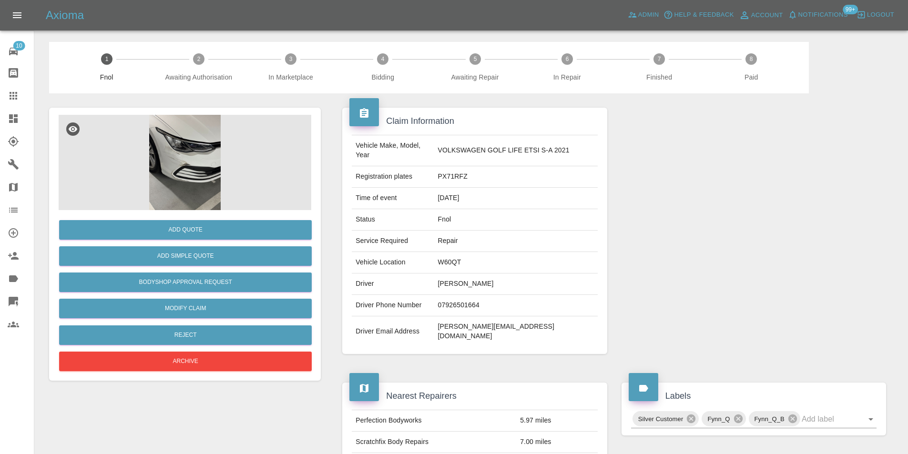
click at [191, 142] on img at bounding box center [185, 162] width 253 height 95
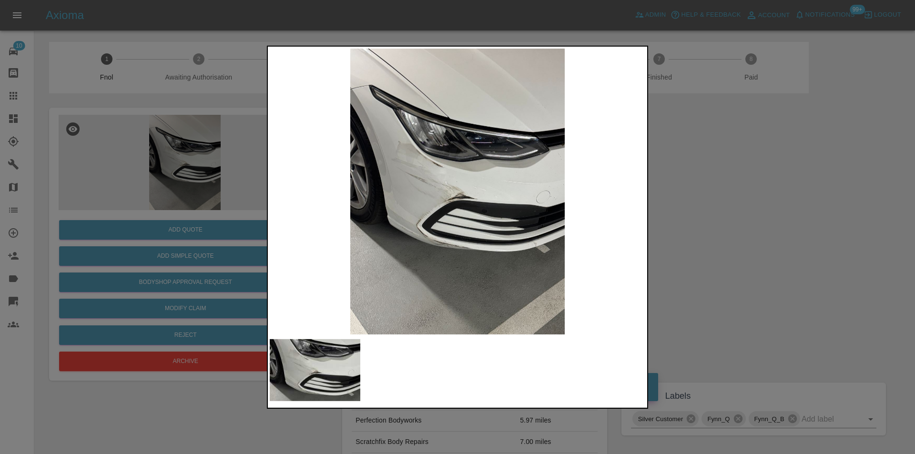
drag, startPoint x: 715, startPoint y: 226, endPoint x: 460, endPoint y: 271, distance: 258.9
click at [710, 226] on div at bounding box center [457, 227] width 915 height 454
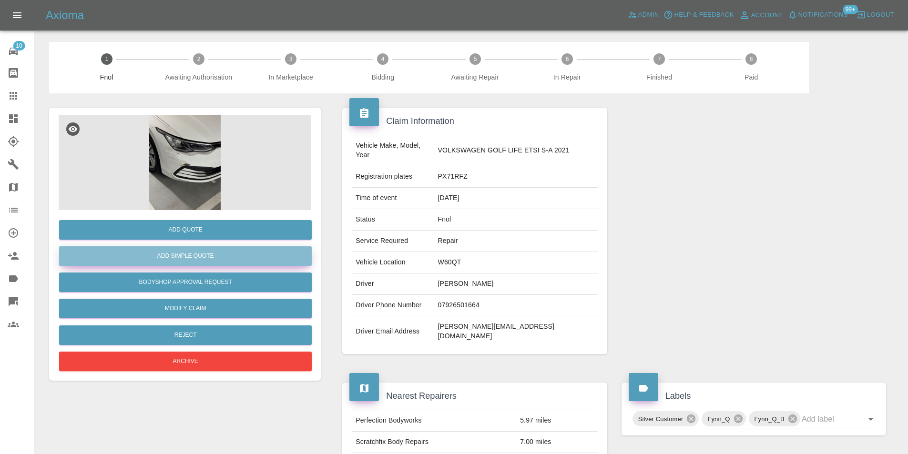
click at [252, 261] on button "Add Simple Quote" at bounding box center [185, 256] width 253 height 20
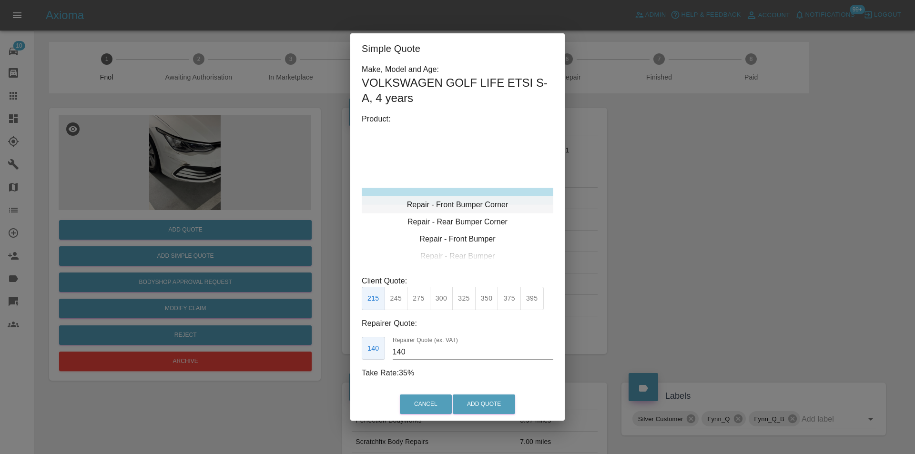
type input "120"
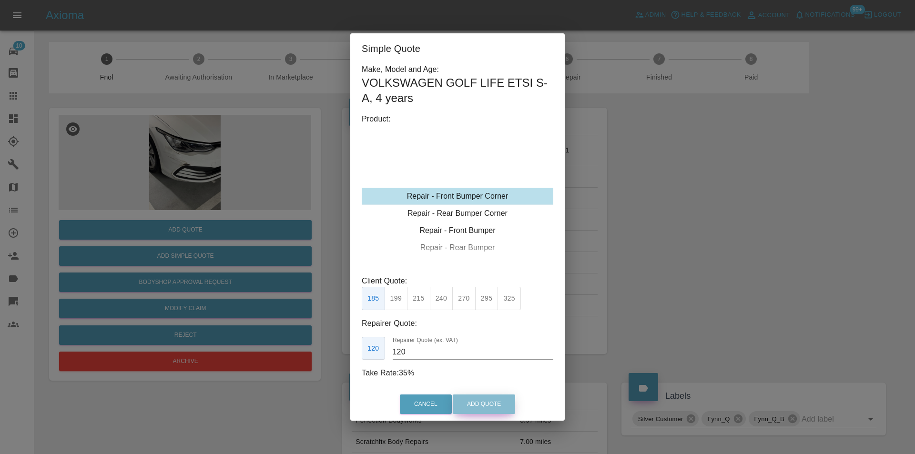
click at [482, 403] on button "Add Quote" at bounding box center [484, 405] width 62 height 20
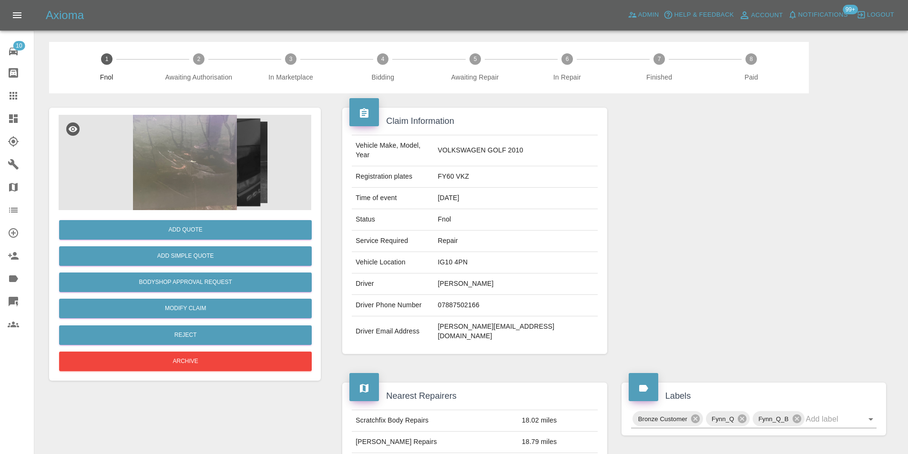
click at [198, 147] on img at bounding box center [185, 162] width 253 height 95
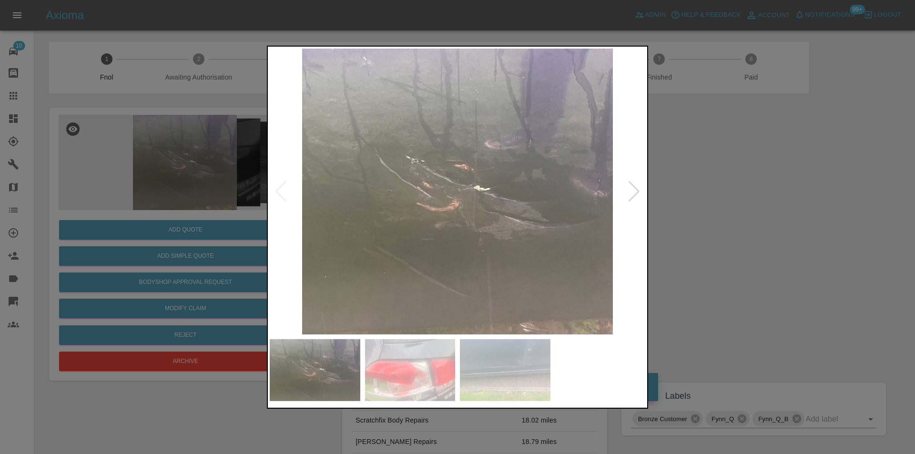
click at [638, 193] on div at bounding box center [634, 191] width 13 height 21
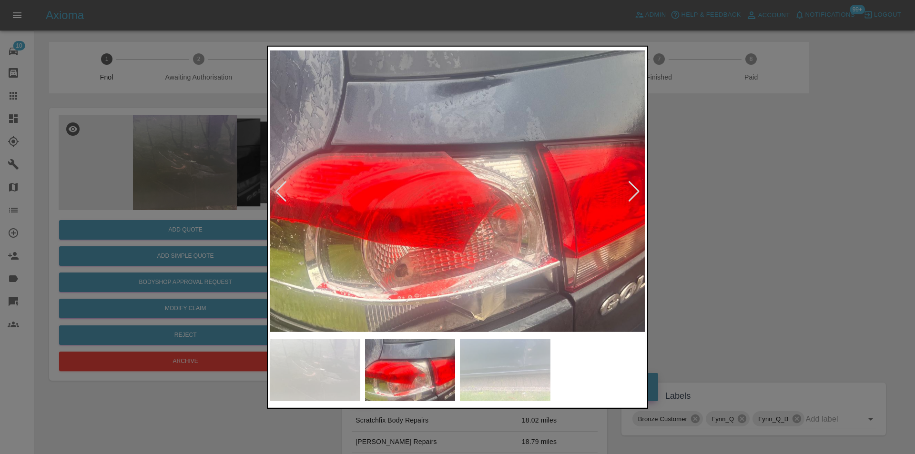
click at [630, 192] on div at bounding box center [634, 191] width 13 height 21
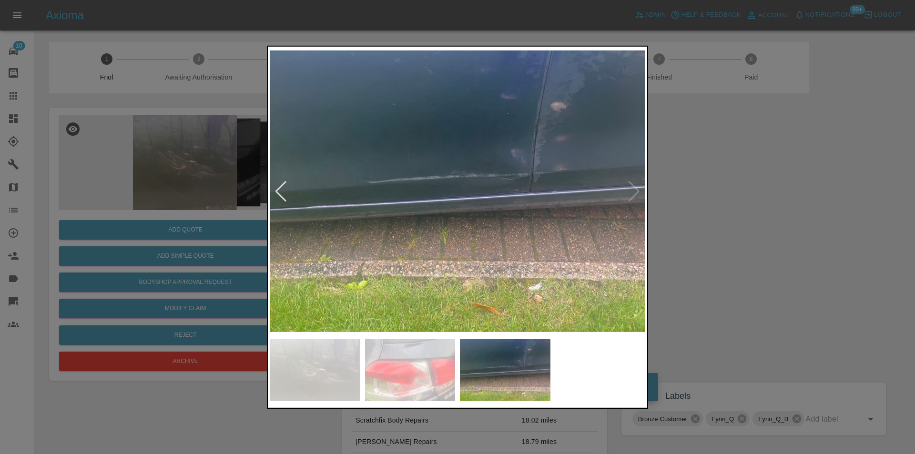
click at [630, 192] on img at bounding box center [457, 191] width 375 height 286
drag, startPoint x: 750, startPoint y: 189, endPoint x: 636, endPoint y: 130, distance: 128.3
click at [742, 184] on div at bounding box center [457, 227] width 915 height 454
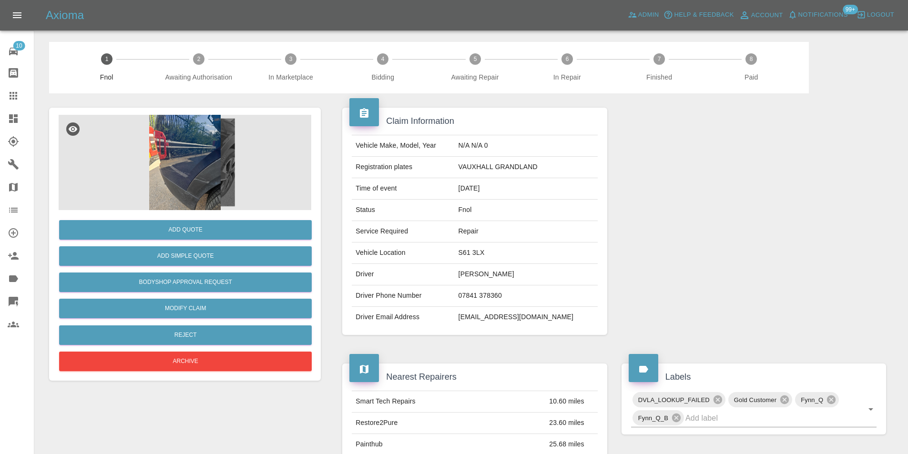
click at [205, 158] on img at bounding box center [185, 162] width 253 height 95
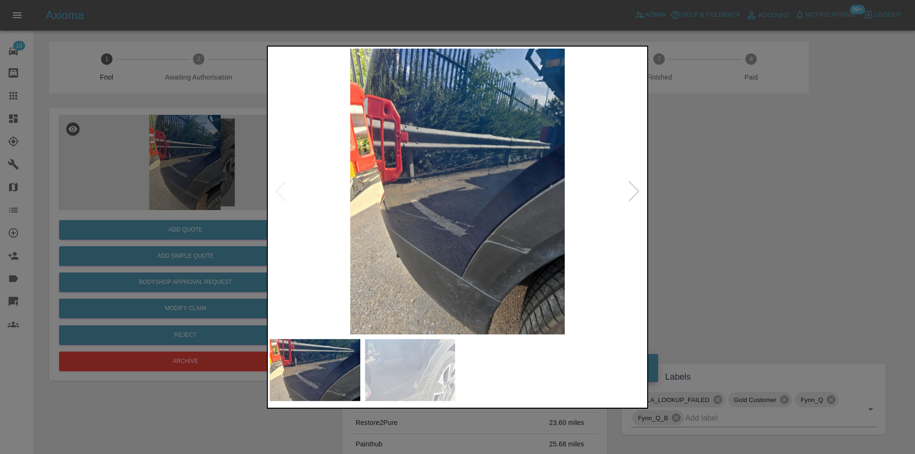
click at [635, 193] on div at bounding box center [634, 191] width 13 height 21
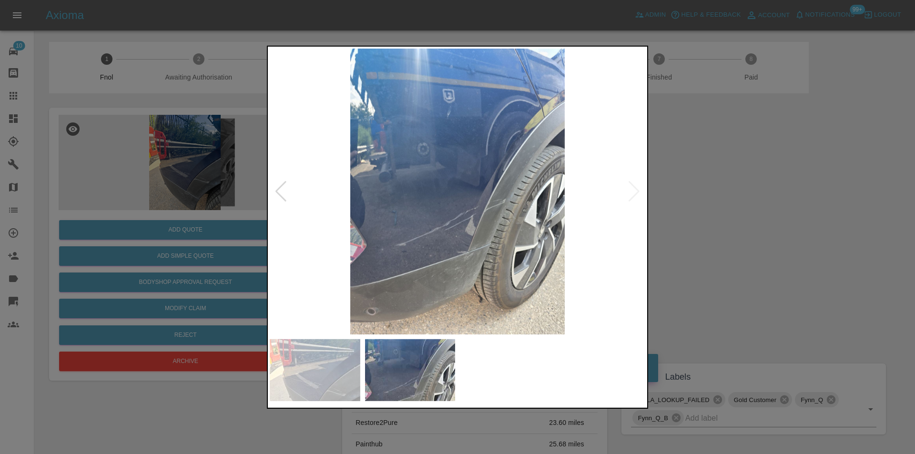
click at [635, 193] on img at bounding box center [457, 191] width 375 height 286
drag, startPoint x: 725, startPoint y: 212, endPoint x: 453, endPoint y: 240, distance: 273.0
click at [725, 213] on div at bounding box center [457, 227] width 915 height 454
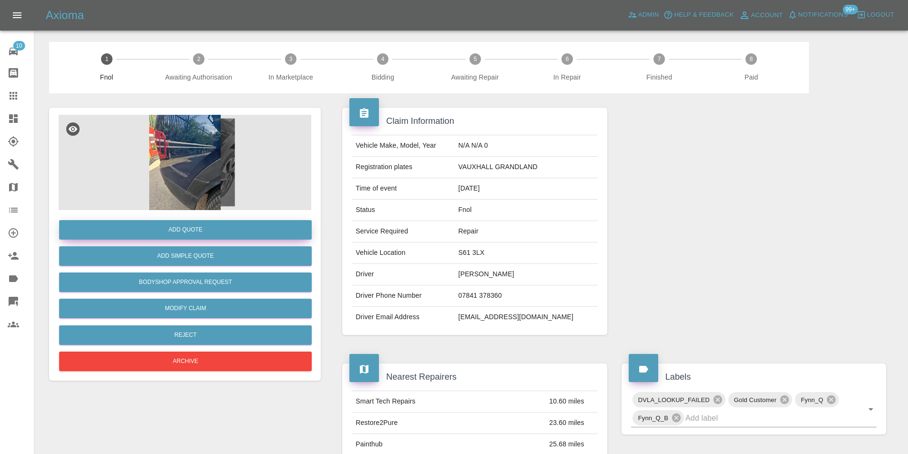
click at [190, 228] on button "Add Quote" at bounding box center [185, 230] width 253 height 20
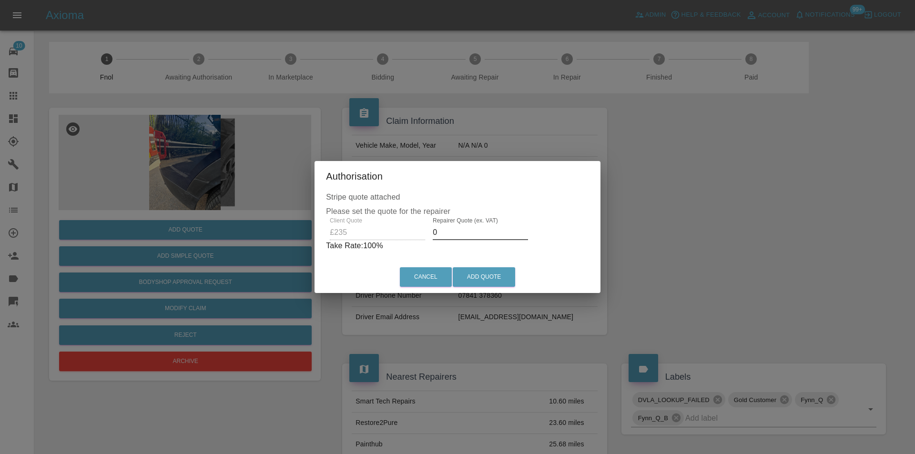
click at [451, 235] on input "0" at bounding box center [480, 232] width 95 height 15
type input "0150"
click at [498, 272] on button "Add Quote" at bounding box center [484, 277] width 62 height 20
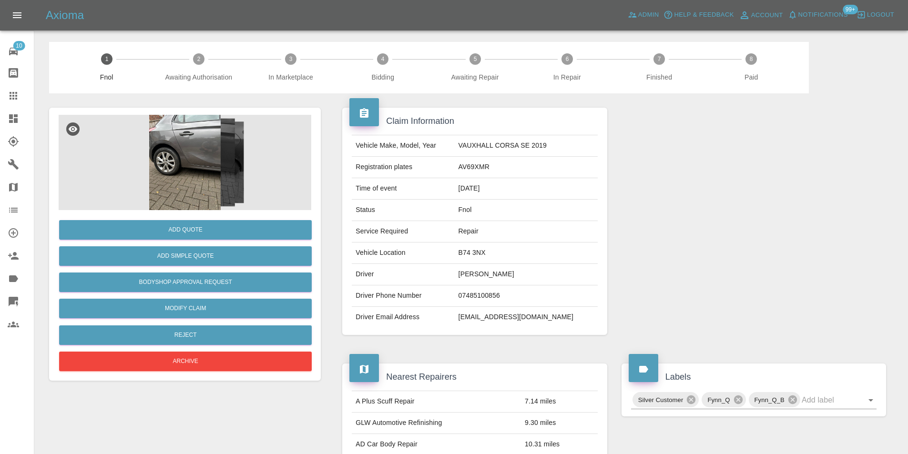
click at [211, 151] on img at bounding box center [185, 162] width 253 height 95
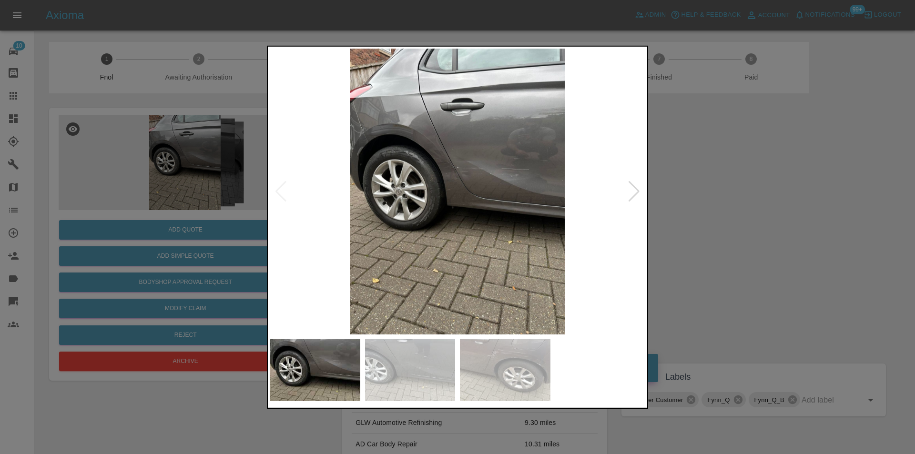
click at [637, 192] on div at bounding box center [634, 191] width 13 height 21
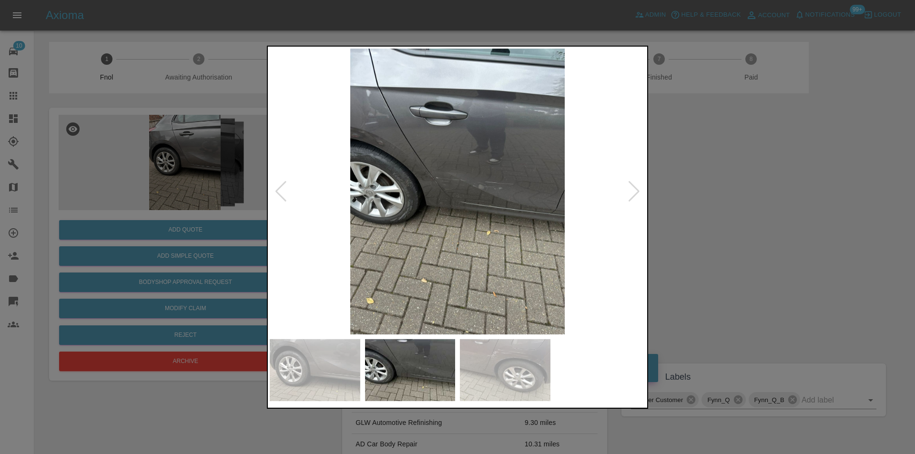
click at [637, 192] on div at bounding box center [634, 191] width 13 height 21
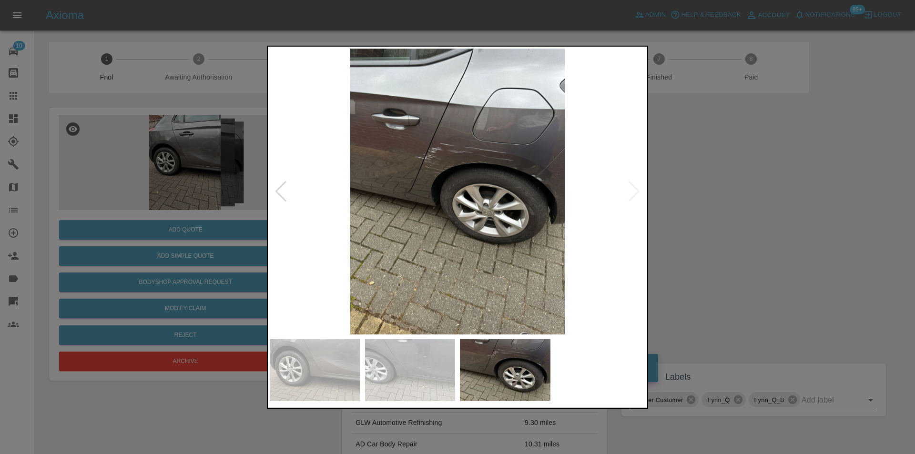
click at [637, 192] on img at bounding box center [457, 191] width 375 height 286
click at [736, 192] on div at bounding box center [457, 227] width 915 height 454
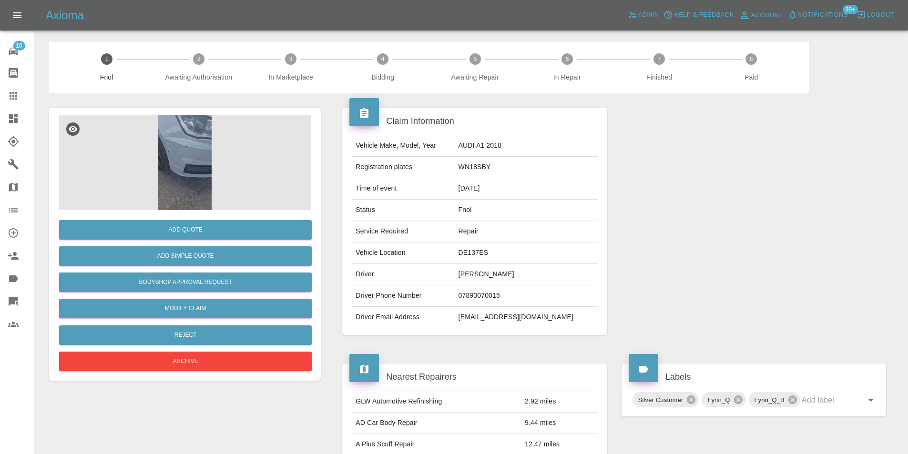
click at [170, 170] on img at bounding box center [185, 162] width 253 height 95
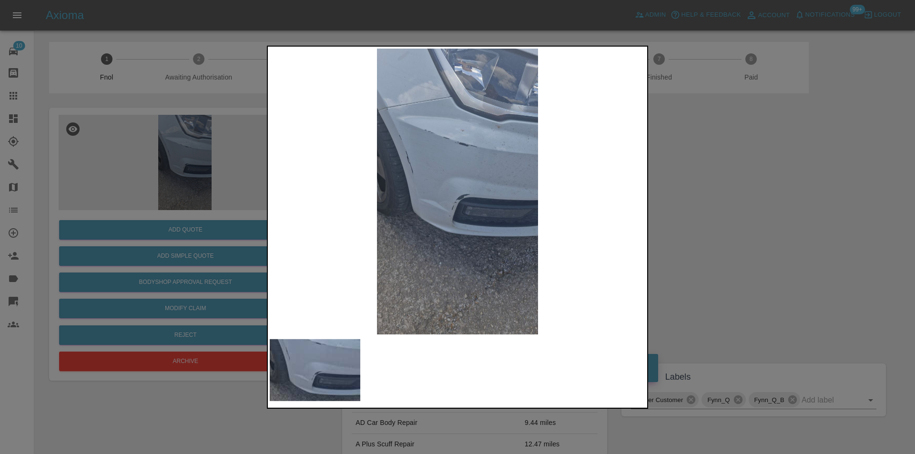
click at [718, 208] on div at bounding box center [457, 227] width 915 height 454
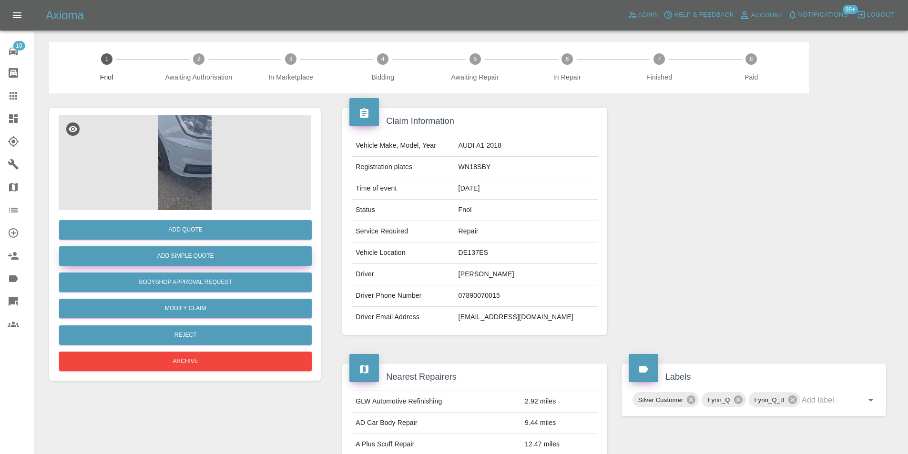
click at [197, 248] on button "Add Simple Quote" at bounding box center [185, 256] width 253 height 20
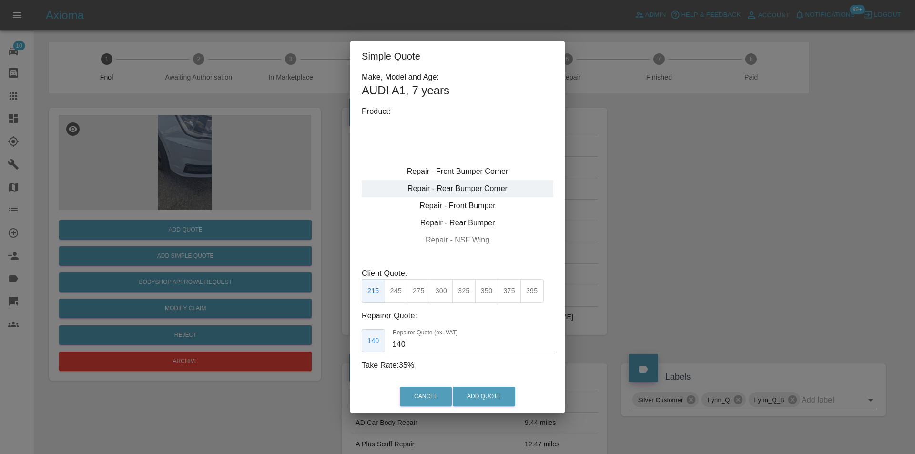
type input "120"
click at [492, 172] on div "Repair - Front Bumper Corner" at bounding box center [458, 171] width 192 height 17
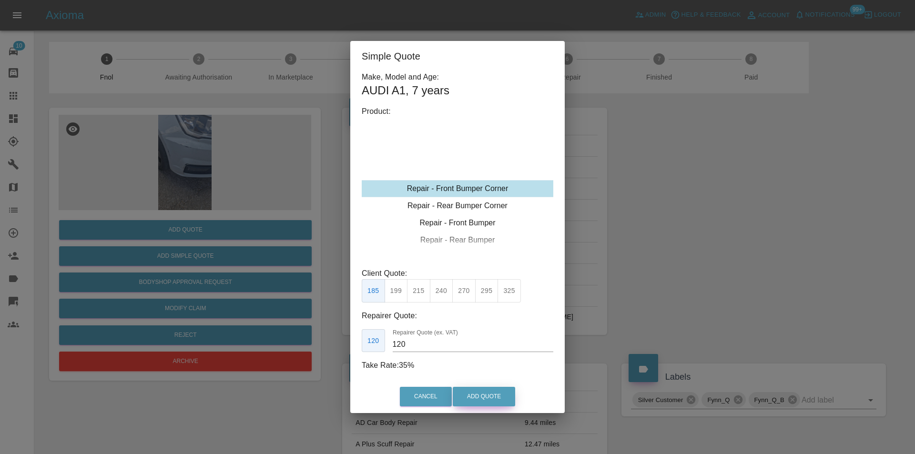
click at [466, 396] on button "Add Quote" at bounding box center [484, 397] width 62 height 20
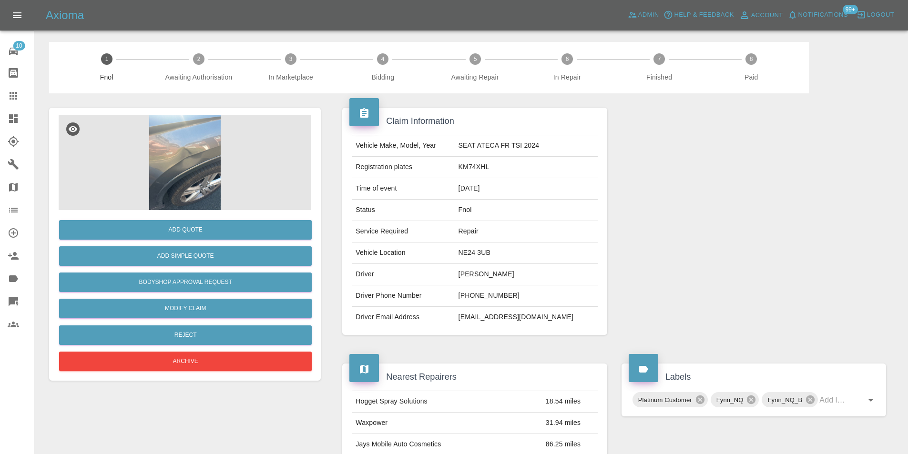
click at [176, 158] on img at bounding box center [185, 162] width 253 height 95
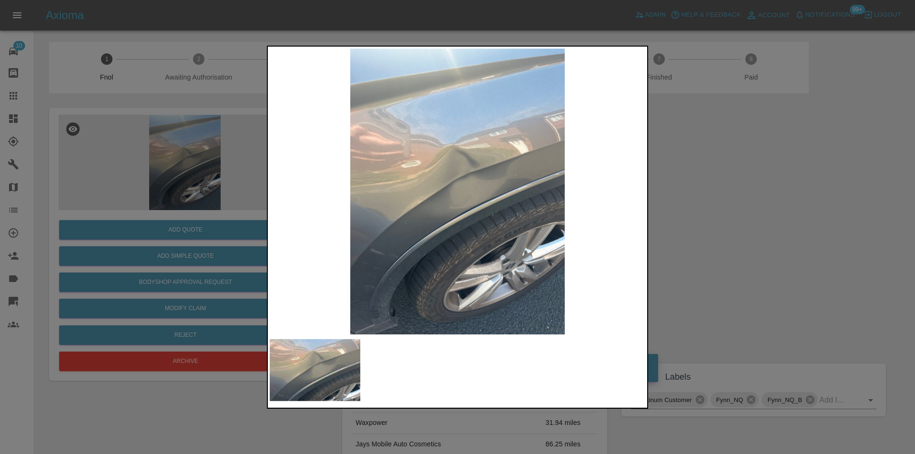
click at [727, 194] on div at bounding box center [457, 227] width 915 height 454
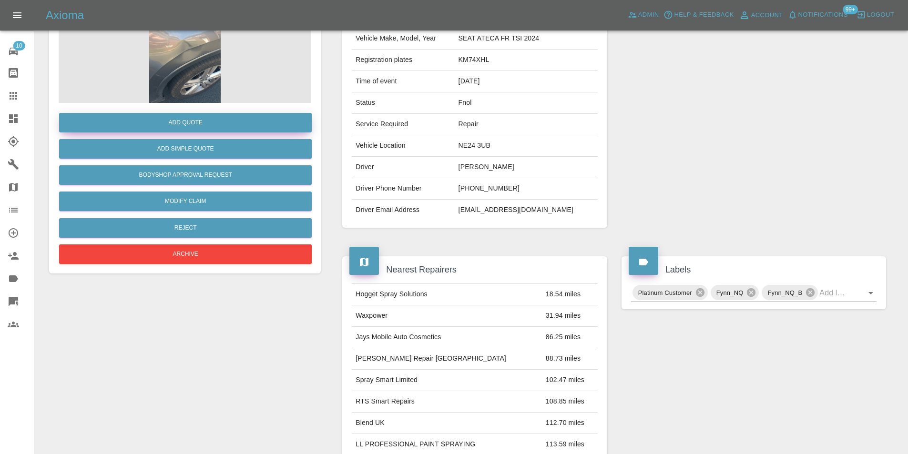
scroll to position [4, 0]
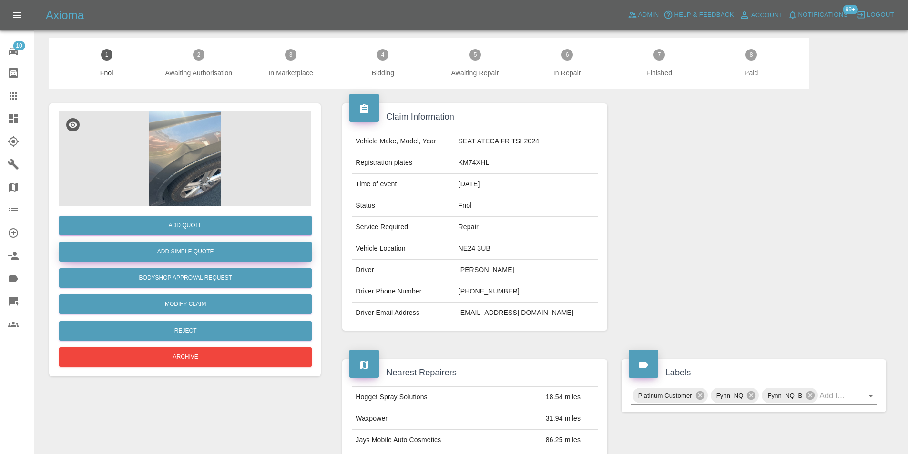
click at [195, 247] on button "Add Simple Quote" at bounding box center [185, 252] width 253 height 20
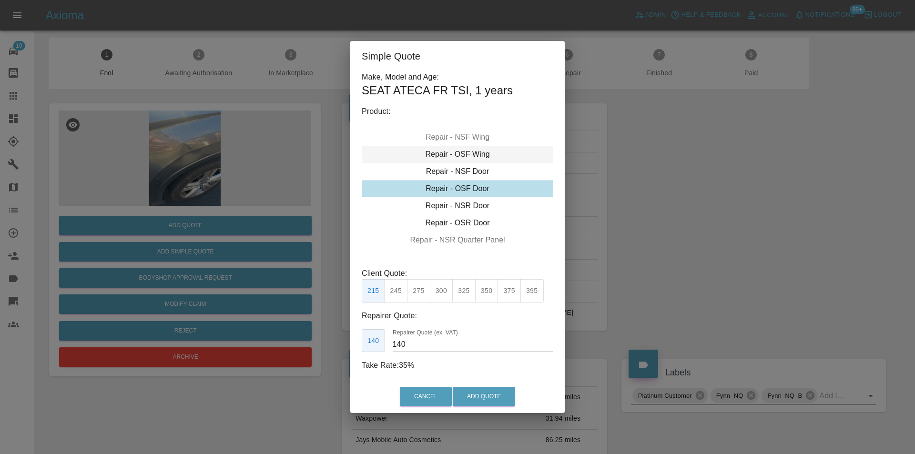
click at [471, 153] on div "Repair - OSF Wing" at bounding box center [458, 154] width 192 height 17
click at [483, 293] on button "350" at bounding box center [486, 290] width 23 height 23
type input "230"
drag, startPoint x: 488, startPoint y: 392, endPoint x: 522, endPoint y: 230, distance: 165.4
click at [488, 391] on button "Add Quote" at bounding box center [484, 397] width 62 height 20
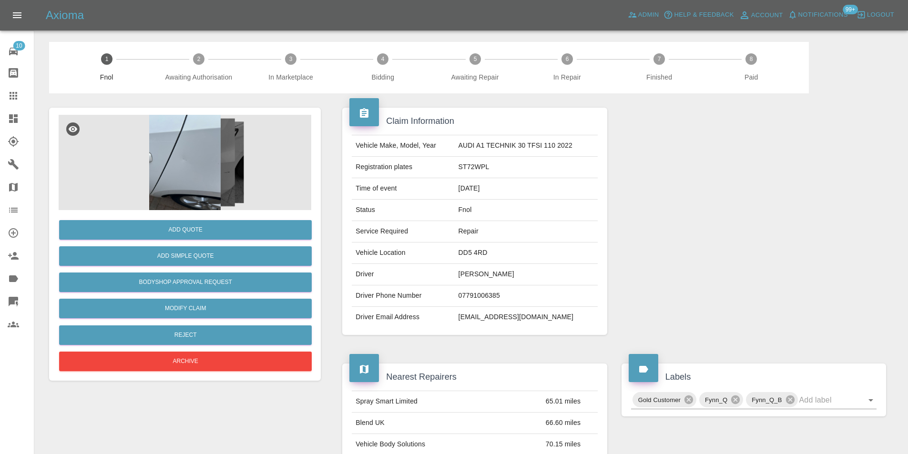
click at [188, 171] on img at bounding box center [185, 162] width 253 height 95
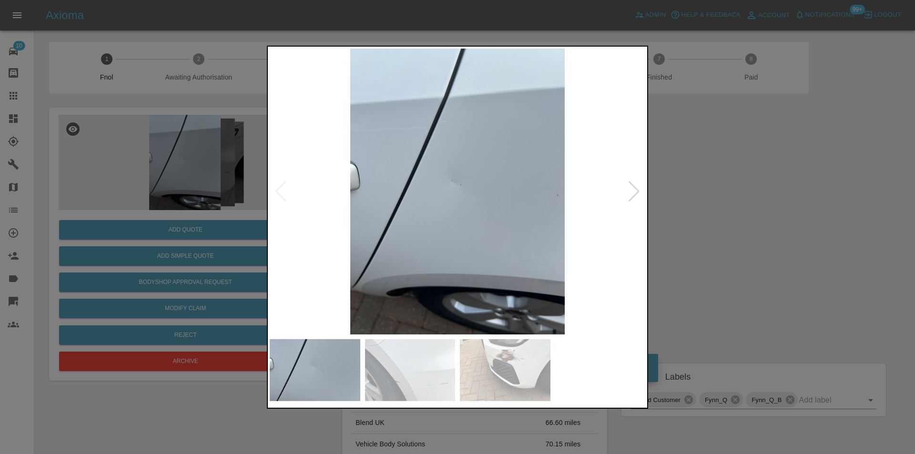
click at [633, 190] on div at bounding box center [634, 191] width 13 height 21
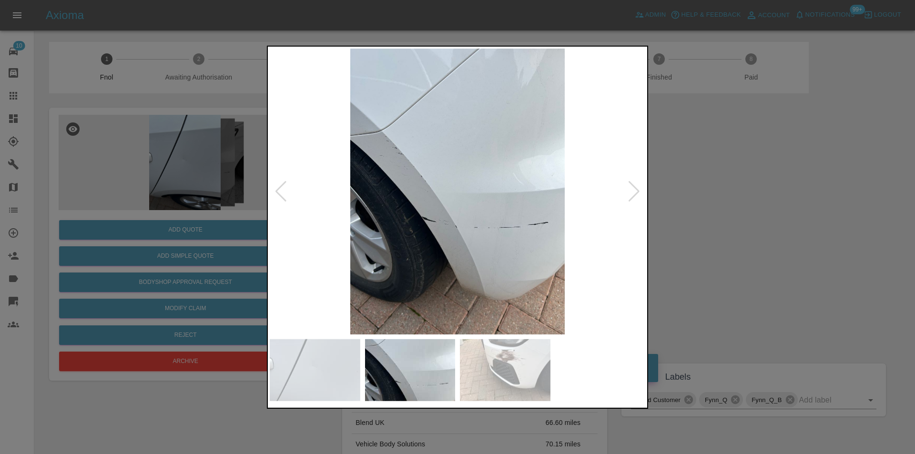
click at [633, 190] on div at bounding box center [634, 191] width 13 height 21
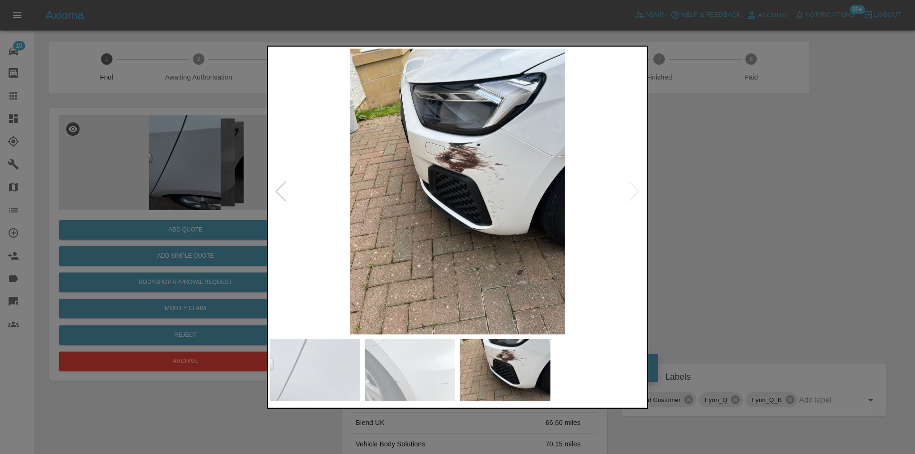
click at [633, 190] on img at bounding box center [457, 191] width 375 height 286
click at [278, 191] on div at bounding box center [280, 191] width 13 height 21
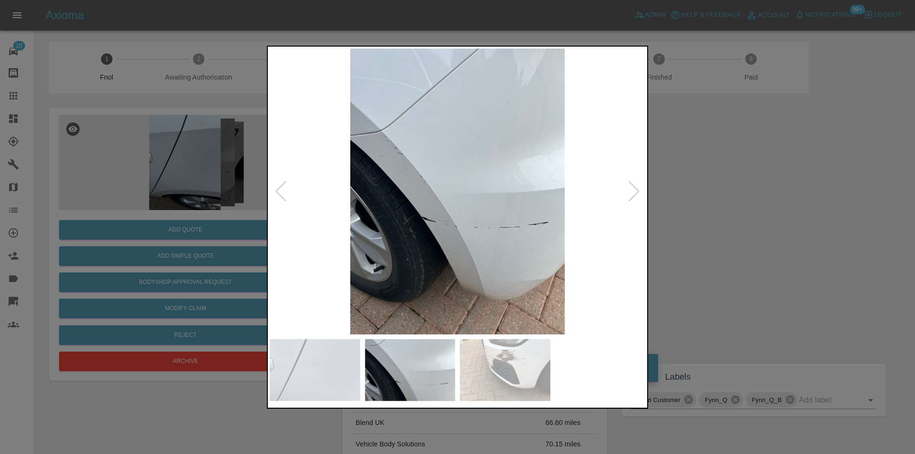
click at [278, 190] on div at bounding box center [280, 191] width 13 height 21
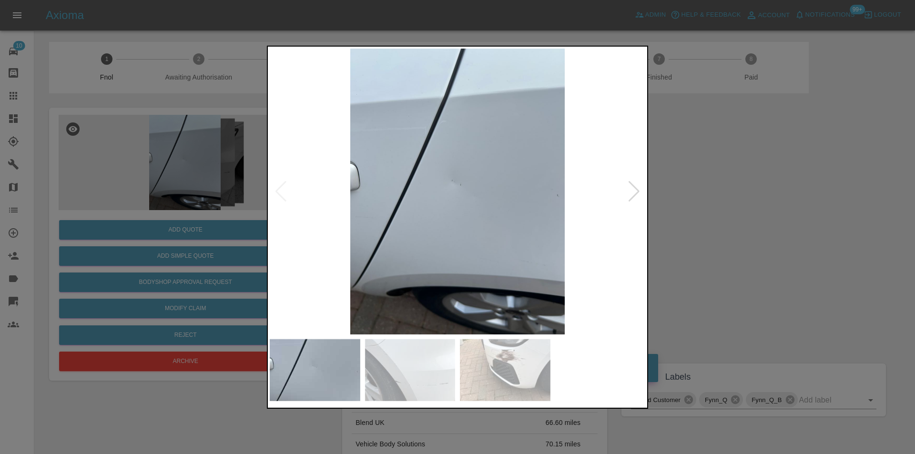
drag, startPoint x: 714, startPoint y: 198, endPoint x: 416, endPoint y: 243, distance: 301.1
click at [713, 198] on div at bounding box center [457, 227] width 915 height 454
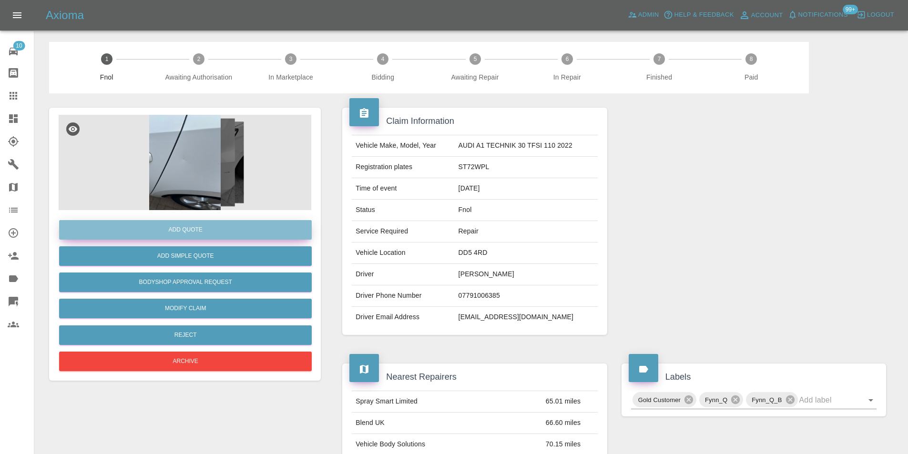
click at [206, 234] on button "Add Quote" at bounding box center [185, 230] width 253 height 20
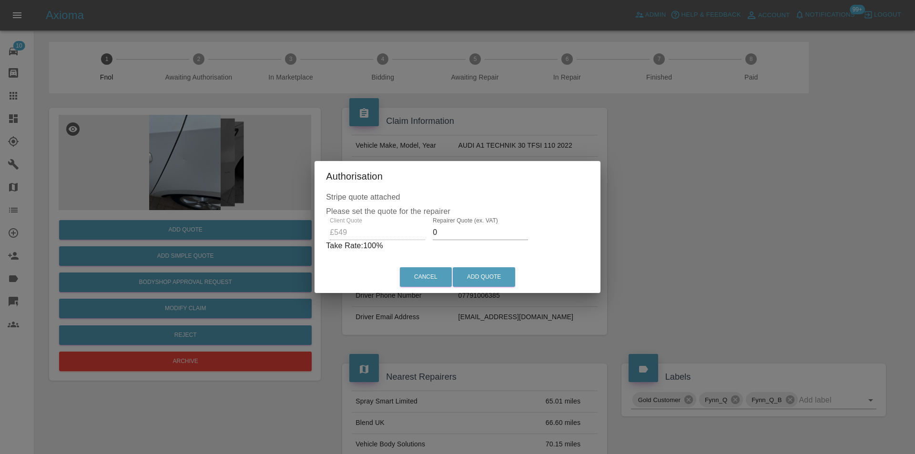
click at [447, 234] on input "0" at bounding box center [480, 232] width 95 height 15
type input "0345"
click at [471, 278] on button "Add Quote" at bounding box center [484, 277] width 62 height 20
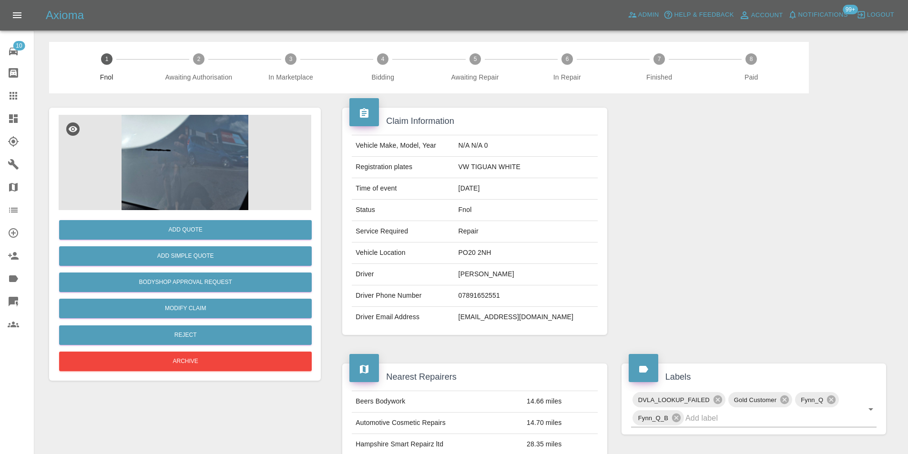
click at [213, 116] on img at bounding box center [185, 162] width 253 height 95
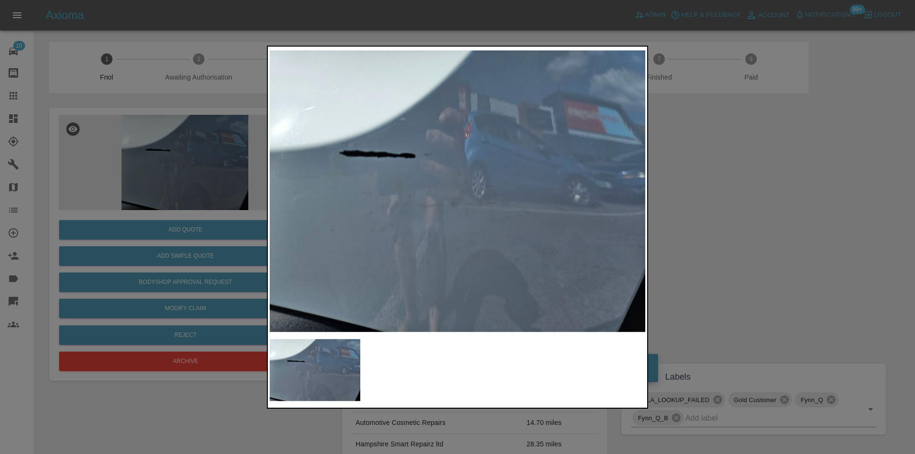
click at [708, 190] on div at bounding box center [457, 227] width 915 height 454
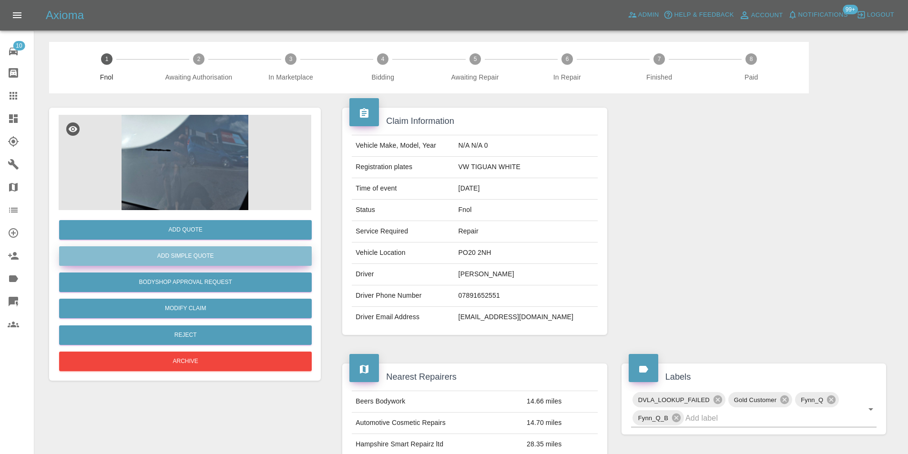
click at [206, 253] on button "Add Simple Quote" at bounding box center [185, 256] width 253 height 20
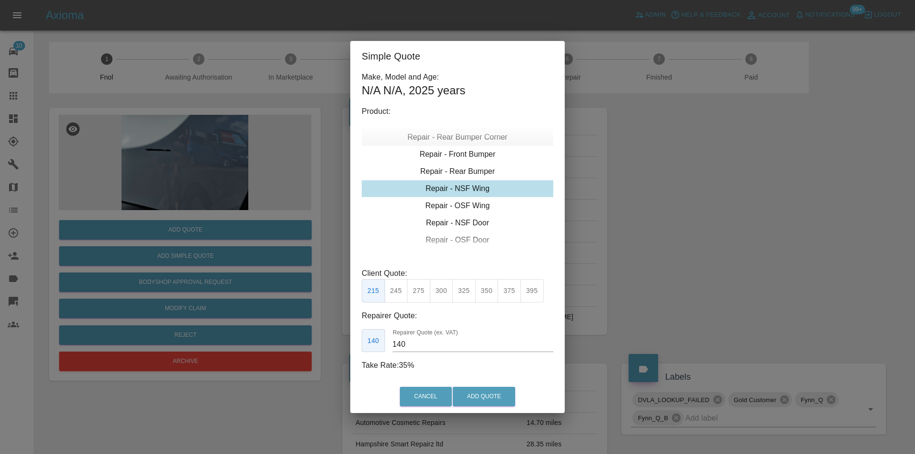
click at [477, 137] on div "Repair - Rear Bumper Corner" at bounding box center [458, 137] width 192 height 17
type input "120"
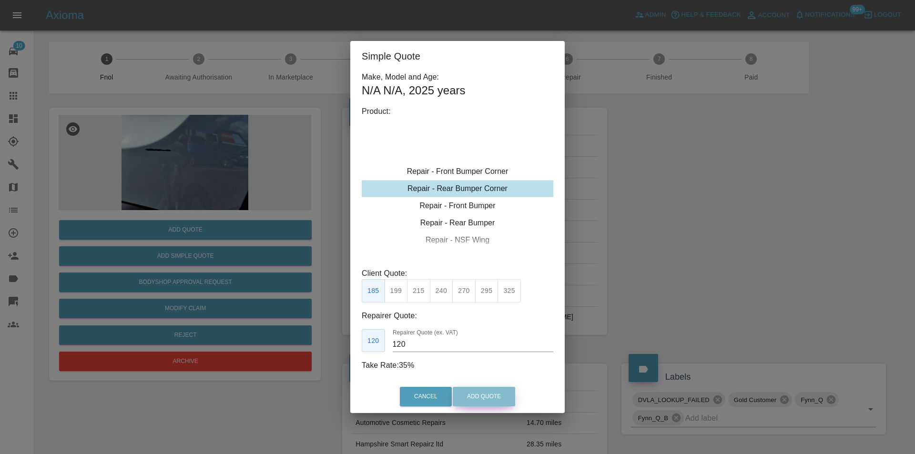
click at [477, 397] on button "Add Quote" at bounding box center [484, 397] width 62 height 20
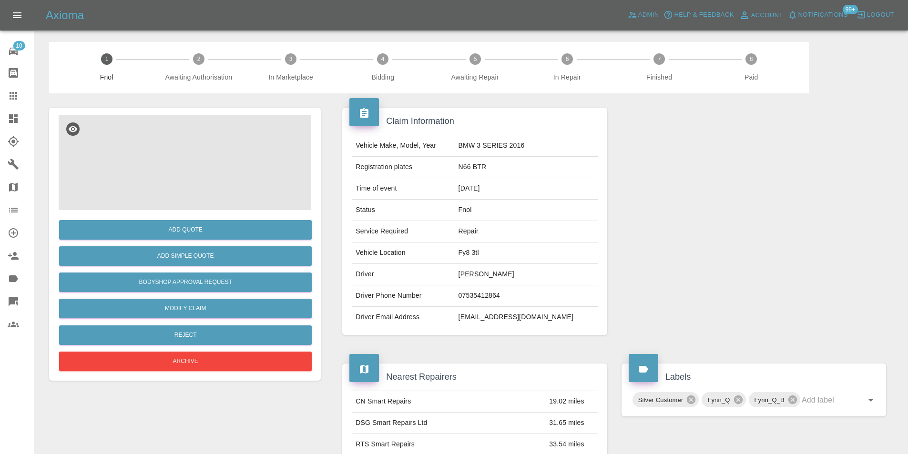
click at [178, 163] on img at bounding box center [185, 162] width 253 height 95
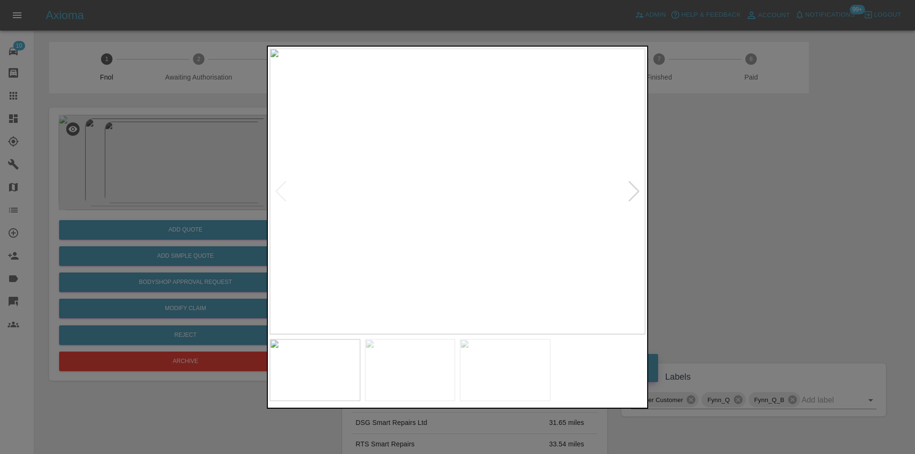
click at [630, 192] on div at bounding box center [634, 191] width 13 height 21
click at [630, 192] on img at bounding box center [457, 191] width 375 height 286
click at [741, 217] on div at bounding box center [457, 227] width 915 height 454
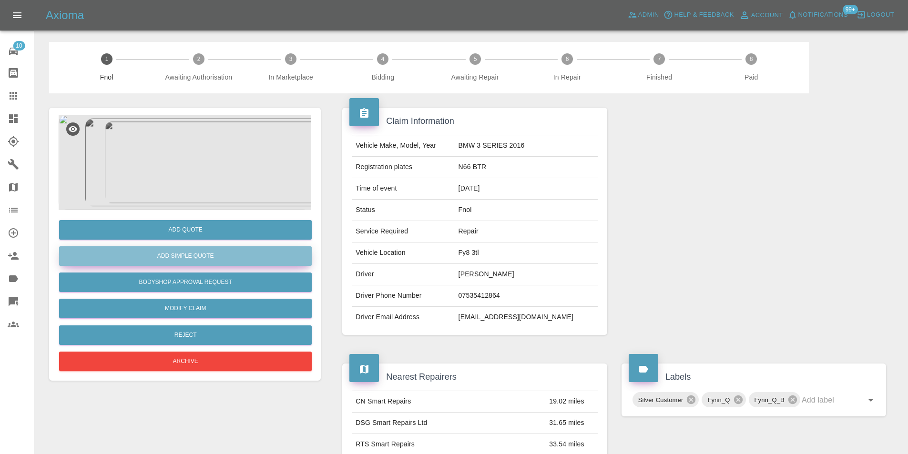
click at [212, 263] on button "Add Simple Quote" at bounding box center [185, 256] width 253 height 20
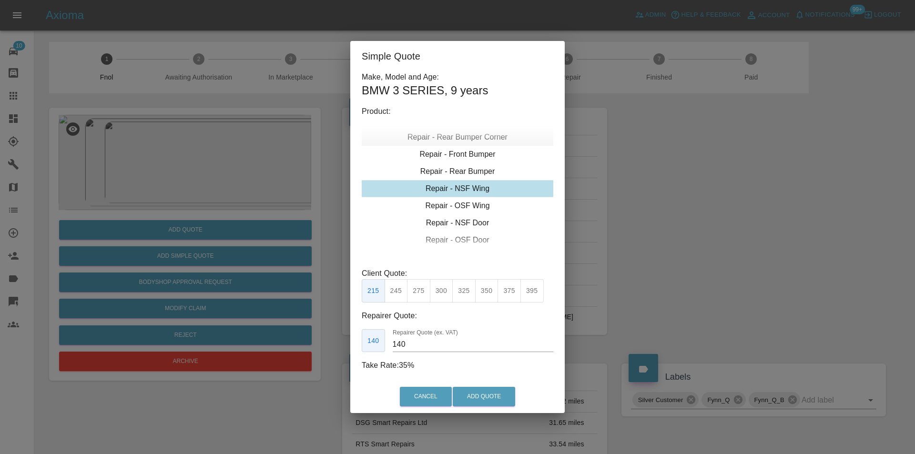
click at [481, 138] on div "Repair - Rear Bumper Corner" at bounding box center [458, 137] width 192 height 17
click at [486, 294] on button "295" at bounding box center [486, 290] width 23 height 23
type input "180"
click at [496, 403] on button "Add Quote" at bounding box center [484, 397] width 62 height 20
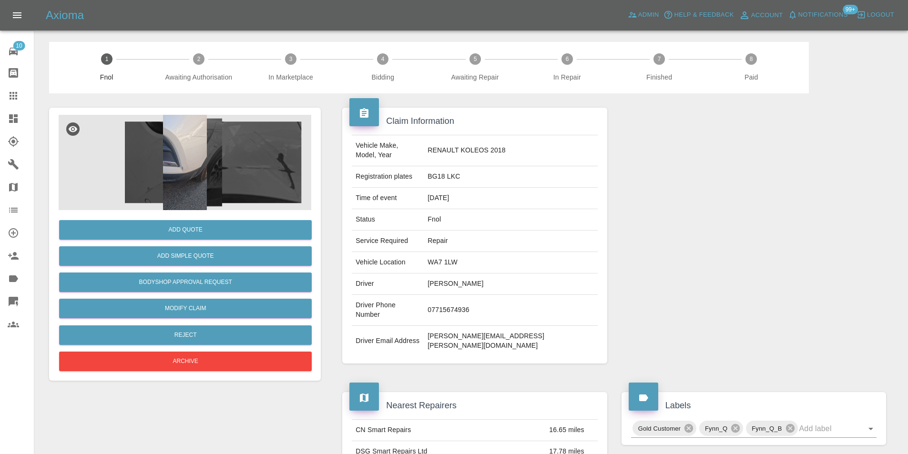
click at [181, 152] on img at bounding box center [185, 162] width 253 height 95
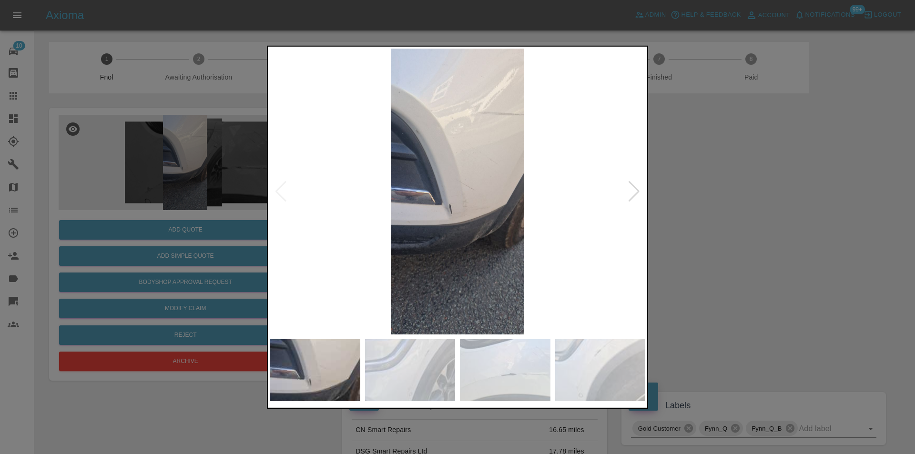
click at [635, 195] on div at bounding box center [634, 191] width 13 height 21
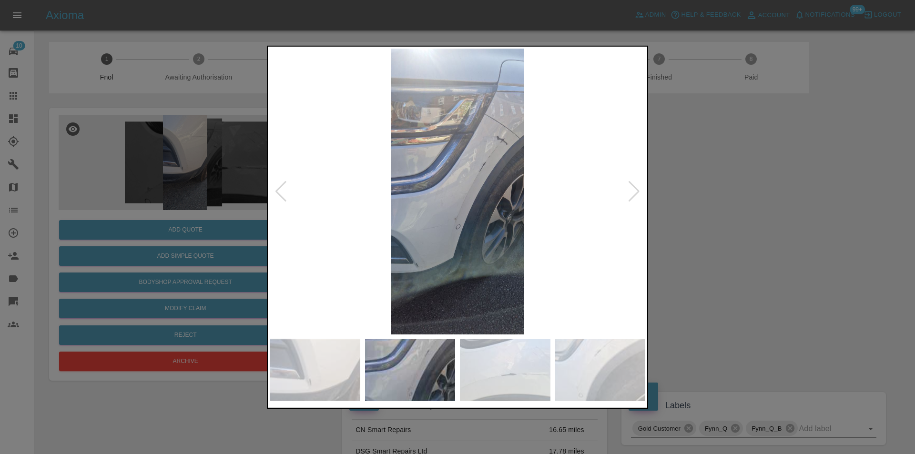
click at [635, 195] on div at bounding box center [634, 191] width 13 height 21
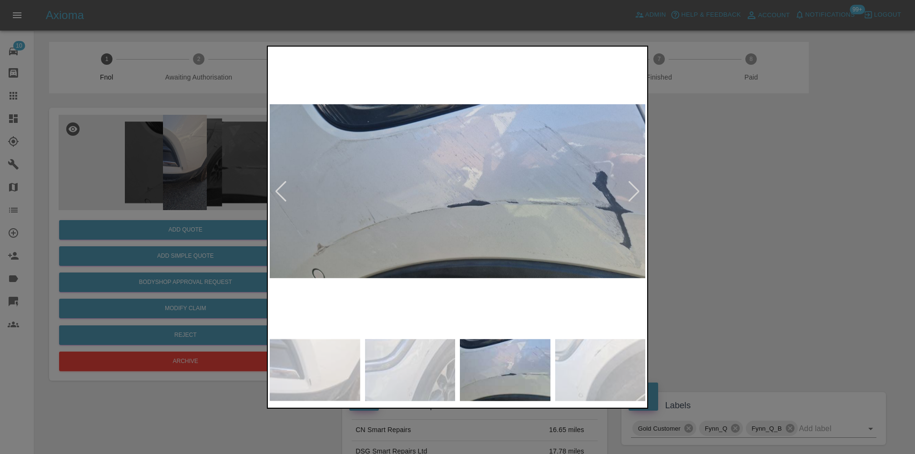
click at [635, 195] on div at bounding box center [634, 191] width 13 height 21
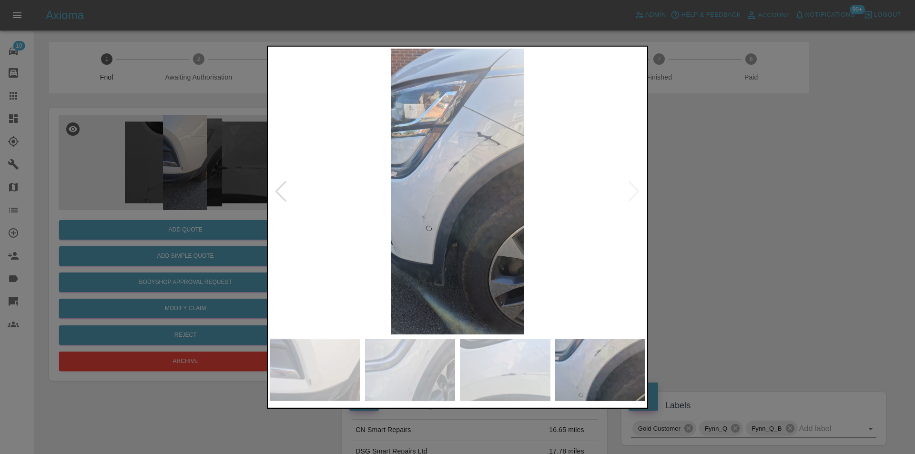
click at [635, 194] on img at bounding box center [457, 191] width 375 height 286
click at [278, 188] on div at bounding box center [280, 191] width 13 height 21
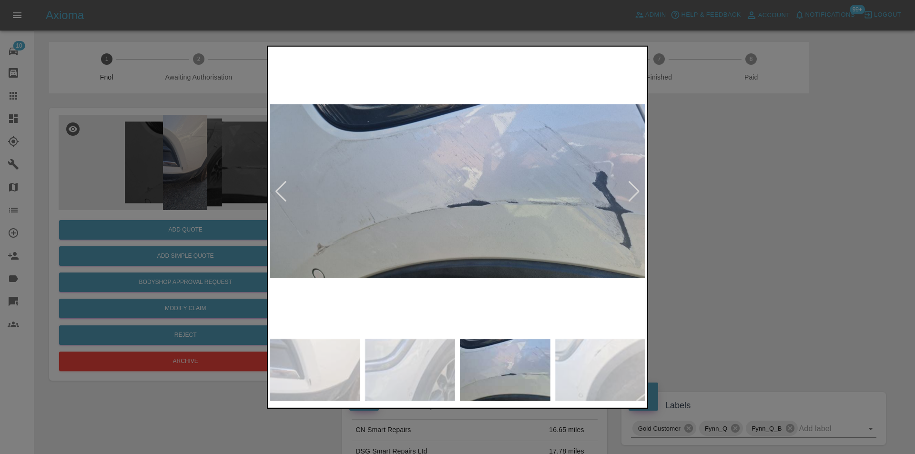
click at [279, 188] on div at bounding box center [280, 191] width 13 height 21
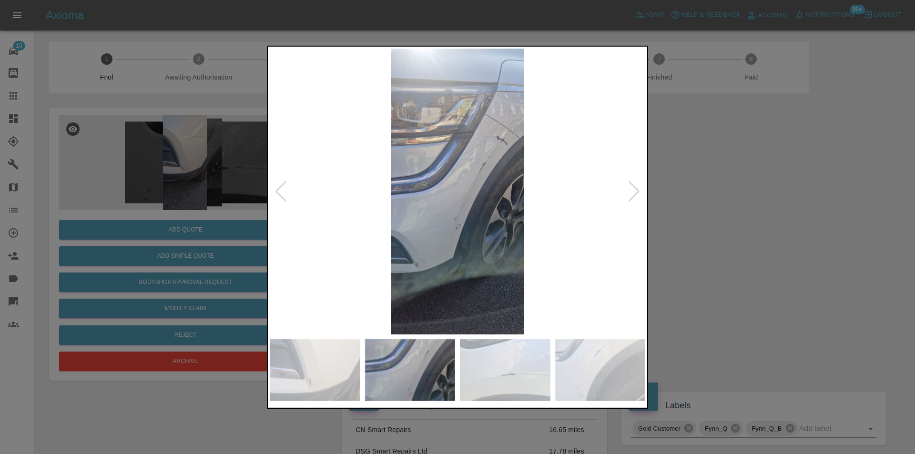
click at [279, 188] on div at bounding box center [280, 191] width 13 height 21
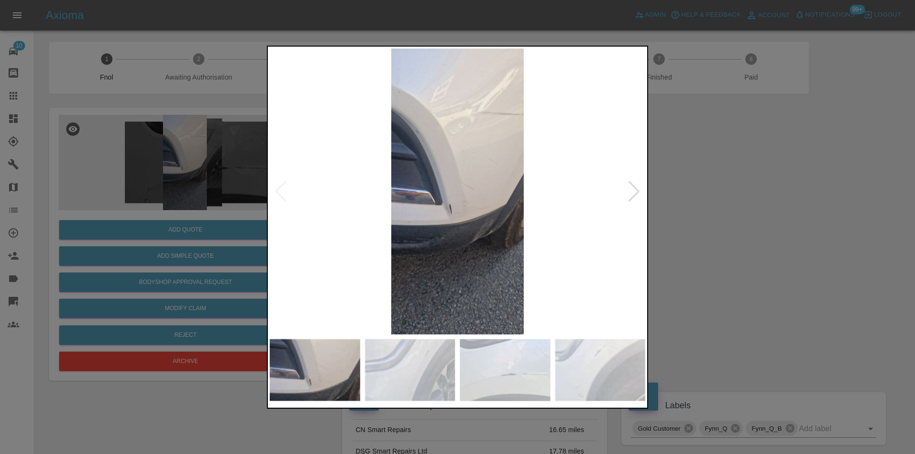
drag, startPoint x: 749, startPoint y: 157, endPoint x: 750, endPoint y: 35, distance: 122.5
click at [749, 152] on div at bounding box center [457, 227] width 915 height 454
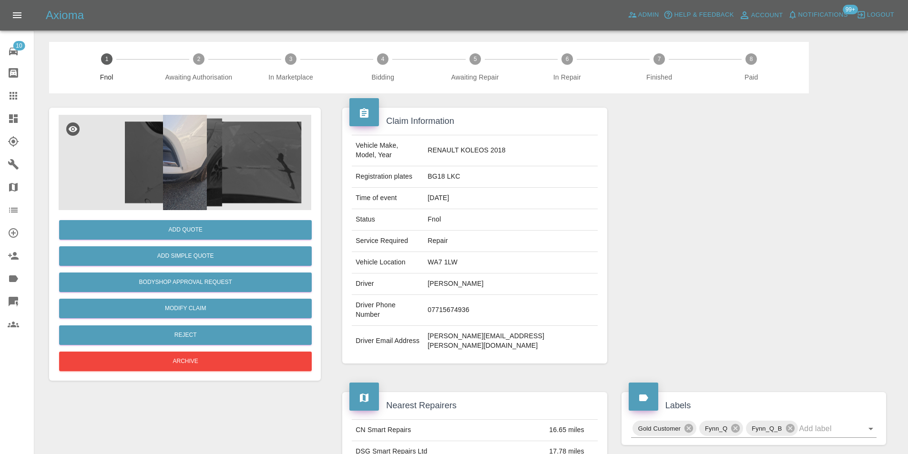
click at [208, 133] on img at bounding box center [185, 162] width 253 height 95
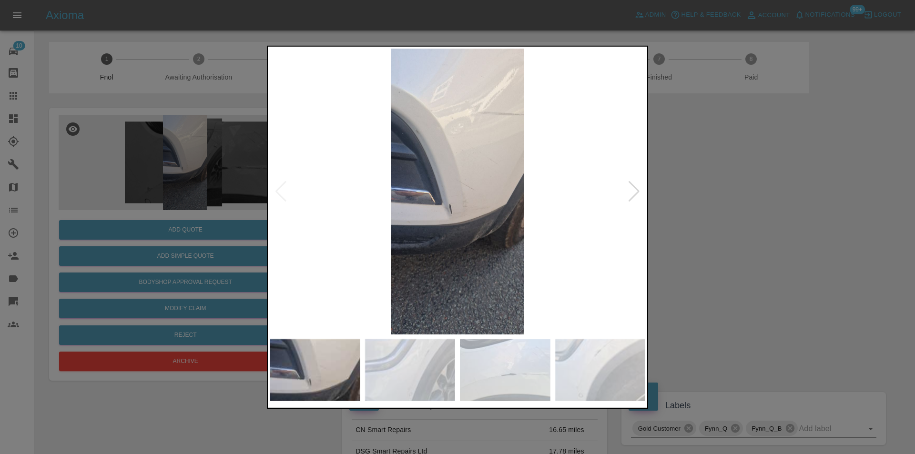
click at [636, 190] on div at bounding box center [634, 191] width 13 height 21
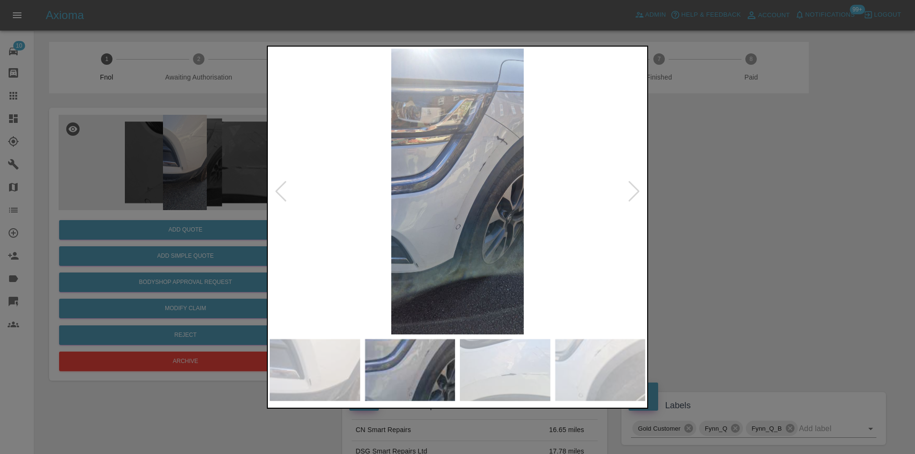
click at [636, 190] on div at bounding box center [634, 191] width 13 height 21
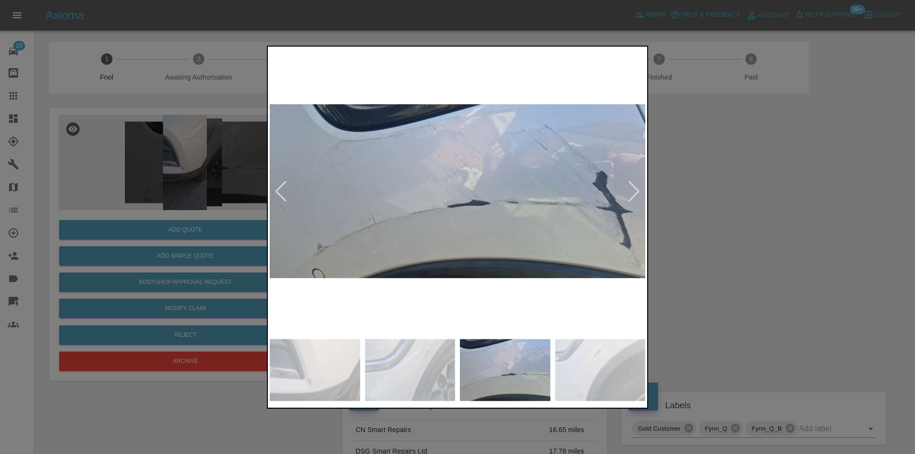
click at [636, 191] on div at bounding box center [634, 191] width 13 height 21
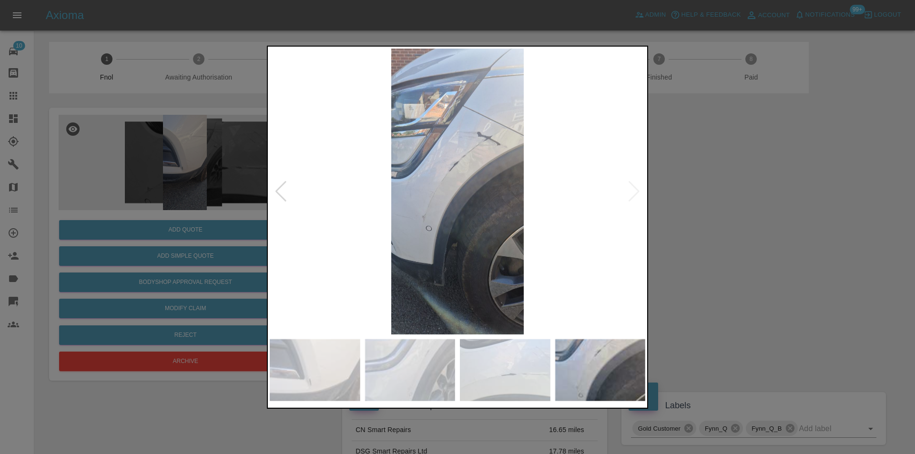
click at [637, 191] on img at bounding box center [457, 191] width 375 height 286
click at [279, 188] on div at bounding box center [280, 191] width 13 height 21
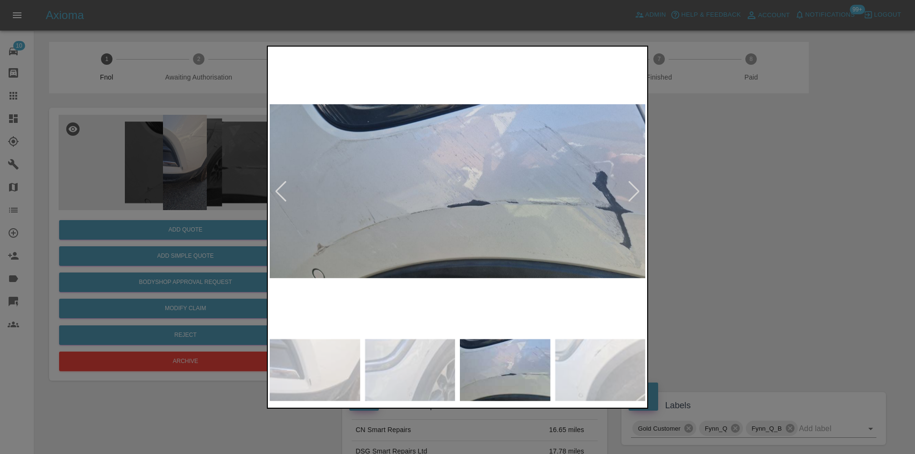
click at [279, 188] on div at bounding box center [280, 191] width 13 height 21
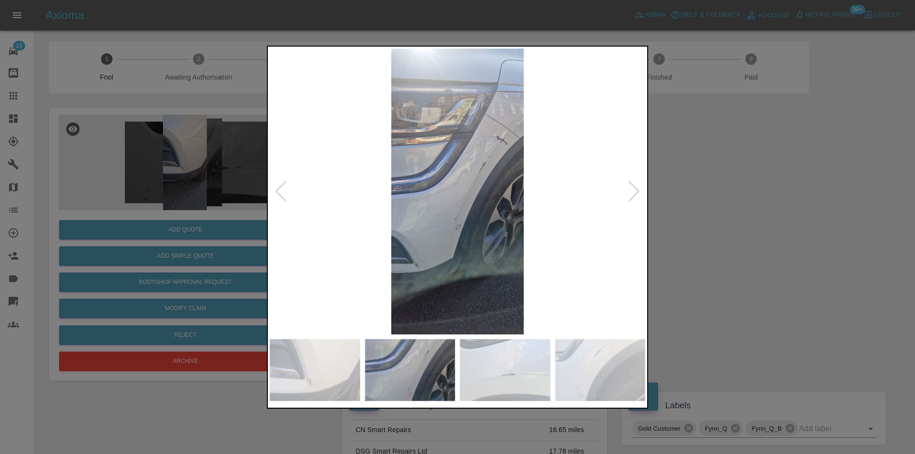
click at [279, 188] on div at bounding box center [280, 191] width 13 height 21
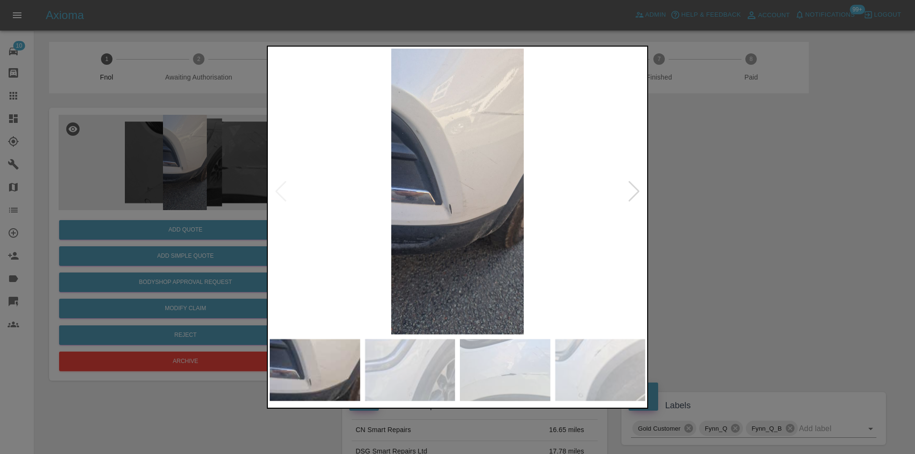
click at [448, 230] on img at bounding box center [457, 191] width 375 height 286
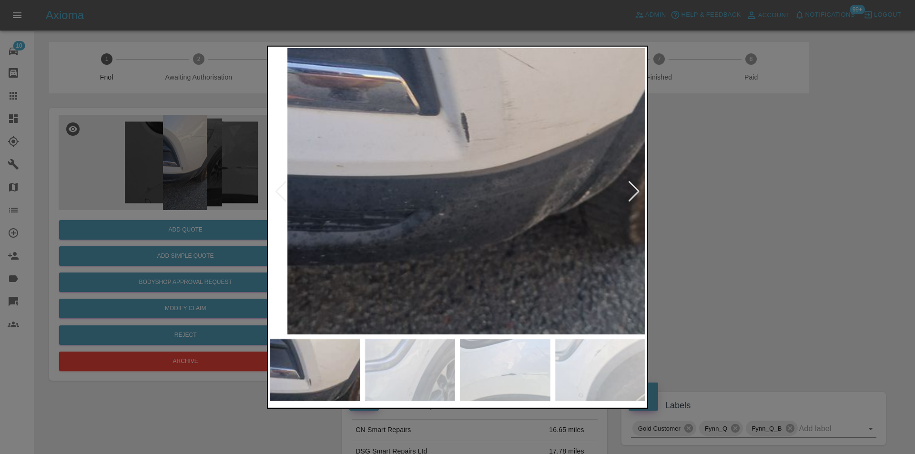
click at [448, 230] on img at bounding box center [486, 75] width 1126 height 858
click at [452, 229] on img at bounding box center [486, 75] width 1126 height 858
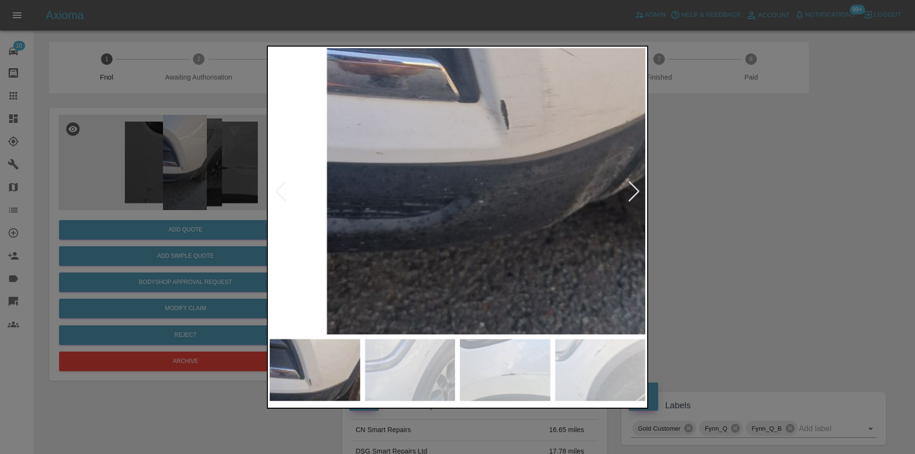
click at [779, 229] on div at bounding box center [457, 227] width 915 height 454
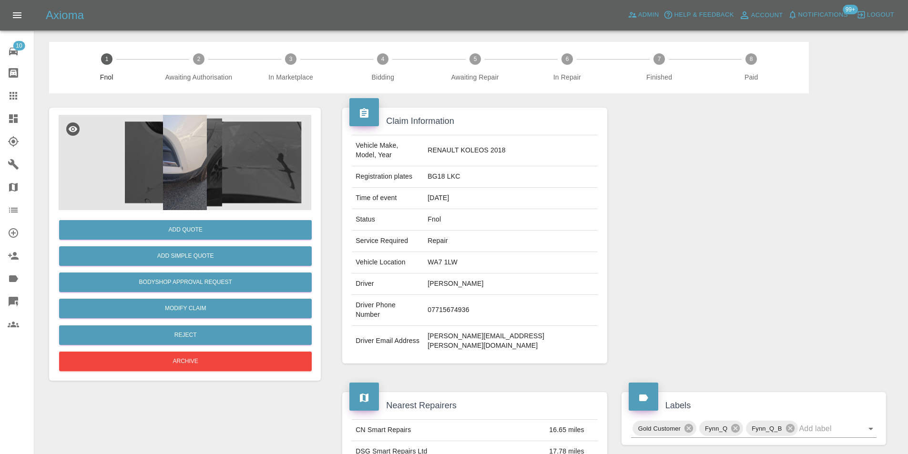
click at [185, 134] on img at bounding box center [185, 162] width 253 height 95
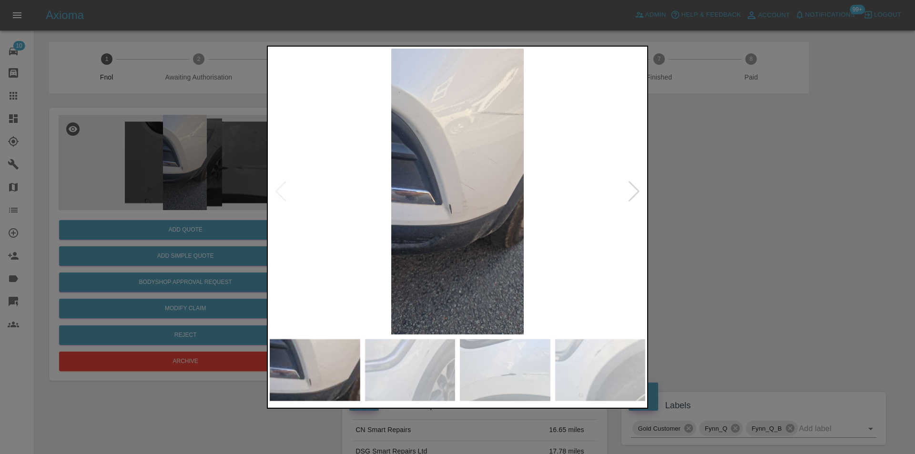
click at [635, 194] on div at bounding box center [634, 191] width 13 height 21
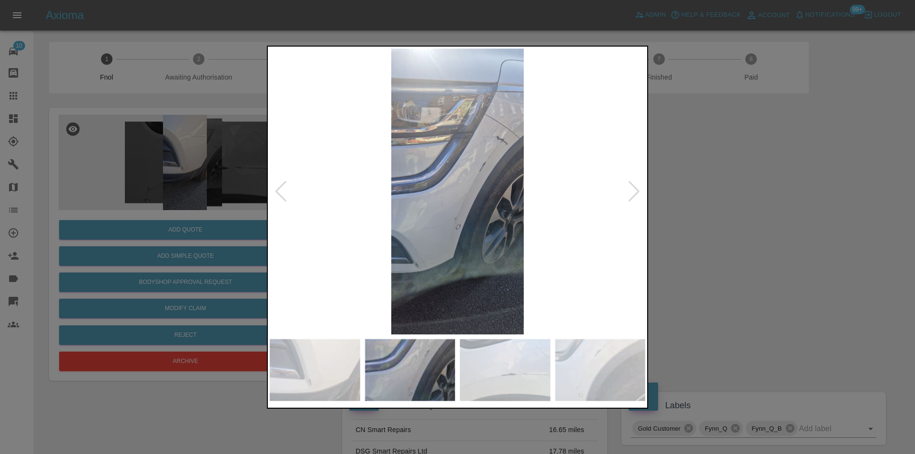
click at [635, 194] on div at bounding box center [634, 191] width 13 height 21
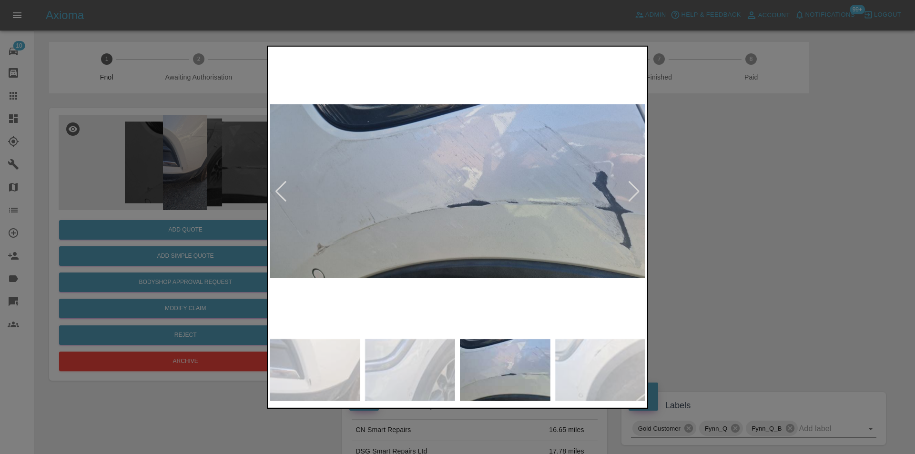
drag, startPoint x: 749, startPoint y: 225, endPoint x: 734, endPoint y: 225, distance: 15.2
click at [749, 225] on div at bounding box center [457, 227] width 915 height 454
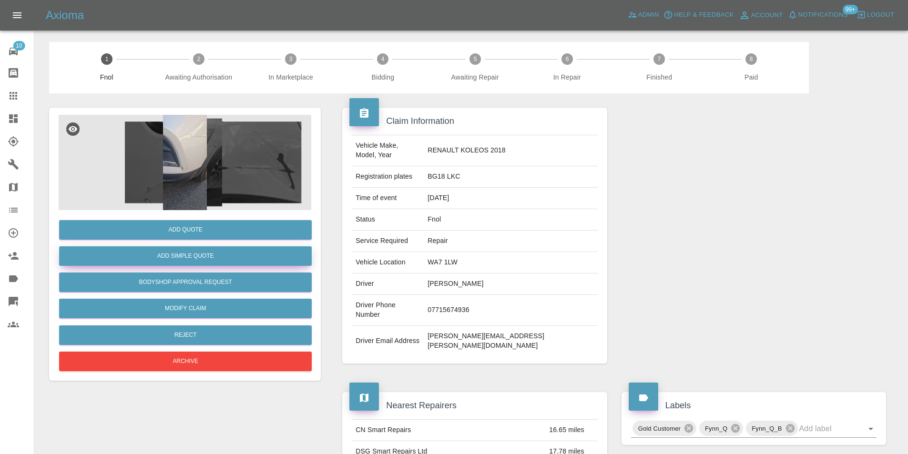
click at [225, 265] on button "Add Simple Quote" at bounding box center [185, 256] width 253 height 20
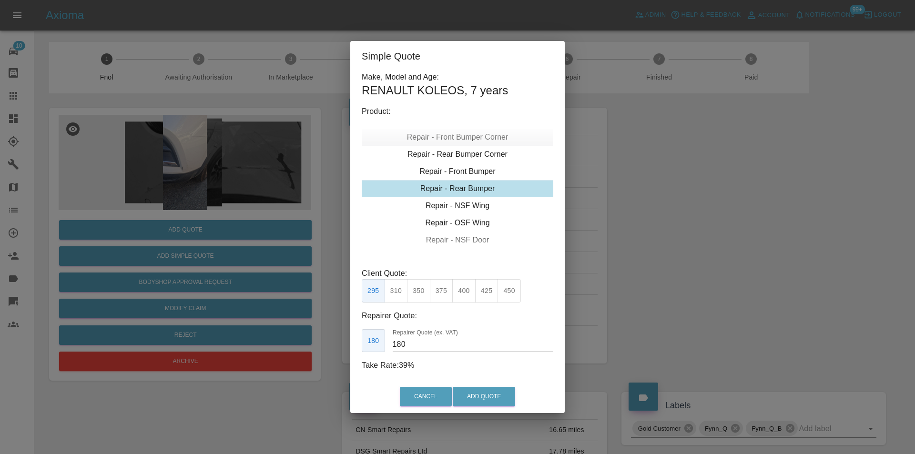
click at [487, 134] on div "Repair - Front Bumper Corner" at bounding box center [458, 137] width 192 height 17
type input "120"
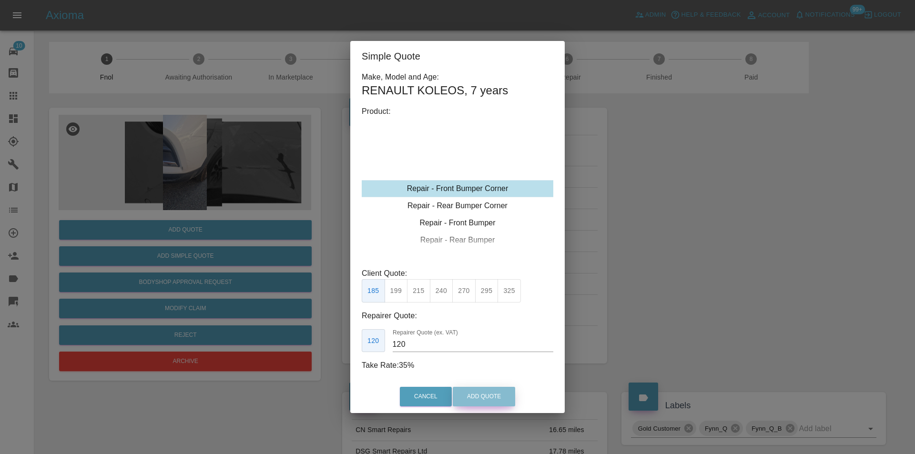
click at [478, 399] on button "Add Quote" at bounding box center [484, 397] width 62 height 20
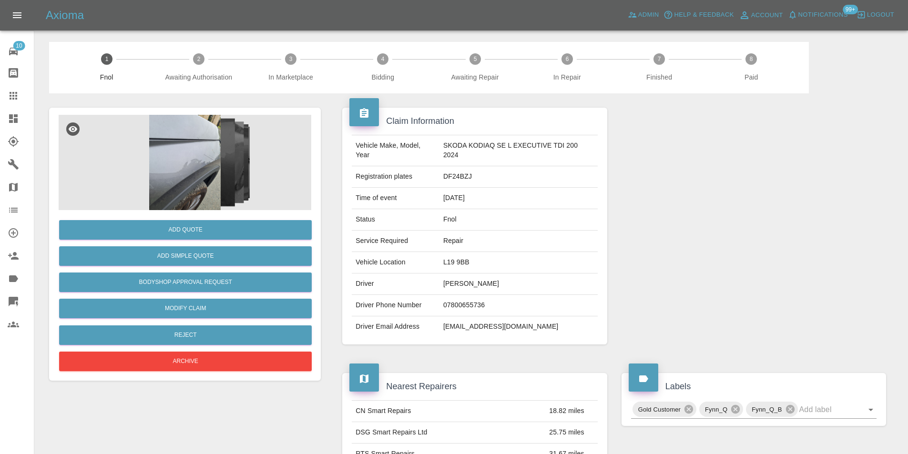
click at [188, 166] on img at bounding box center [185, 162] width 253 height 95
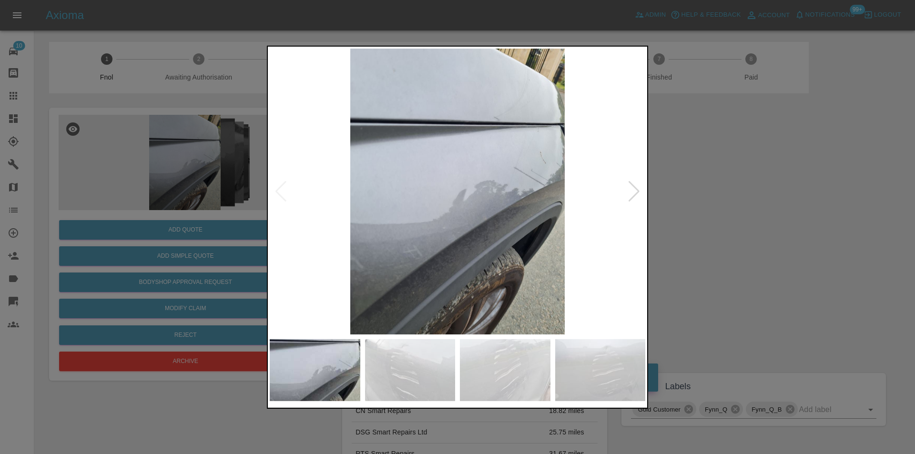
click at [631, 192] on div at bounding box center [634, 191] width 13 height 21
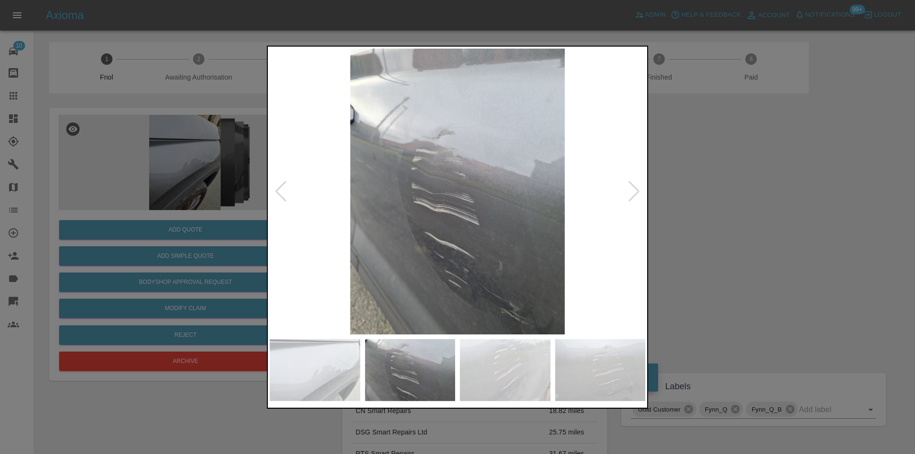
click at [631, 192] on div at bounding box center [634, 191] width 13 height 21
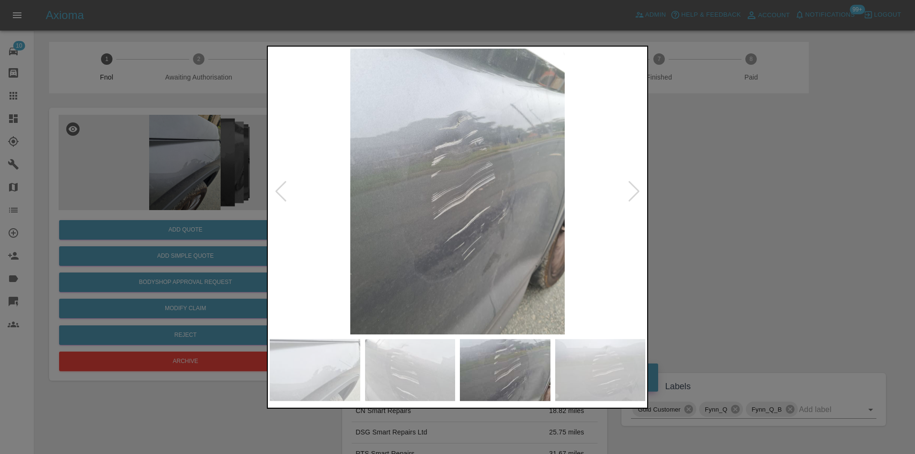
click at [631, 192] on div at bounding box center [634, 191] width 13 height 21
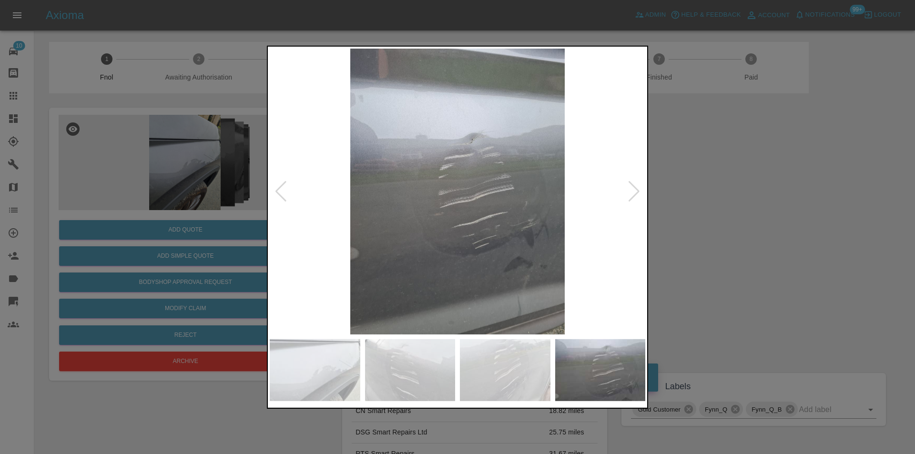
click at [631, 192] on div at bounding box center [634, 191] width 13 height 21
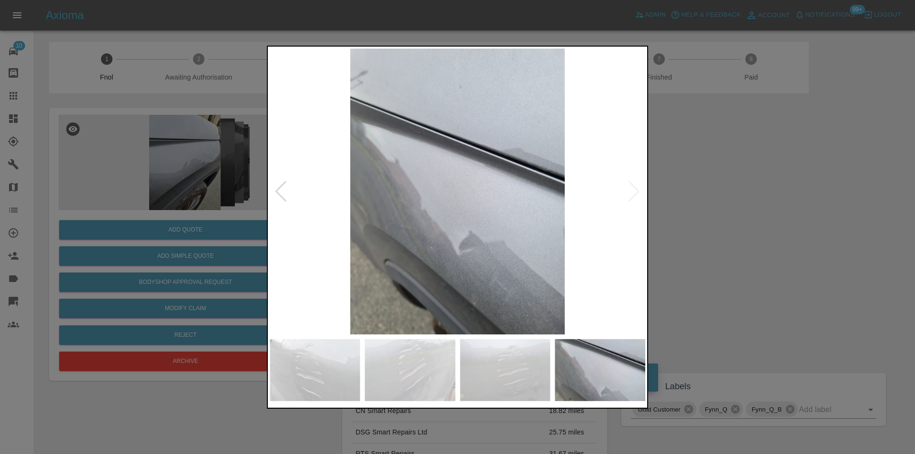
click at [631, 192] on img at bounding box center [457, 191] width 375 height 286
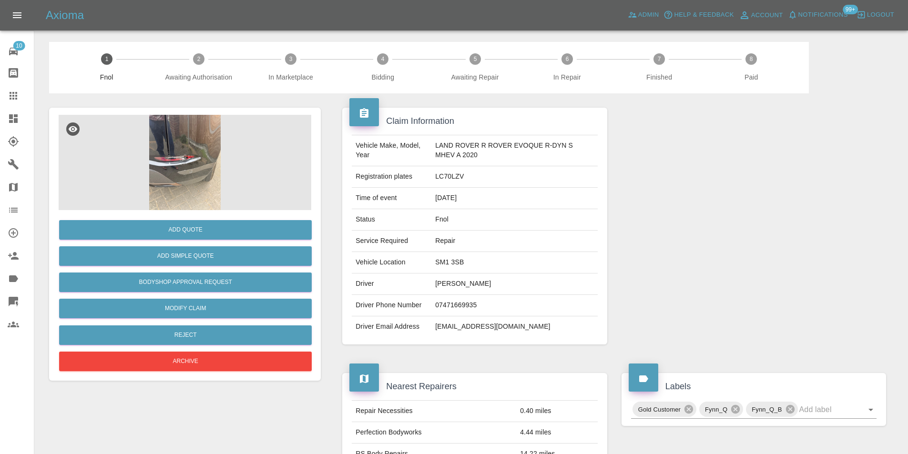
click at [210, 149] on img at bounding box center [185, 162] width 253 height 95
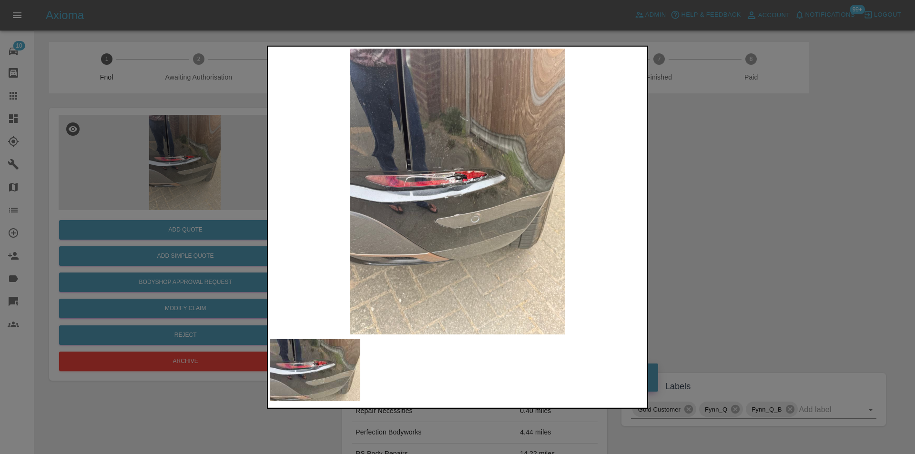
click at [443, 183] on img at bounding box center [457, 191] width 375 height 286
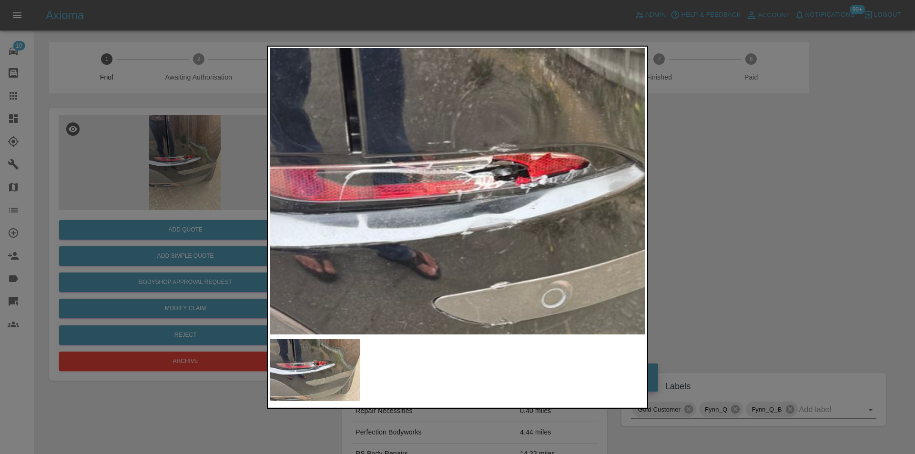
click at [443, 183] on img at bounding box center [500, 215] width 1126 height 858
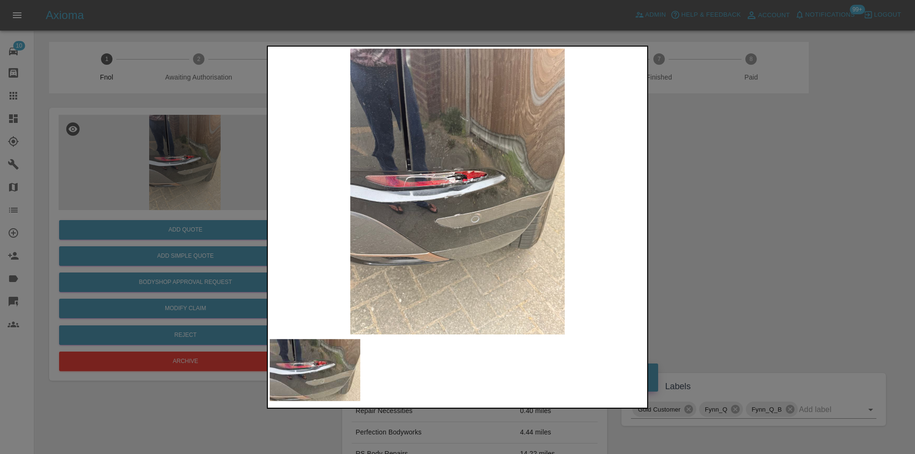
click at [742, 215] on div at bounding box center [457, 227] width 915 height 454
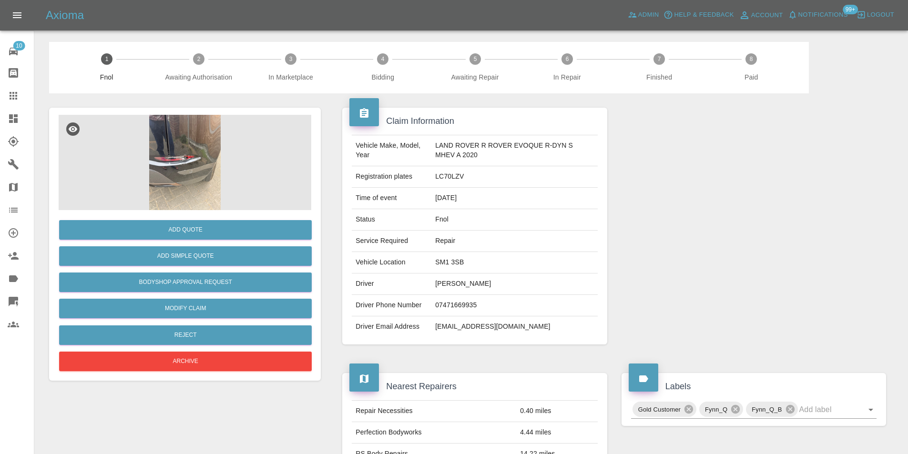
click at [185, 149] on img at bounding box center [185, 162] width 253 height 95
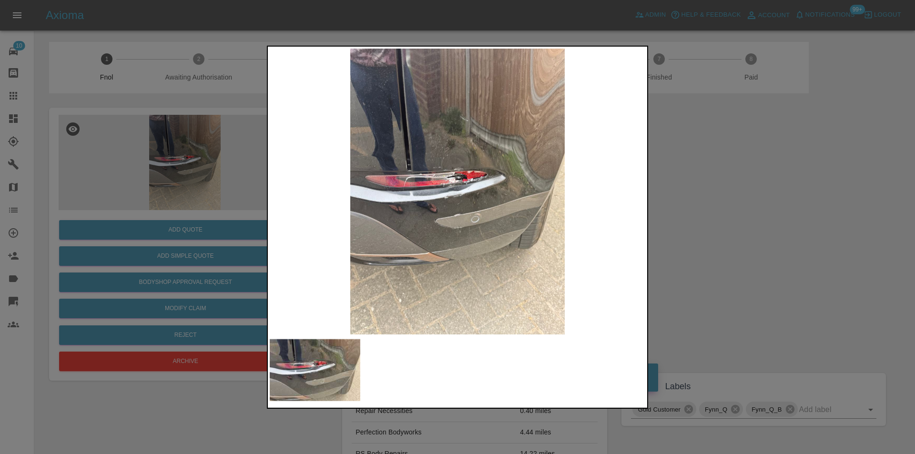
click at [710, 206] on div at bounding box center [457, 227] width 915 height 454
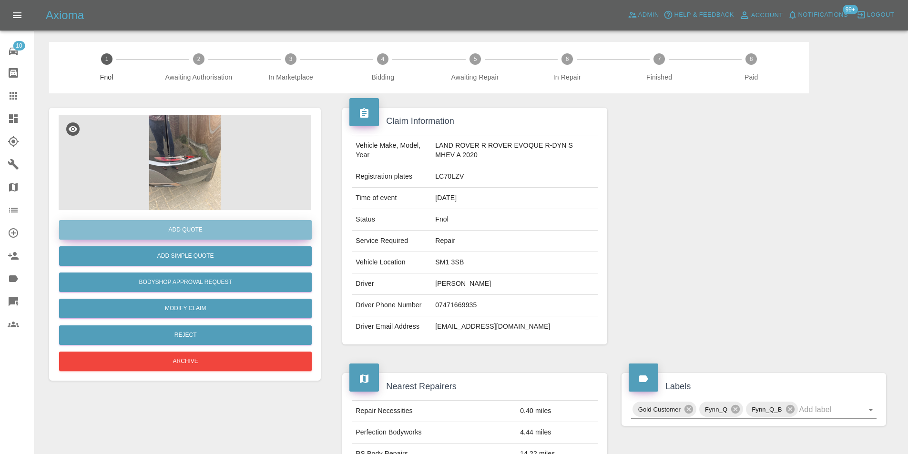
click at [188, 227] on button "Add Quote" at bounding box center [185, 230] width 253 height 20
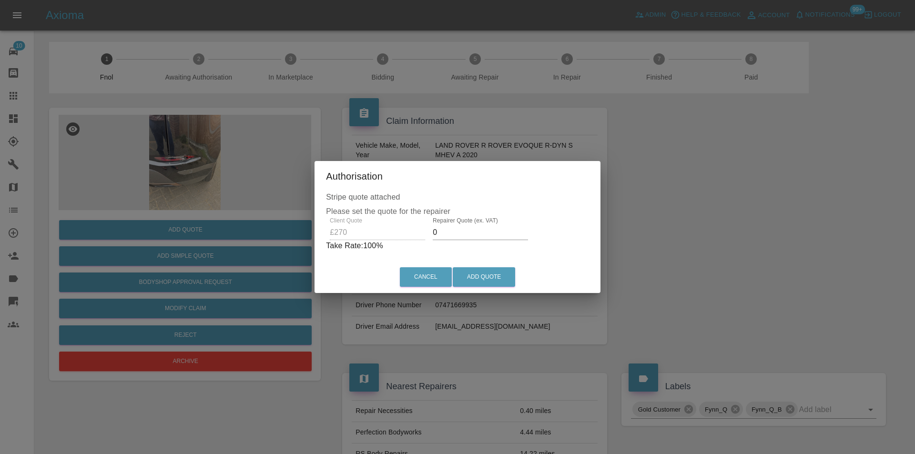
click at [445, 232] on input "0" at bounding box center [480, 232] width 95 height 15
type input "0175"
click at [476, 279] on button "Add Quote" at bounding box center [484, 277] width 62 height 20
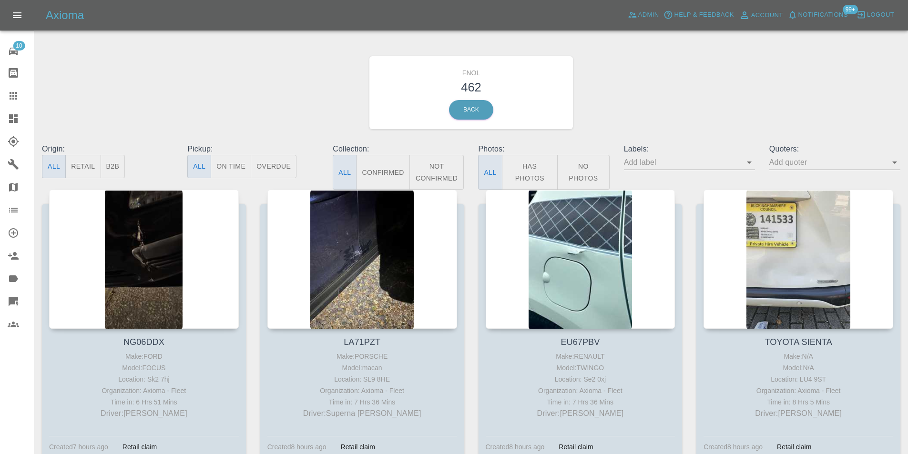
click at [535, 166] on button "Has Photos" at bounding box center [530, 172] width 56 height 35
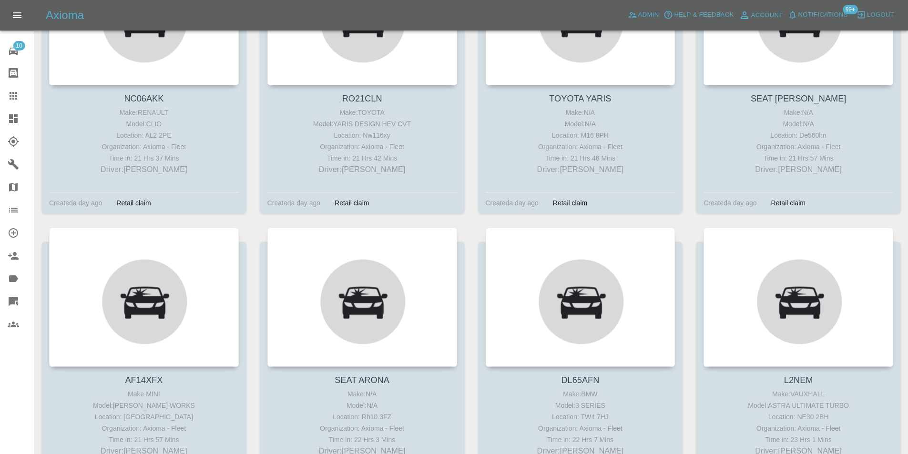
scroll to position [10199, 0]
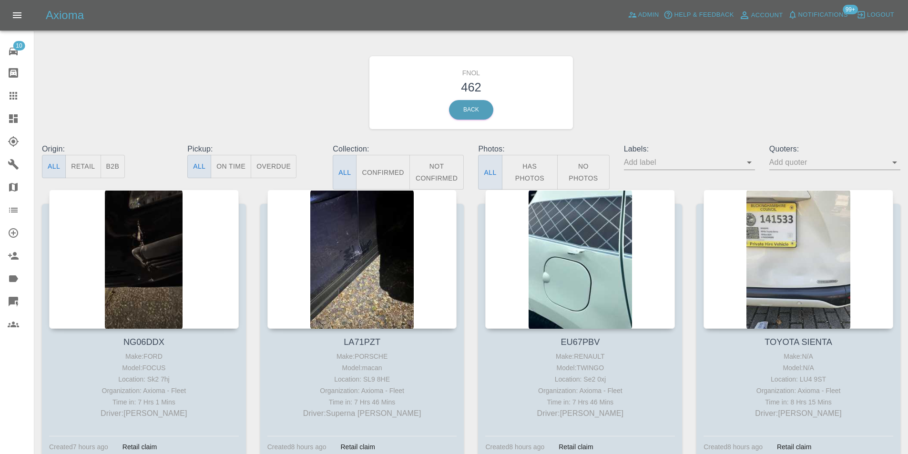
drag, startPoint x: 524, startPoint y: 175, endPoint x: 121, endPoint y: 1, distance: 438.8
click at [524, 175] on button "Has Photos" at bounding box center [530, 172] width 56 height 35
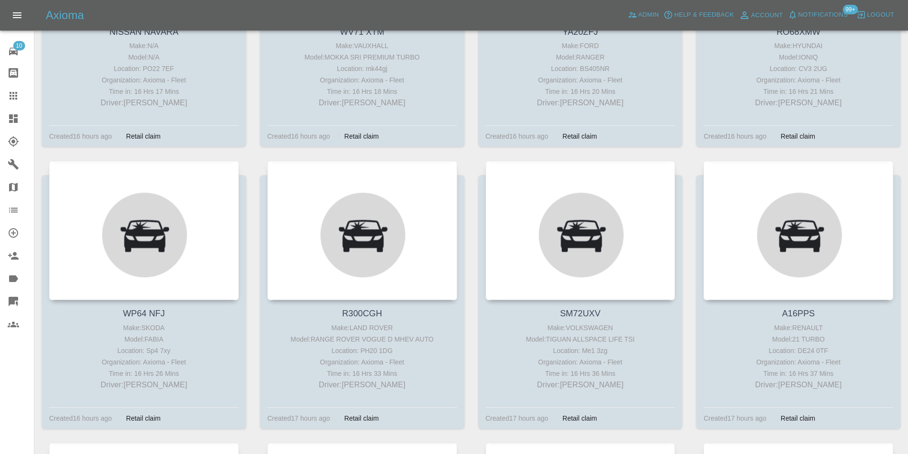
scroll to position [6103, 0]
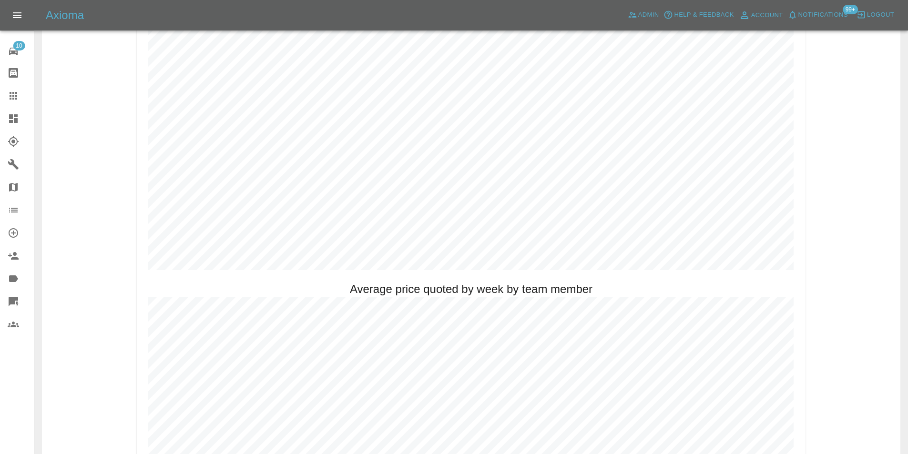
scroll to position [439, 0]
